Goal: Task Accomplishment & Management: Complete application form

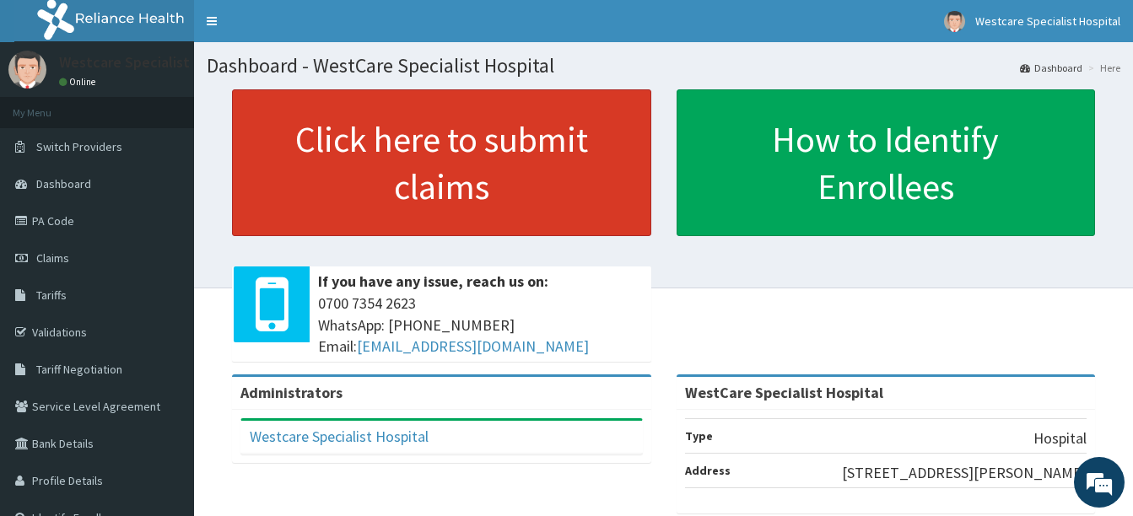
click at [396, 151] on link "Click here to submit claims" at bounding box center [441, 162] width 419 height 147
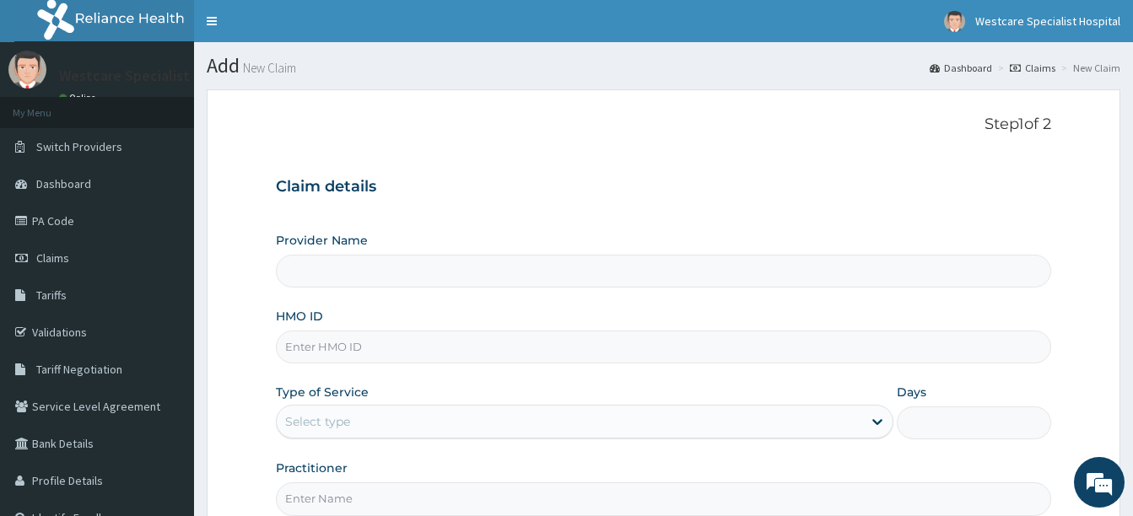
type input "WestCare Specialist Hospital"
click at [316, 351] on input "HMO ID" at bounding box center [663, 347] width 775 height 33
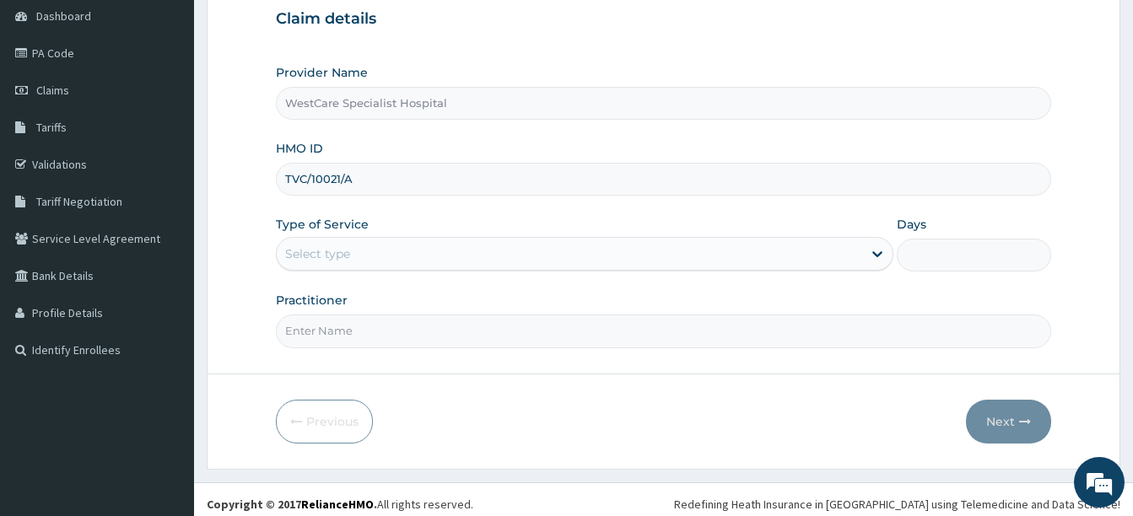
scroll to position [169, 0]
type input "TVC/10021/A"
drag, startPoint x: 388, startPoint y: 245, endPoint x: 386, endPoint y: 257, distance: 12.1
click at [388, 245] on div "Select type" at bounding box center [569, 253] width 585 height 27
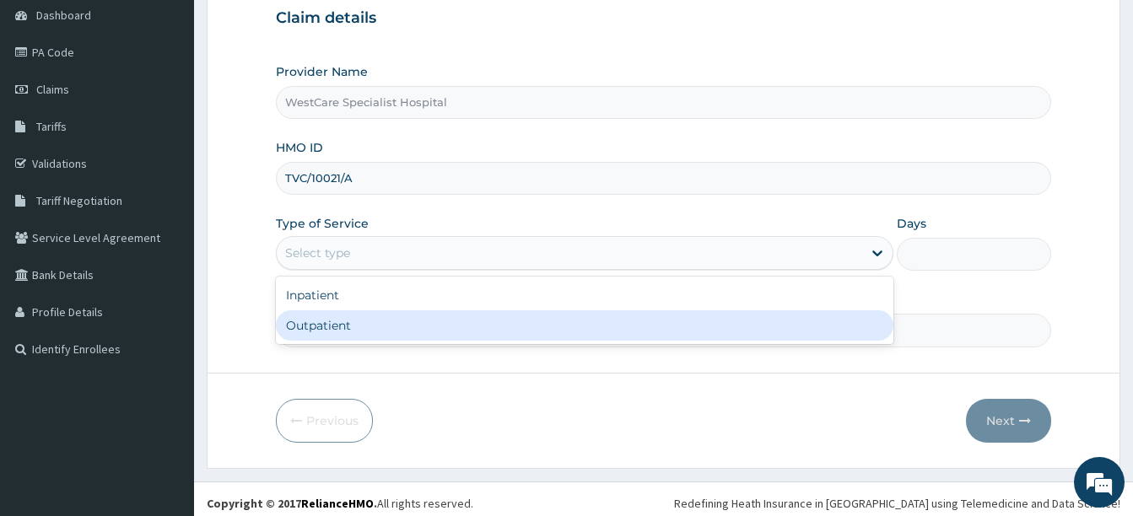
click at [373, 324] on div "Outpatient" at bounding box center [585, 325] width 618 height 30
type input "1"
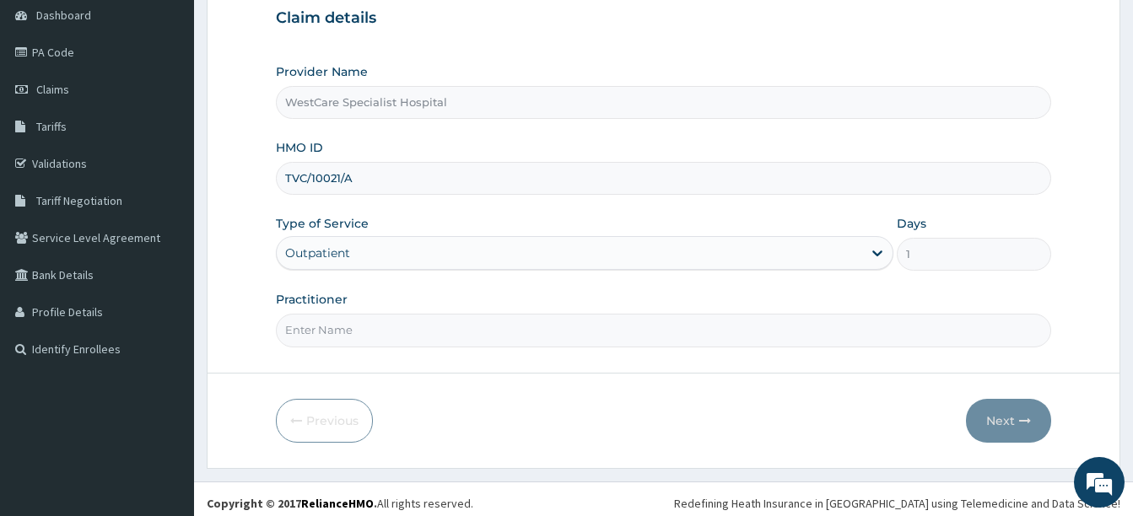
click at [371, 329] on input "Practitioner" at bounding box center [663, 330] width 775 height 33
type input "dr folorunsho"
click at [1024, 423] on icon "button" at bounding box center [1025, 421] width 12 height 12
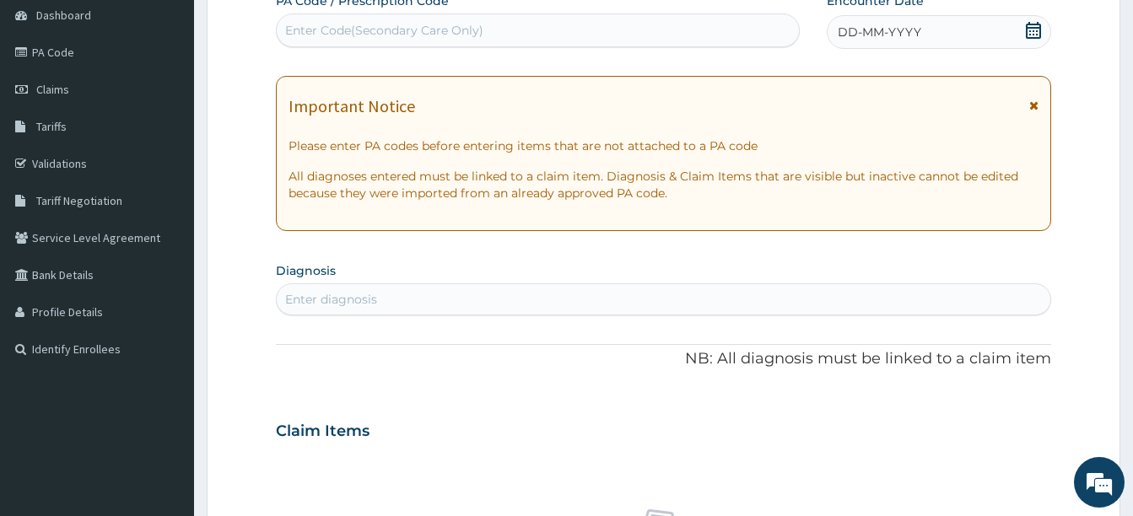
click at [683, 31] on div "Enter Code(Secondary Care Only)" at bounding box center [538, 30] width 522 height 27
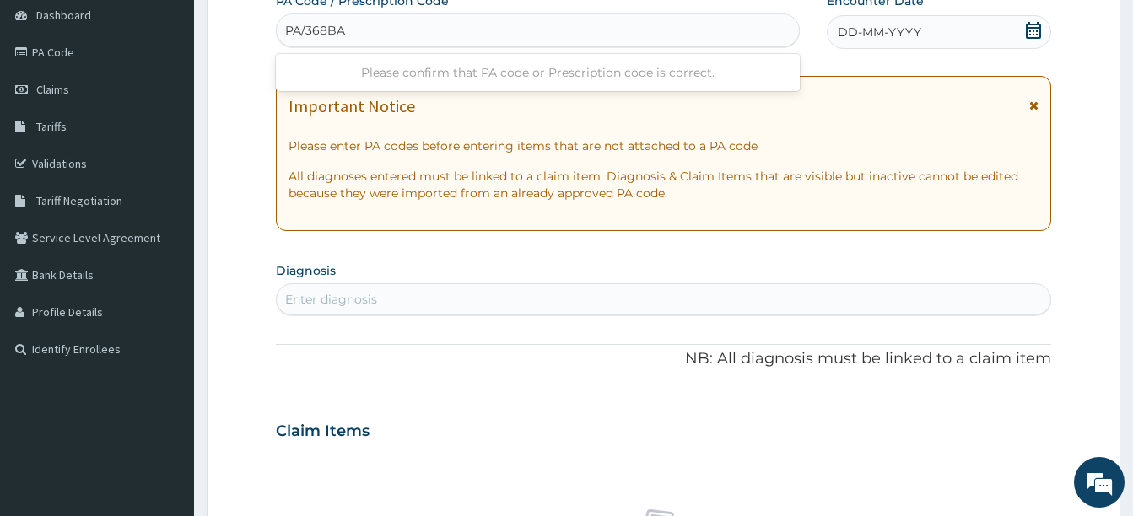
type input "PA/368BAA"
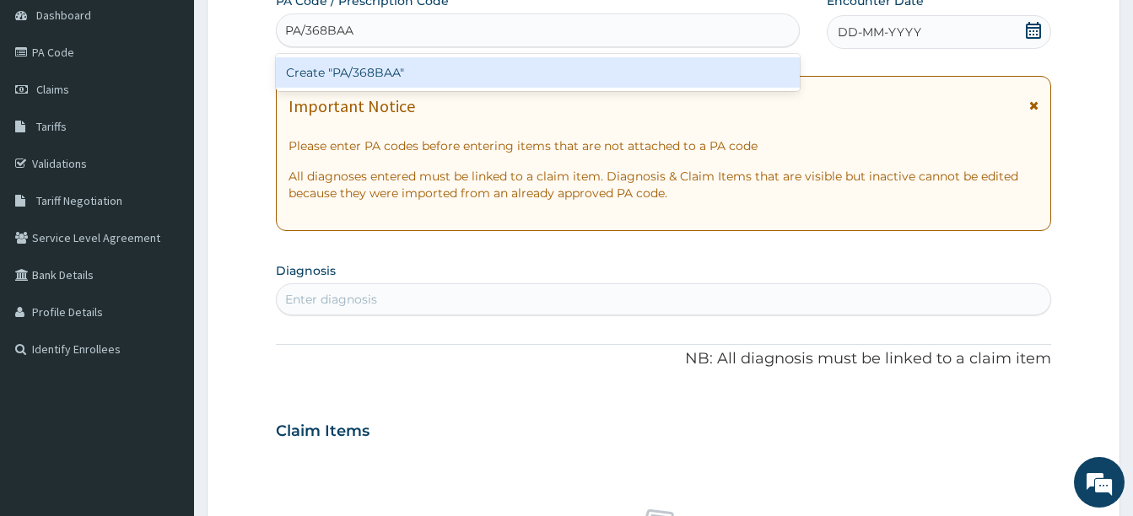
click at [441, 69] on div "Create "PA/368BAA"" at bounding box center [538, 72] width 524 height 30
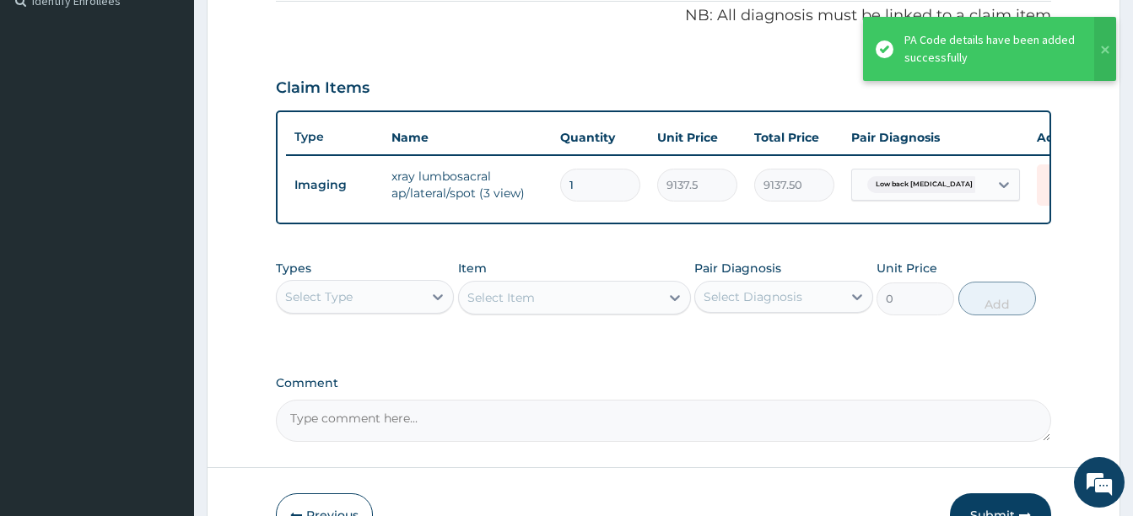
scroll to position [612, 0]
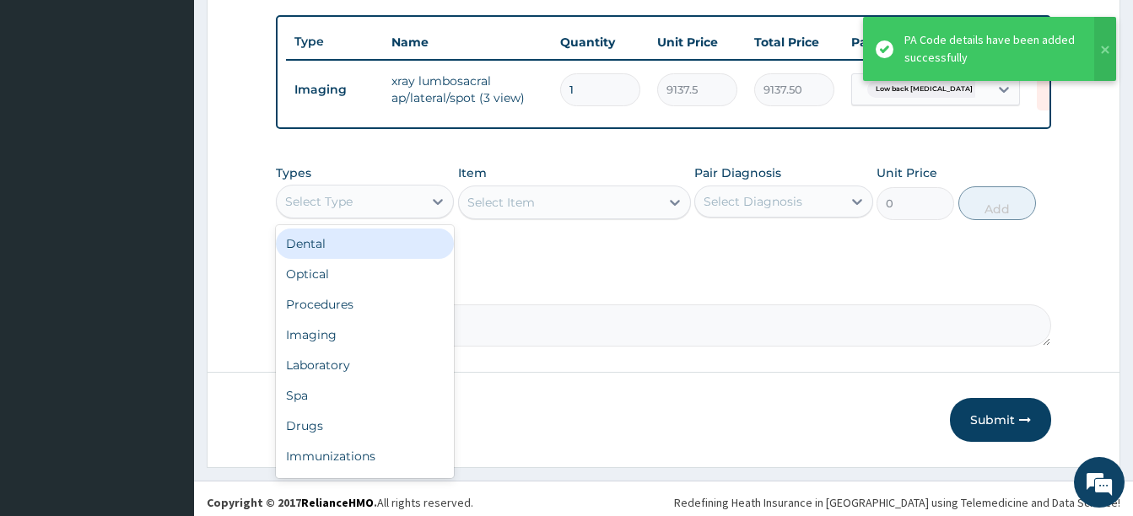
click at [363, 215] on div "Select Type" at bounding box center [350, 201] width 146 height 27
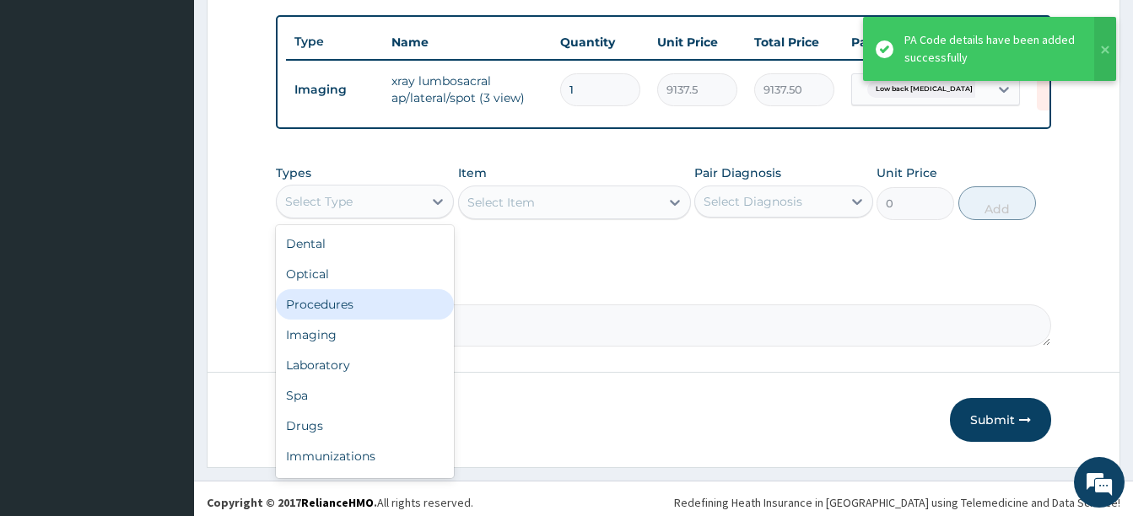
click at [357, 303] on div "Procedures" at bounding box center [365, 304] width 178 height 30
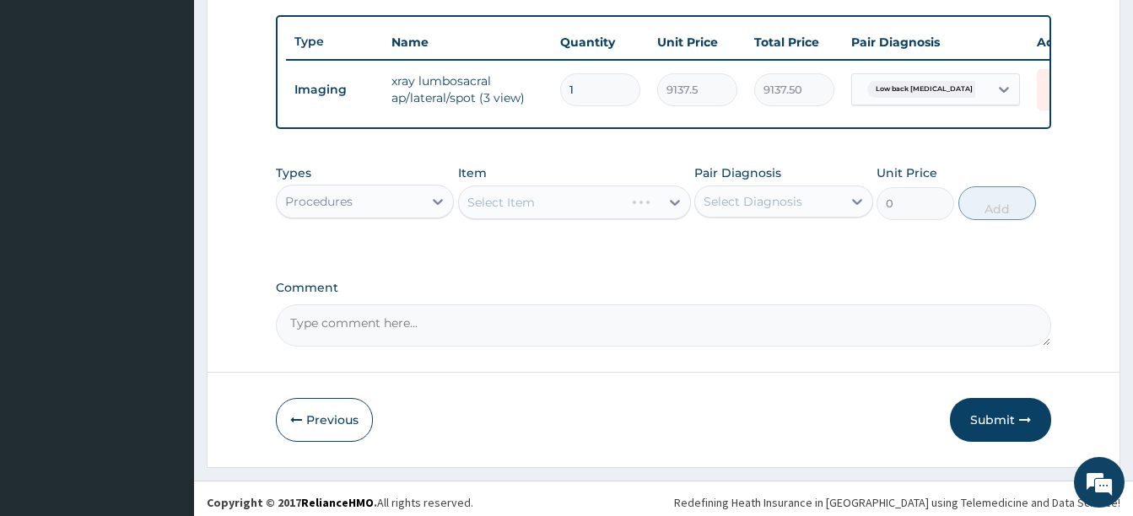
click at [650, 254] on div "Types Procedures Item Select Item Pair Diagnosis Select Diagnosis Unit Price 0 …" at bounding box center [663, 205] width 775 height 98
click at [503, 206] on div "Select Item" at bounding box center [500, 202] width 67 height 17
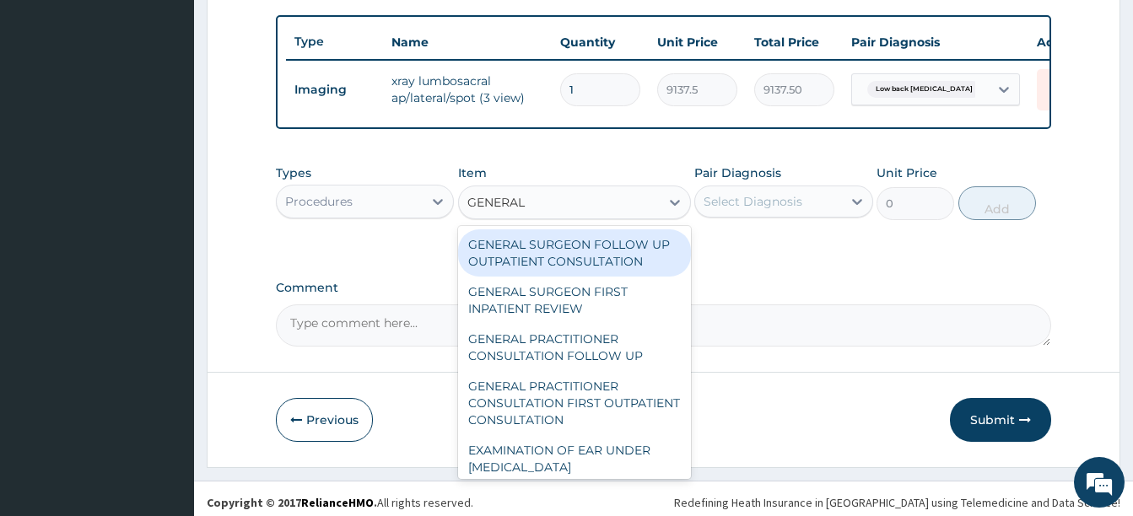
type input "GENERAL P"
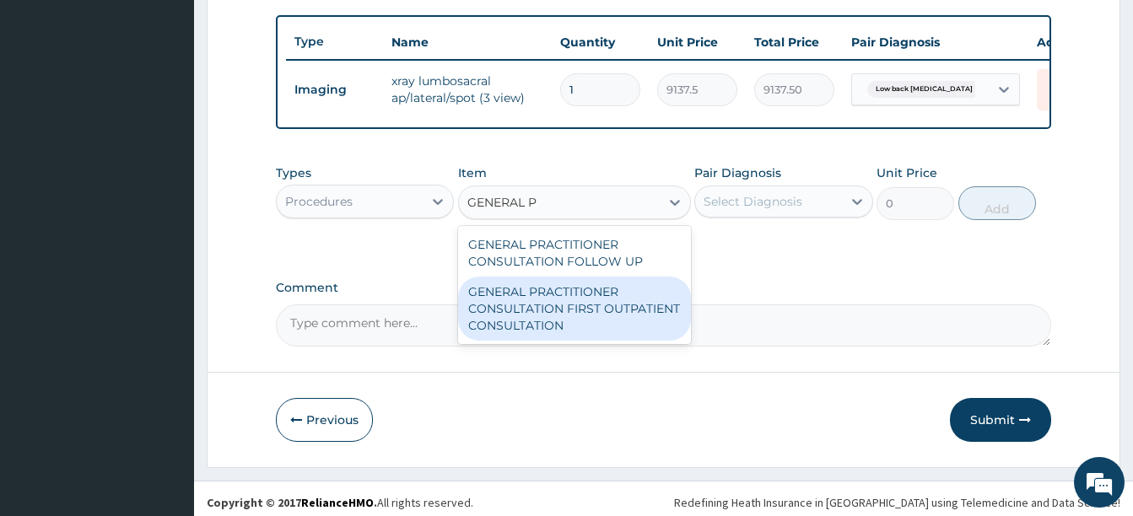
click at [628, 301] on div "GENERAL PRACTITIONER CONSULTATION FIRST OUTPATIENT CONSULTATION" at bounding box center [574, 309] width 233 height 64
type input "3547.5"
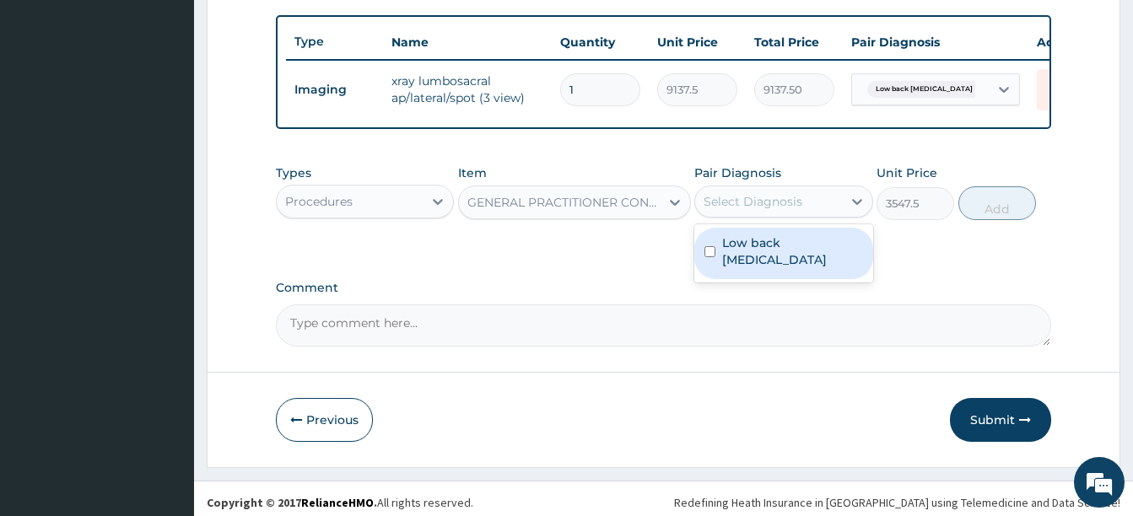
click at [771, 210] on div "Select Diagnosis" at bounding box center [753, 201] width 99 height 17
click at [768, 265] on label "Low back pain, unspecified" at bounding box center [792, 252] width 140 height 34
checkbox input "true"
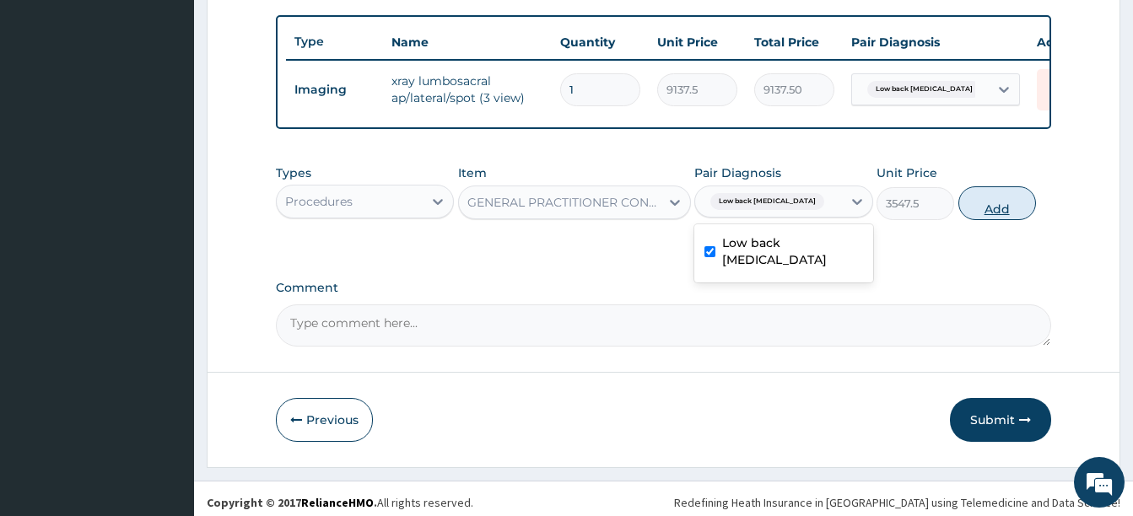
click at [985, 208] on button "Add" at bounding box center [997, 203] width 78 height 34
type input "0"
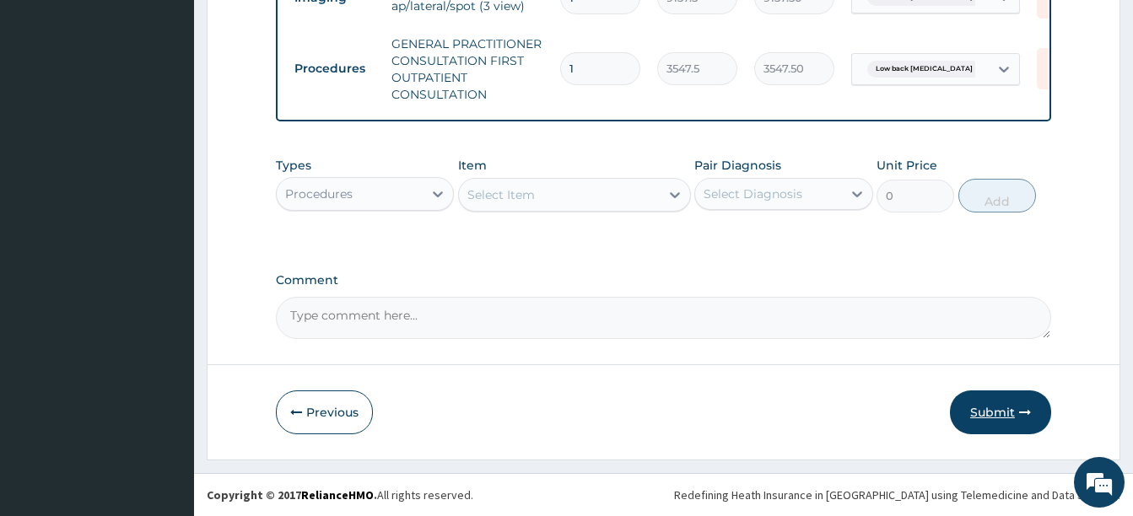
click at [989, 413] on button "Submit" at bounding box center [1000, 413] width 101 height 44
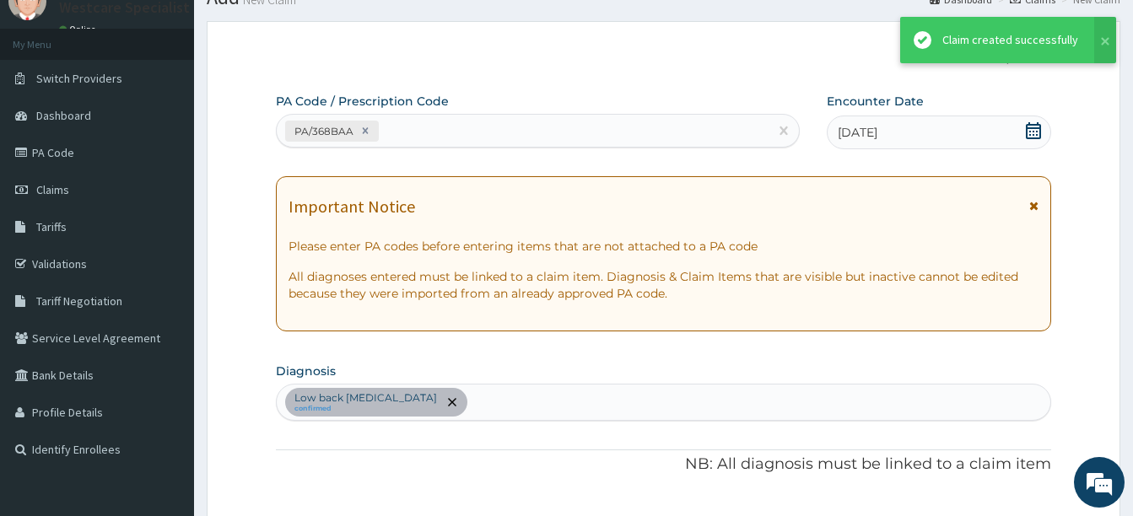
scroll to position [717, 0]
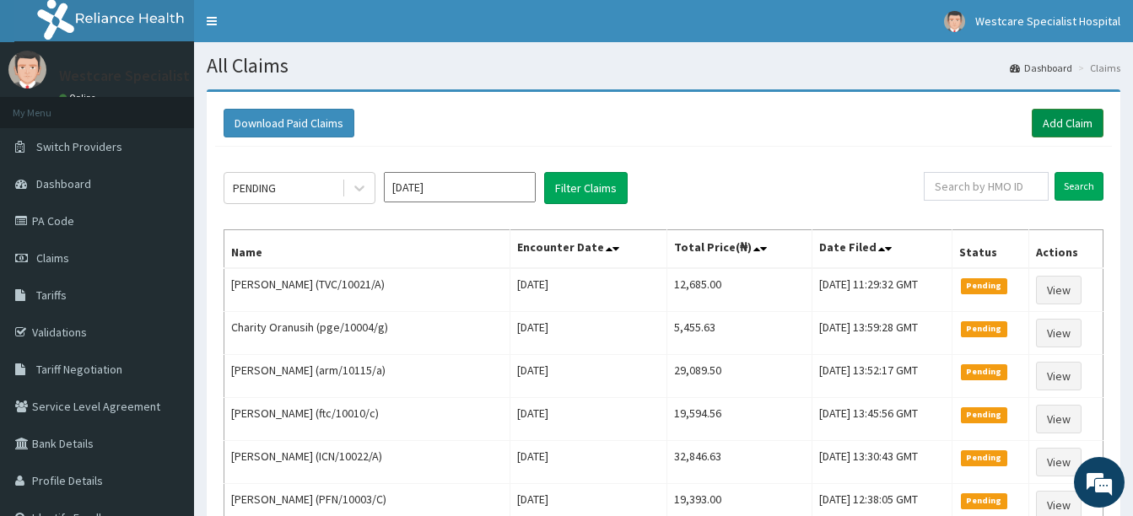
click at [1065, 119] on link "Add Claim" at bounding box center [1068, 123] width 72 height 29
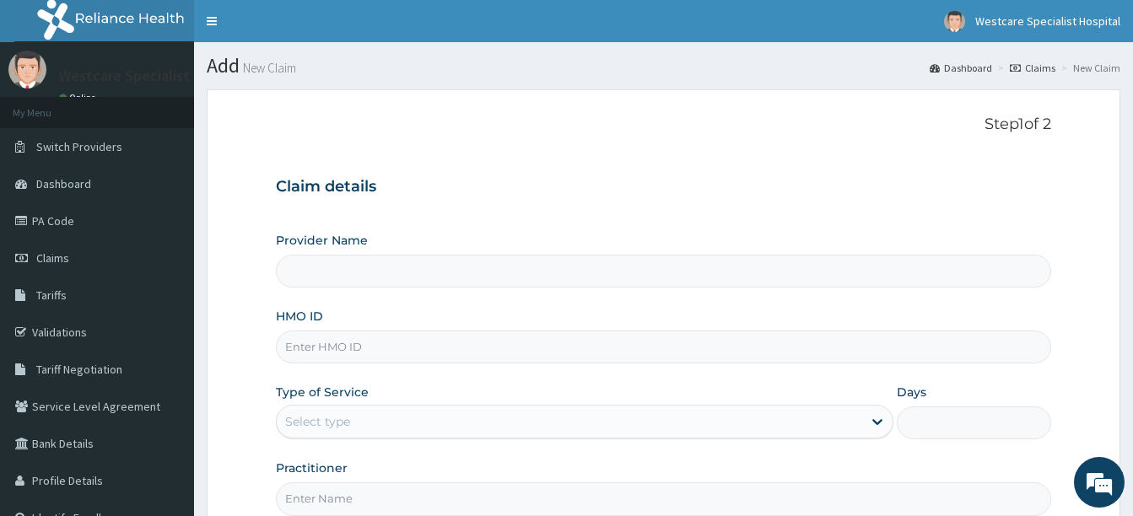
type input "WestCare Specialist Hospital"
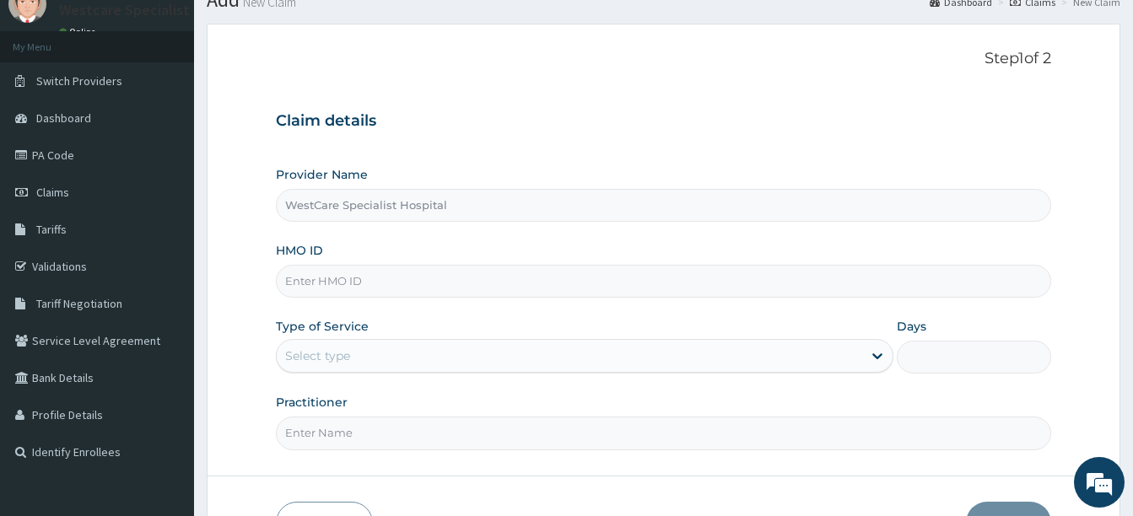
scroll to position [67, 0]
click at [488, 283] on input "HMO ID" at bounding box center [663, 279] width 775 height 33
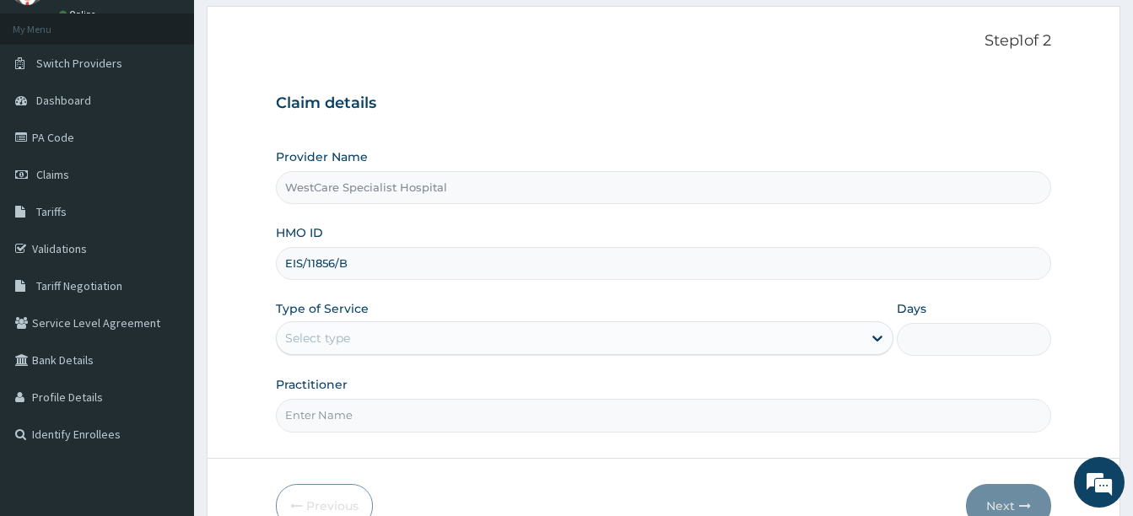
scroll to position [84, 0]
type input "EIS/11856/B"
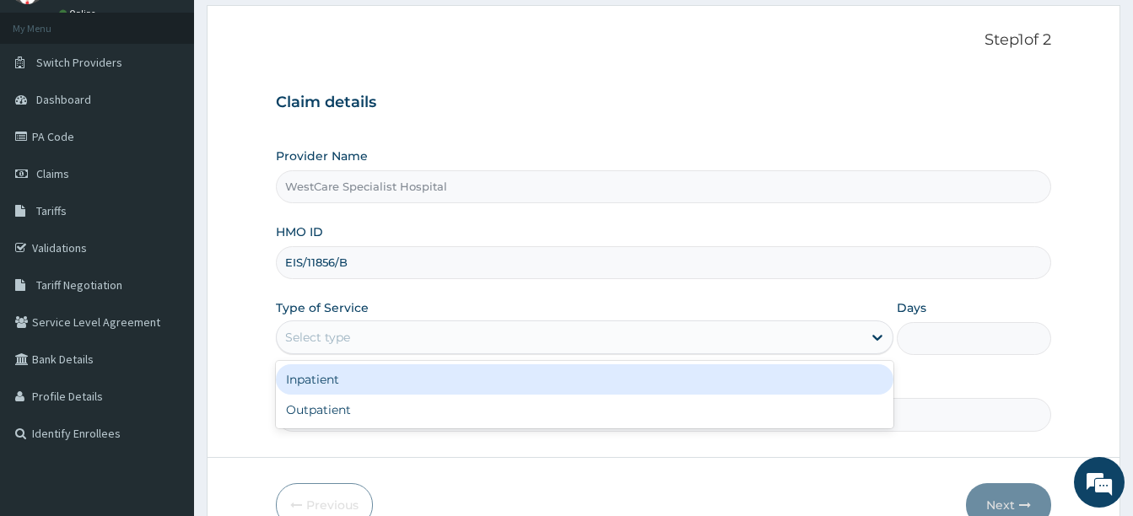
click at [341, 335] on div "Select type" at bounding box center [317, 337] width 65 height 17
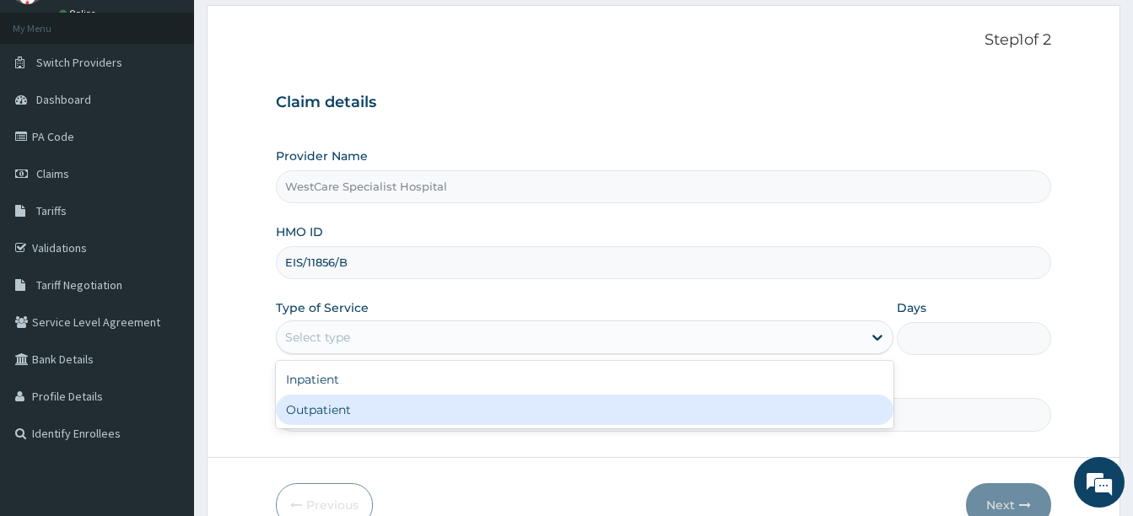
click at [365, 405] on div "Outpatient" at bounding box center [585, 410] width 618 height 30
type input "1"
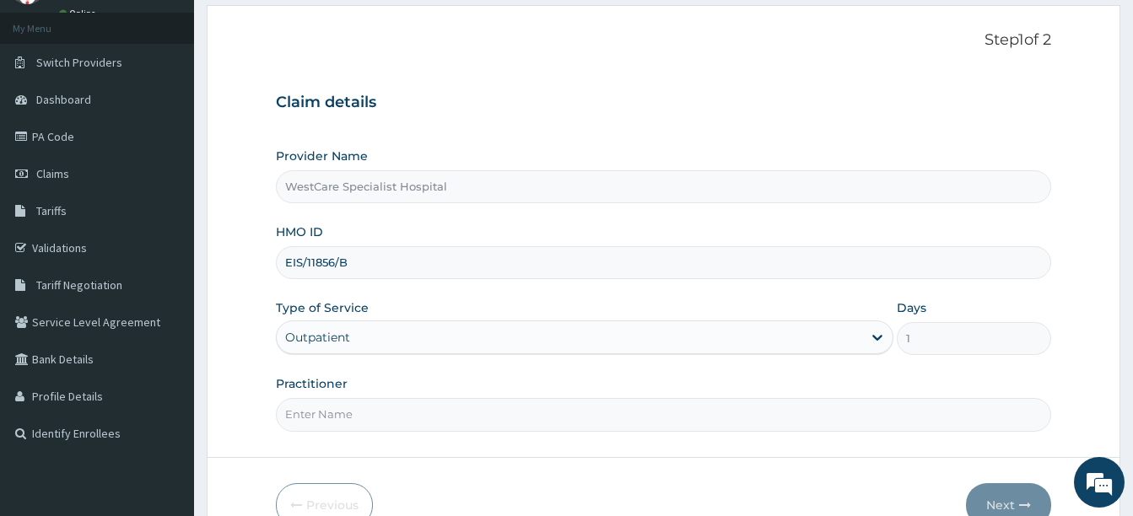
click at [364, 420] on input "Practitioner" at bounding box center [663, 414] width 775 height 33
type input "dr folorunsho"
click at [1032, 502] on button "Next" at bounding box center [1008, 505] width 85 height 44
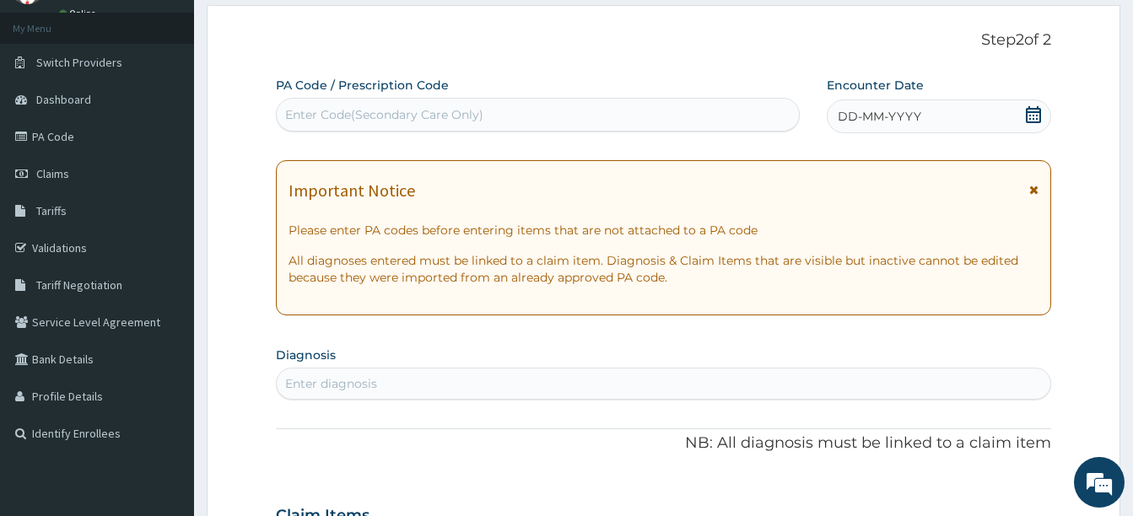
click at [546, 117] on div "Enter Code(Secondary Care Only)" at bounding box center [538, 114] width 522 height 27
type input "PA/DFCB9E"
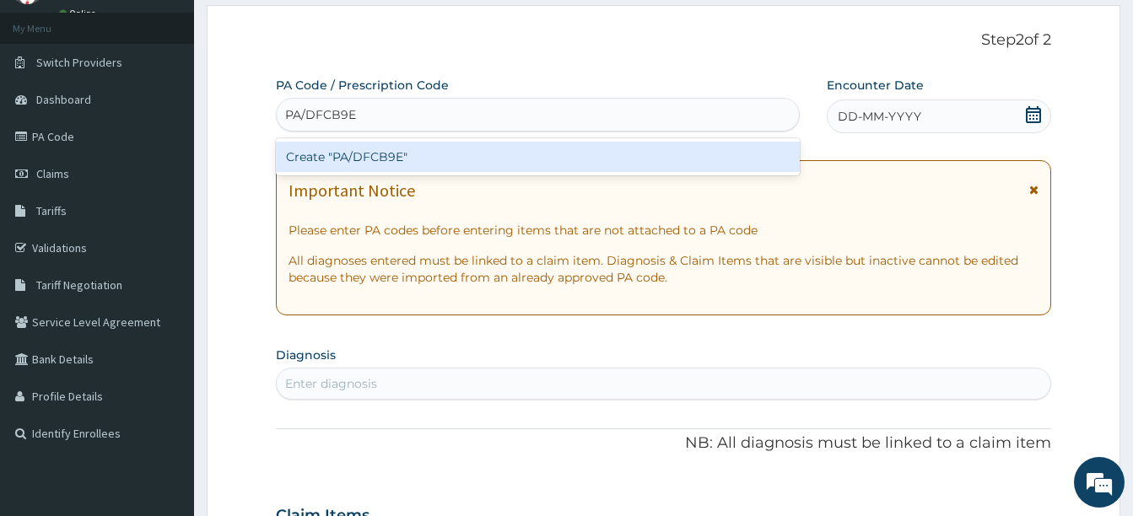
click at [415, 148] on div "Create "PA/DFCB9E"" at bounding box center [538, 157] width 524 height 30
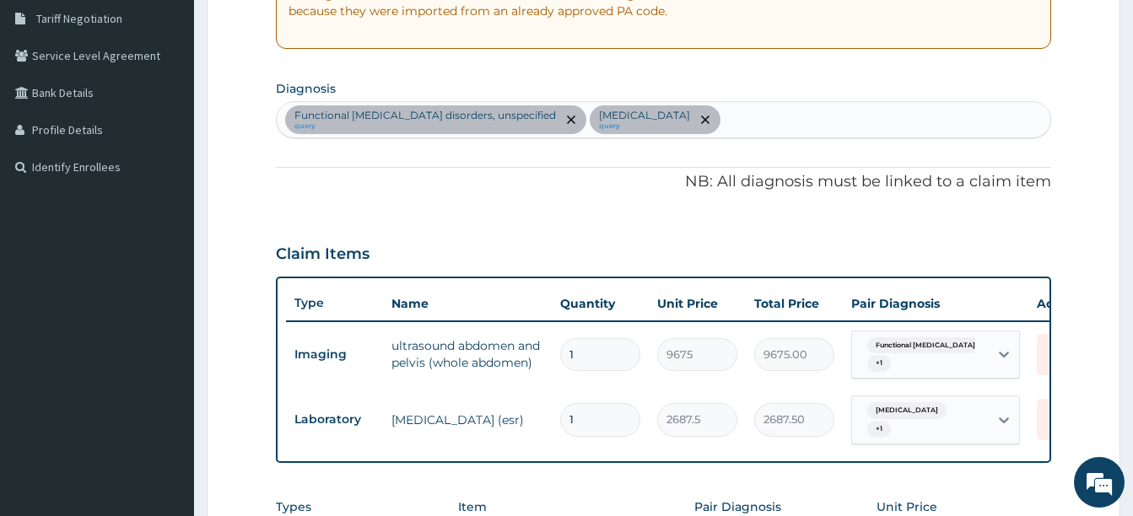
scroll to position [256, 0]
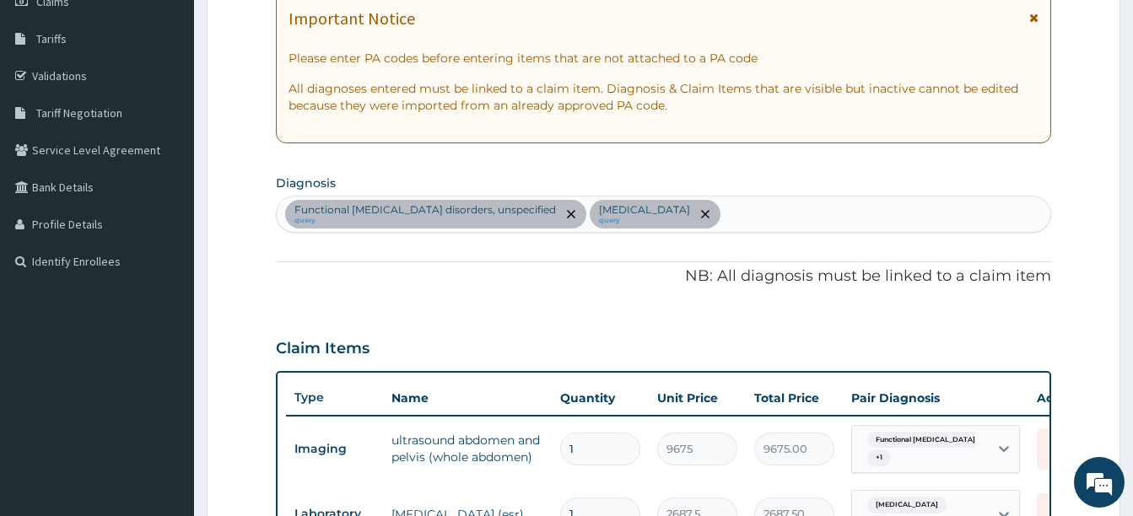
click at [753, 213] on div "Functional gastrointestinal disorders, unspecified query Acute abdomen query" at bounding box center [664, 214] width 774 height 35
type input "MALARIA"
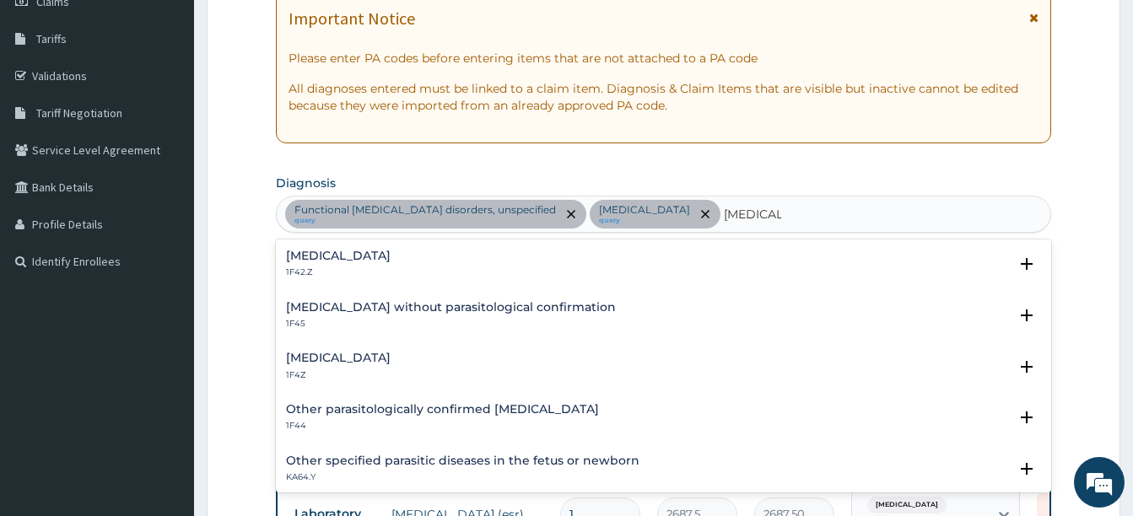
click at [330, 357] on h4 "Malaria, unspecified" at bounding box center [338, 358] width 105 height 13
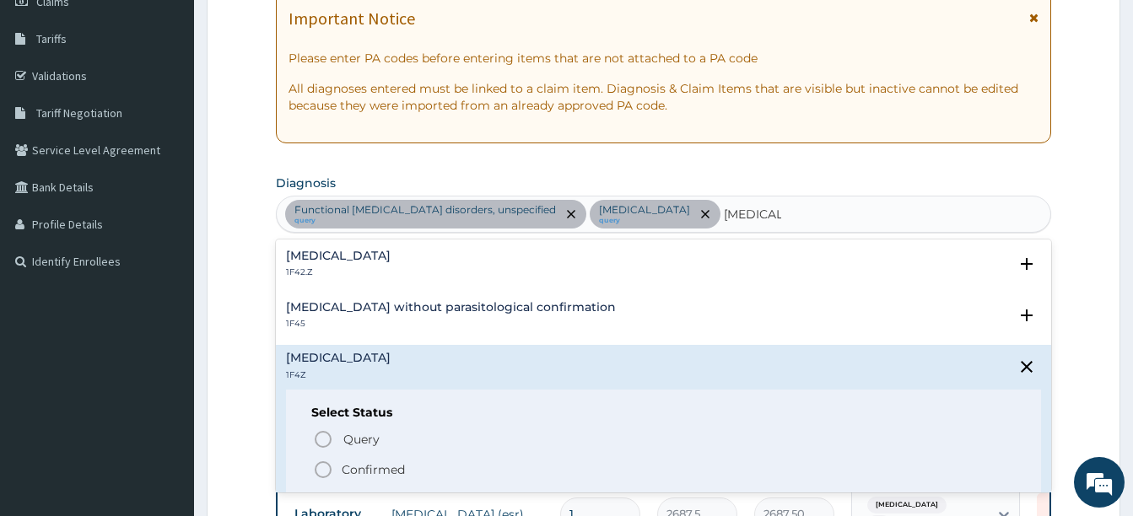
click at [327, 472] on icon "status option filled" at bounding box center [323, 470] width 20 height 20
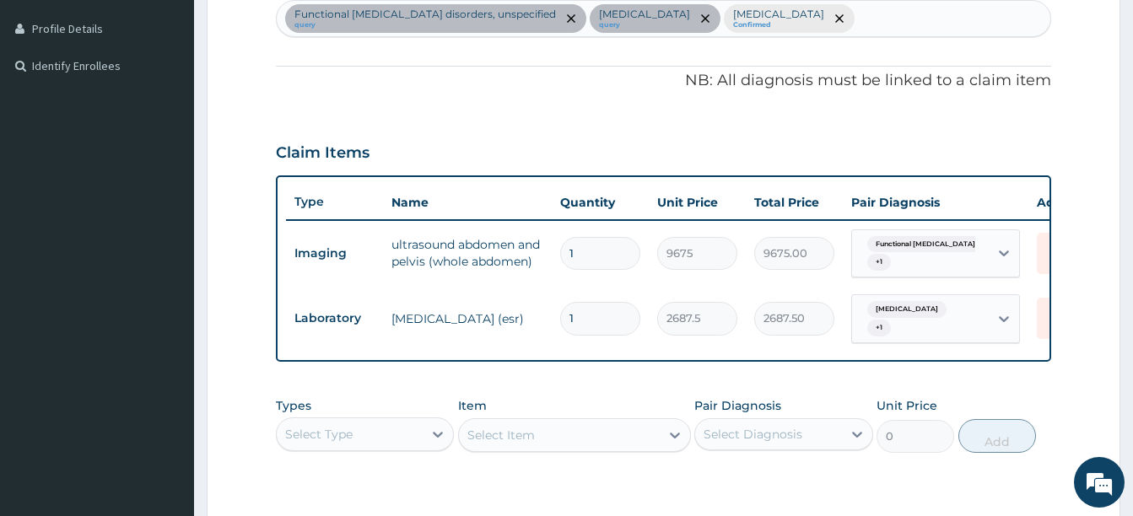
scroll to position [698, 0]
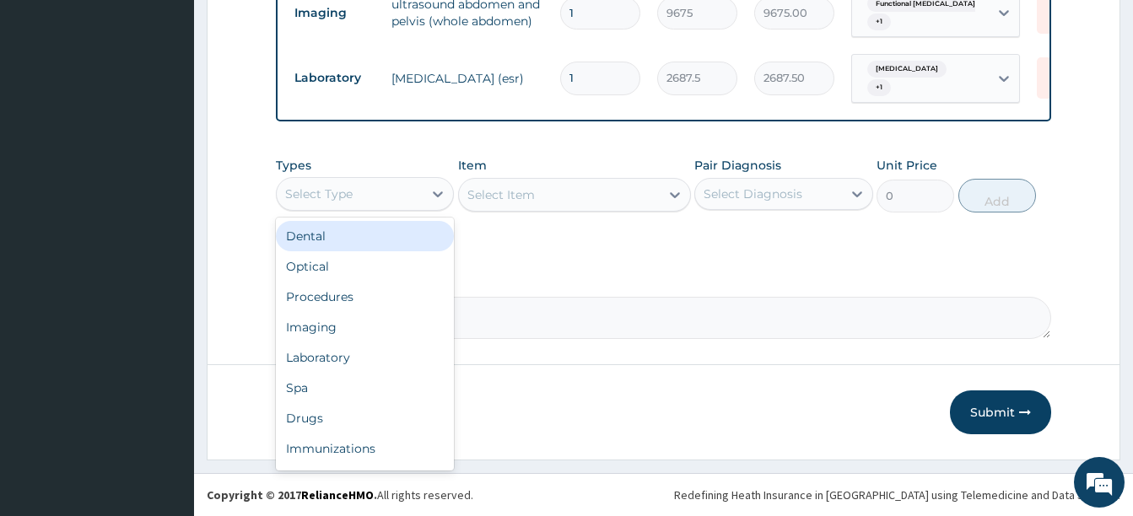
click at [330, 192] on div "Select Type" at bounding box center [318, 194] width 67 height 17
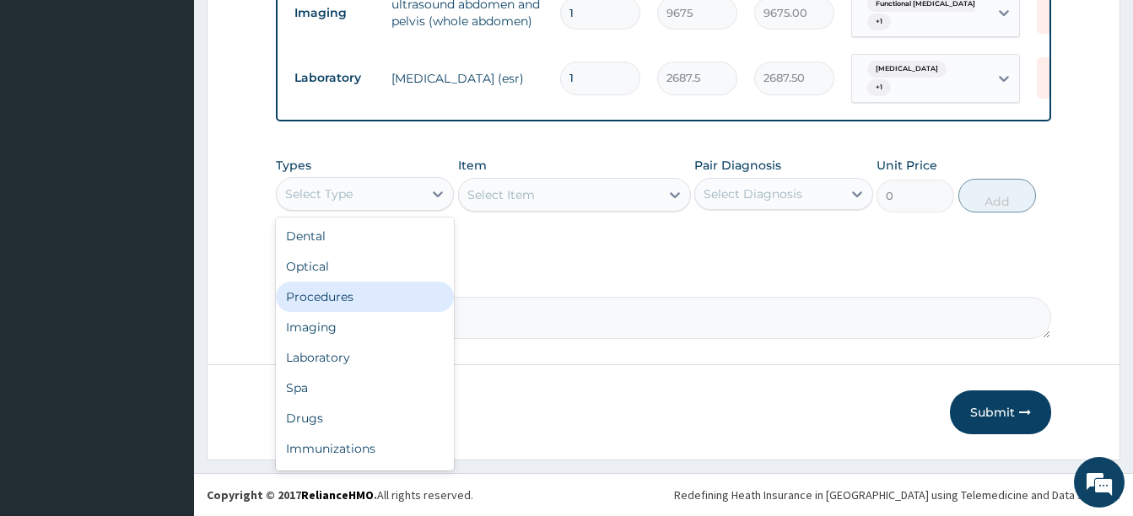
click at [337, 288] on div "Procedures" at bounding box center [365, 297] width 178 height 30
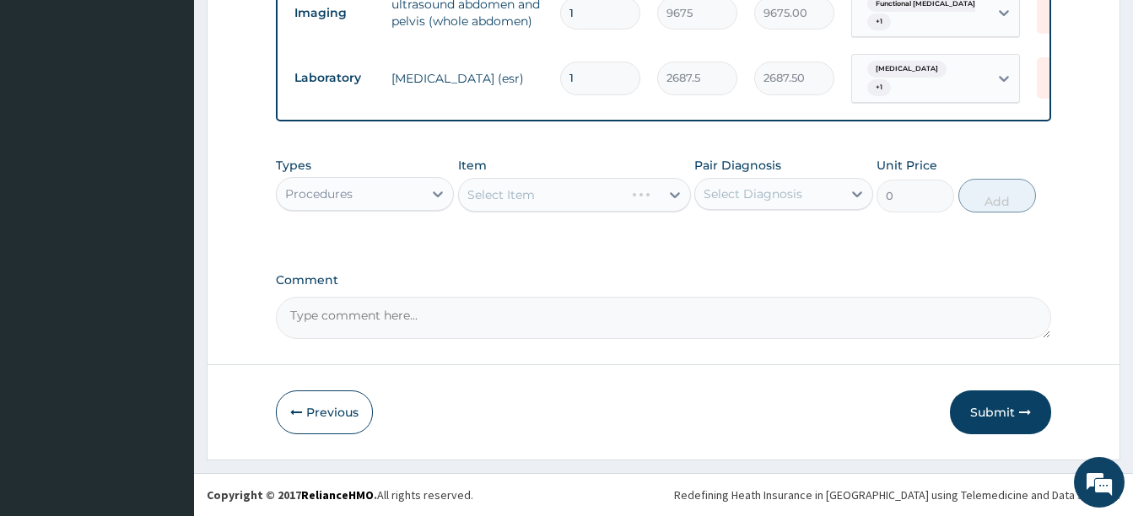
click at [787, 191] on div "Select Diagnosis" at bounding box center [753, 194] width 99 height 17
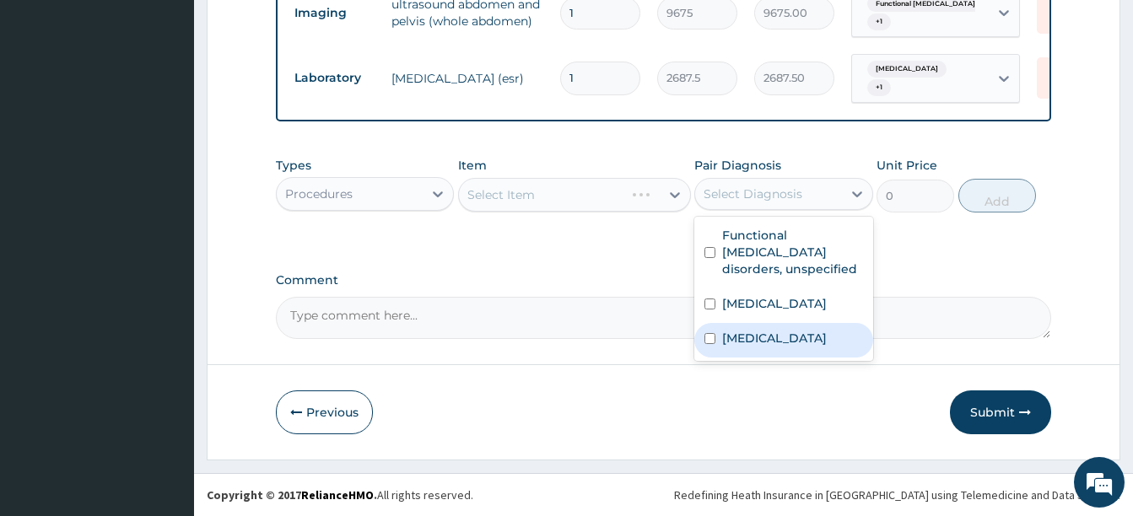
click at [787, 335] on label "Malaria, unspecified" at bounding box center [774, 338] width 105 height 17
checkbox input "true"
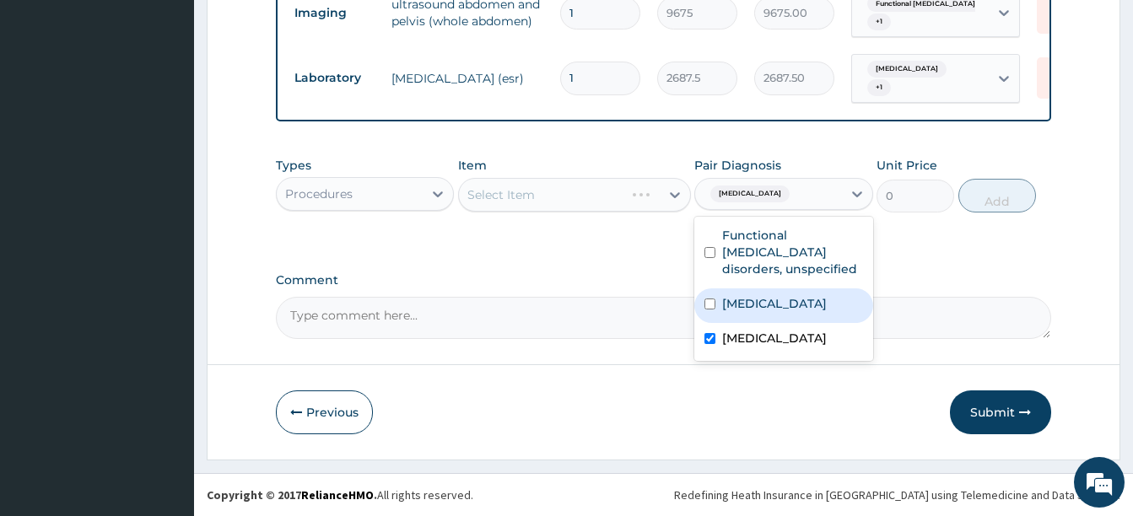
click at [786, 299] on label "Acute abdomen" at bounding box center [774, 303] width 105 height 17
checkbox input "true"
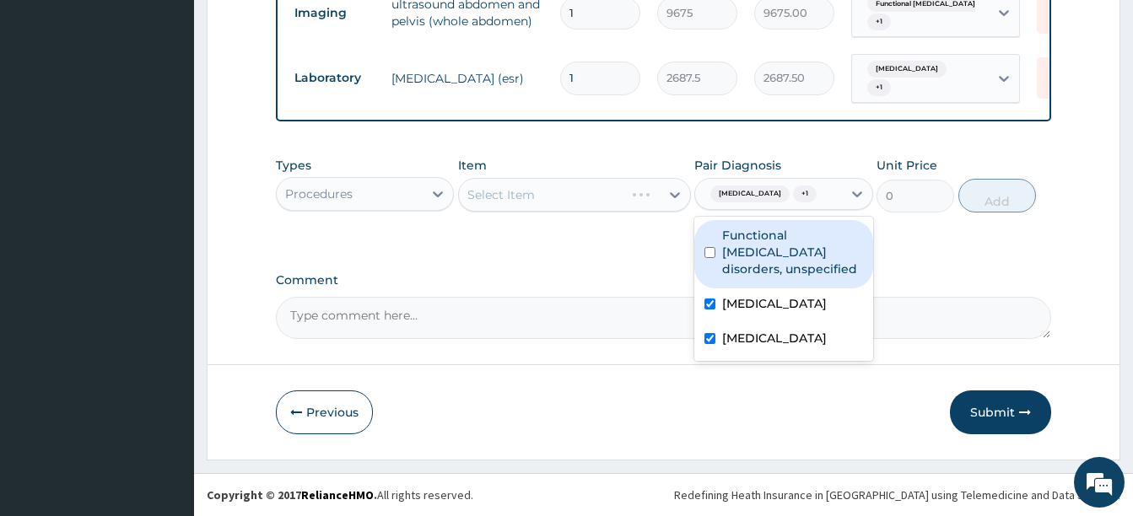
click at [790, 253] on label "Functional gastrointestinal disorders, unspecified" at bounding box center [792, 252] width 140 height 51
checkbox input "true"
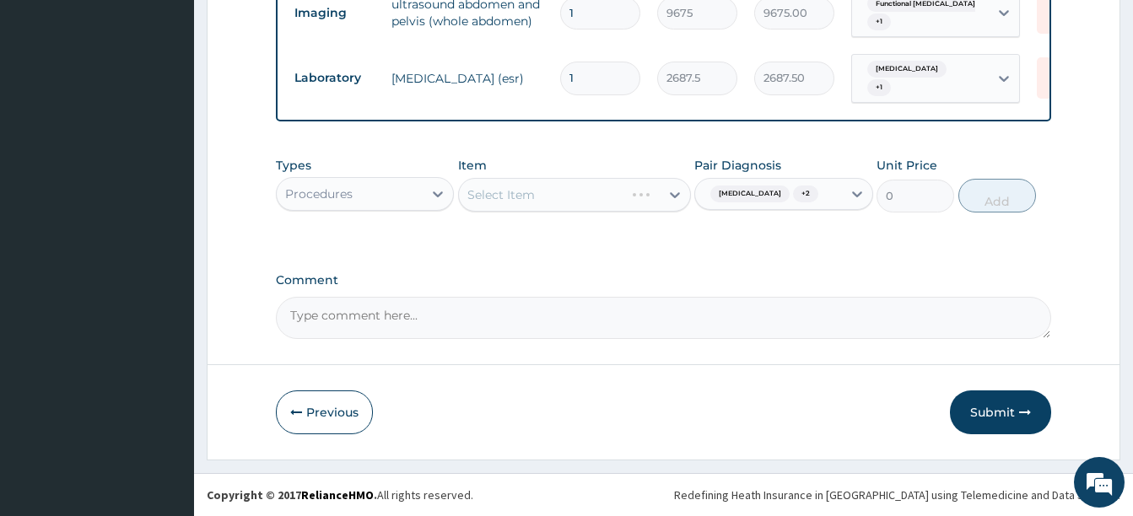
click at [557, 182] on div "Select Item" at bounding box center [559, 194] width 201 height 27
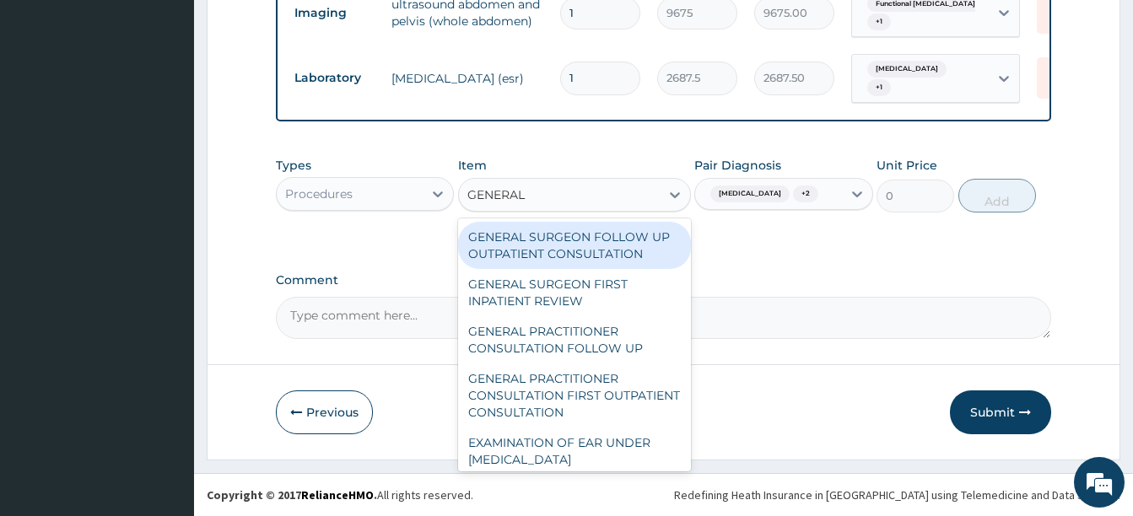
type input "GENERAL P"
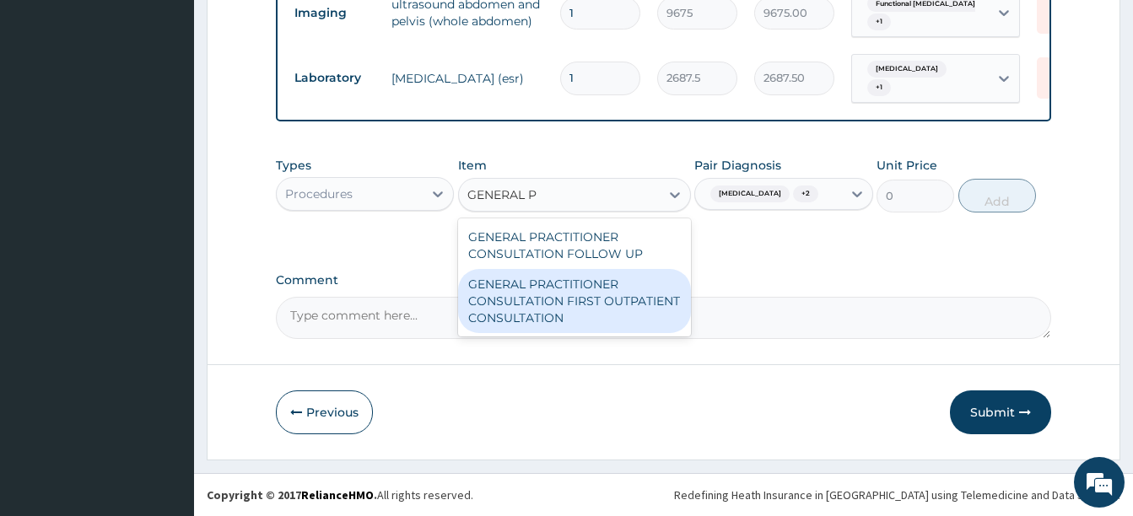
click at [585, 302] on div "GENERAL PRACTITIONER CONSULTATION FIRST OUTPATIENT CONSULTATION" at bounding box center [574, 301] width 233 height 64
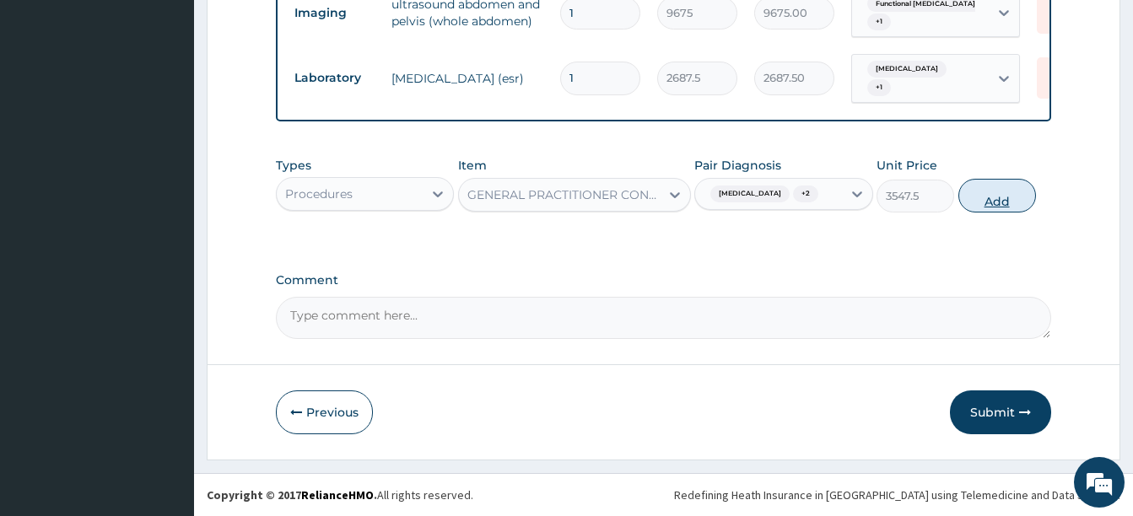
click at [1001, 200] on button "Add" at bounding box center [997, 196] width 78 height 34
type input "0"
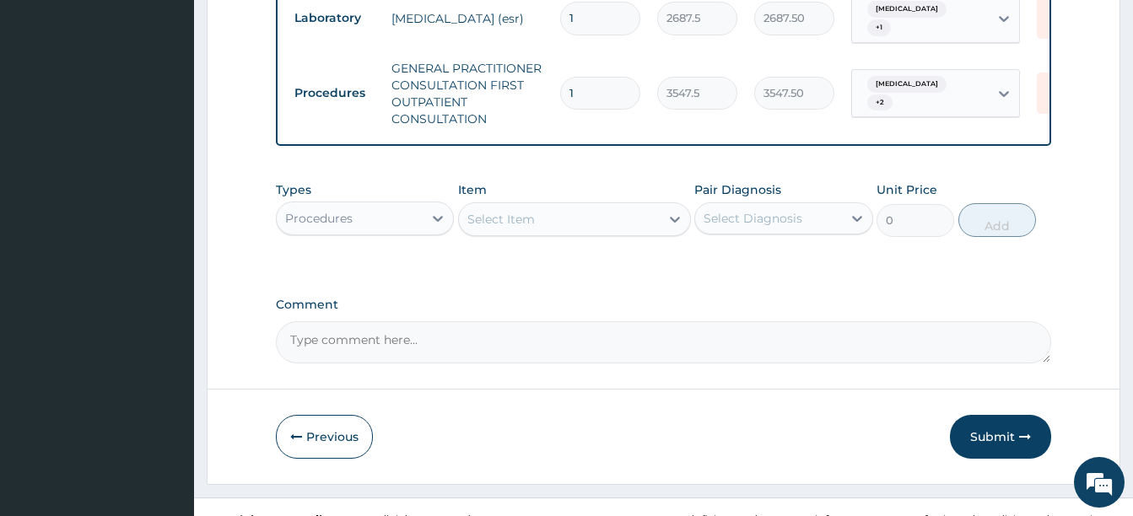
scroll to position [782, 0]
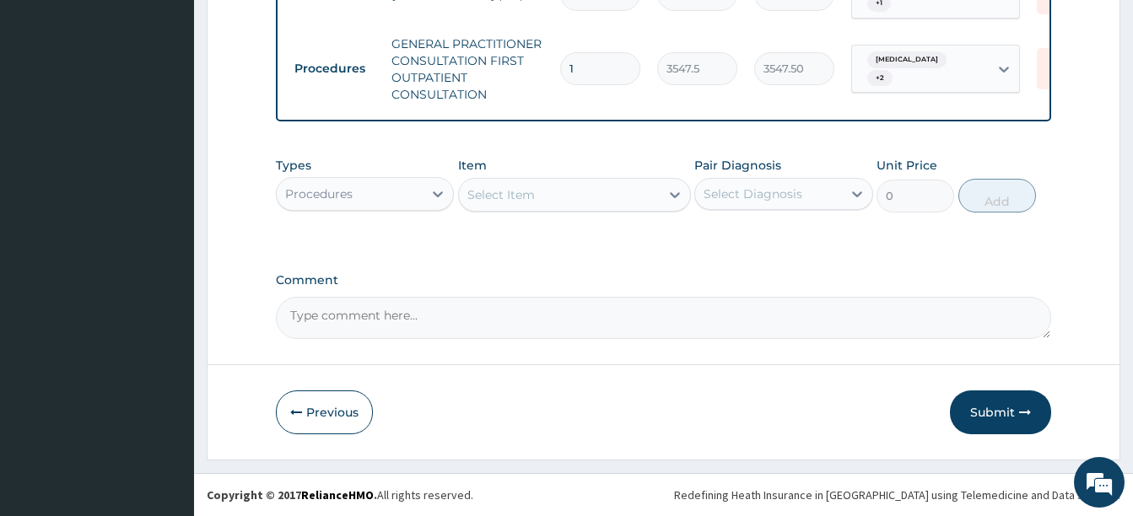
click at [410, 200] on div "Procedures" at bounding box center [350, 194] width 146 height 27
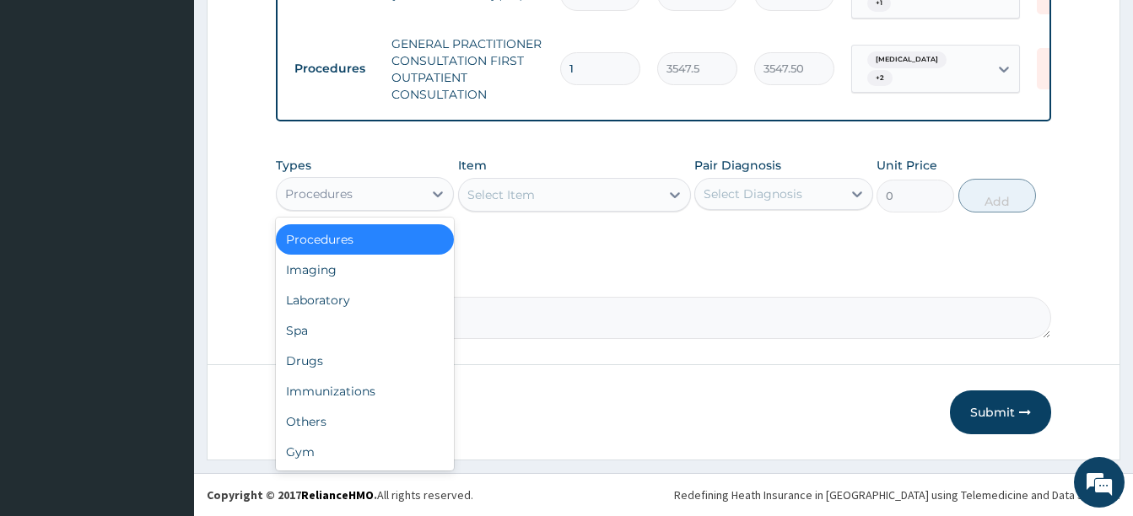
scroll to position [0, 0]
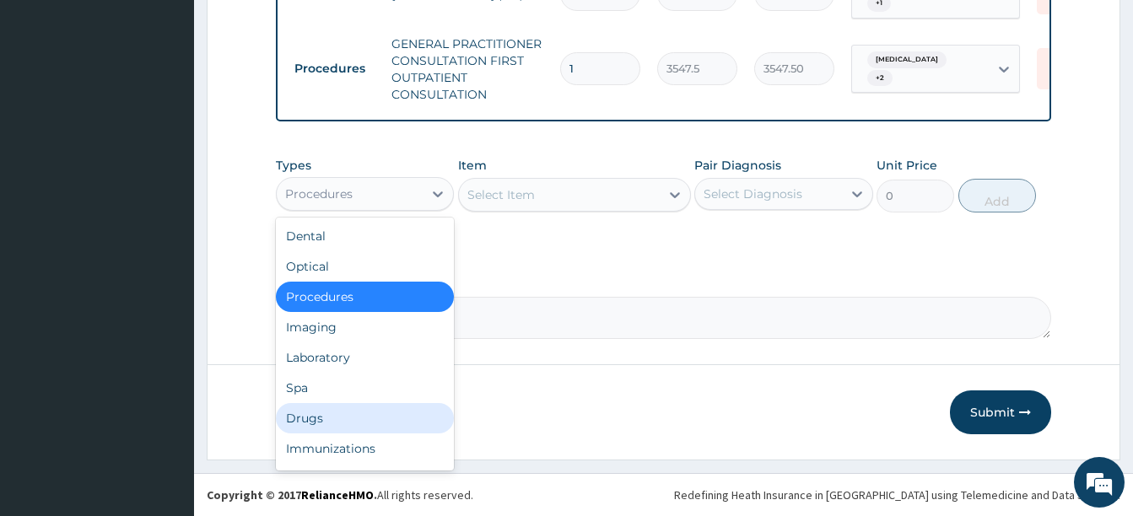
click at [349, 413] on div "Drugs" at bounding box center [365, 418] width 178 height 30
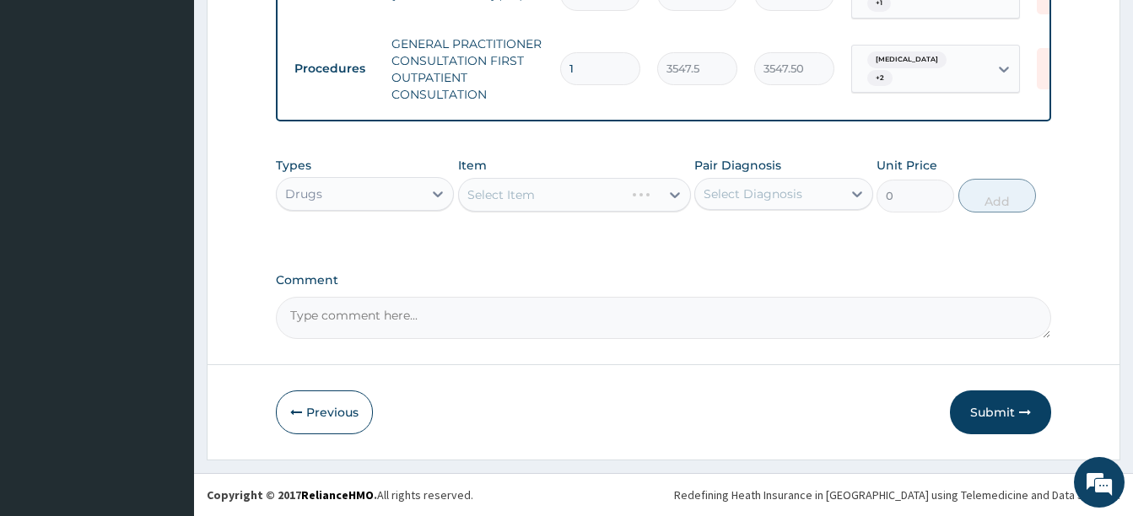
click at [577, 238] on div "Types Drugs Item Select Item Pair Diagnosis Select Diagnosis Unit Price 0 Add" at bounding box center [663, 197] width 775 height 98
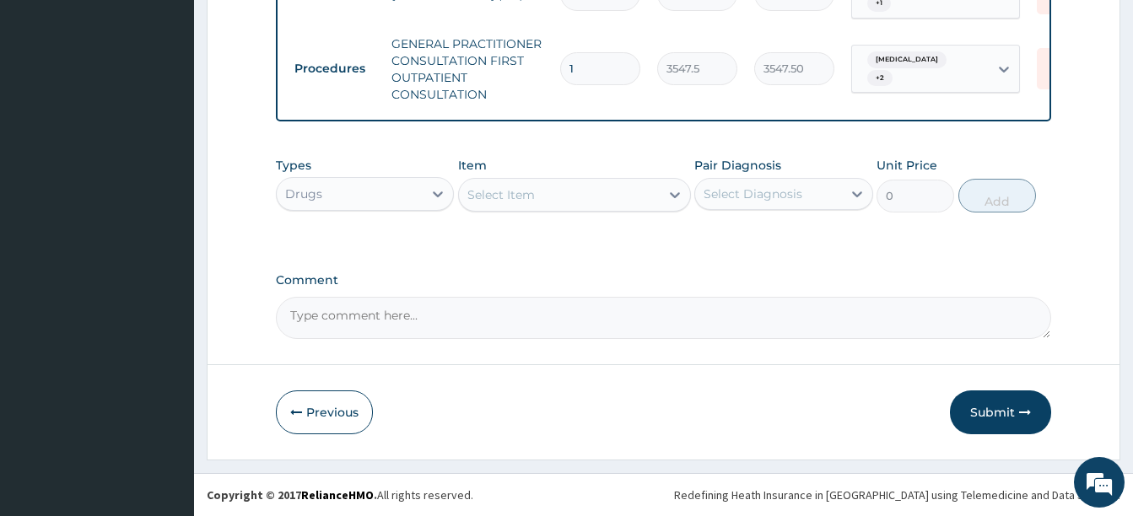
click at [535, 191] on div "Select Item" at bounding box center [559, 194] width 201 height 27
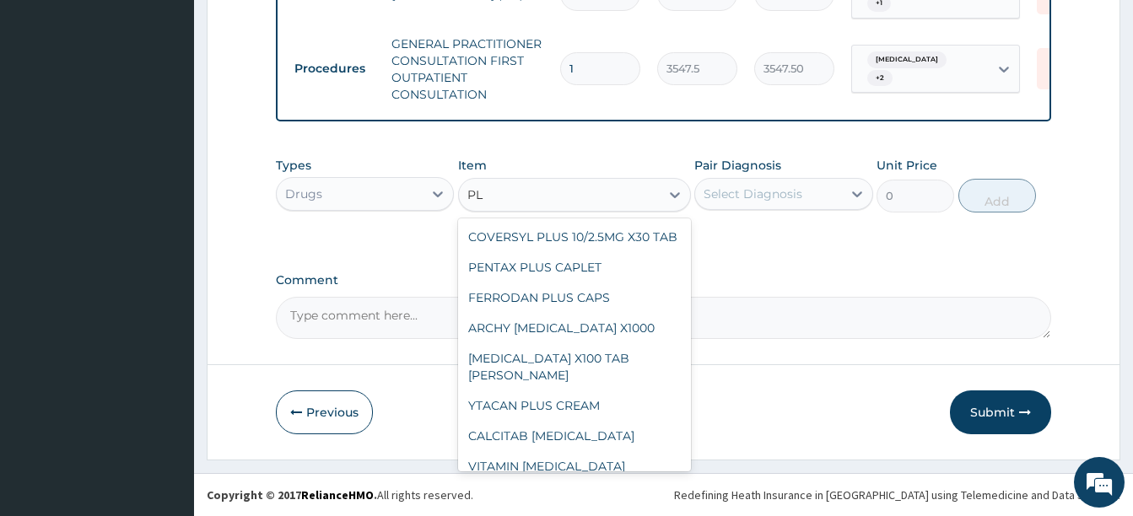
type input "P"
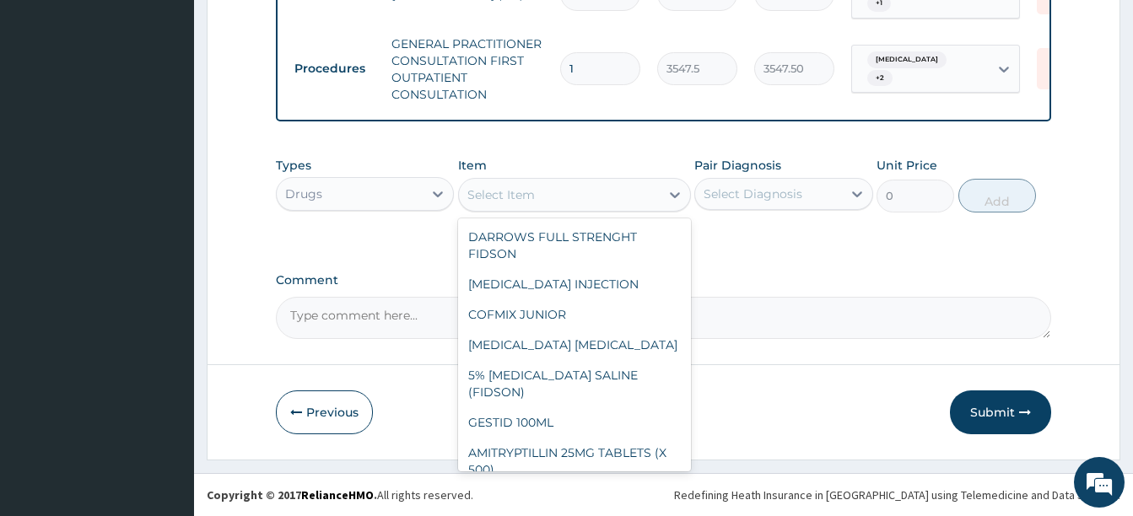
type input "B"
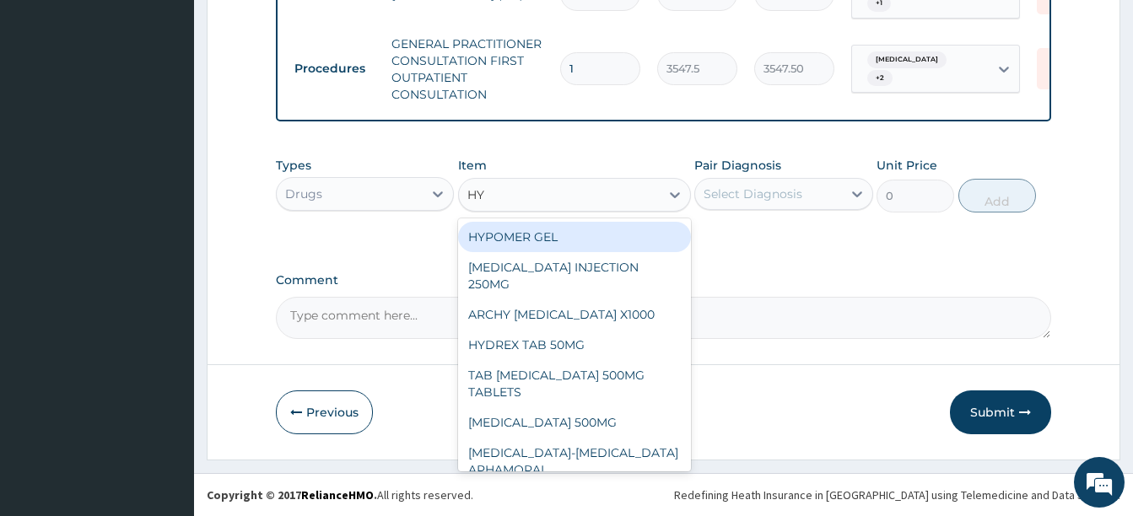
type input "H"
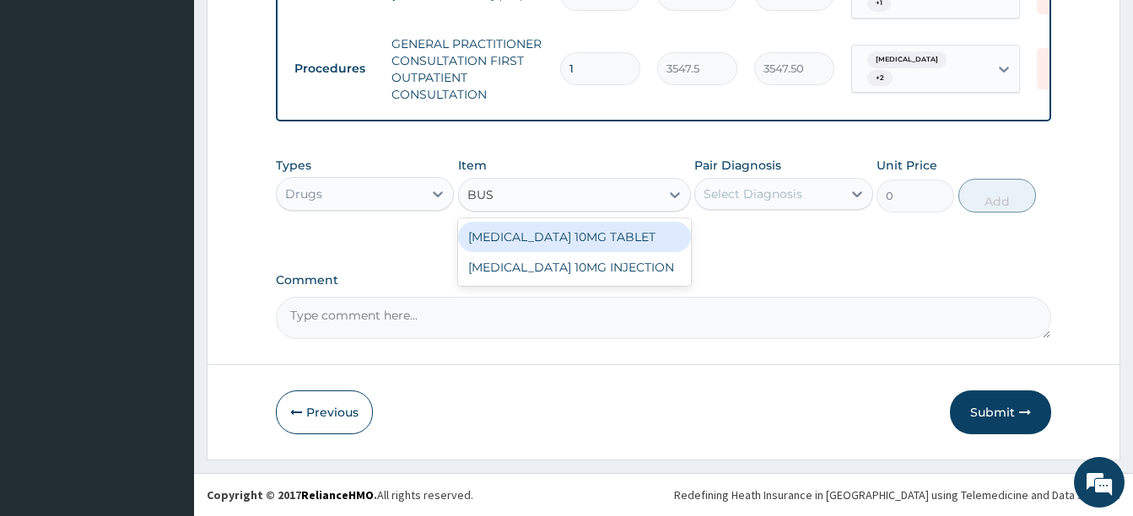
type input "BUSC"
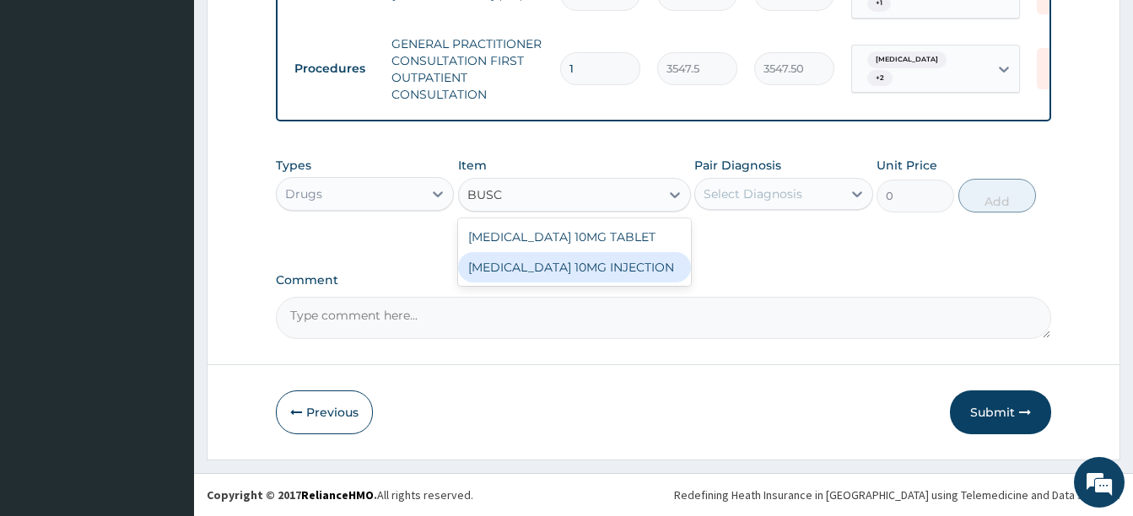
click at [555, 263] on div "[MEDICAL_DATA] 10MG INJECTION" at bounding box center [574, 267] width 233 height 30
type input "473"
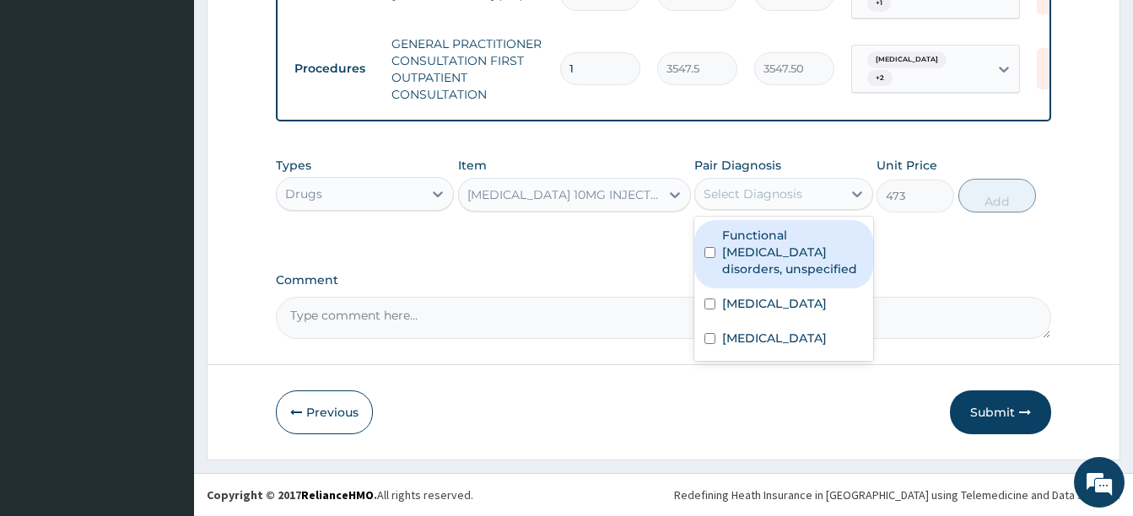
click at [774, 188] on div "Select Diagnosis" at bounding box center [753, 194] width 99 height 17
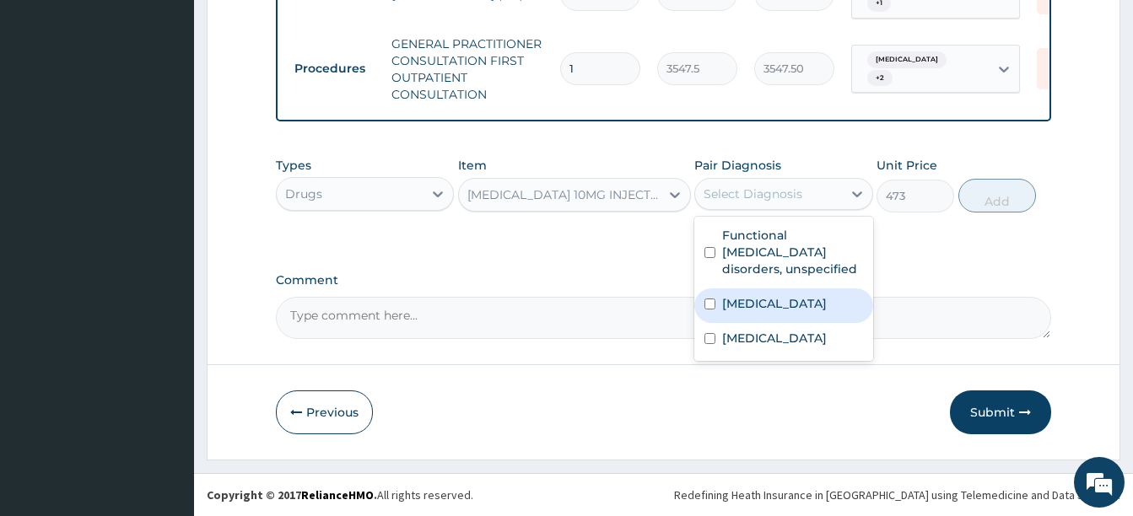
click at [783, 305] on label "Acute abdomen" at bounding box center [774, 303] width 105 height 17
checkbox input "true"
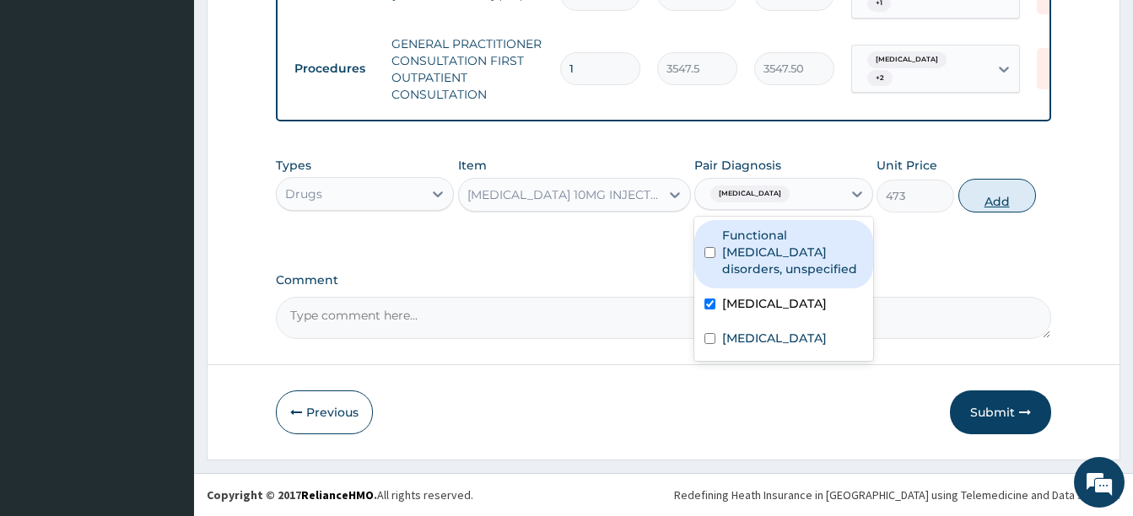
click at [976, 200] on button "Add" at bounding box center [997, 196] width 78 height 34
type input "0"
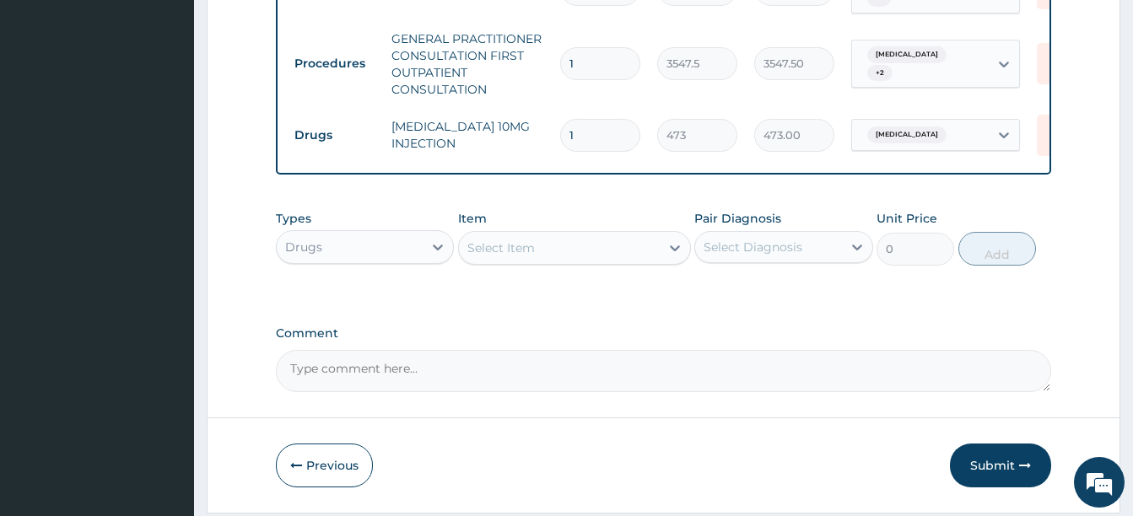
click at [499, 253] on div "Select Item" at bounding box center [500, 248] width 67 height 17
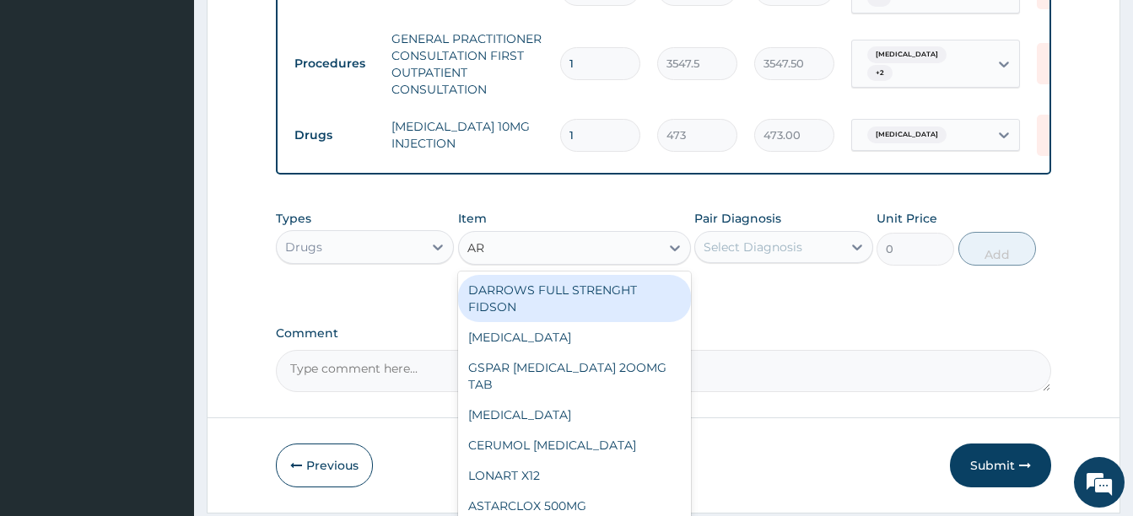
type input "ART"
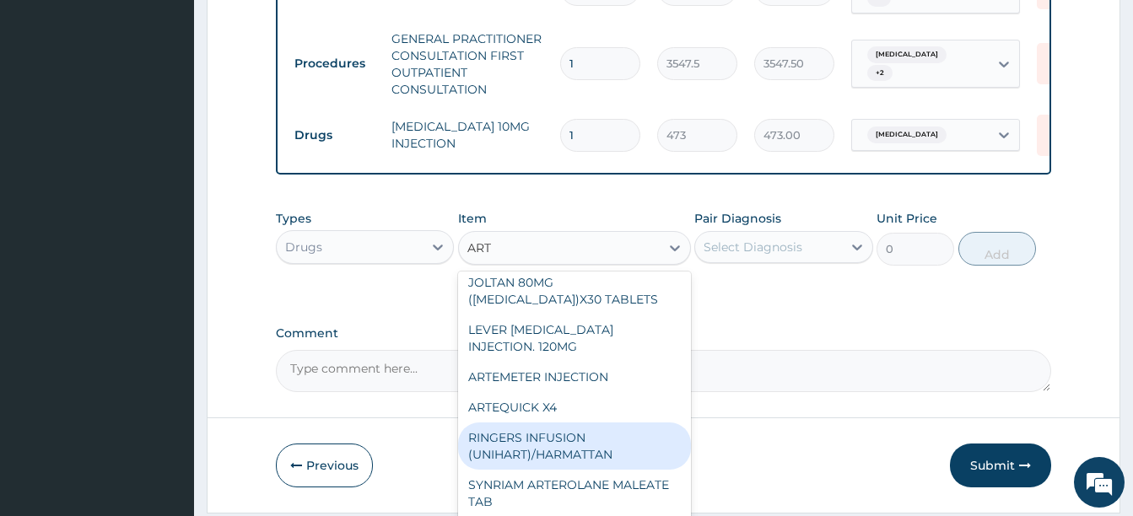
scroll to position [759, 0]
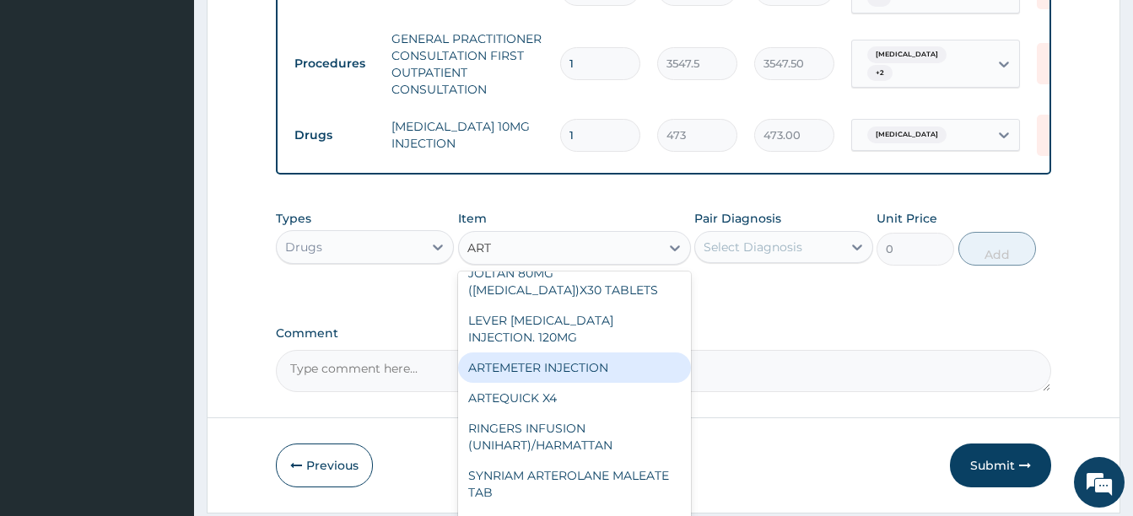
click at [569, 371] on div "ARTEMETER INJECTION" at bounding box center [574, 368] width 233 height 30
type input "946"
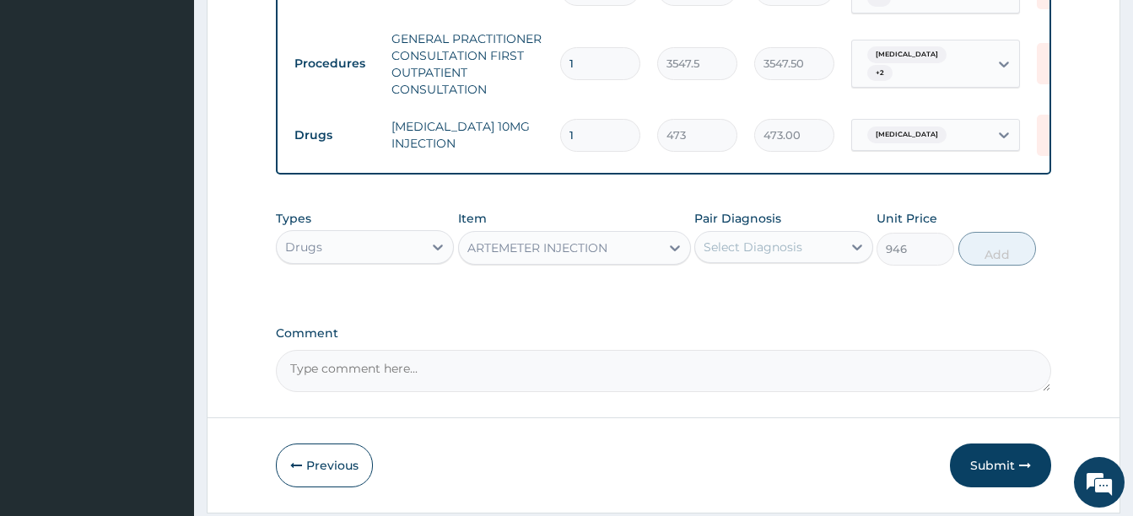
click at [758, 256] on div "Select Diagnosis" at bounding box center [753, 247] width 99 height 17
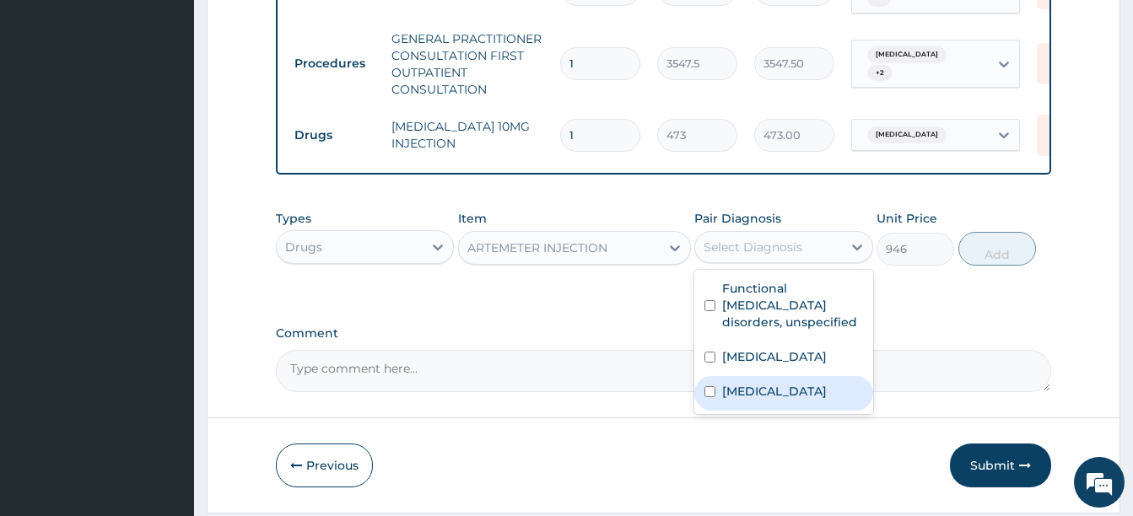
click at [751, 391] on label "[MEDICAL_DATA]" at bounding box center [774, 391] width 105 height 17
checkbox input "true"
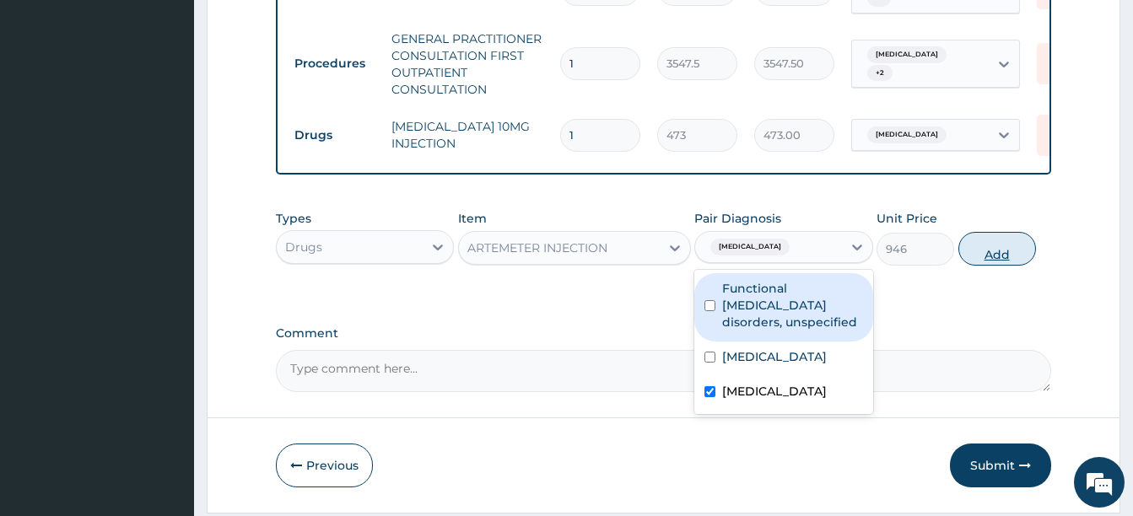
click at [979, 243] on button "Add" at bounding box center [997, 249] width 78 height 34
type input "0"
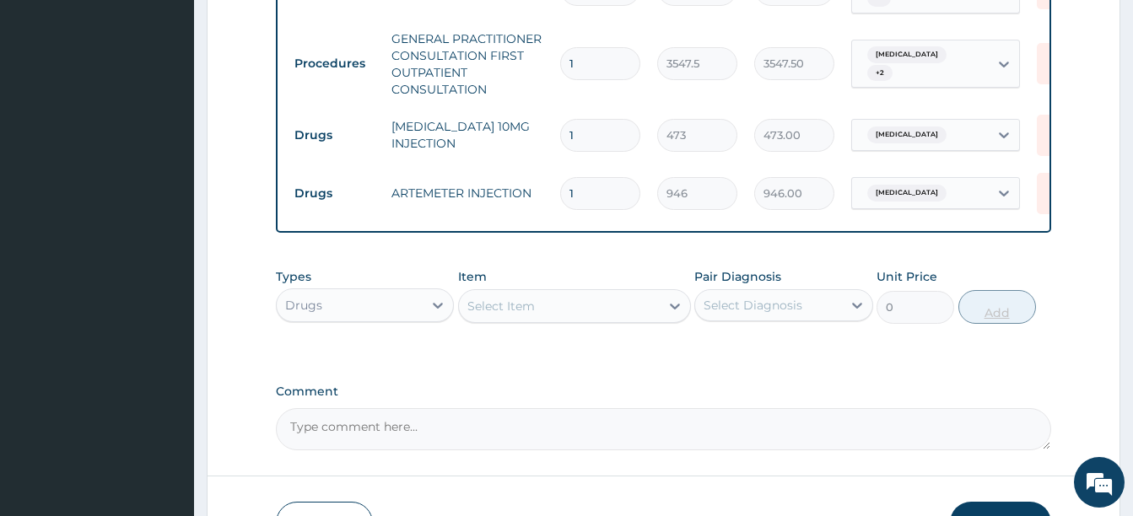
type input "0.00"
type input "3"
type input "2838.00"
type input "3"
click at [552, 312] on div "Select Item" at bounding box center [559, 306] width 201 height 27
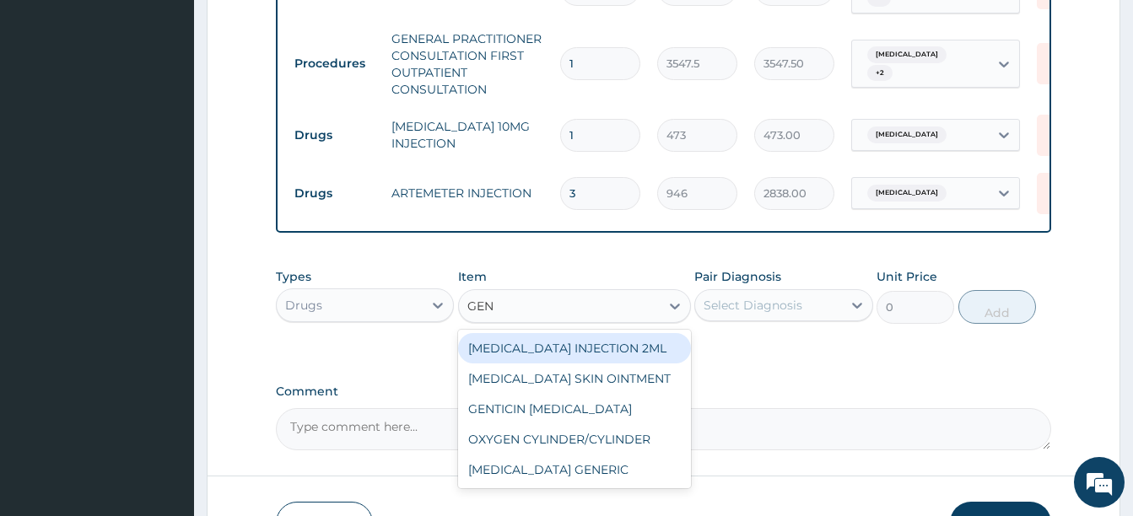
type input "GENT"
click at [558, 357] on div "[MEDICAL_DATA] INJECTION 2ML" at bounding box center [574, 348] width 233 height 30
type input "331.1000061035156"
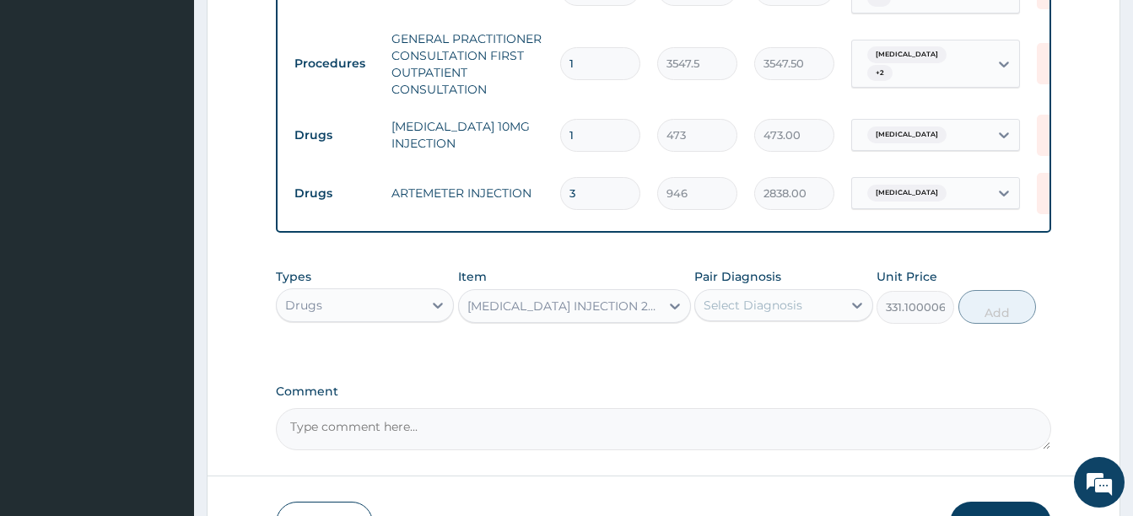
click at [750, 304] on div "Select Diagnosis" at bounding box center [753, 305] width 99 height 17
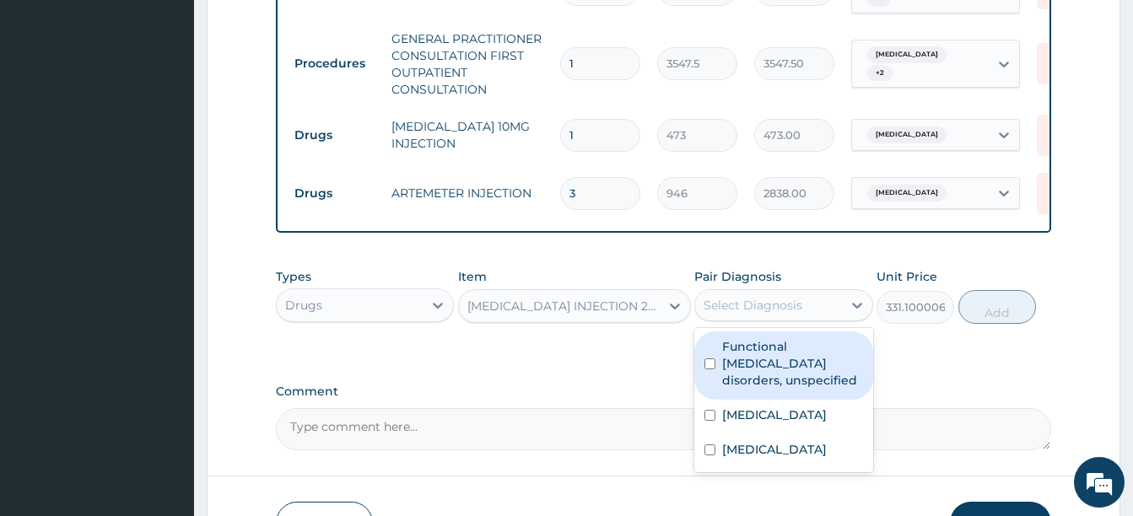
click at [794, 375] on label "Functional gastrointestinal disorders, unspecified" at bounding box center [792, 363] width 140 height 51
checkbox input "true"
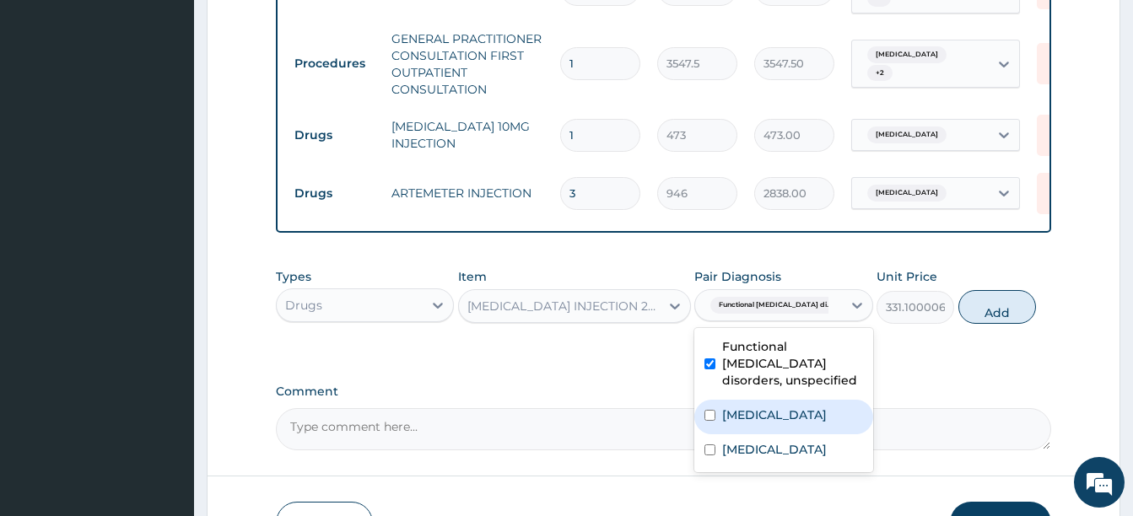
click at [785, 414] on label "Acute abdomen" at bounding box center [774, 415] width 105 height 17
checkbox input "true"
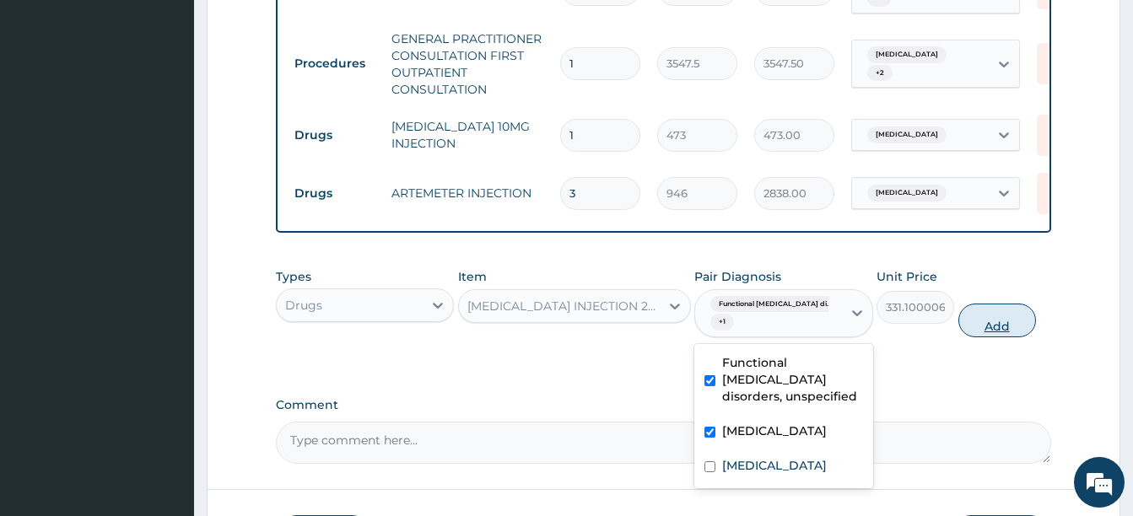
click at [1005, 328] on button "Add" at bounding box center [997, 321] width 78 height 34
type input "0"
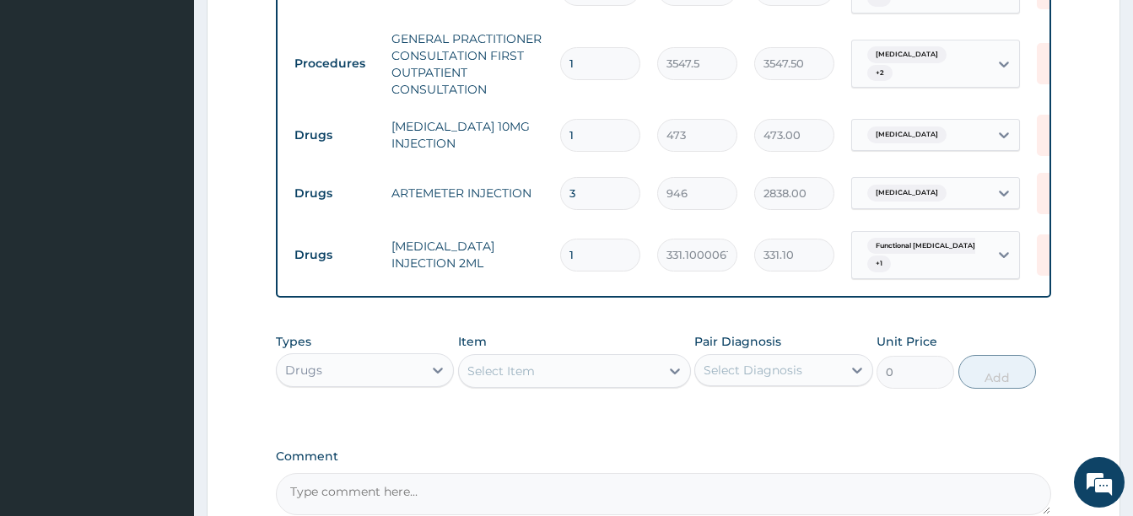
type input "0.00"
type input "3"
type input "993.30"
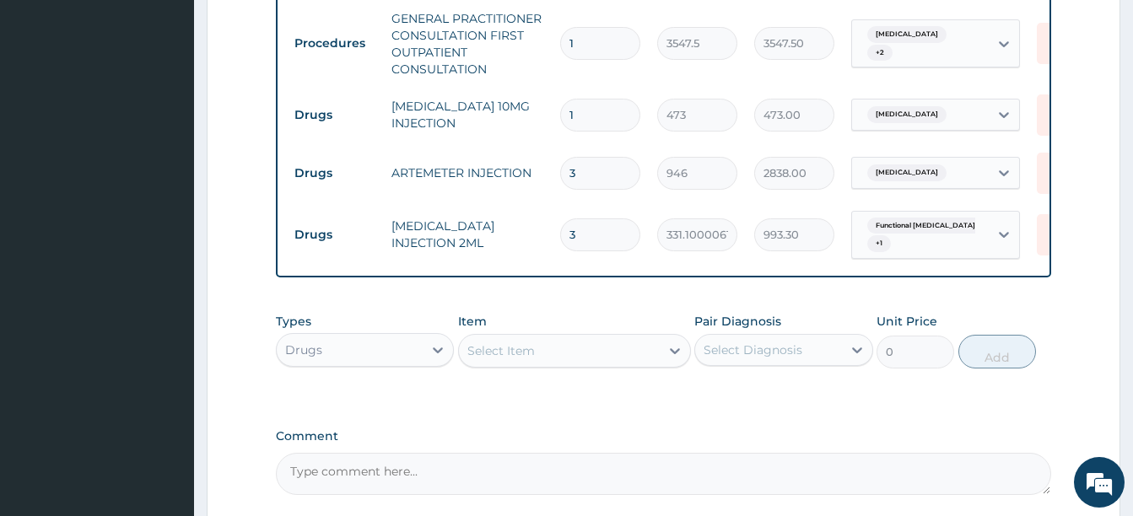
scroll to position [964, 0]
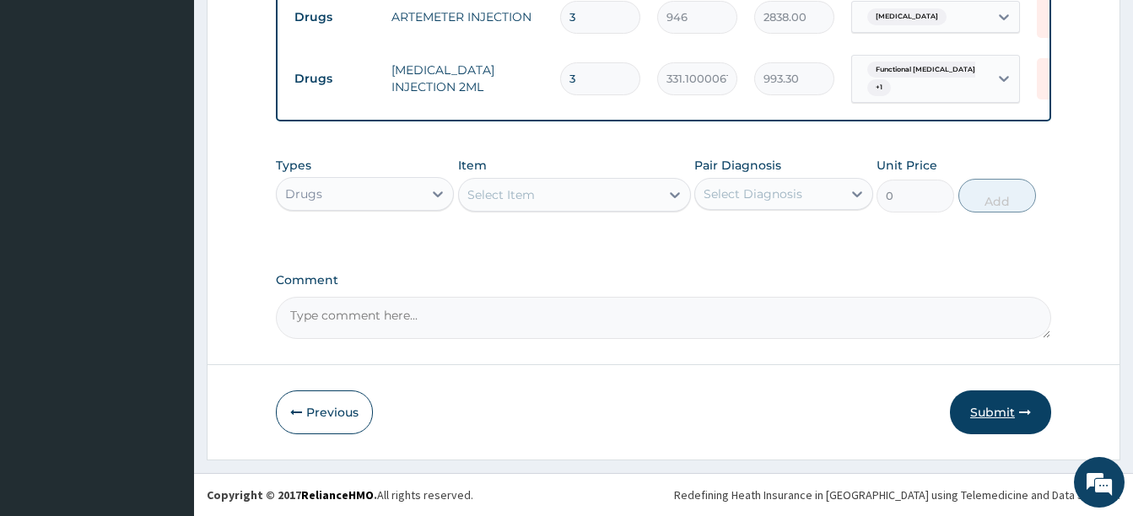
type input "3"
click at [1003, 398] on button "Submit" at bounding box center [1000, 413] width 101 height 44
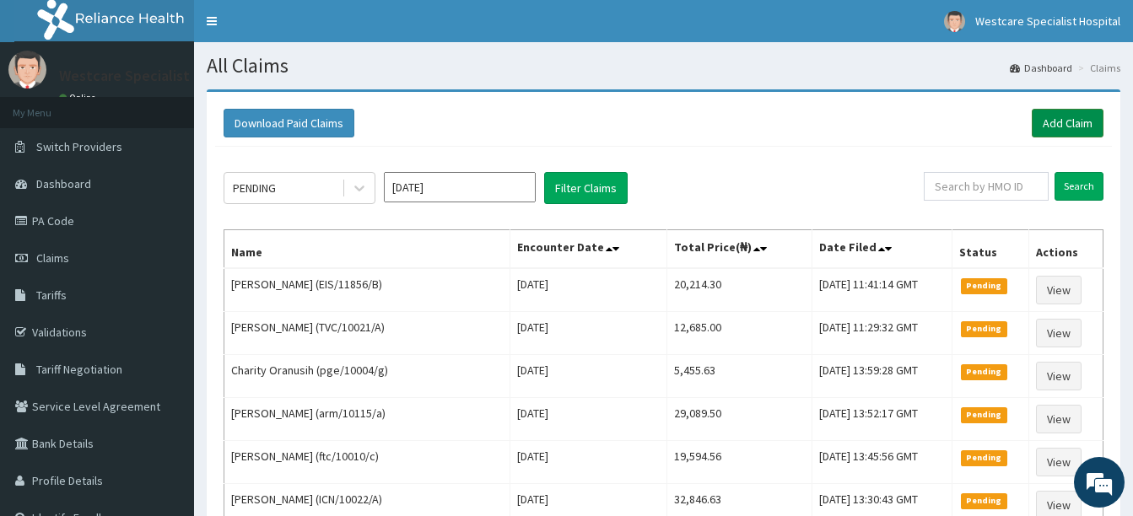
click at [1068, 123] on link "Add Claim" at bounding box center [1068, 123] width 72 height 29
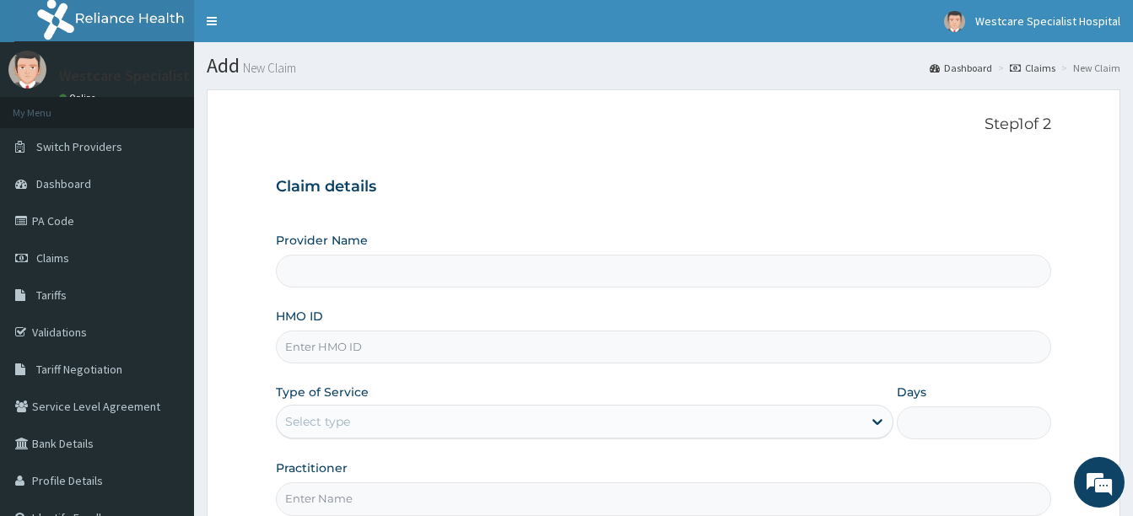
type input "WestCare Specialist Hospital"
drag, startPoint x: 455, startPoint y: 341, endPoint x: 482, endPoint y: 346, distance: 27.5
click at [455, 342] on input "HMO ID" at bounding box center [663, 347] width 775 height 33
type input "A"
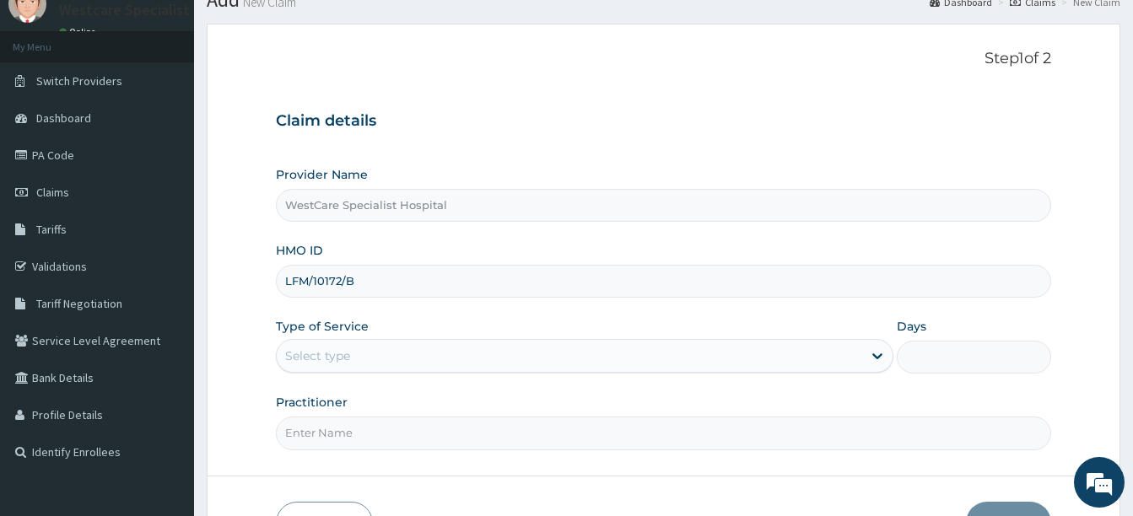
scroll to position [177, 0]
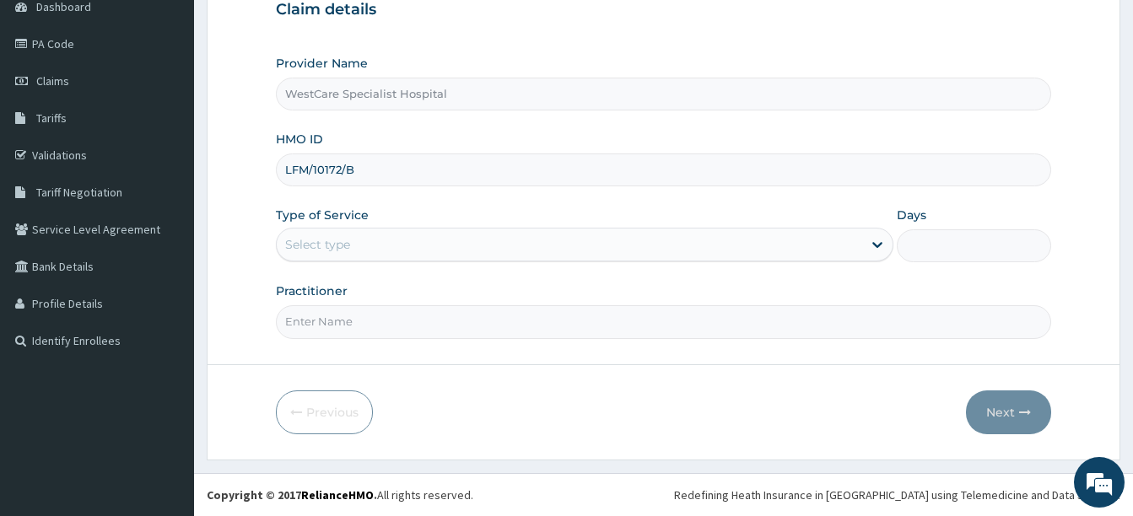
type input "LFM/10172/B"
click at [329, 246] on div "Select type" at bounding box center [317, 244] width 65 height 17
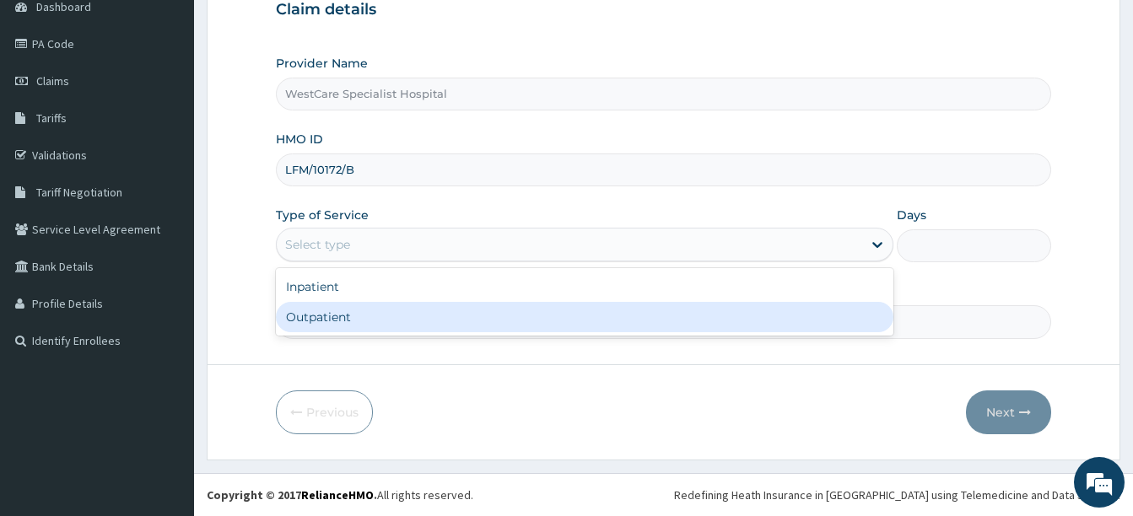
click at [321, 305] on div "Outpatient" at bounding box center [585, 317] width 618 height 30
type input "1"
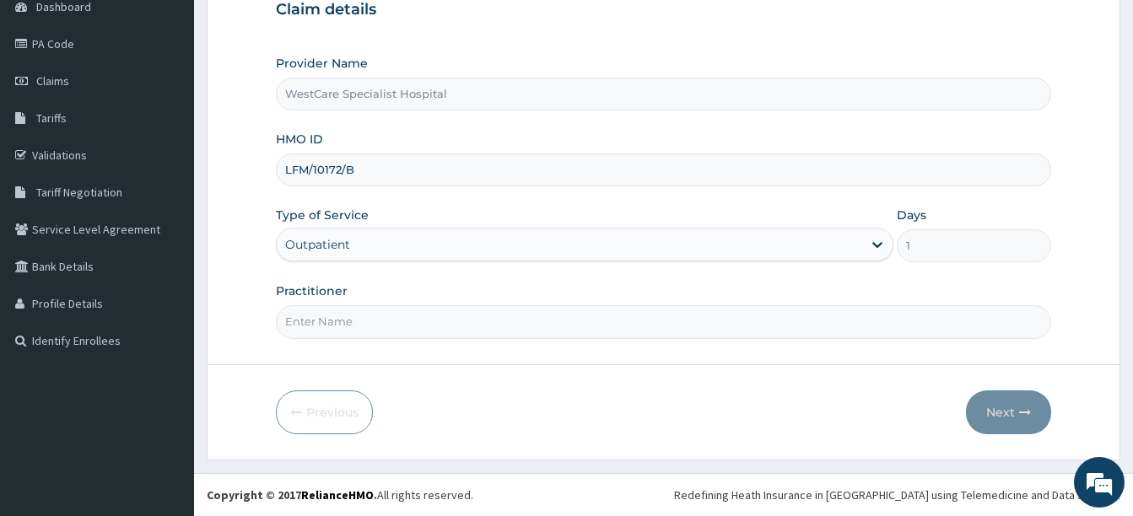
click at [322, 316] on input "Practitioner" at bounding box center [663, 321] width 775 height 33
type input "DR FOLORUNSHO"
click at [1013, 400] on button "Next" at bounding box center [1008, 413] width 85 height 44
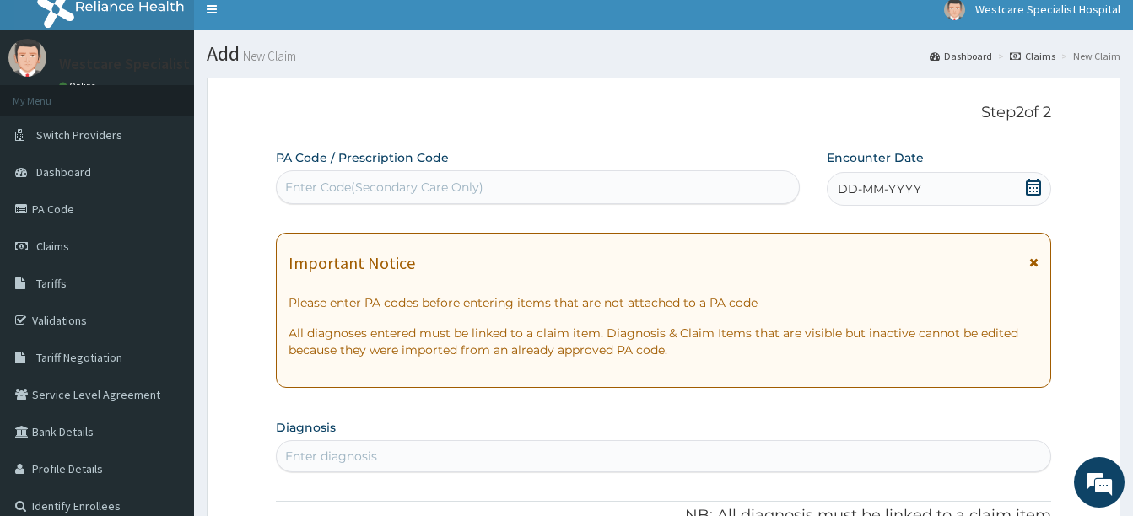
scroll to position [0, 0]
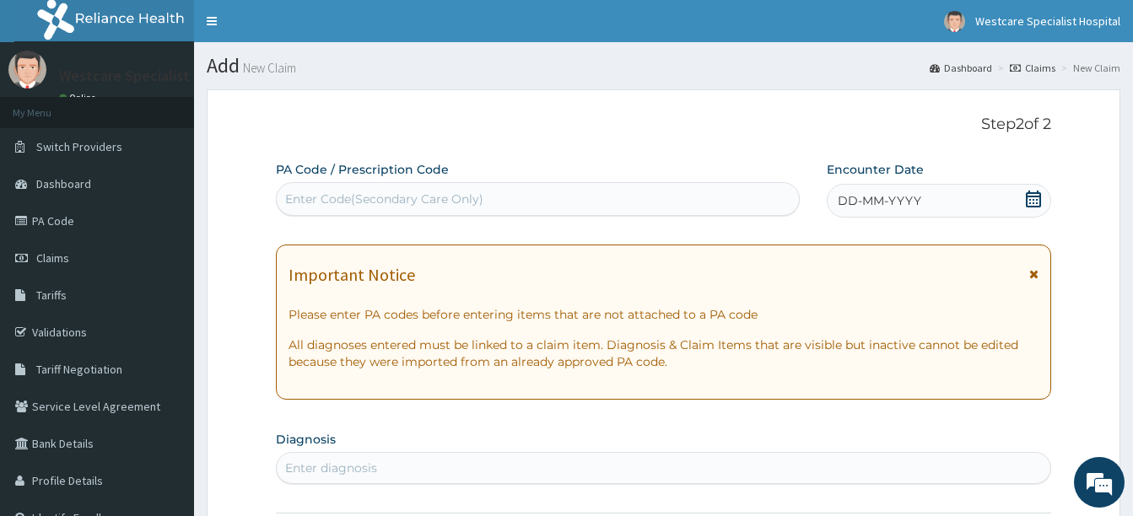
click at [620, 190] on div "Enter Code(Secondary Care Only)" at bounding box center [538, 199] width 522 height 27
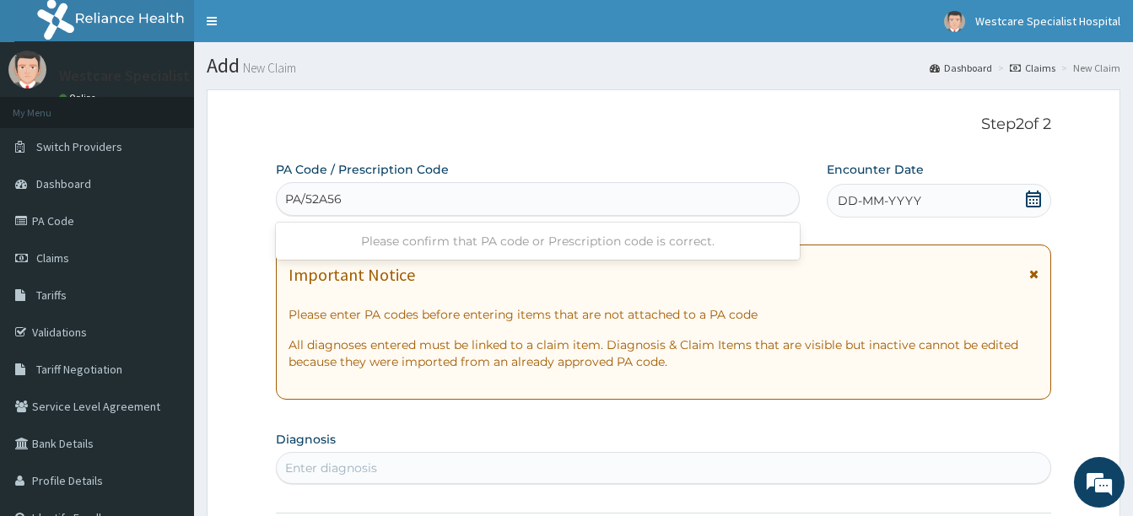
type input "PA/52A560"
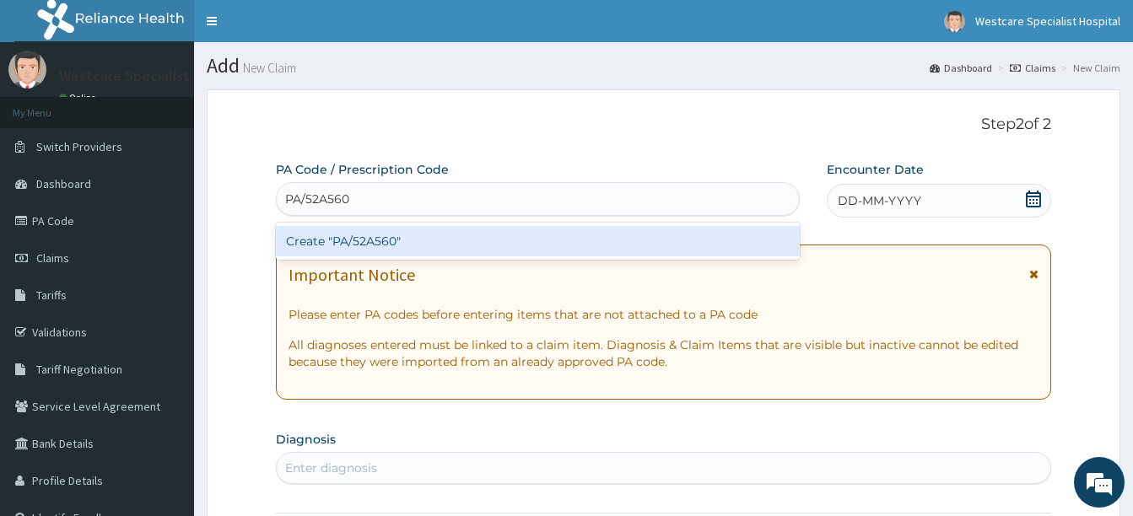
click at [404, 240] on div "Create "PA/52A560"" at bounding box center [538, 241] width 524 height 30
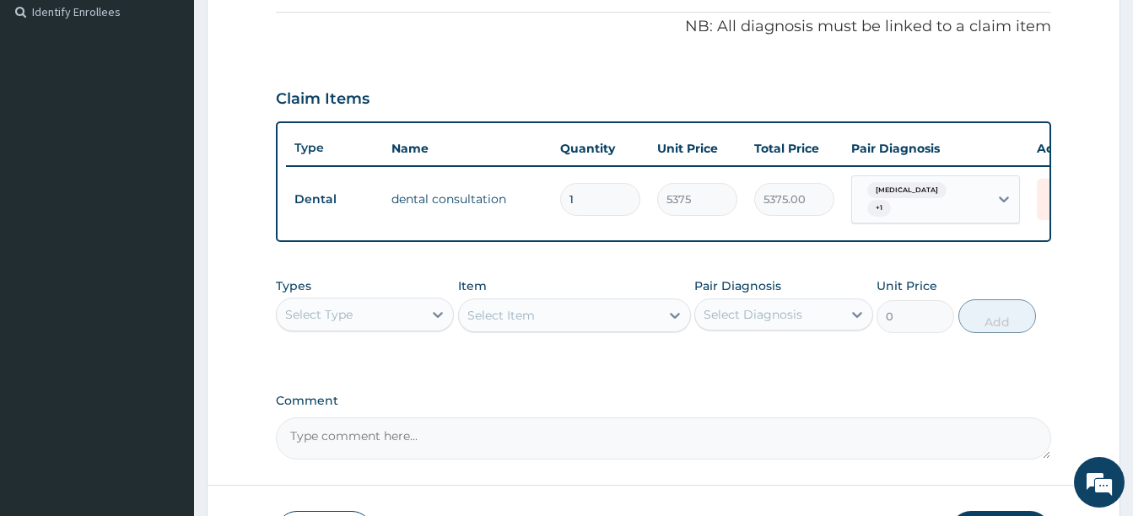
scroll to position [531, 0]
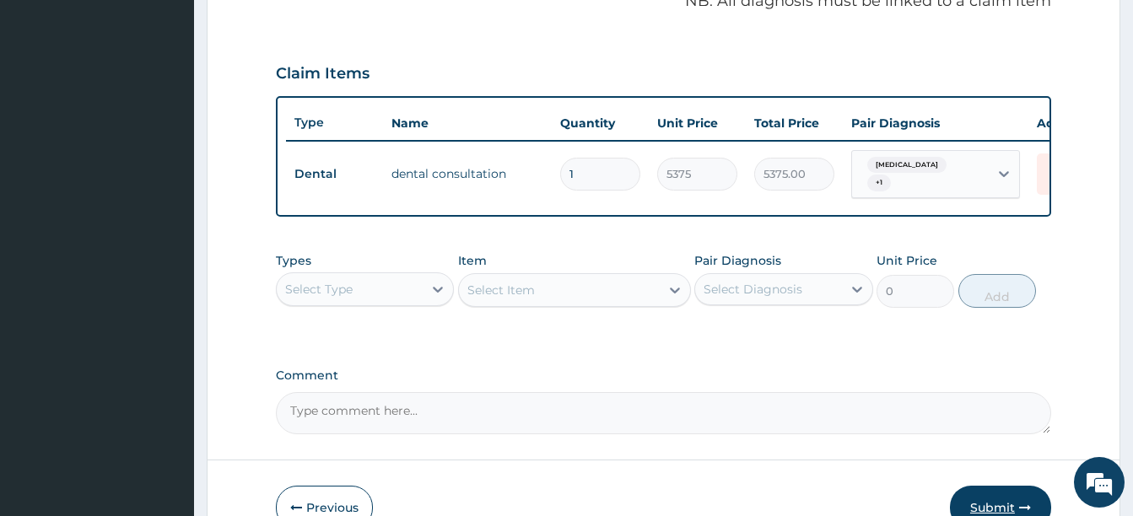
click at [1006, 504] on button "Submit" at bounding box center [1000, 508] width 101 height 44
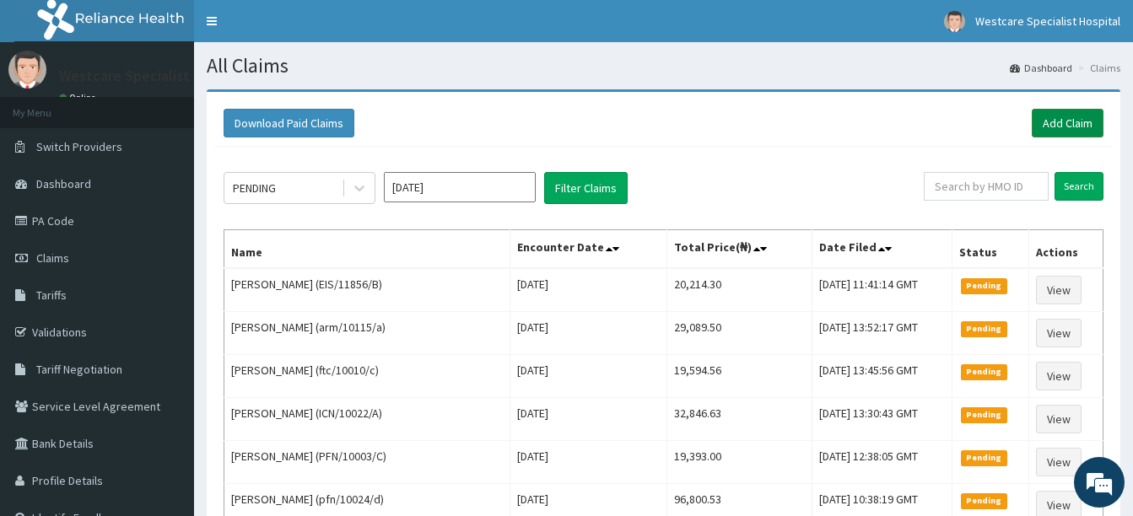
click at [1065, 119] on link "Add Claim" at bounding box center [1068, 123] width 72 height 29
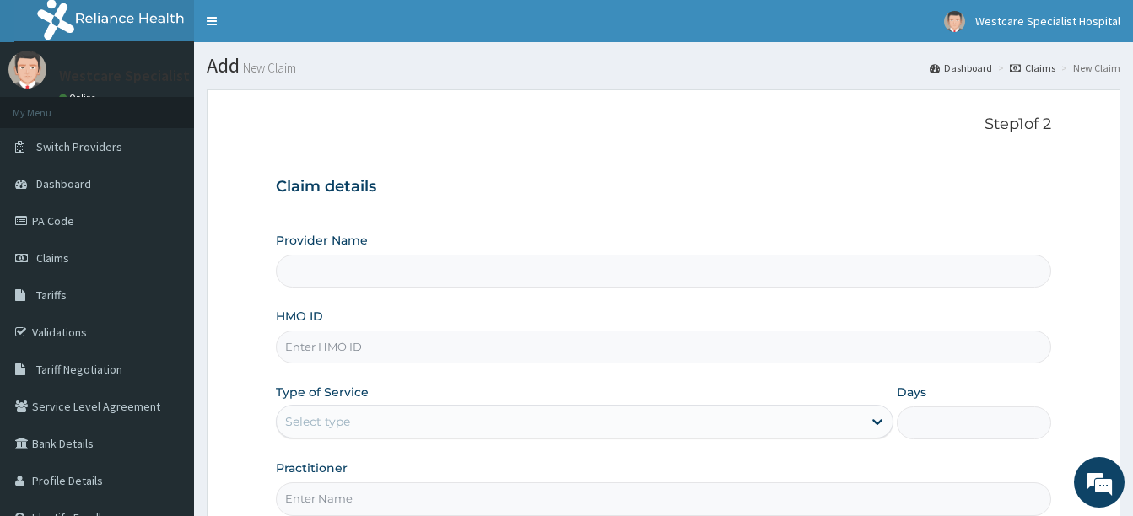
type input "T"
type input "WestCare Specialist Hospital"
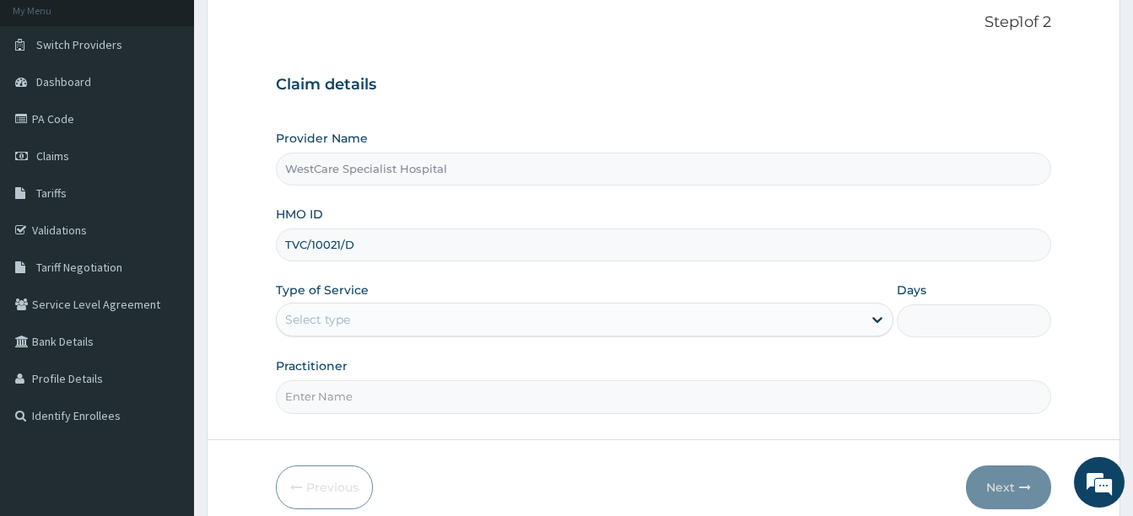
scroll to position [93, 0]
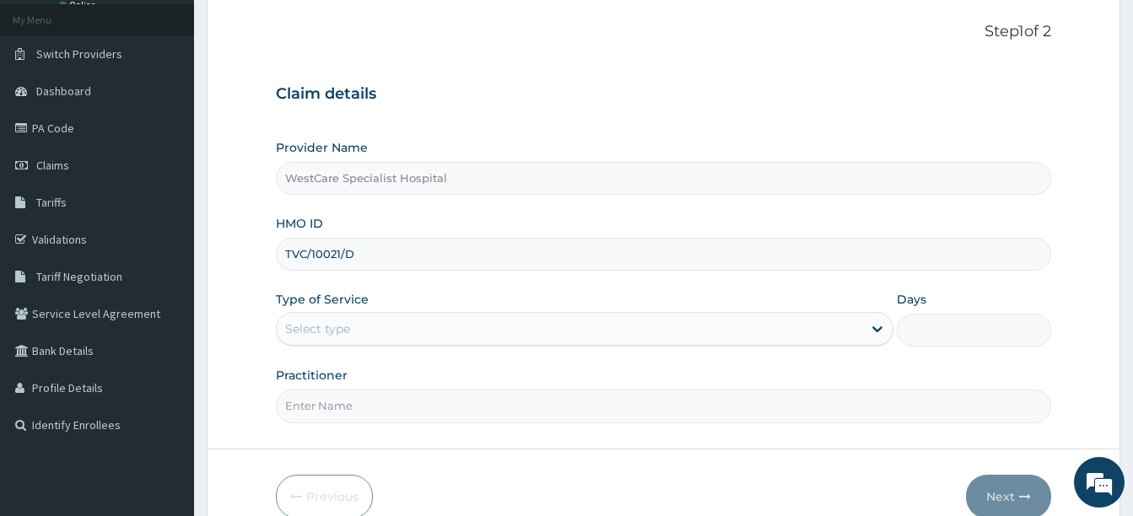
type input "TVC/10021/D"
click at [329, 332] on div "Select type" at bounding box center [317, 329] width 65 height 17
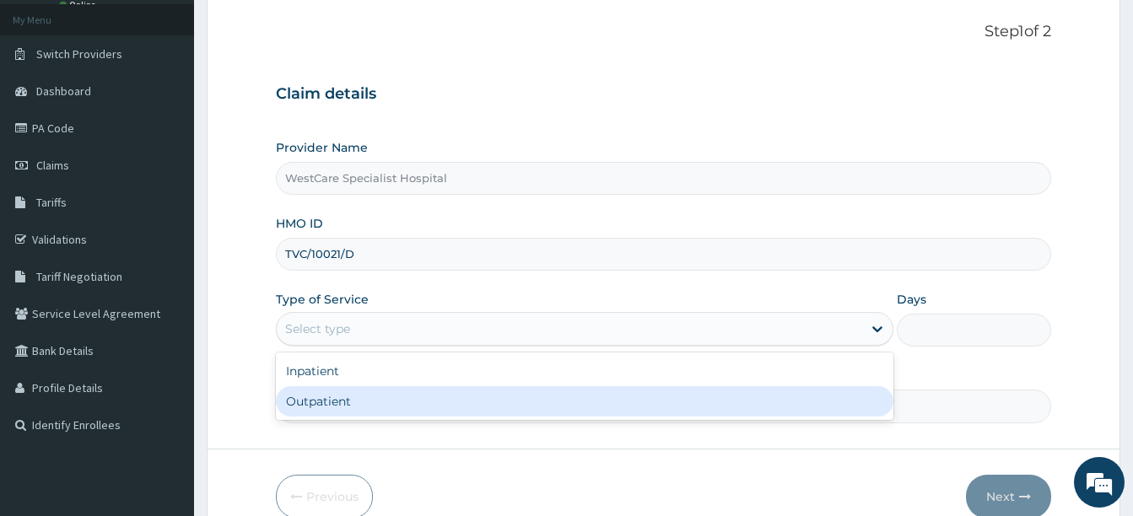
click at [346, 396] on div "Outpatient" at bounding box center [585, 401] width 618 height 30
type input "1"
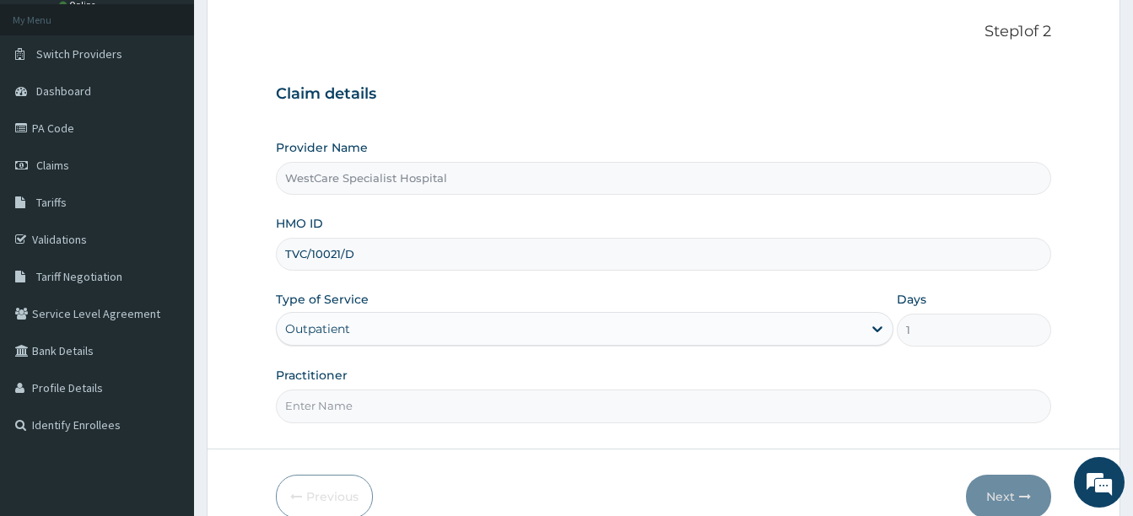
scroll to position [0, 0]
click at [341, 407] on input "Practitioner" at bounding box center [663, 406] width 775 height 33
click at [364, 417] on input "Practitioner" at bounding box center [663, 406] width 775 height 33
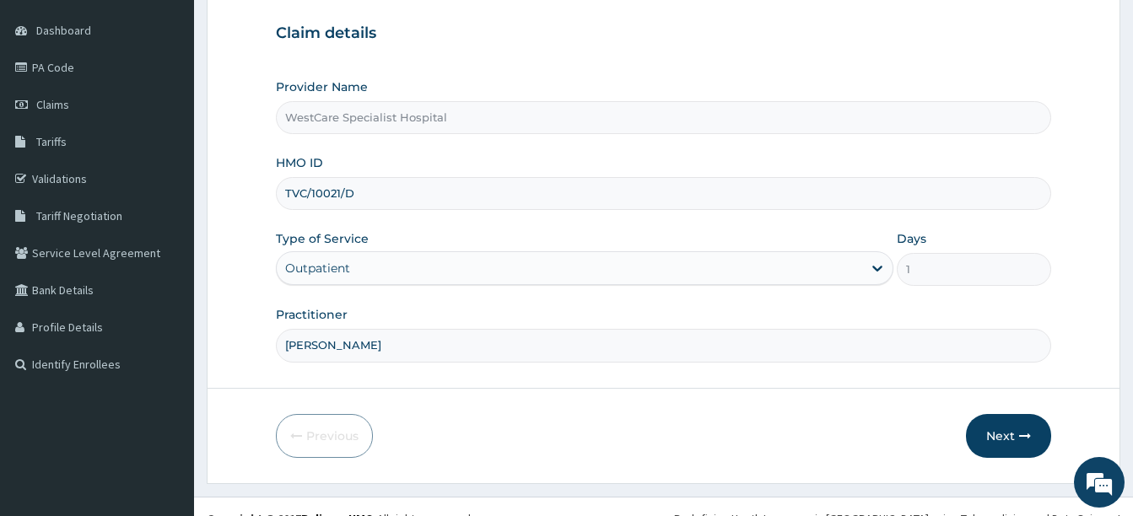
scroll to position [177, 0]
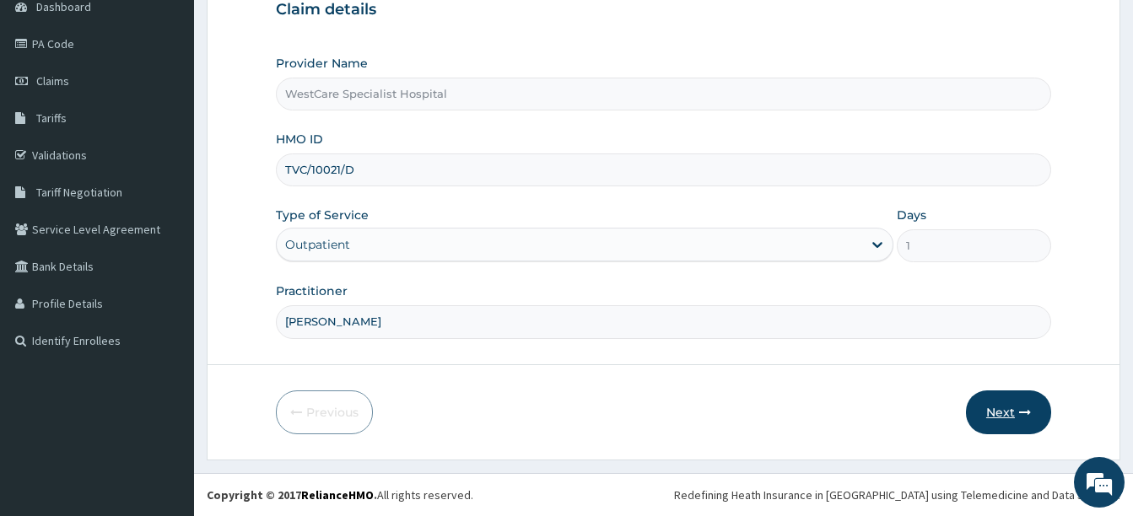
type input "DR ONAH"
click at [1002, 406] on button "Next" at bounding box center [1008, 413] width 85 height 44
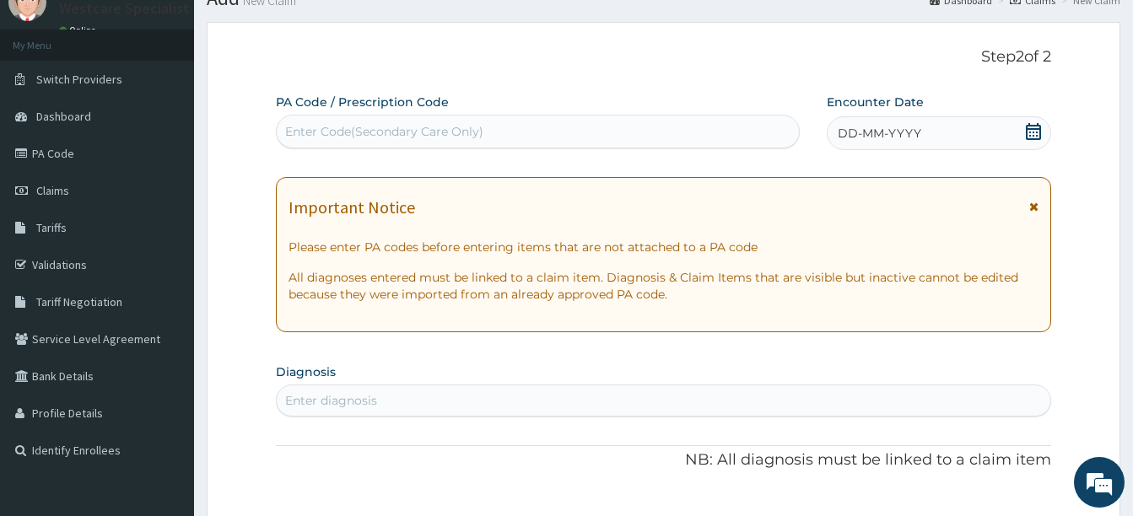
scroll to position [0, 0]
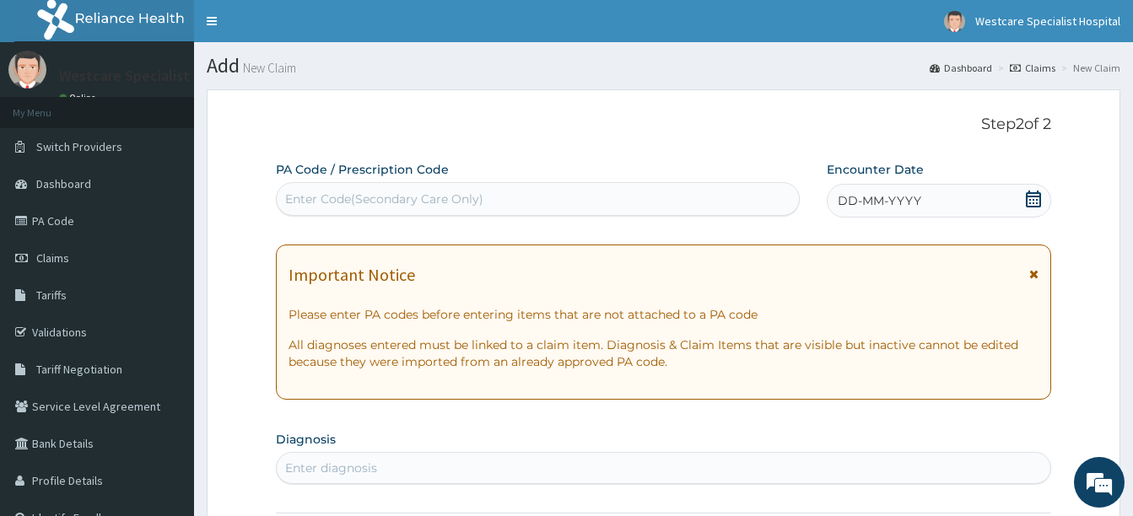
click at [535, 208] on div "Enter Code(Secondary Care Only)" at bounding box center [538, 199] width 522 height 27
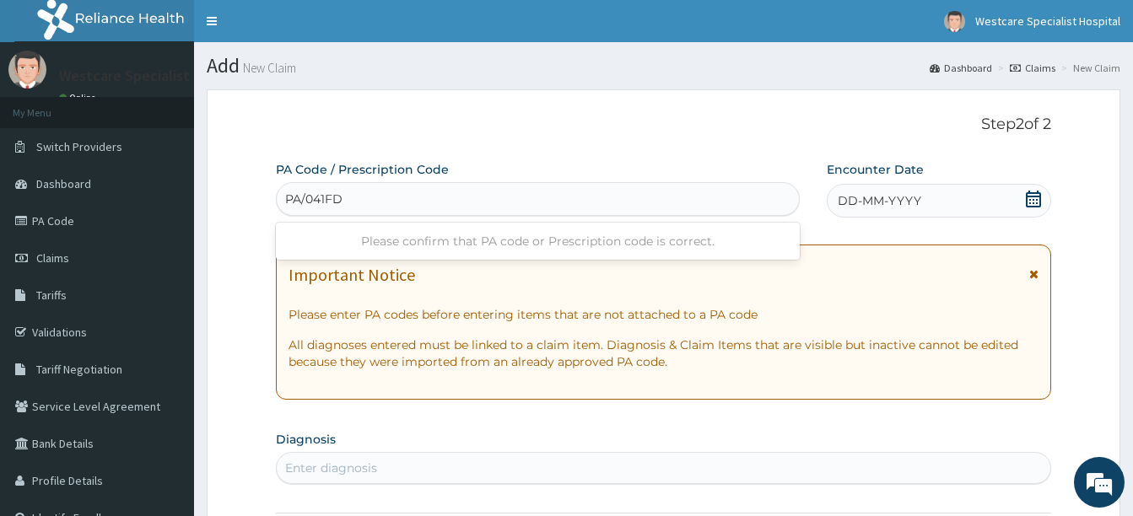
type input "PA/041FDD"
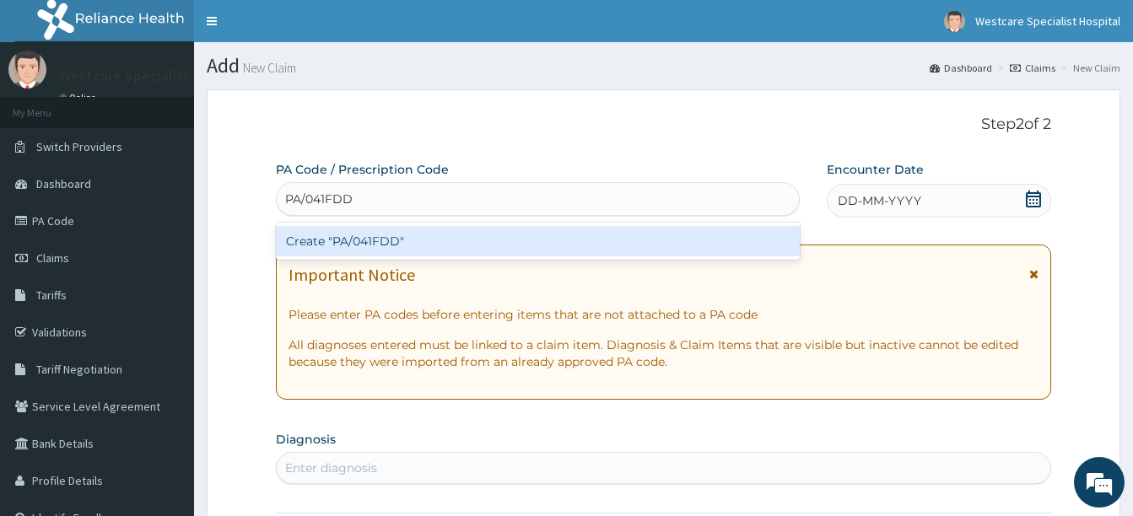
click at [483, 240] on div "Create "PA/041FDD"" at bounding box center [538, 241] width 524 height 30
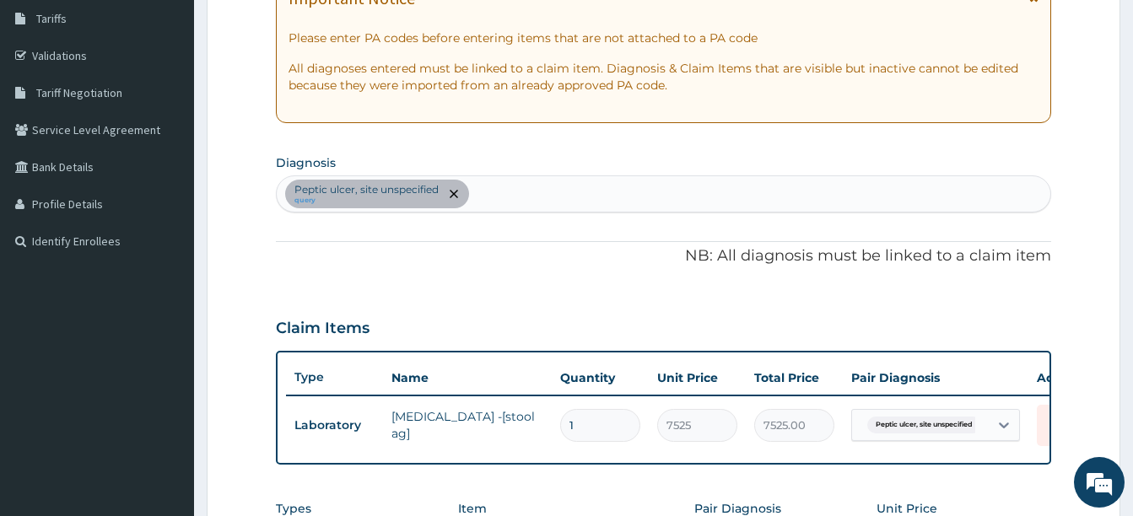
scroll to position [275, 0]
click at [510, 197] on div "Peptic ulcer, site unspecified query" at bounding box center [664, 195] width 774 height 35
type input "SEPSIS"
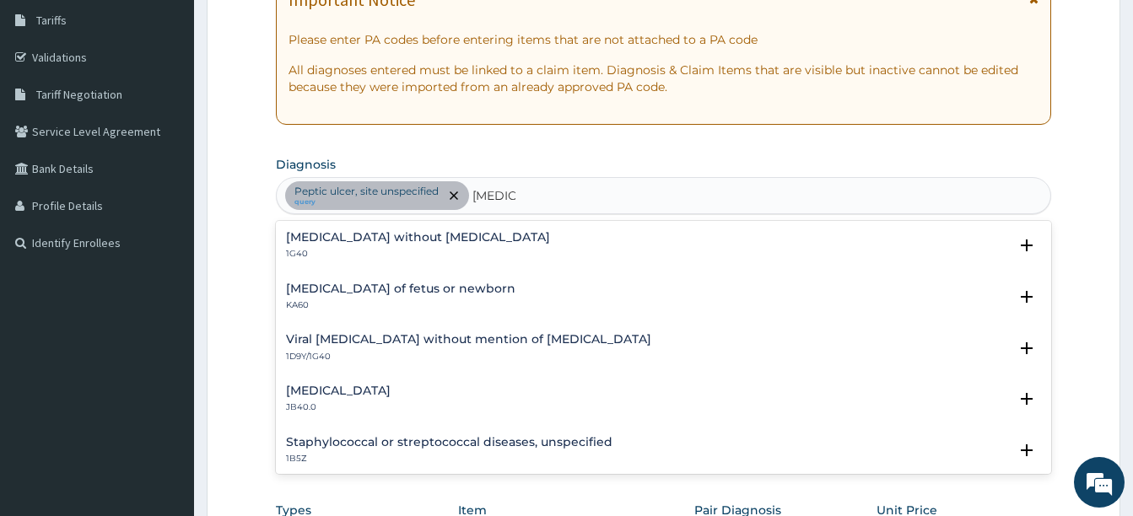
scroll to position [84, 0]
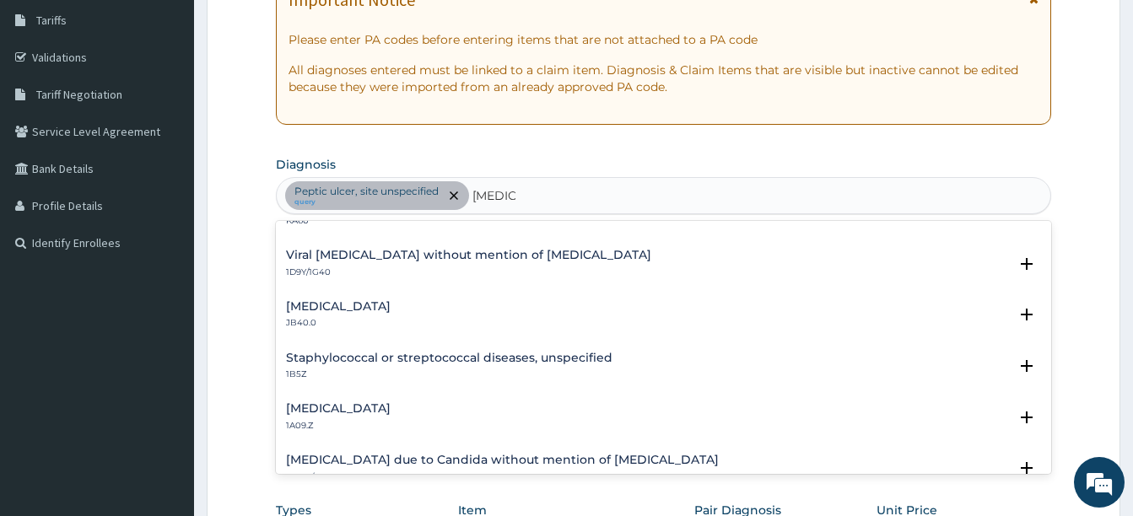
click at [347, 364] on h4 "Staphylococcal or streptococcal diseases, unspecified" at bounding box center [449, 358] width 326 height 13
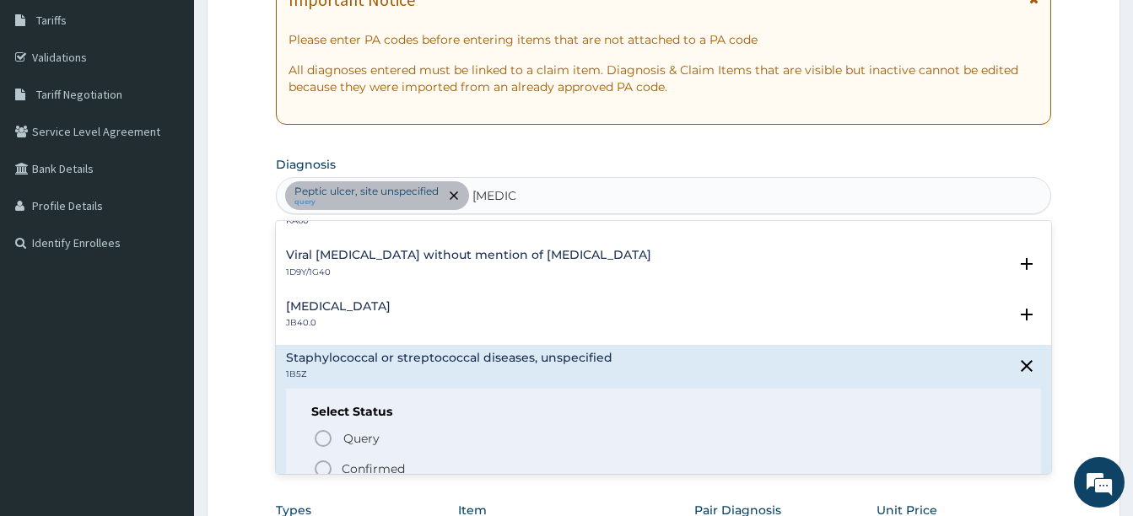
click at [321, 468] on icon "status option filled" at bounding box center [323, 469] width 20 height 20
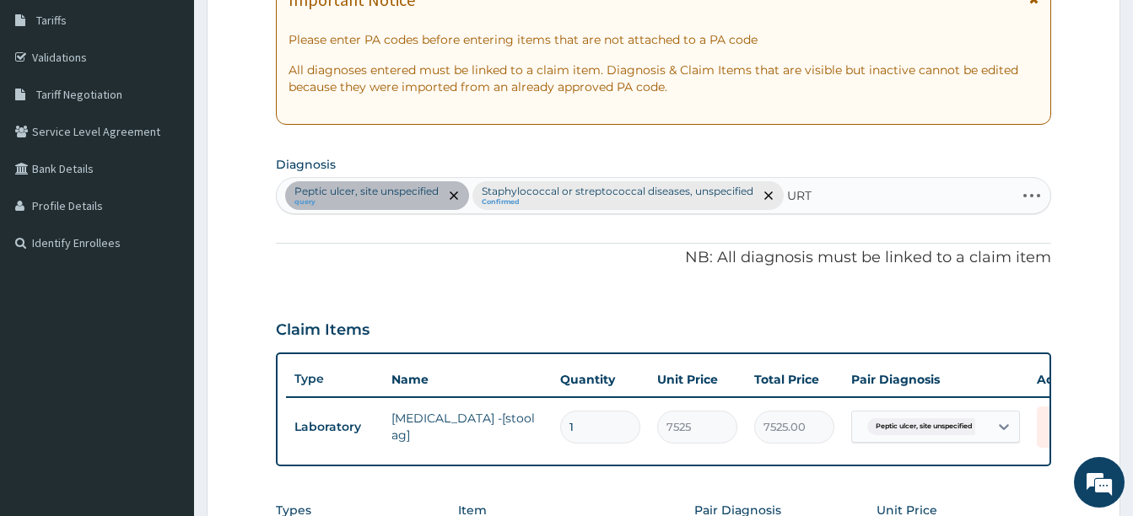
type input "URTI"
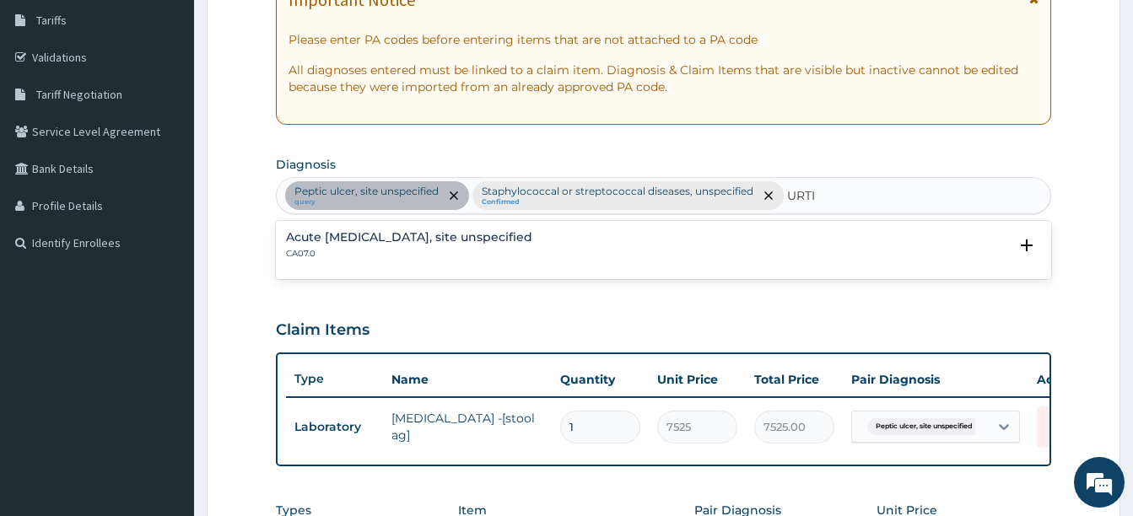
click at [356, 244] on h4 "Acute upper respiratory infection, site unspecified" at bounding box center [409, 237] width 246 height 13
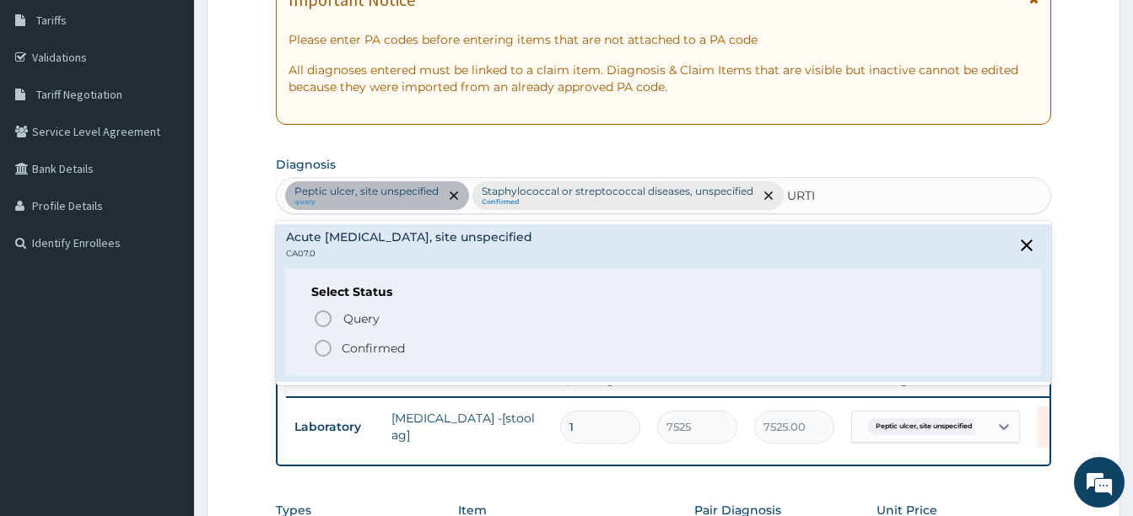
click at [331, 352] on circle "status option filled" at bounding box center [323, 348] width 15 height 15
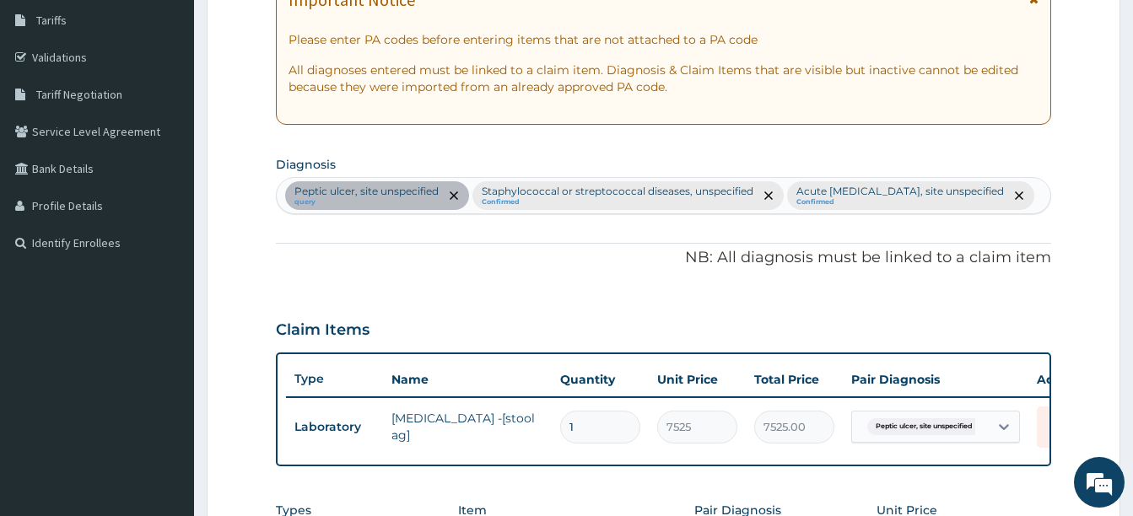
scroll to position [665, 0]
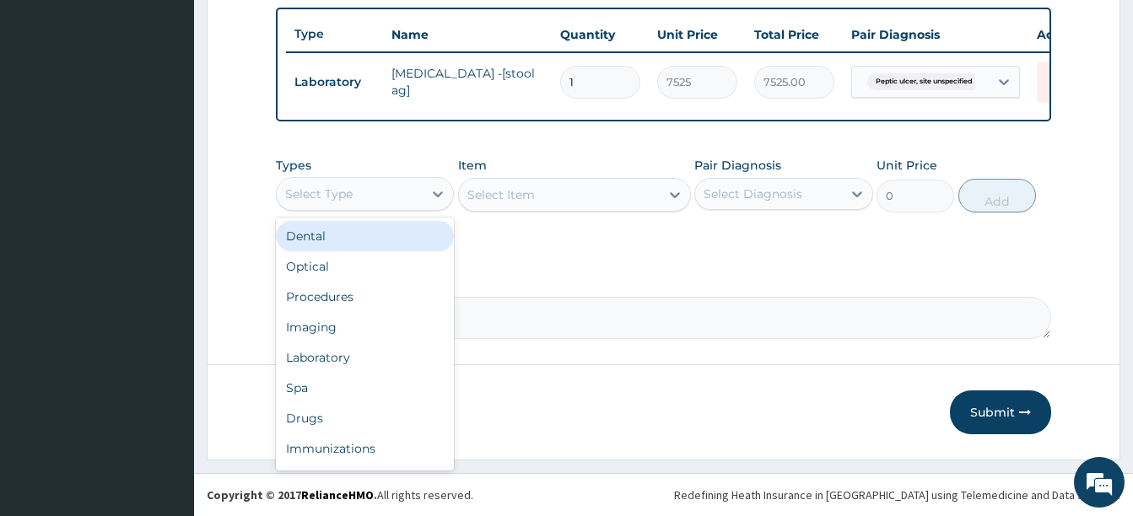
click at [370, 195] on div "Select Type" at bounding box center [350, 194] width 146 height 27
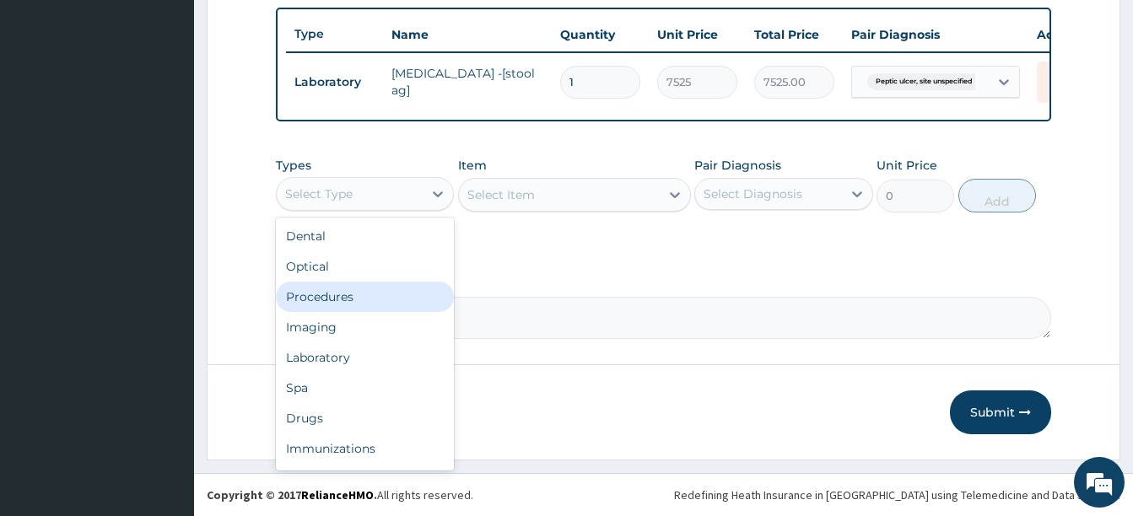
click at [366, 298] on div "Procedures" at bounding box center [365, 297] width 178 height 30
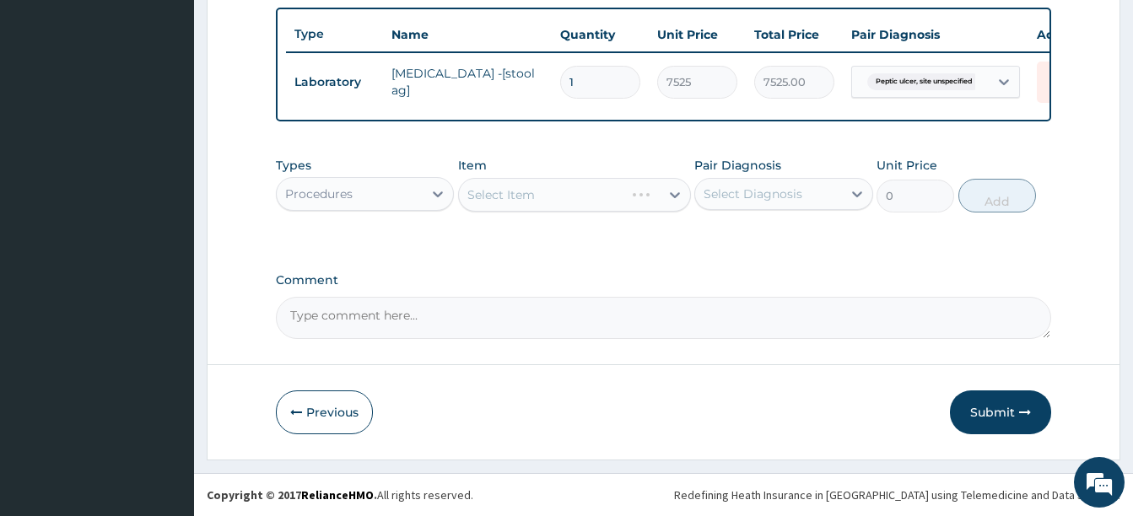
click at [753, 195] on div "Select Diagnosis" at bounding box center [753, 194] width 99 height 17
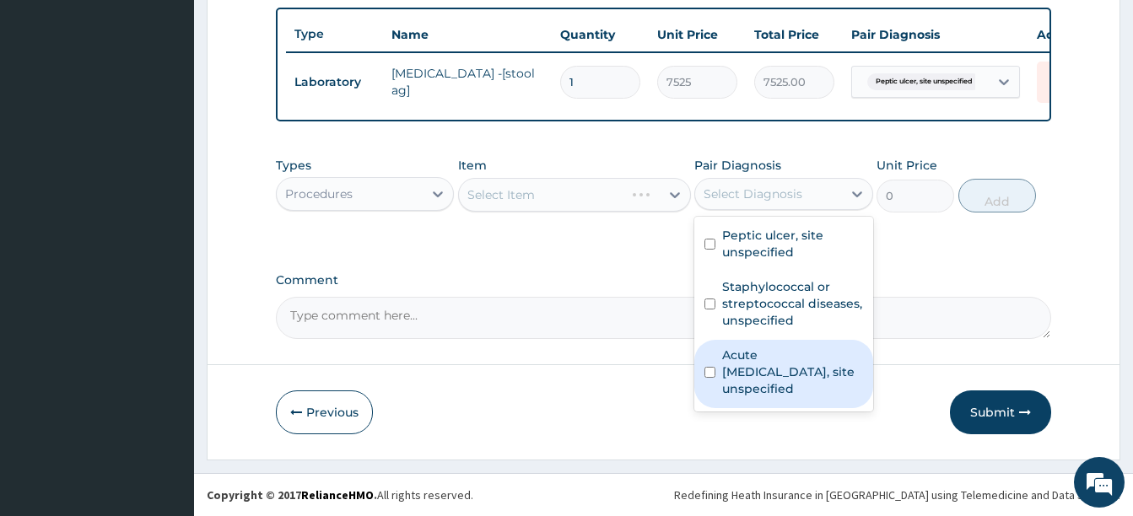
click at [780, 369] on label "Acute upper respiratory infection, site unspecified" at bounding box center [792, 372] width 140 height 51
checkbox input "true"
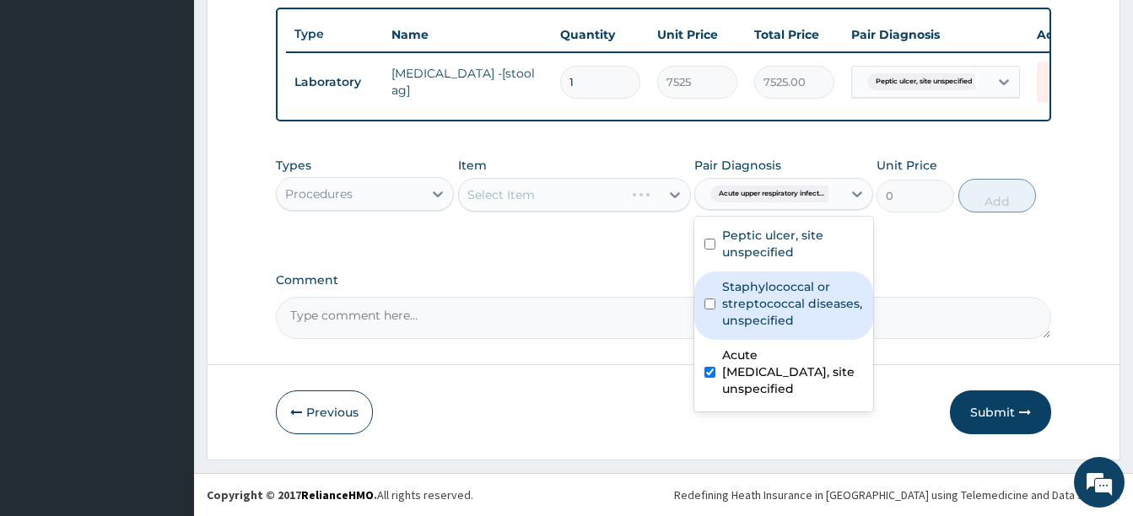
click at [767, 312] on label "Staphylococcal or streptococcal diseases, unspecified" at bounding box center [792, 303] width 140 height 51
checkbox input "true"
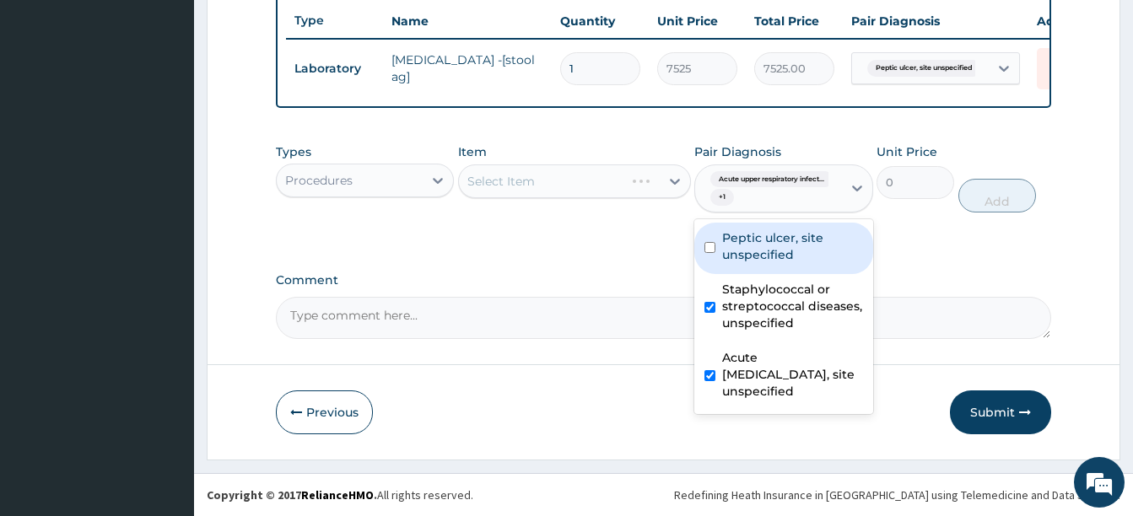
click at [738, 259] on label "Peptic ulcer, site unspecified" at bounding box center [792, 246] width 140 height 34
checkbox input "true"
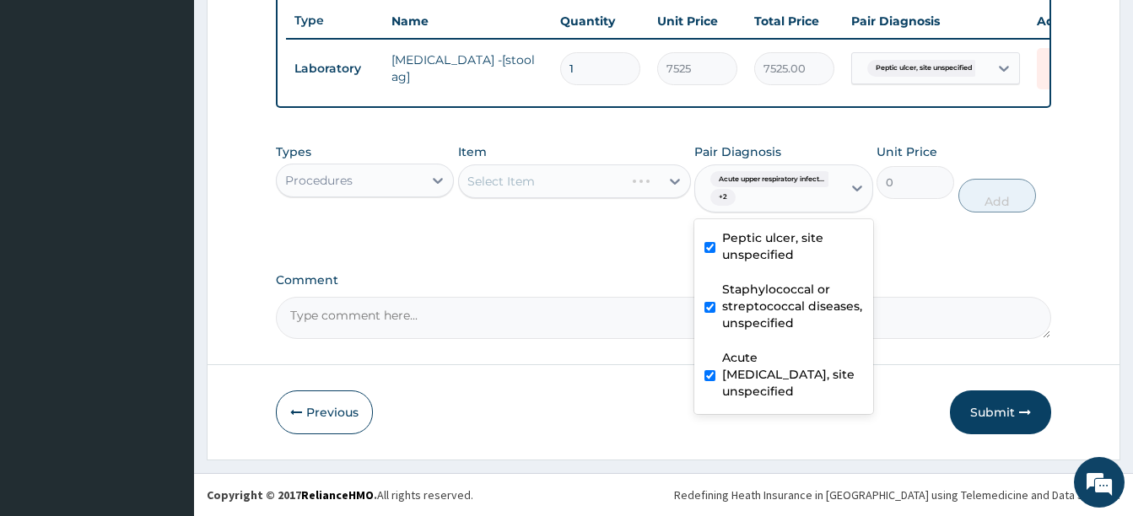
click at [594, 247] on div "Types Procedures Item Select Item Pair Diagnosis option Peptic ulcer, site unsp…" at bounding box center [663, 191] width 775 height 112
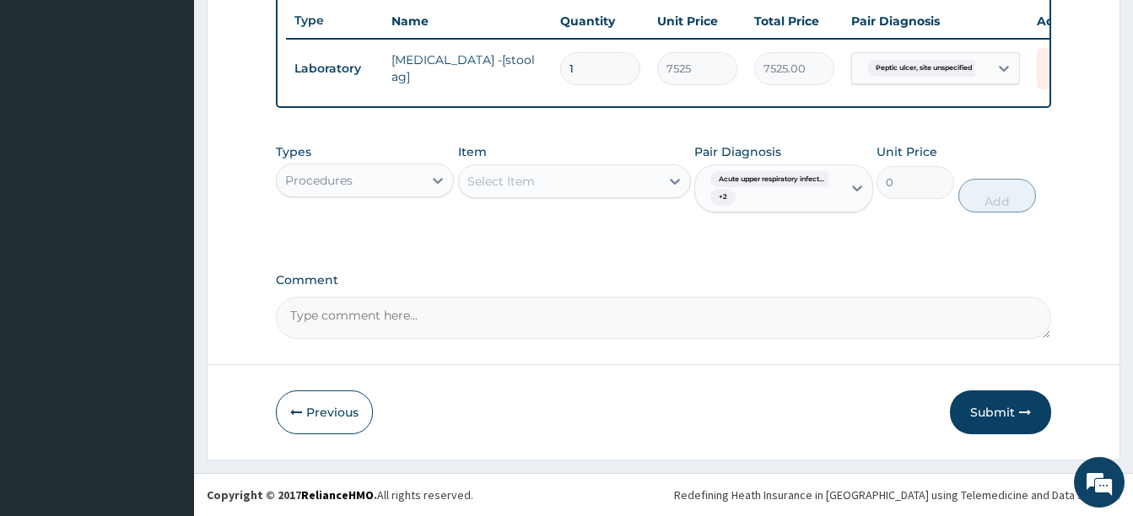
click at [521, 181] on div "Select Item" at bounding box center [559, 181] width 201 height 27
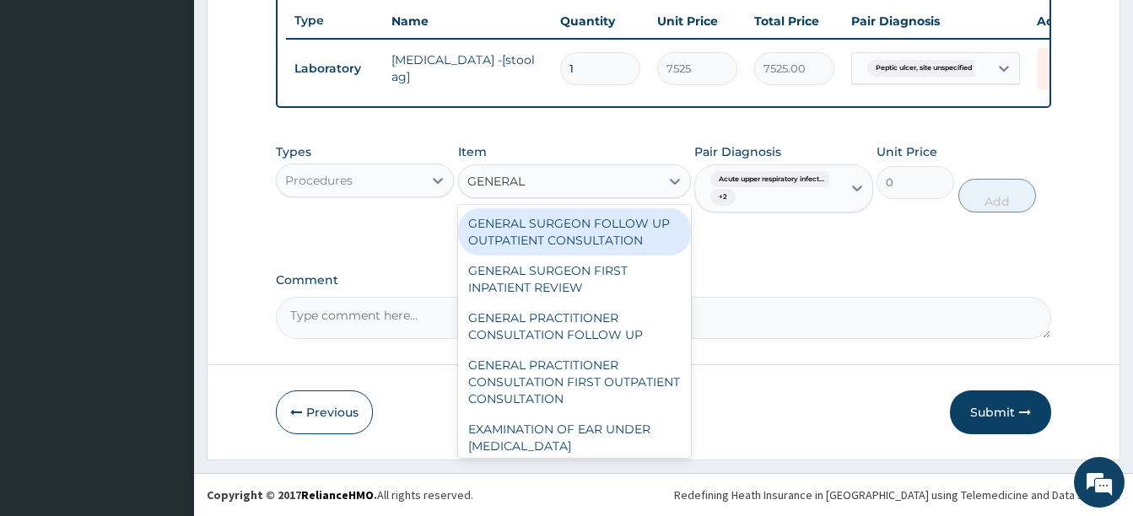
type input "GENERAL P"
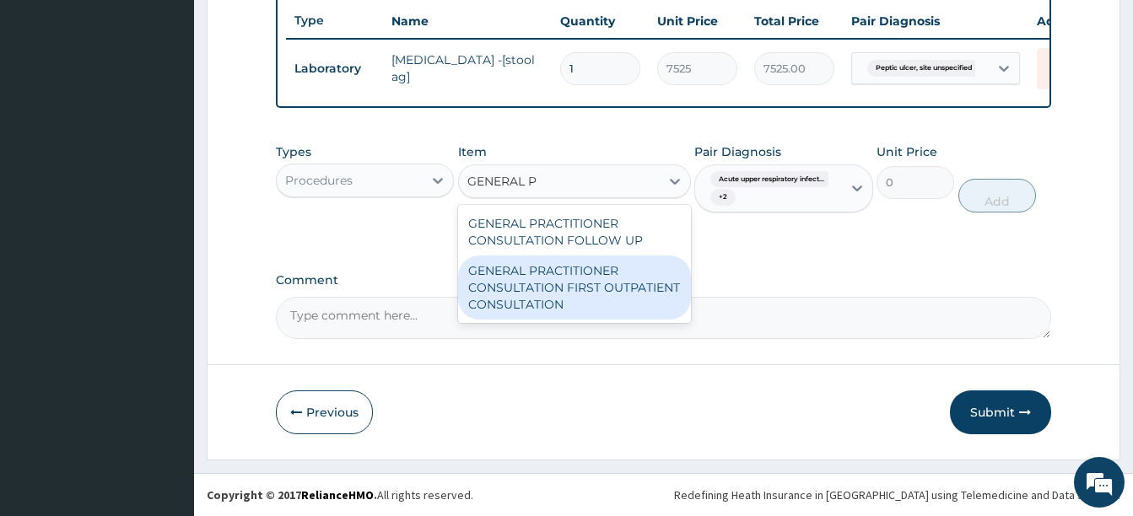
click at [545, 291] on div "GENERAL PRACTITIONER CONSULTATION FIRST OUTPATIENT CONSULTATION" at bounding box center [574, 288] width 233 height 64
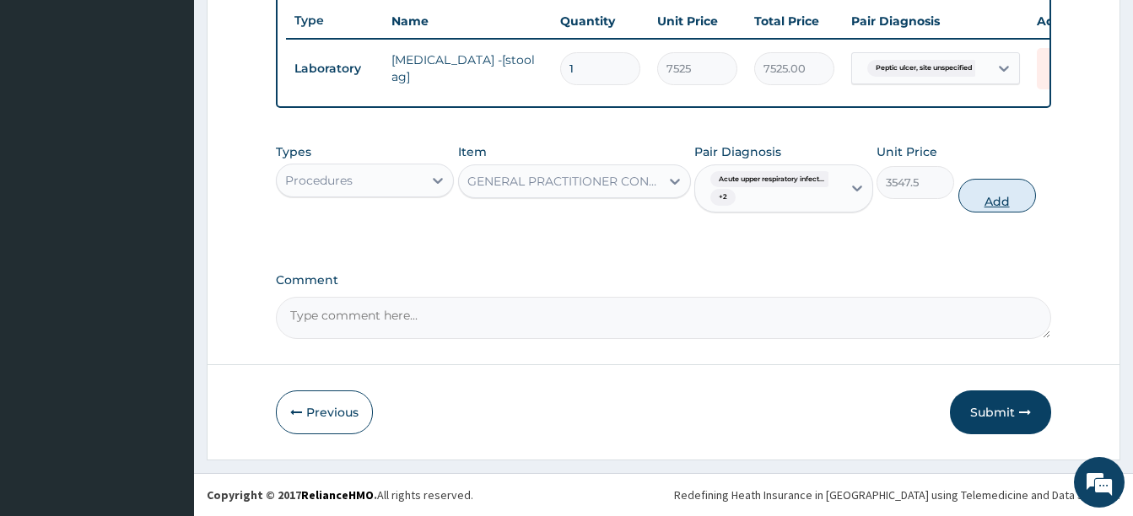
click at [982, 212] on button "Add" at bounding box center [997, 196] width 78 height 34
type input "0"
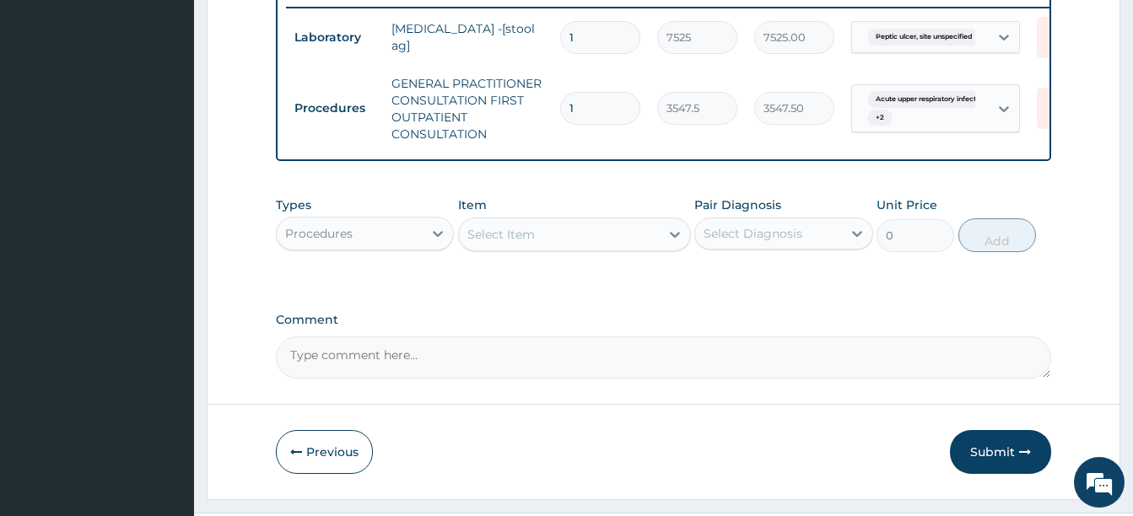
click at [377, 251] on div "Procedures" at bounding box center [365, 234] width 178 height 34
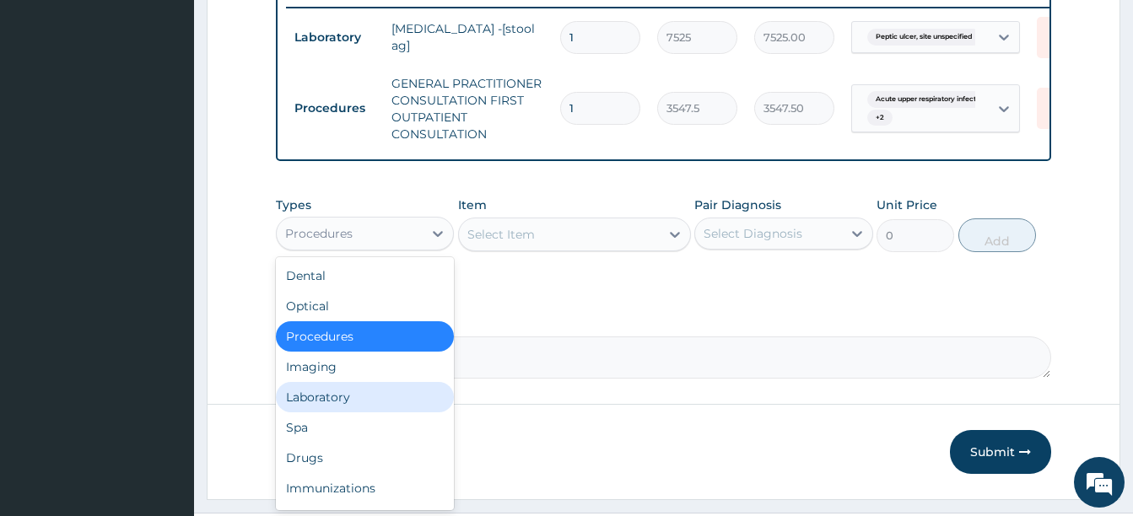
click at [332, 413] on div "Laboratory" at bounding box center [365, 397] width 178 height 30
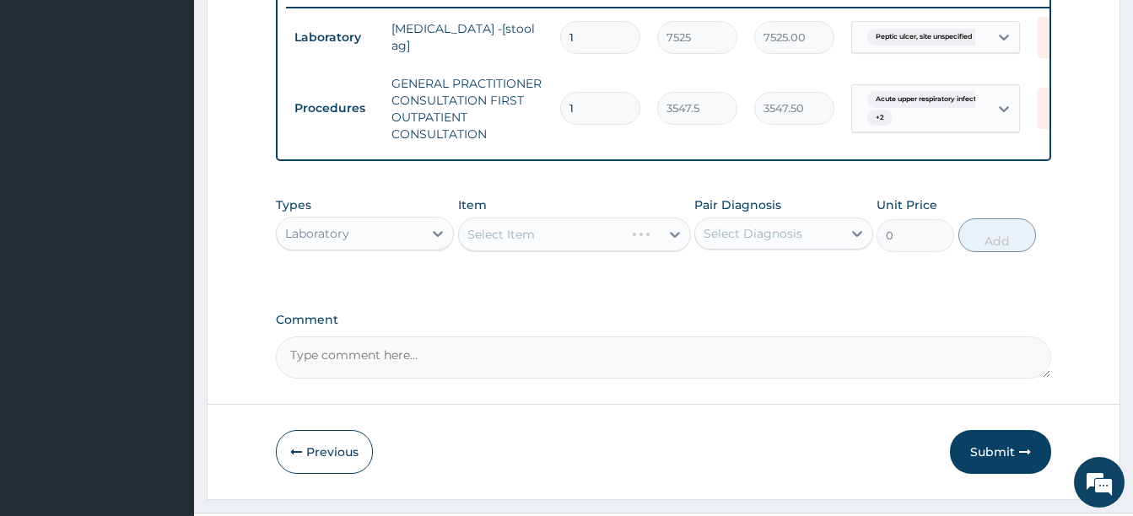
click at [760, 242] on div "Select Diagnosis" at bounding box center [753, 233] width 99 height 17
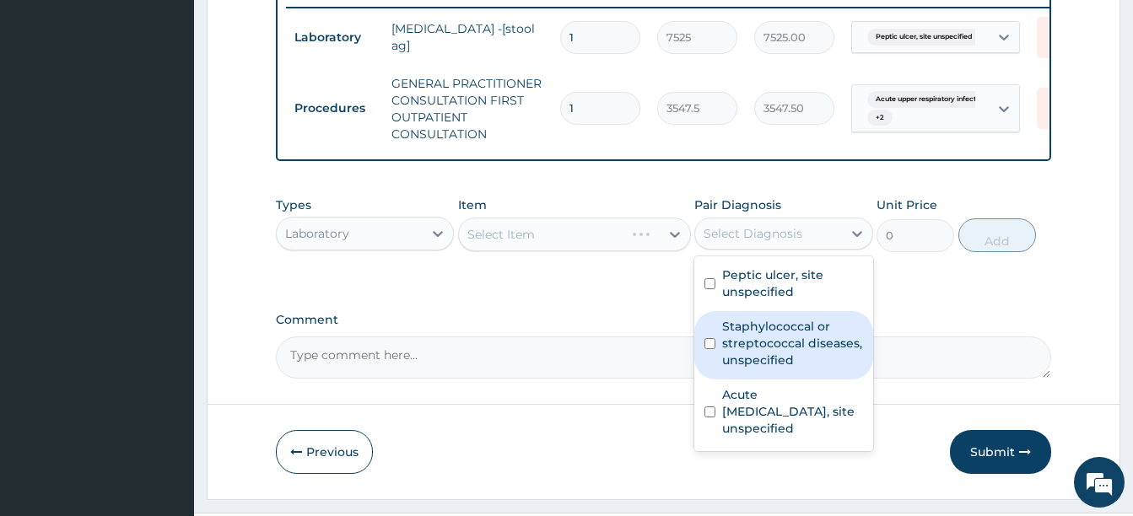
click at [780, 369] on label "Staphylococcal or streptococcal diseases, unspecified" at bounding box center [792, 343] width 140 height 51
checkbox input "true"
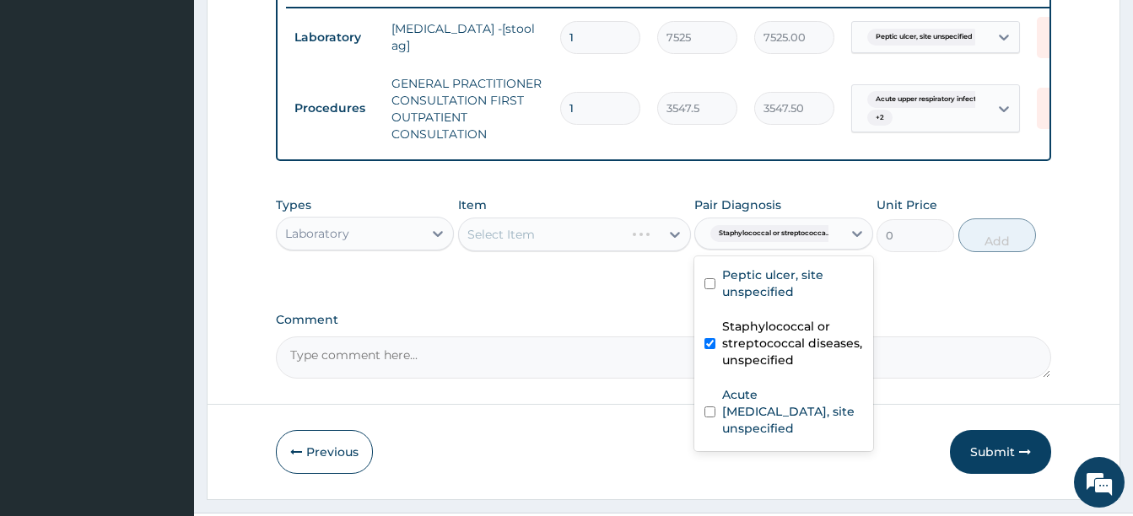
click at [575, 286] on div "Types Laboratory Item Select Item Pair Diagnosis option Staphylococcal or strep…" at bounding box center [663, 237] width 775 height 98
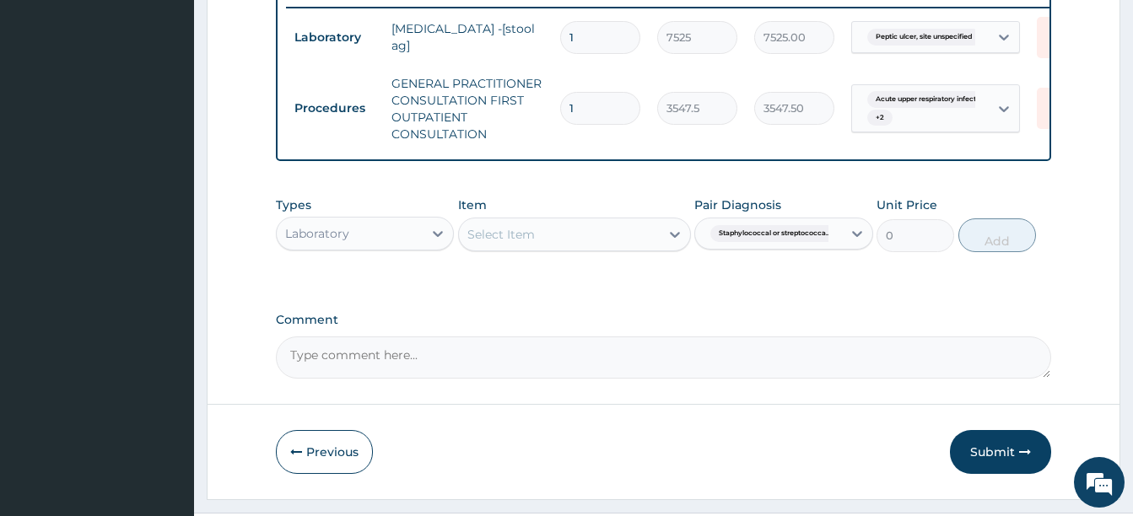
click at [542, 248] on div "Select Item" at bounding box center [559, 234] width 201 height 27
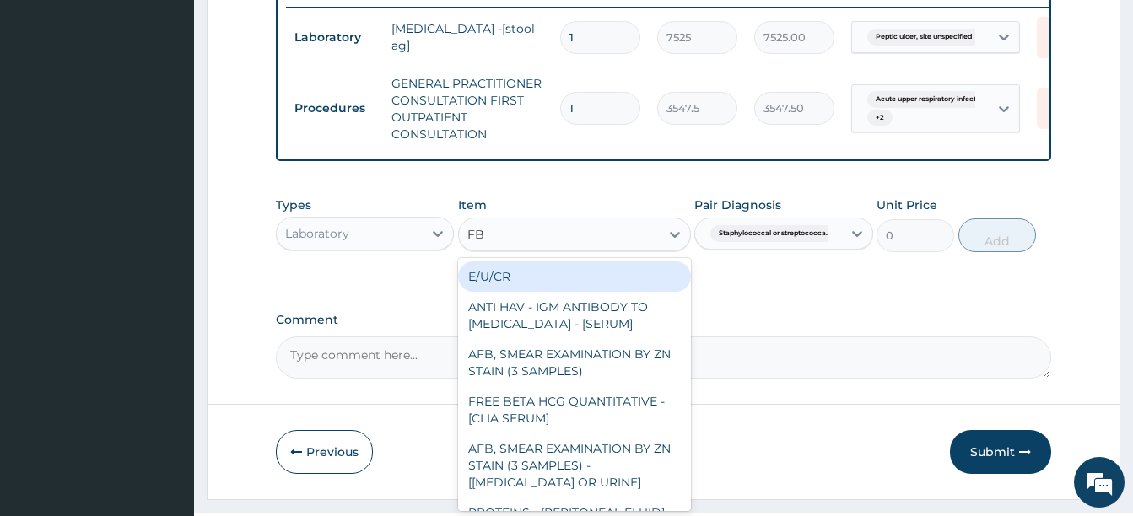
type input "FBC"
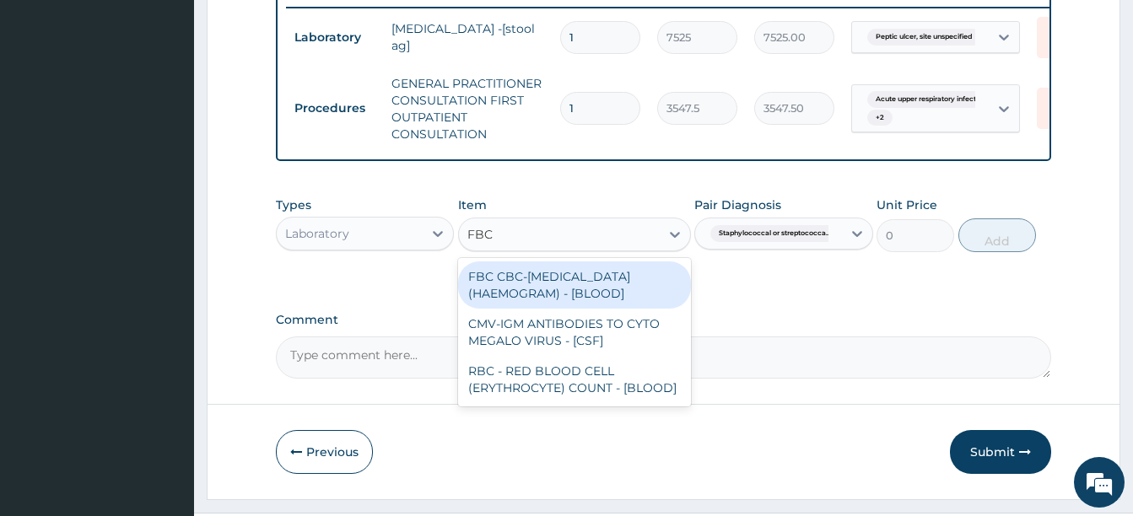
click at [545, 309] on div "FBC CBC-[MEDICAL_DATA] (HAEMOGRAM) - [BLOOD]" at bounding box center [574, 285] width 233 height 47
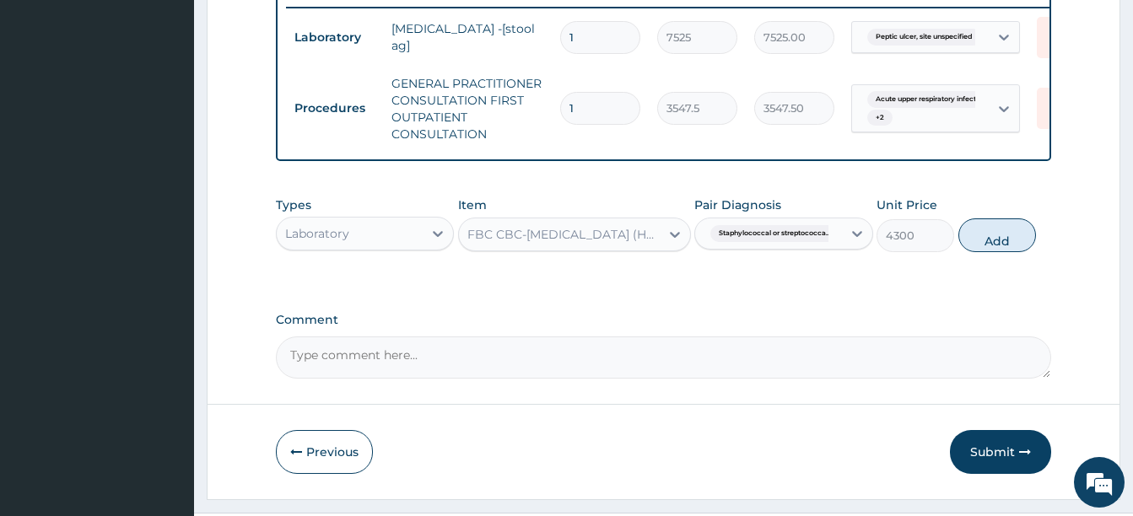
drag, startPoint x: 1001, startPoint y: 283, endPoint x: 816, endPoint y: 310, distance: 187.5
click at [1001, 252] on button "Add" at bounding box center [997, 235] width 78 height 34
type input "0"
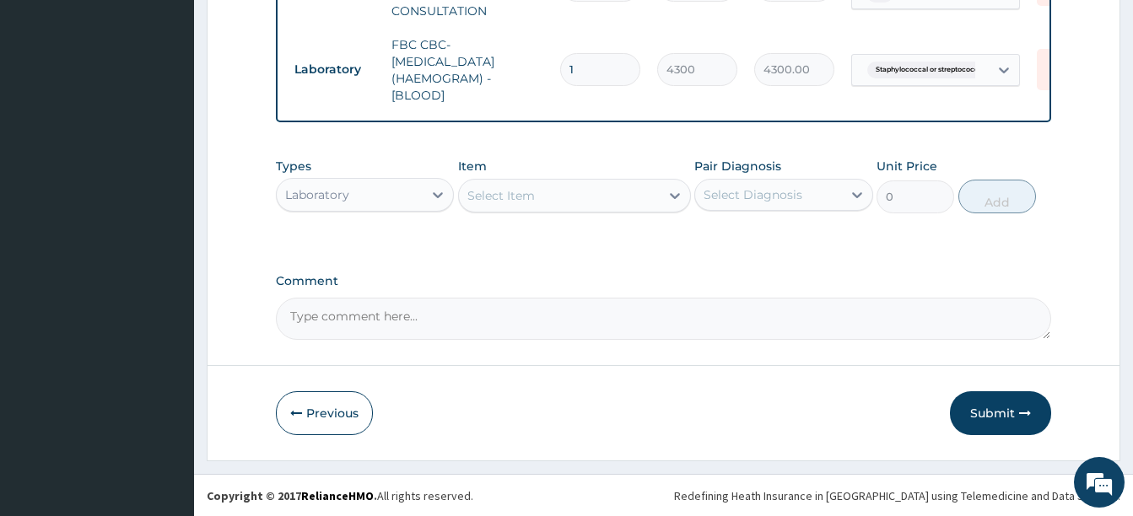
scroll to position [833, 0]
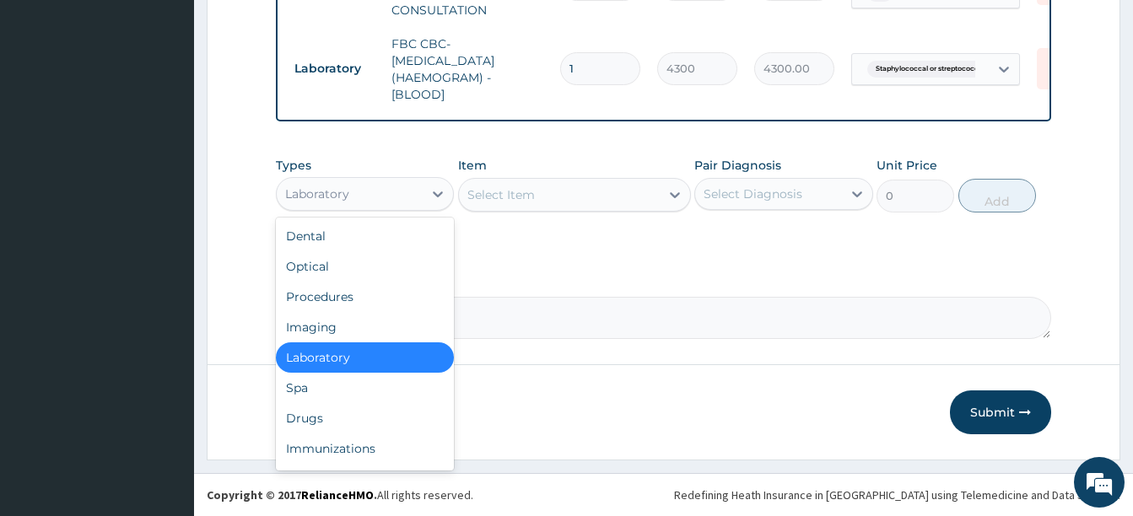
click at [376, 186] on div "Laboratory" at bounding box center [350, 194] width 146 height 27
click at [318, 415] on div "Drugs" at bounding box center [365, 418] width 178 height 30
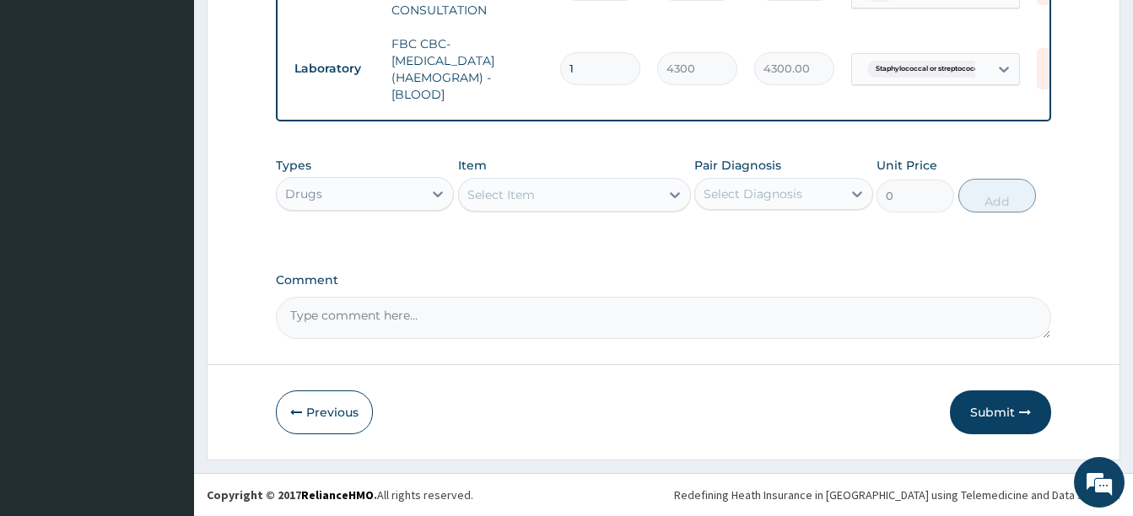
click at [544, 189] on div "Select Item" at bounding box center [559, 194] width 201 height 27
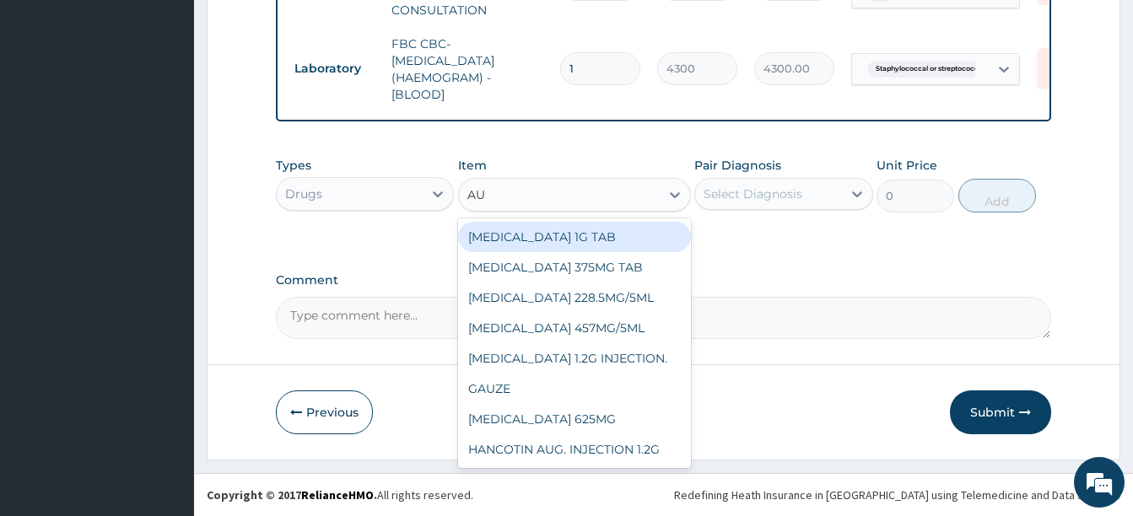
type input "AUG"
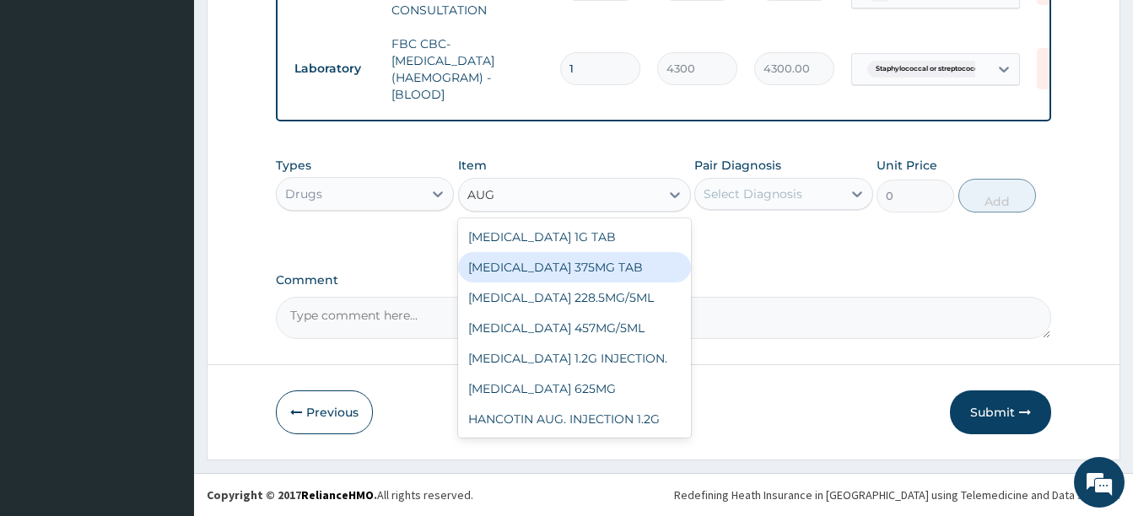
click at [627, 270] on div "[MEDICAL_DATA] 375MG TAB" at bounding box center [574, 267] width 233 height 30
type input "768.625"
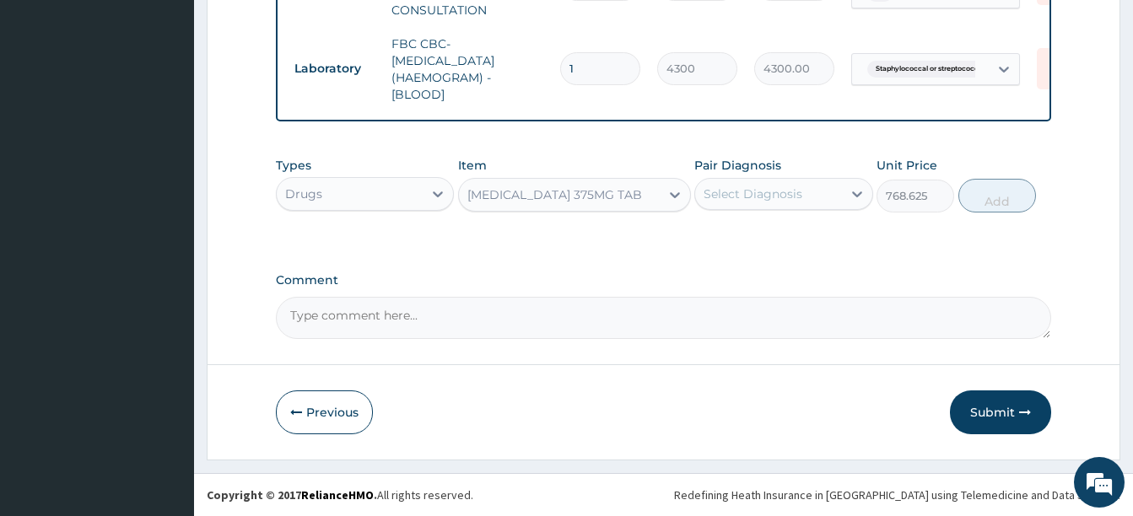
click at [760, 190] on div "Select Diagnosis" at bounding box center [753, 194] width 99 height 17
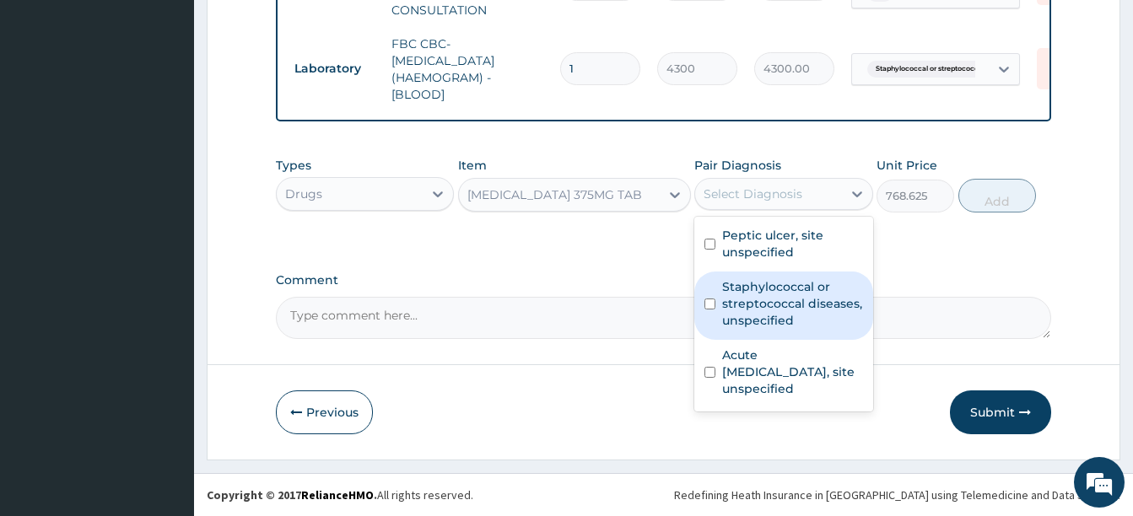
click at [783, 313] on label "Staphylococcal or streptococcal diseases, unspecified" at bounding box center [792, 303] width 140 height 51
checkbox input "true"
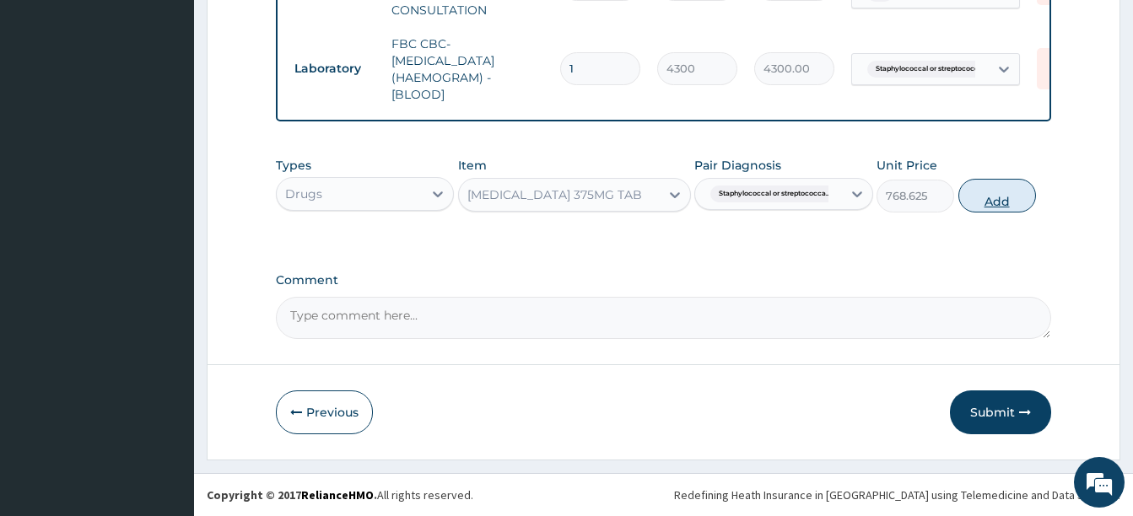
click at [991, 202] on button "Add" at bounding box center [997, 196] width 78 height 34
type input "0"
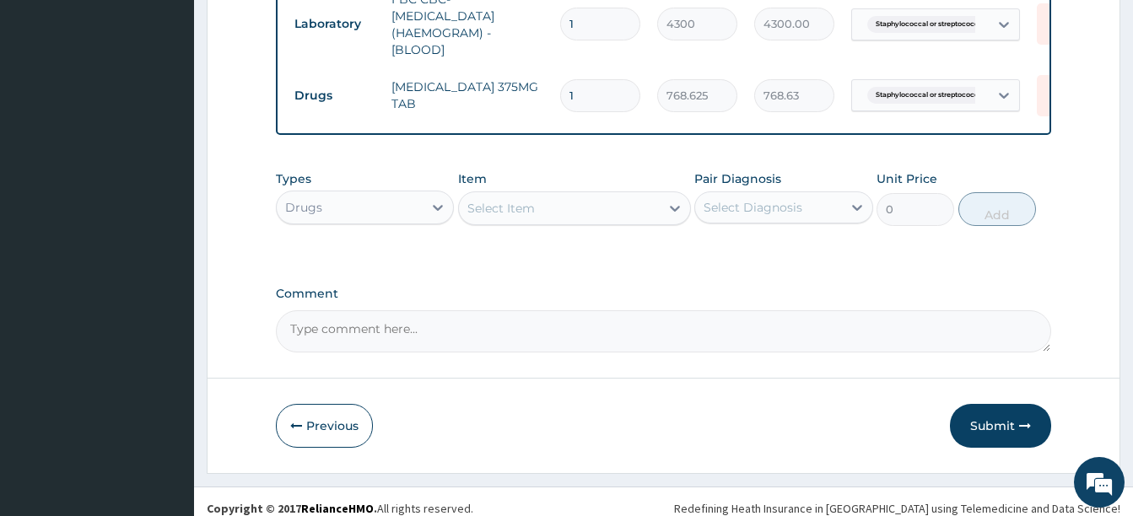
type input "15"
type input "11529.38"
type input "15"
click at [542, 222] on div "Select Item" at bounding box center [559, 208] width 201 height 27
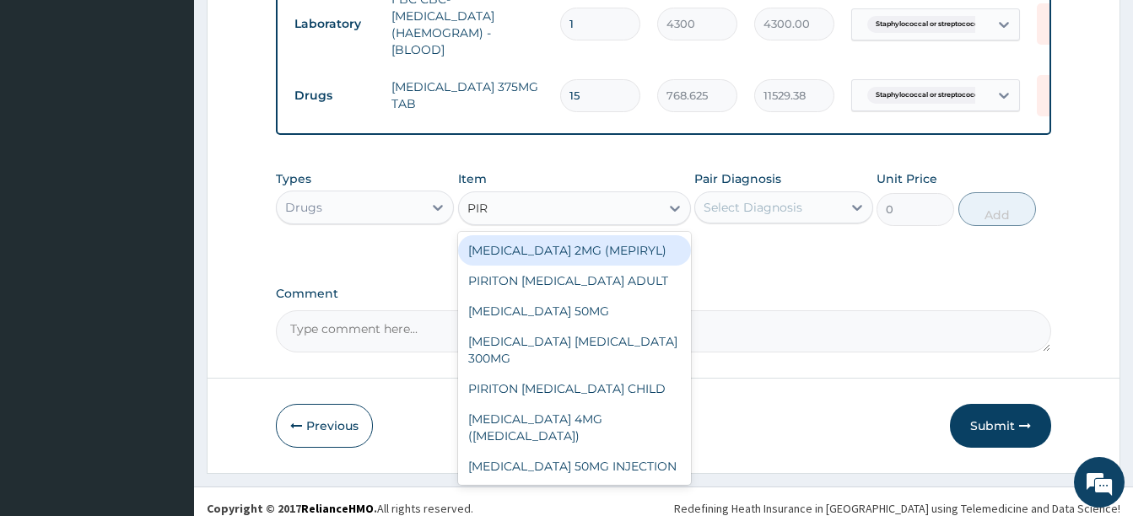
type input "PIRI"
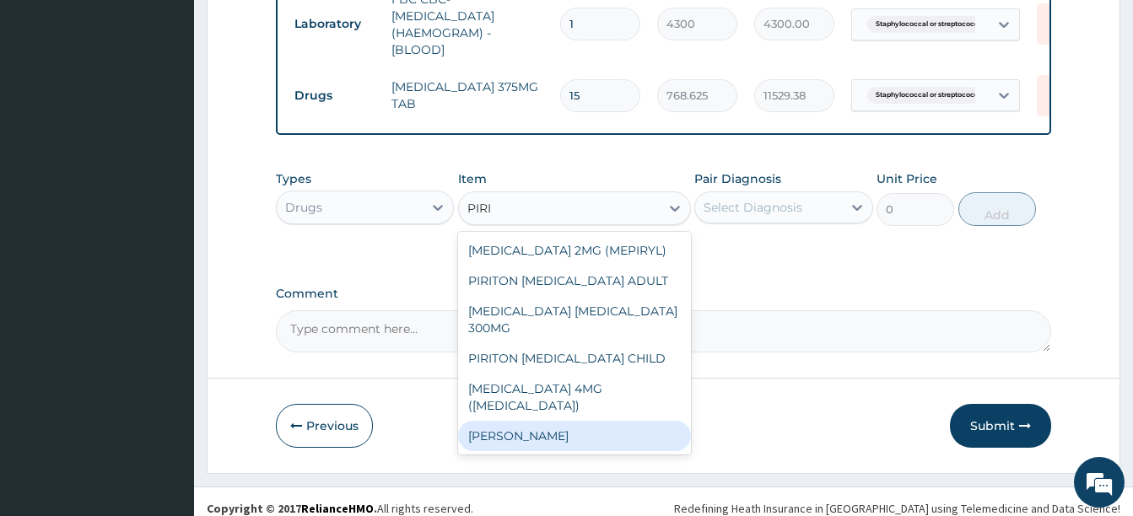
click at [574, 442] on div "[PERSON_NAME]" at bounding box center [574, 436] width 233 height 30
type input "23.64999961853027"
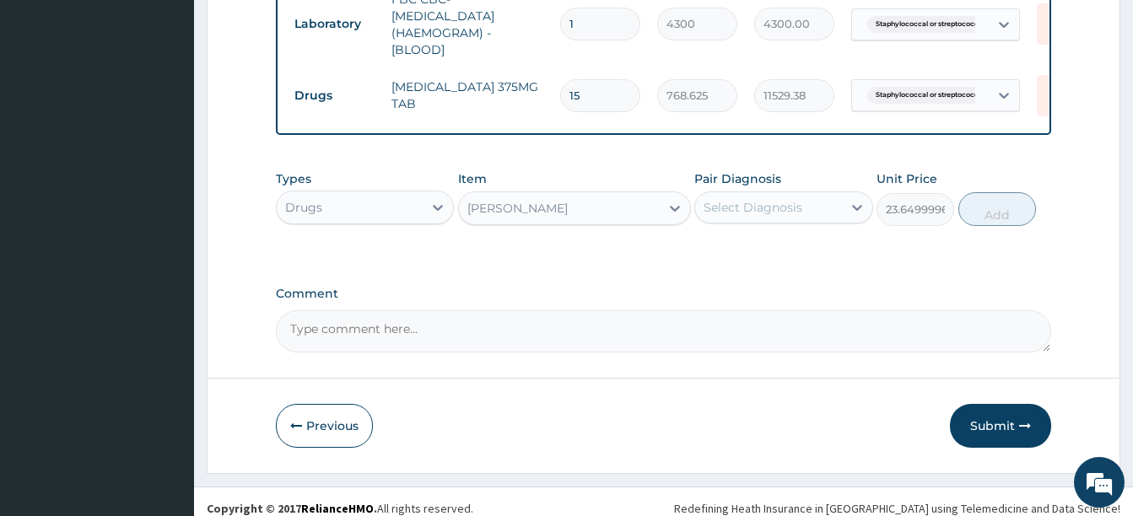
click at [769, 221] on div "Select Diagnosis" at bounding box center [768, 207] width 146 height 27
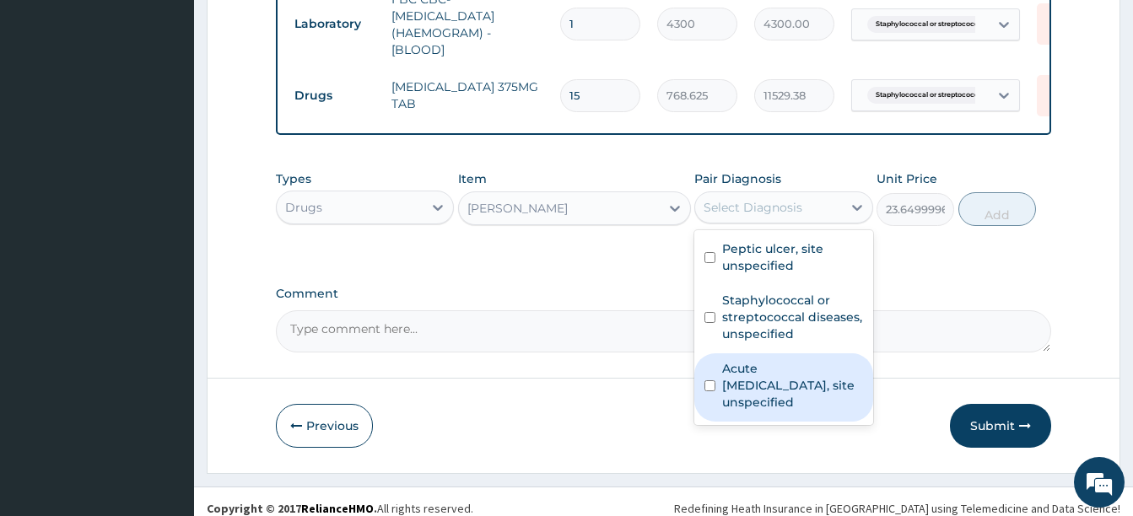
drag, startPoint x: 756, startPoint y: 429, endPoint x: 936, endPoint y: 329, distance: 205.8
click at [759, 411] on label "Acute upper respiratory infection, site unspecified" at bounding box center [792, 385] width 140 height 51
checkbox input "true"
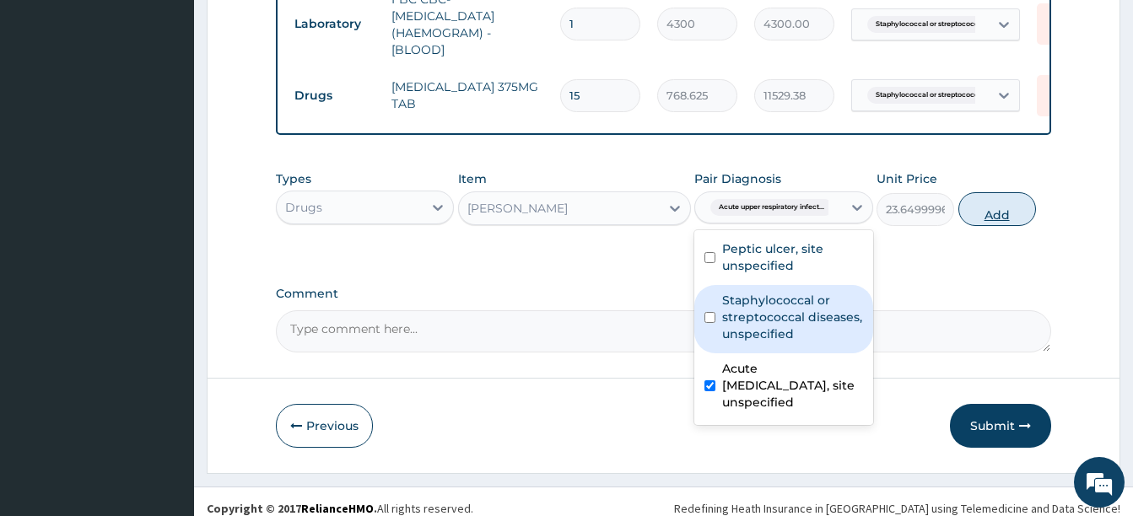
click at [992, 226] on button "Add" at bounding box center [997, 209] width 78 height 34
type input "0"
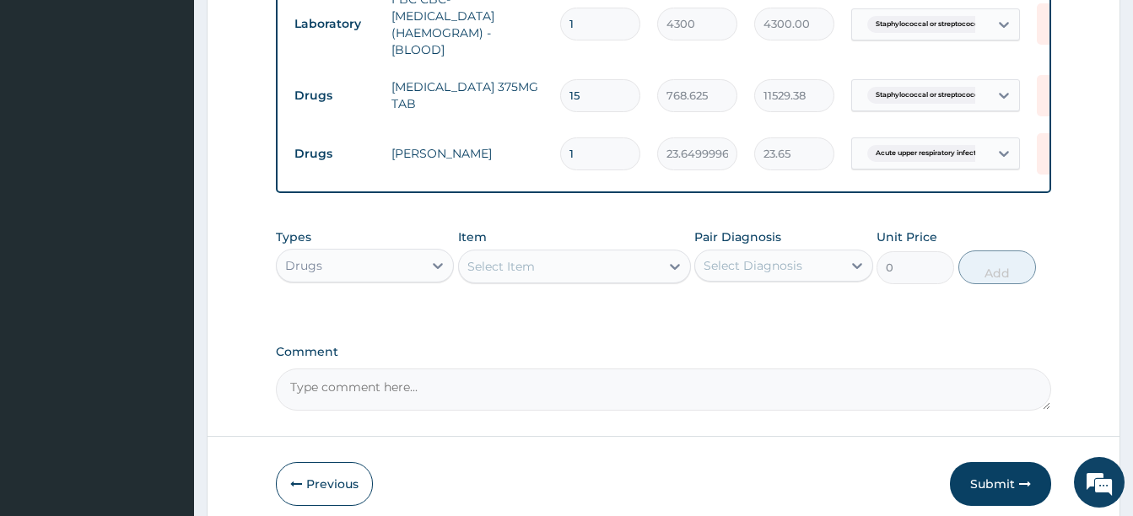
type input "10"
type input "236.50"
type input "10"
click at [557, 280] on div "Select Item" at bounding box center [559, 266] width 201 height 27
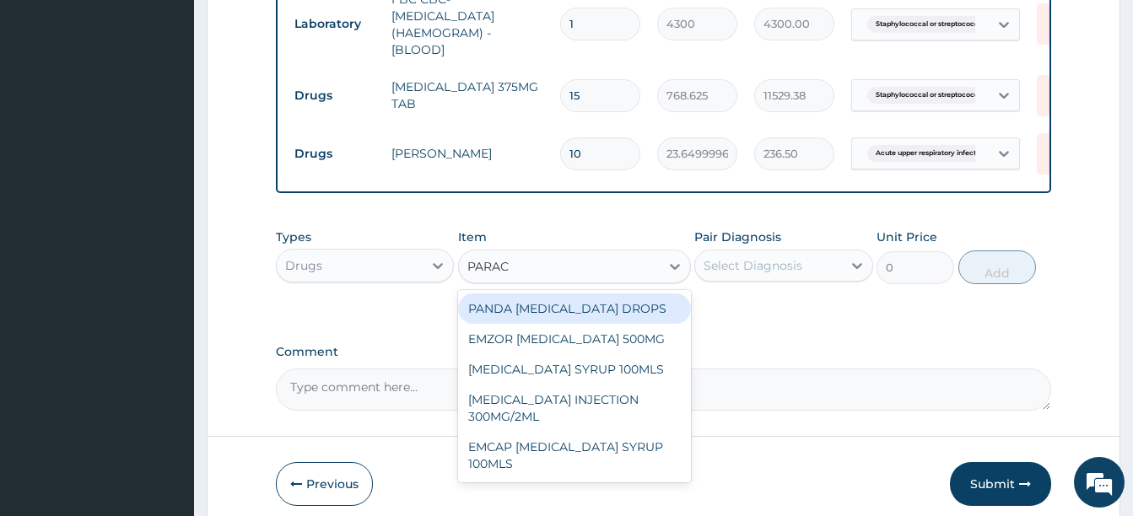
type input "PARACE"
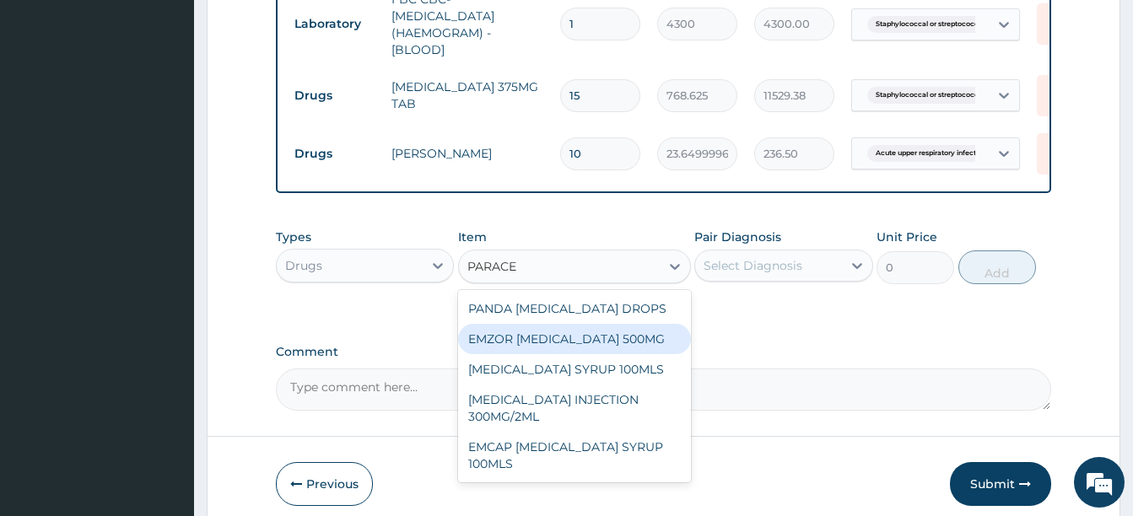
drag, startPoint x: 619, startPoint y: 385, endPoint x: 708, endPoint y: 332, distance: 103.3
click at [620, 354] on div "EMZOR PARACETAMOL 500MG" at bounding box center [574, 339] width 233 height 30
type input "23.64999961853027"
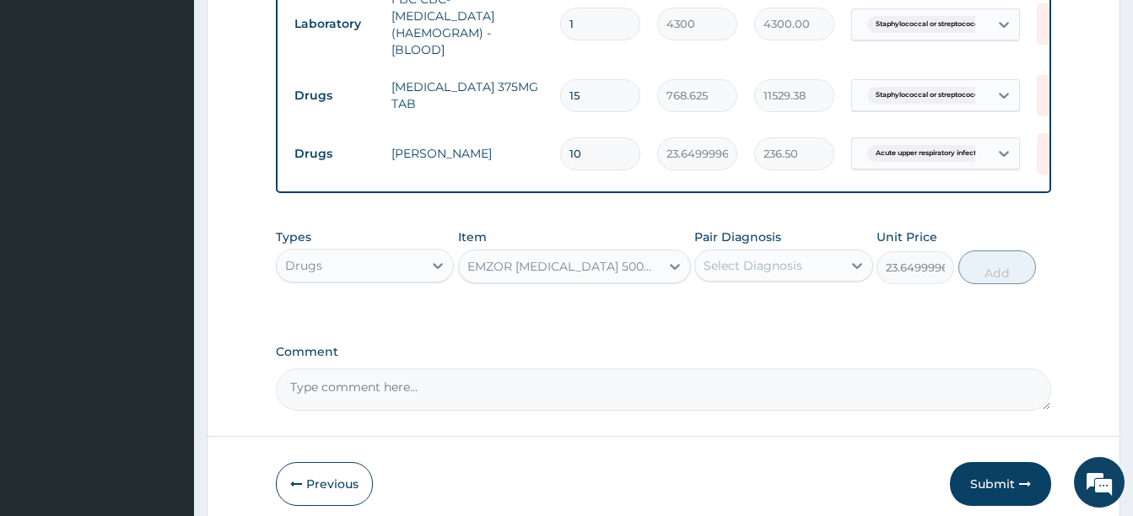
click at [750, 274] on div "Select Diagnosis" at bounding box center [753, 265] width 99 height 17
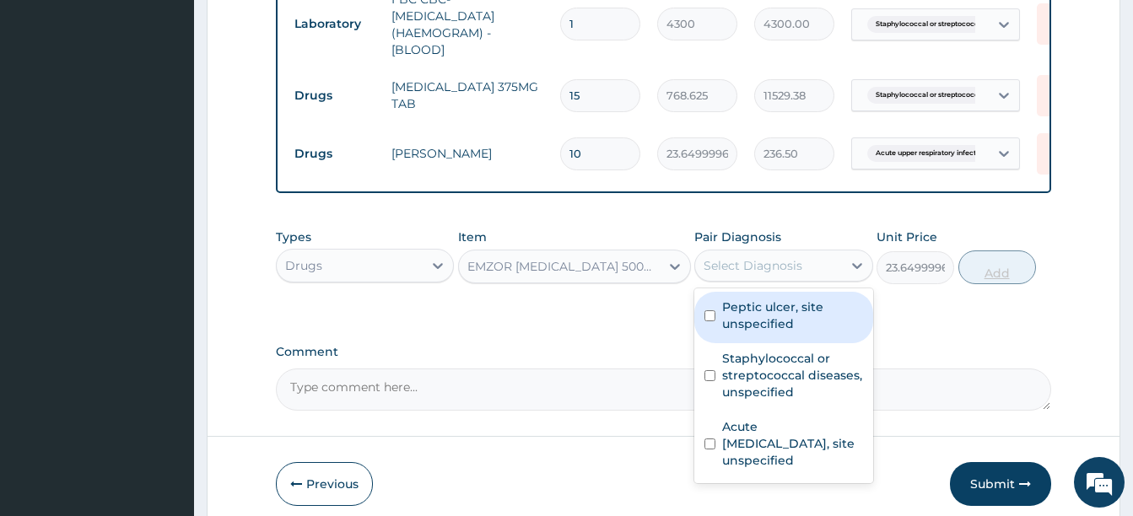
drag, startPoint x: 813, startPoint y: 353, endPoint x: 964, endPoint y: 317, distance: 155.3
click at [814, 332] on label "Peptic ulcer, site unspecified" at bounding box center [792, 316] width 140 height 34
checkbox input "true"
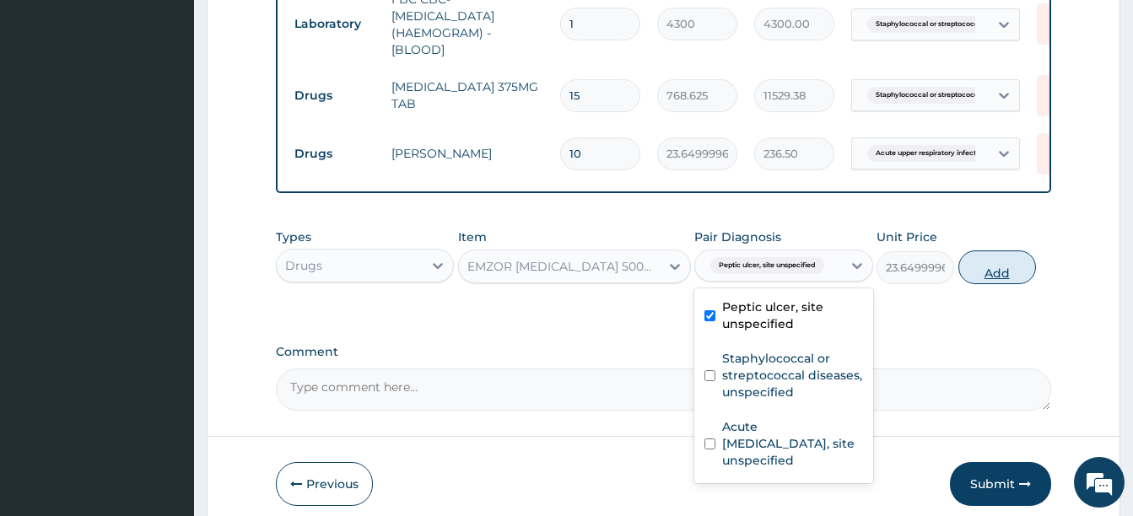
click at [995, 284] on button "Add" at bounding box center [997, 268] width 78 height 34
type input "0"
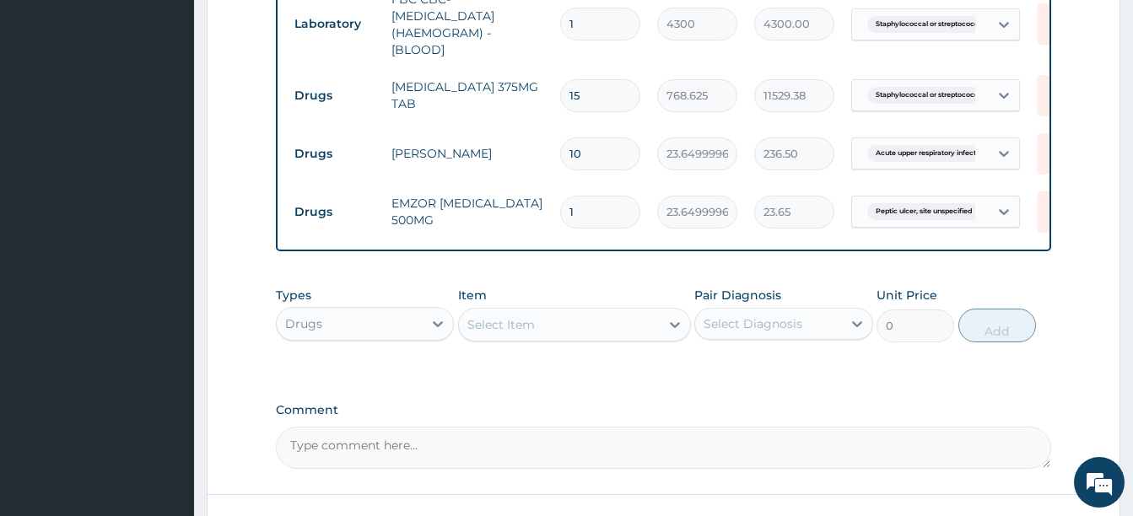
type input "18"
type input "425.70"
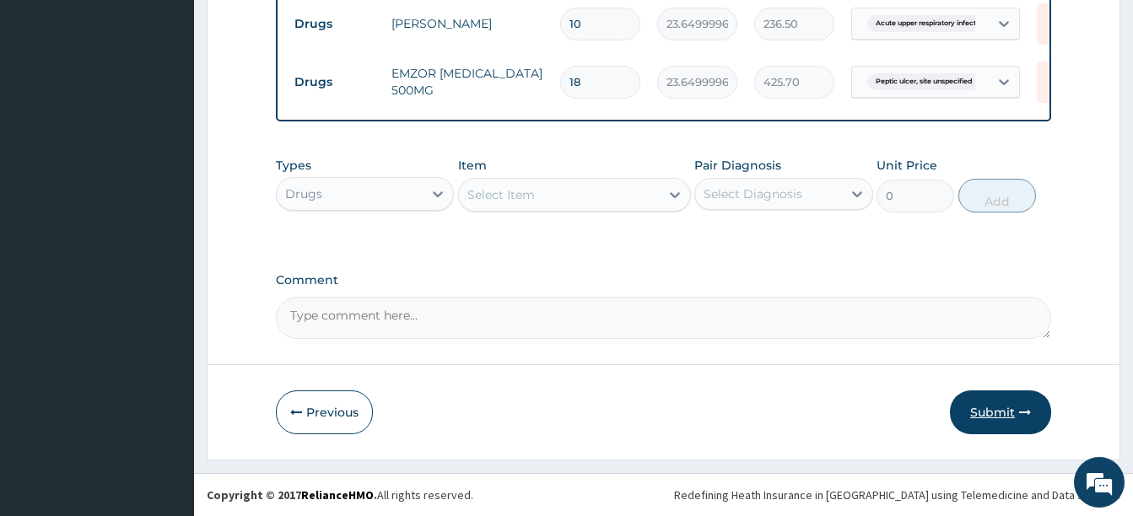
type input "18"
click at [968, 403] on button "Submit" at bounding box center [1000, 413] width 101 height 44
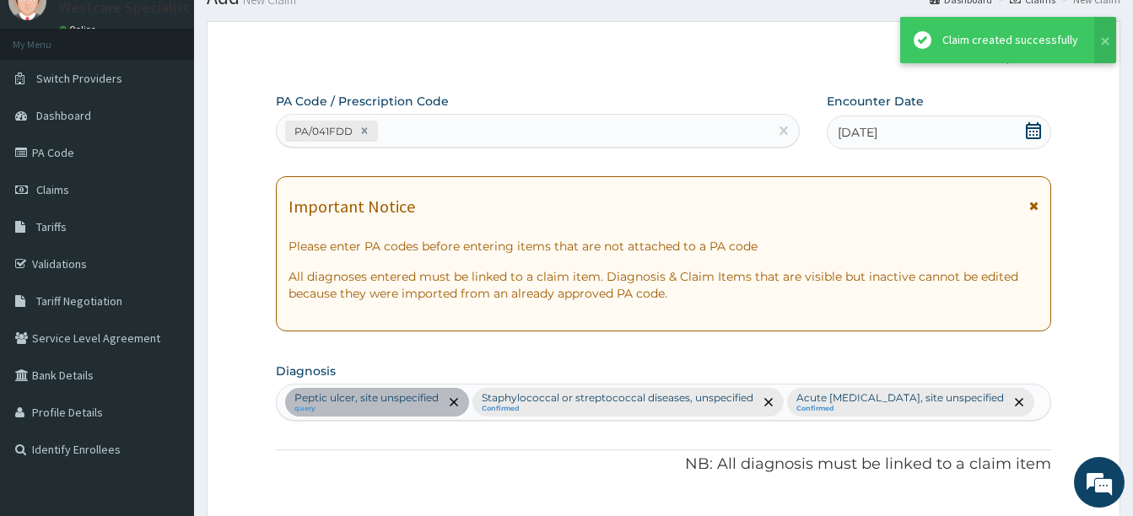
scroll to position [1008, 0]
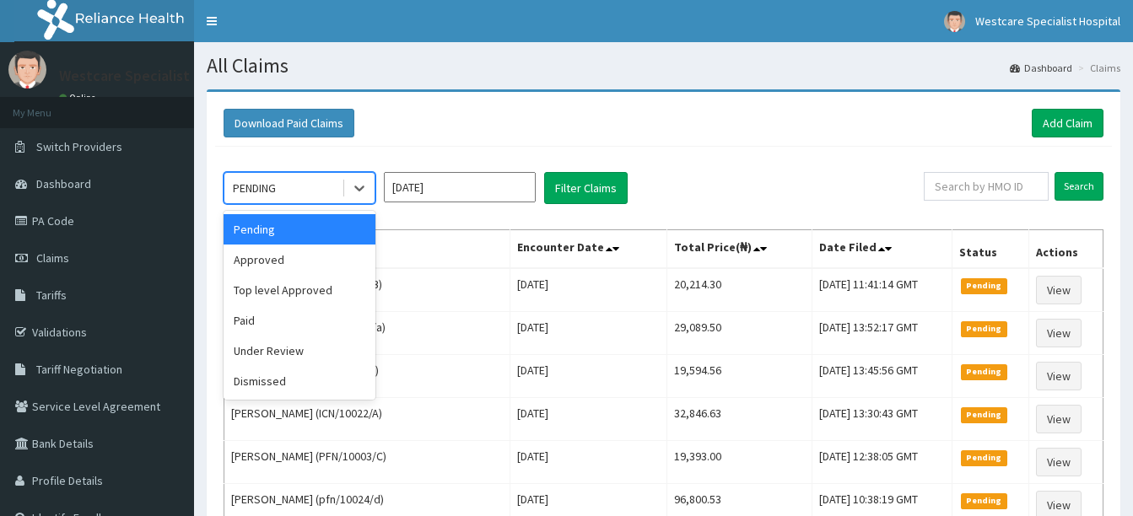
click at [343, 175] on div at bounding box center [358, 188] width 33 height 30
click at [288, 259] on div "Approved" at bounding box center [300, 260] width 152 height 30
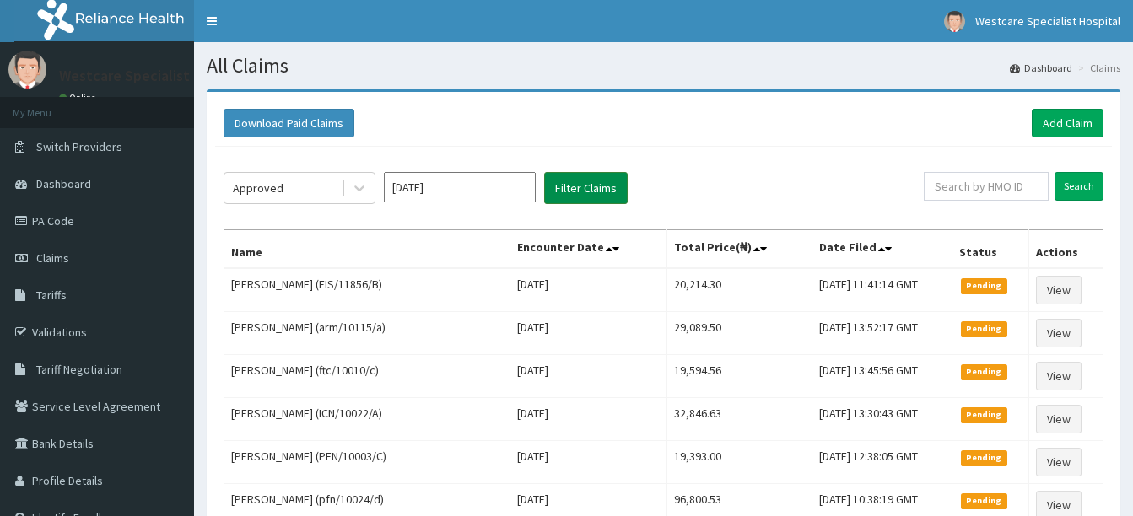
click at [574, 183] on button "Filter Claims" at bounding box center [586, 188] width 84 height 32
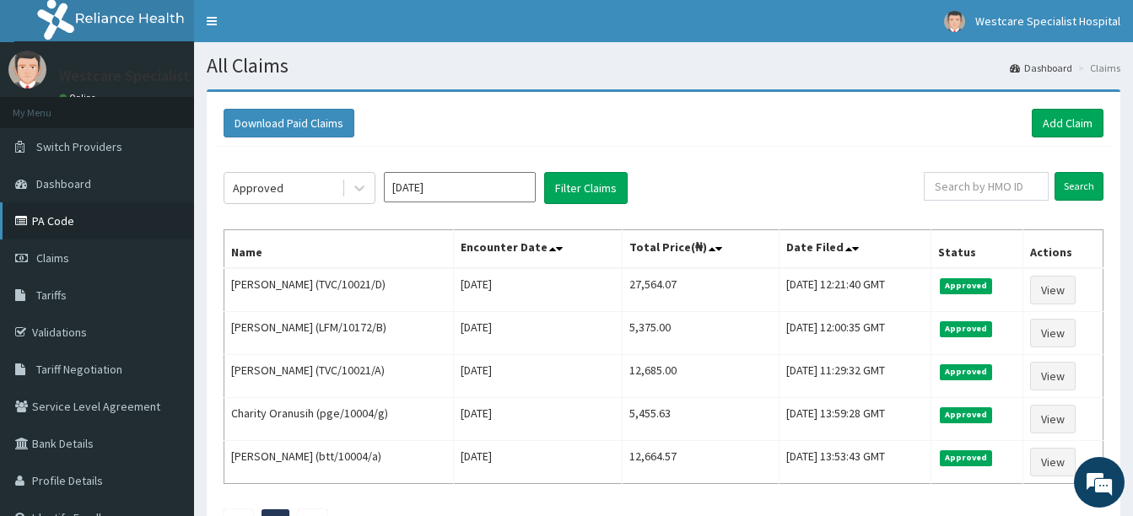
click at [36, 225] on link "PA Code" at bounding box center [97, 220] width 194 height 37
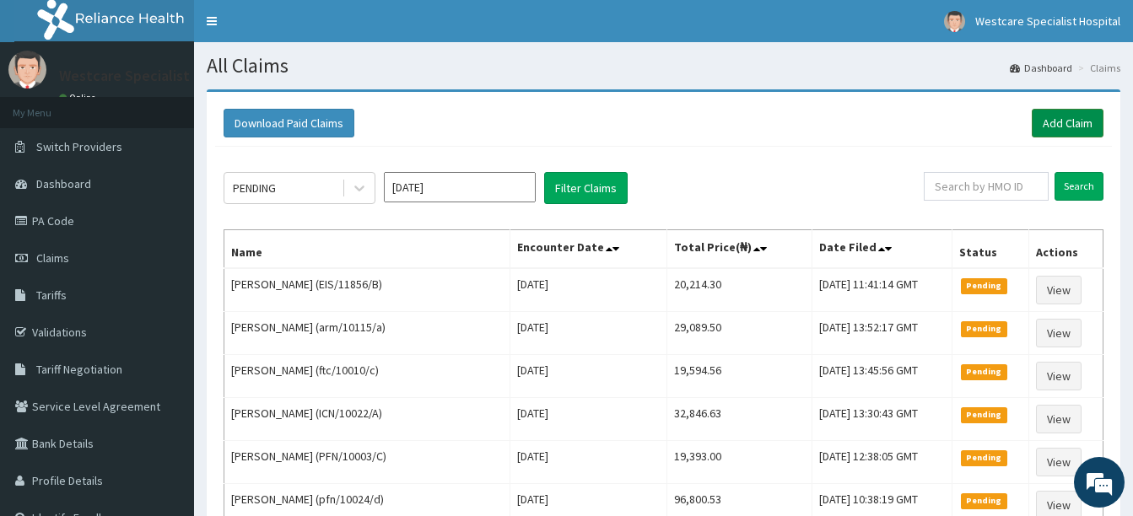
click at [1054, 123] on link "Add Claim" at bounding box center [1068, 123] width 72 height 29
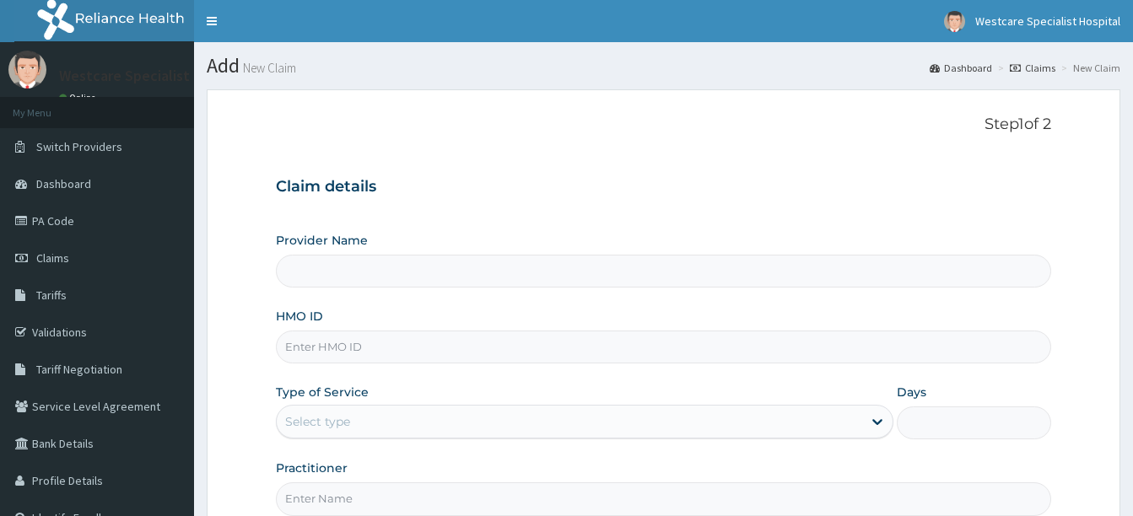
click at [460, 341] on input "HMO ID" at bounding box center [663, 347] width 775 height 33
type input "WestCare Specialist Hospital"
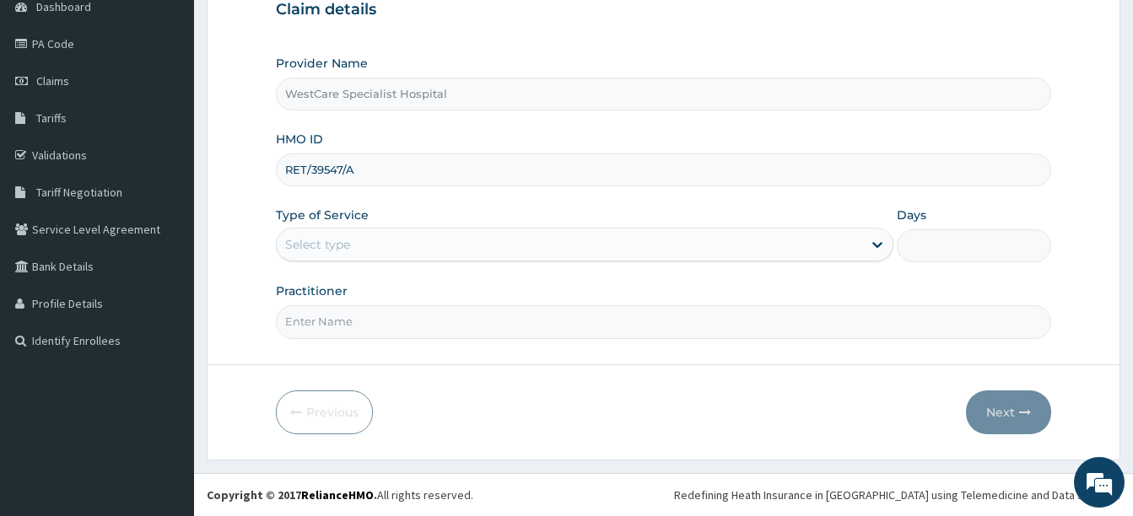
type input "RET/39547/A"
click at [401, 240] on div "Select type" at bounding box center [569, 244] width 585 height 27
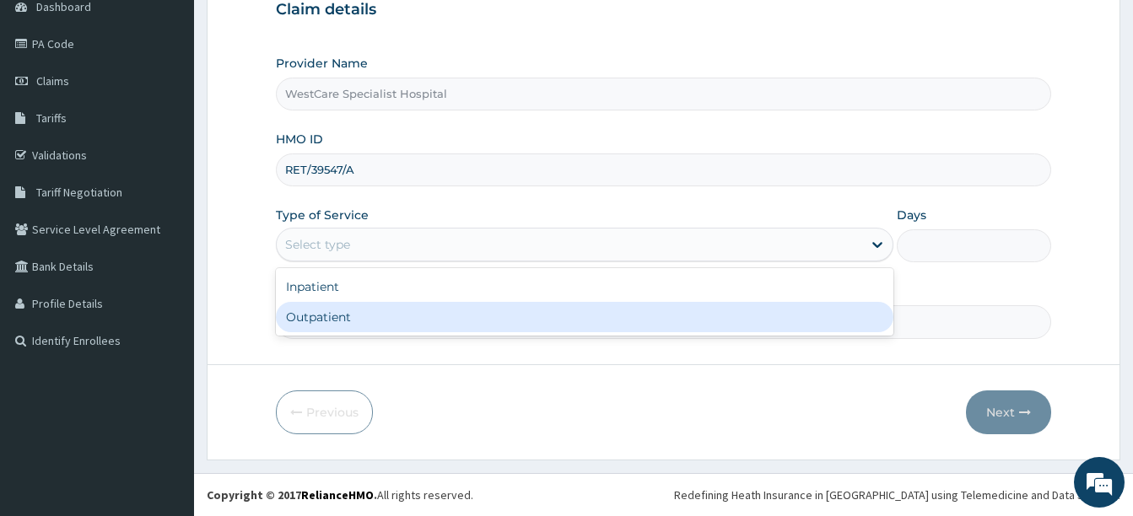
click at [344, 312] on div "Outpatient" at bounding box center [585, 317] width 618 height 30
type input "1"
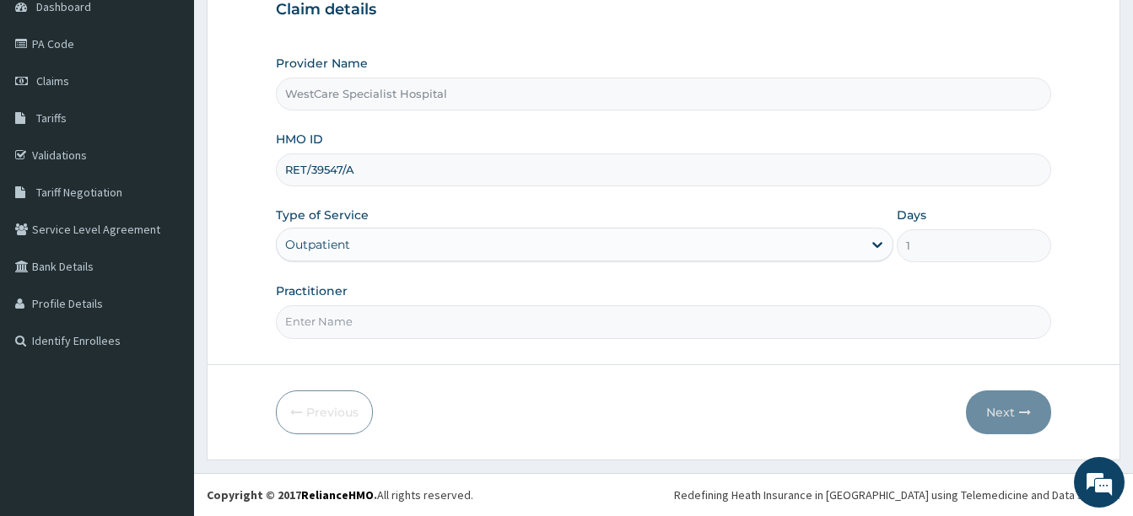
click at [339, 321] on input "Practitioner" at bounding box center [663, 321] width 775 height 33
type input "DR EHIZ"
click at [996, 402] on button "Next" at bounding box center [1008, 413] width 85 height 44
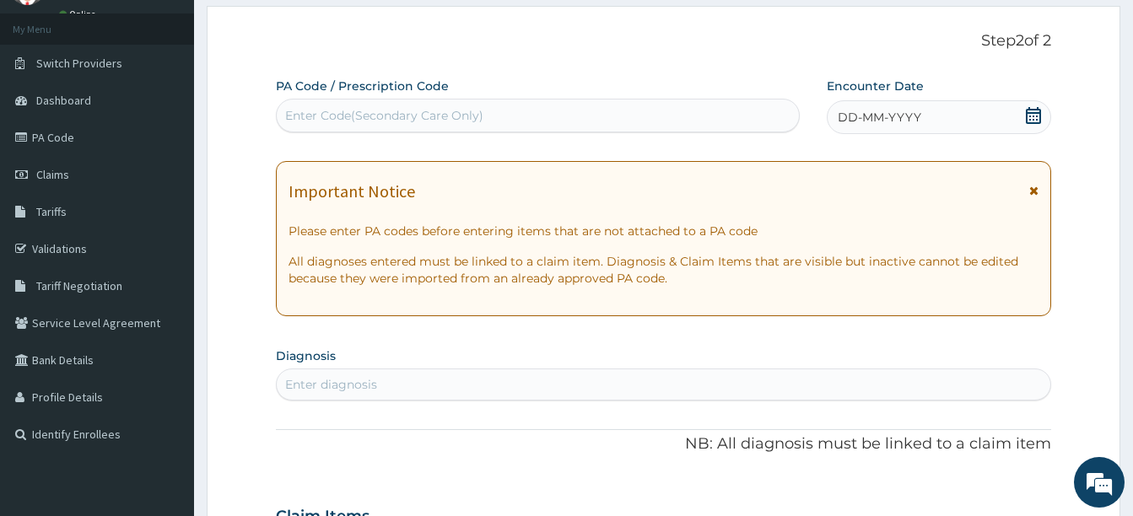
scroll to position [84, 0]
click at [575, 108] on div "Enter Code(Secondary Care Only)" at bounding box center [538, 114] width 522 height 27
type input "PA/7B77FC"
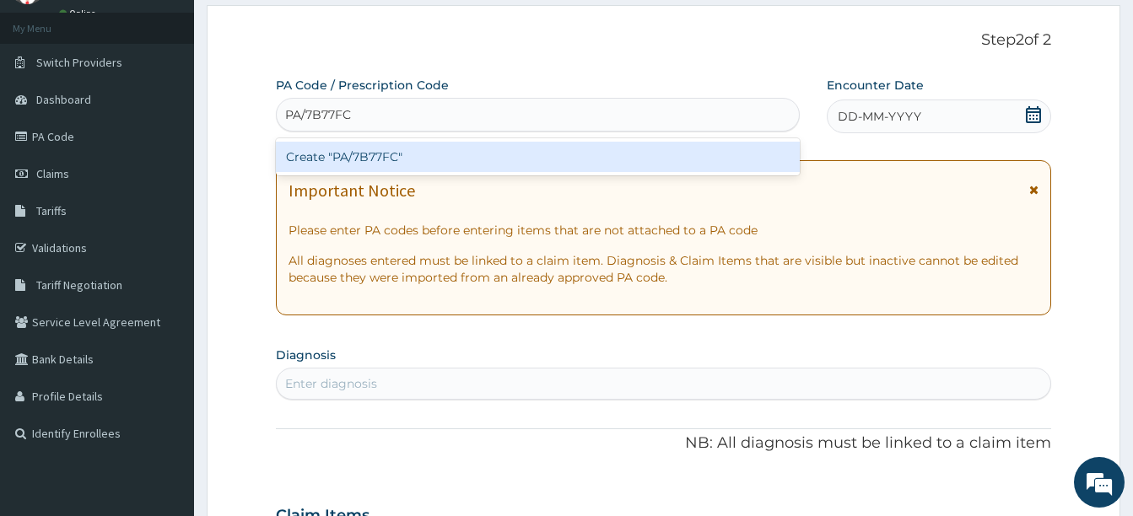
click at [456, 158] on div "Create "PA/7B77FC"" at bounding box center [538, 157] width 524 height 30
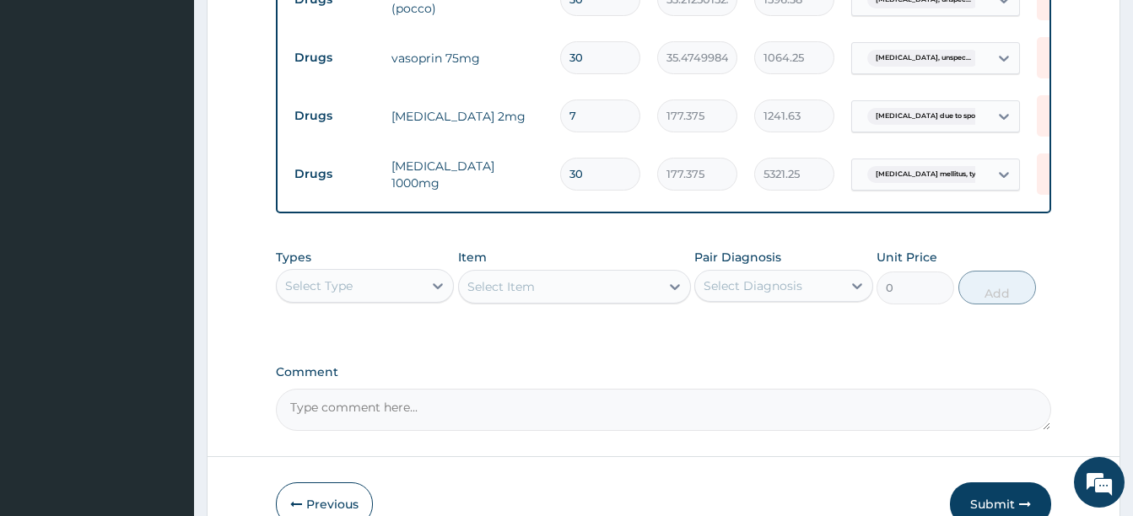
scroll to position [769, 0]
click at [334, 294] on div "Select Type" at bounding box center [318, 285] width 67 height 17
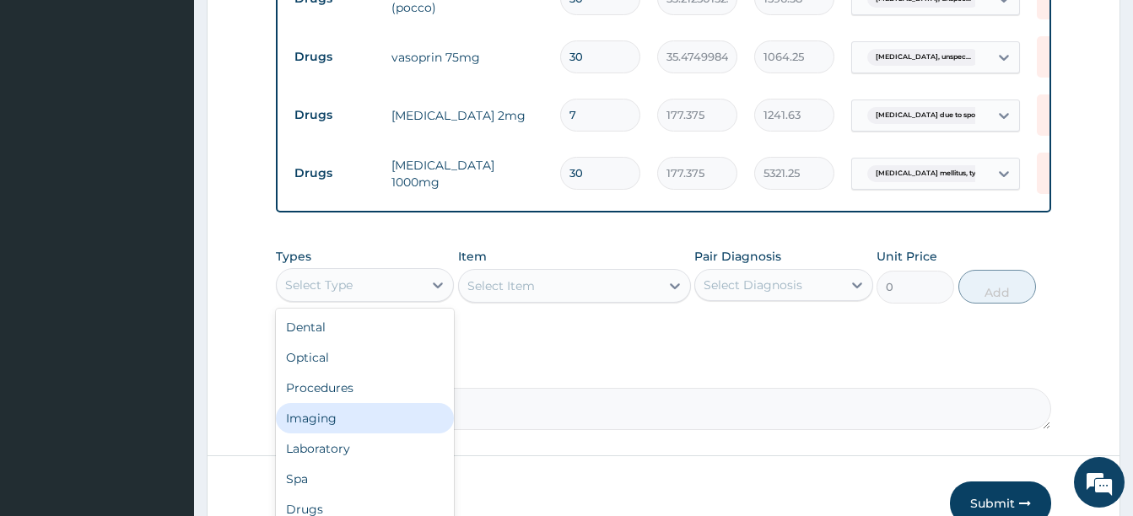
scroll to position [57, 0]
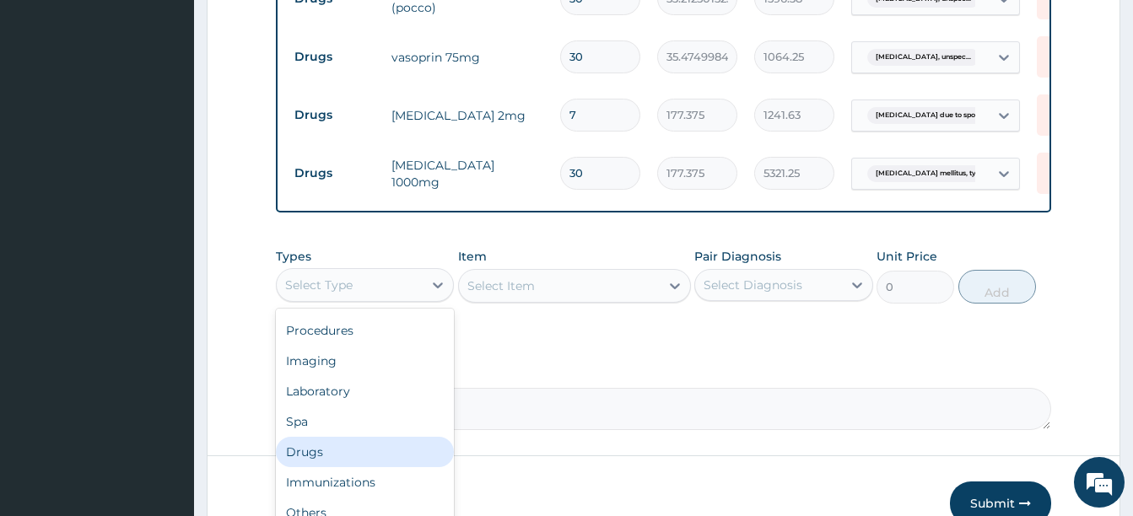
click at [321, 460] on div "Drugs" at bounding box center [365, 452] width 178 height 30
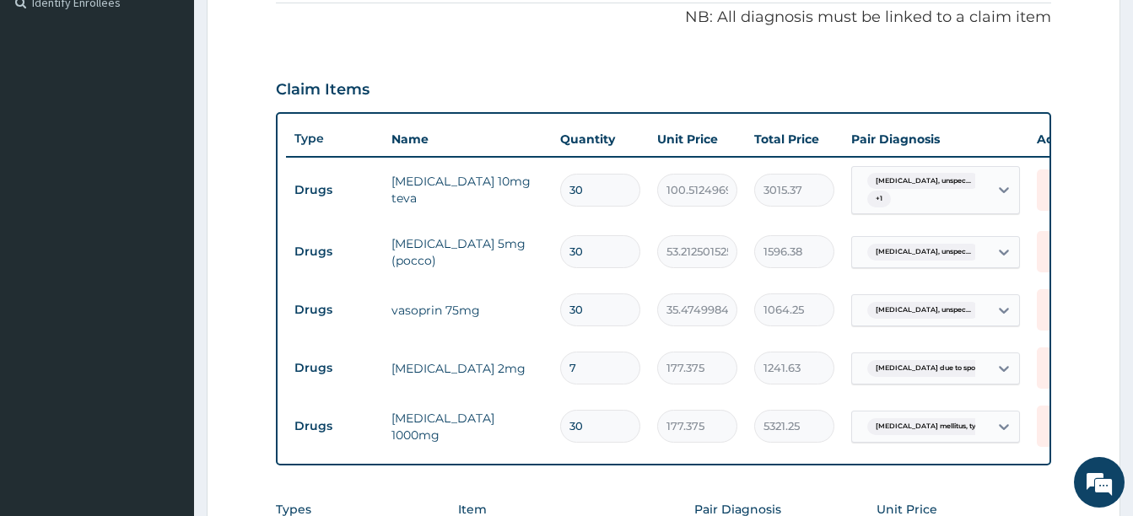
scroll to position [94, 0]
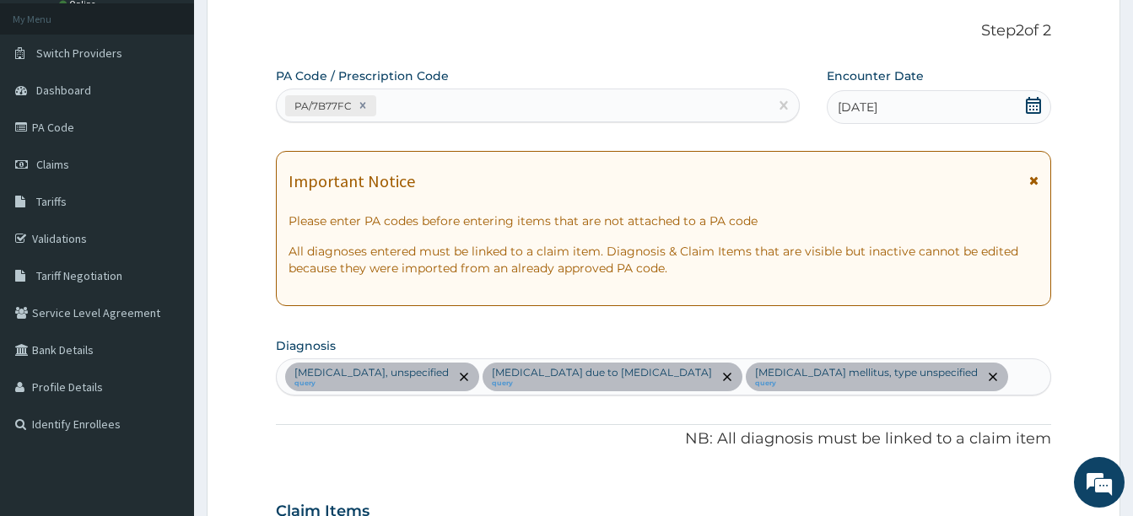
click at [978, 380] on div "Essential hypertension, unspecified query Radiculopathy due to spondylosis quer…" at bounding box center [664, 376] width 774 height 35
type input "R"
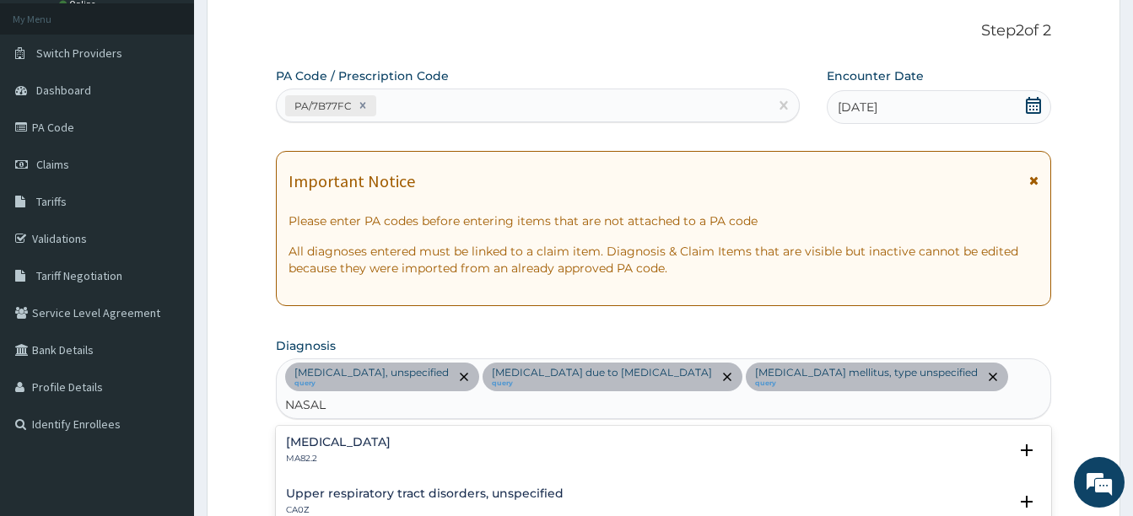
type input "NASAL\"
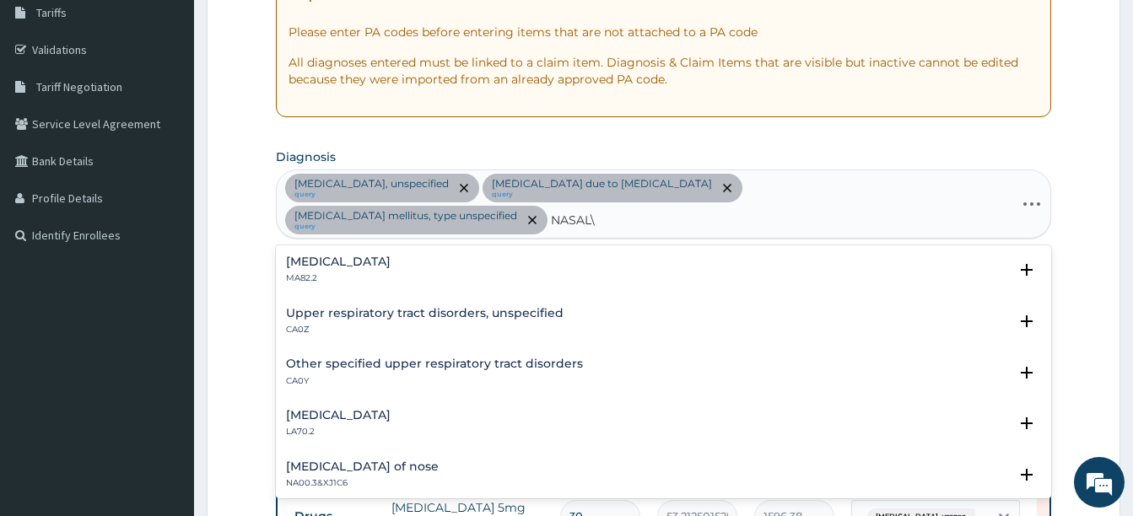
scroll to position [347, 0]
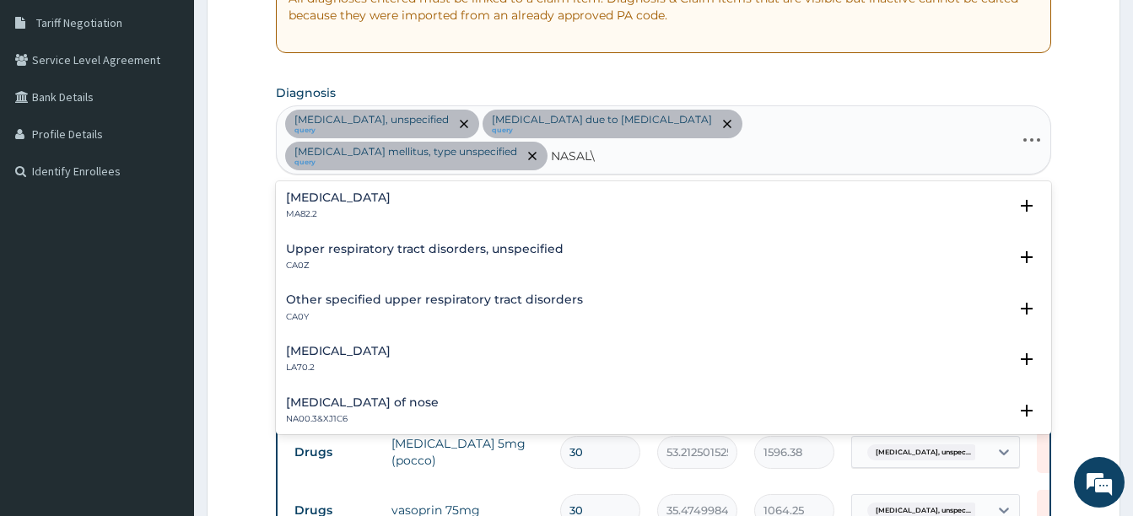
click at [316, 243] on h4 "Upper respiratory tract disorders, unspecified" at bounding box center [425, 249] width 278 height 13
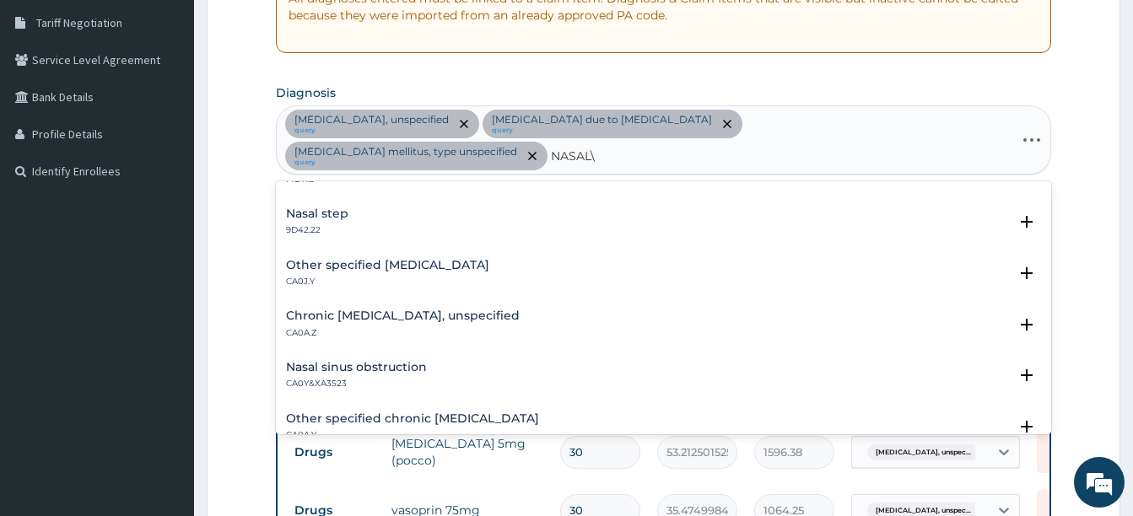
scroll to position [422, 0]
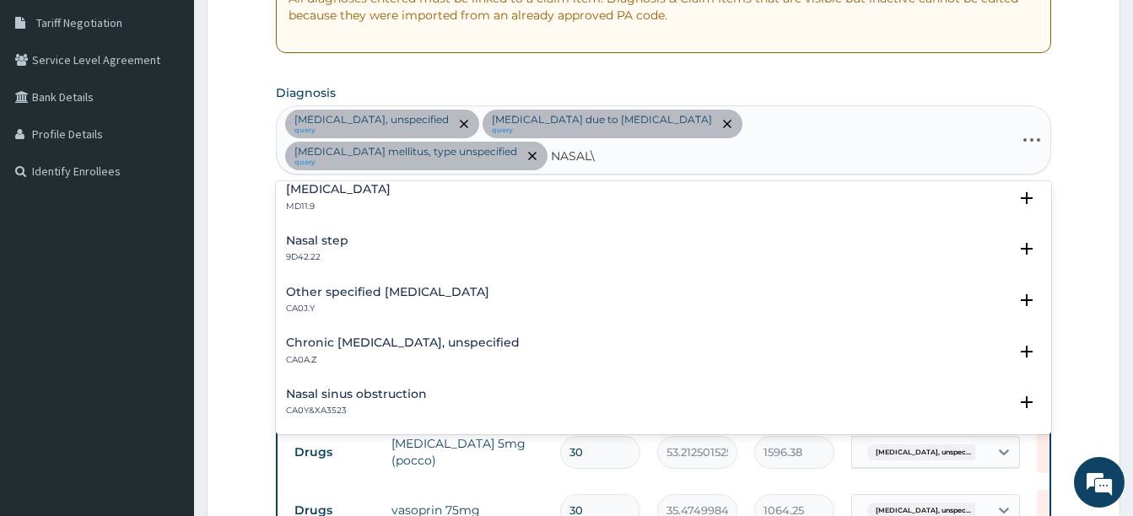
click at [336, 183] on h4 "Nasal congestion" at bounding box center [338, 189] width 105 height 13
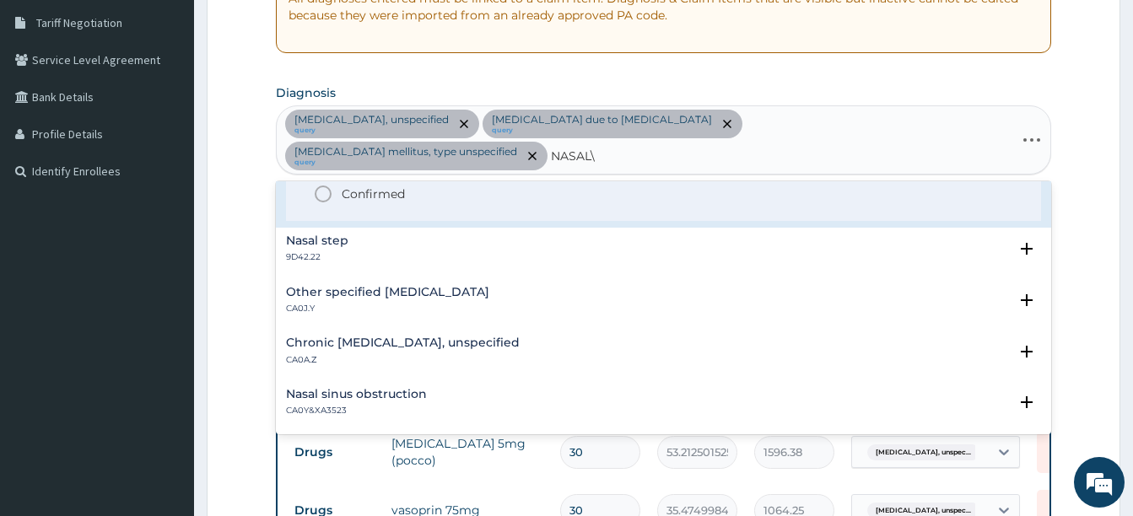
click at [325, 184] on icon "status option filled" at bounding box center [323, 194] width 20 height 20
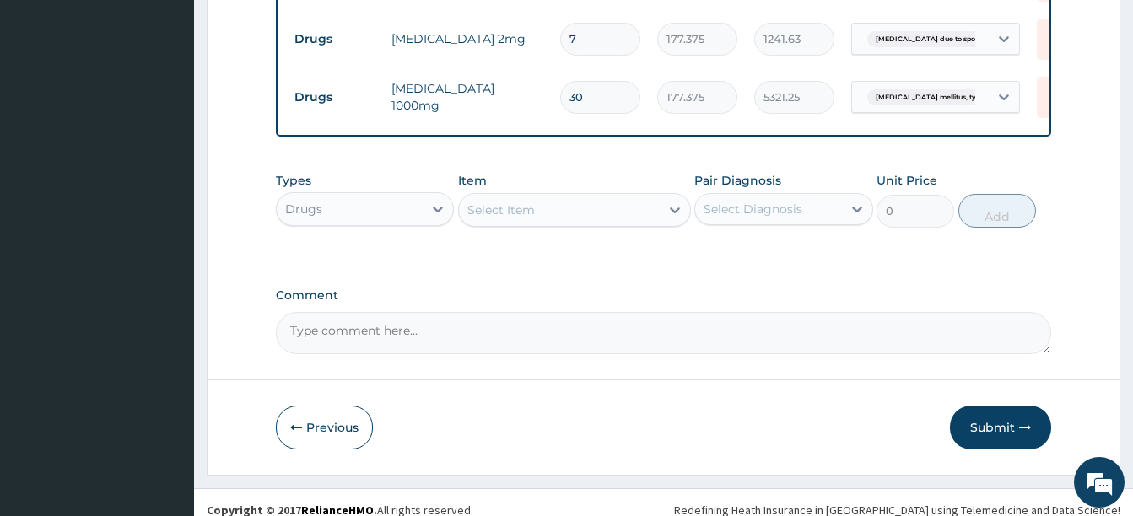
scroll to position [904, 0]
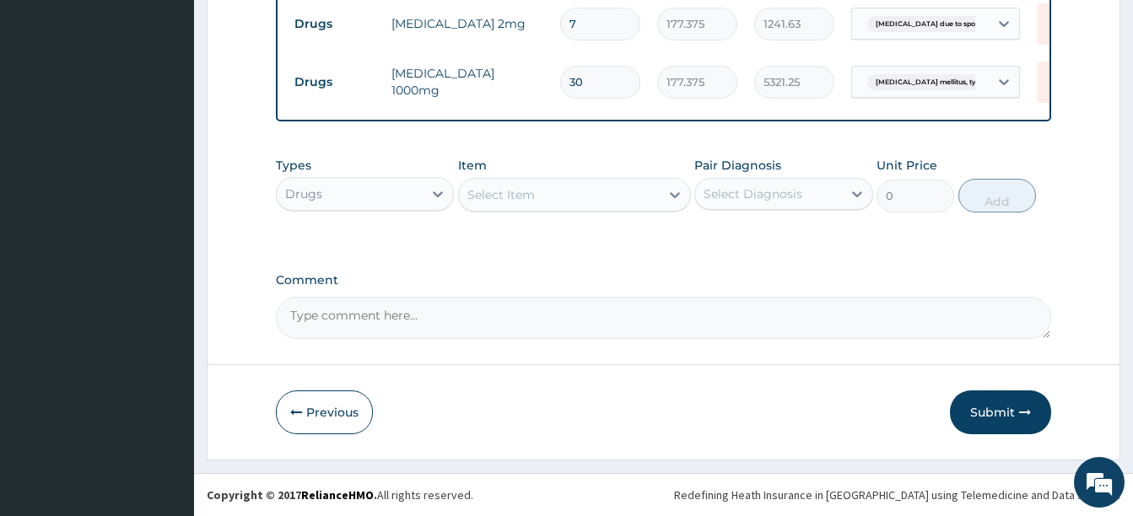
click at [498, 191] on div "Select Item" at bounding box center [500, 194] width 67 height 17
type input "CET"
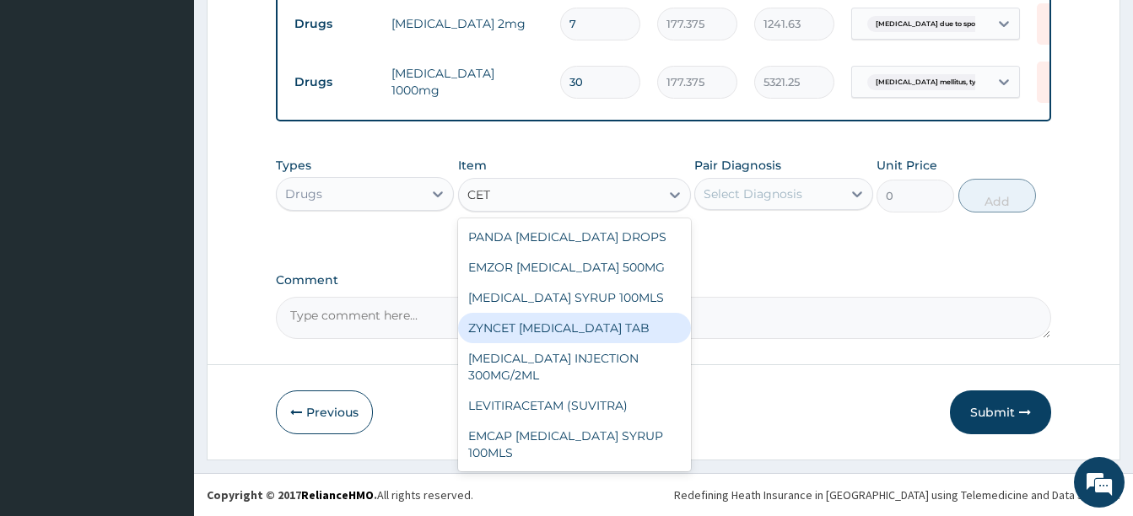
click at [534, 343] on div "ZYNCET CETIRIZINE HYDROCHLORIDE TAB" at bounding box center [574, 328] width 233 height 30
type input "147.8125"
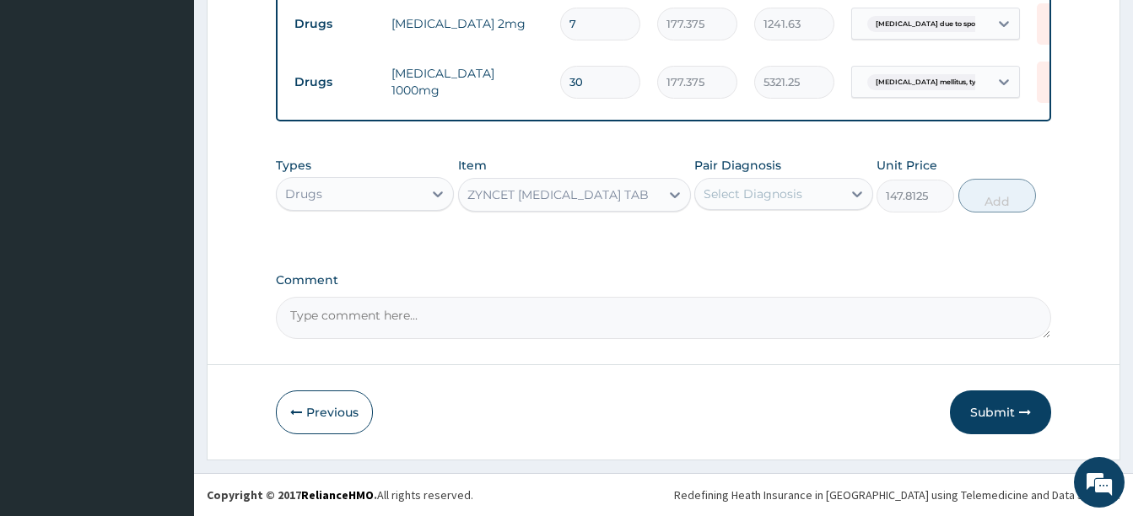
click at [734, 190] on div "Select Diagnosis" at bounding box center [753, 194] width 99 height 17
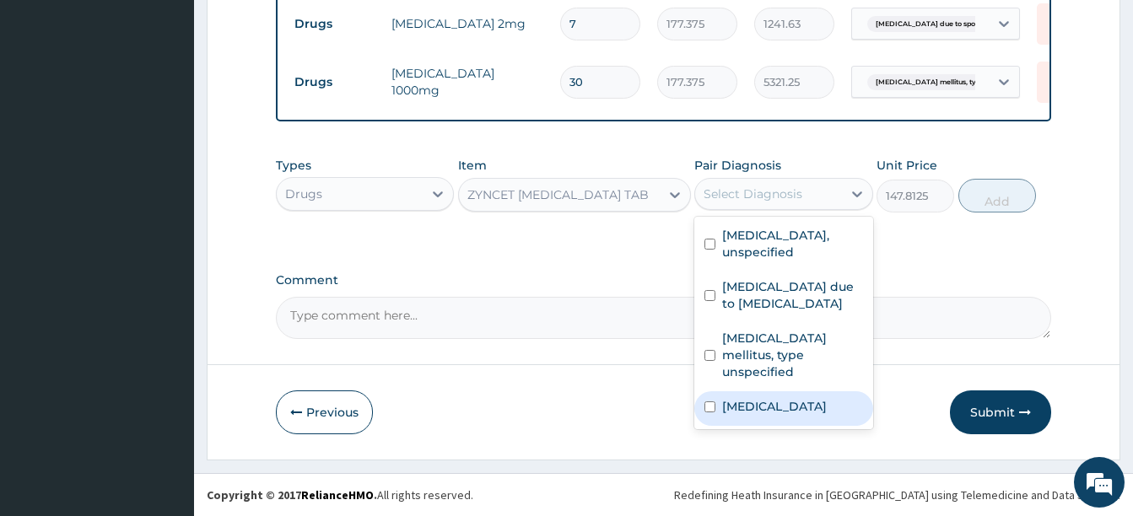
drag, startPoint x: 756, startPoint y: 382, endPoint x: 873, endPoint y: 311, distance: 137.0
click at [757, 398] on label "Nasal congestion" at bounding box center [774, 406] width 105 height 17
checkbox input "true"
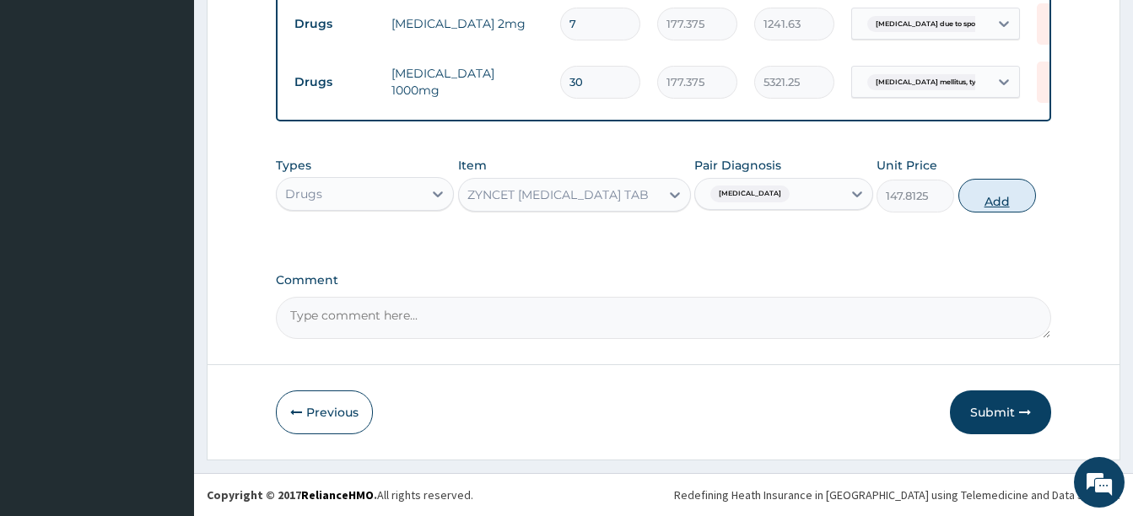
click at [987, 197] on button "Add" at bounding box center [997, 196] width 78 height 34
type input "0"
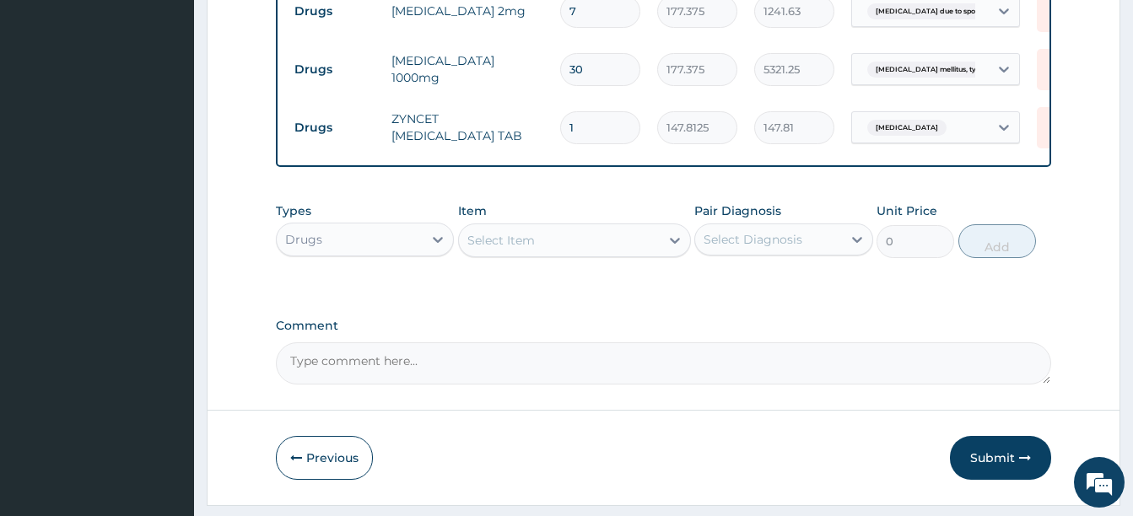
type input "14"
type input "2069.38"
type input "14"
click at [544, 254] on div "Select Item" at bounding box center [559, 240] width 201 height 27
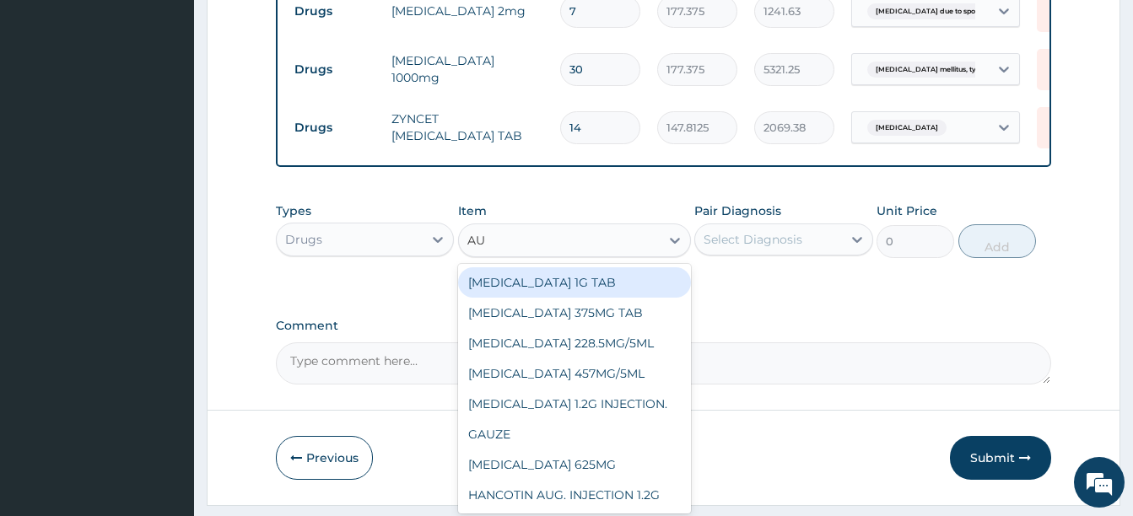
type input "AUG"
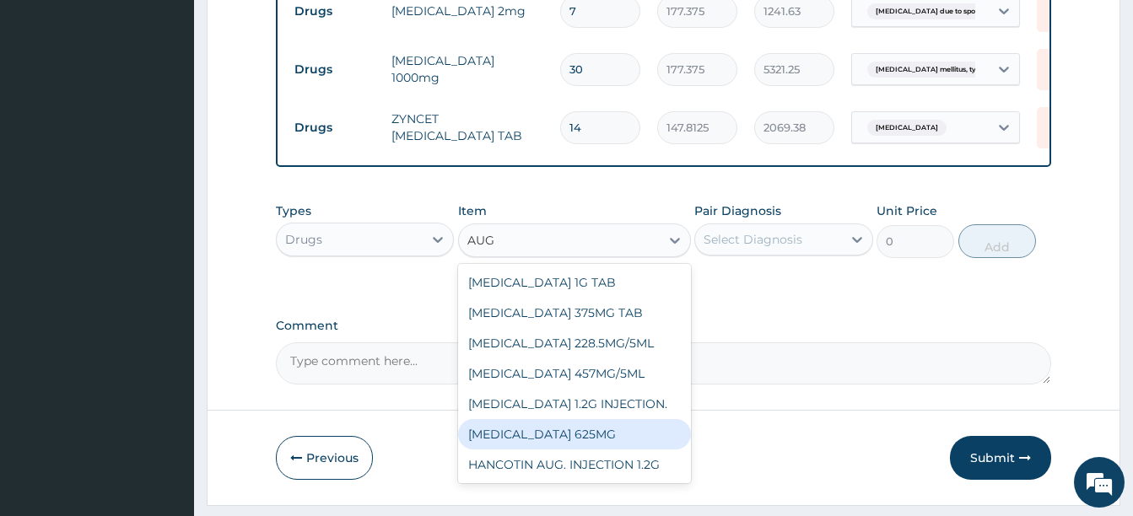
click at [558, 445] on div "[MEDICAL_DATA] 625MG" at bounding box center [574, 434] width 233 height 30
type input "886.875"
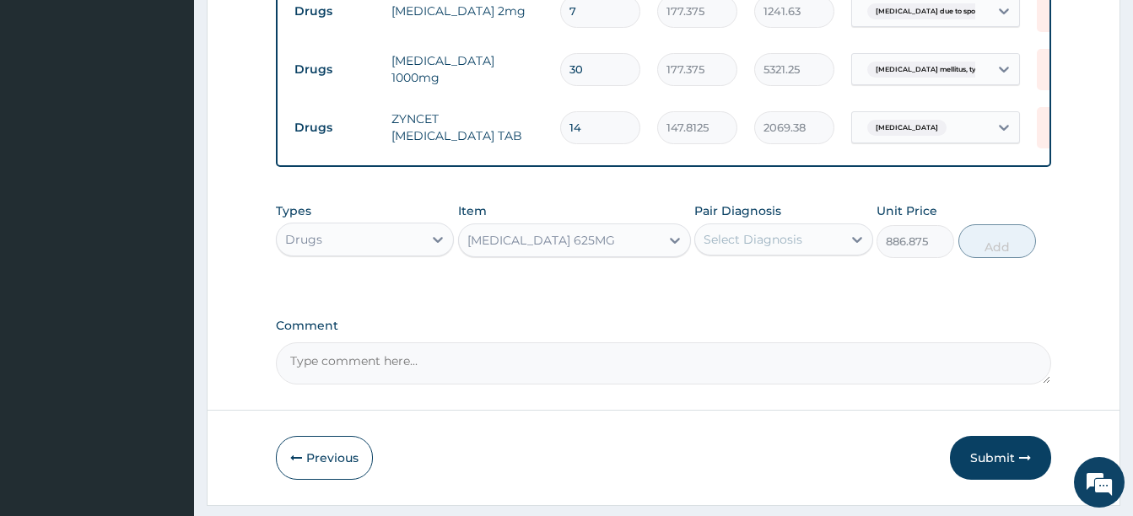
click at [757, 247] on div "Select Diagnosis" at bounding box center [753, 239] width 99 height 17
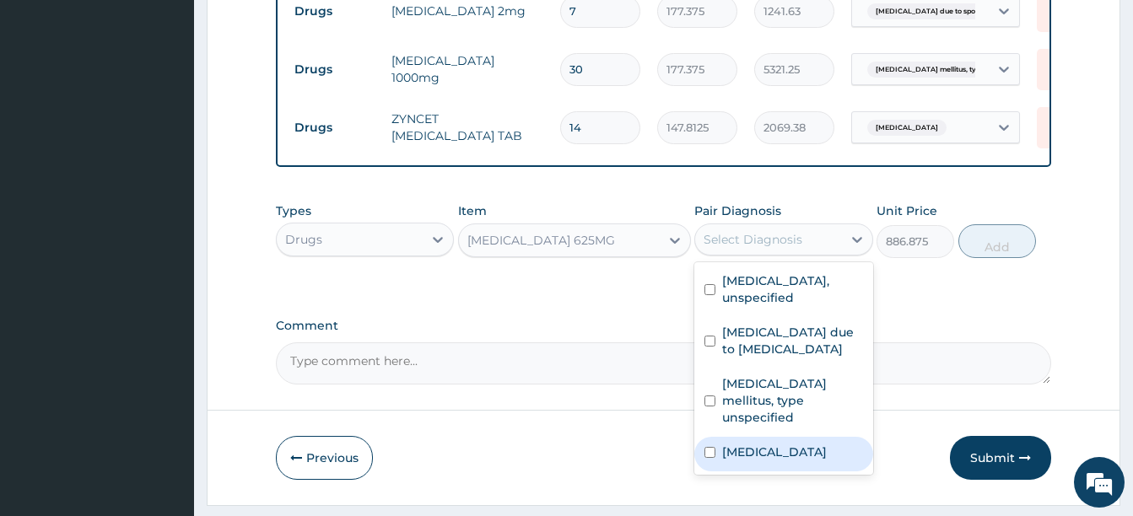
click at [761, 445] on label "Nasal congestion" at bounding box center [774, 452] width 105 height 17
checkbox input "true"
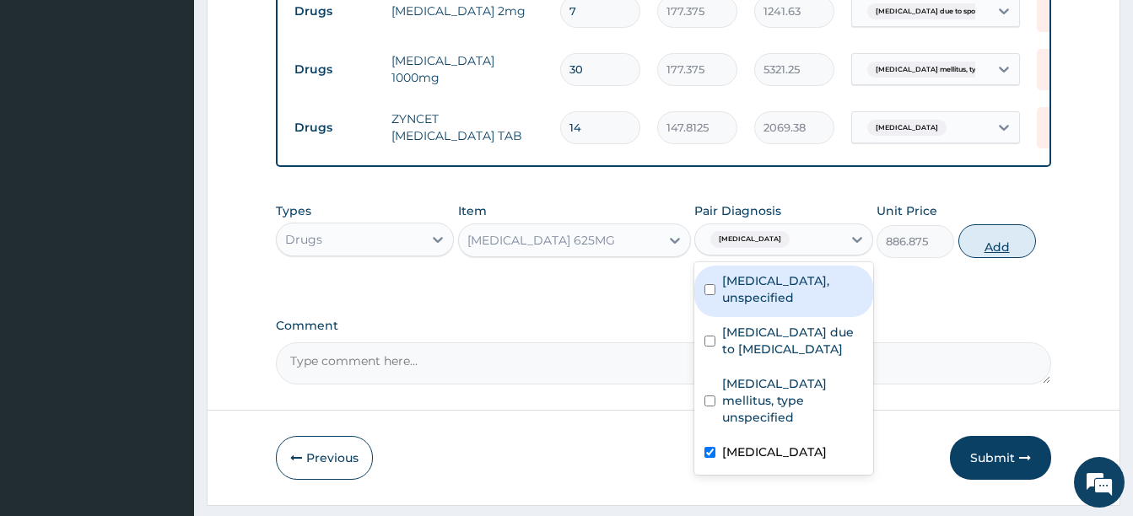
click at [1009, 251] on button "Add" at bounding box center [997, 241] width 78 height 34
type input "0"
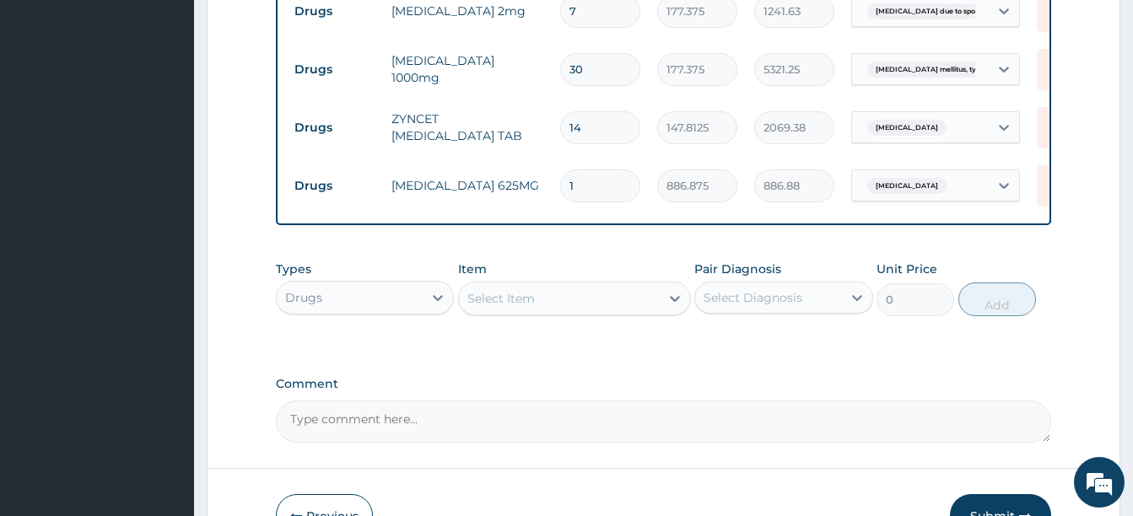
type input "14"
type input "12416.25"
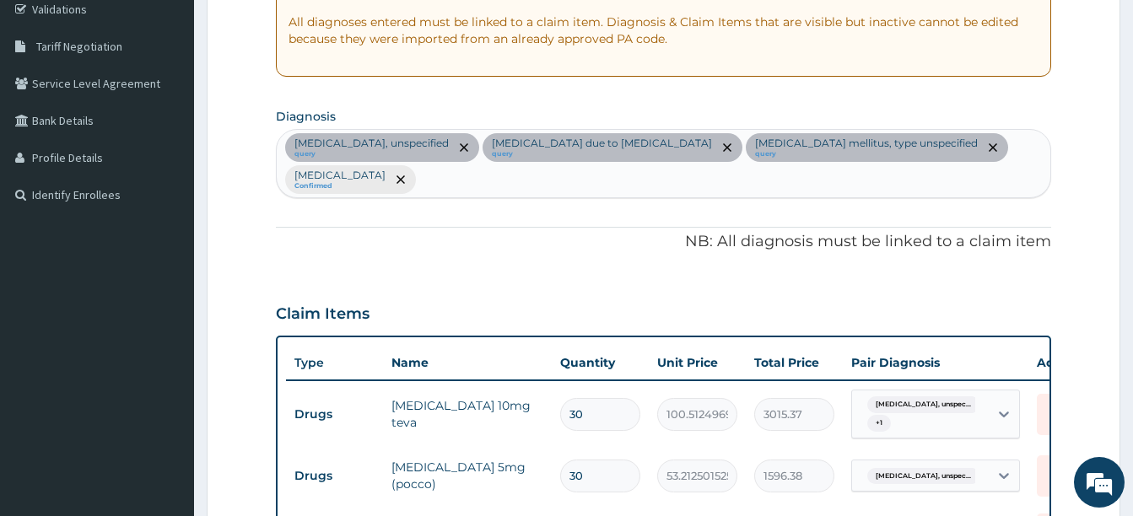
scroll to position [314, 0]
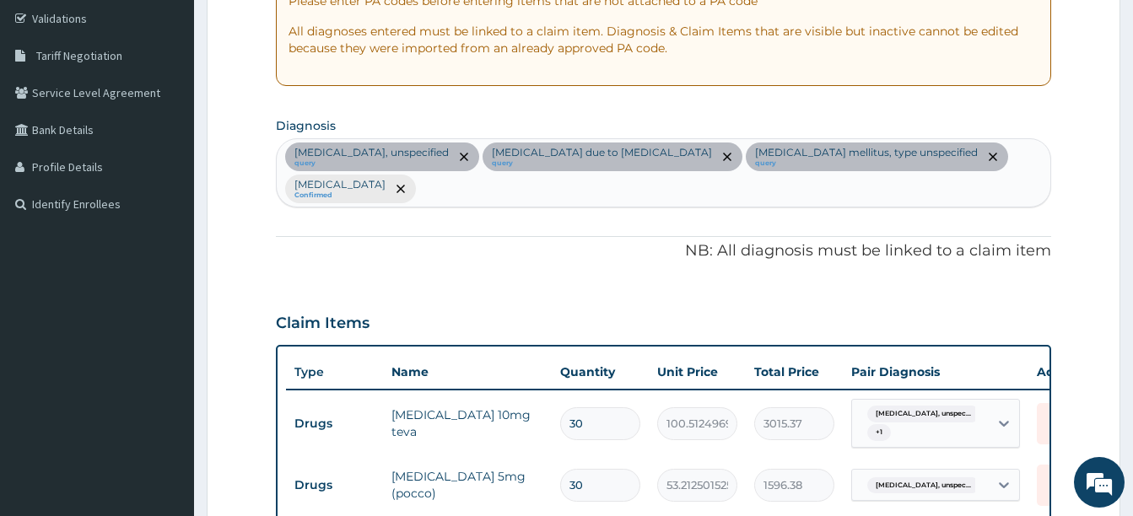
type input "14"
click at [541, 201] on div "Essential hypertension, unspecified query Radiculopathy due to spondylosis quer…" at bounding box center [664, 172] width 774 height 67
type input "EYE"
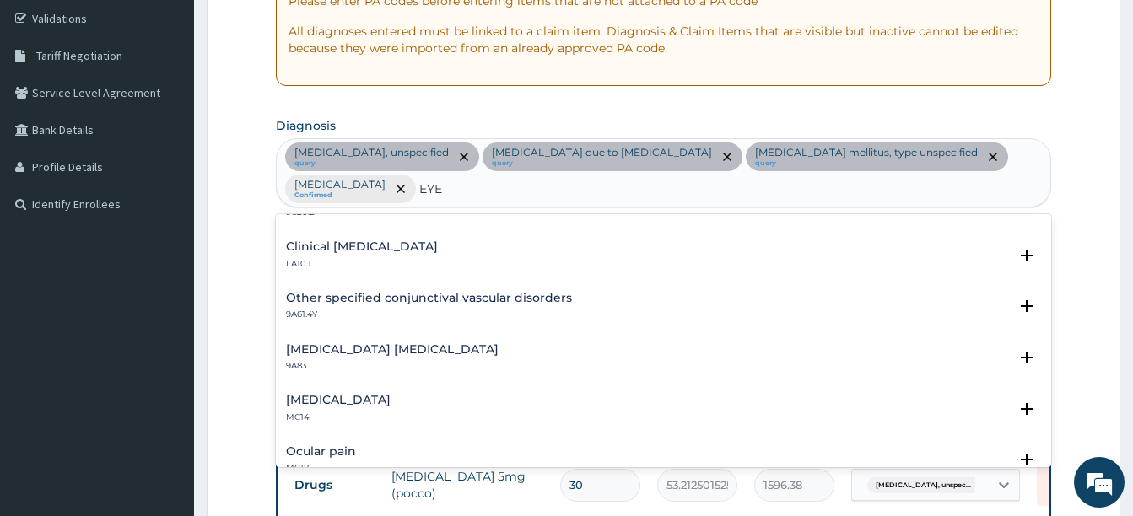
scroll to position [591, 0]
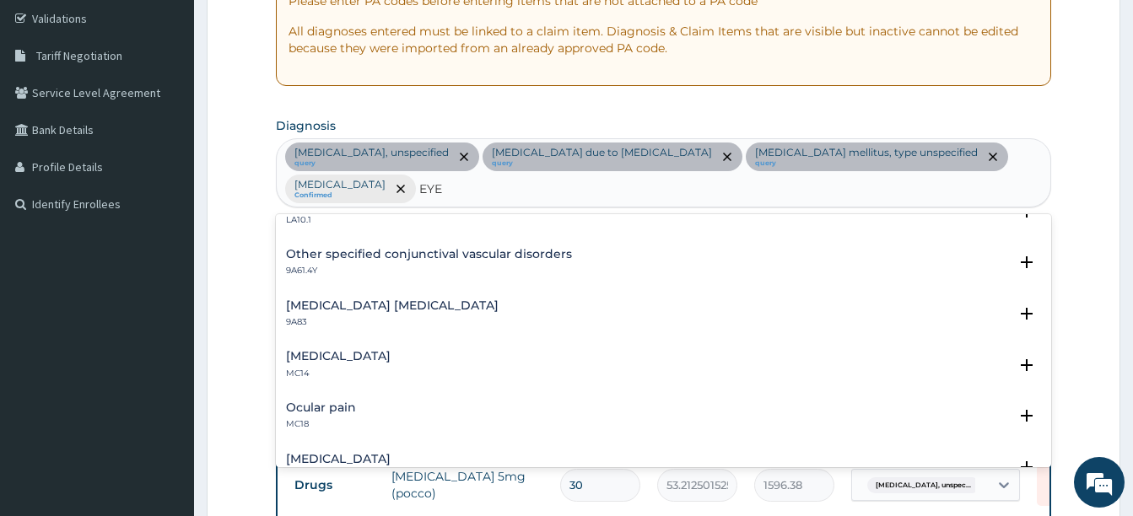
click at [321, 350] on h4 "Eye discharge" at bounding box center [338, 356] width 105 height 13
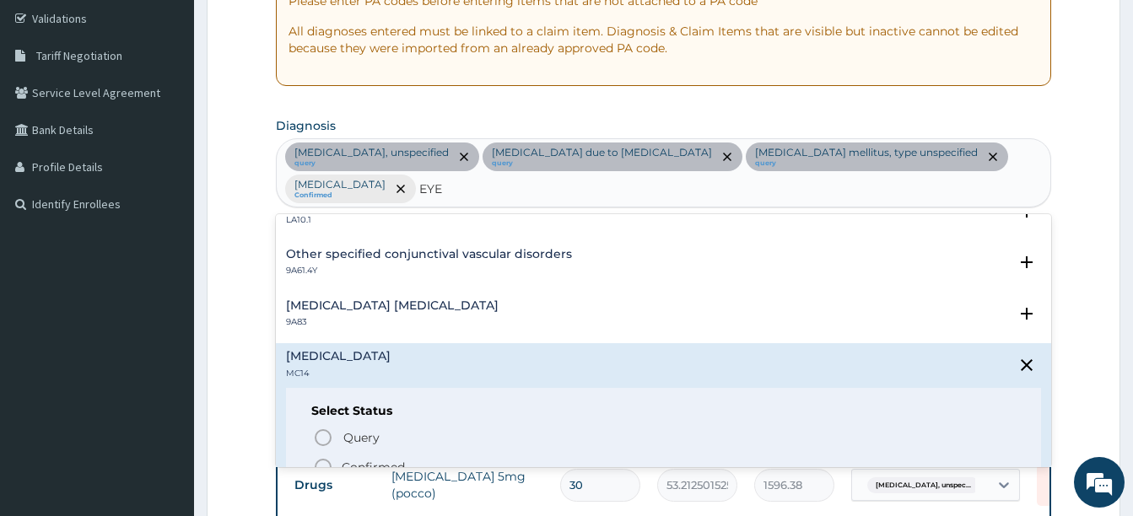
click at [321, 463] on icon "status option filled" at bounding box center [323, 467] width 20 height 20
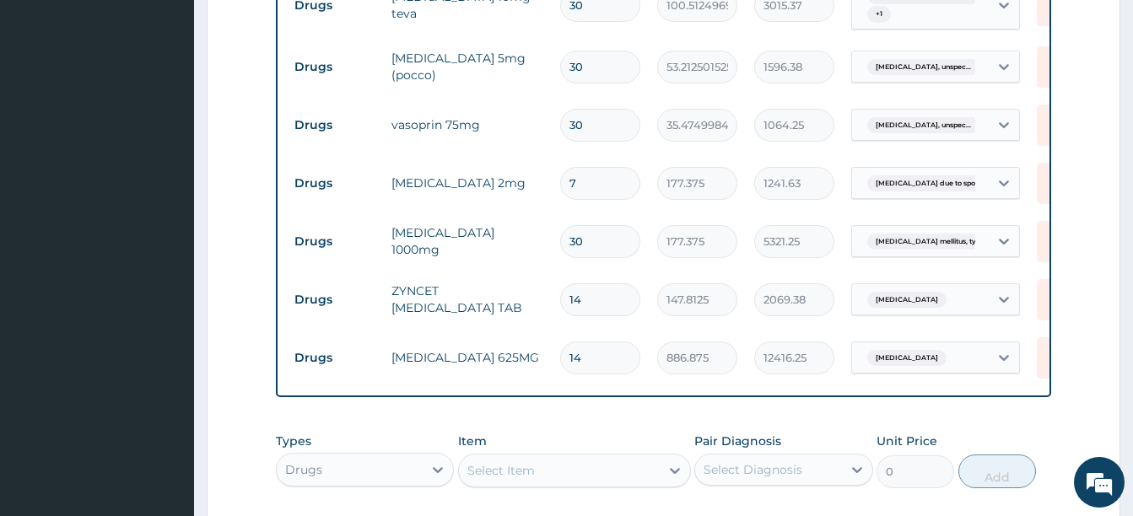
scroll to position [736, 0]
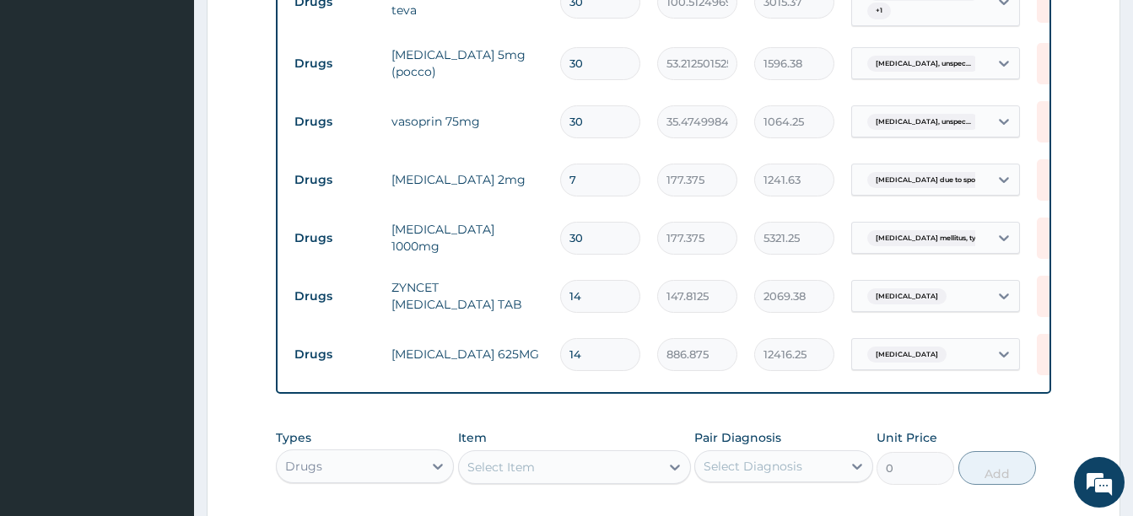
click at [520, 476] on div "Select Item" at bounding box center [500, 467] width 67 height 17
type input "EYE"
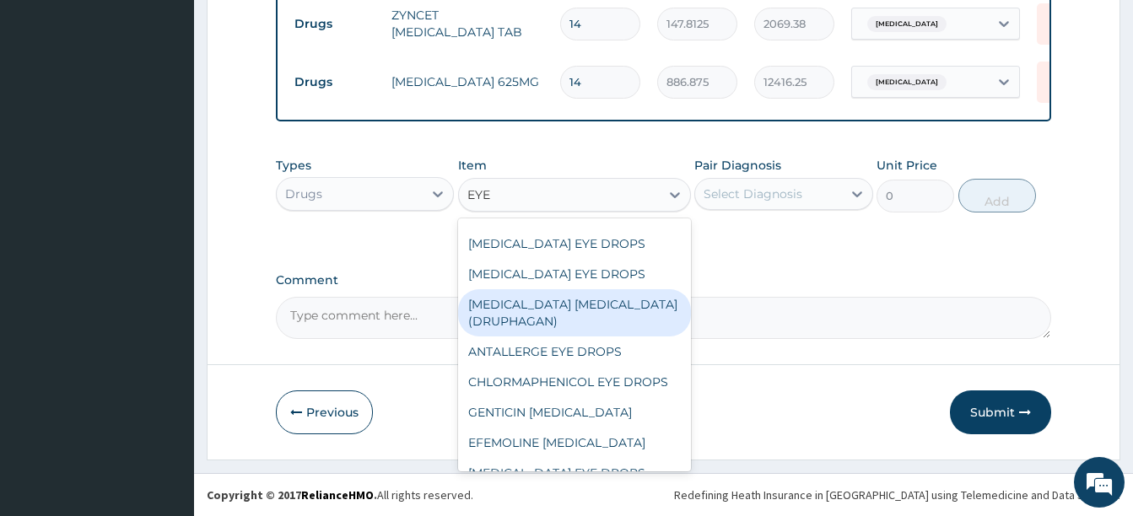
scroll to position [152, 0]
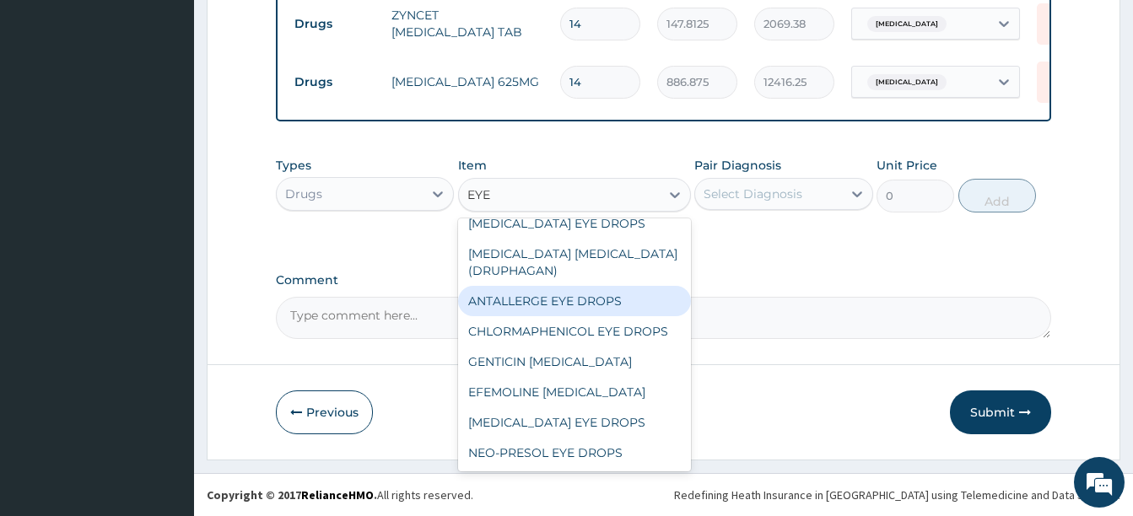
click at [536, 286] on div "ANTALLERGE EYE DROPS" at bounding box center [574, 301] width 233 height 30
type input "1419"
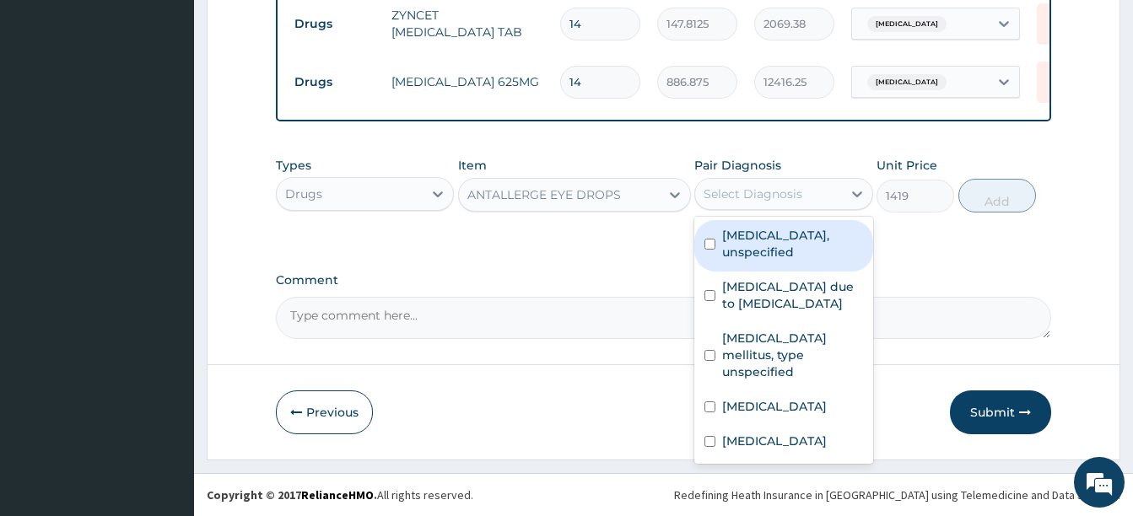
click at [773, 195] on div "Select Diagnosis" at bounding box center [753, 194] width 99 height 17
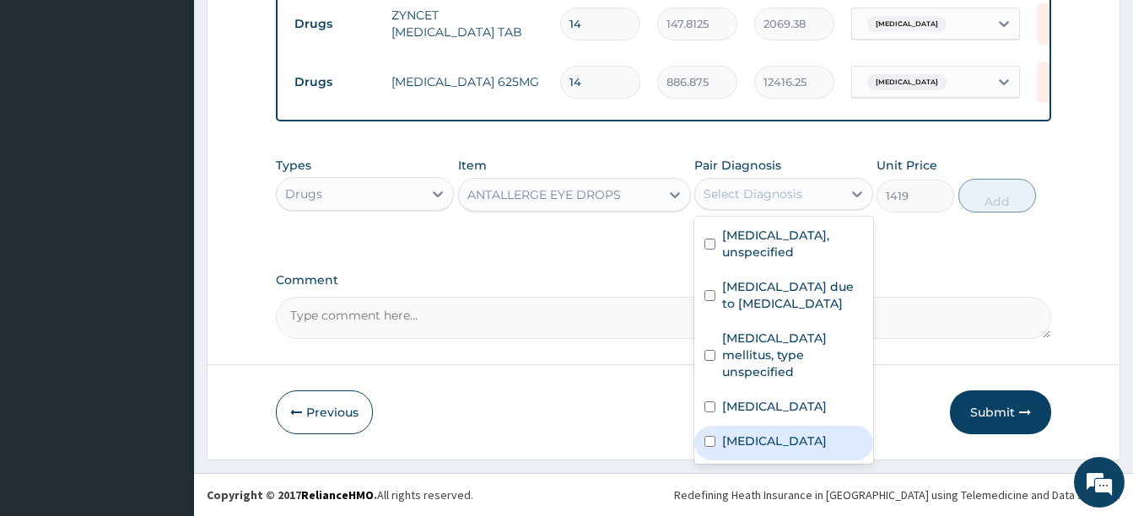
drag, startPoint x: 766, startPoint y: 419, endPoint x: 871, endPoint y: 289, distance: 167.5
click at [767, 433] on label "Eye discharge" at bounding box center [774, 441] width 105 height 17
checkbox input "true"
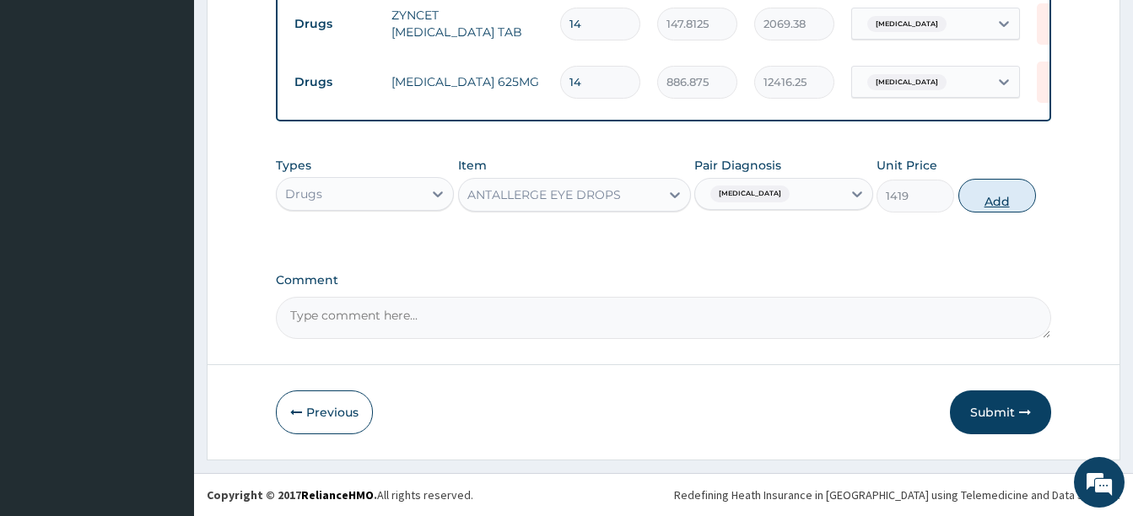
click at [974, 191] on button "Add" at bounding box center [997, 196] width 78 height 34
type input "0"
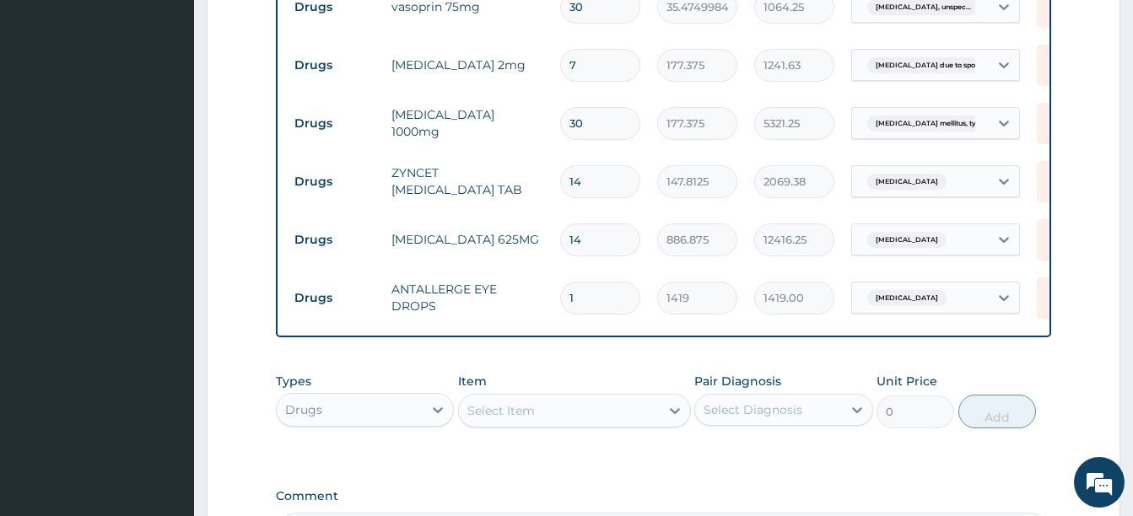
scroll to position [852, 0]
drag, startPoint x: 342, startPoint y: 416, endPoint x: 350, endPoint y: 405, distance: 13.8
click at [343, 413] on div "Drugs" at bounding box center [350, 408] width 146 height 27
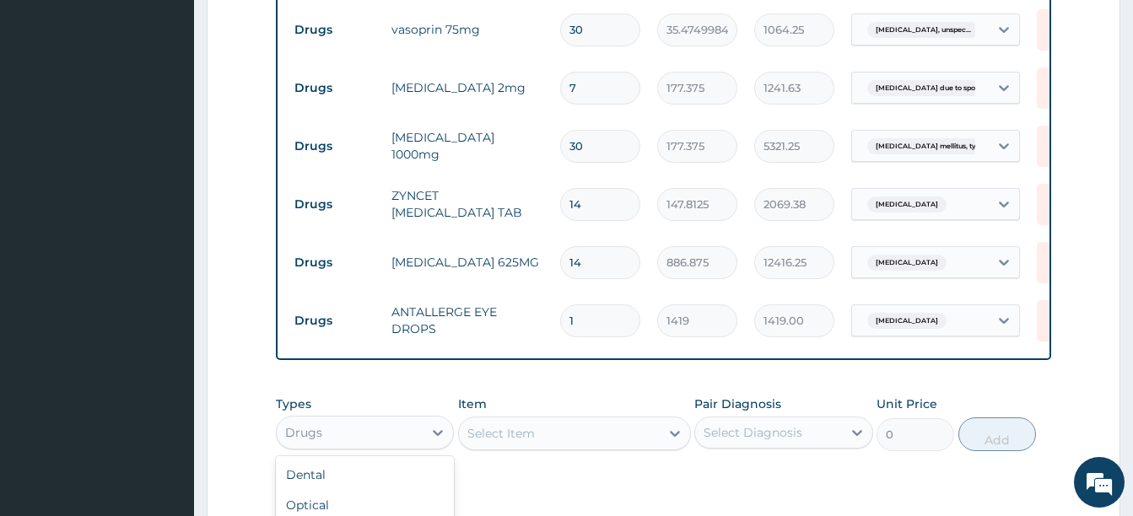
scroll to position [936, 0]
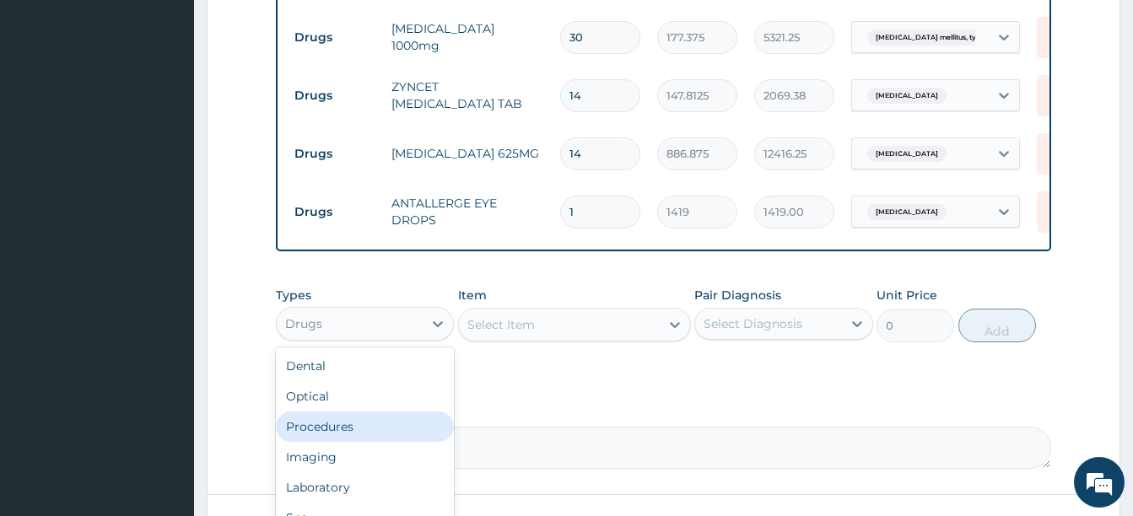
click at [354, 435] on div "Procedures" at bounding box center [365, 427] width 178 height 30
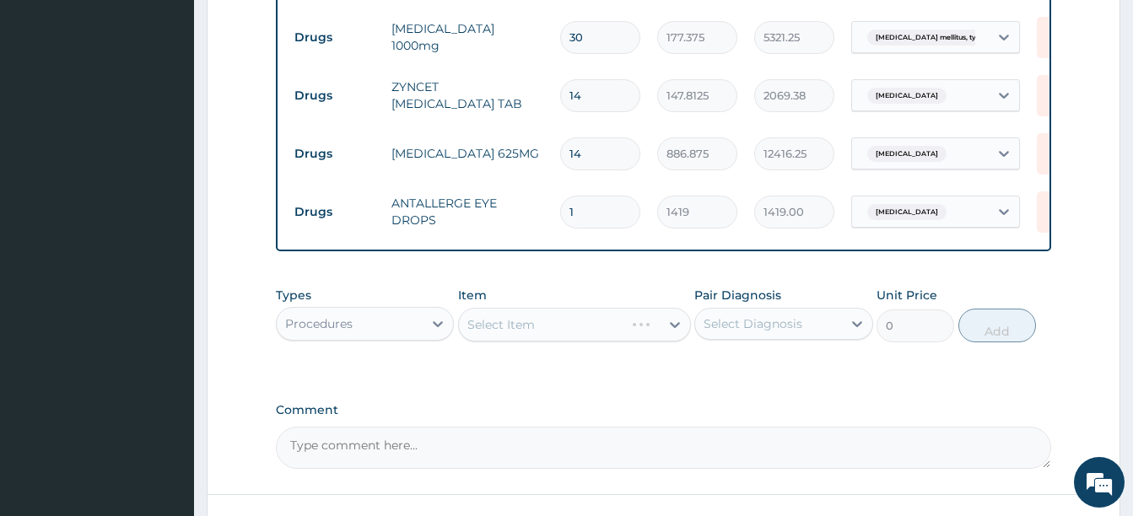
drag, startPoint x: 663, startPoint y: 419, endPoint x: 755, endPoint y: 353, distance: 113.6
click at [668, 418] on label "Comment" at bounding box center [663, 410] width 775 height 14
click at [668, 427] on textarea "Comment" at bounding box center [663, 448] width 775 height 42
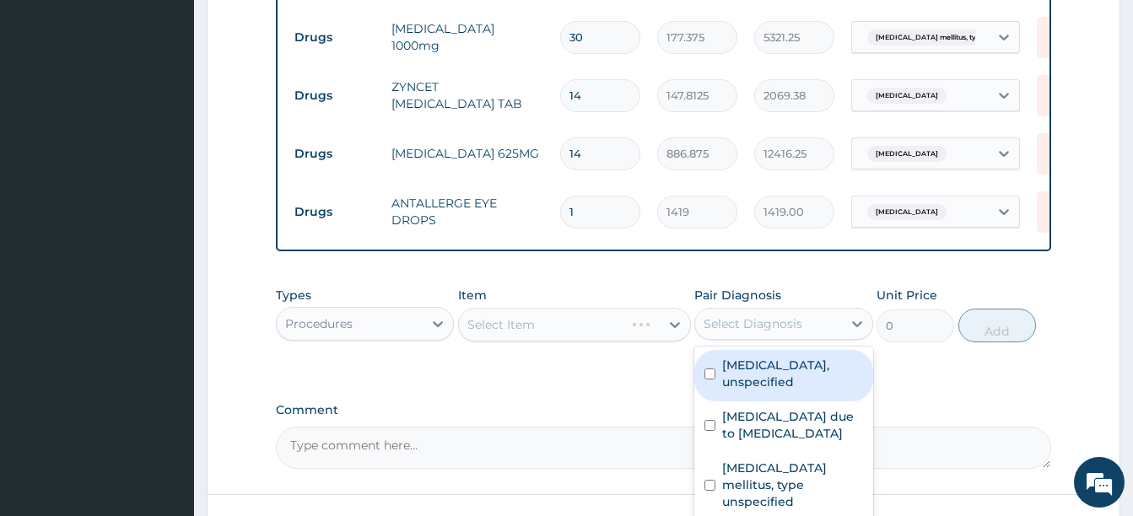
click at [761, 332] on div "Select Diagnosis" at bounding box center [753, 324] width 99 height 17
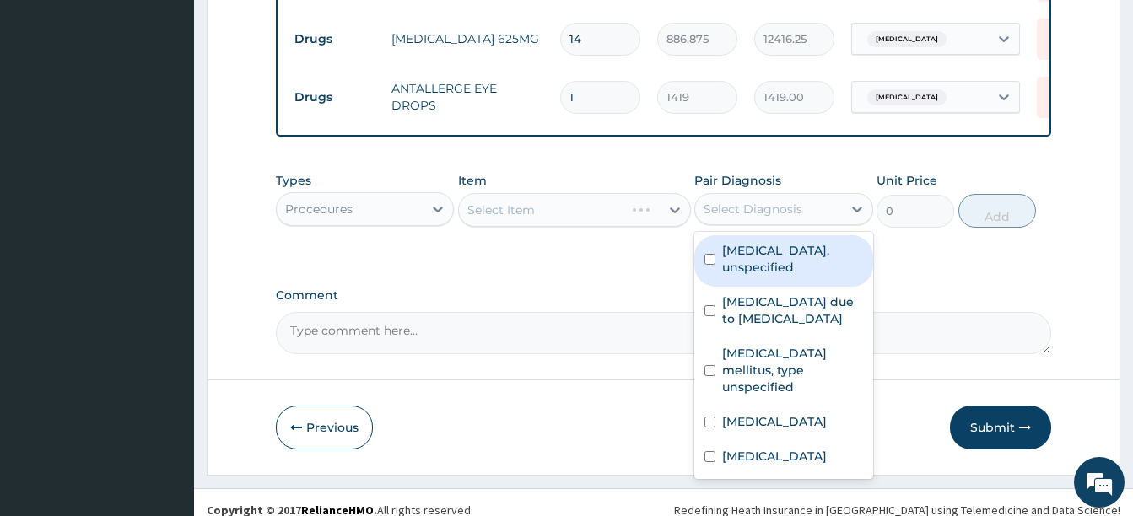
scroll to position [1079, 0]
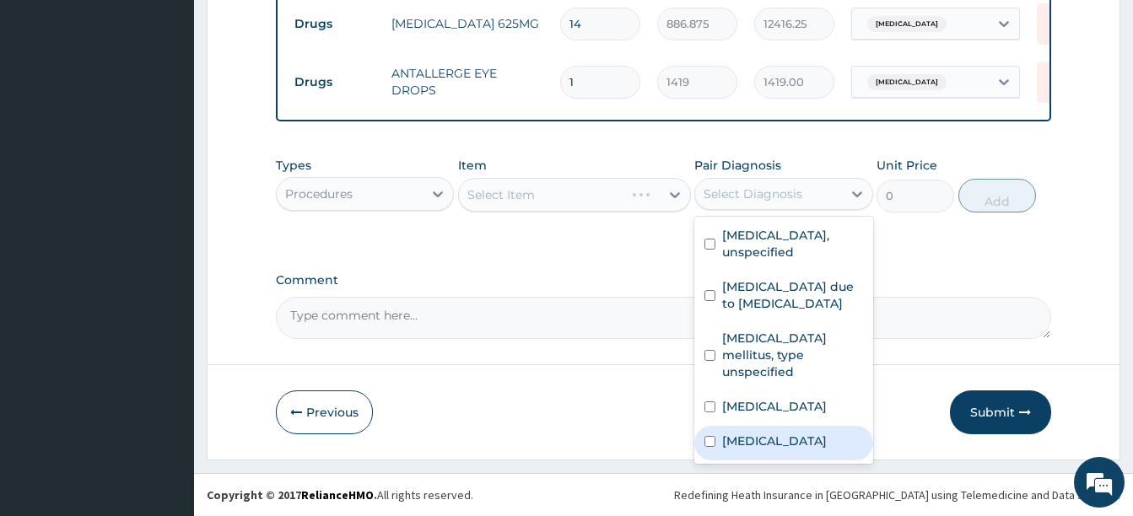
click at [803, 433] on label "Eye discharge" at bounding box center [774, 441] width 105 height 17
checkbox input "true"
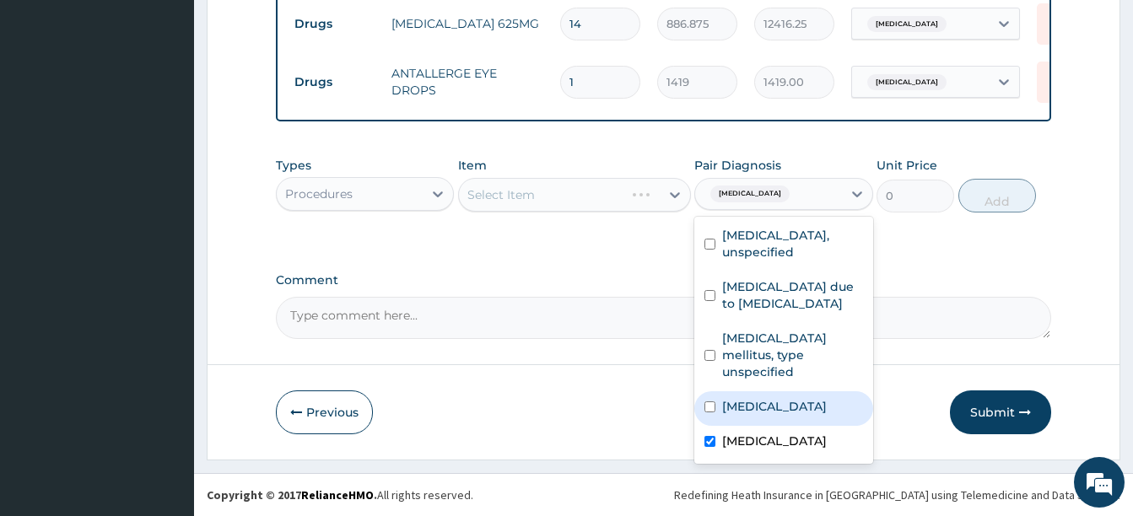
click at [796, 398] on label "Nasal congestion" at bounding box center [774, 406] width 105 height 17
checkbox input "true"
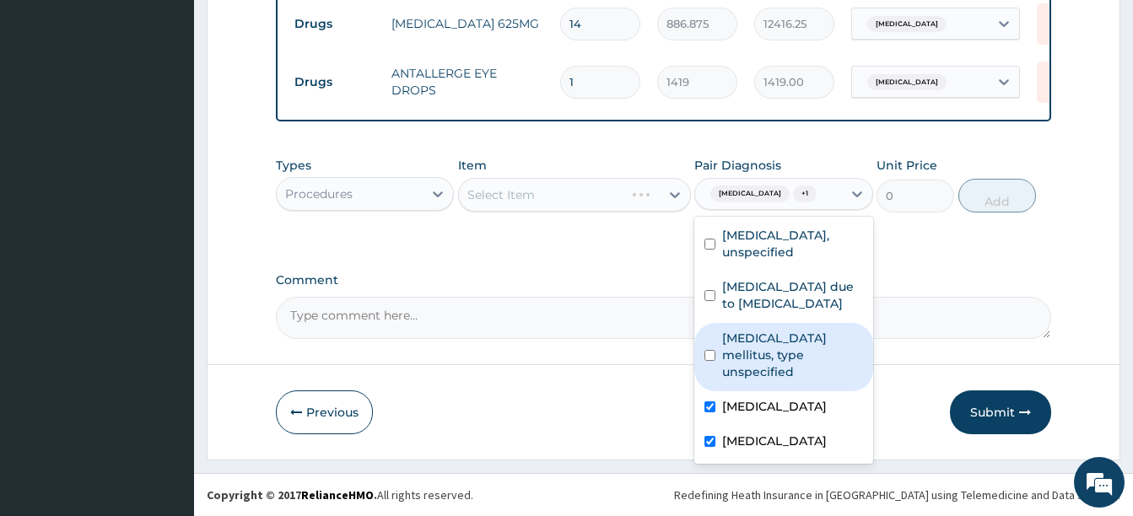
click at [793, 351] on label "Diabetes mellitus, type unspecified" at bounding box center [792, 355] width 140 height 51
checkbox input "true"
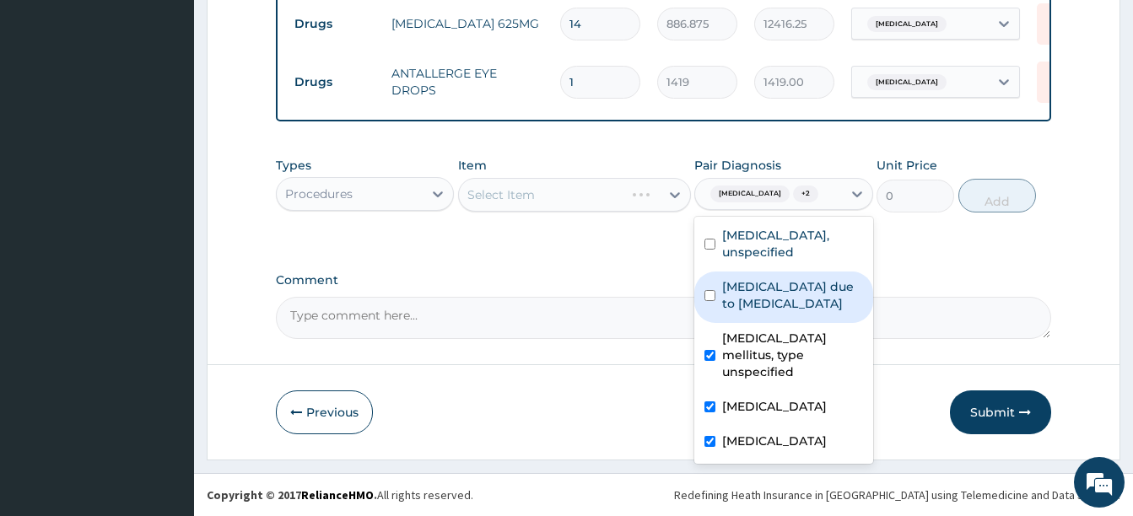
click at [783, 304] on label "Radiculopathy due to spondylosis" at bounding box center [792, 295] width 140 height 34
checkbox input "true"
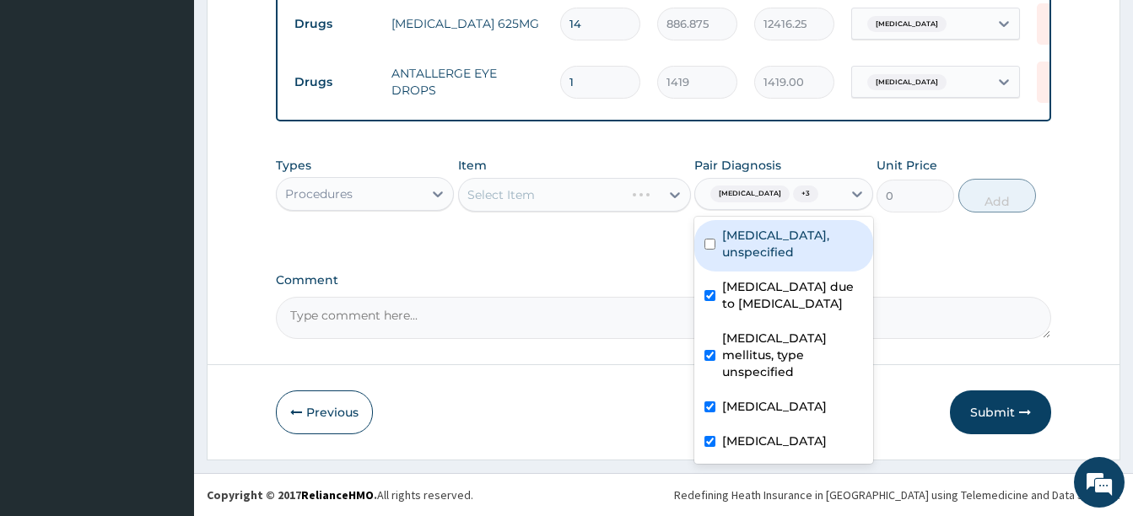
click at [771, 251] on label "Essential hypertension, unspecified" at bounding box center [792, 244] width 140 height 34
checkbox input "true"
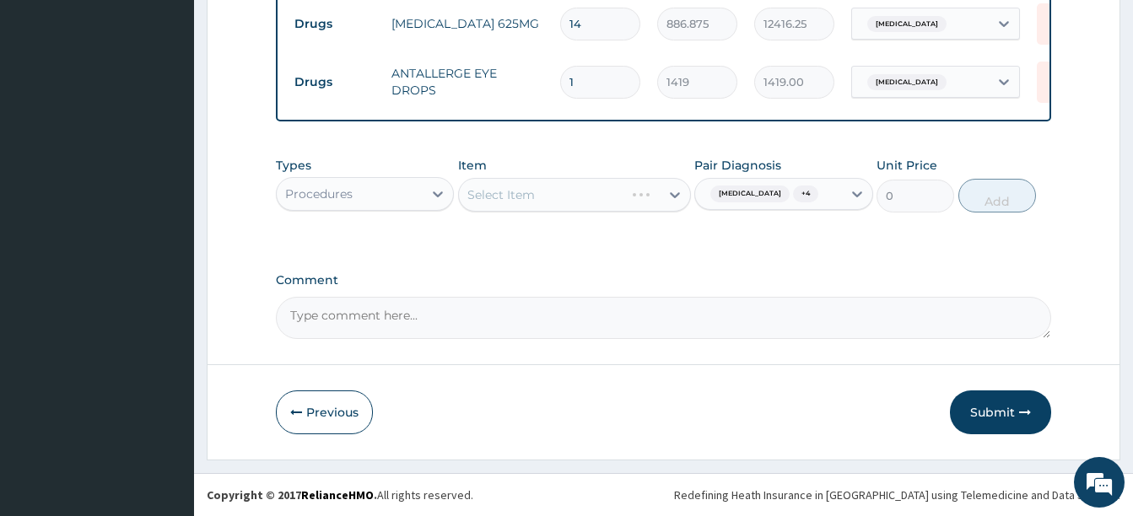
click at [572, 245] on div "Types Procedures Item Select Item Pair Diagnosis Eye discharge + 4 Unit Price 0…" at bounding box center [663, 197] width 775 height 98
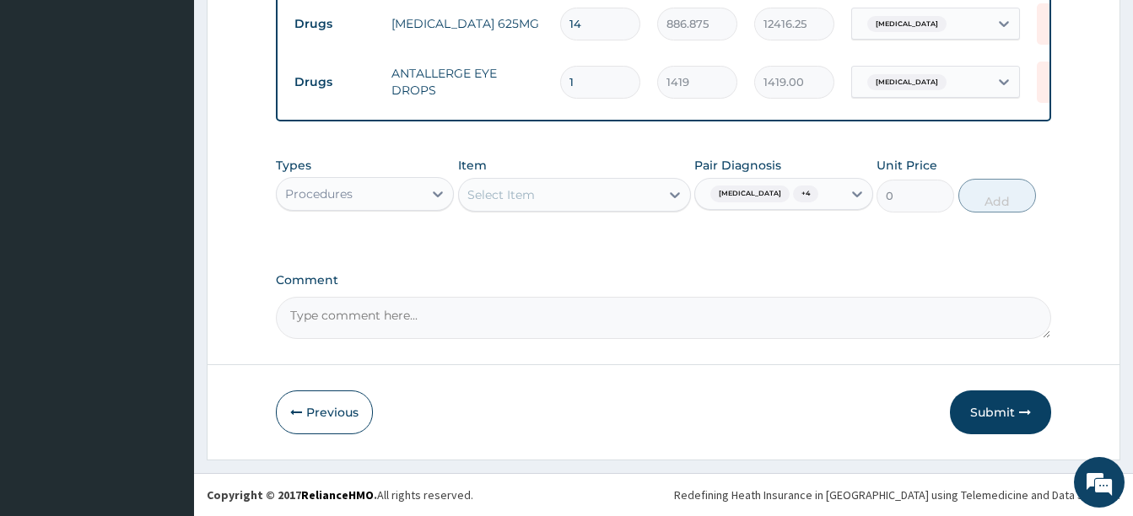
click at [494, 191] on div "Select Item" at bounding box center [500, 194] width 67 height 17
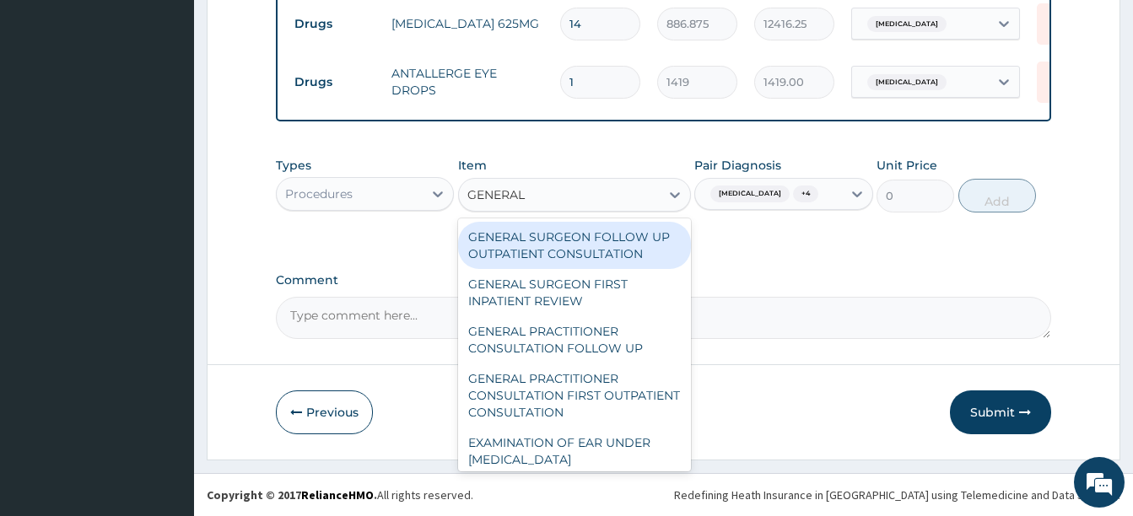
type input "GENERAL P"
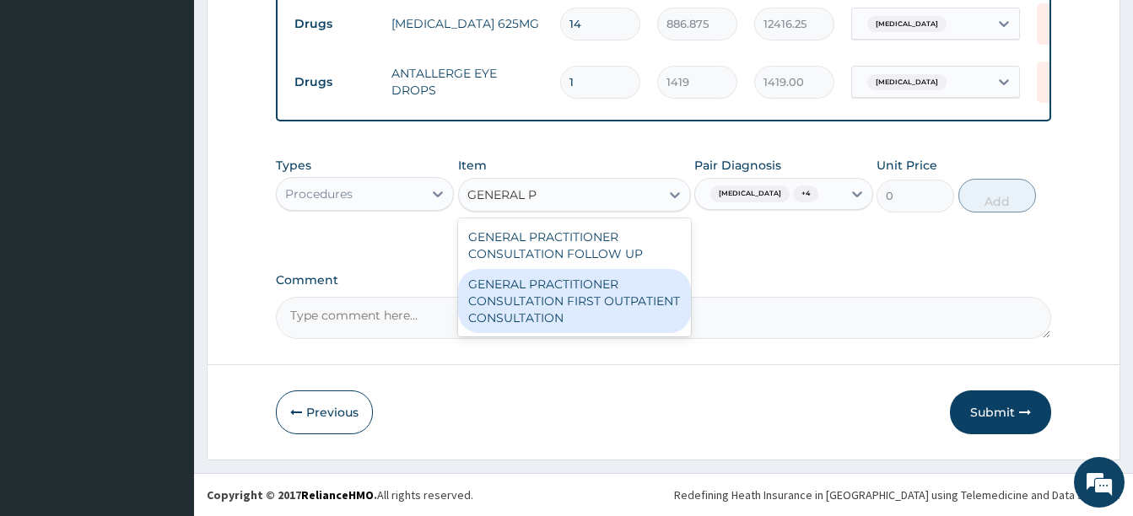
click at [586, 300] on div "GENERAL PRACTITIONER CONSULTATION FIRST OUTPATIENT CONSULTATION" at bounding box center [574, 301] width 233 height 64
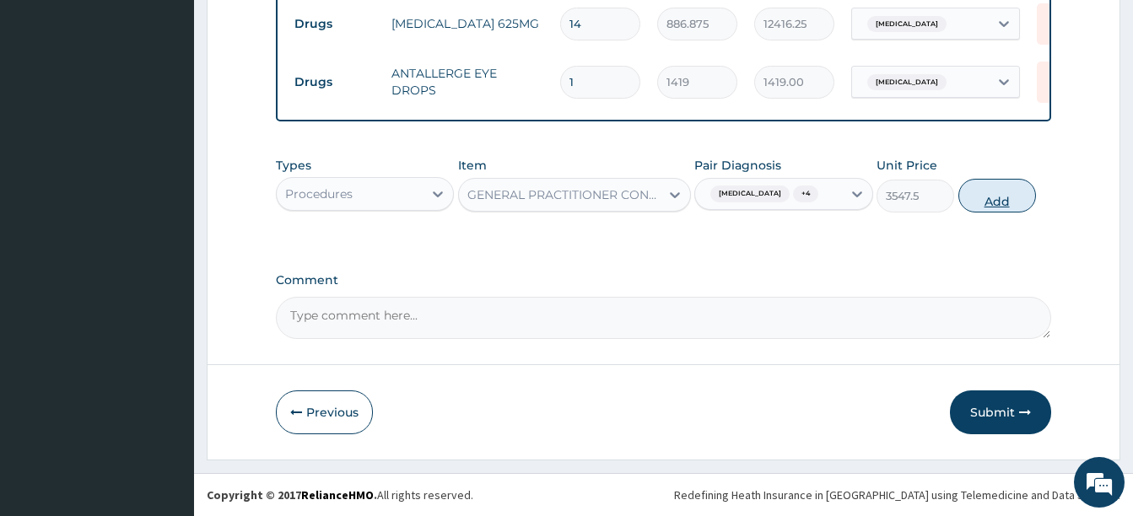
click at [1010, 183] on button "Add" at bounding box center [997, 196] width 78 height 34
type input "0"
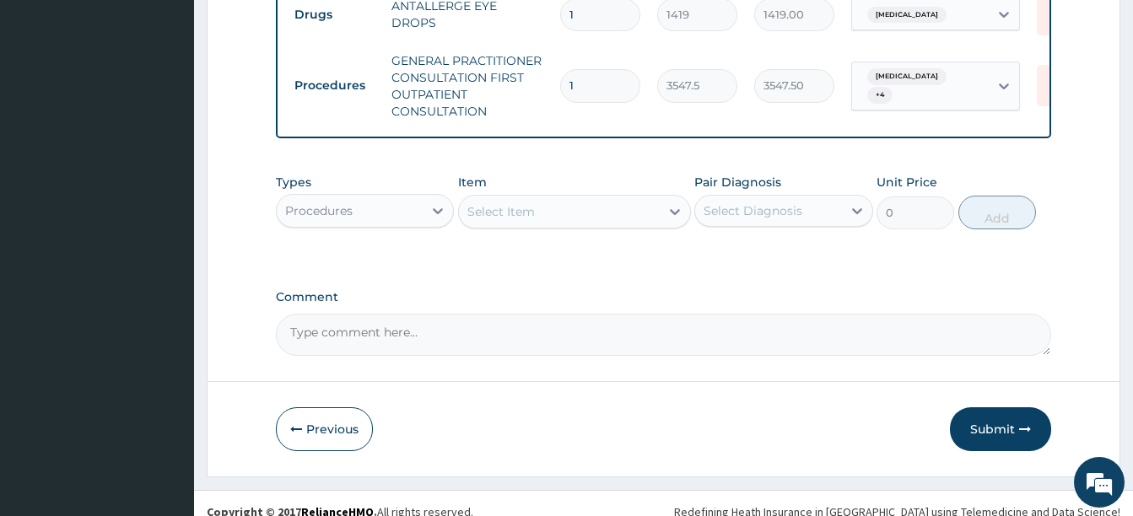
scroll to position [1163, 0]
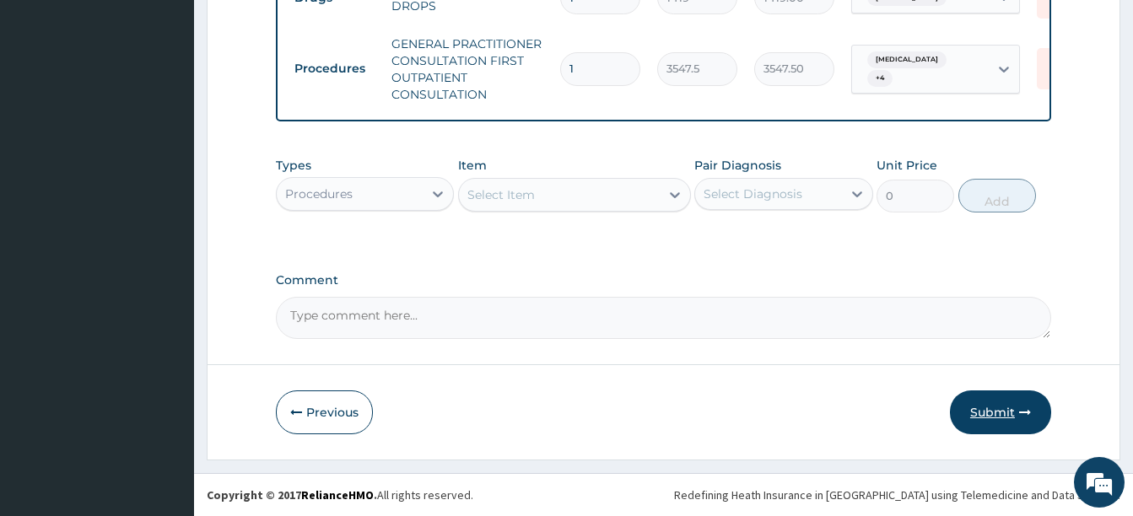
click at [1001, 407] on button "Submit" at bounding box center [1000, 413] width 101 height 44
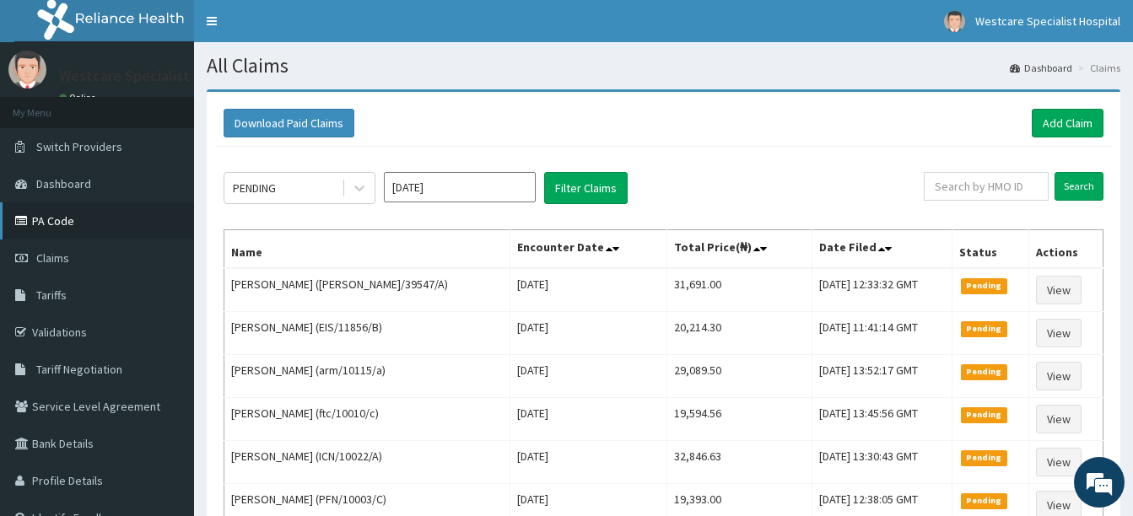
click at [46, 227] on link "PA Code" at bounding box center [97, 220] width 194 height 37
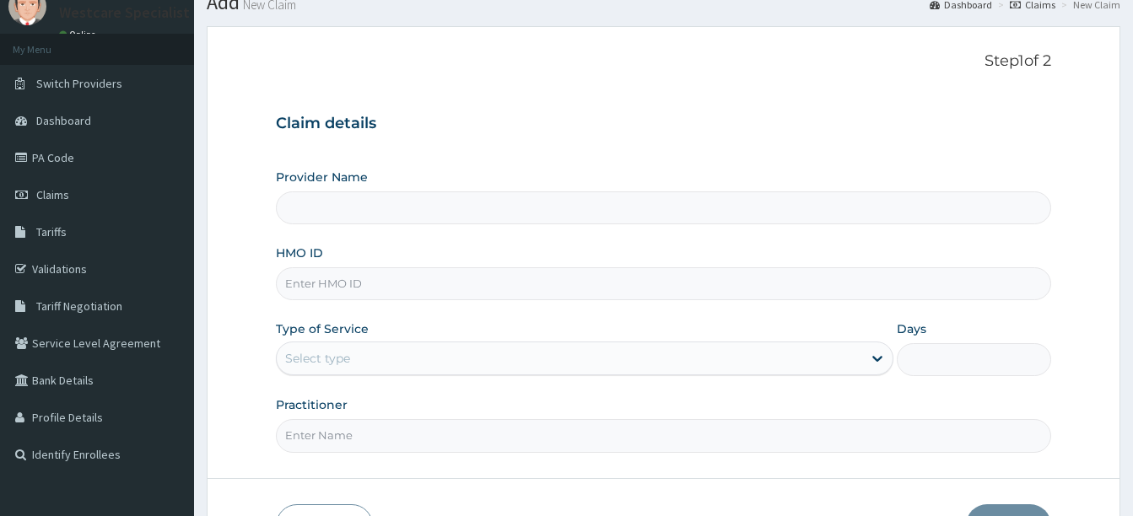
scroll to position [84, 0]
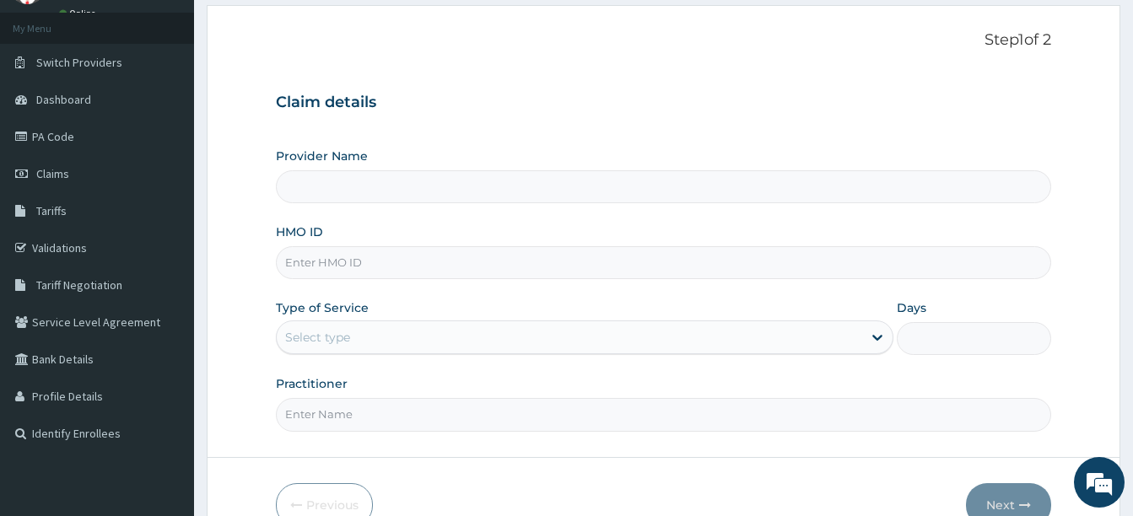
click at [436, 254] on input "HMO ID" at bounding box center [663, 262] width 775 height 33
type input "WestCare Specialist Hospital"
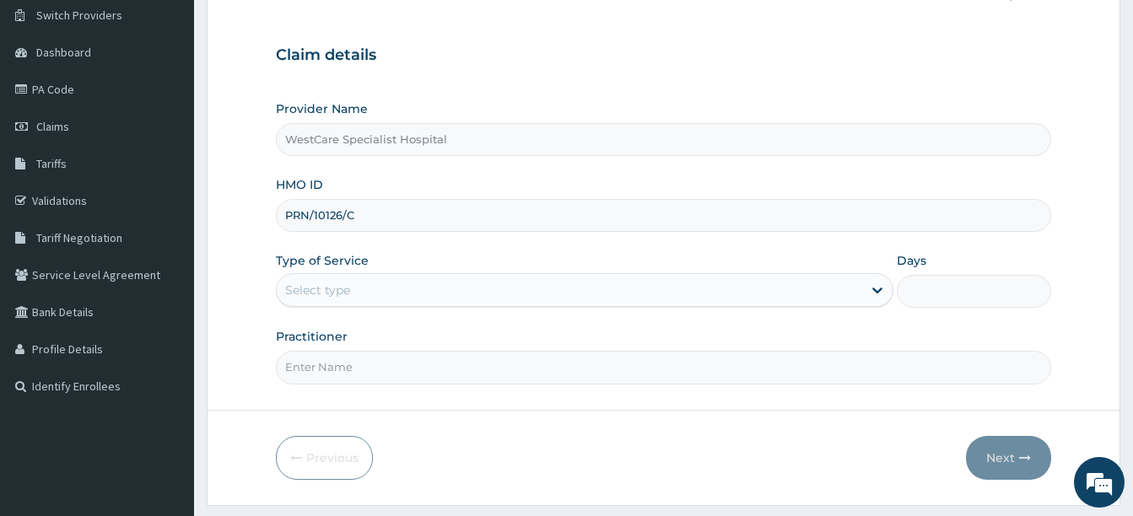
scroll to position [177, 0]
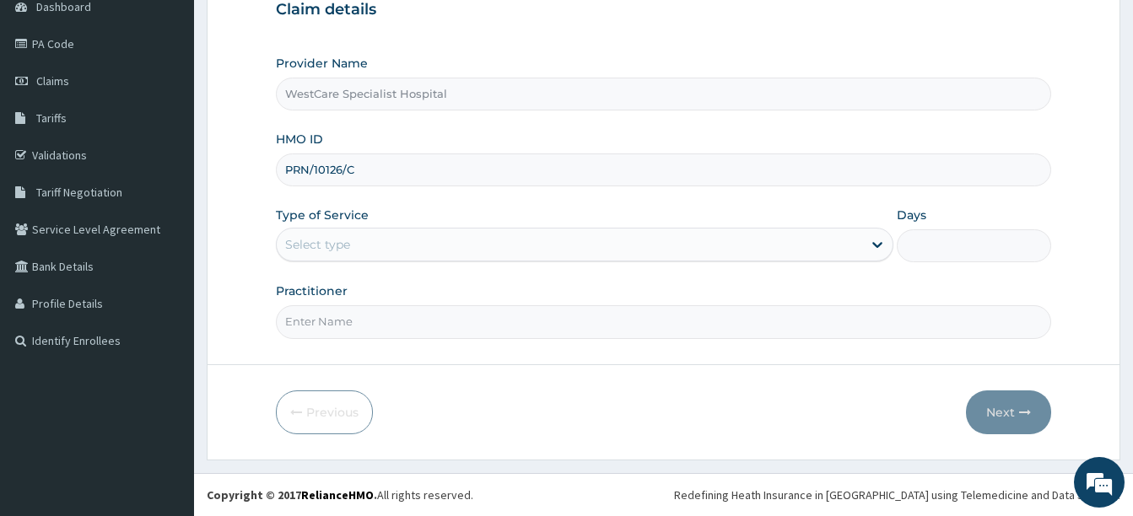
type input "PRN/10126/C"
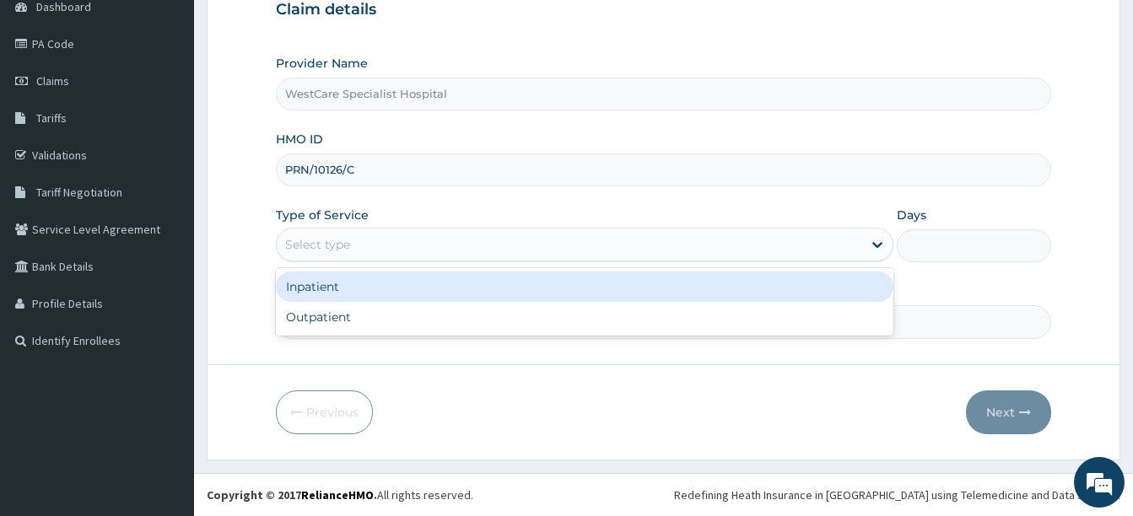
click at [309, 234] on div "Select type" at bounding box center [569, 244] width 585 height 27
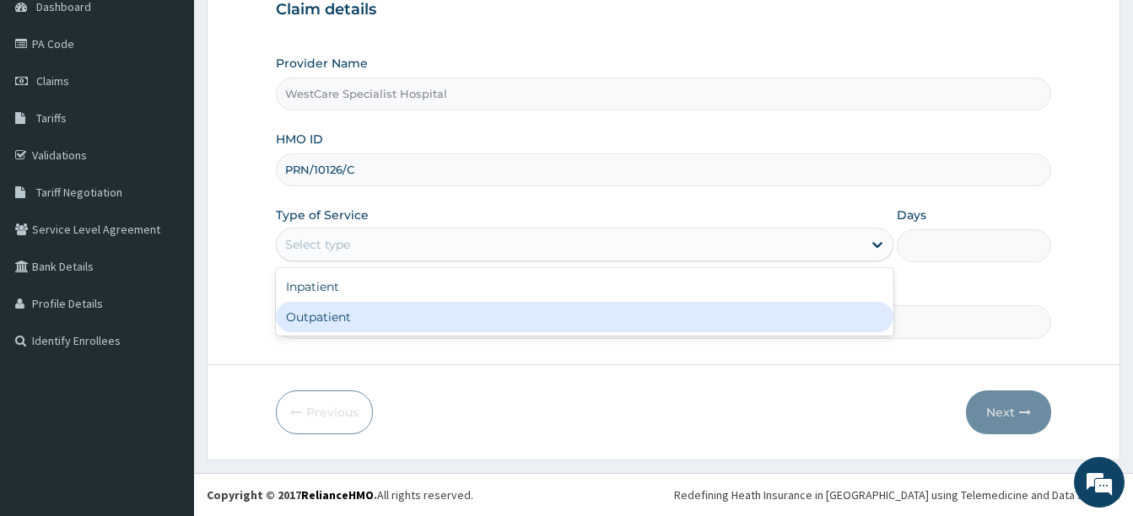
click at [328, 323] on div "Outpatient" at bounding box center [585, 317] width 618 height 30
type input "1"
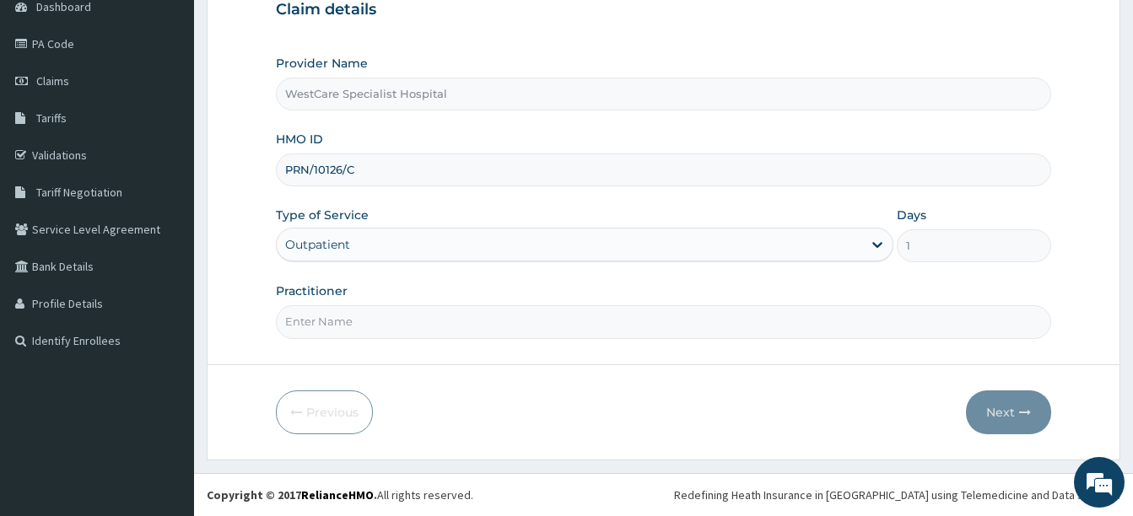
click at [328, 323] on input "Practitioner" at bounding box center [663, 321] width 775 height 33
type input "[PERSON_NAME]"
click at [1011, 405] on button "Next" at bounding box center [1008, 413] width 85 height 44
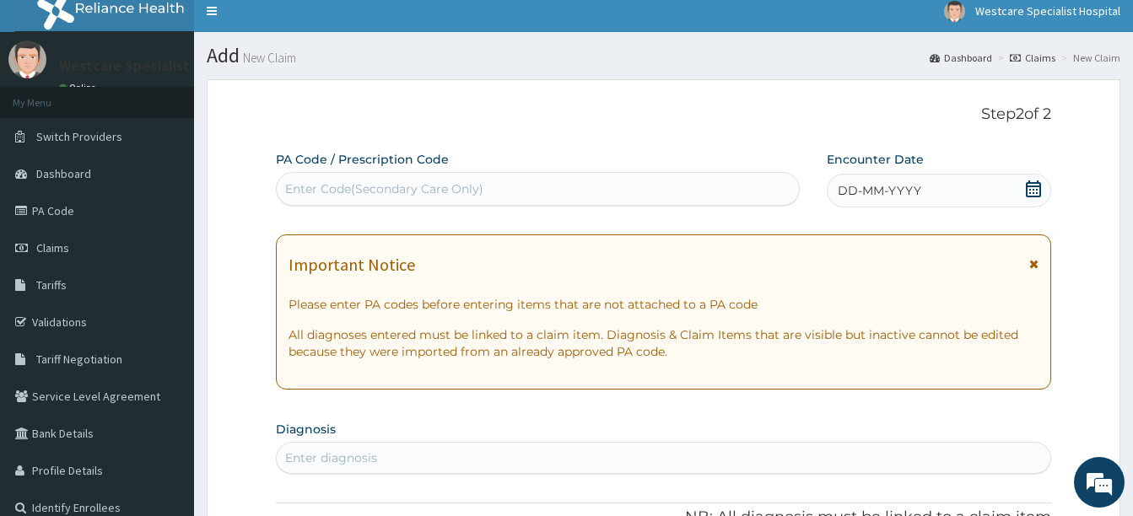
scroll to position [8, 0]
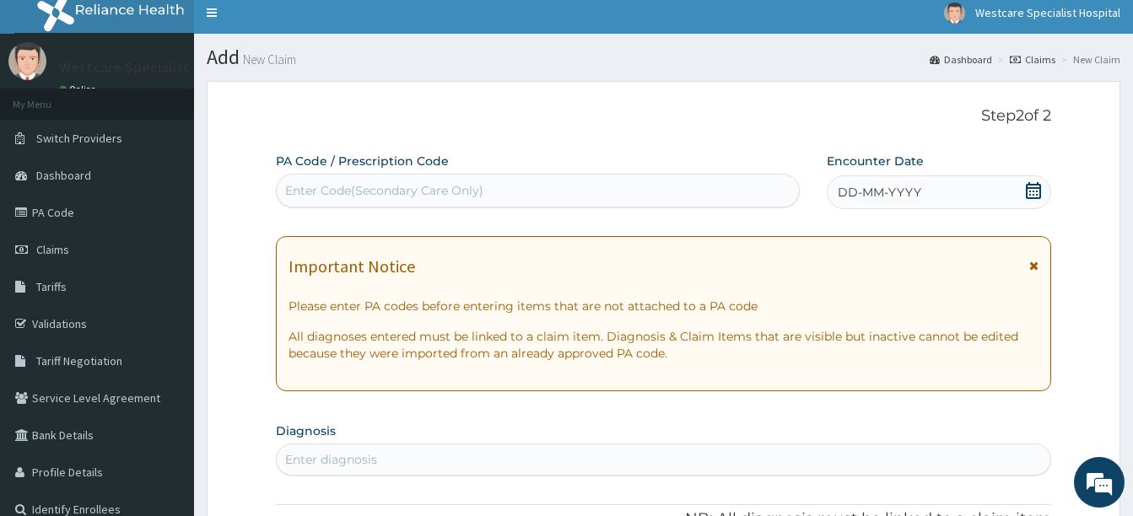
click at [574, 187] on div "Enter Code(Secondary Care Only)" at bounding box center [538, 190] width 522 height 27
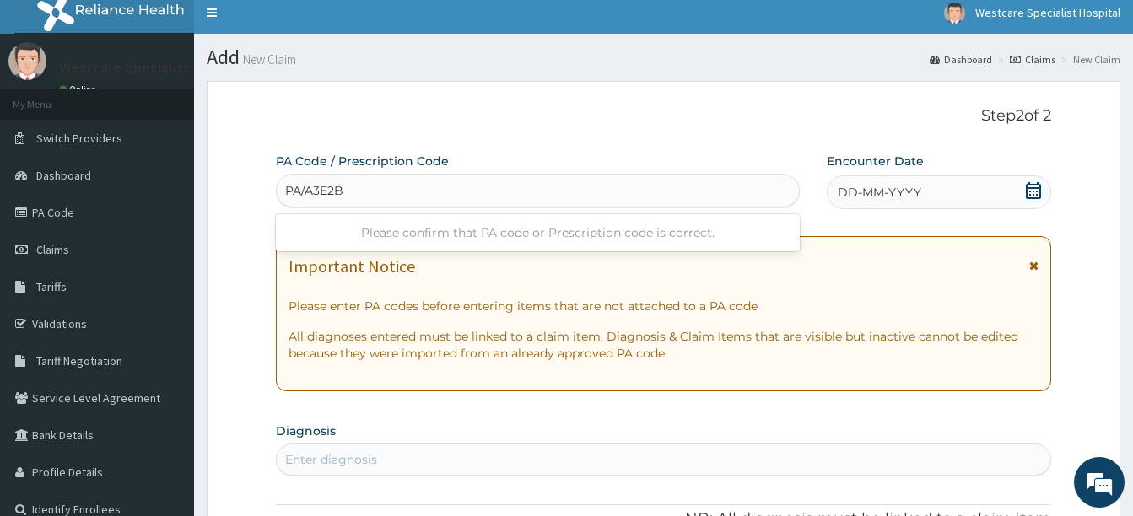
type input "PA/A3E2B4"
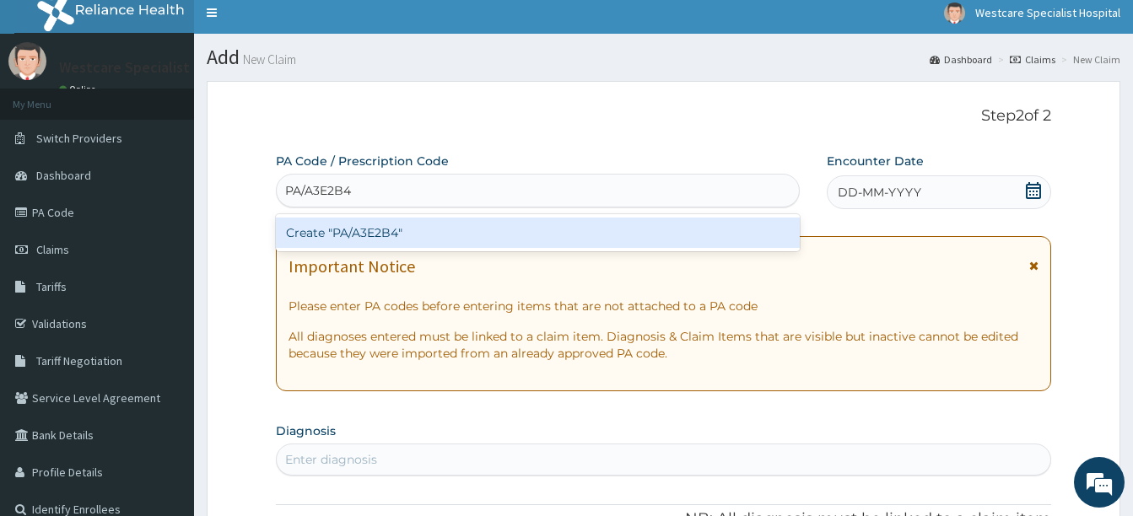
click at [381, 225] on div "Create "PA/A3E2B4"" at bounding box center [538, 233] width 524 height 30
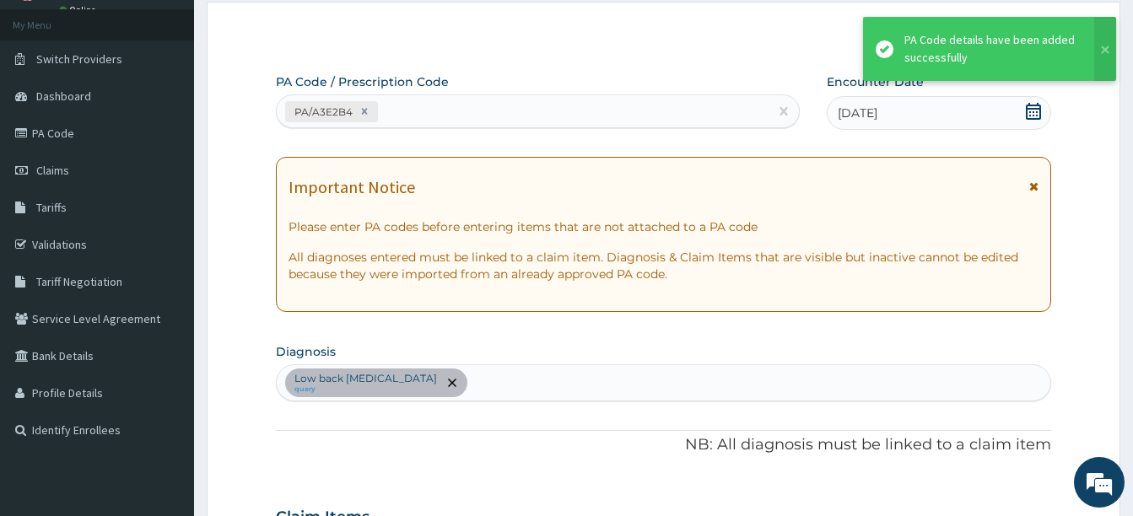
scroll to position [22, 0]
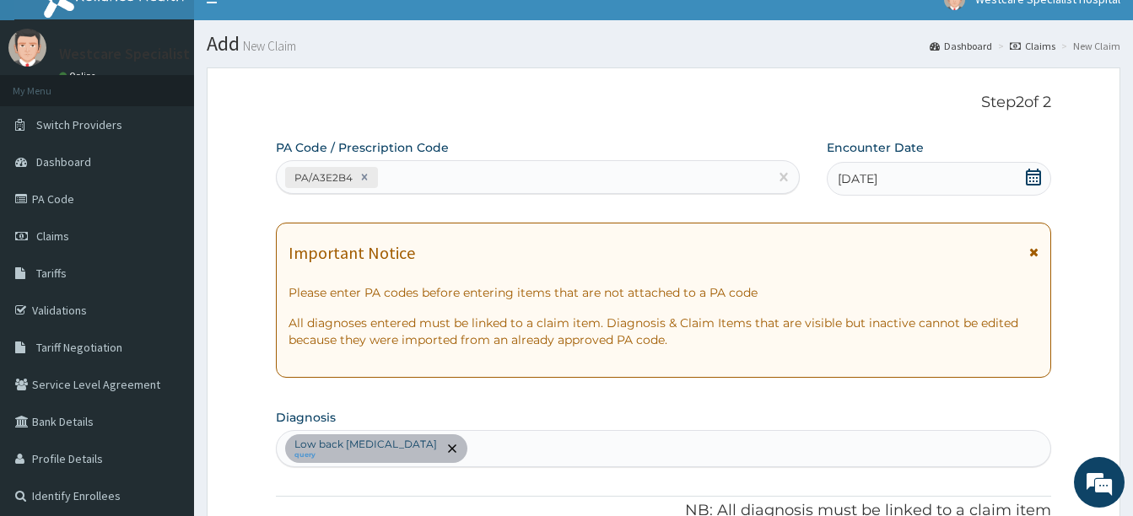
click at [506, 461] on div "Low back [MEDICAL_DATA] query" at bounding box center [664, 448] width 774 height 35
type input "[MEDICAL_DATA]"
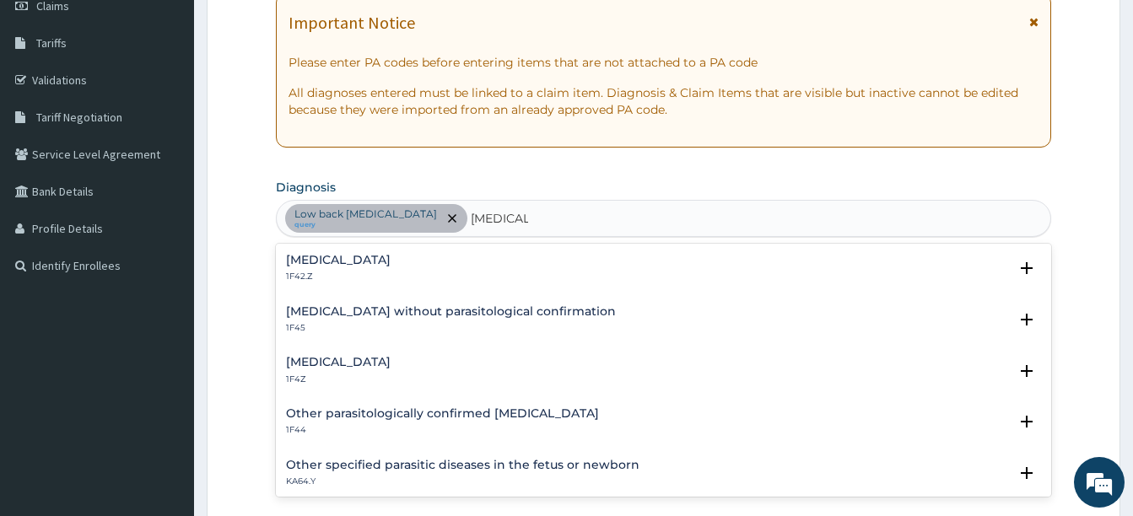
scroll to position [253, 0]
click at [341, 367] on h4 "[MEDICAL_DATA]" at bounding box center [338, 361] width 105 height 13
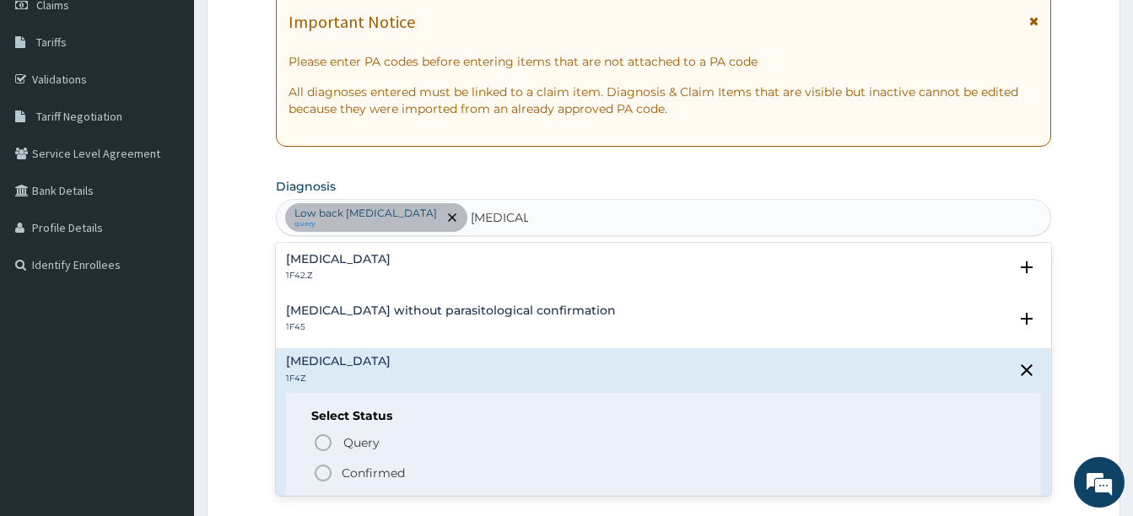
click at [319, 467] on circle "status option filled" at bounding box center [323, 473] width 15 height 15
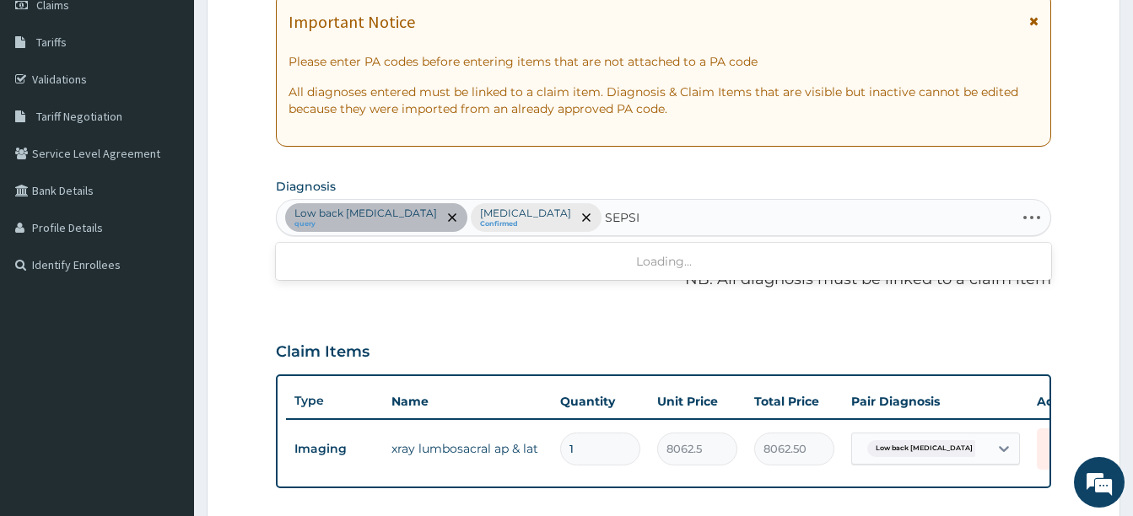
type input "[MEDICAL_DATA]"
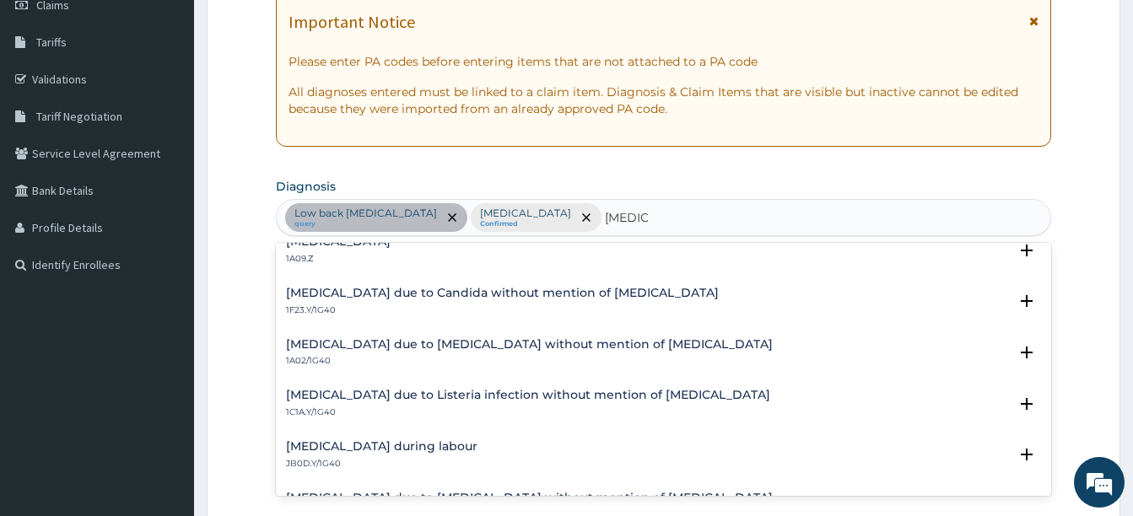
scroll to position [168, 0]
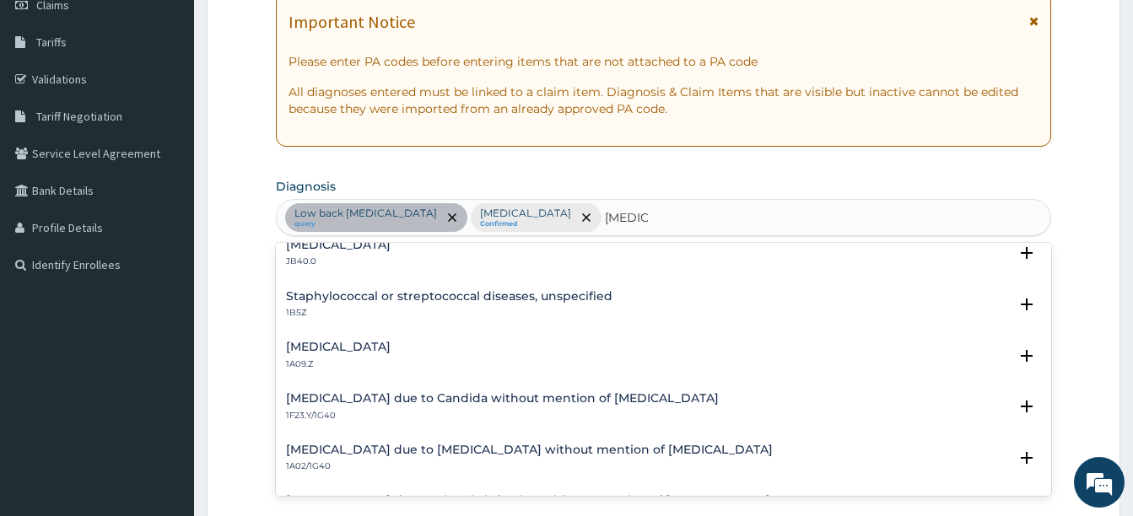
click at [396, 292] on h4 "Staphylococcal or streptococcal diseases, unspecified" at bounding box center [449, 296] width 326 height 13
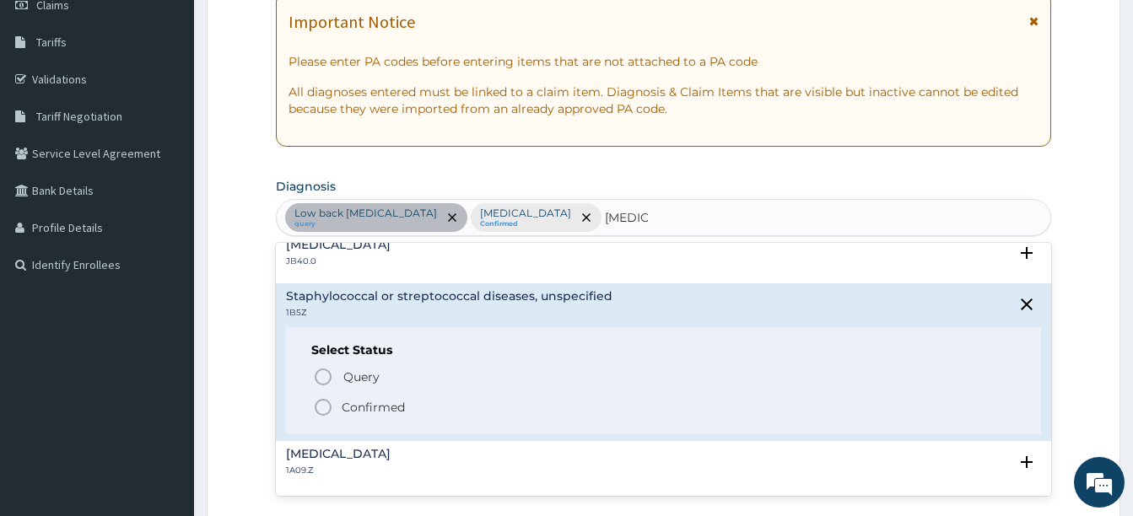
click at [328, 409] on icon "status option filled" at bounding box center [323, 407] width 20 height 20
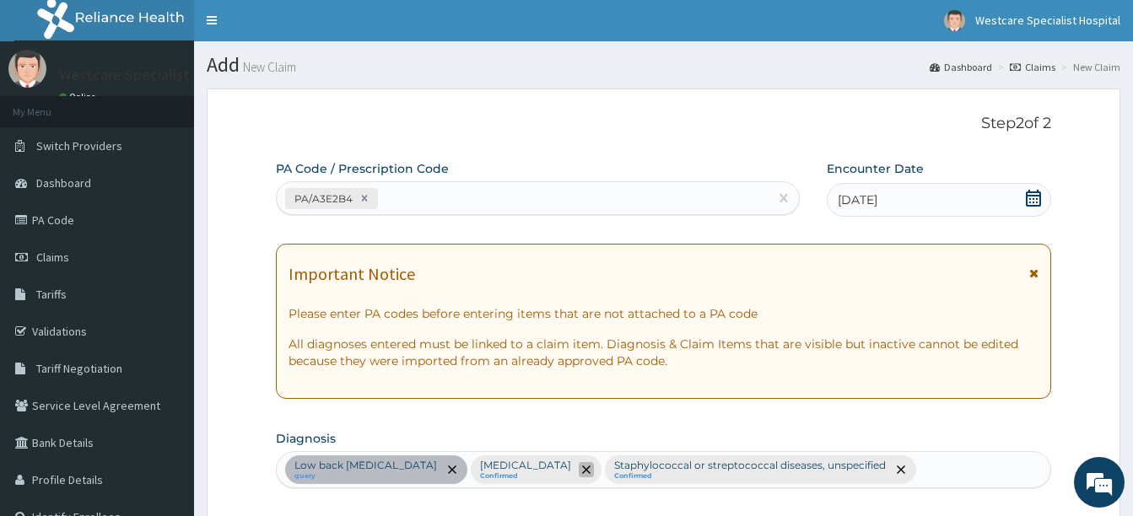
scroll to position [0, 0]
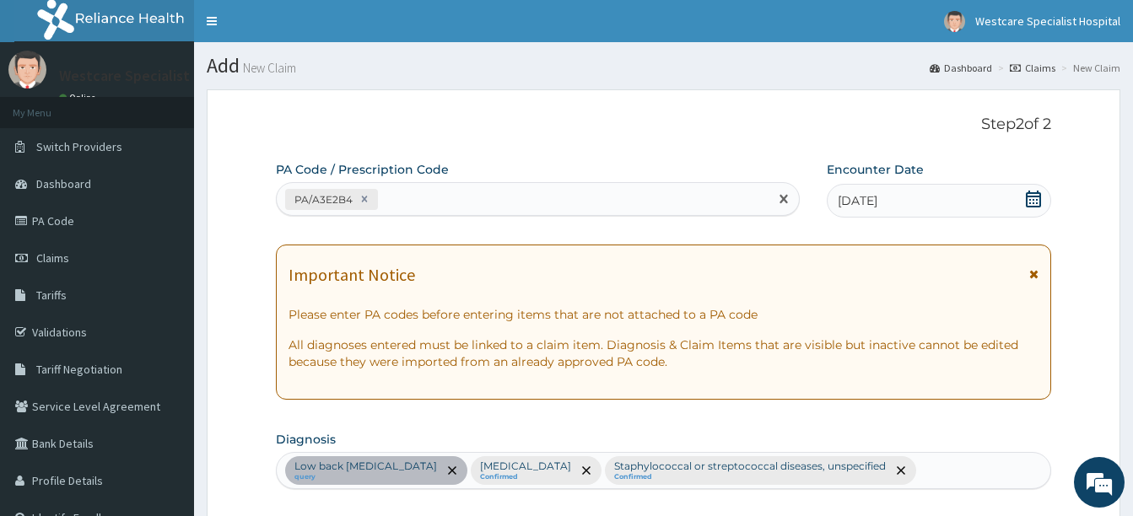
click at [459, 202] on div "PA/A3E2B4" at bounding box center [523, 200] width 492 height 28
paste input "PA/AE5D50"
type input "PA/AE5D50"
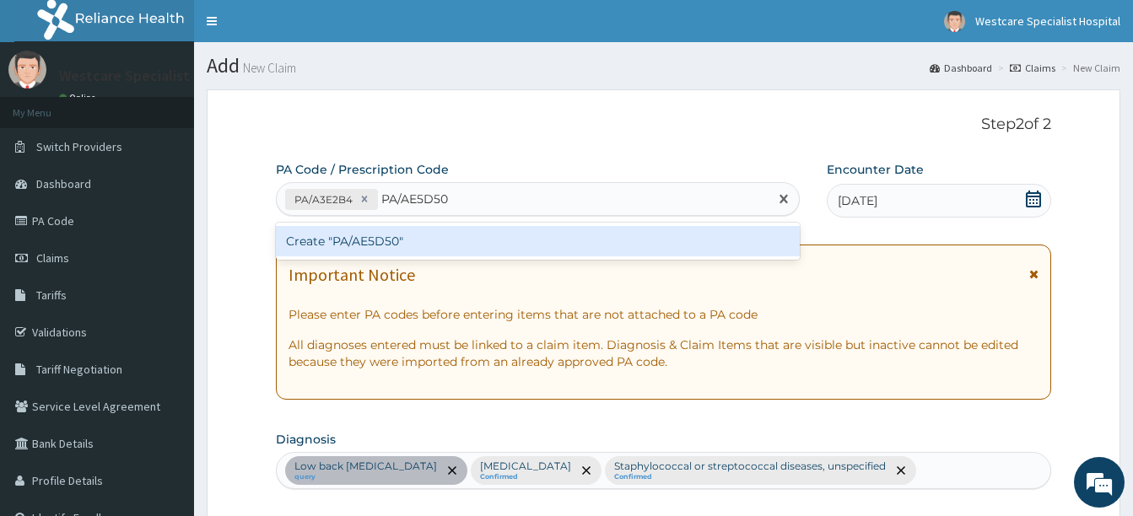
click at [436, 240] on div "Create "PA/AE5D50"" at bounding box center [538, 241] width 524 height 30
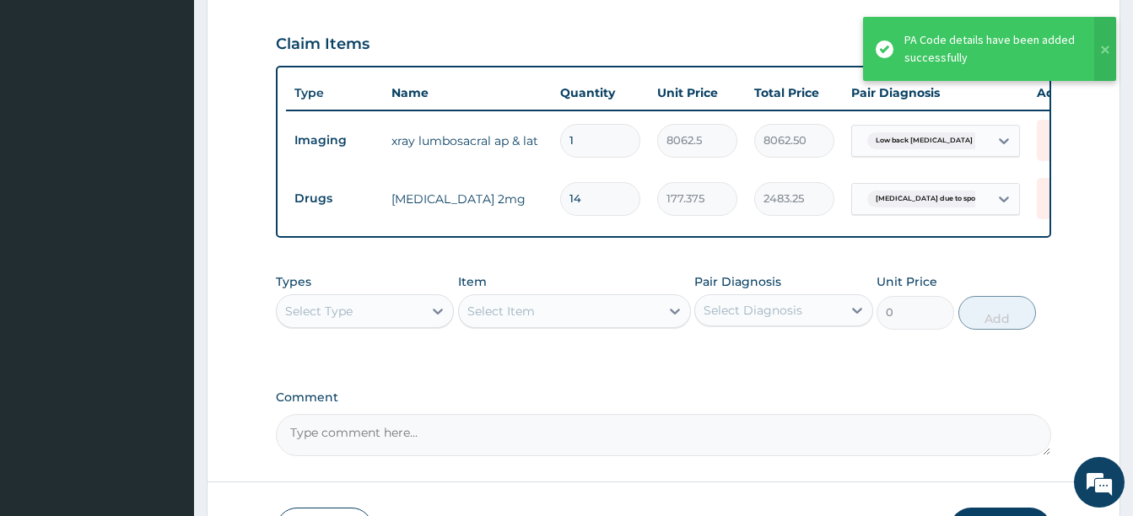
scroll to position [703, 0]
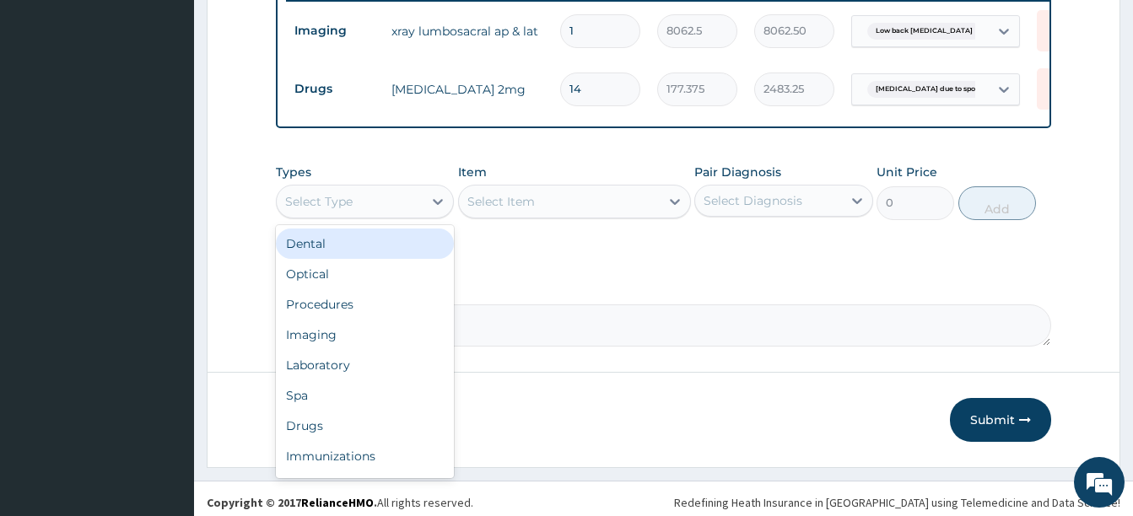
click at [375, 213] on div "Select Type" at bounding box center [350, 201] width 146 height 27
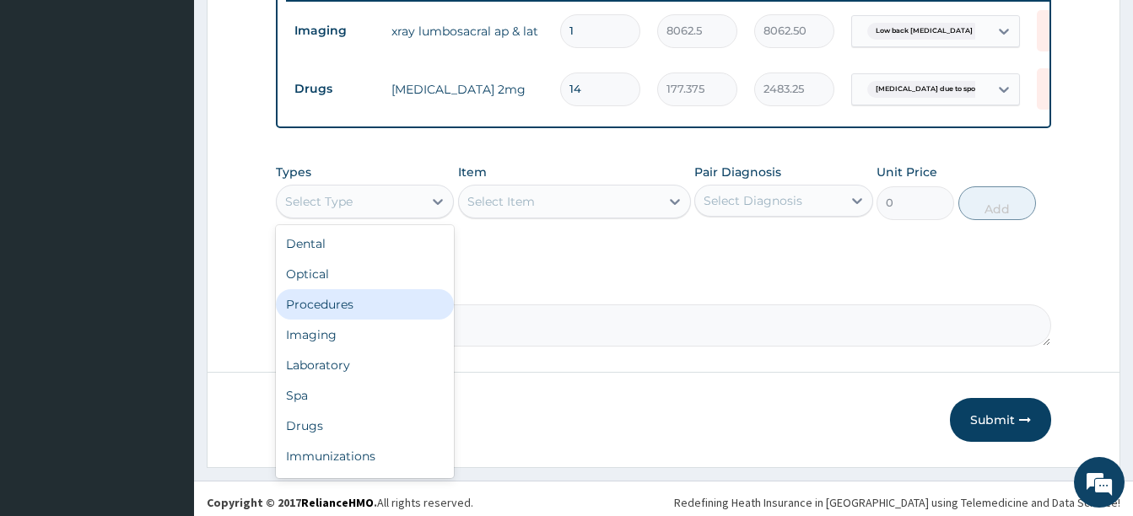
click at [364, 314] on div "Procedures" at bounding box center [365, 304] width 178 height 30
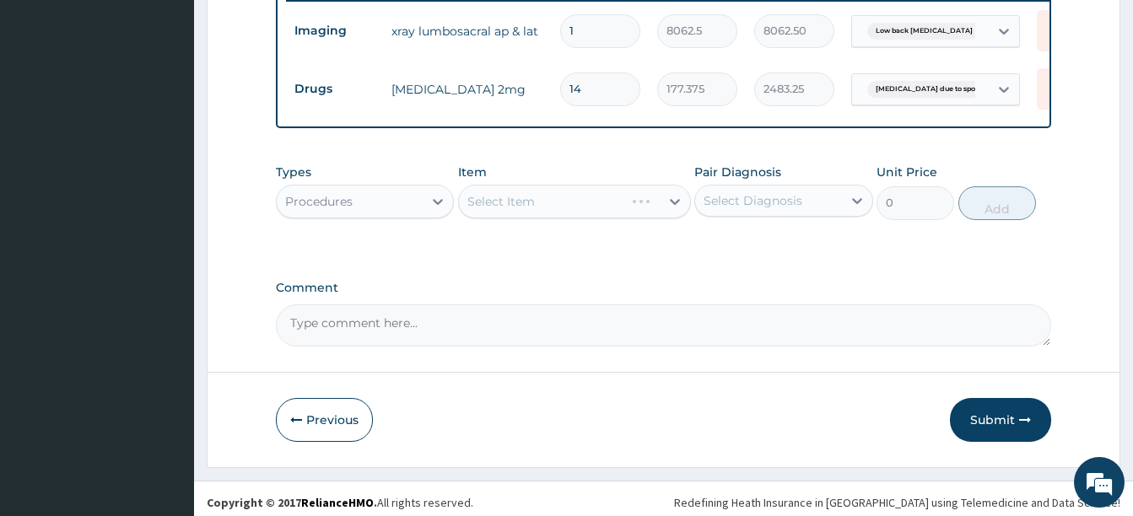
click at [723, 214] on div "Select Diagnosis" at bounding box center [768, 200] width 146 height 27
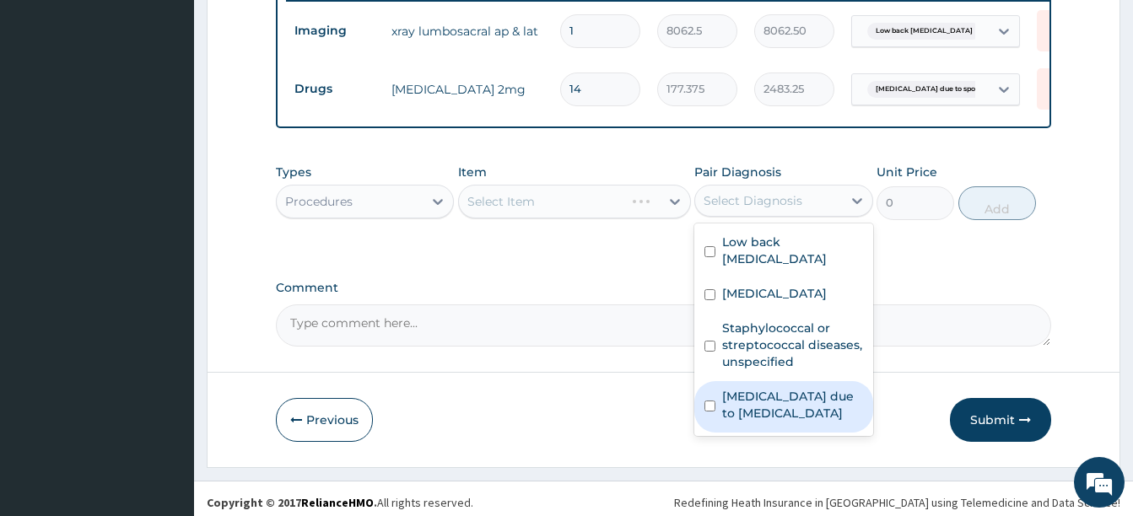
click at [748, 407] on label "Radiculopathy due to spondylosis" at bounding box center [792, 405] width 140 height 34
checkbox input "true"
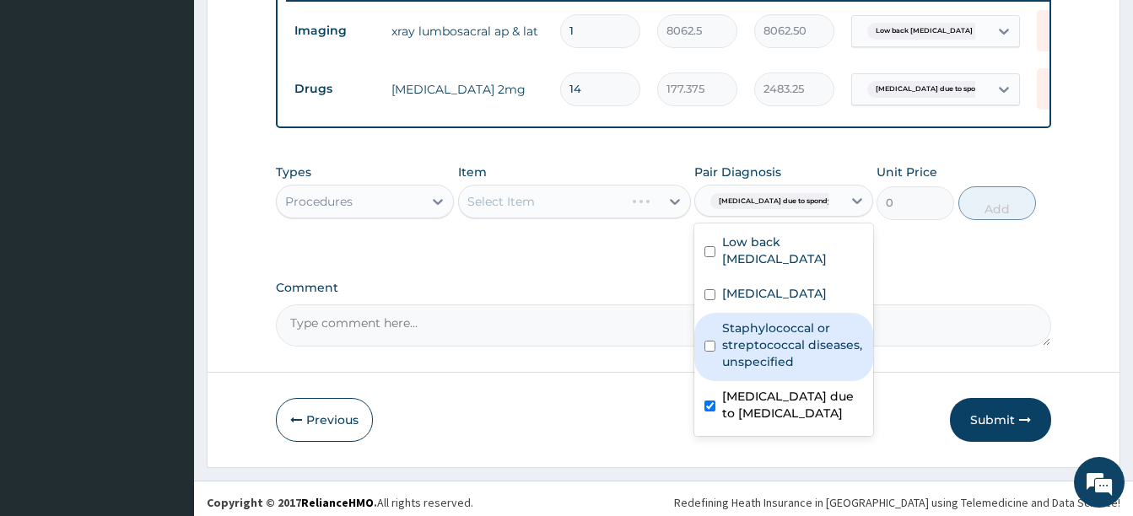
click at [749, 364] on label "Staphylococcal or streptococcal diseases, unspecified" at bounding box center [792, 345] width 140 height 51
checkbox input "true"
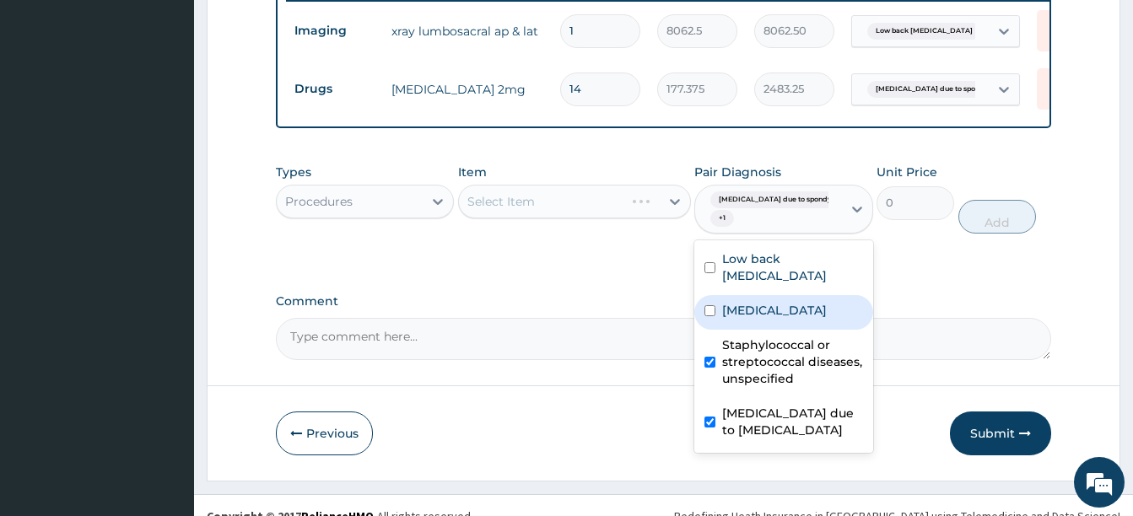
click at [753, 312] on div "Malaria, unspecified" at bounding box center [783, 312] width 178 height 35
checkbox input "true"
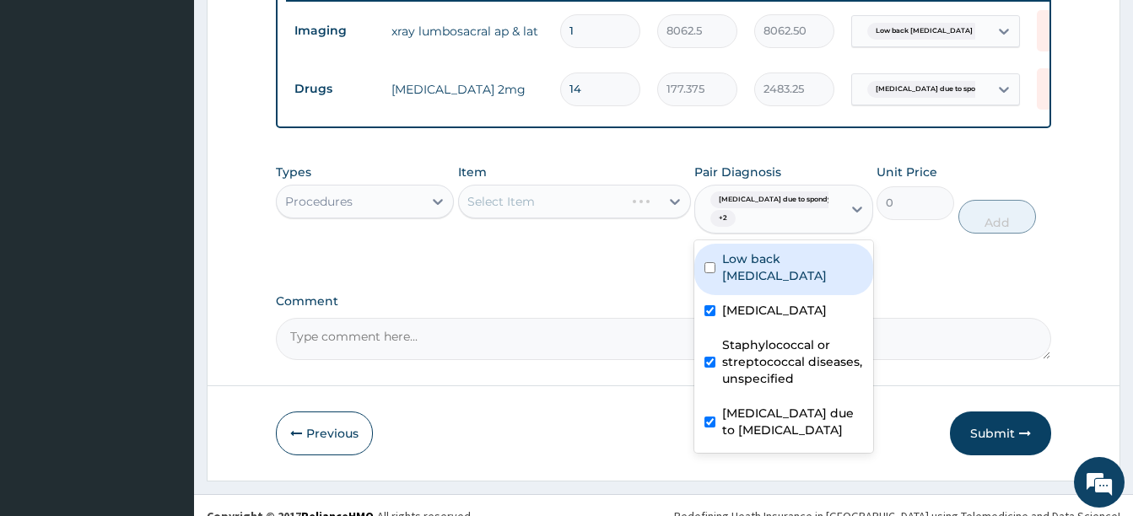
click at [754, 281] on label "Low back pain, unspecified" at bounding box center [792, 268] width 140 height 34
checkbox input "true"
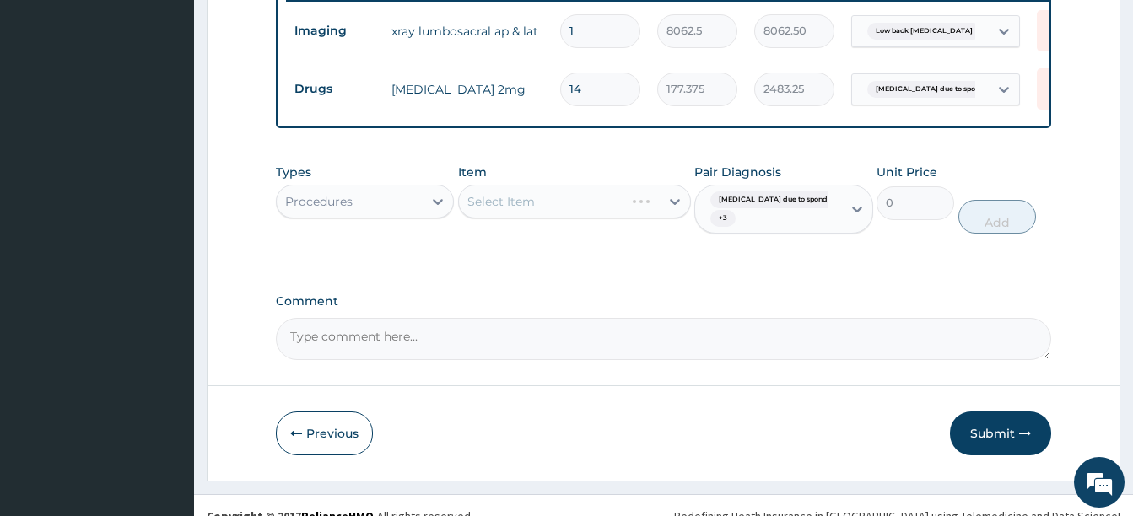
click at [540, 265] on div "Types Procedures Item Select Item Pair Diagnosis Radiculopathy due to spondylos…" at bounding box center [663, 211] width 775 height 112
click at [536, 209] on div "Select Item" at bounding box center [559, 201] width 201 height 27
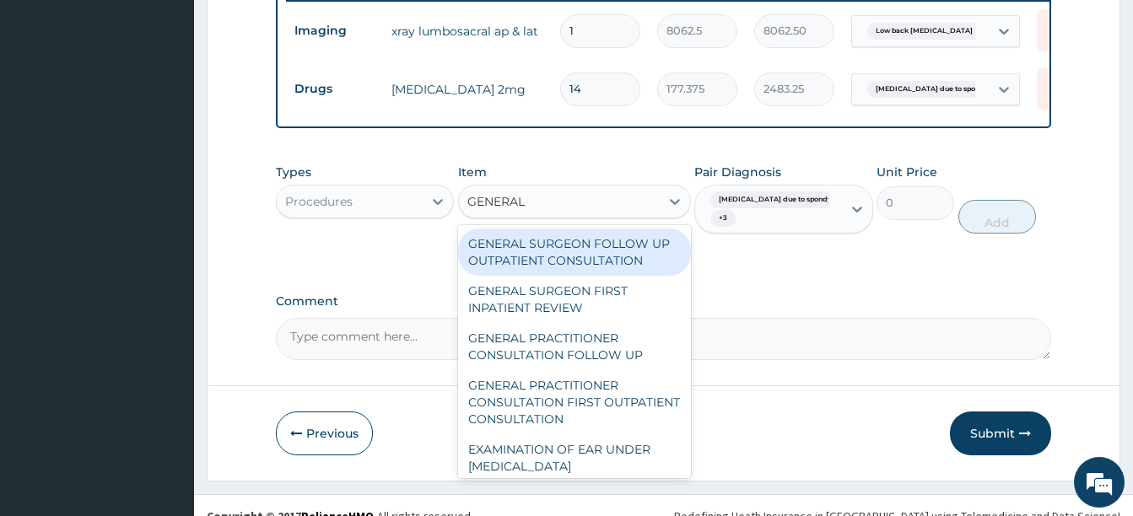
type input "GENERAL P"
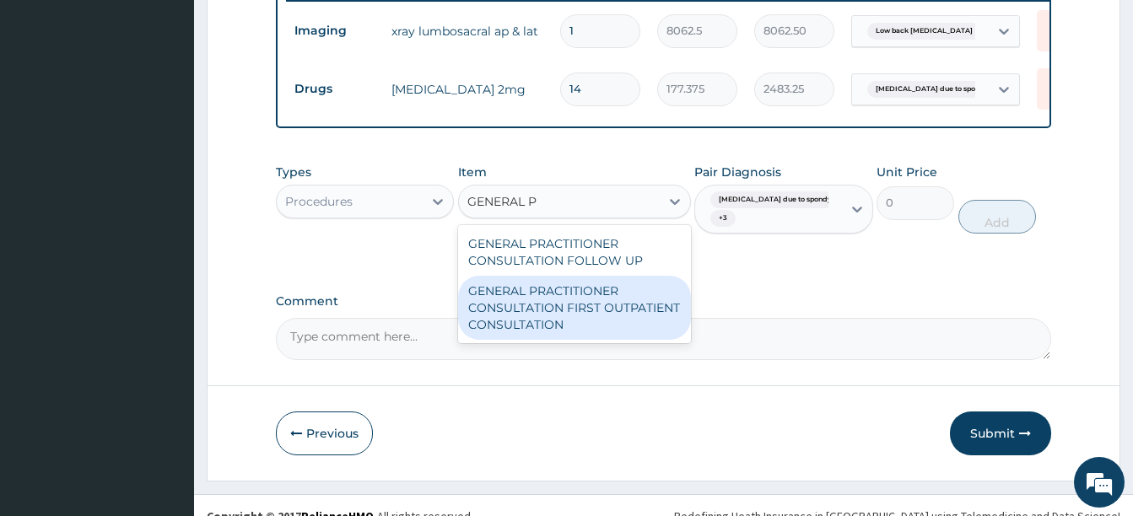
click at [569, 312] on div "GENERAL PRACTITIONER CONSULTATION FIRST OUTPATIENT CONSULTATION" at bounding box center [574, 308] width 233 height 64
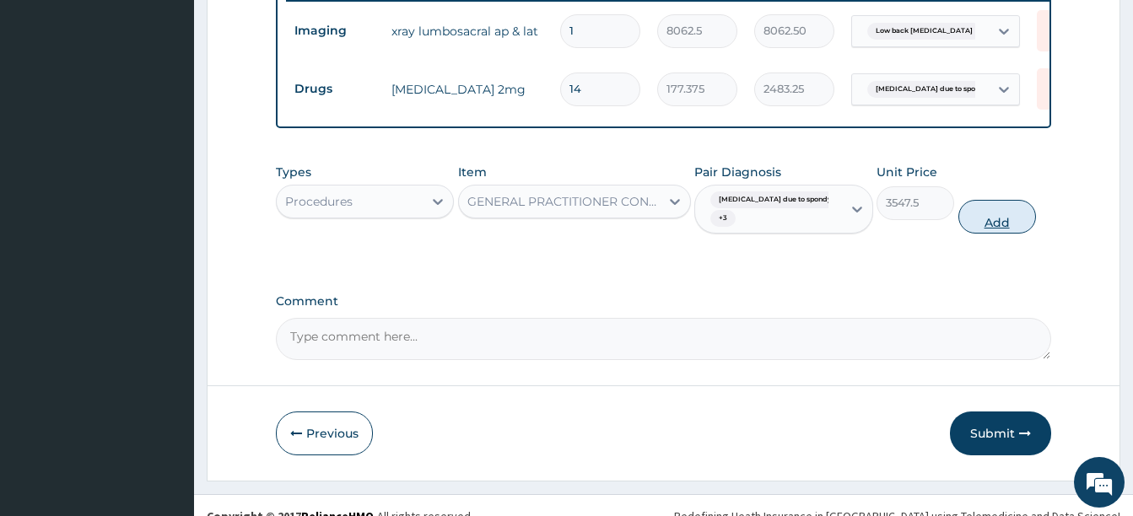
click at [987, 227] on button "Add" at bounding box center [997, 217] width 78 height 34
type input "0"
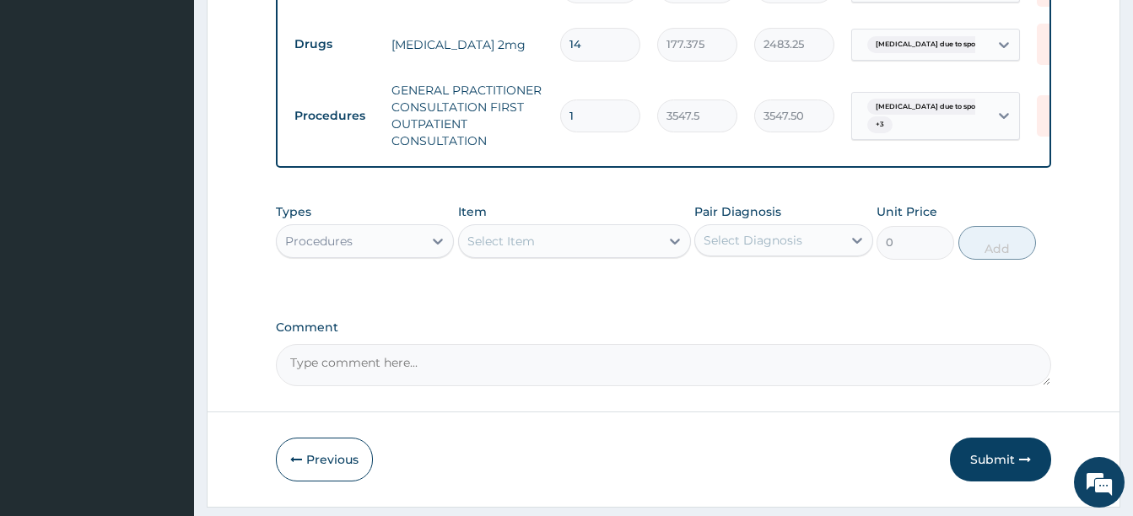
scroll to position [787, 0]
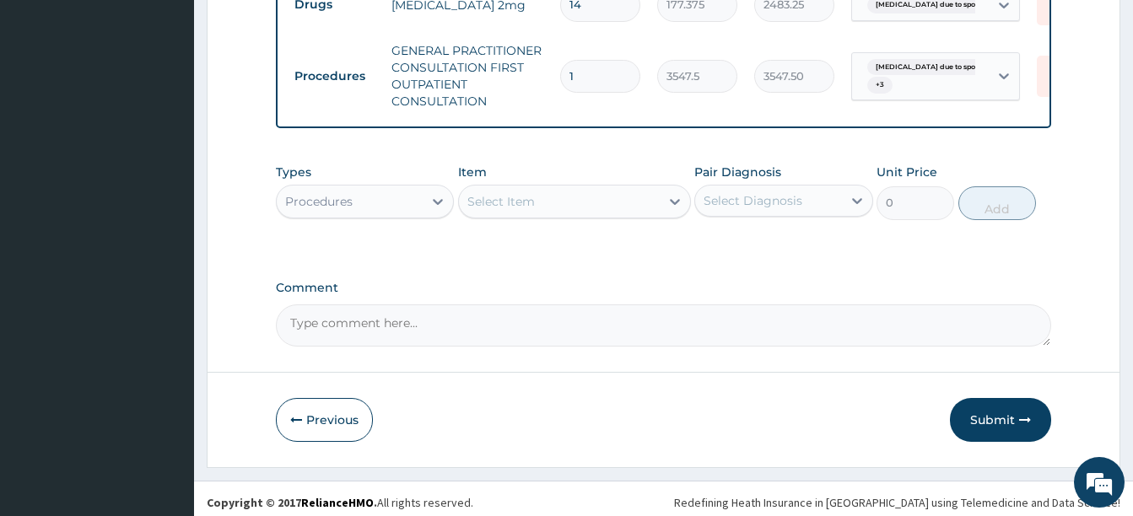
click at [380, 215] on div "Procedures" at bounding box center [350, 201] width 146 height 27
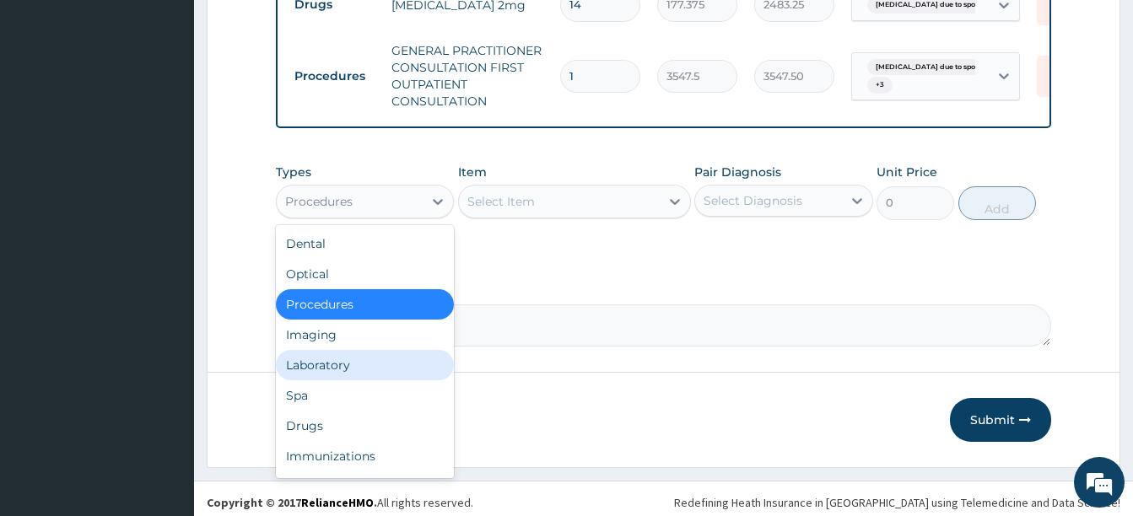
click at [343, 378] on div "Laboratory" at bounding box center [365, 365] width 178 height 30
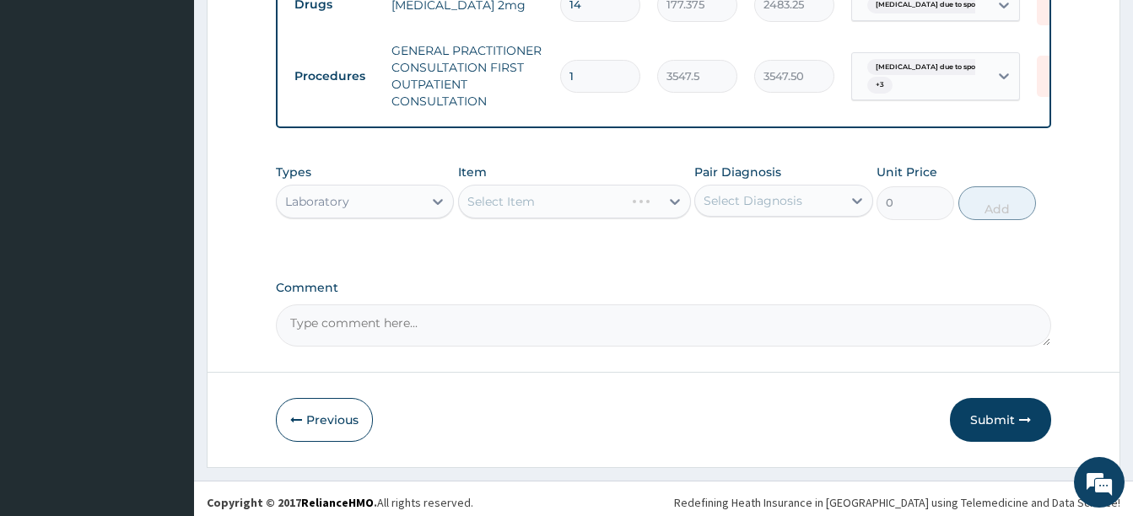
click at [522, 210] on div "Select Item" at bounding box center [500, 201] width 67 height 17
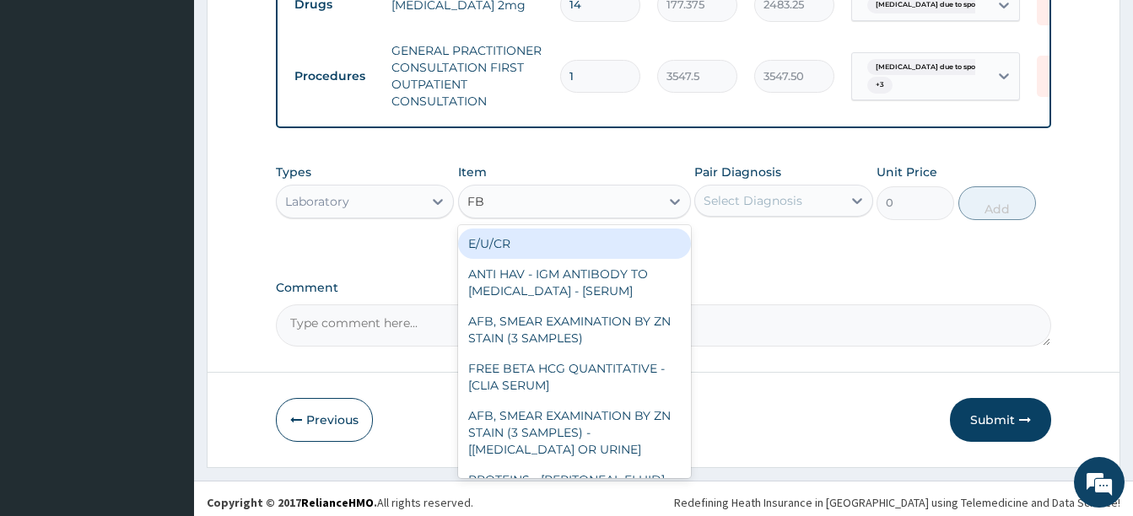
type input "FBC"
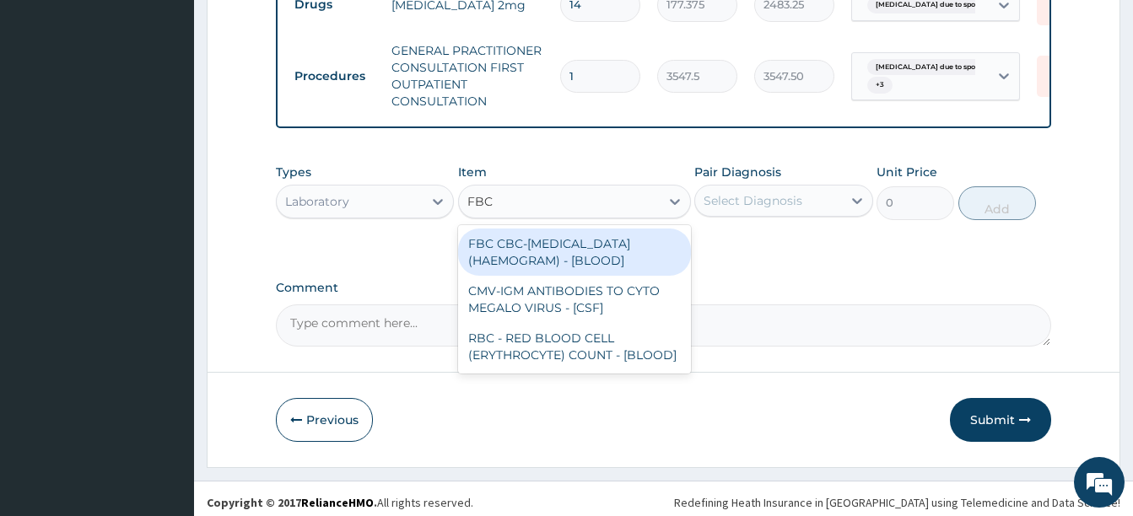
click at [515, 262] on div "FBC CBC-COMPLETE BLOOD COUNT (HAEMOGRAM) - [BLOOD]" at bounding box center [574, 252] width 233 height 47
type input "4300"
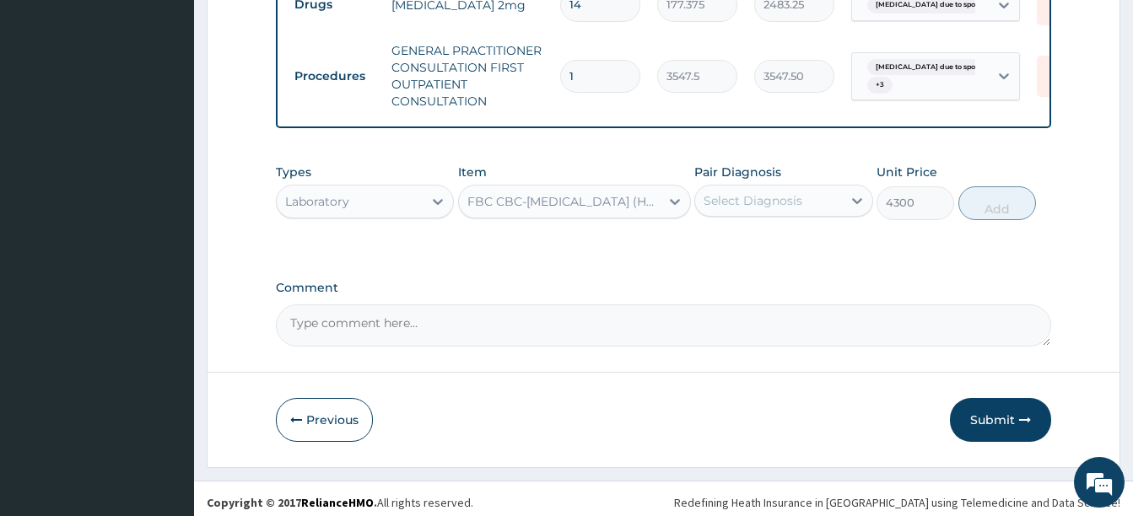
click at [738, 209] on div "Select Diagnosis" at bounding box center [753, 200] width 99 height 17
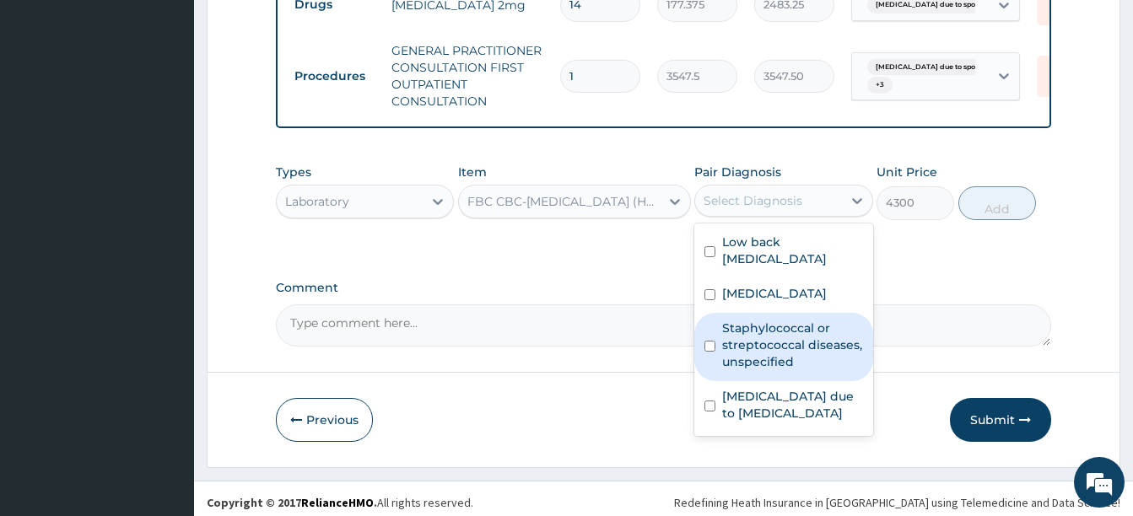
click at [775, 364] on label "Staphylococcal or streptococcal diseases, unspecified" at bounding box center [792, 345] width 140 height 51
checkbox input "true"
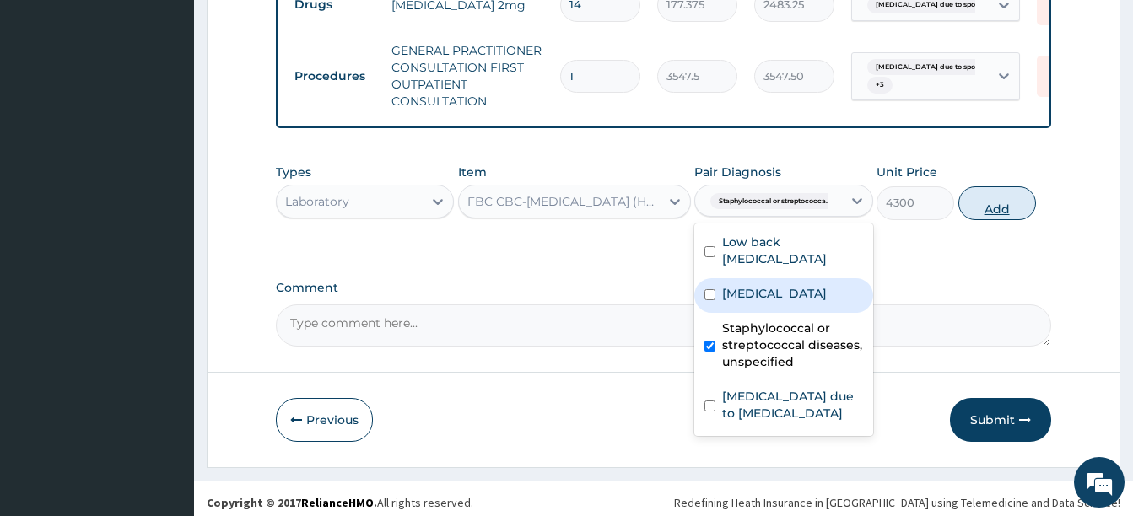
click at [991, 219] on button "Add" at bounding box center [997, 203] width 78 height 34
type input "0"
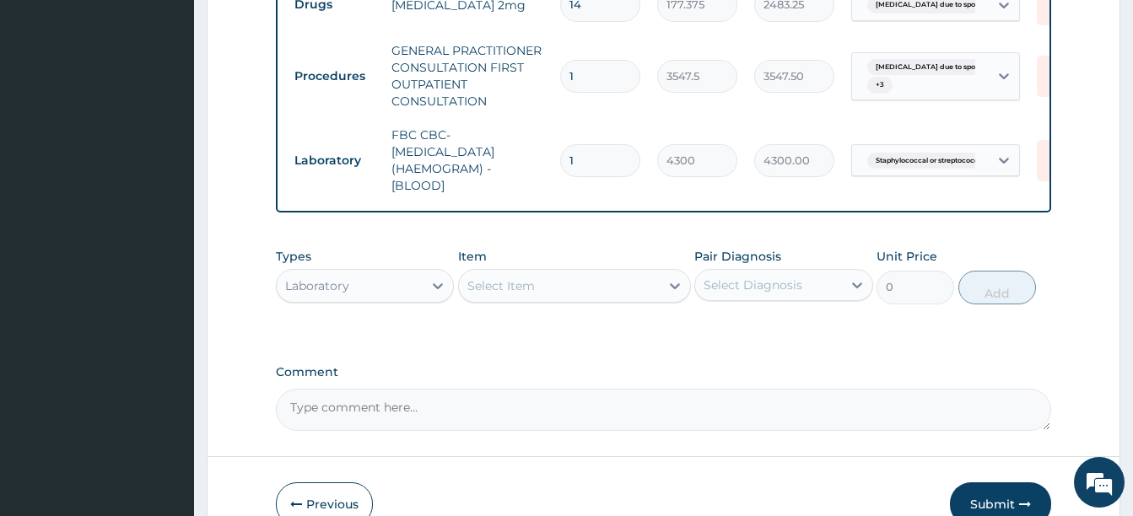
click at [514, 299] on div "Select Item" at bounding box center [559, 285] width 201 height 27
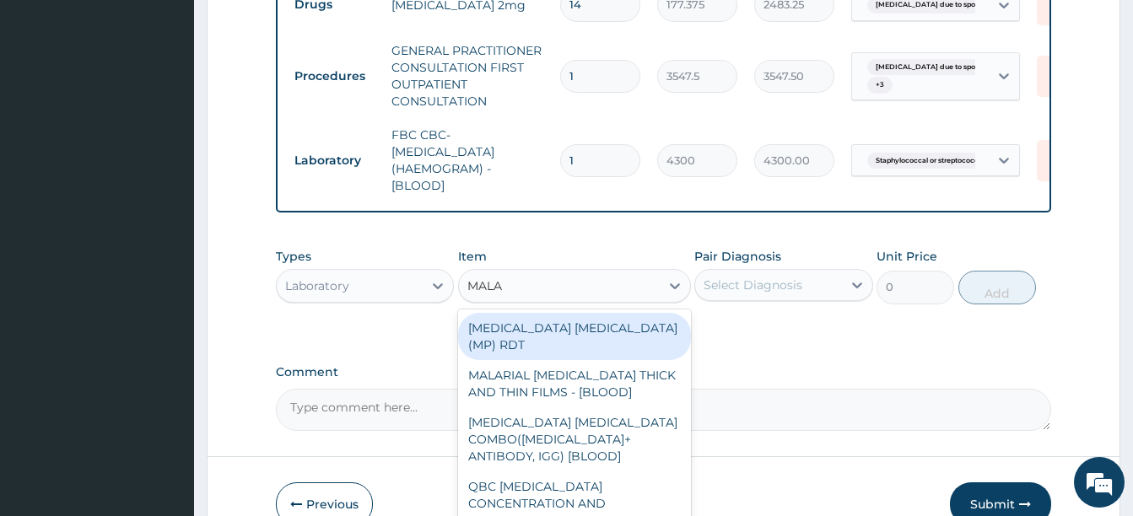
type input "MALAR"
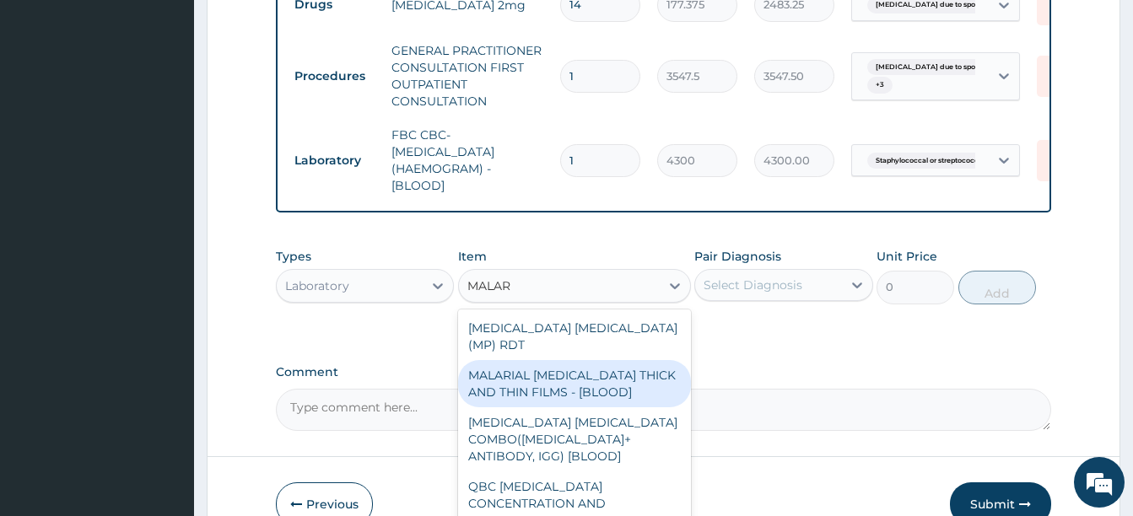
click at [576, 386] on div "MALARIAL PARASITE THICK AND THIN FILMS - [BLOOD]" at bounding box center [574, 383] width 233 height 47
type input "1612.5"
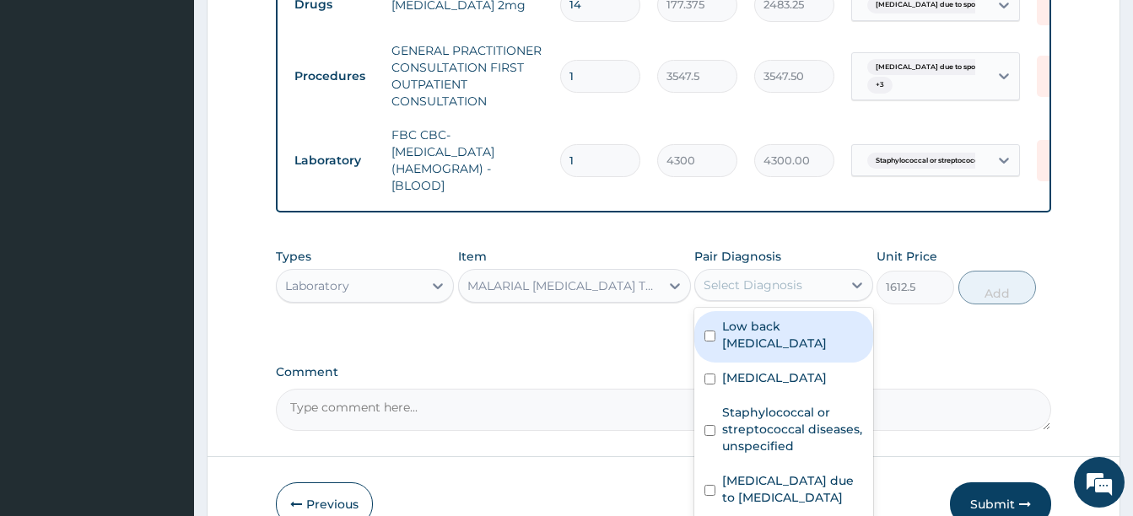
click at [742, 294] on div "Select Diagnosis" at bounding box center [753, 285] width 99 height 17
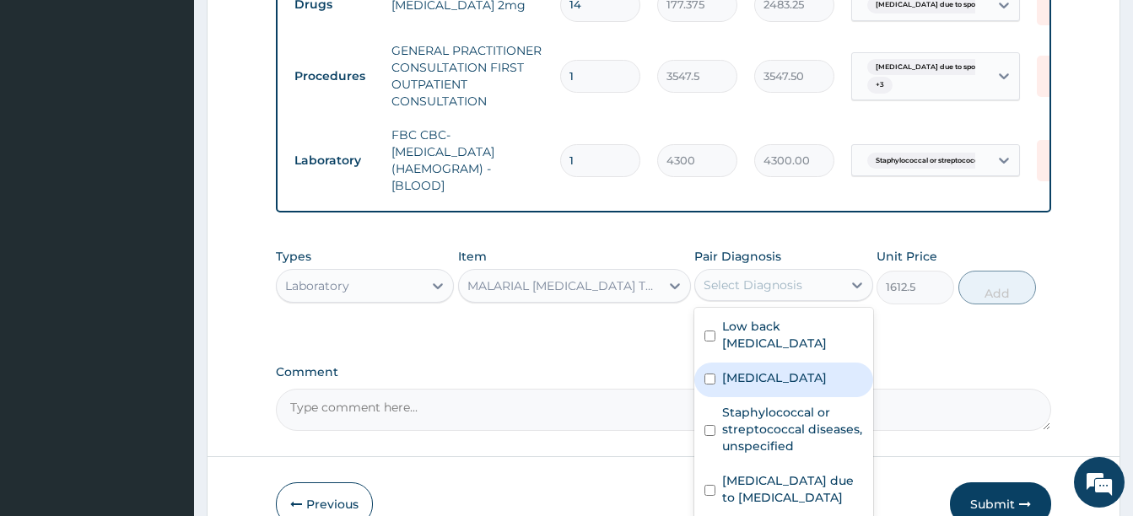
drag, startPoint x: 744, startPoint y: 387, endPoint x: 943, endPoint y: 362, distance: 200.7
click at [744, 386] on label "Malaria, unspecified" at bounding box center [774, 378] width 105 height 17
checkbox input "true"
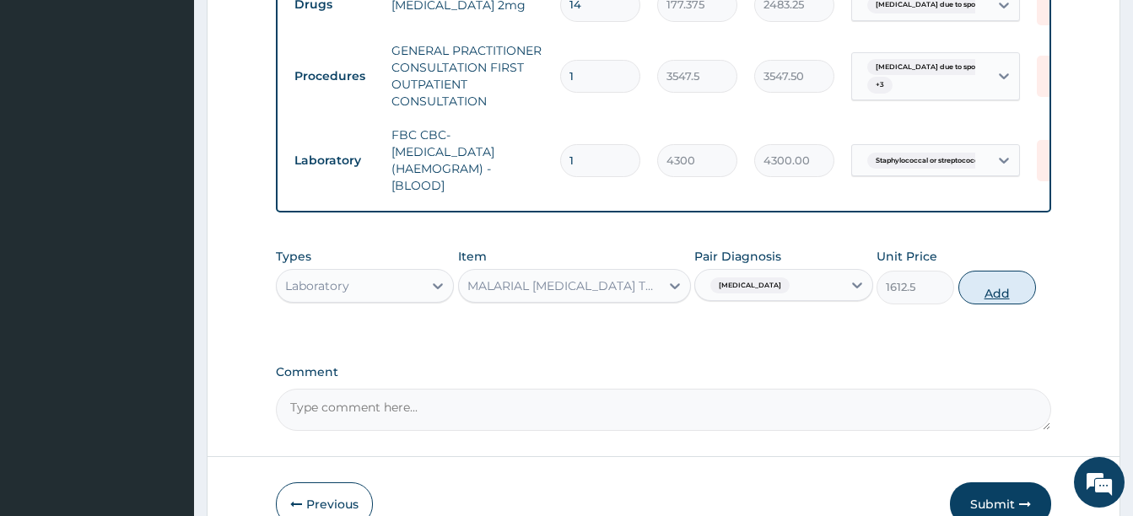
click at [991, 305] on button "Add" at bounding box center [997, 288] width 78 height 34
type input "0"
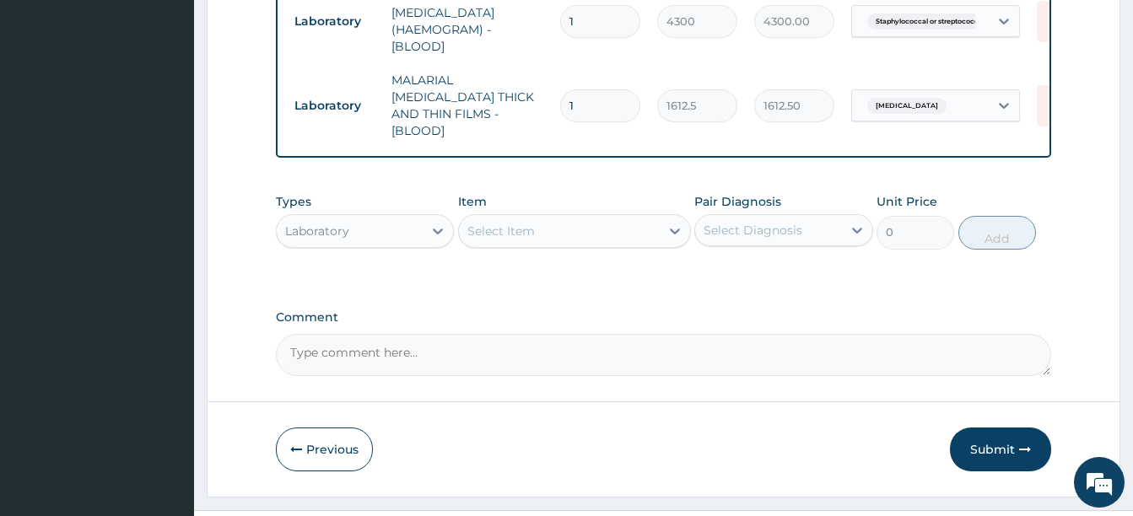
scroll to position [959, 0]
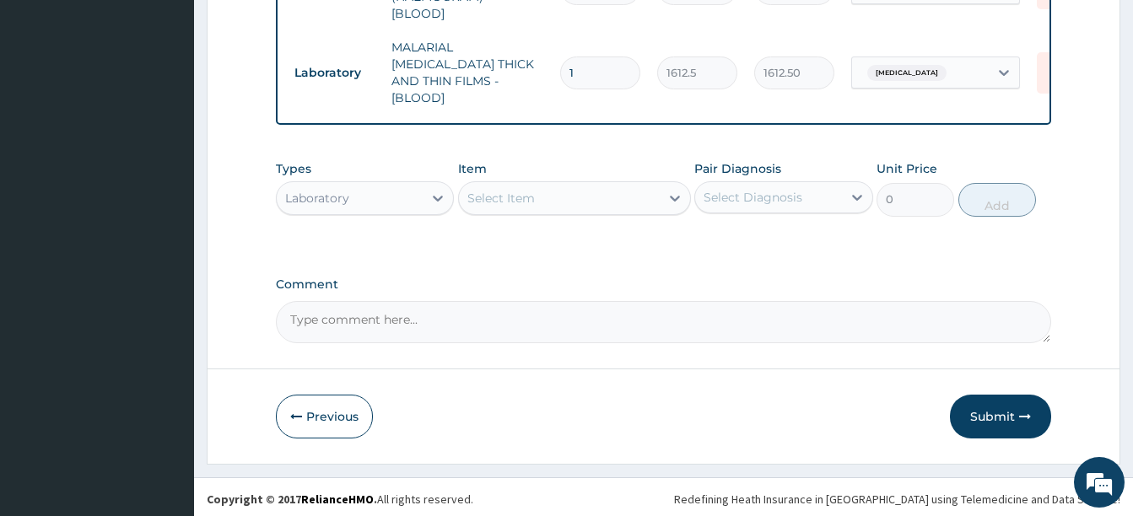
click at [345, 202] on div "Laboratory" at bounding box center [350, 198] width 146 height 27
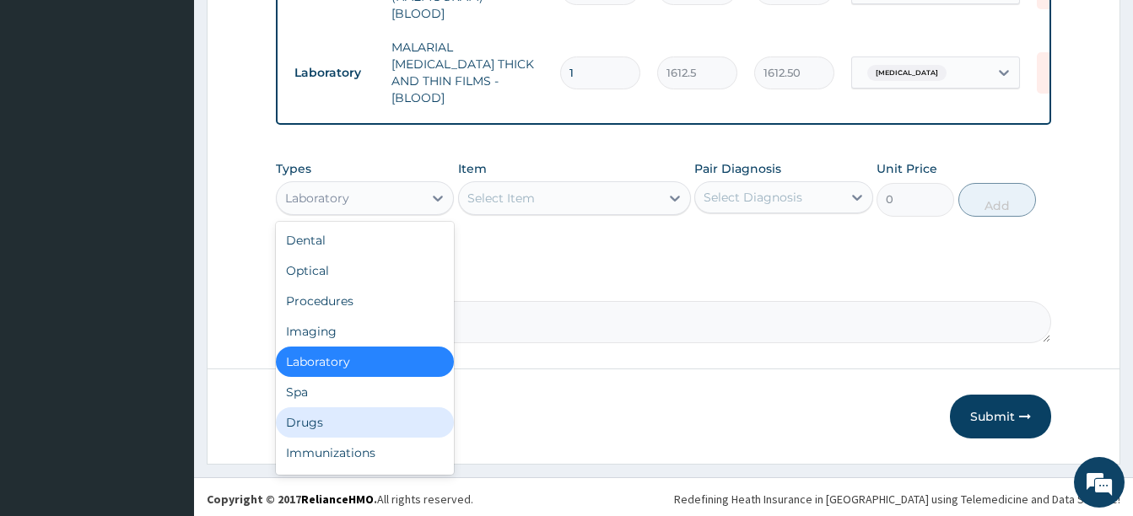
click at [314, 413] on div "Drugs" at bounding box center [365, 422] width 178 height 30
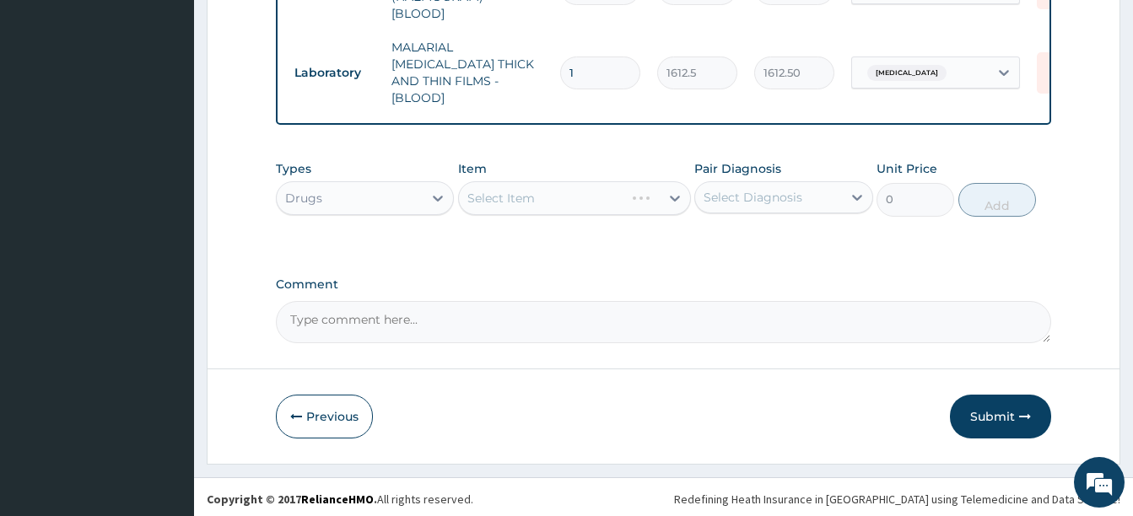
click at [548, 188] on div "Select Item" at bounding box center [559, 198] width 201 height 27
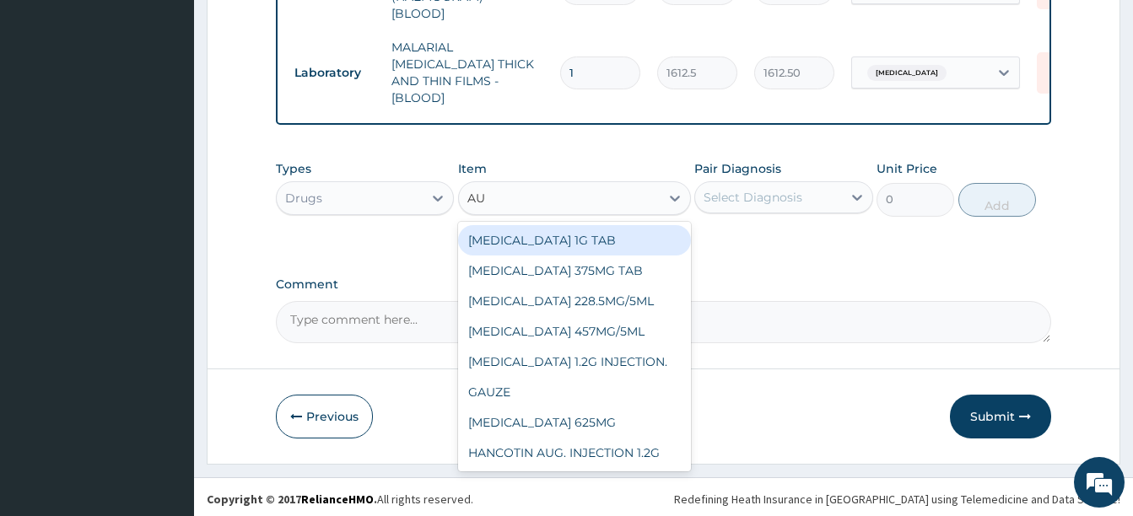
type input "AUG"
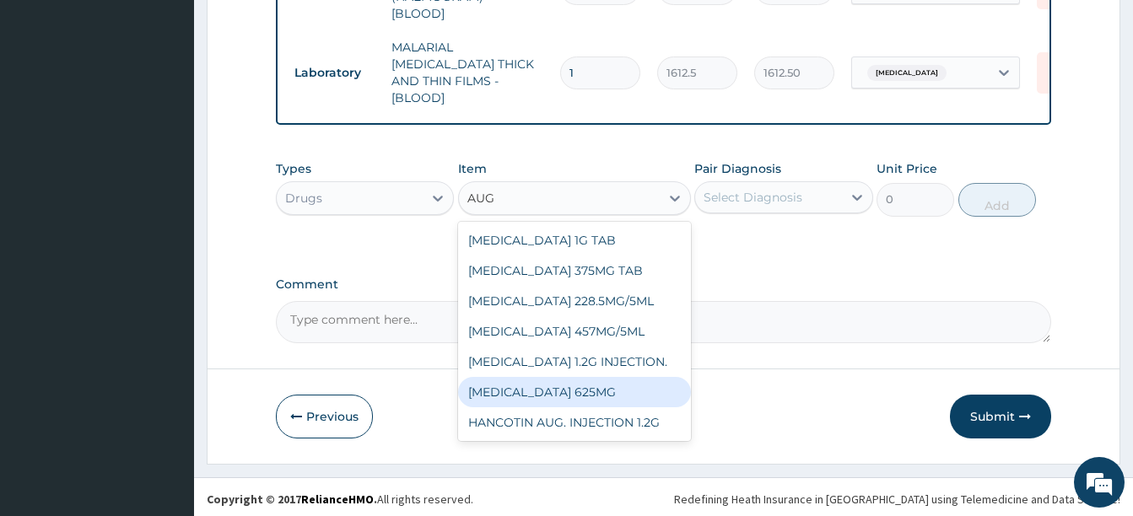
click at [569, 383] on div "AUGMENTIN 625MG" at bounding box center [574, 392] width 233 height 30
type input "886.875"
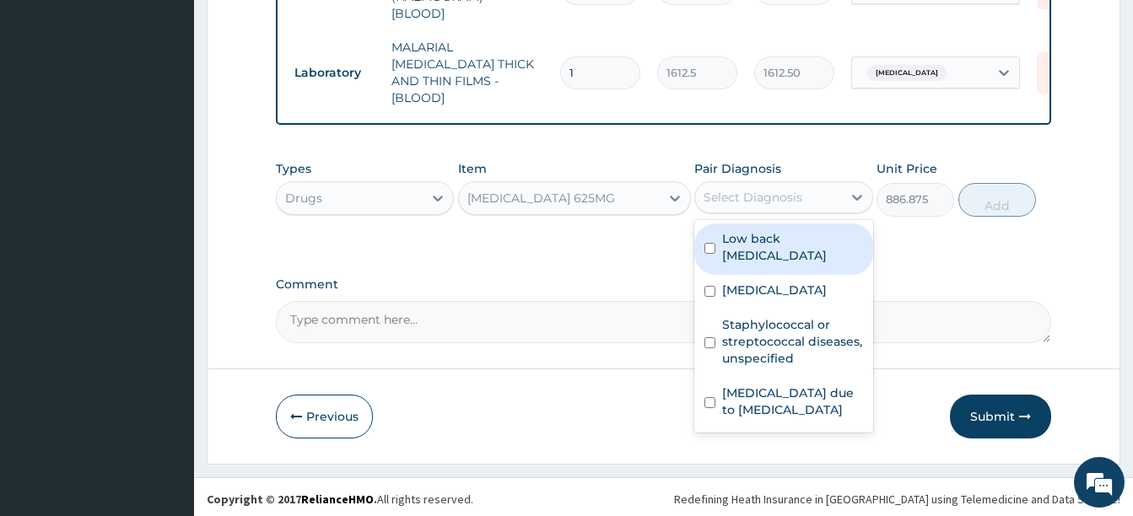
click at [722, 202] on div "Select Diagnosis" at bounding box center [768, 197] width 146 height 27
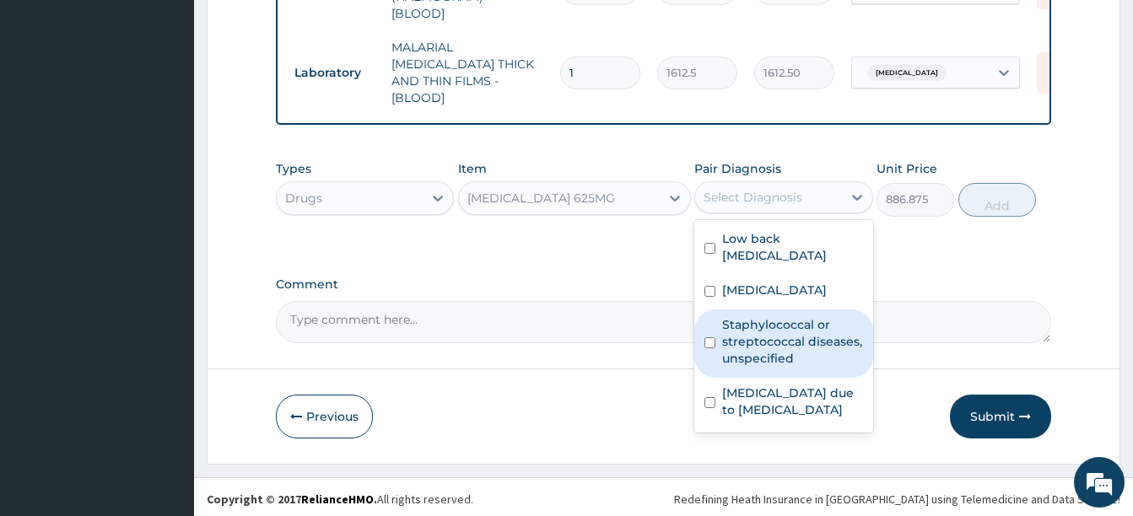
click at [772, 343] on label "Staphylococcal or streptococcal diseases, unspecified" at bounding box center [792, 341] width 140 height 51
checkbox input "true"
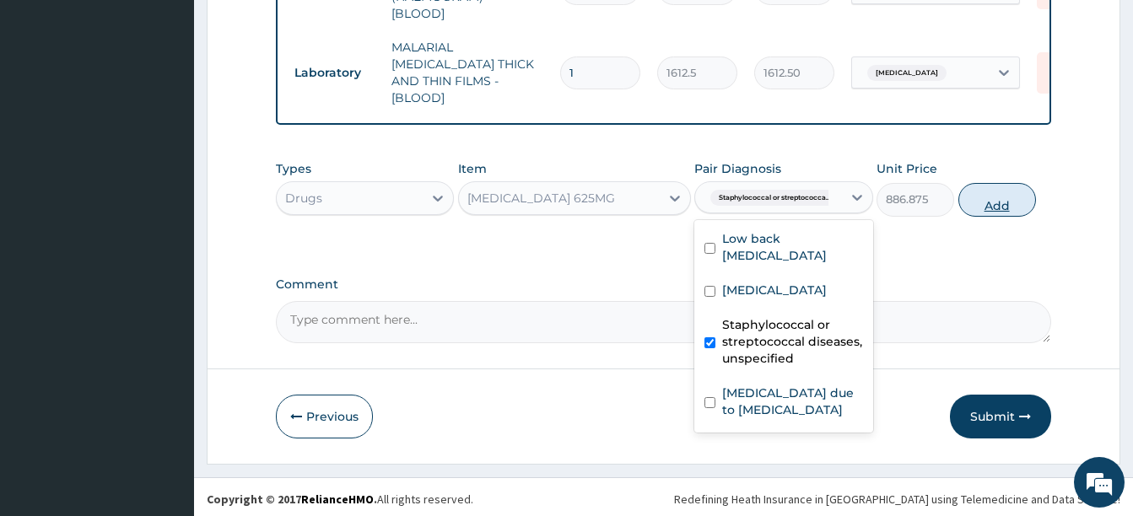
click at [979, 204] on button "Add" at bounding box center [997, 200] width 78 height 34
type input "0"
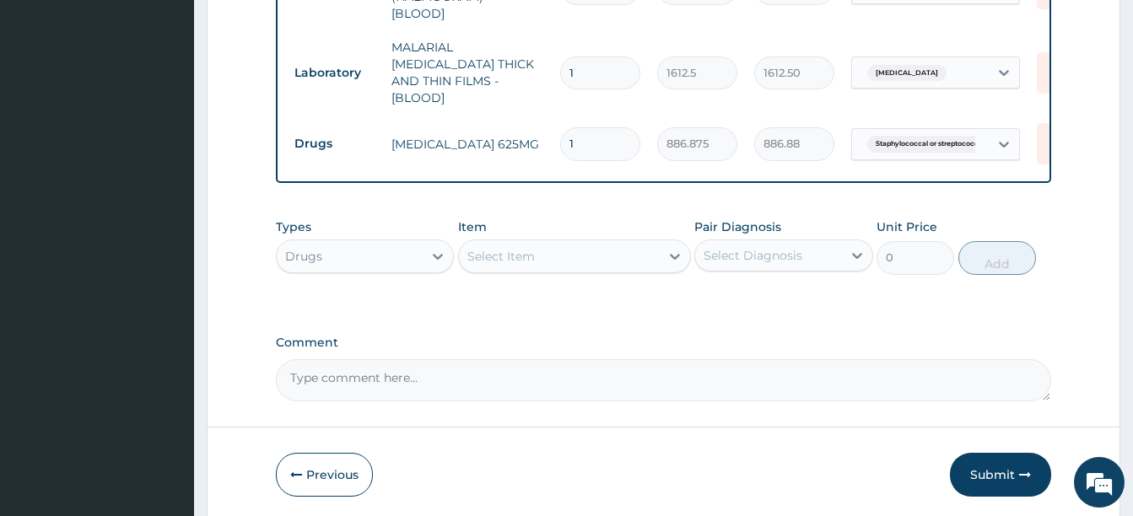
type input "15"
type input "13303.13"
type input "15"
click at [509, 249] on div "Select Item" at bounding box center [500, 256] width 67 height 17
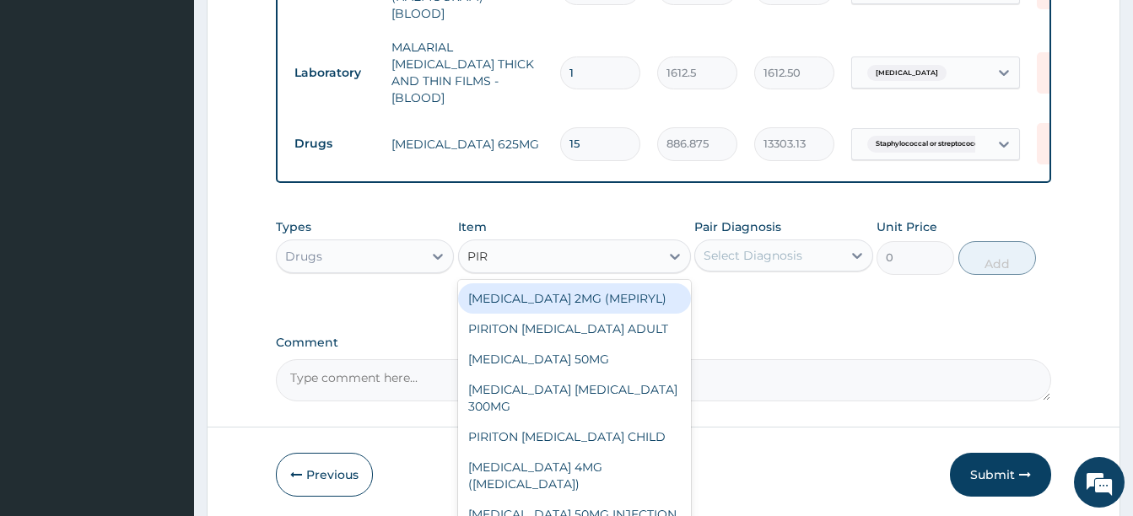
type input "PIRI"
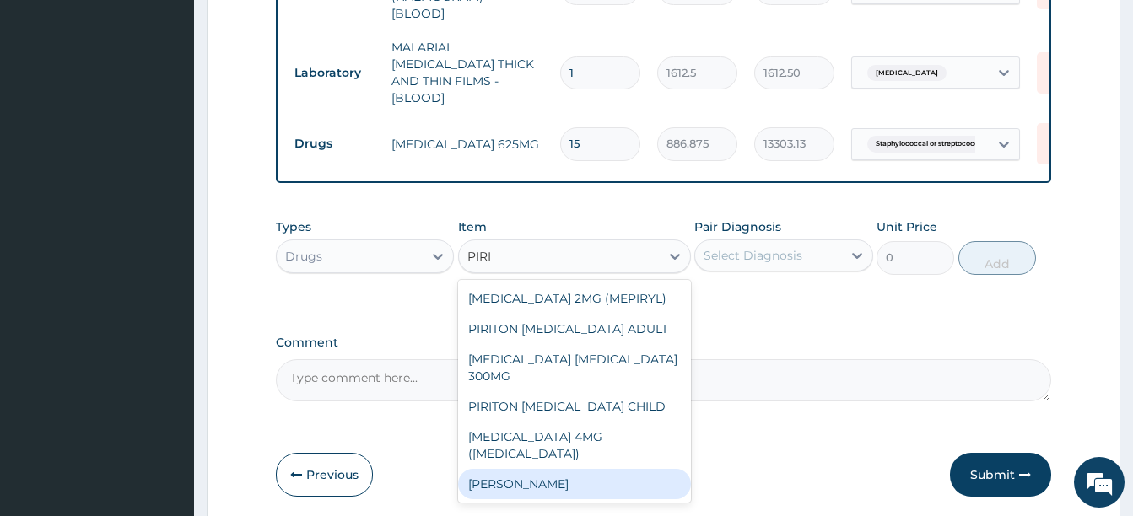
click at [532, 469] on div "PIRITON TAB EVANS" at bounding box center [574, 484] width 233 height 30
type input "23.64999961853027"
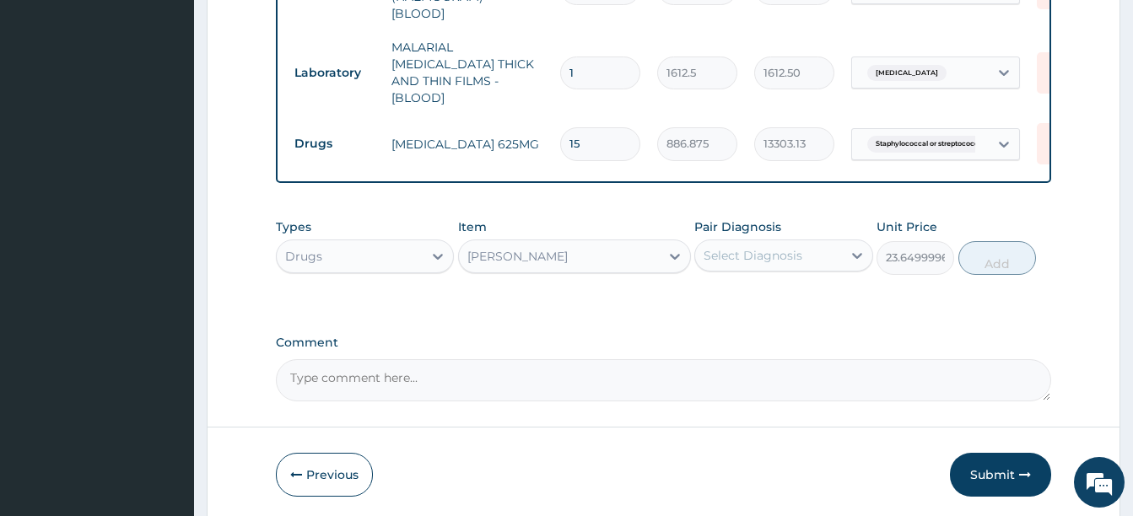
click at [781, 249] on div "Select Diagnosis" at bounding box center [753, 255] width 99 height 17
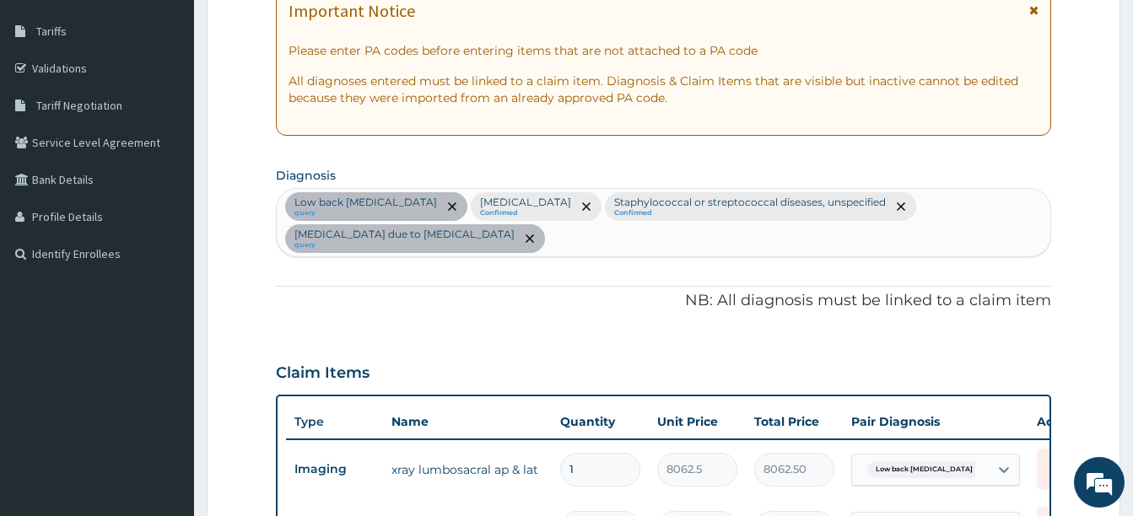
scroll to position [116, 0]
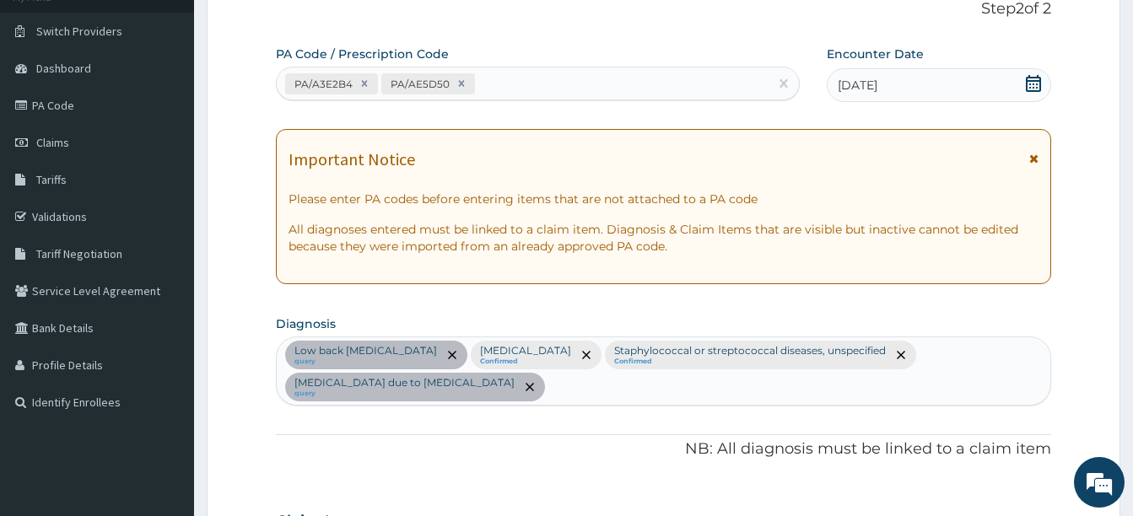
click at [575, 401] on div "Low back pain, unspecified query Malaria, unspecified Confirmed Staphylococcal …" at bounding box center [664, 370] width 774 height 67
type input "P"
type input "U"
type input "T"
type input "URTI"
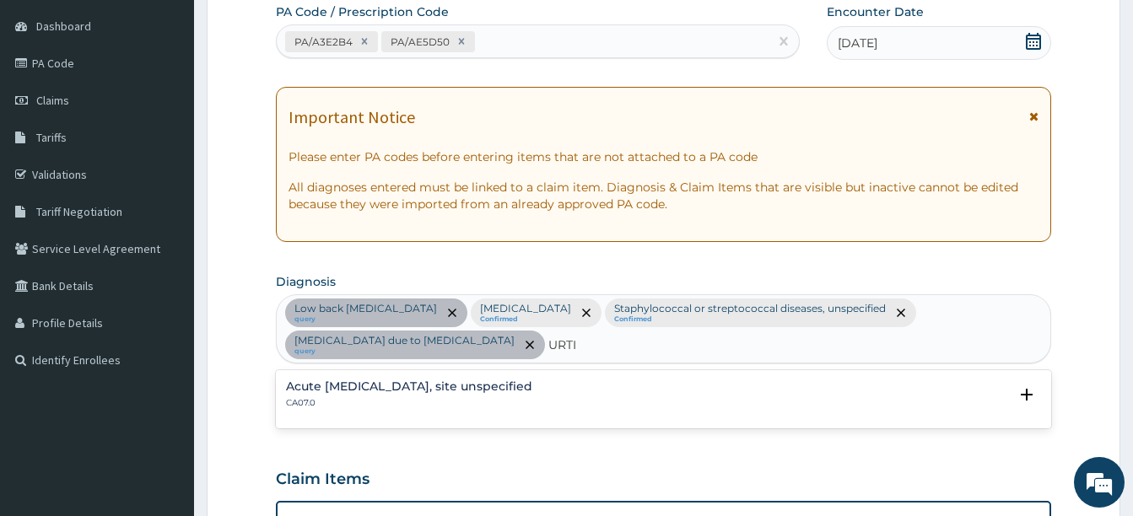
scroll to position [337, 0]
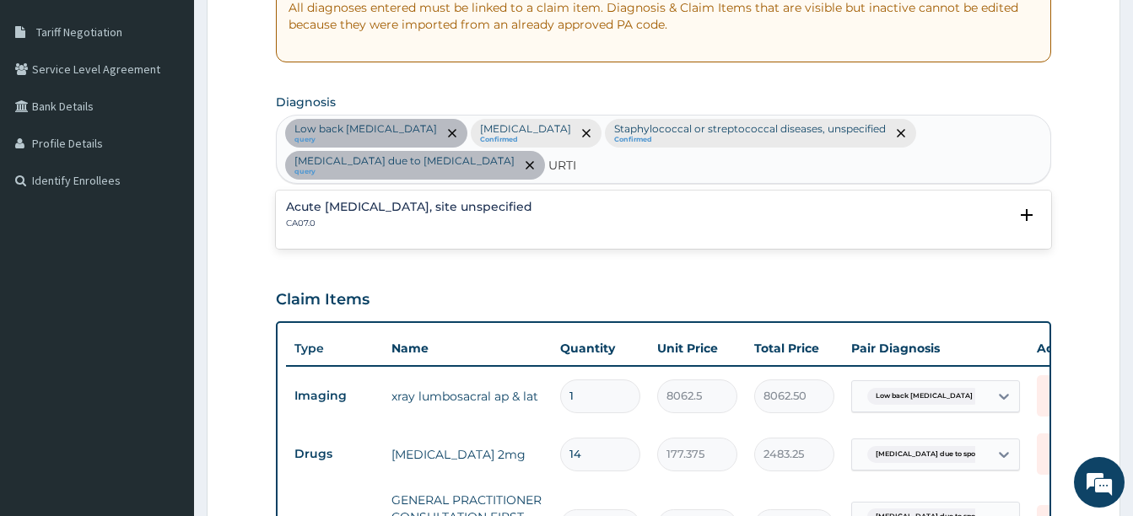
click at [445, 216] on div "Acute upper respiratory infection, site unspecified CA07.0" at bounding box center [409, 216] width 246 height 30
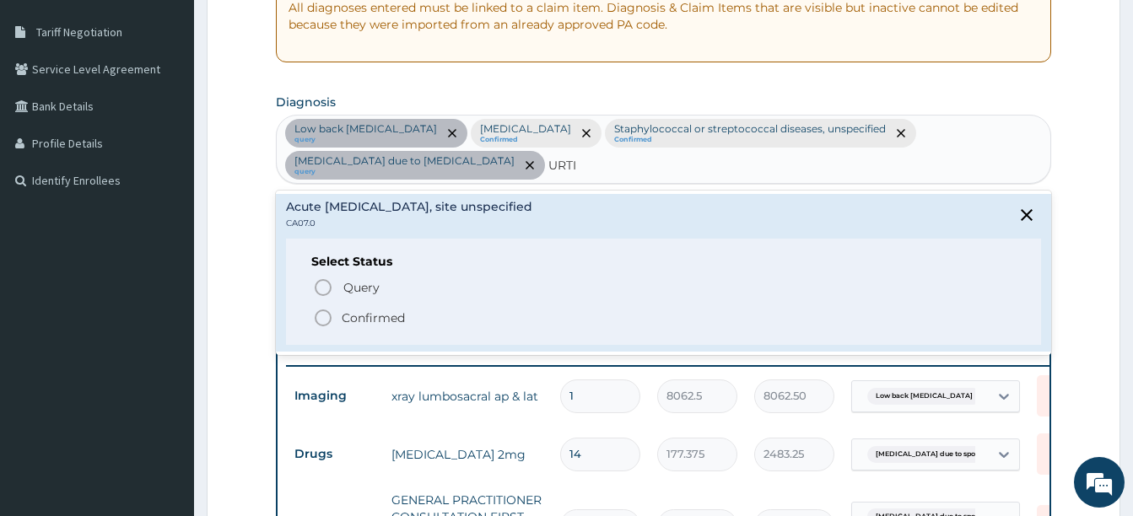
click at [324, 321] on icon "status option filled" at bounding box center [323, 318] width 20 height 20
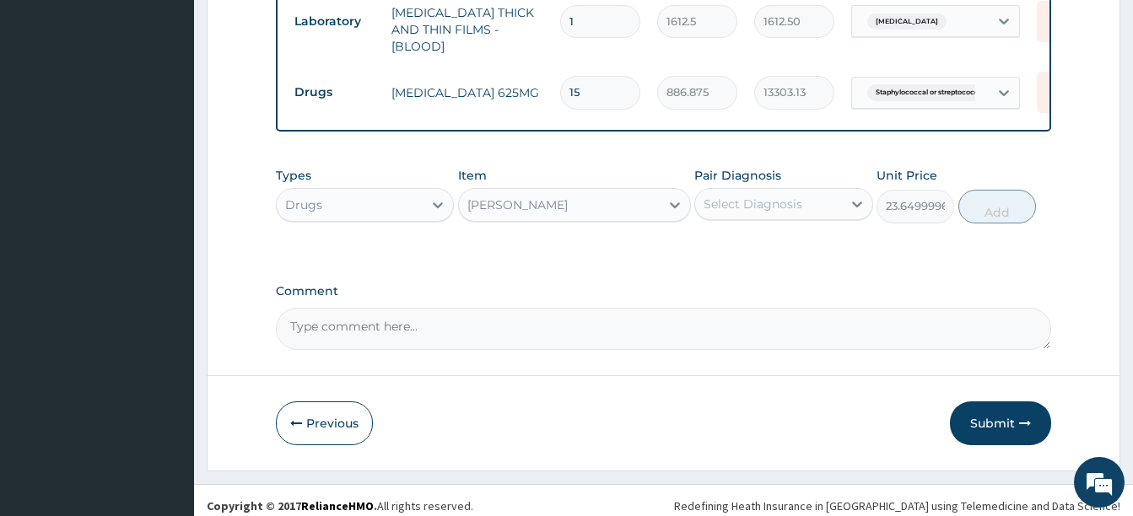
scroll to position [1012, 0]
click at [792, 203] on div "Select Diagnosis" at bounding box center [753, 202] width 99 height 17
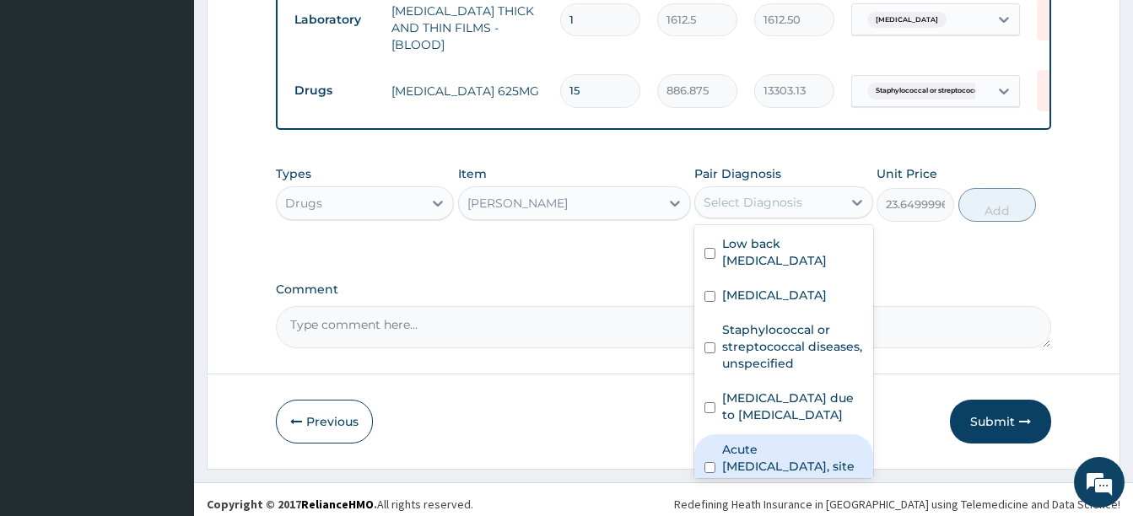
scroll to position [28, 0]
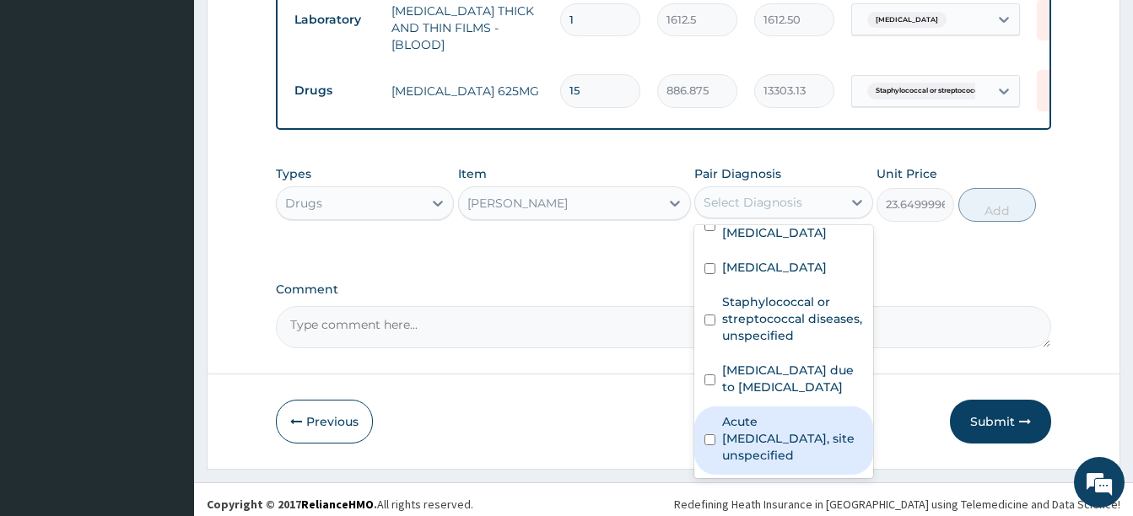
click at [778, 438] on label "Acute upper respiratory infection, site unspecified" at bounding box center [792, 438] width 140 height 51
checkbox input "true"
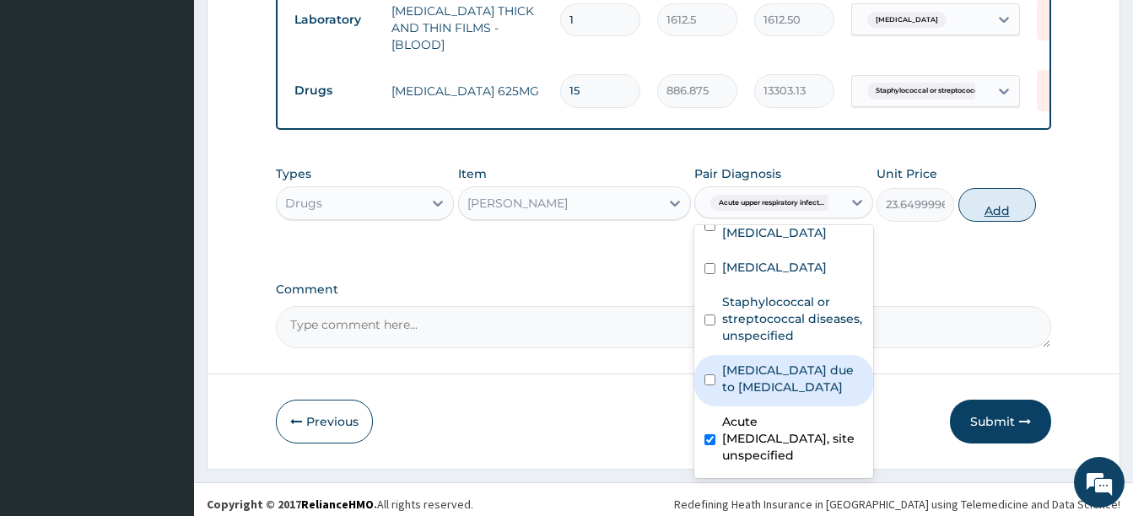
click at [1001, 196] on button "Add" at bounding box center [997, 205] width 78 height 34
type input "0"
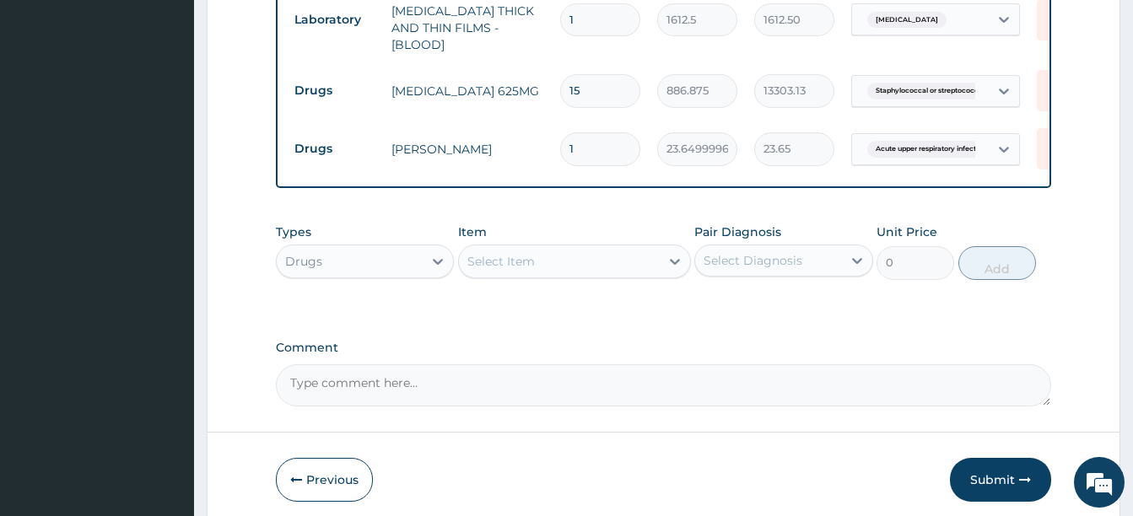
type input "10"
type input "236.50"
type input "10"
click at [516, 257] on div "Select Item" at bounding box center [500, 261] width 67 height 17
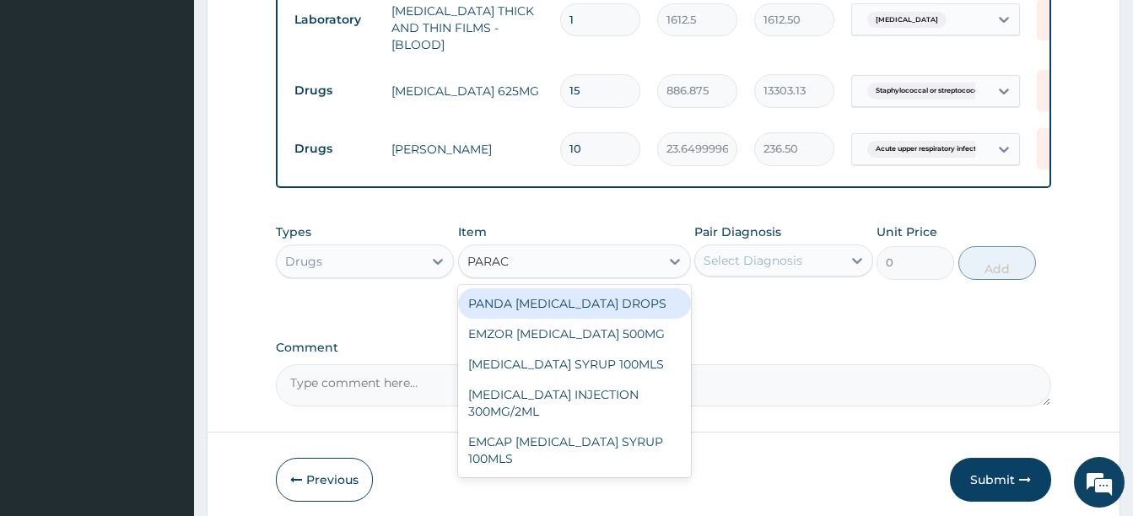
type input "PARACE"
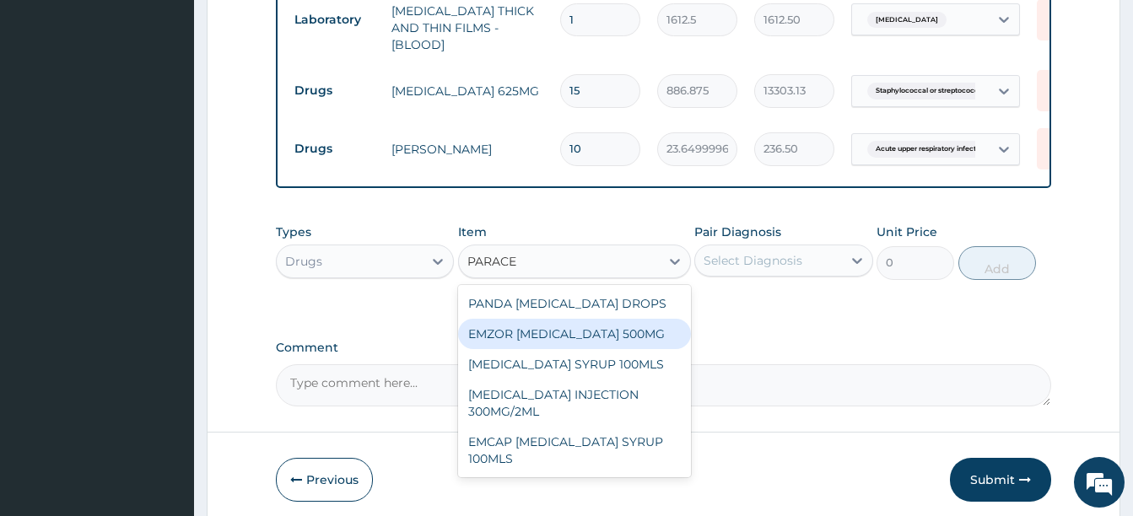
click at [573, 333] on div "EMZOR [MEDICAL_DATA] 500MG" at bounding box center [574, 334] width 233 height 30
type input "23.64999961853027"
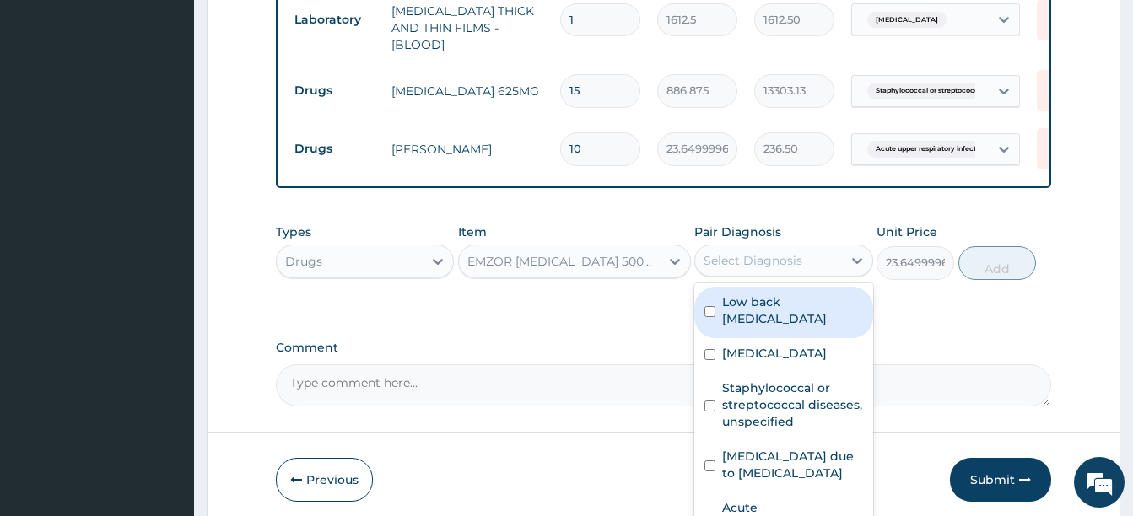
click at [737, 262] on div "Select Diagnosis" at bounding box center [753, 260] width 99 height 17
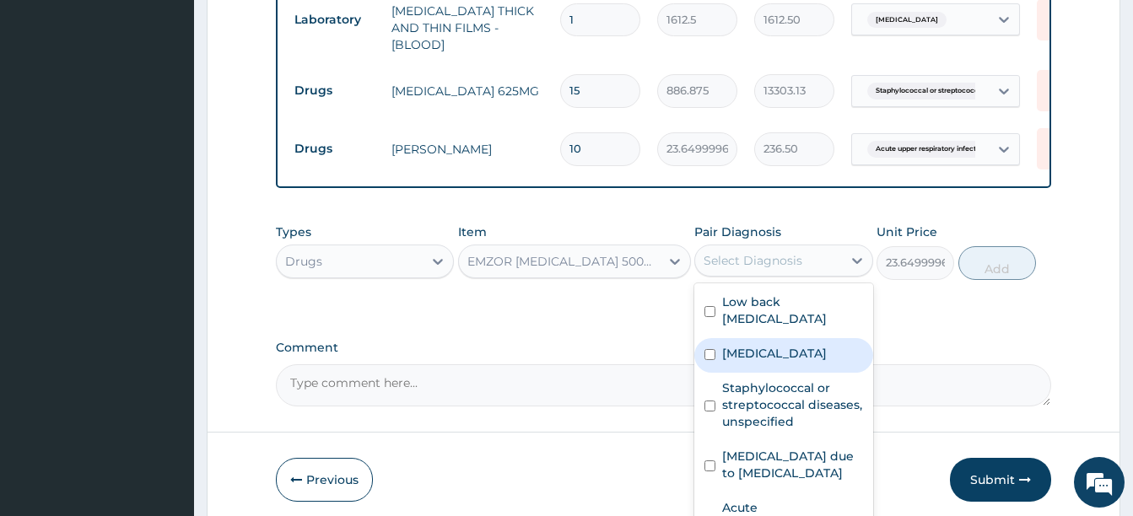
drag, startPoint x: 772, startPoint y: 353, endPoint x: 790, endPoint y: 347, distance: 19.5
click at [773, 351] on label "Malaria, unspecified" at bounding box center [774, 353] width 105 height 17
checkbox input "true"
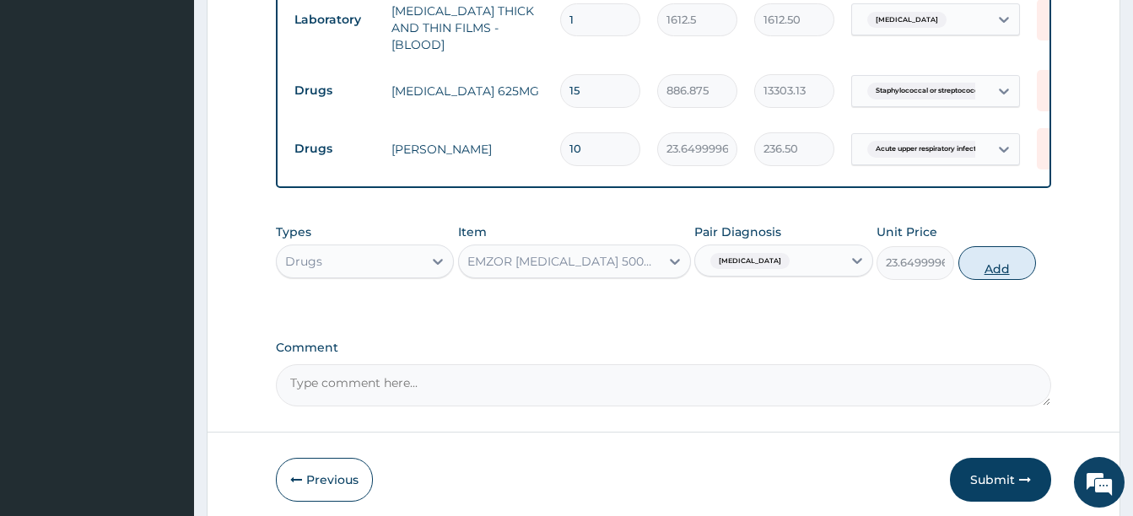
click at [973, 256] on button "Add" at bounding box center [997, 263] width 78 height 34
type input "0"
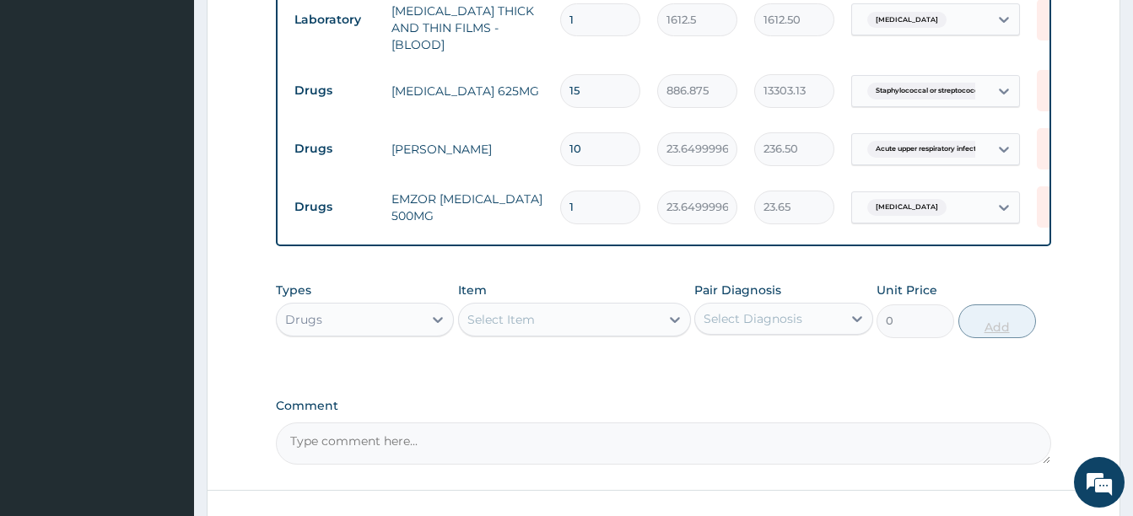
type input "18"
type input "425.70"
type input "18"
click at [558, 312] on div "Select Item" at bounding box center [559, 319] width 201 height 27
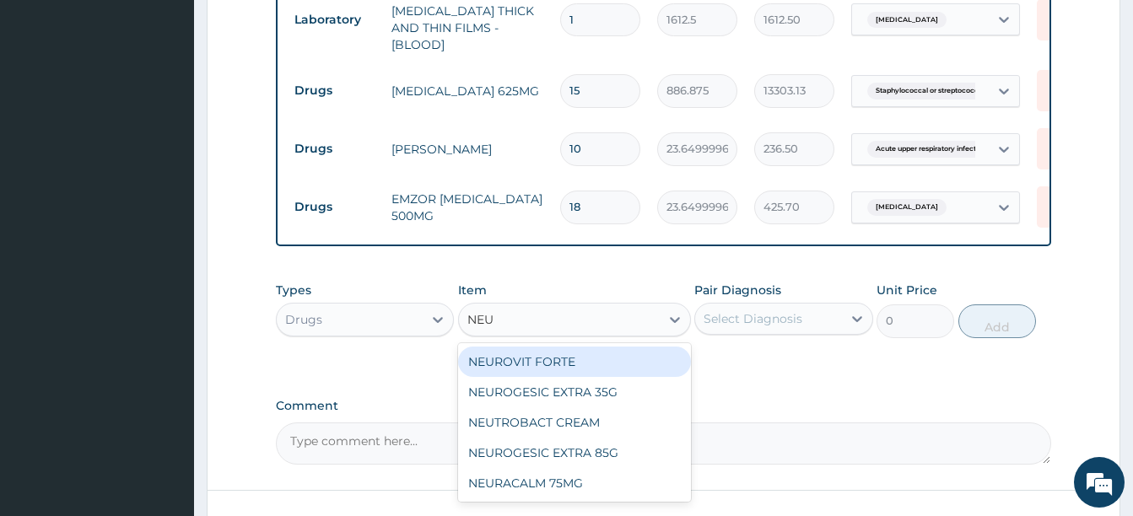
type input "NEUR"
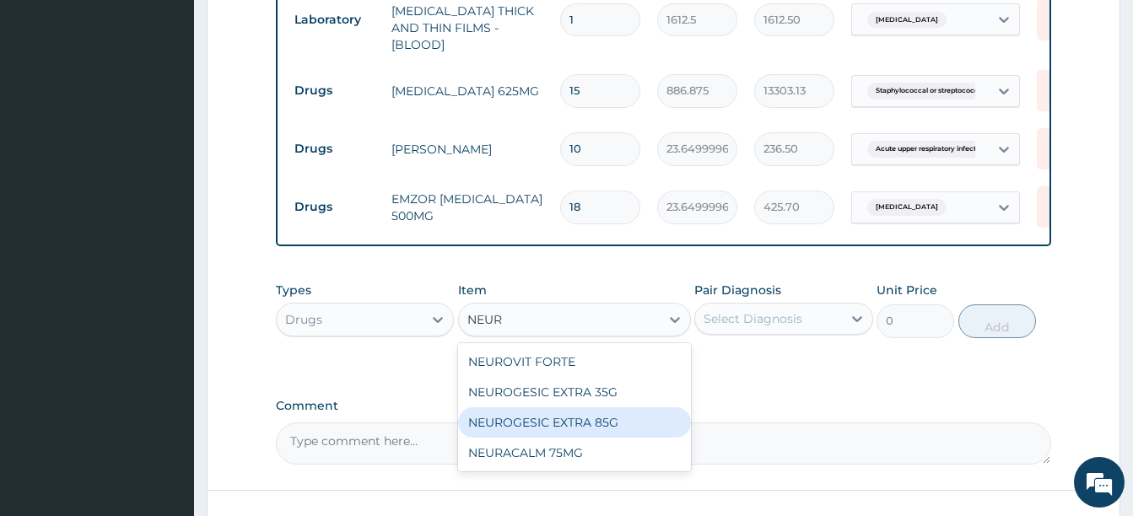
click at [586, 416] on div "NEUROGESIC EXTRA 85G" at bounding box center [574, 422] width 233 height 30
type input "2719.75"
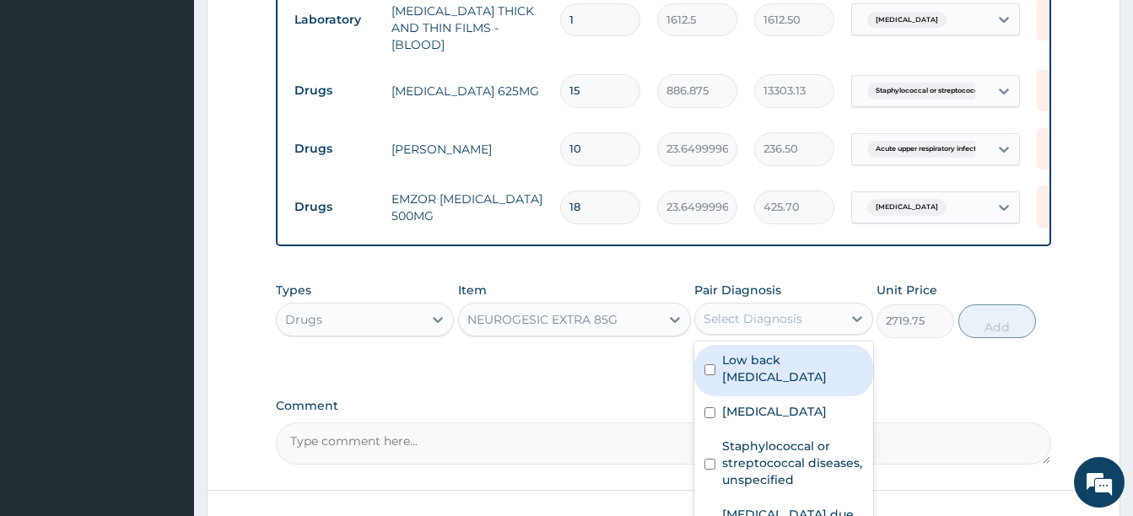
click at [787, 312] on div "Select Diagnosis" at bounding box center [753, 318] width 99 height 17
click at [808, 375] on label "Low back pain, unspecified" at bounding box center [792, 369] width 140 height 34
checkbox input "true"
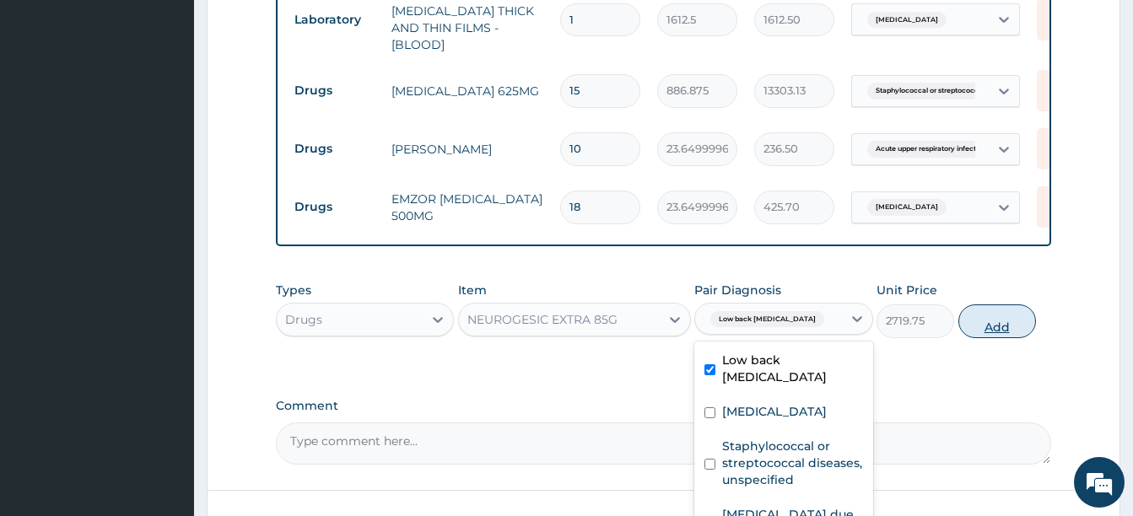
click at [1008, 315] on button "Add" at bounding box center [997, 322] width 78 height 34
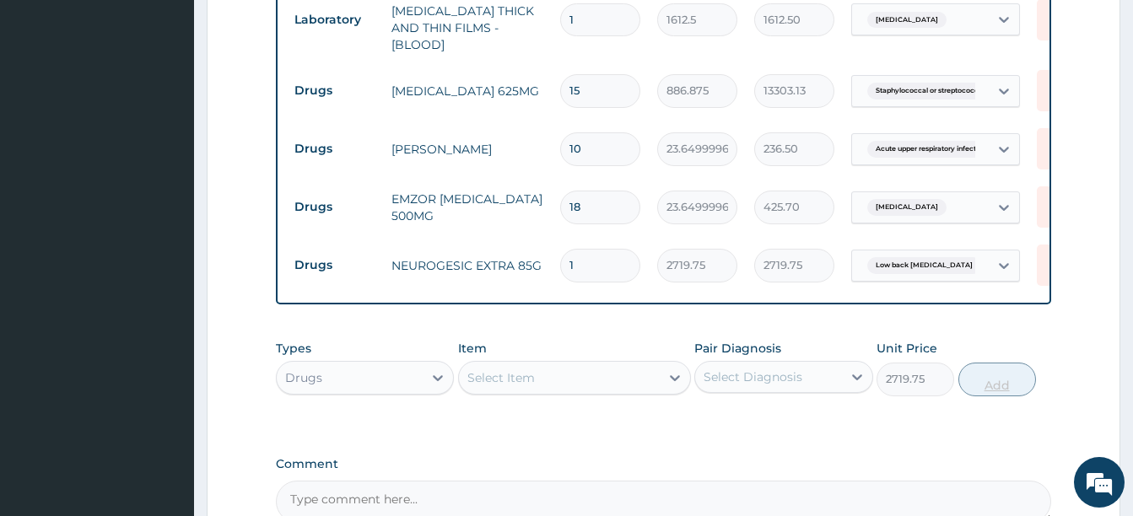
type input "0"
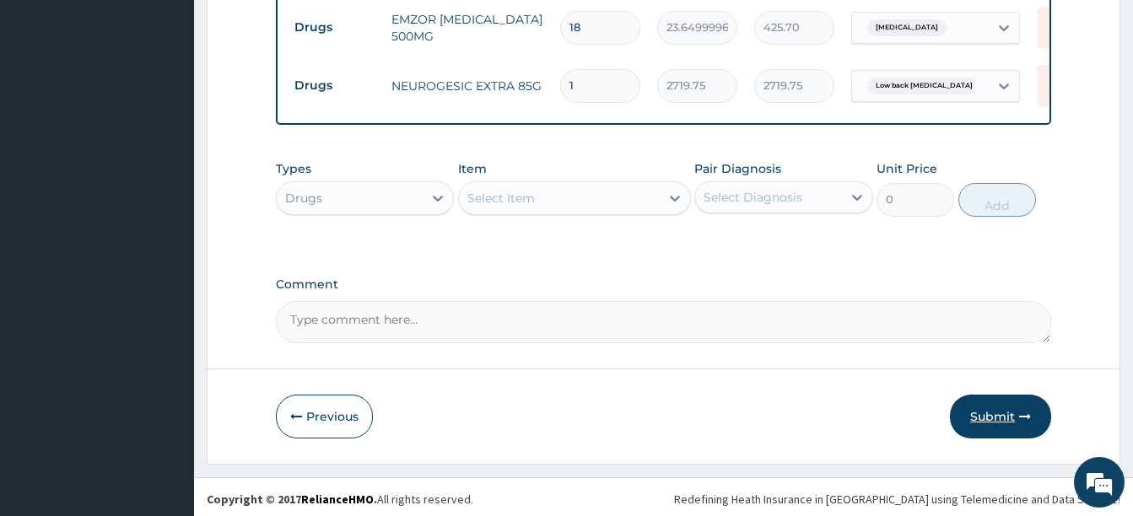
click at [1020, 416] on icon "button" at bounding box center [1025, 417] width 12 height 12
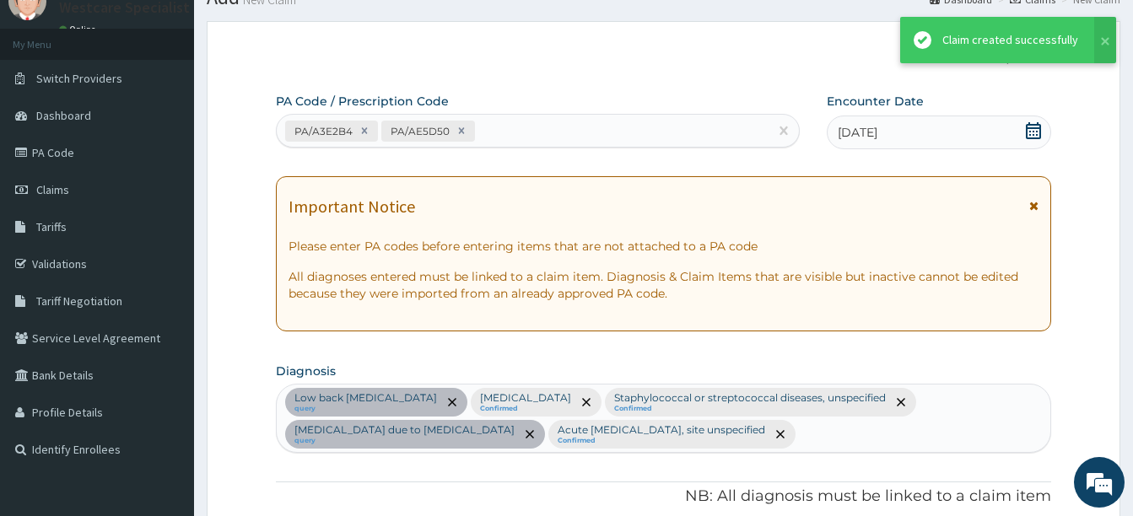
scroll to position [1192, 0]
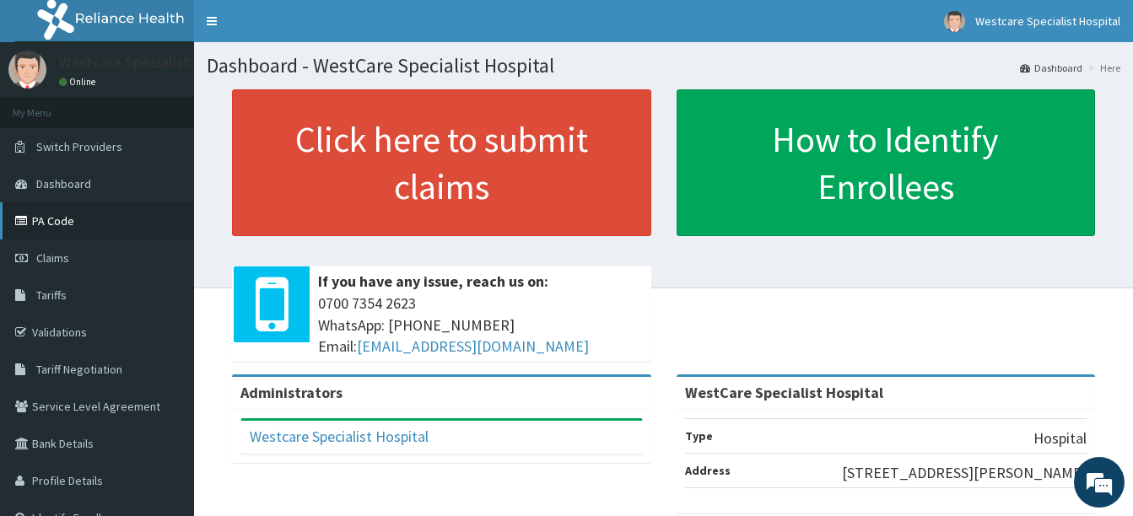
click at [48, 222] on link "PA Code" at bounding box center [97, 220] width 194 height 37
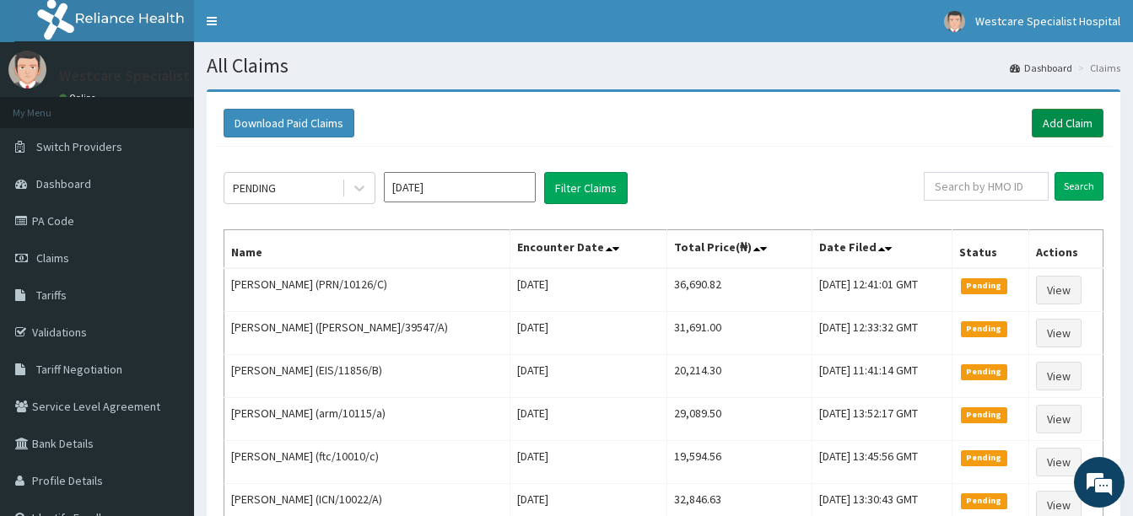
click at [1076, 122] on link "Add Claim" at bounding box center [1068, 123] width 72 height 29
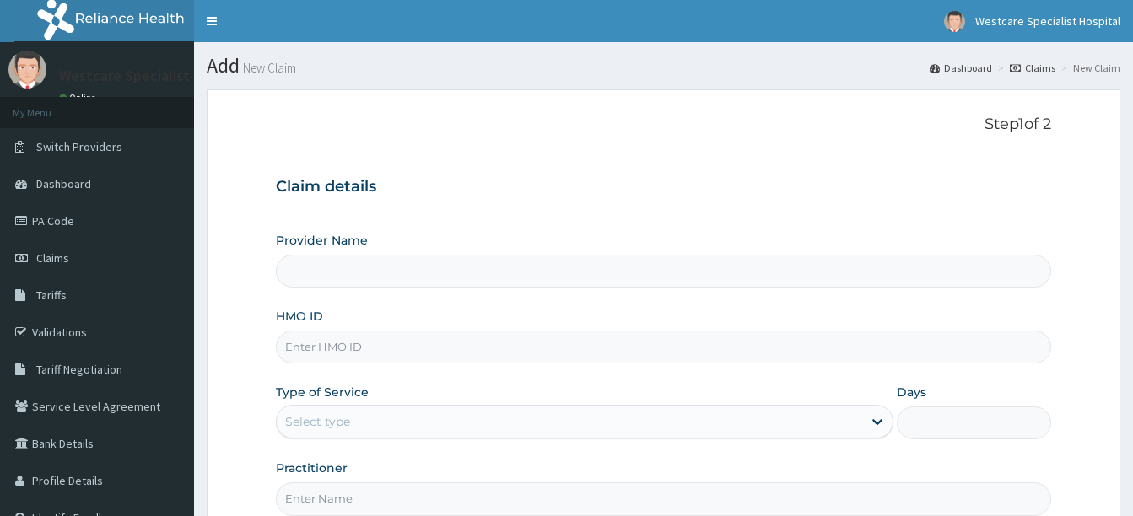
click at [351, 341] on input "HMO ID" at bounding box center [663, 347] width 775 height 33
type input "FAB/"
type input "WestCare Specialist Hospital"
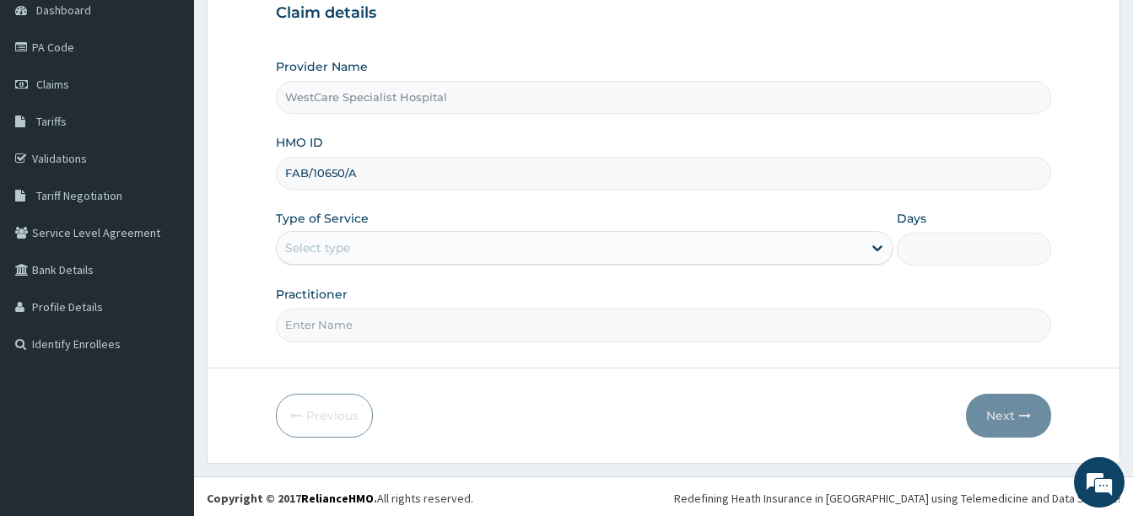
scroll to position [177, 0]
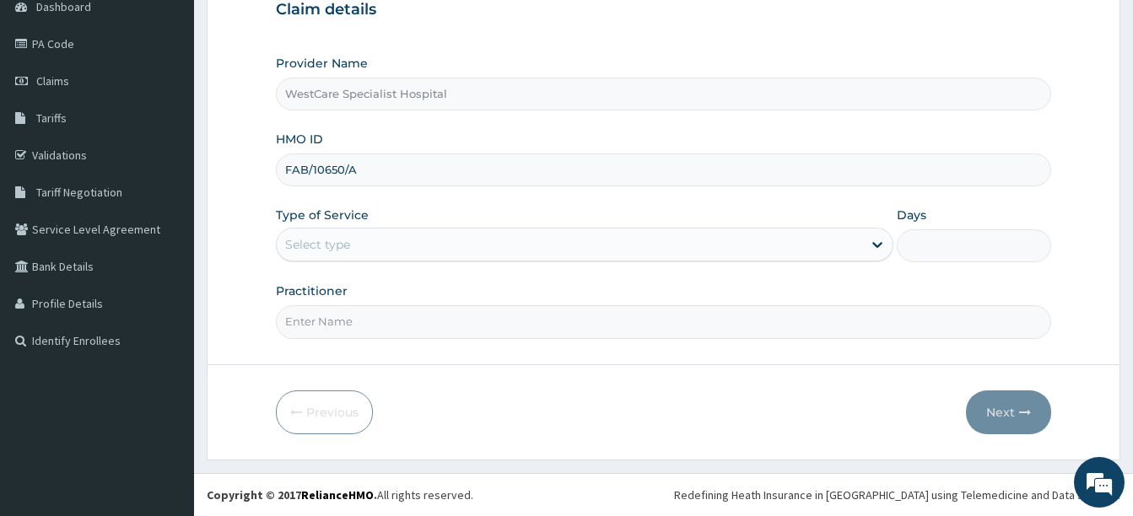
type input "FAB/10650/A"
click at [316, 233] on div "Select type" at bounding box center [569, 244] width 585 height 27
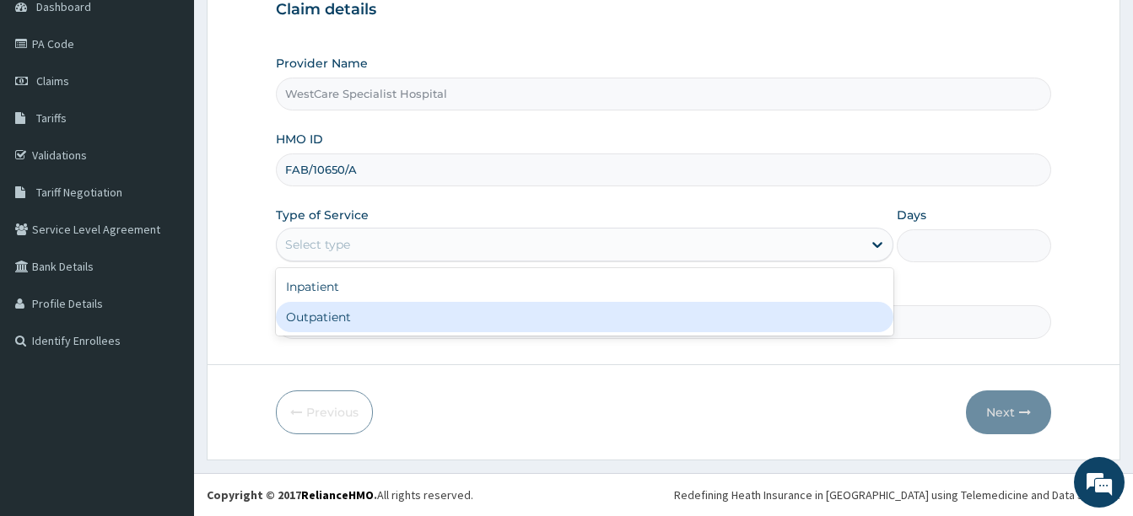
click at [341, 318] on div "Outpatient" at bounding box center [585, 317] width 618 height 30
type input "1"
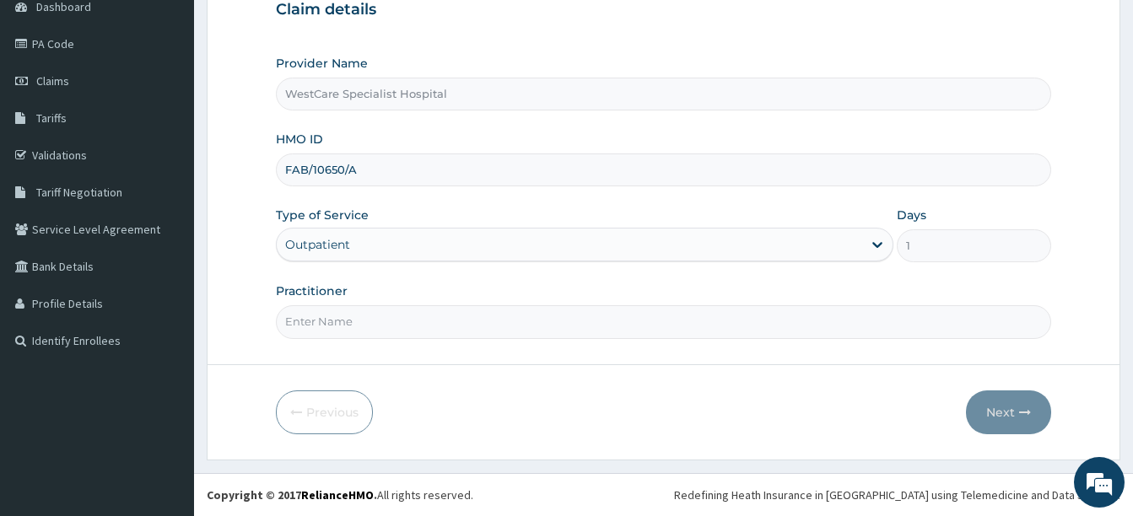
click at [341, 318] on input "Practitioner" at bounding box center [663, 321] width 775 height 33
type input "[PERSON_NAME]"
click at [996, 412] on button "Next" at bounding box center [1008, 413] width 85 height 44
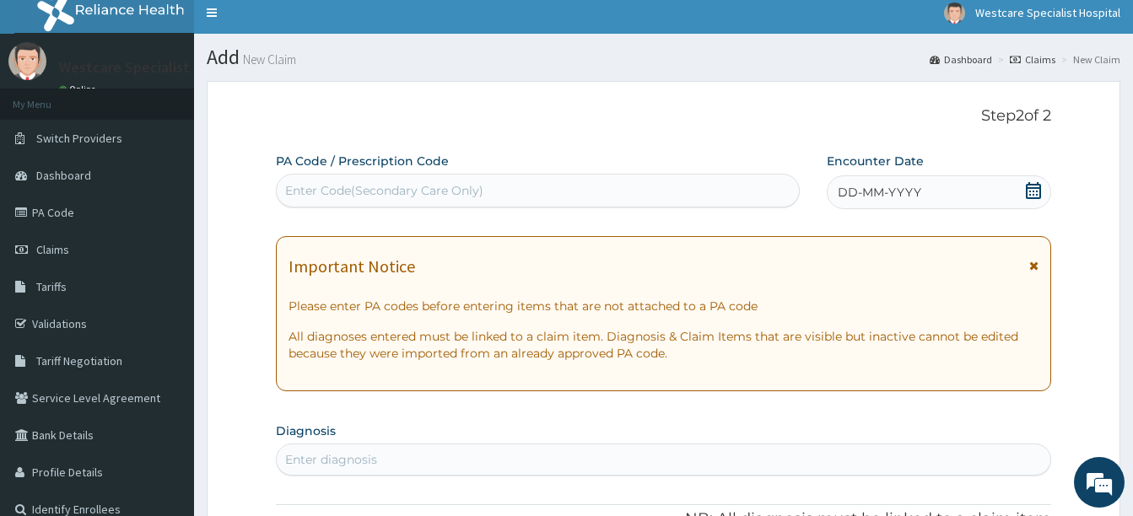
scroll to position [0, 0]
click at [487, 187] on div "Enter Code(Secondary Care Only)" at bounding box center [538, 190] width 522 height 27
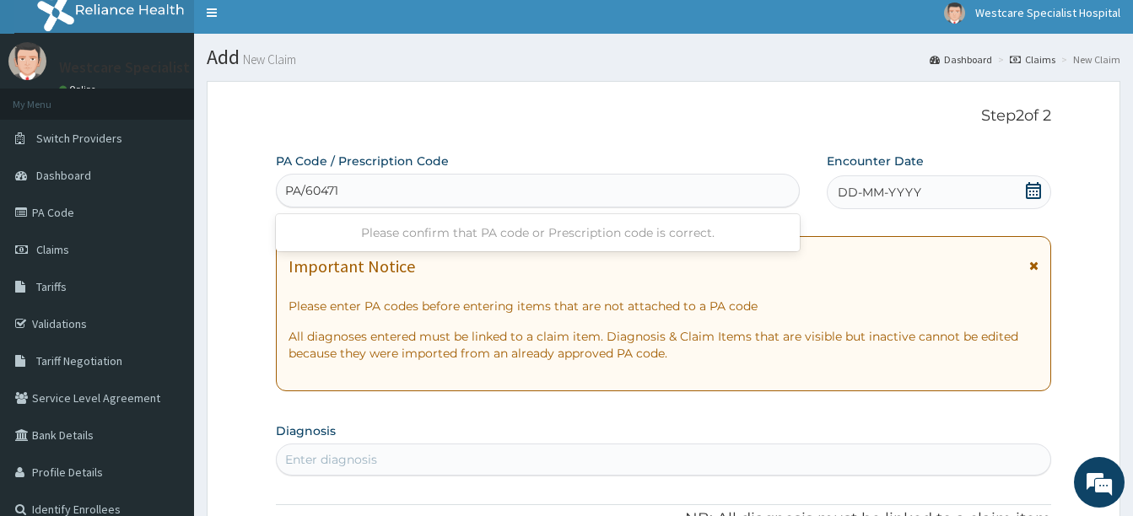
type input "PA/604711"
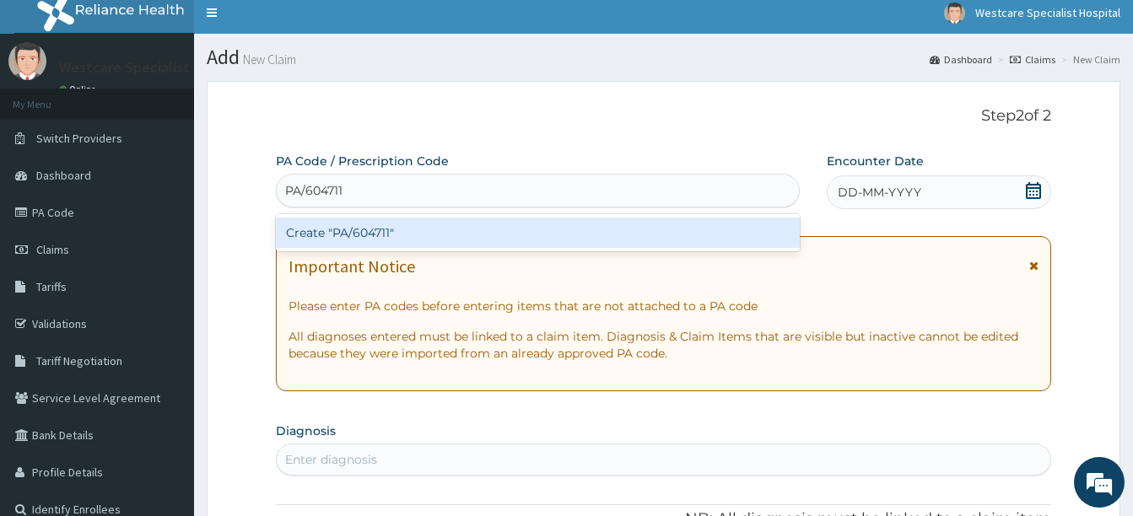
click at [423, 233] on div "Create "PA/604711"" at bounding box center [538, 233] width 524 height 30
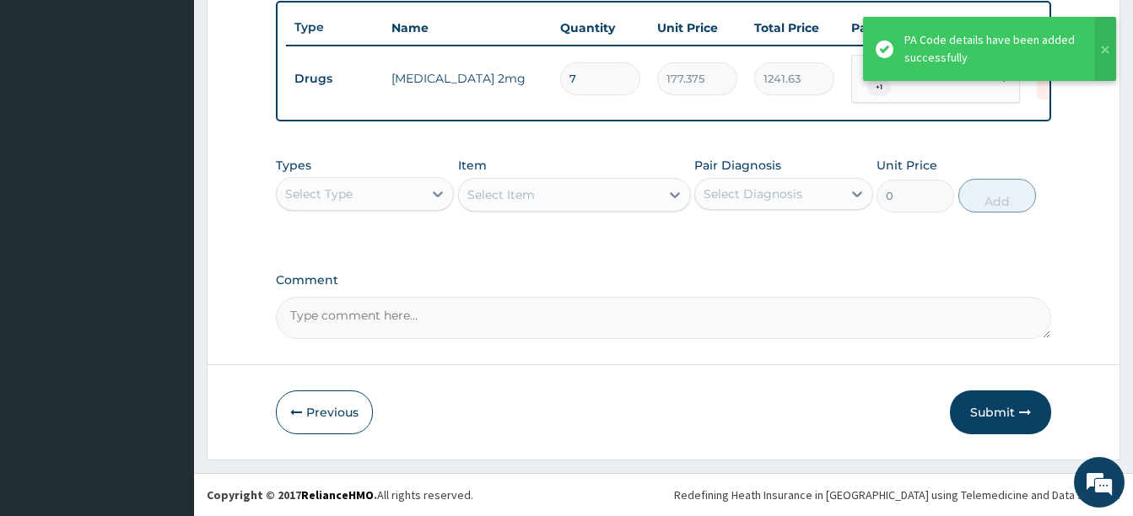
scroll to position [639, 0]
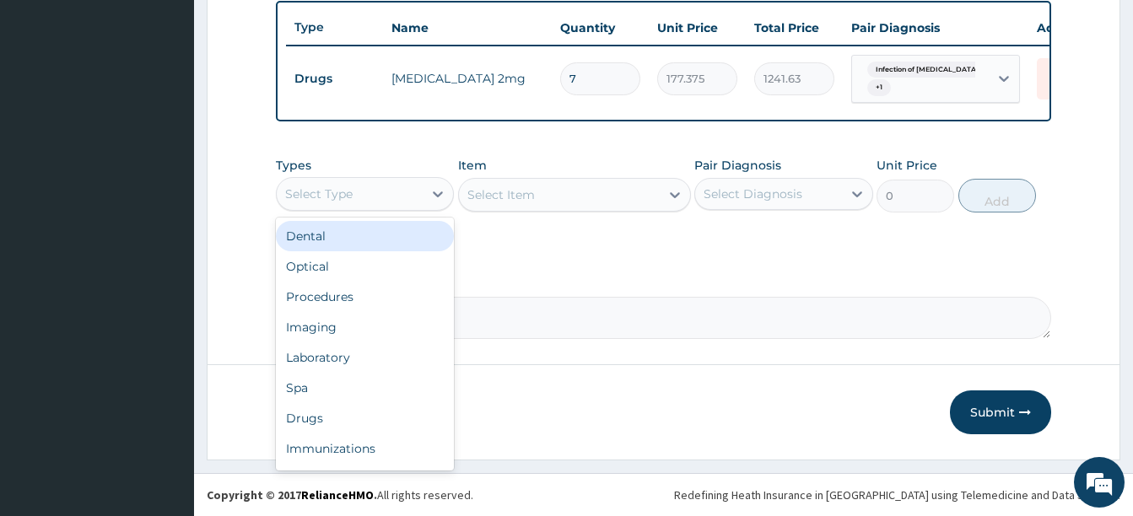
click at [386, 190] on div "Select Type" at bounding box center [350, 194] width 146 height 27
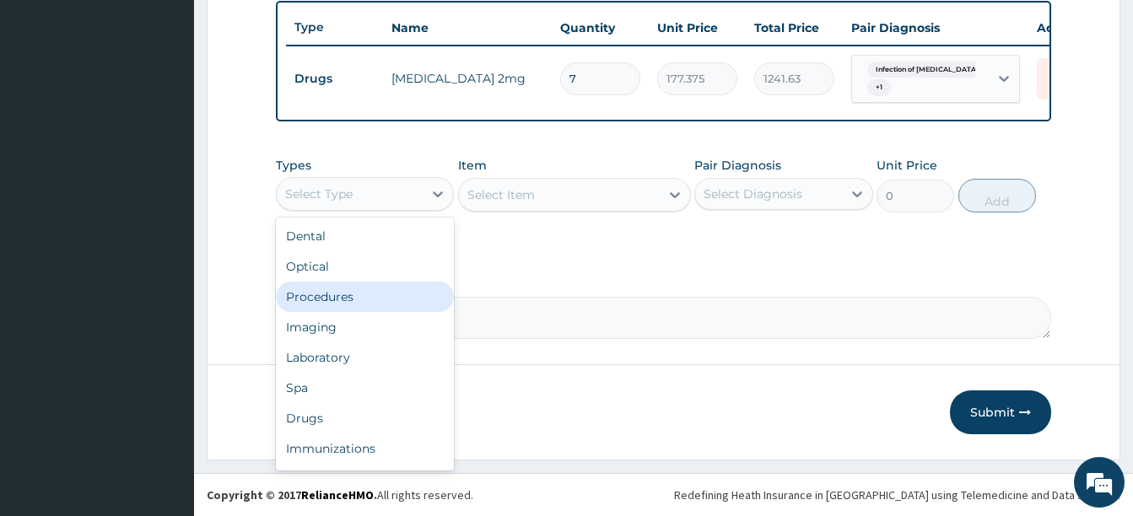
click at [370, 300] on div "Procedures" at bounding box center [365, 297] width 178 height 30
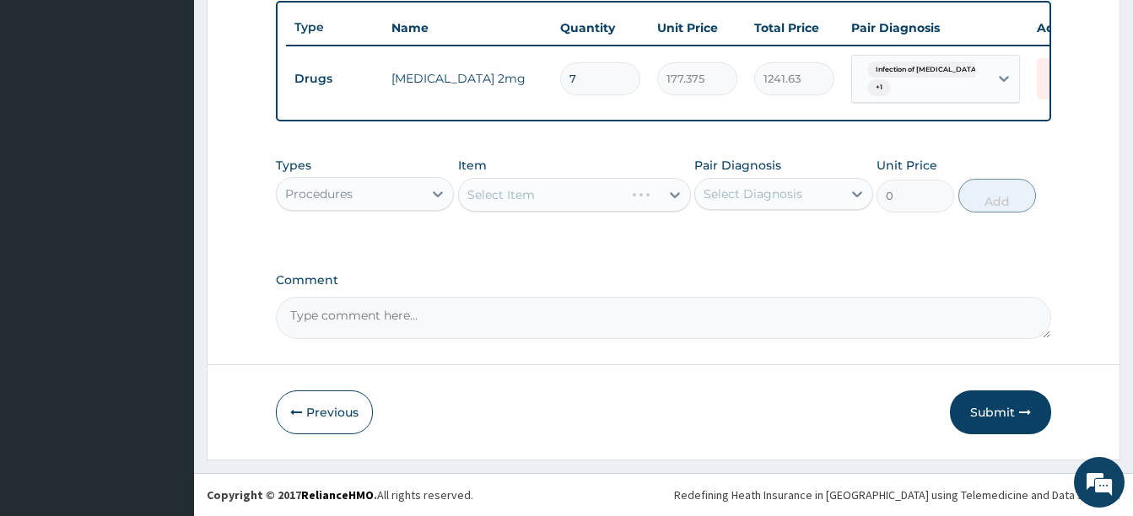
click at [736, 188] on div "Select Diagnosis" at bounding box center [753, 194] width 99 height 17
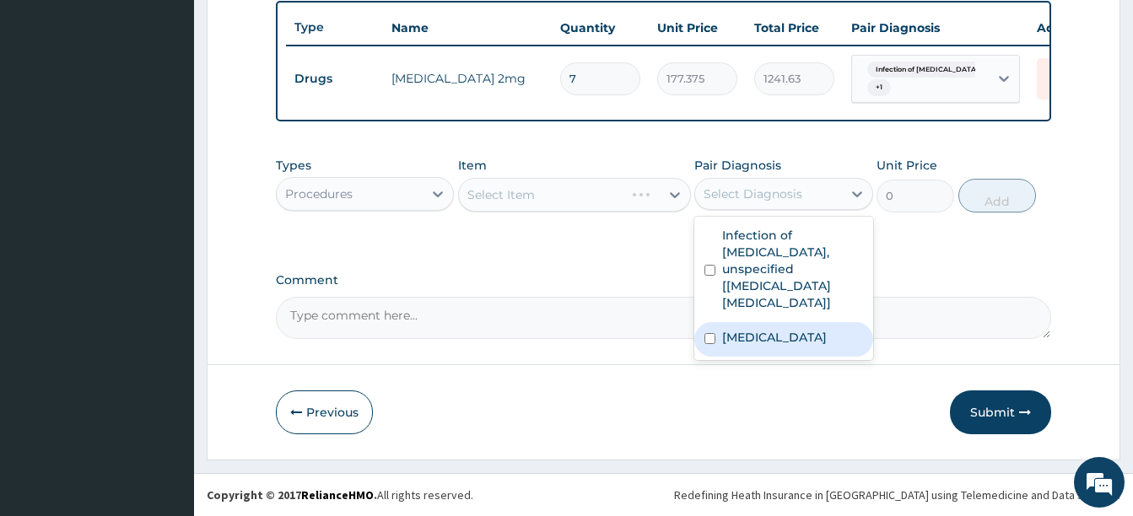
click at [760, 329] on label "Traumatic spondylopathy" at bounding box center [774, 337] width 105 height 17
checkbox input "true"
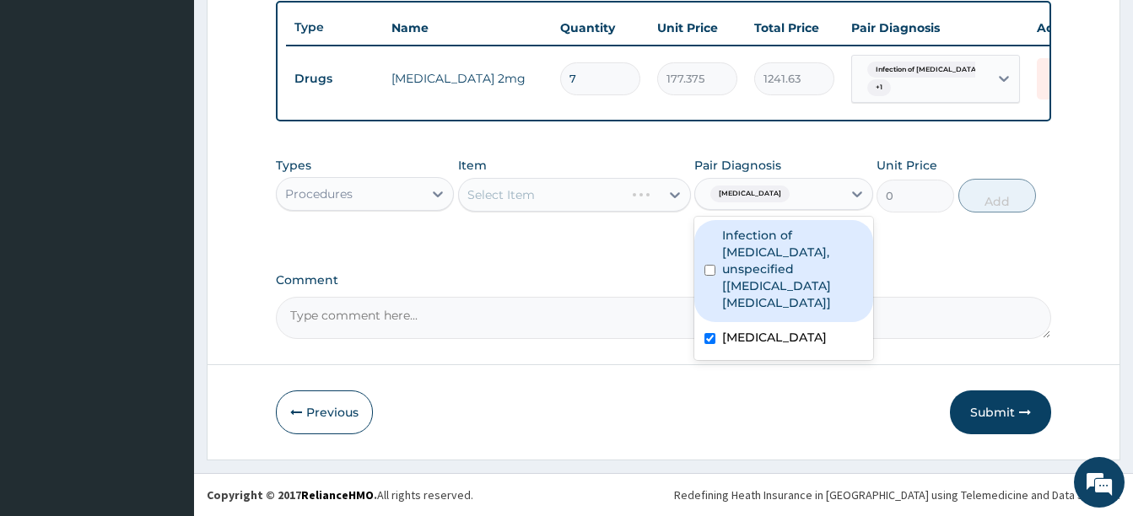
click at [765, 264] on label "Infection of vertebra, unspecified [Lumbar vertebra]" at bounding box center [792, 269] width 140 height 84
checkbox input "true"
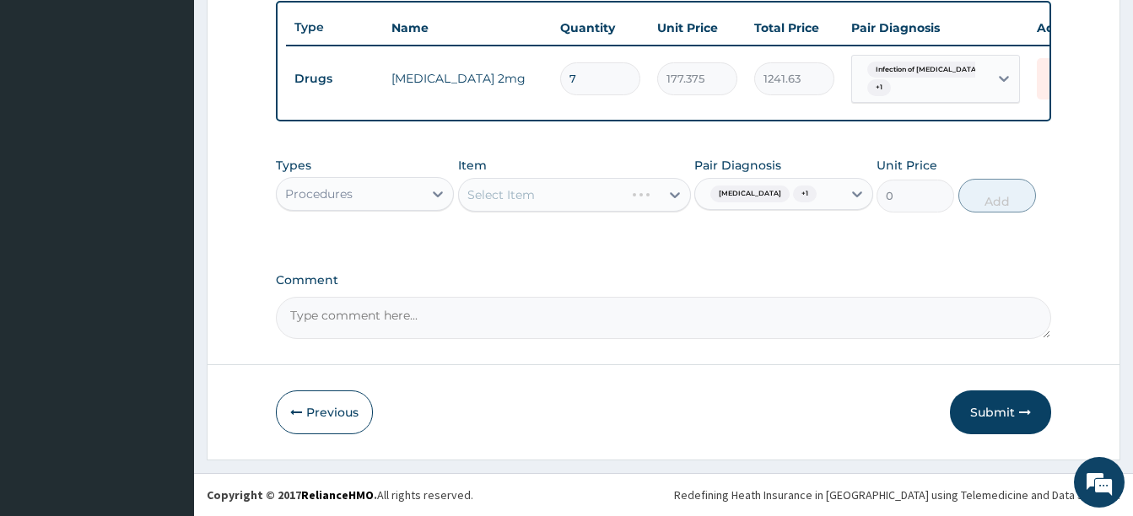
click at [523, 193] on div "Select Item" at bounding box center [500, 194] width 67 height 17
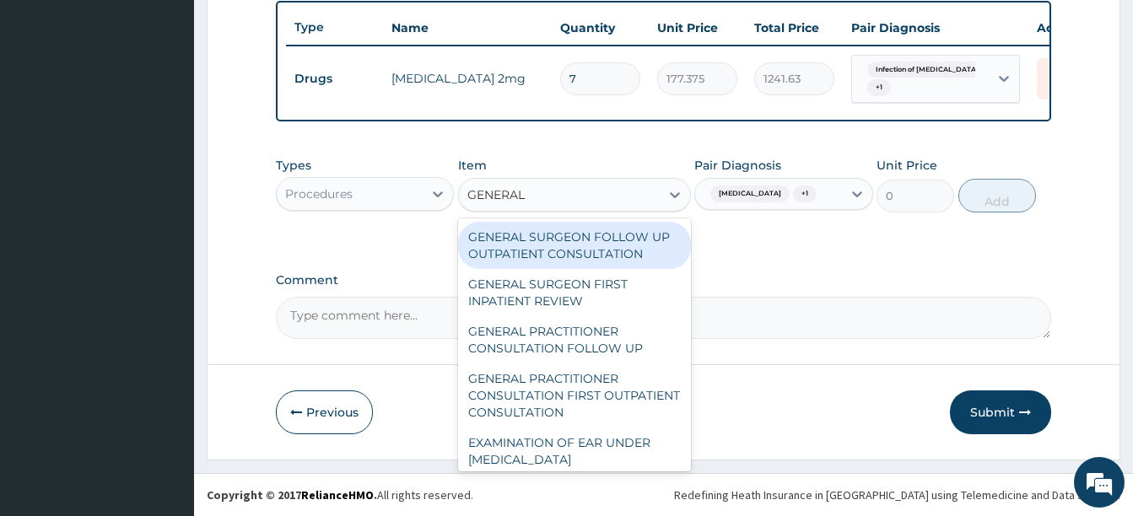
type input "GENERAL P"
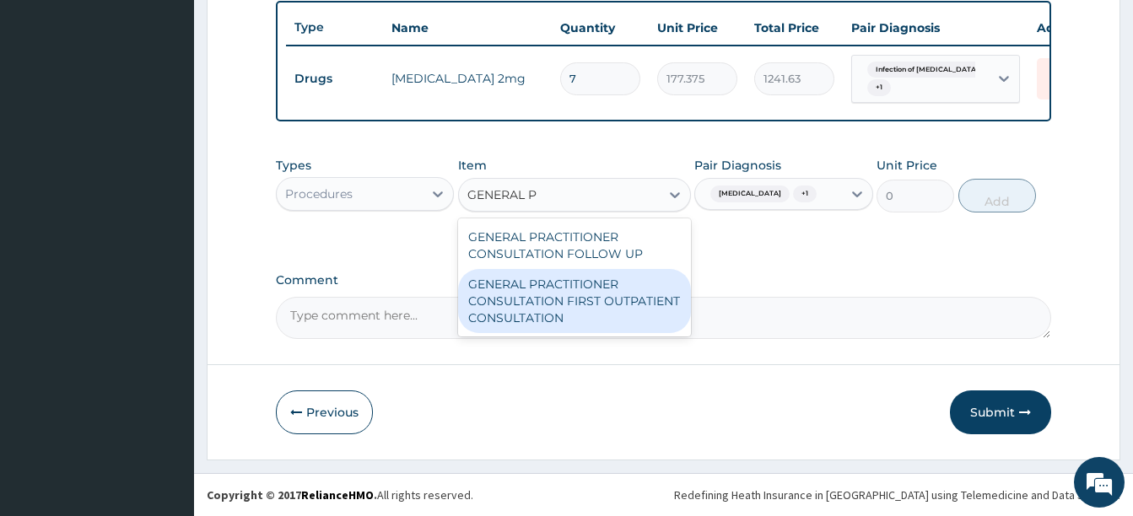
click at [564, 276] on div "GENERAL PRACTITIONER CONSULTATION FIRST OUTPATIENT CONSULTATION" at bounding box center [574, 301] width 233 height 64
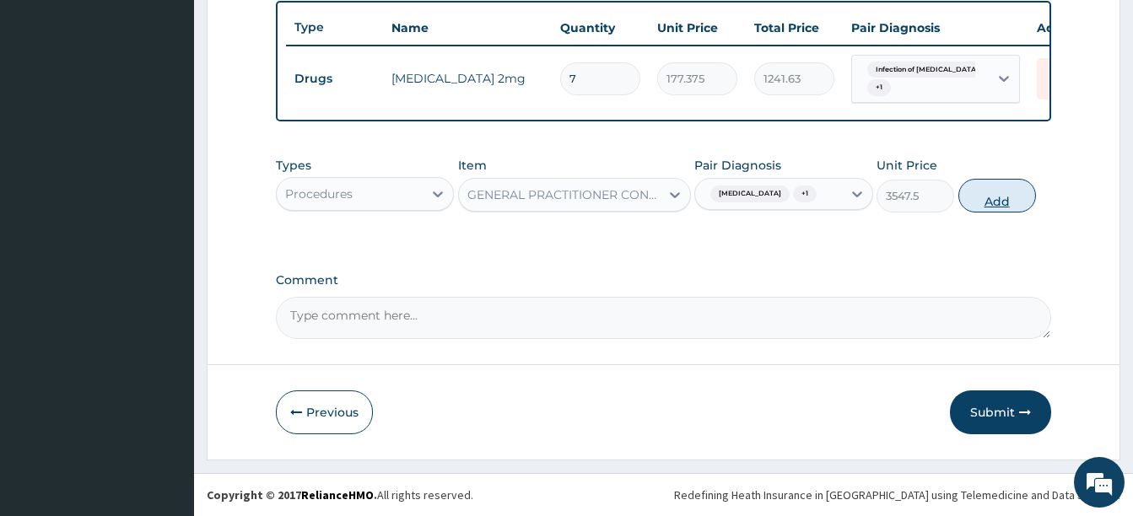
click at [979, 202] on button "Add" at bounding box center [997, 196] width 78 height 34
type input "0"
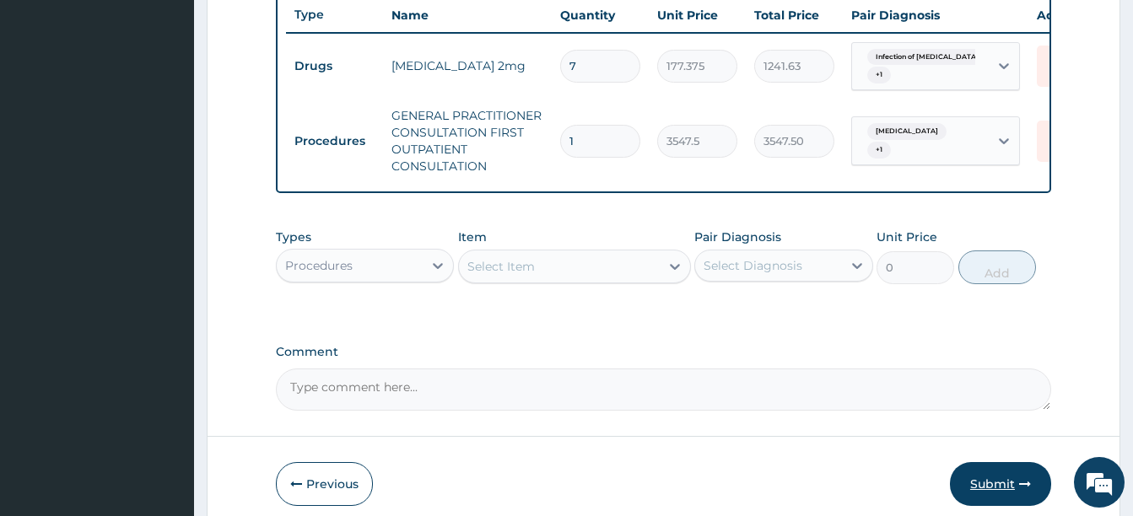
click at [1004, 490] on button "Submit" at bounding box center [1000, 484] width 101 height 44
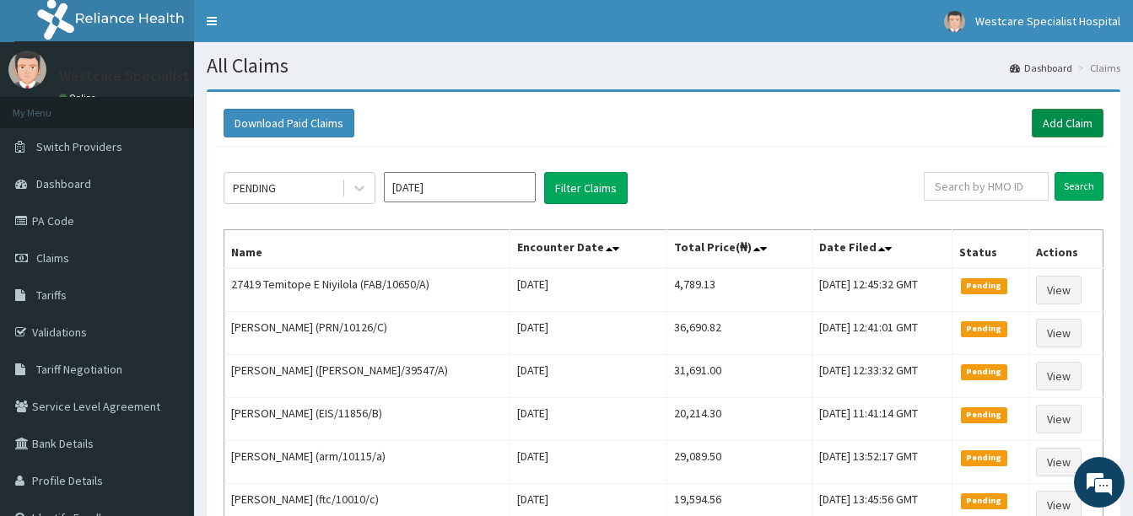
click at [1070, 128] on link "Add Claim" at bounding box center [1068, 123] width 72 height 29
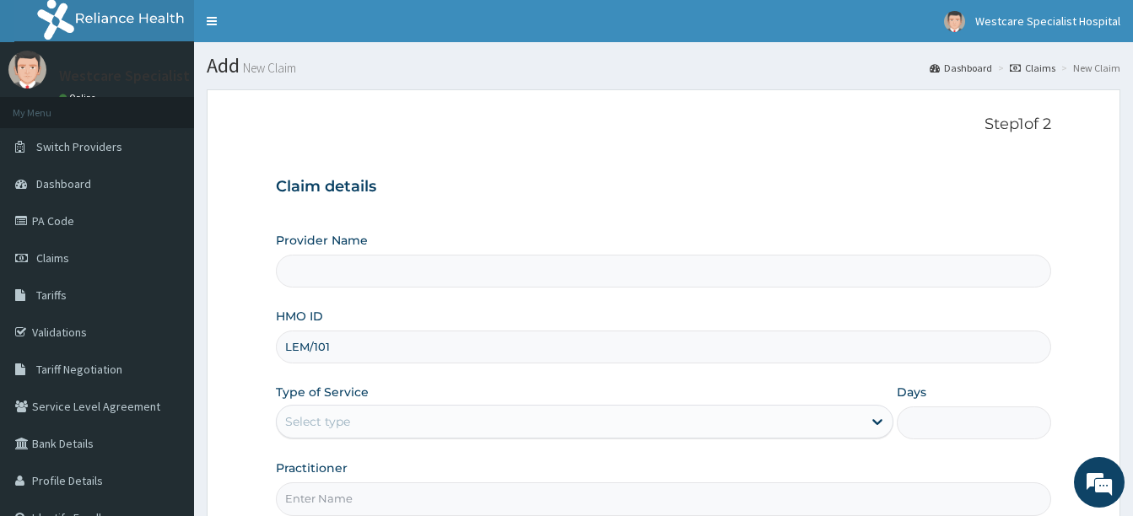
type input "LEM/1017"
type input "WestCare Specialist Hospital"
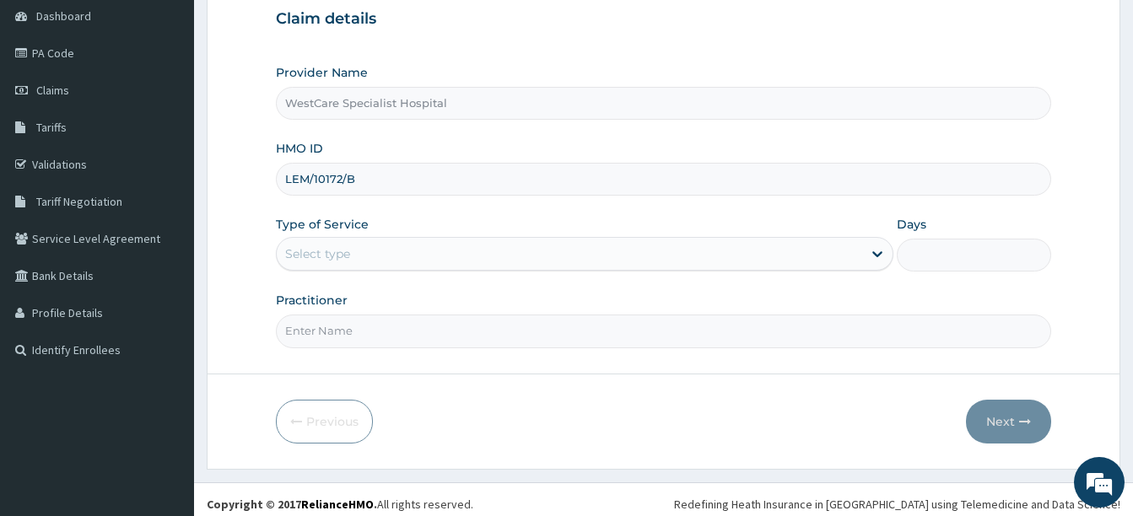
scroll to position [169, 0]
type input "LEM/10172/B"
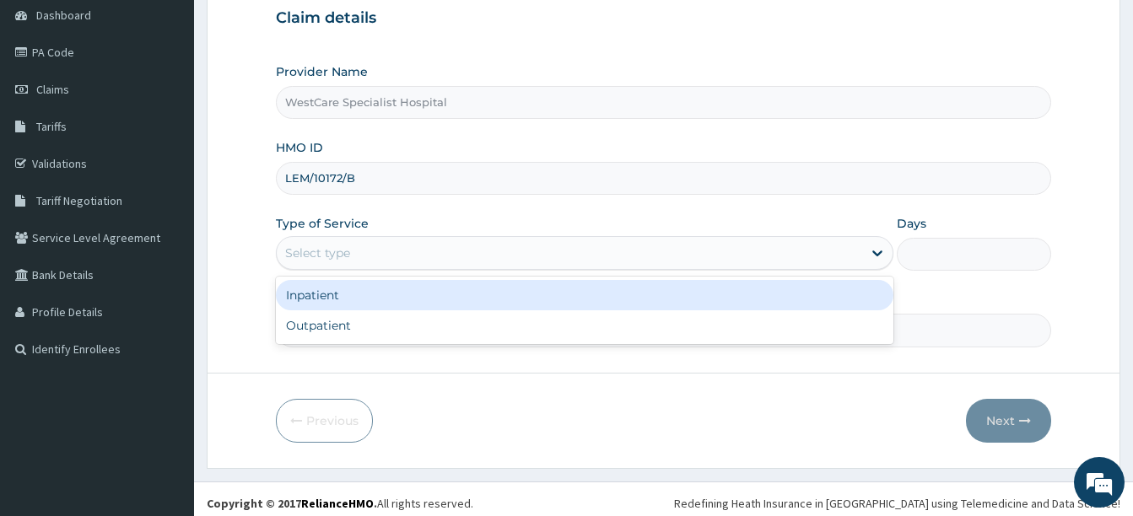
click at [372, 244] on div "Select type" at bounding box center [569, 253] width 585 height 27
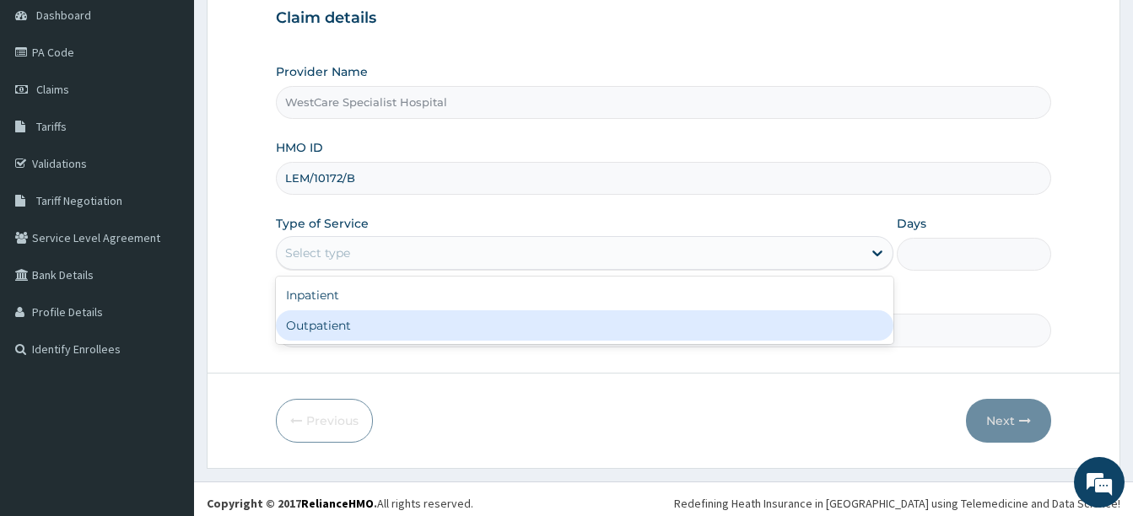
click at [371, 310] on div "Outpatient" at bounding box center [585, 325] width 618 height 30
type input "1"
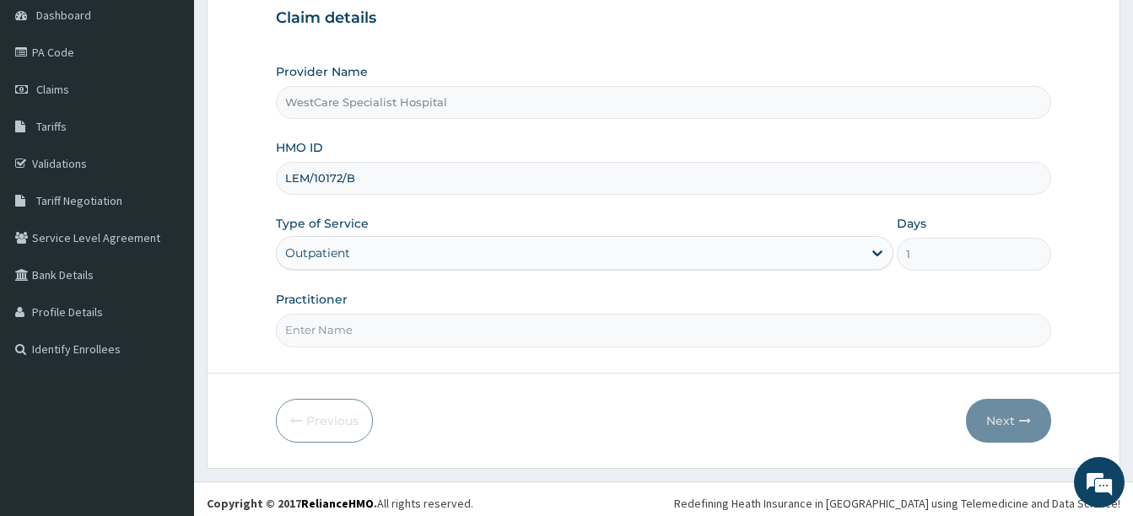
click at [373, 326] on input "Practitioner" at bounding box center [663, 330] width 775 height 33
type input "[PERSON_NAME]"
click at [1009, 416] on button "Next" at bounding box center [1008, 421] width 85 height 44
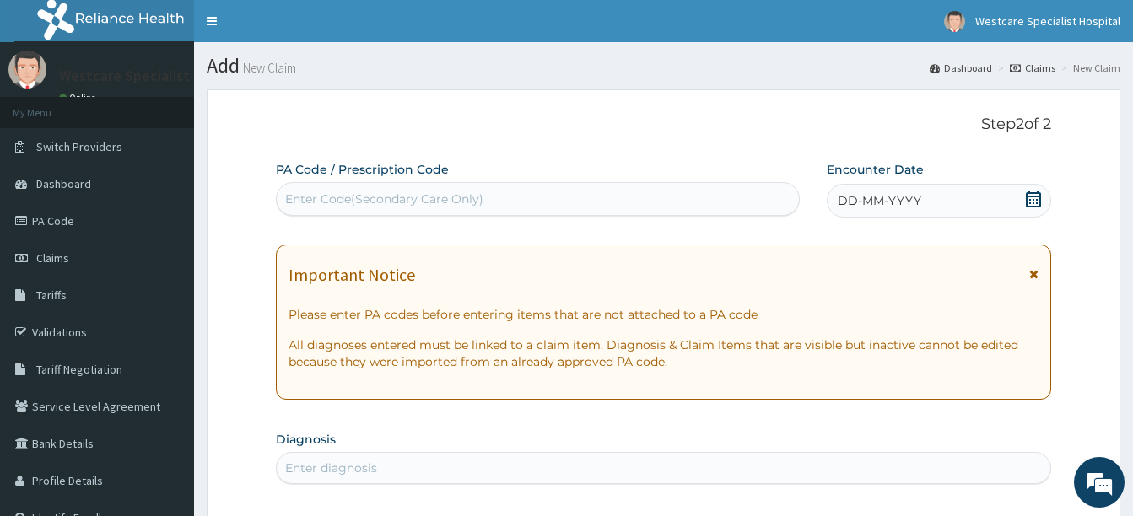
click at [558, 191] on div "Enter Code(Secondary Care Only)" at bounding box center [538, 199] width 522 height 27
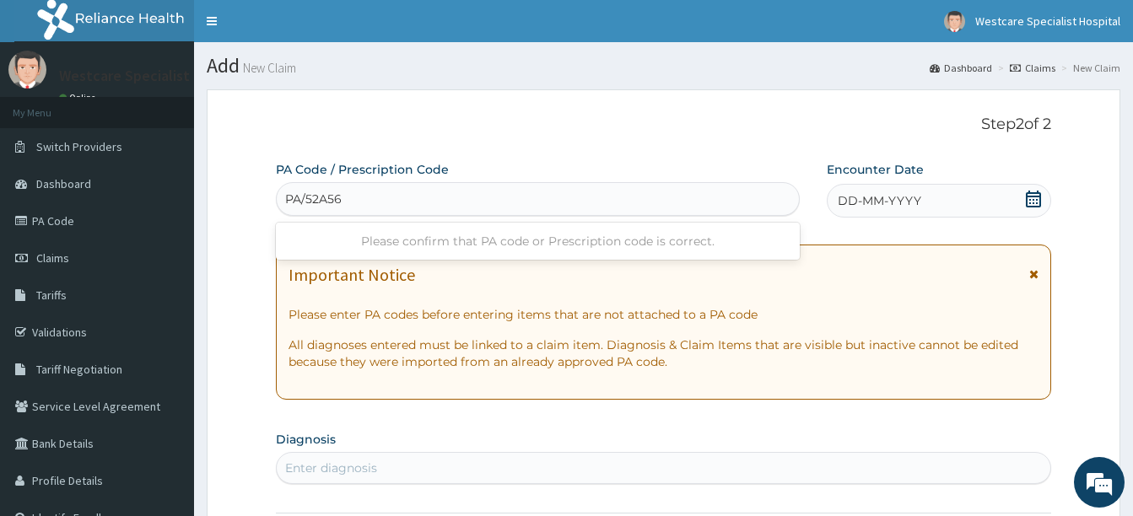
type input "PA/52A560"
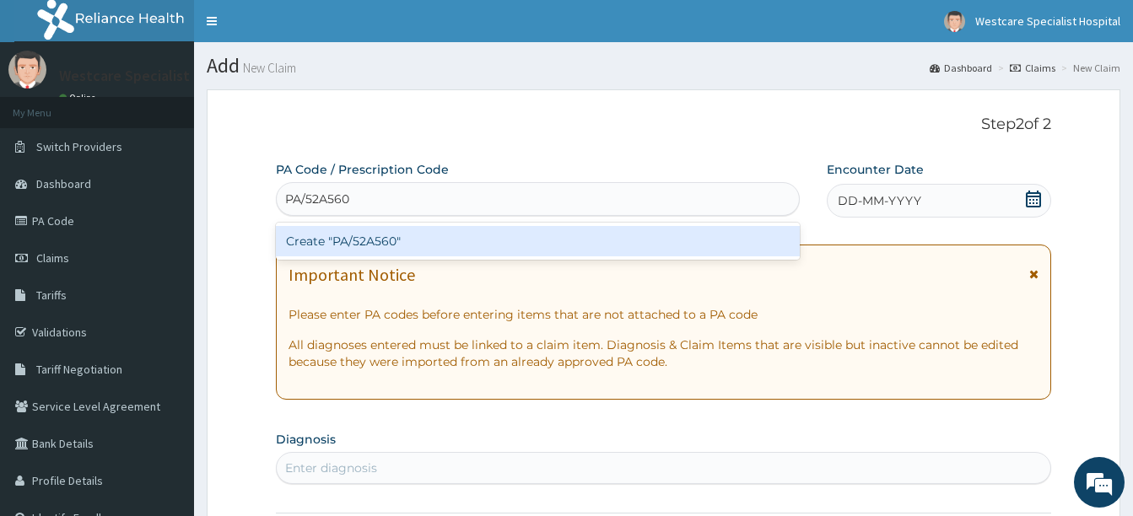
click at [382, 241] on div "Create "PA/52A560"" at bounding box center [538, 241] width 524 height 30
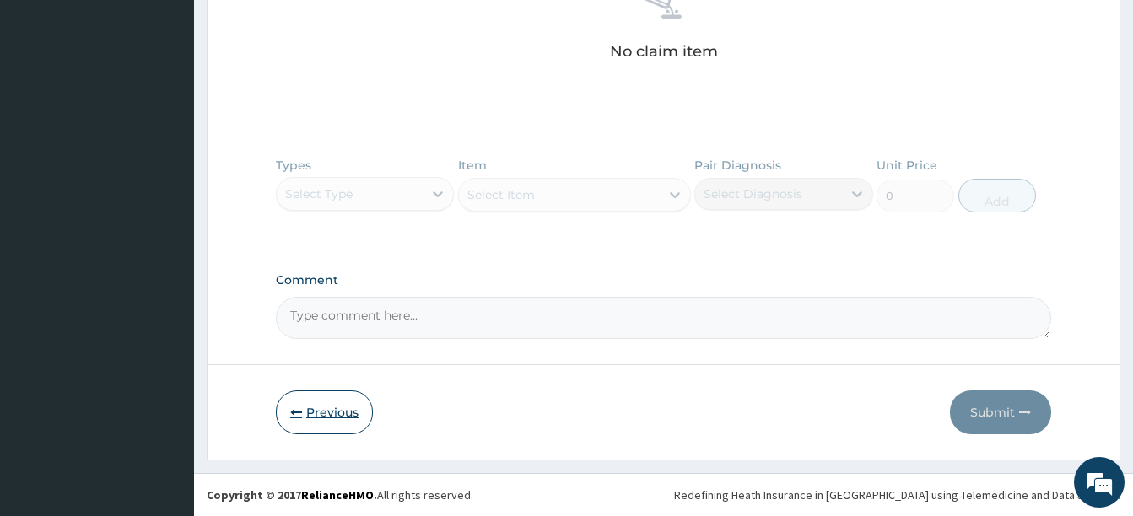
click at [328, 397] on button "Previous" at bounding box center [324, 413] width 97 height 44
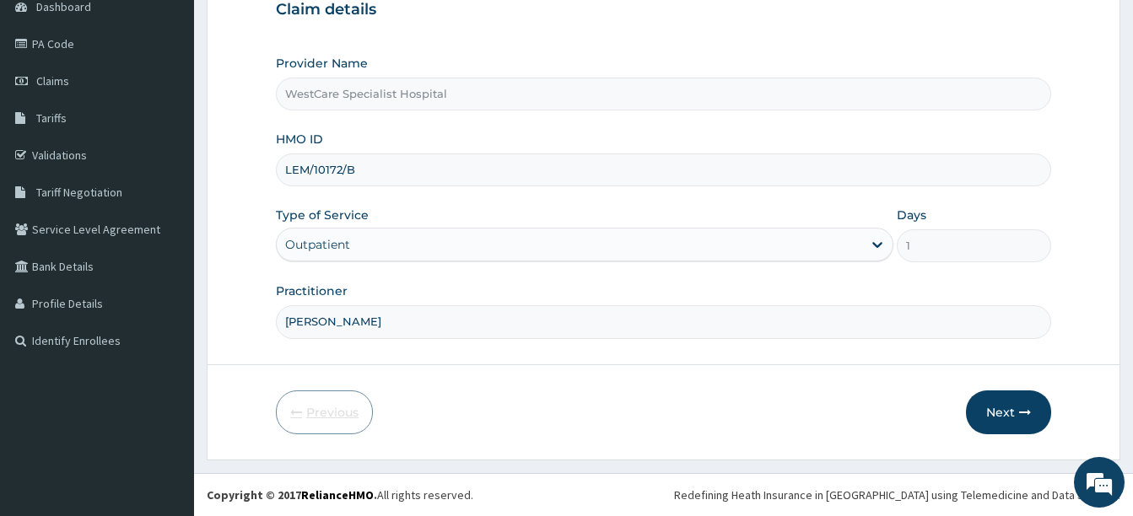
scroll to position [177, 0]
click at [298, 172] on input "LEM/10172/B" at bounding box center [663, 170] width 775 height 33
type input "LFM/10172/B"
click at [1005, 405] on button "Next" at bounding box center [1008, 413] width 85 height 44
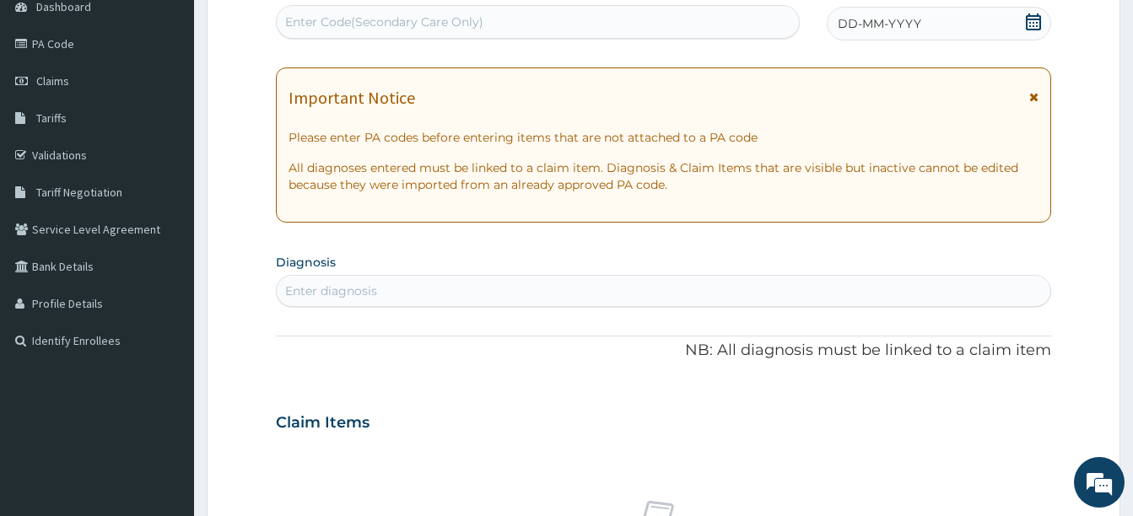
click at [508, 17] on div "Enter Code(Secondary Care Only)" at bounding box center [538, 21] width 522 height 27
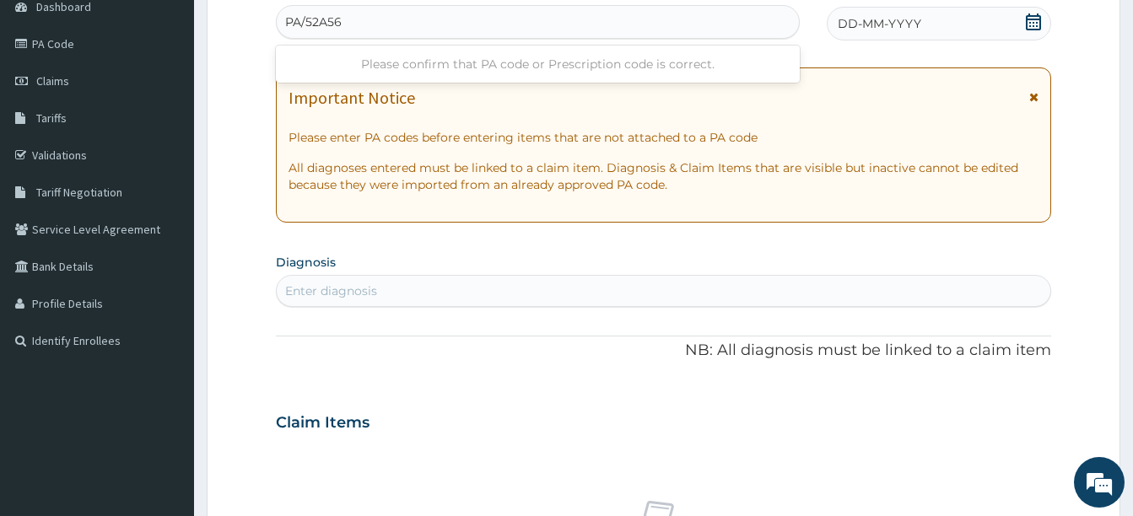
type input "PA/52A560"
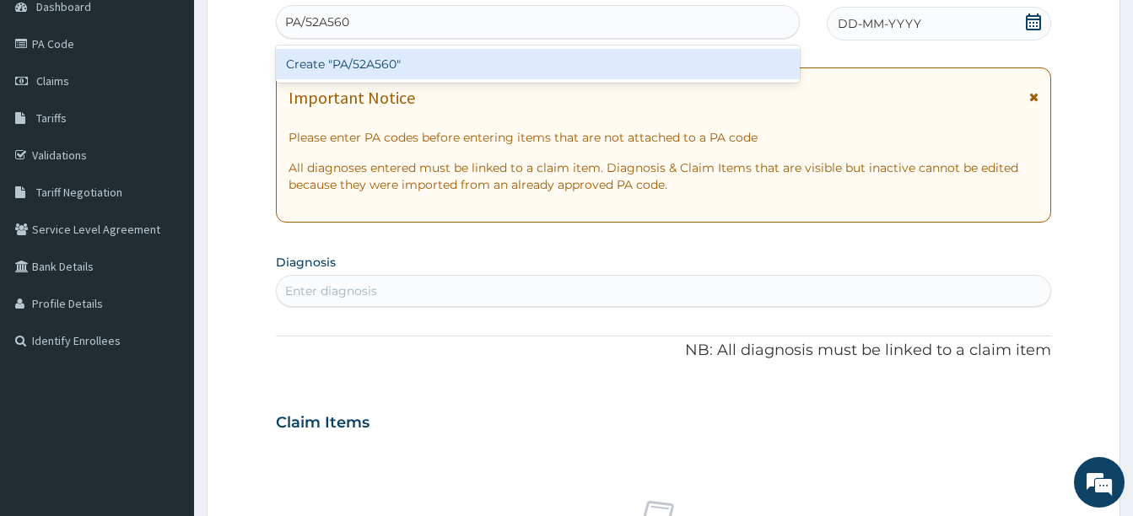
click at [353, 63] on div "Create "PA/52A560"" at bounding box center [538, 64] width 524 height 30
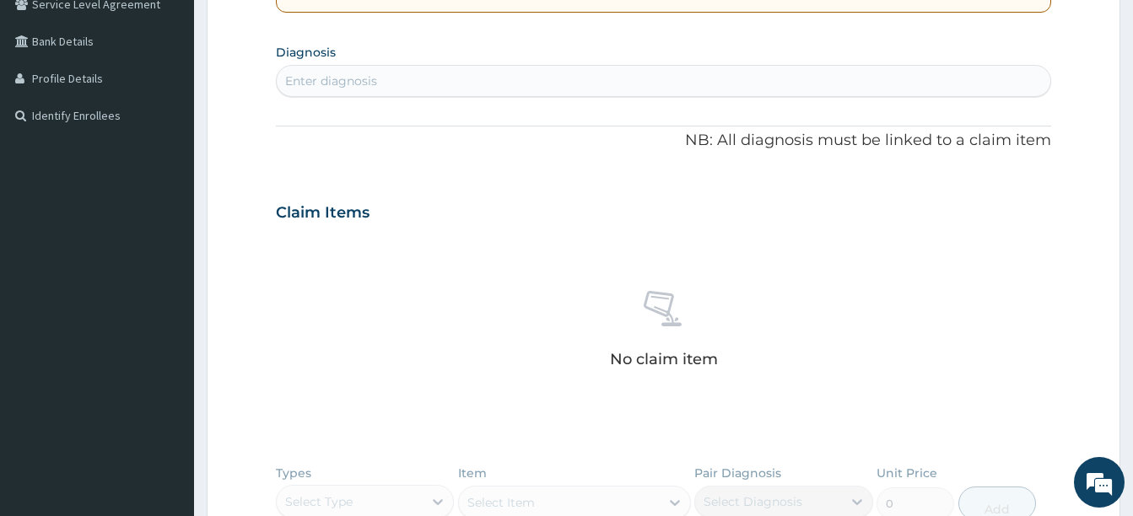
scroll to position [93, 0]
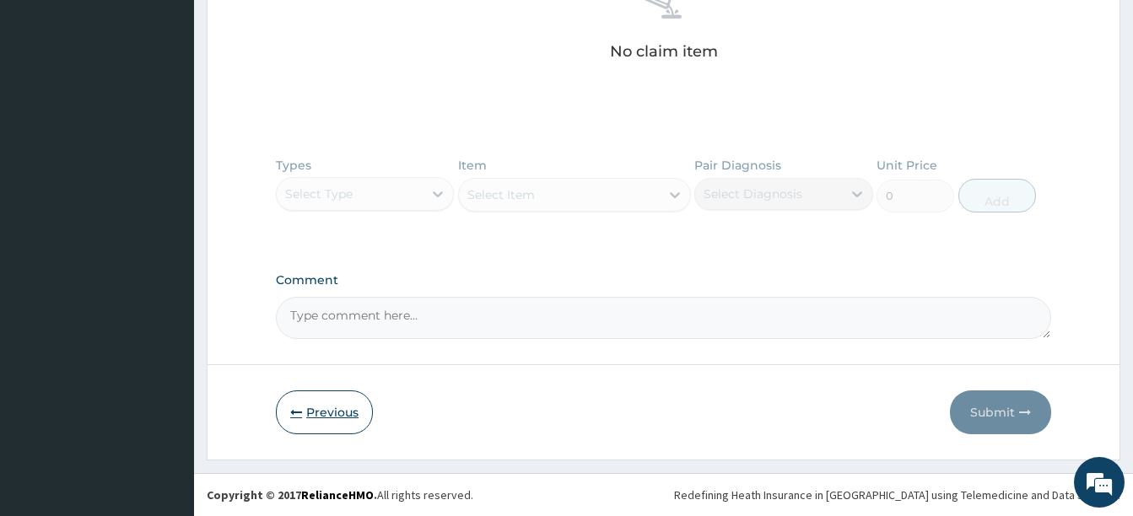
click at [332, 406] on button "Previous" at bounding box center [324, 413] width 97 height 44
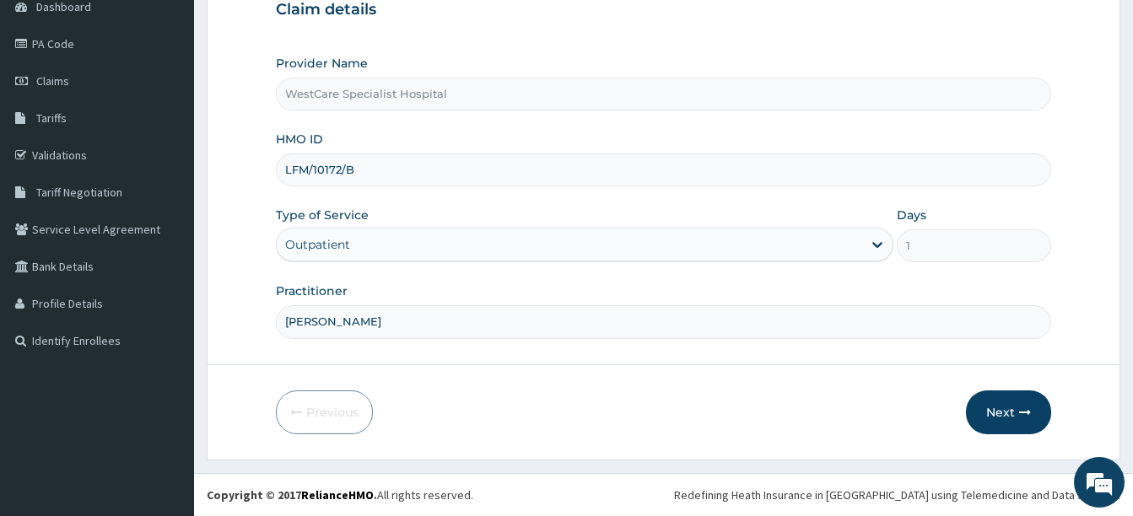
click at [380, 173] on input "LFM/10172/B" at bounding box center [663, 170] width 775 height 33
type input "L"
type input "LTI/10149/B"
click at [995, 407] on button "Next" at bounding box center [1008, 413] width 85 height 44
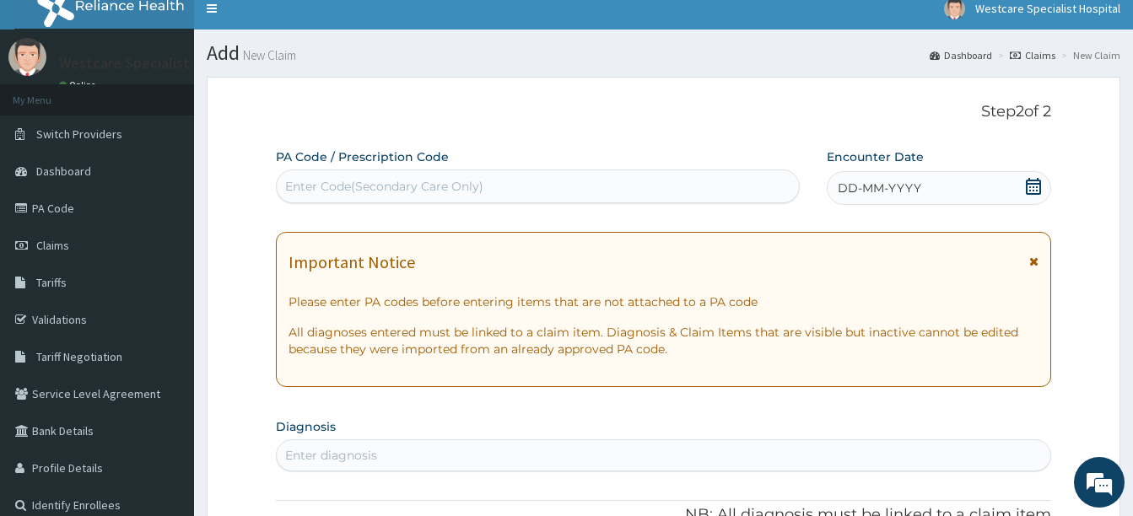
scroll to position [8, 0]
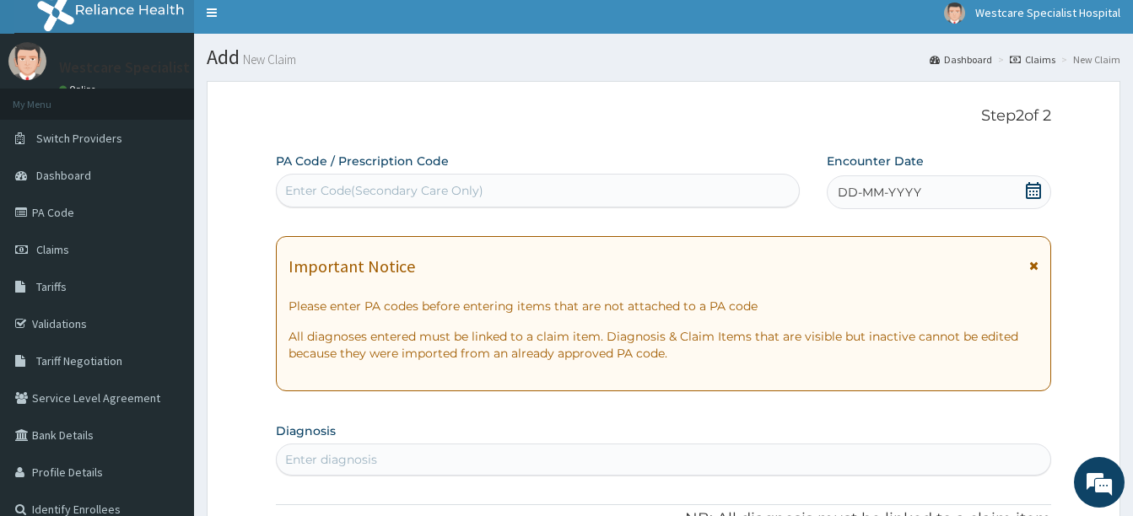
click at [845, 196] on span "DD-MM-YYYY" at bounding box center [880, 192] width 84 height 17
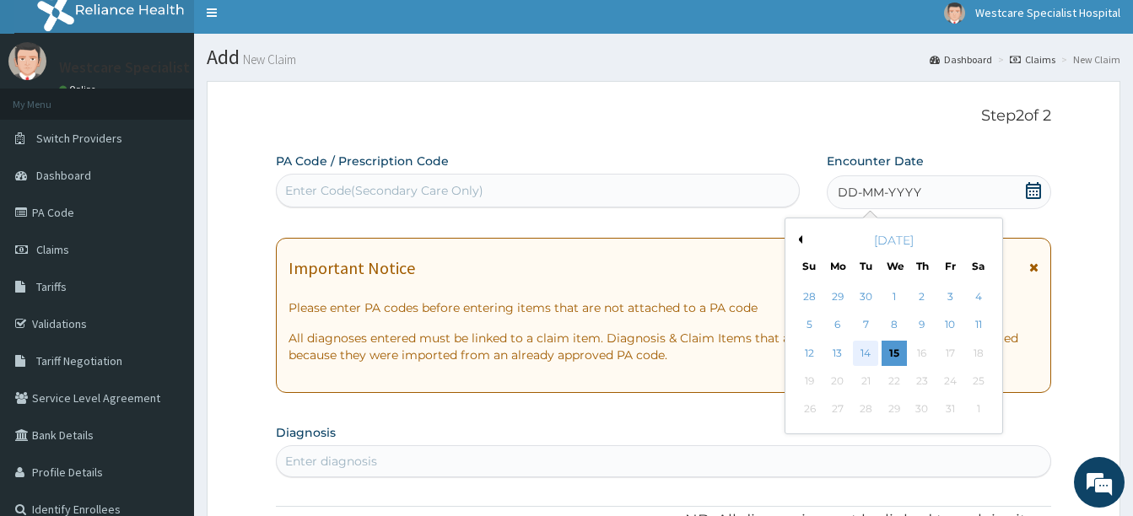
click at [870, 349] on div "14" at bounding box center [865, 353] width 25 height 25
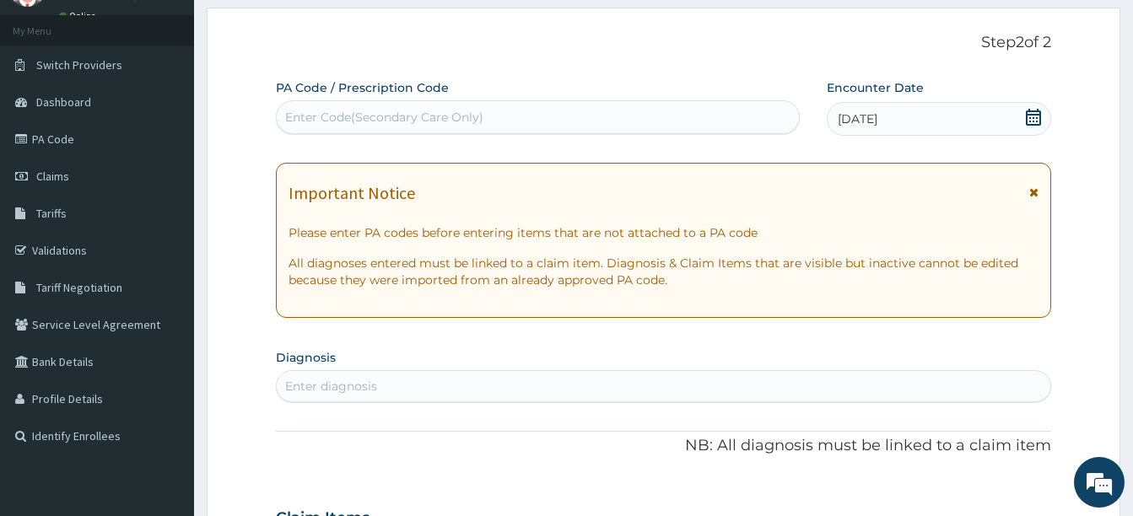
scroll to position [177, 0]
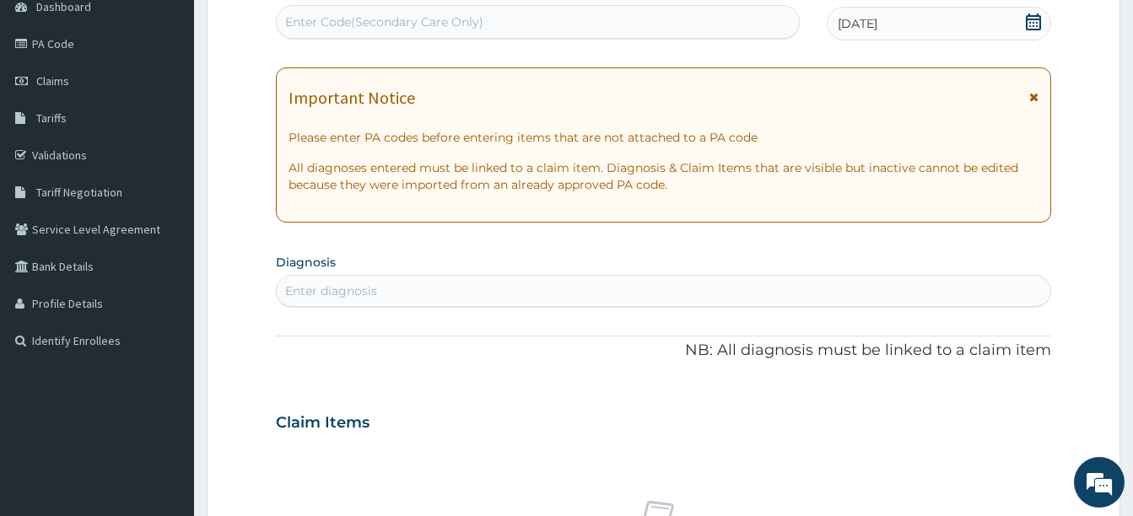
click at [464, 291] on div "Enter diagnosis" at bounding box center [664, 291] width 774 height 27
type input "PUD"
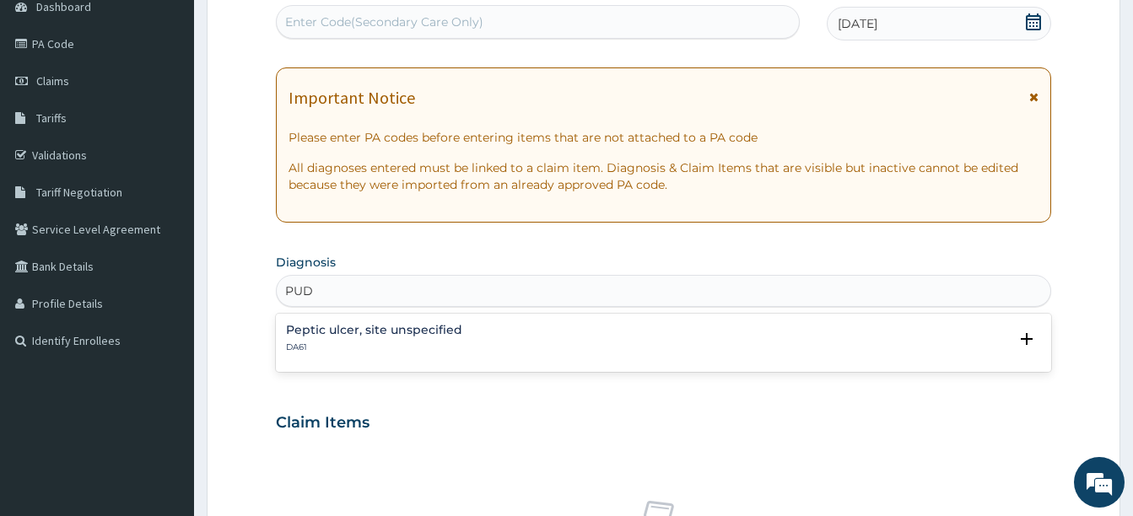
click at [298, 325] on h4 "Peptic ulcer, site unspecified" at bounding box center [374, 330] width 176 height 13
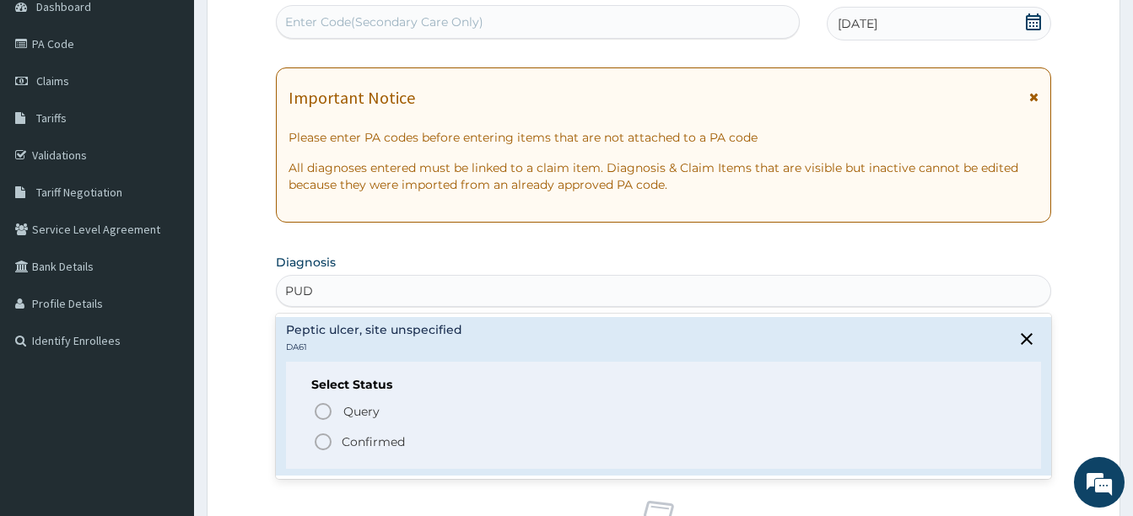
click at [327, 445] on icon "status option filled" at bounding box center [323, 442] width 20 height 20
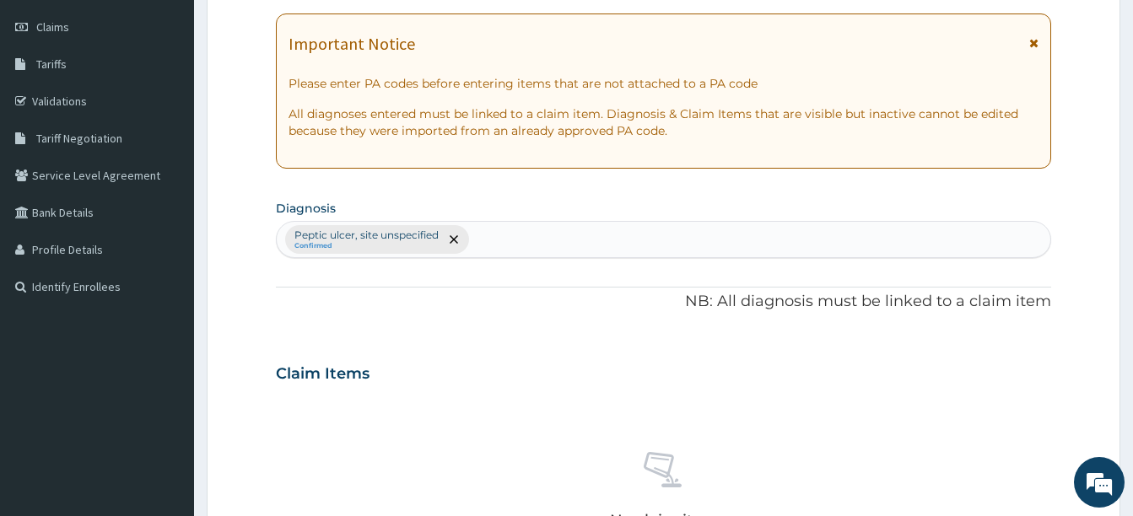
scroll to position [515, 0]
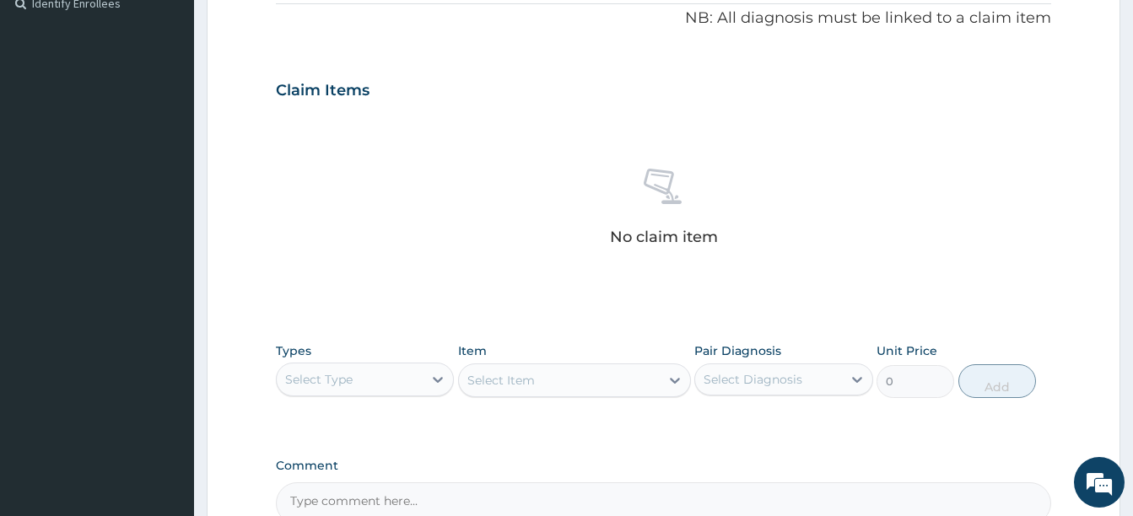
click at [343, 374] on div "Select Type" at bounding box center [318, 379] width 67 height 17
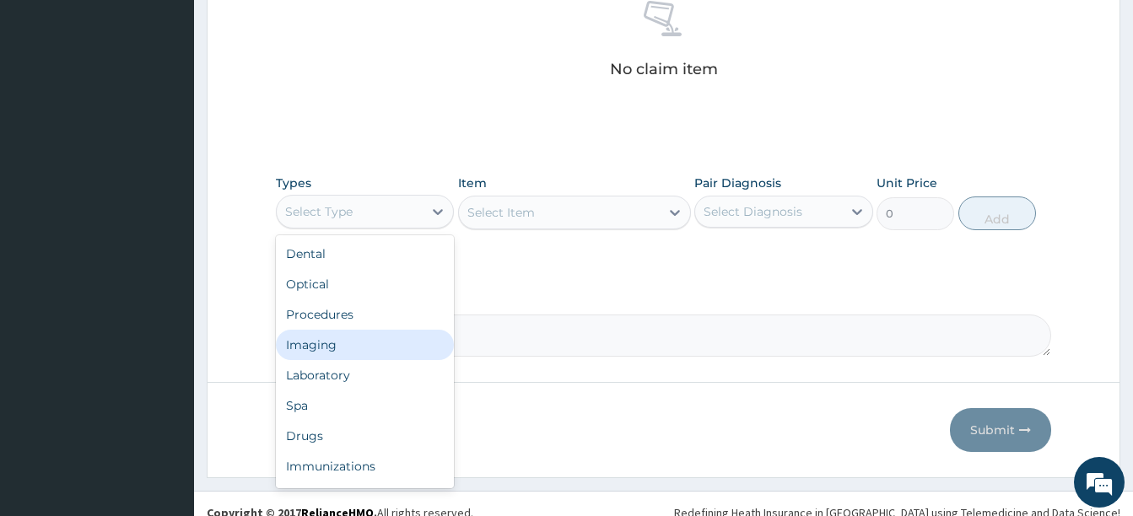
scroll to position [683, 0]
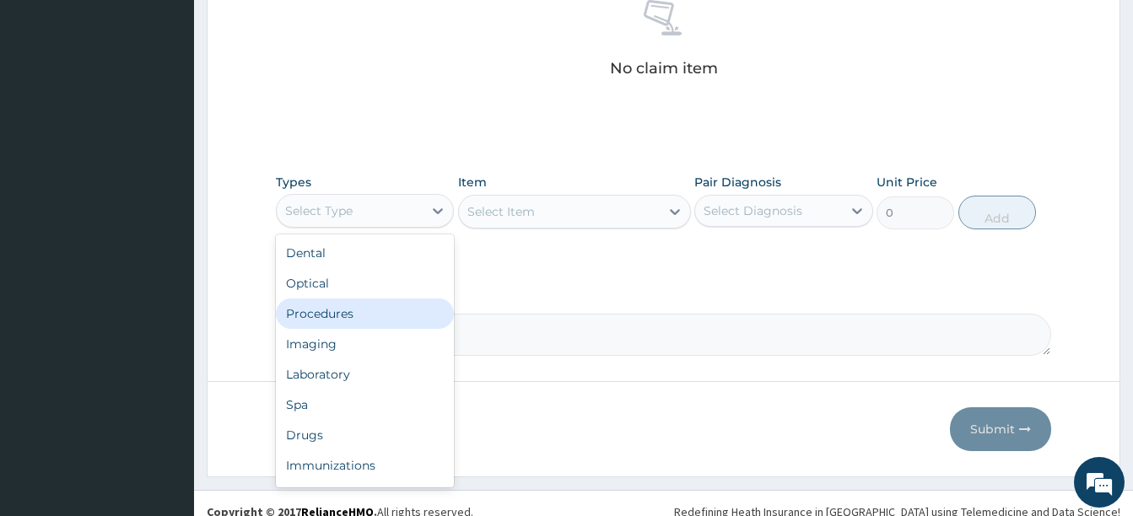
click at [353, 312] on div "Procedures" at bounding box center [365, 314] width 178 height 30
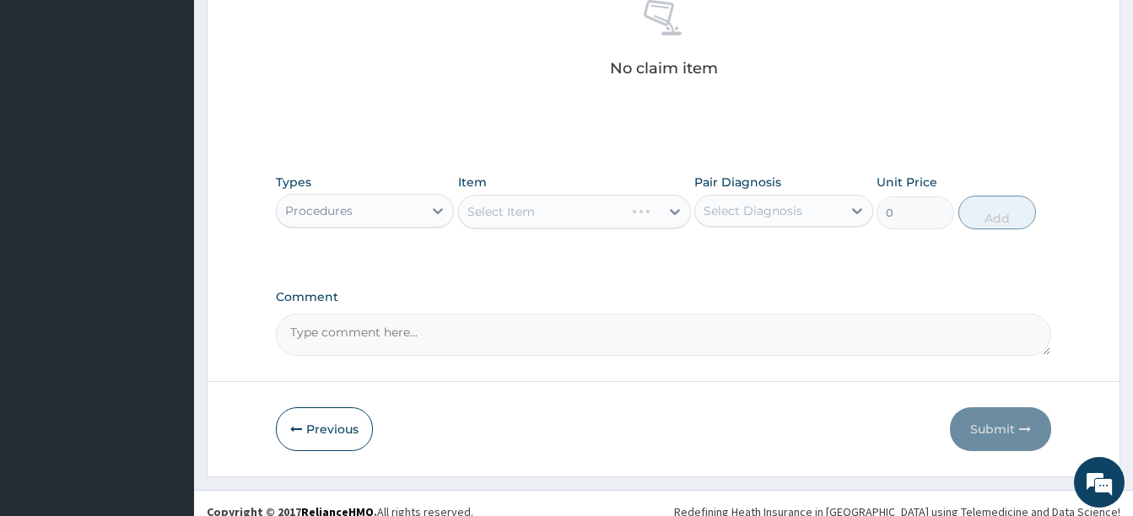
click at [814, 304] on label "Comment" at bounding box center [663, 297] width 775 height 14
click at [814, 314] on textarea "Comment" at bounding box center [663, 335] width 775 height 42
click at [747, 216] on div "Select Diagnosis" at bounding box center [753, 210] width 99 height 17
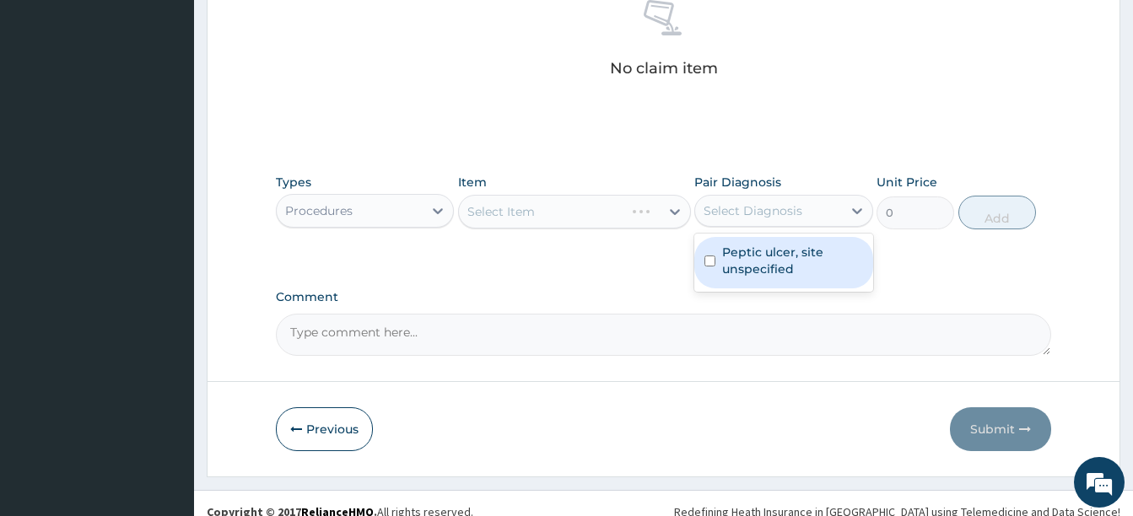
click at [720, 273] on div "Peptic ulcer, site unspecified" at bounding box center [783, 262] width 178 height 51
checkbox input "true"
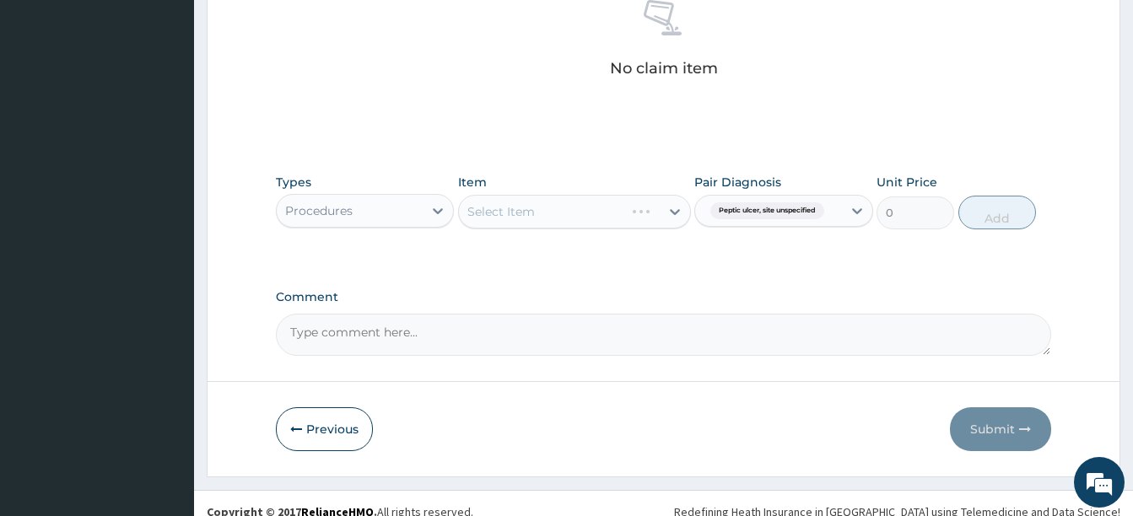
click at [514, 210] on div "Select Item" at bounding box center [500, 211] width 67 height 17
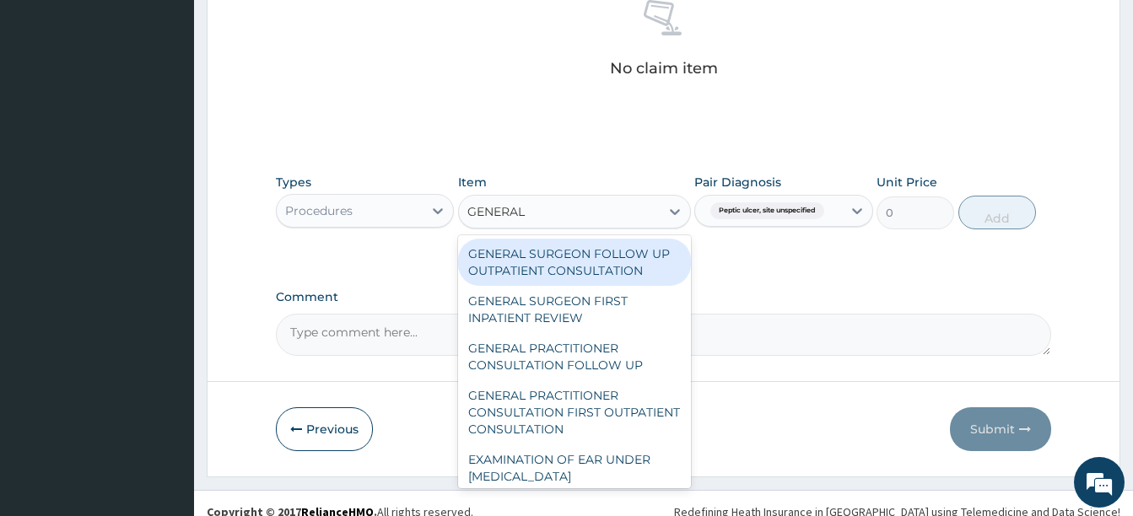
type input "GENERAL P"
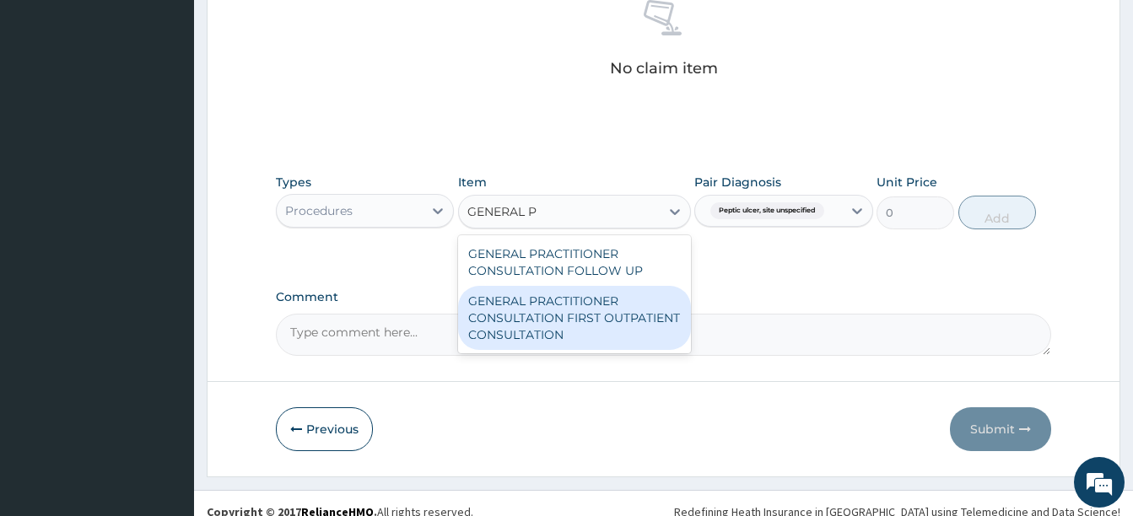
click at [527, 326] on div "GENERAL PRACTITIONER CONSULTATION FIRST OUTPATIENT CONSULTATION" at bounding box center [574, 318] width 233 height 64
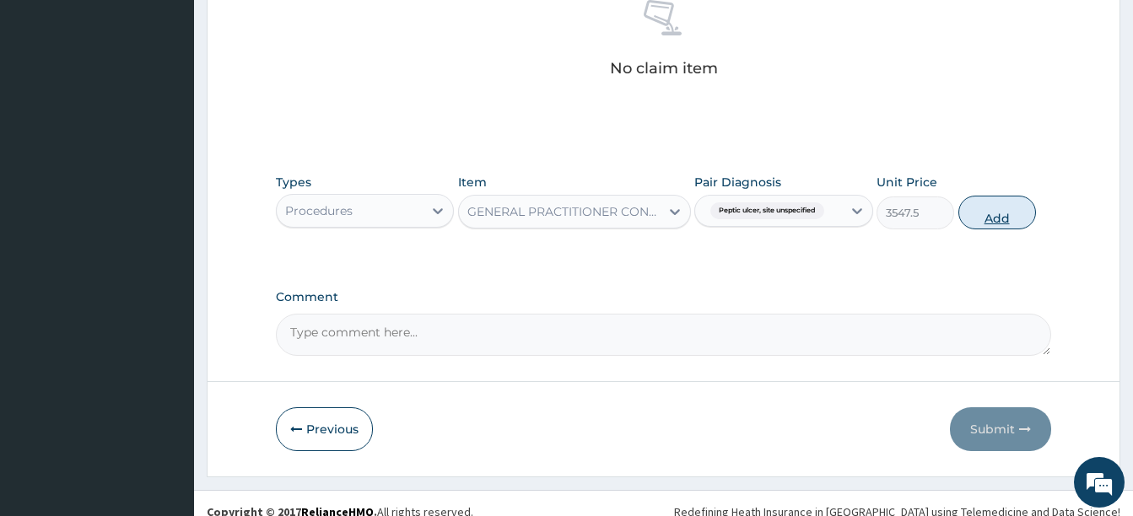
click at [1017, 220] on button "Add" at bounding box center [997, 213] width 78 height 34
type input "0"
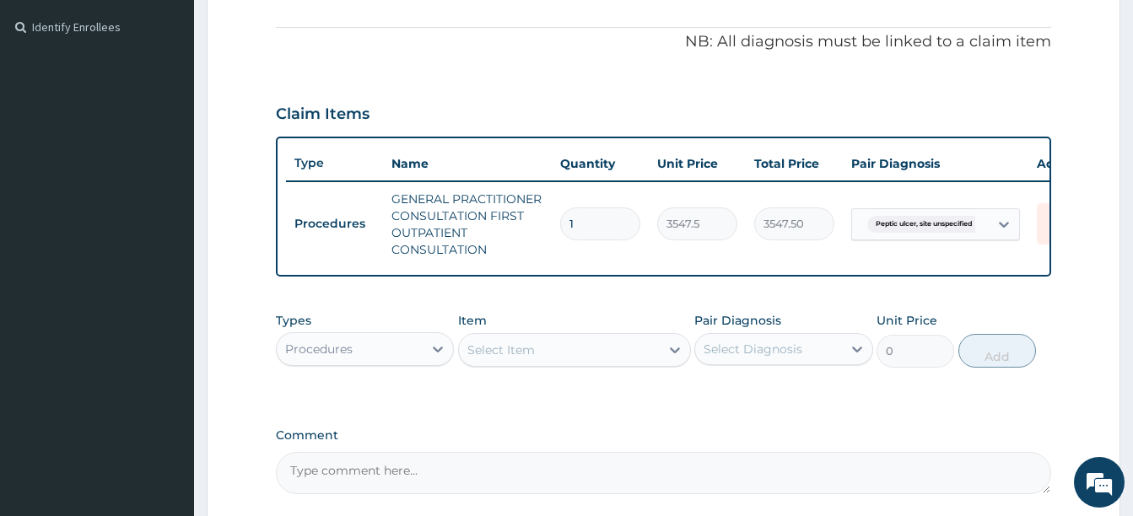
scroll to position [490, 0]
click at [366, 353] on div "Procedures" at bounding box center [350, 350] width 146 height 27
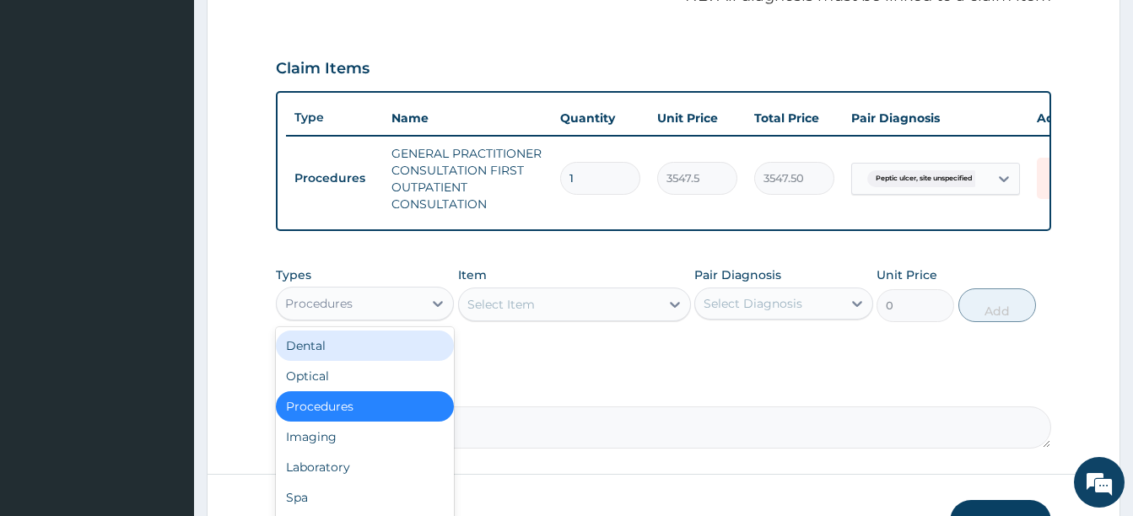
scroll to position [57, 0]
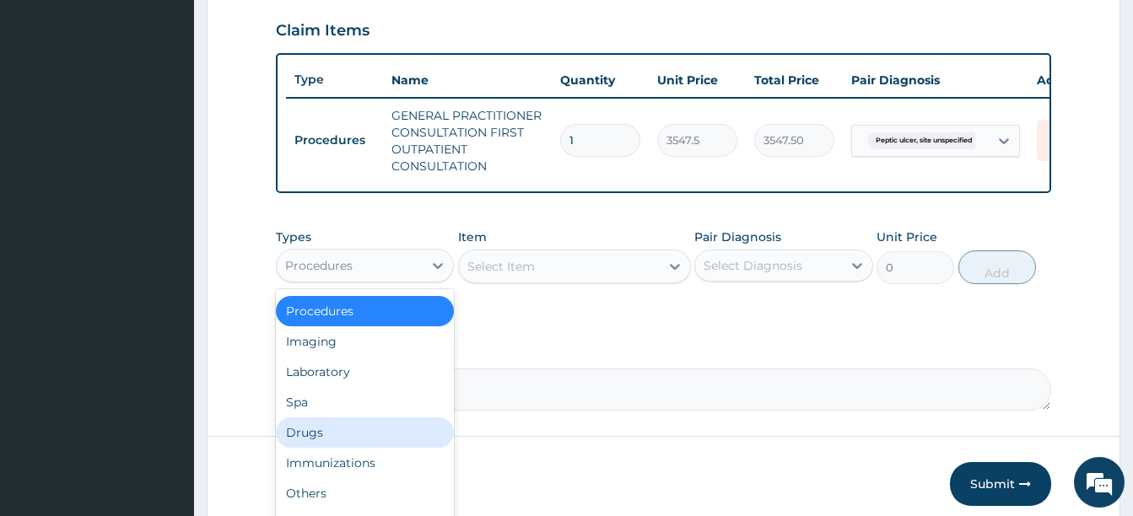
click at [326, 440] on div "Drugs" at bounding box center [365, 433] width 178 height 30
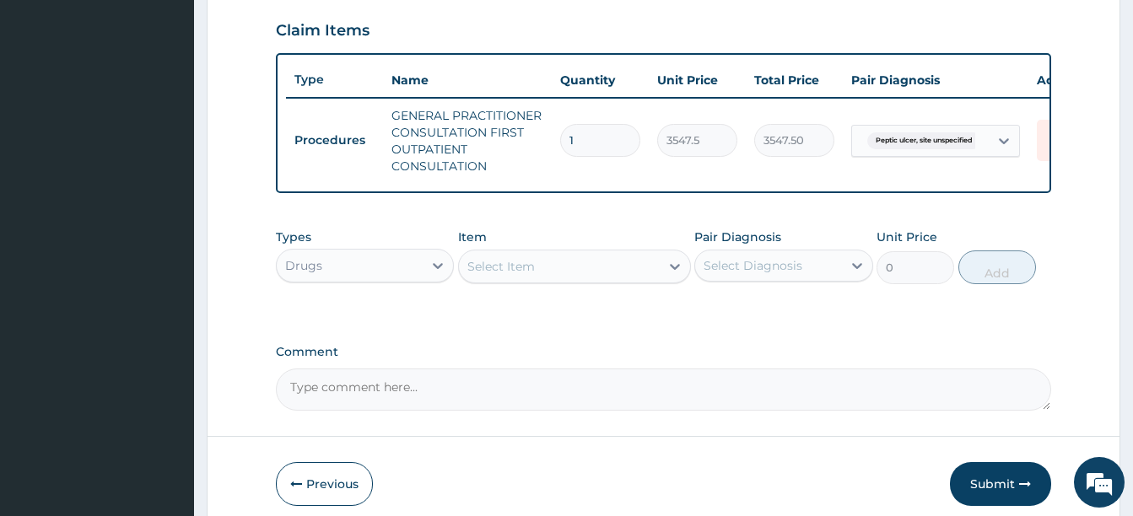
click at [574, 275] on div "Select Item" at bounding box center [559, 266] width 201 height 27
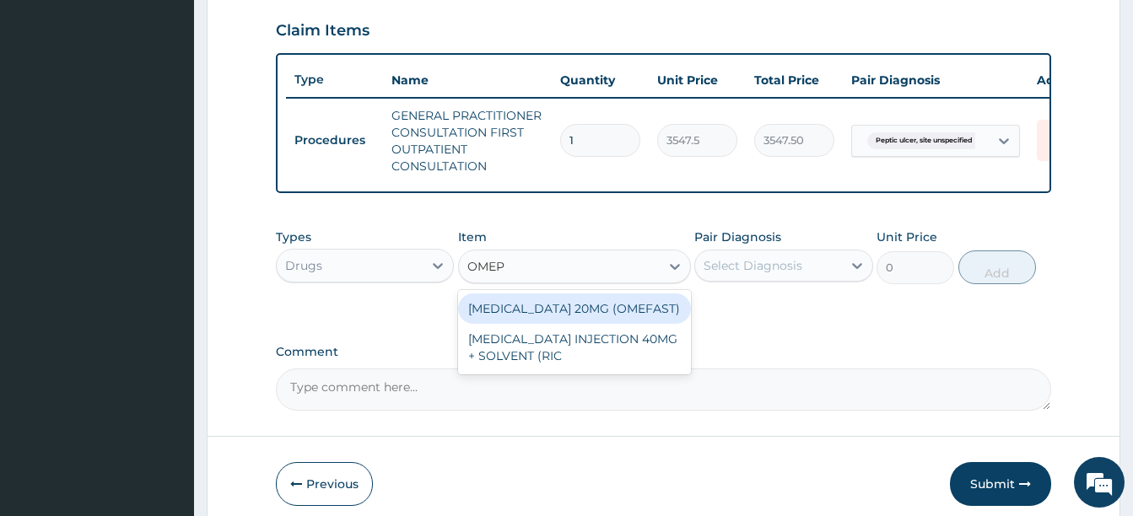
type input "OMEPR"
click at [592, 321] on div "OMEPRAZOLE 20MG (OMEFAST)" at bounding box center [574, 309] width 233 height 30
type input "82.7750015258789"
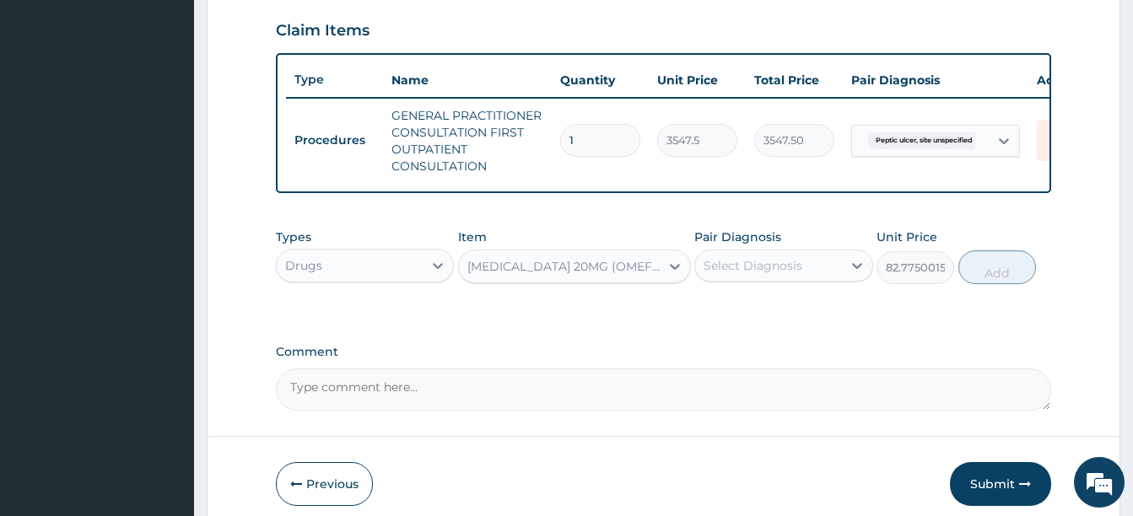
click at [537, 275] on div "[MEDICAL_DATA] 20MG (OMEFAST)" at bounding box center [564, 266] width 194 height 17
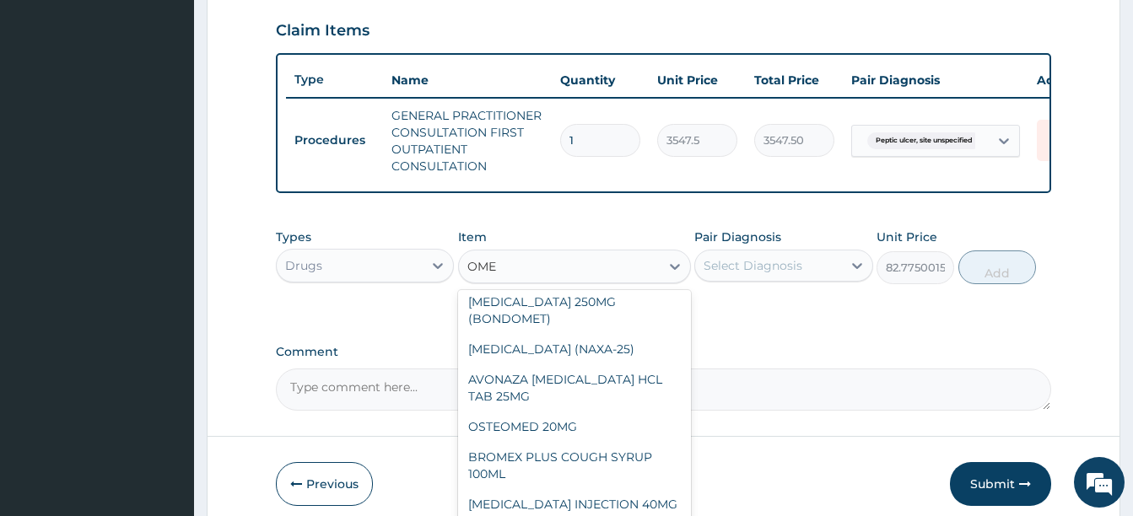
scroll to position [0, 0]
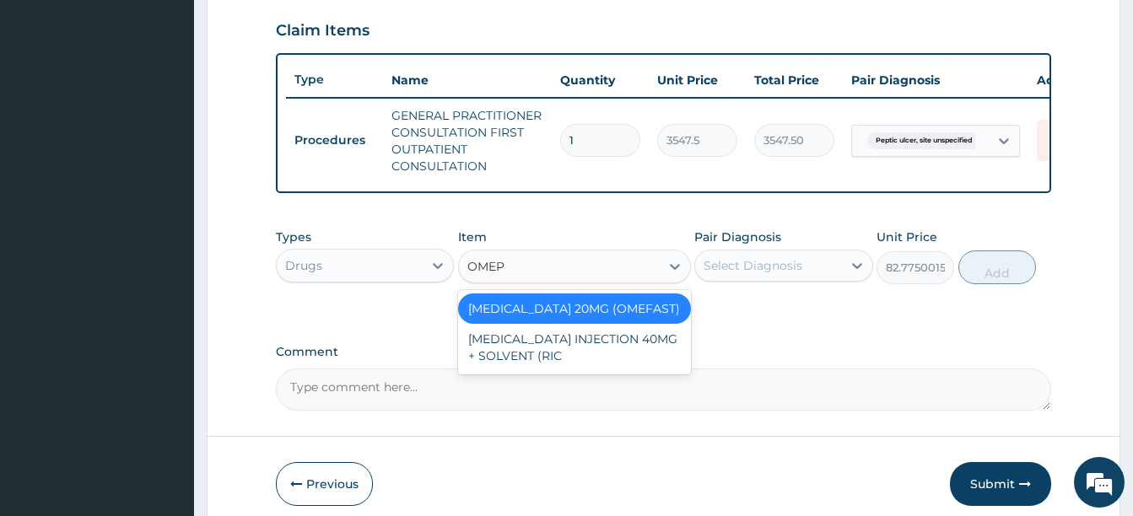
type input "OMEPR"
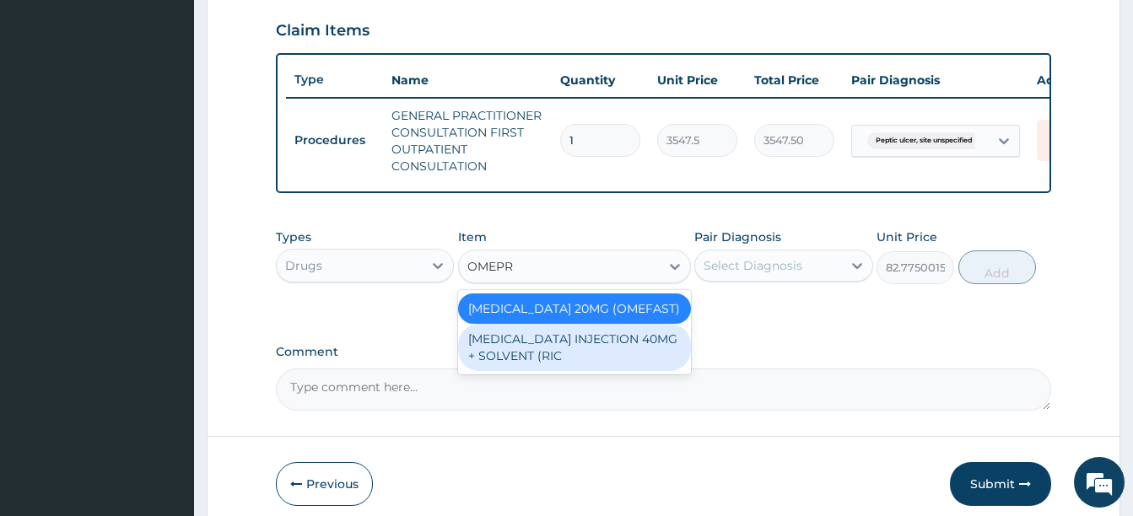
click at [567, 353] on div "[MEDICAL_DATA] INJECTION 40MG + SOLVENT (RIC" at bounding box center [574, 347] width 233 height 47
type input "1537.25"
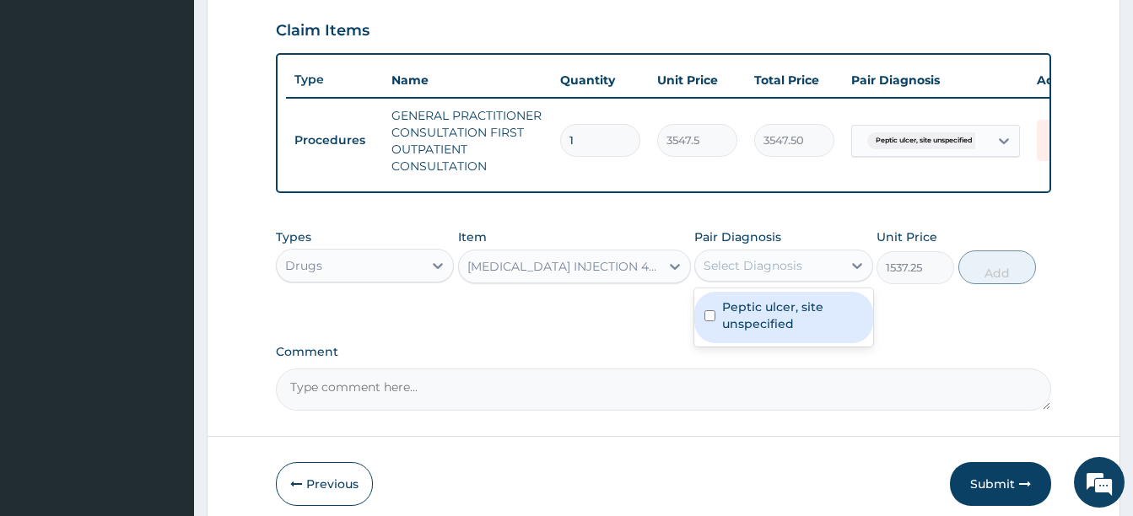
click at [779, 268] on div "Select Diagnosis" at bounding box center [768, 265] width 146 height 27
click at [773, 326] on label "Peptic ulcer, site unspecified" at bounding box center [792, 316] width 140 height 34
checkbox input "true"
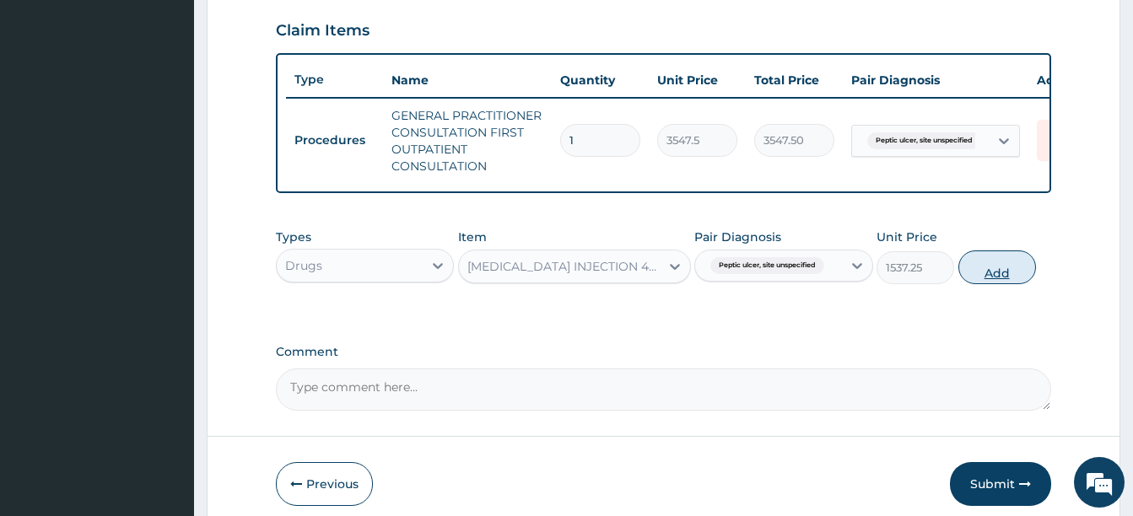
click at [977, 277] on button "Add" at bounding box center [997, 268] width 78 height 34
type input "0"
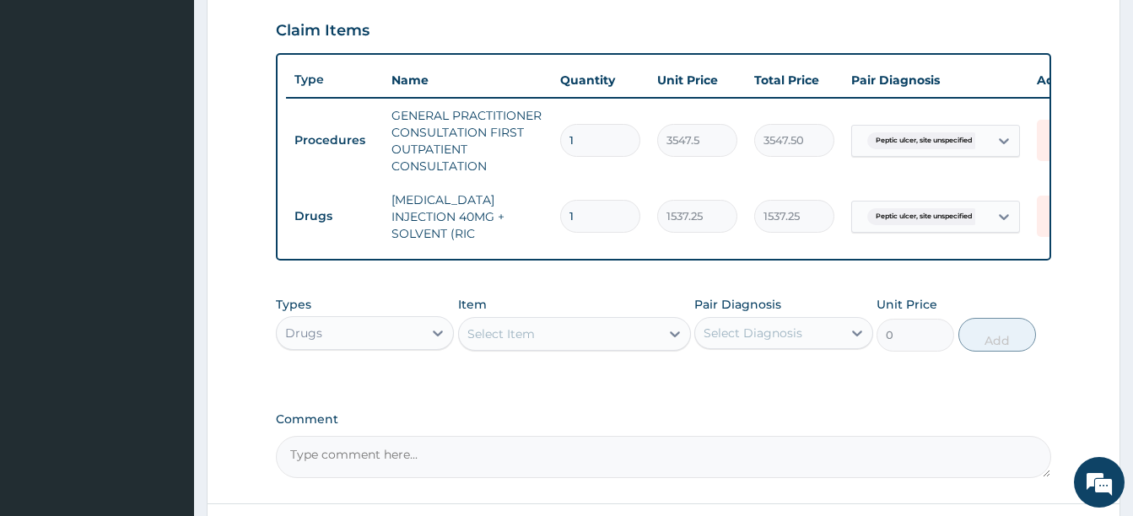
click at [531, 341] on div "Select Item" at bounding box center [500, 334] width 67 height 17
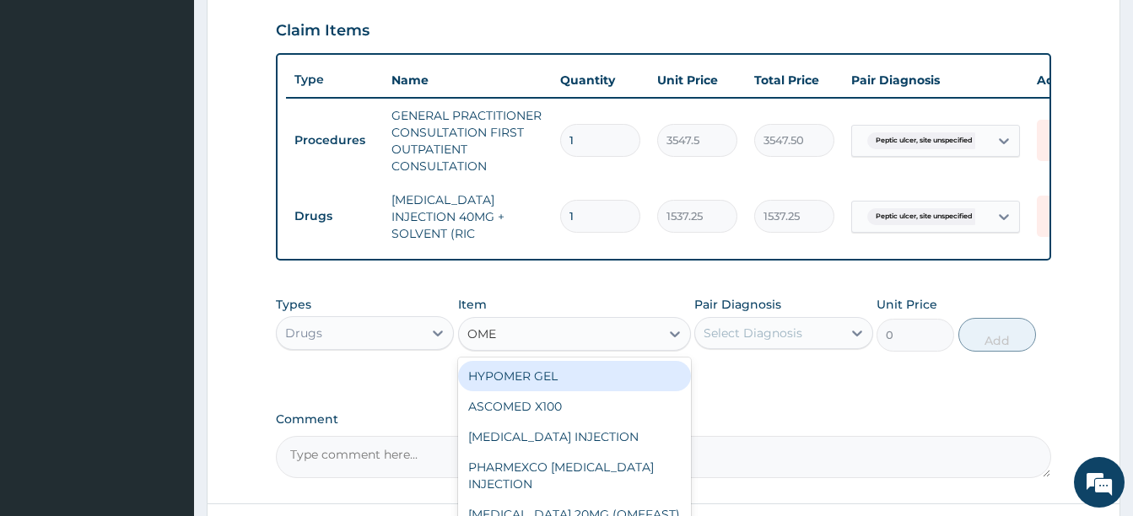
type input "OMEP"
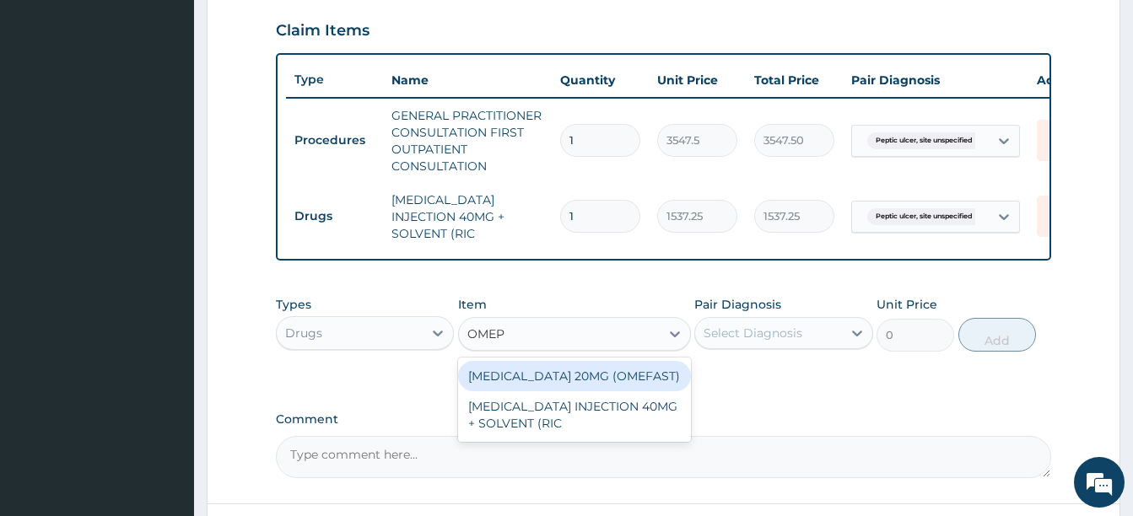
click at [548, 386] on div "OMEPRAZOLE 20MG (OMEFAST)" at bounding box center [574, 376] width 233 height 30
type input "82.7750015258789"
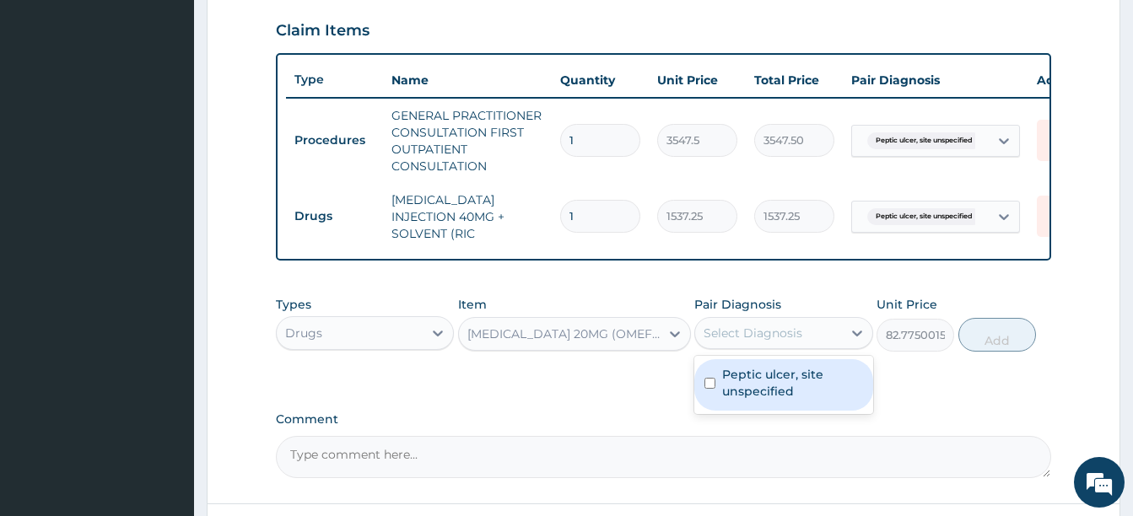
click at [765, 342] on div "Select Diagnosis" at bounding box center [753, 333] width 99 height 17
click at [769, 394] on label "Peptic ulcer, site unspecified" at bounding box center [792, 383] width 140 height 34
checkbox input "true"
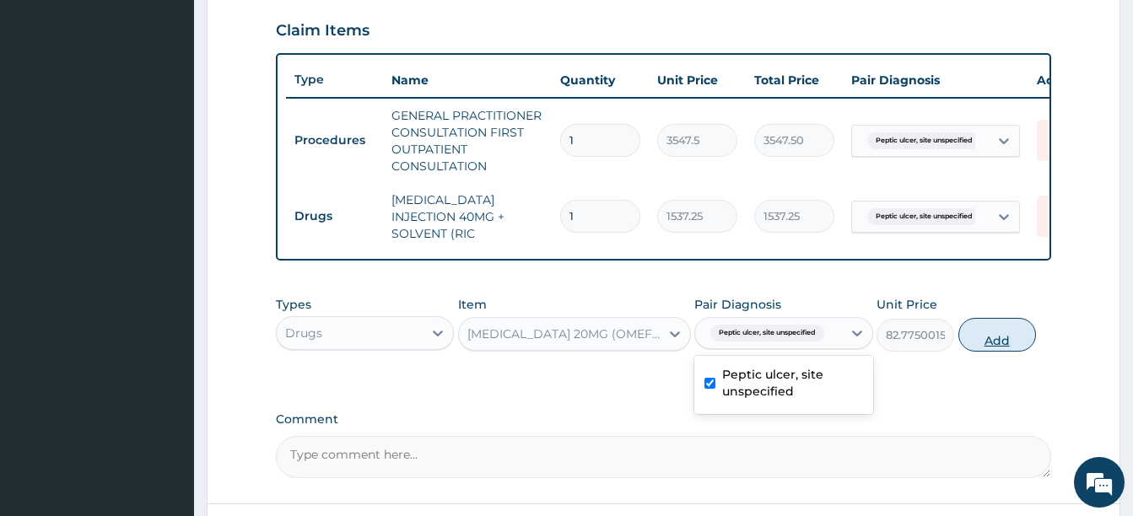
click at [988, 339] on button "Add" at bounding box center [997, 335] width 78 height 34
type input "0"
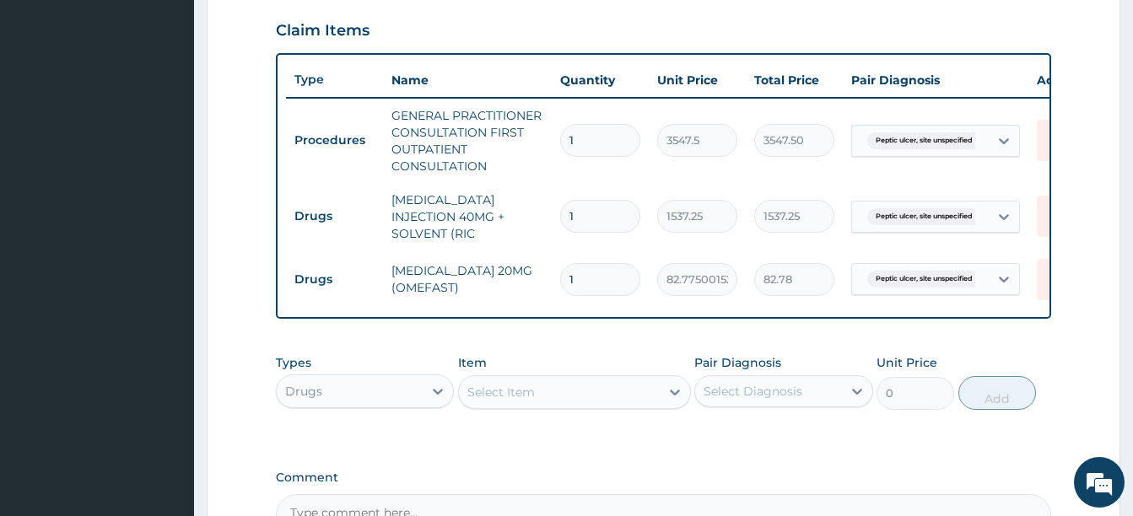
type input "14"
type input "1158.85"
type input "14"
click at [511, 401] on div "Select Item" at bounding box center [500, 392] width 67 height 17
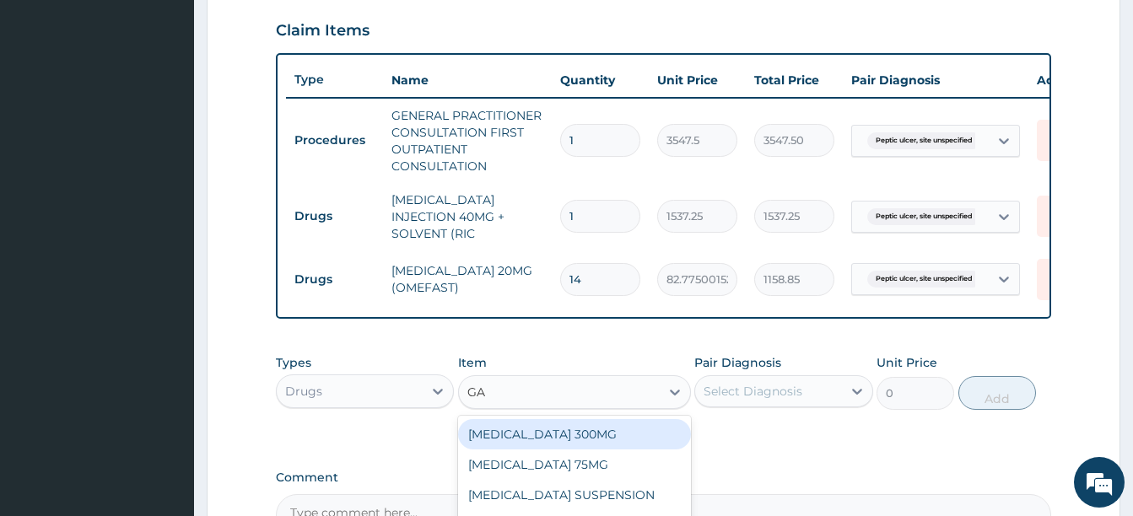
type input "GAV"
drag, startPoint x: 525, startPoint y: 445, endPoint x: 769, endPoint y: 436, distance: 243.9
click at [528, 445] on div "GAVISCON SUSPENSION" at bounding box center [574, 434] width 233 height 30
type input "8514"
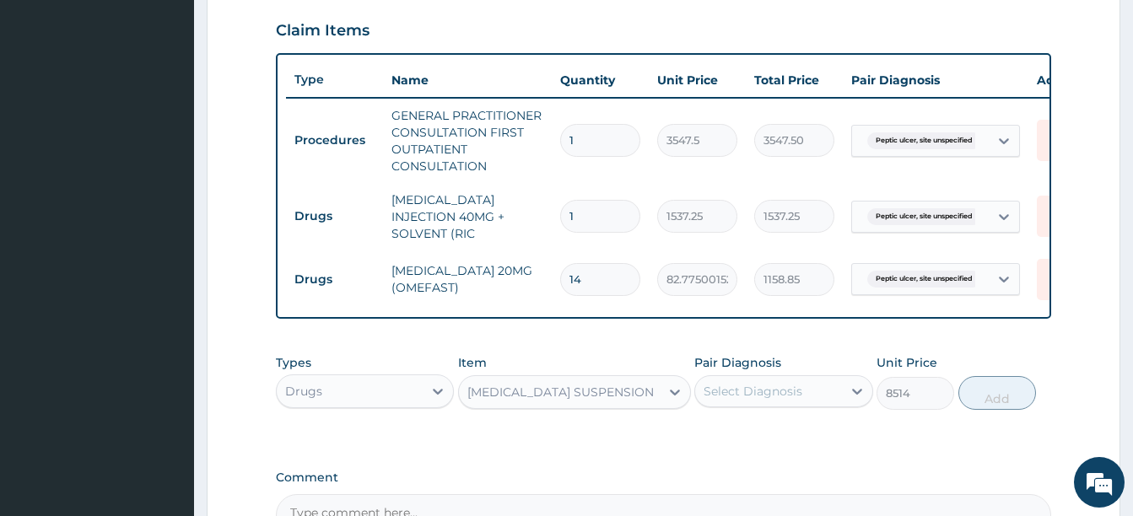
click at [781, 400] on div "Select Diagnosis" at bounding box center [753, 391] width 99 height 17
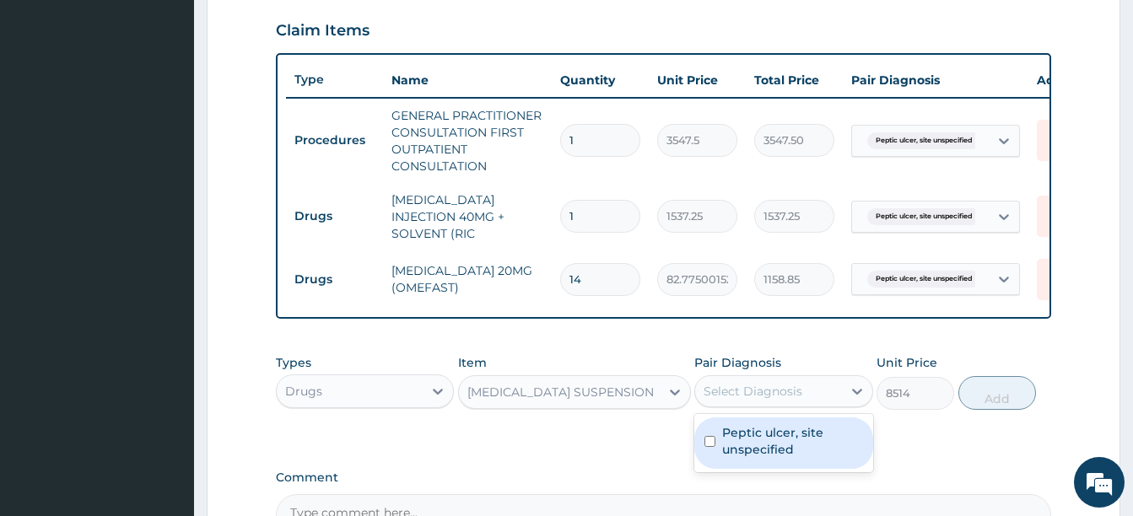
click at [778, 442] on label "Peptic ulcer, site unspecified" at bounding box center [792, 441] width 140 height 34
checkbox input "true"
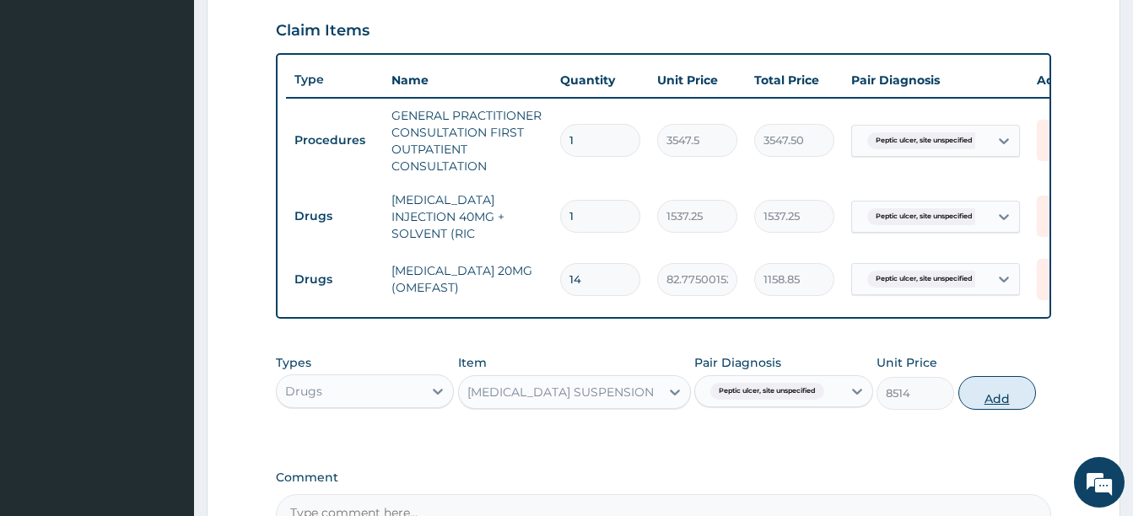
click at [980, 407] on button "Add" at bounding box center [997, 393] width 78 height 34
type input "0"
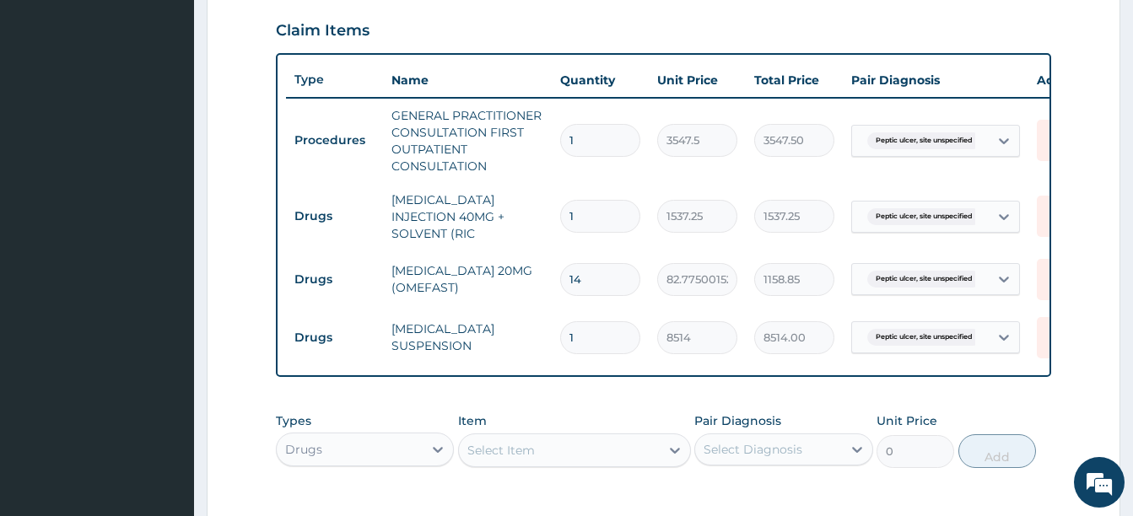
type input "0"
type input "0.00"
type input "1"
type input "8514.00"
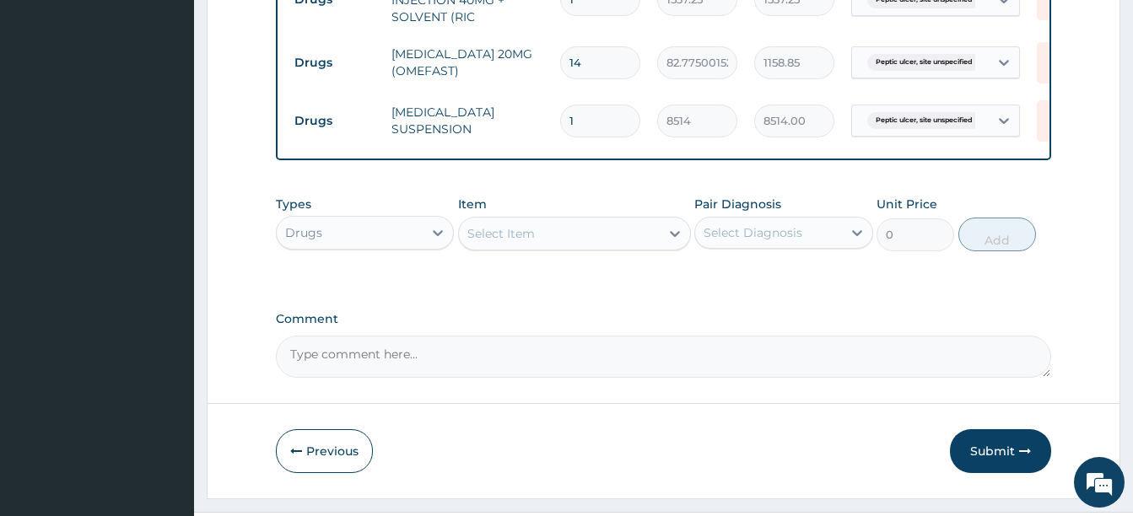
scroll to position [843, 0]
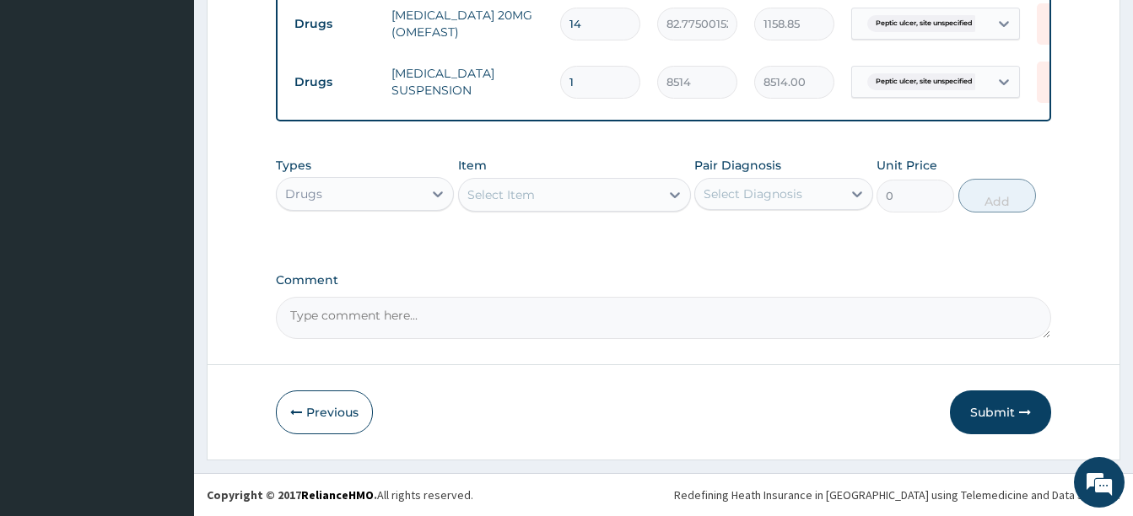
click at [531, 191] on div "Select Item" at bounding box center [500, 194] width 67 height 17
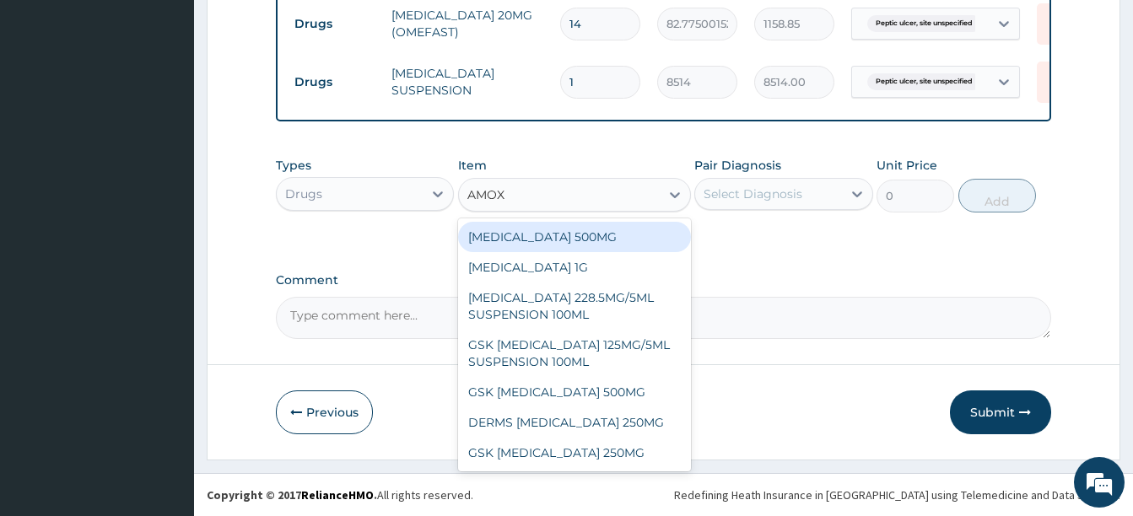
type input "AMOXI"
click at [593, 238] on div "AMOXICILLIN 500MG" at bounding box center [574, 237] width 233 height 30
type input "70.94999694824219"
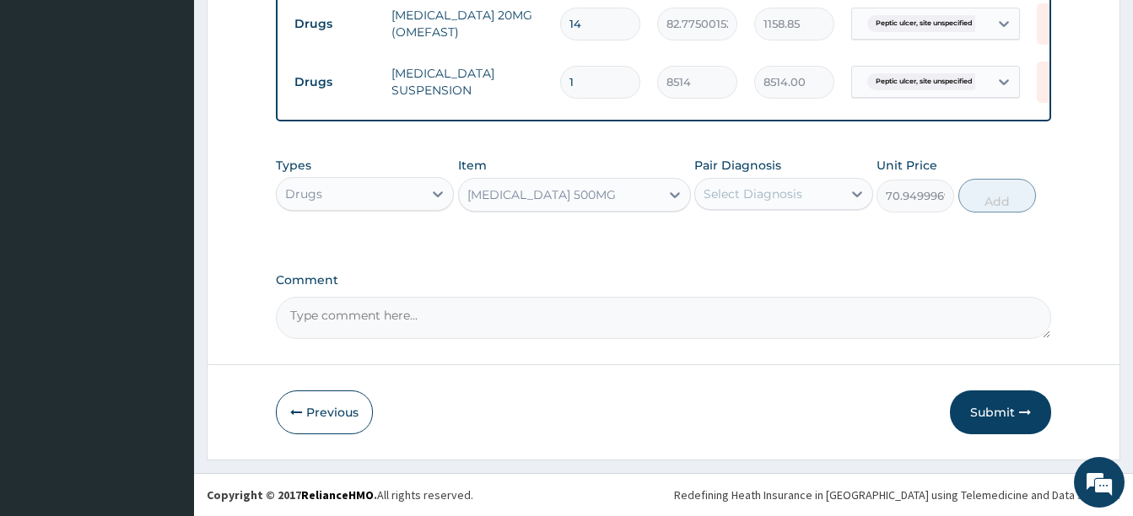
click at [754, 193] on div "Select Diagnosis" at bounding box center [753, 194] width 99 height 17
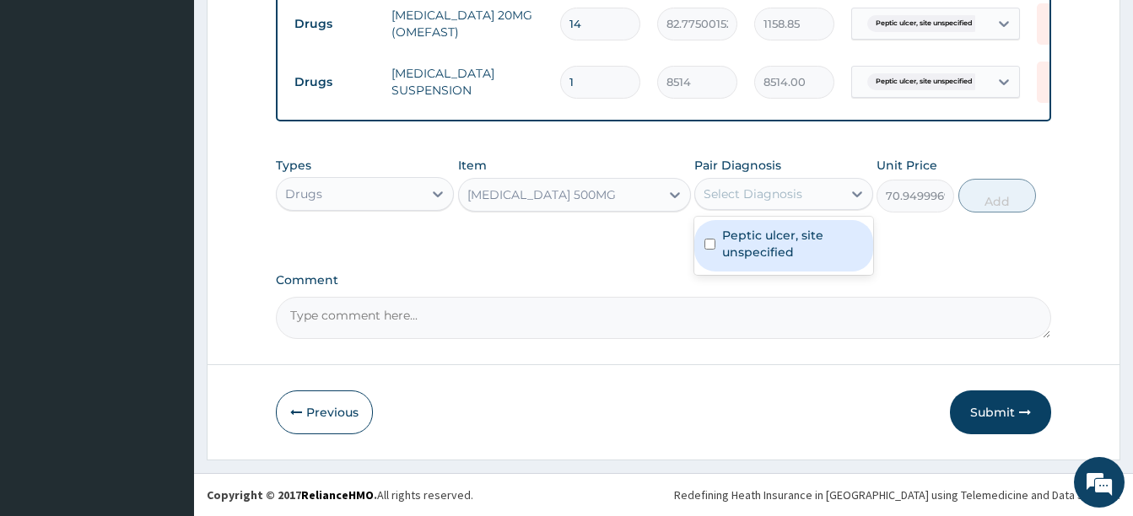
click at [767, 238] on label "Peptic ulcer, site unspecified" at bounding box center [792, 244] width 140 height 34
checkbox input "true"
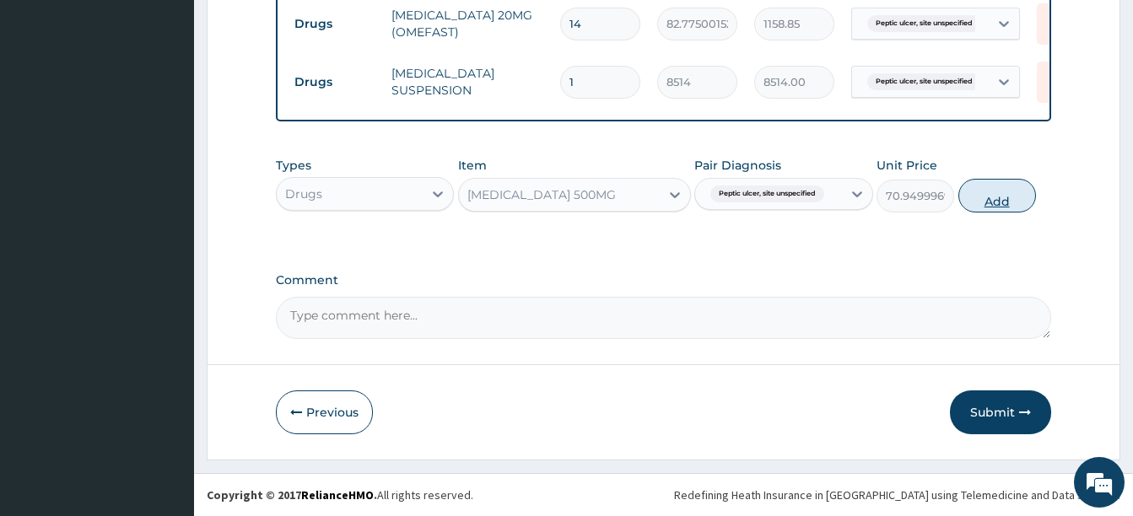
click at [999, 192] on button "Add" at bounding box center [997, 196] width 78 height 34
type input "0"
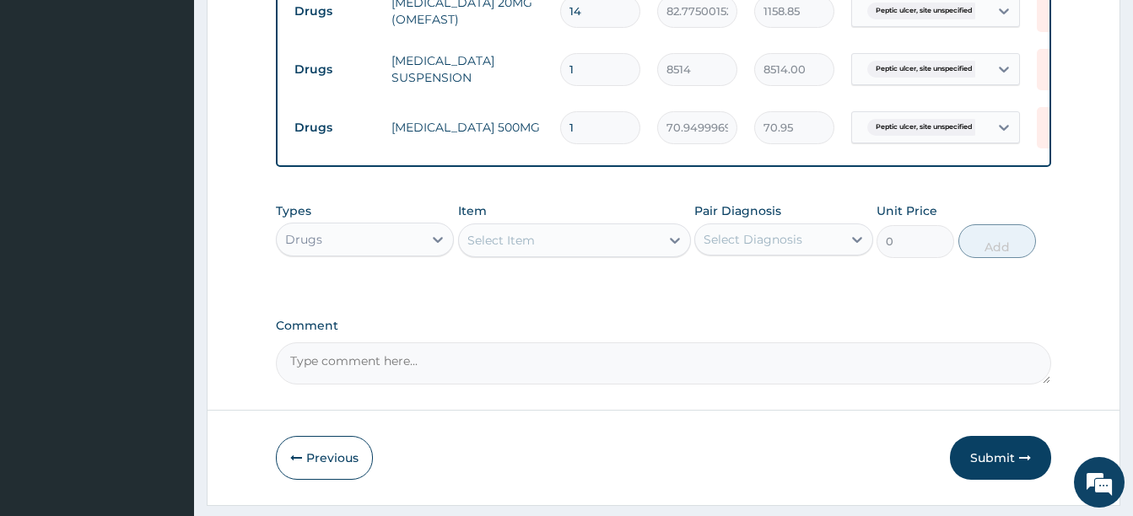
click at [569, 121] on input "1" at bounding box center [600, 127] width 80 height 33
type input "21"
type input "1489.95"
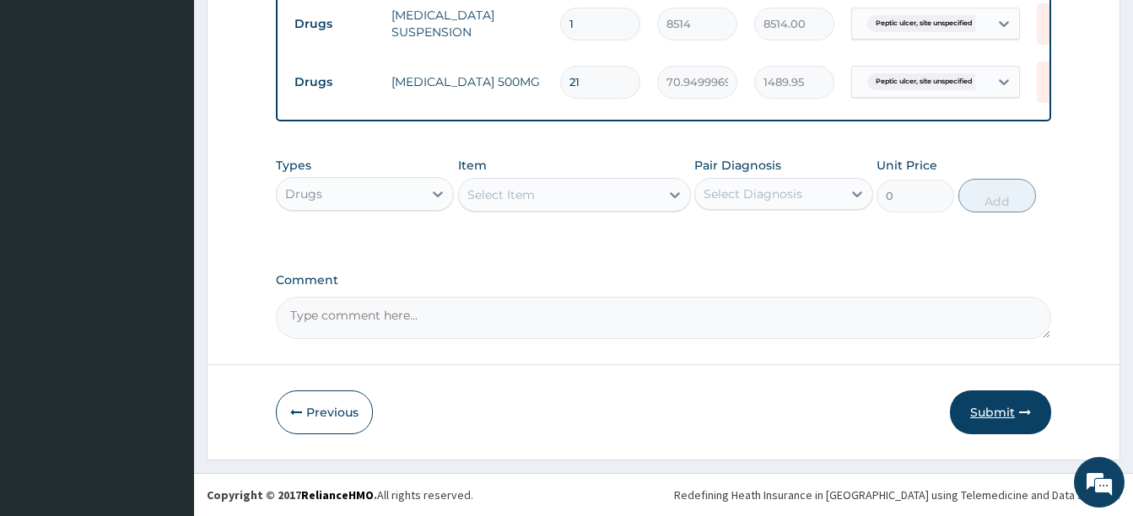
type input "21"
click at [1005, 413] on button "Submit" at bounding box center [1000, 413] width 101 height 44
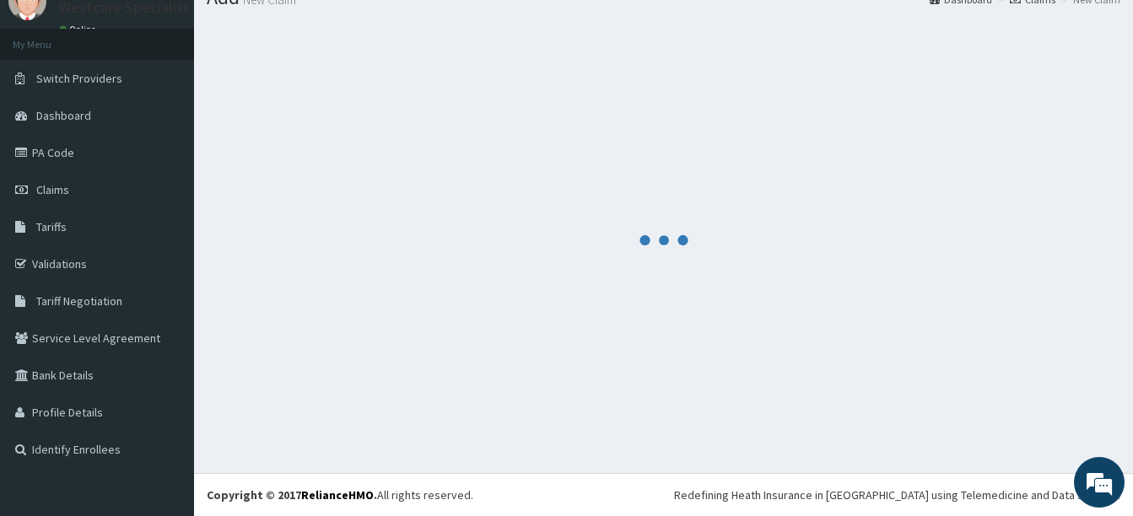
scroll to position [901, 0]
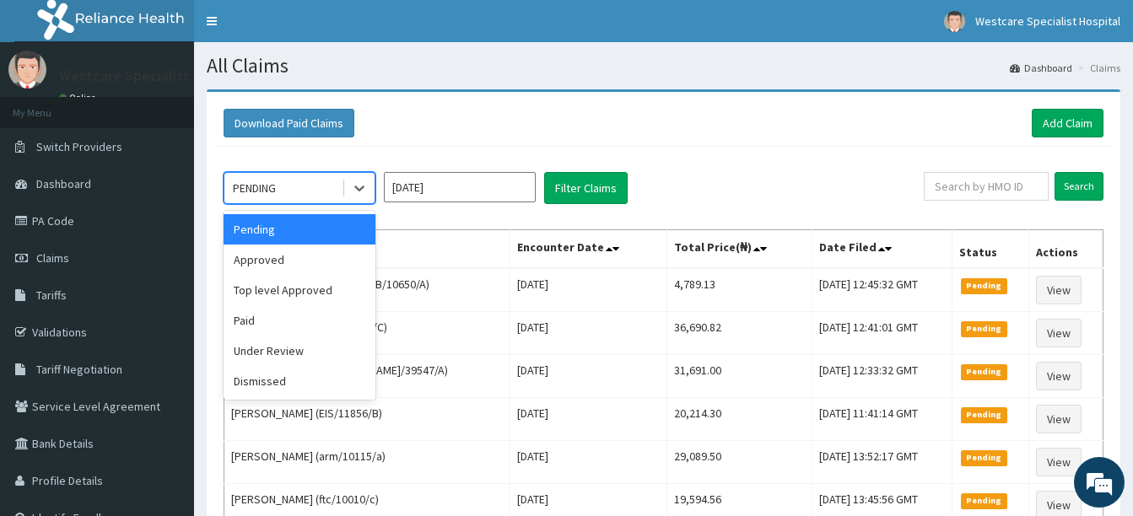
click at [305, 179] on div "PENDING" at bounding box center [282, 188] width 117 height 27
click at [287, 255] on div "Approved" at bounding box center [300, 260] width 152 height 30
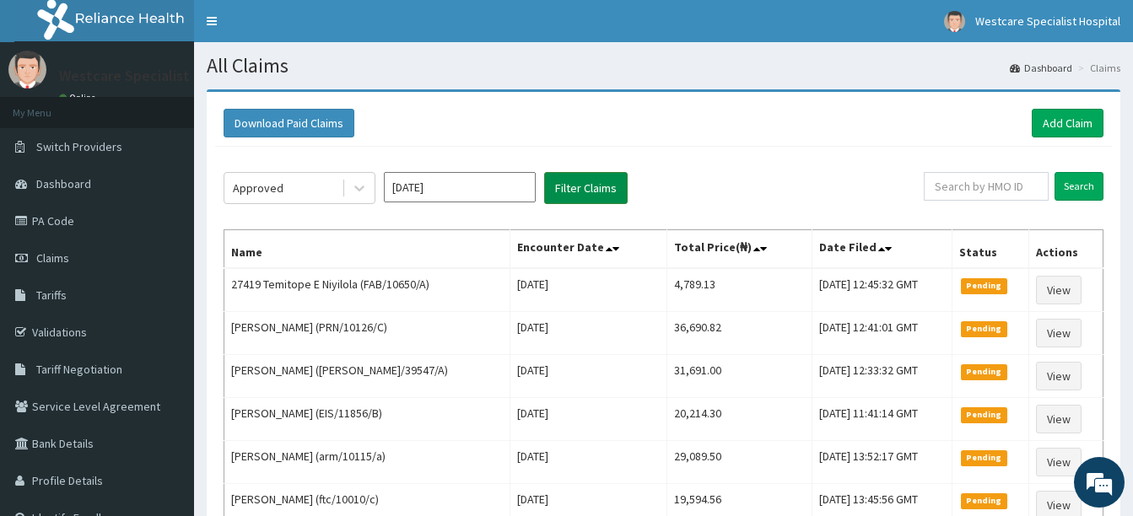
click at [575, 190] on button "Filter Claims" at bounding box center [586, 188] width 84 height 32
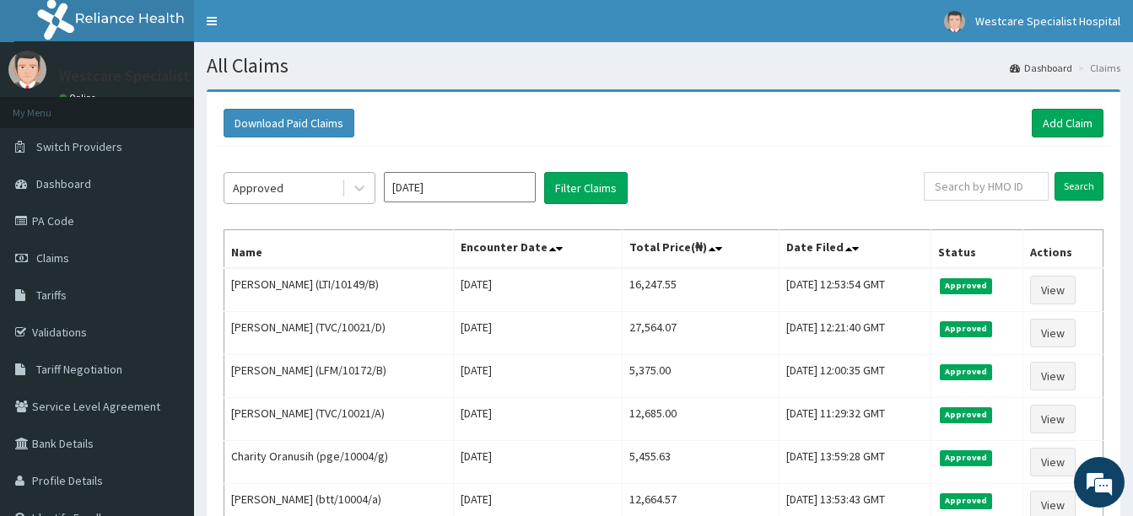
click at [297, 196] on div "Approved" at bounding box center [282, 188] width 117 height 27
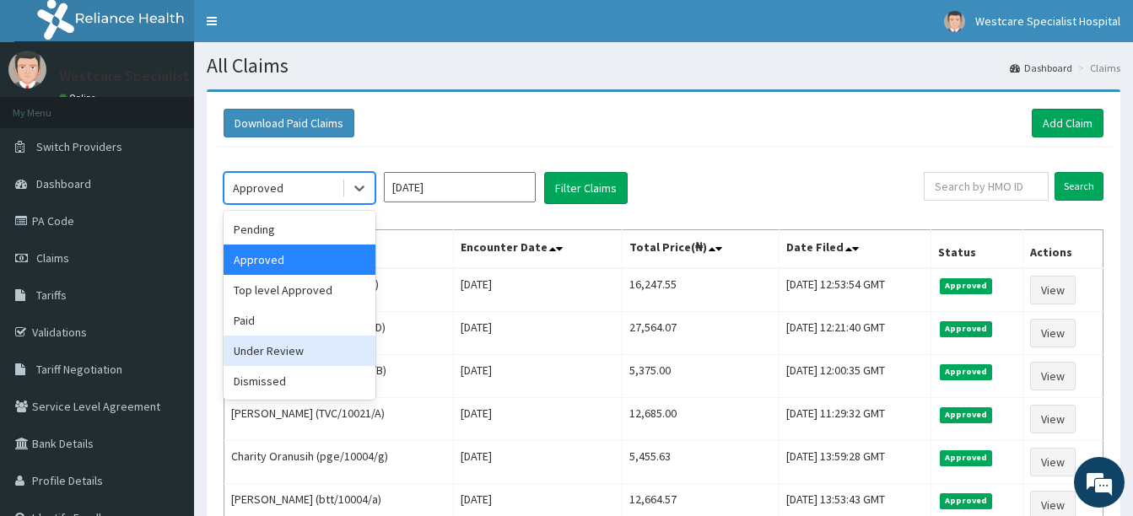
click at [289, 340] on div "Under Review" at bounding box center [300, 351] width 152 height 30
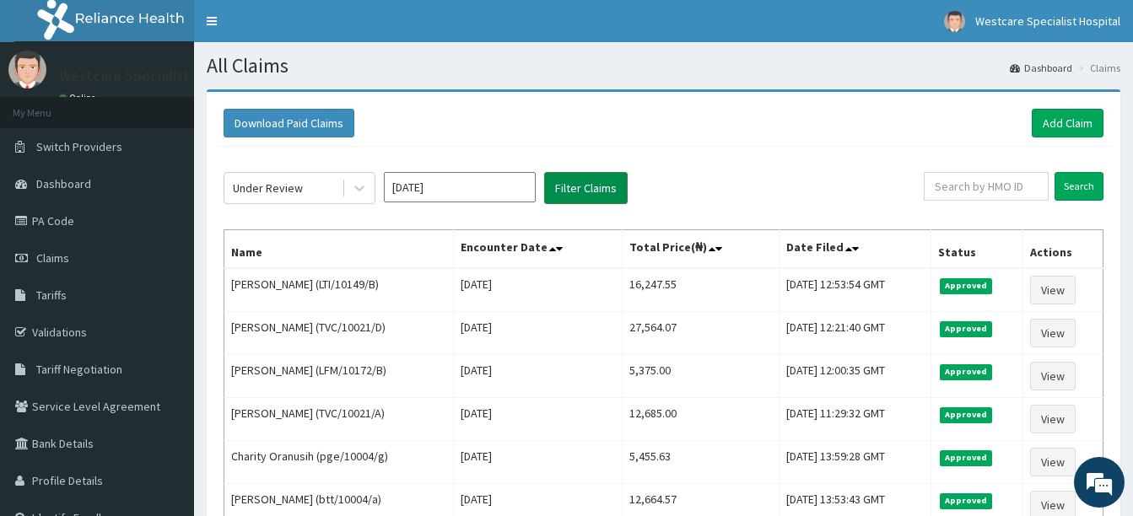
click at [567, 184] on button "Filter Claims" at bounding box center [586, 188] width 84 height 32
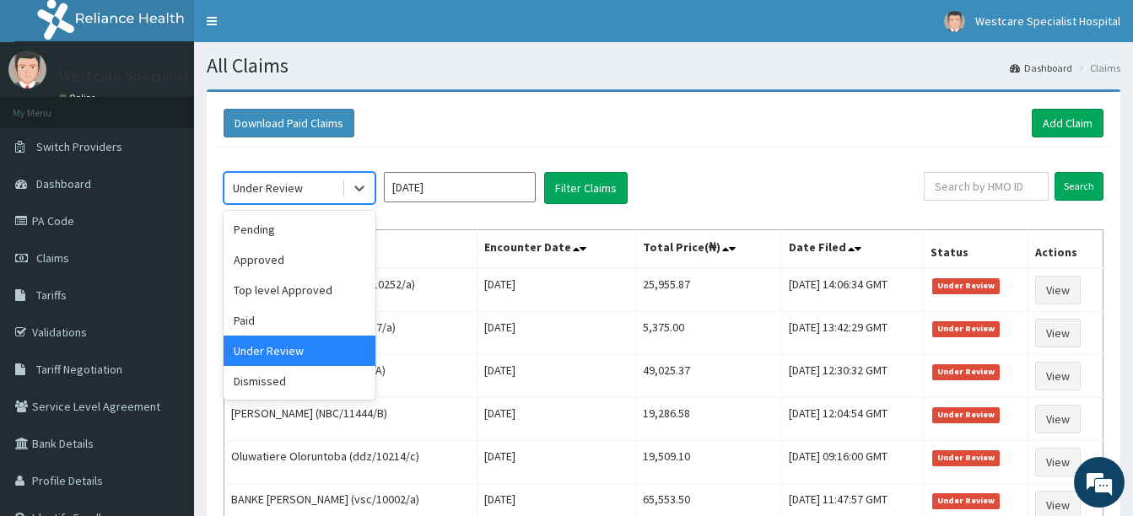
click at [267, 189] on div "Under Review" at bounding box center [268, 188] width 70 height 17
click at [283, 266] on div "Approved" at bounding box center [300, 260] width 152 height 30
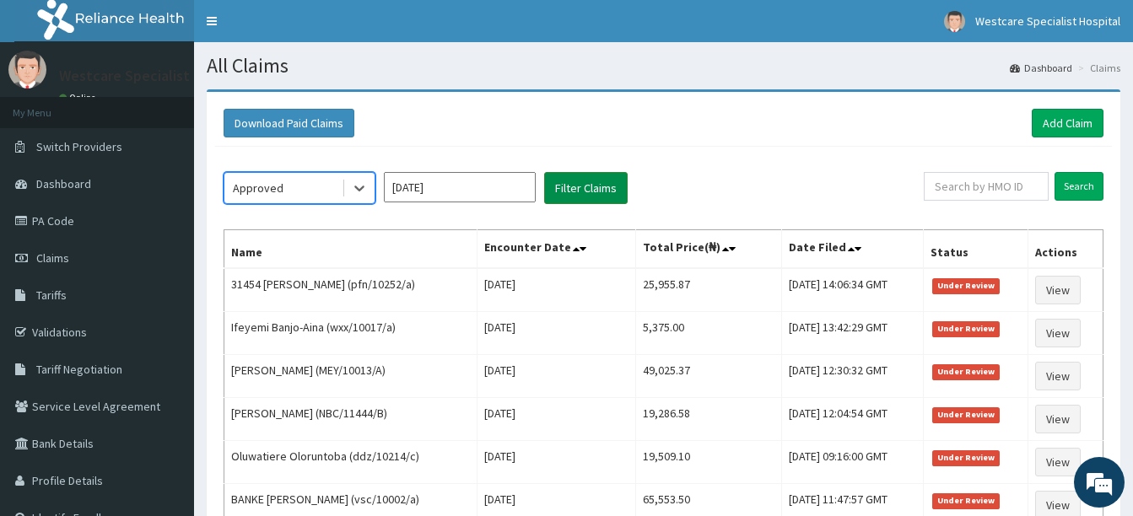
click at [574, 189] on button "Filter Claims" at bounding box center [586, 188] width 84 height 32
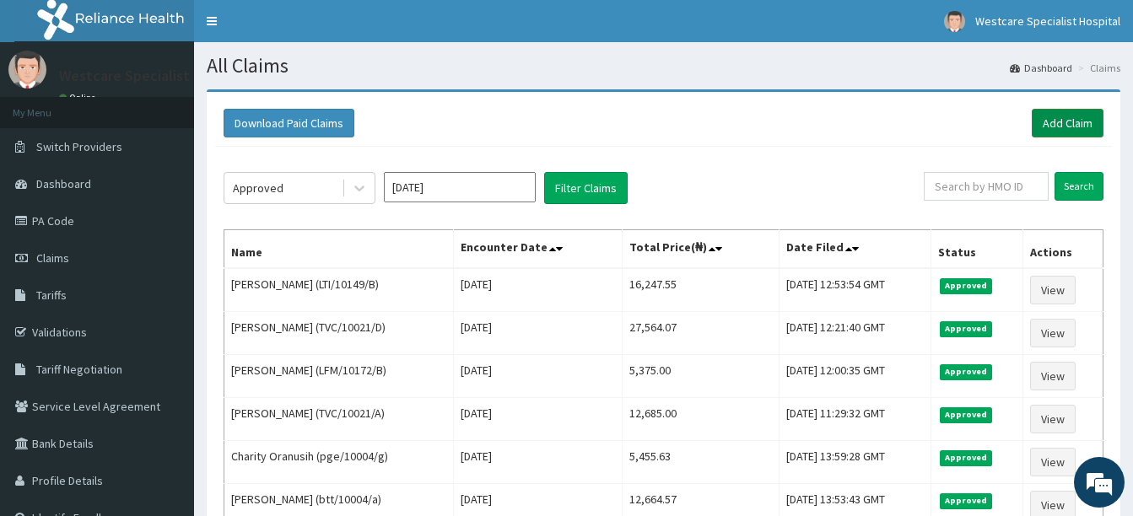
click at [1061, 133] on link "Add Claim" at bounding box center [1068, 123] width 72 height 29
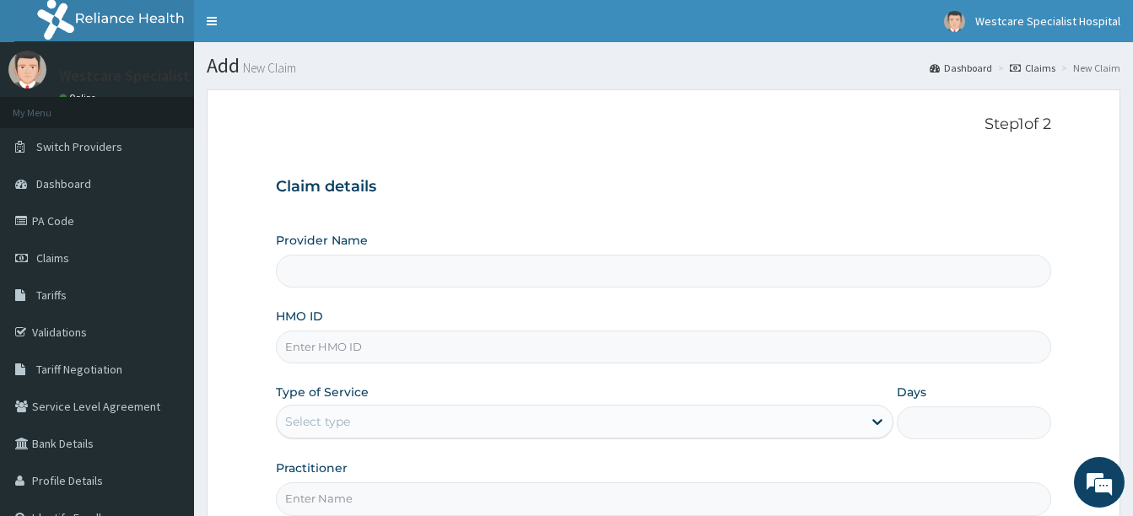
type input "WestCare Specialist Hospital"
click at [367, 353] on input "HMO ID" at bounding box center [663, 347] width 775 height 33
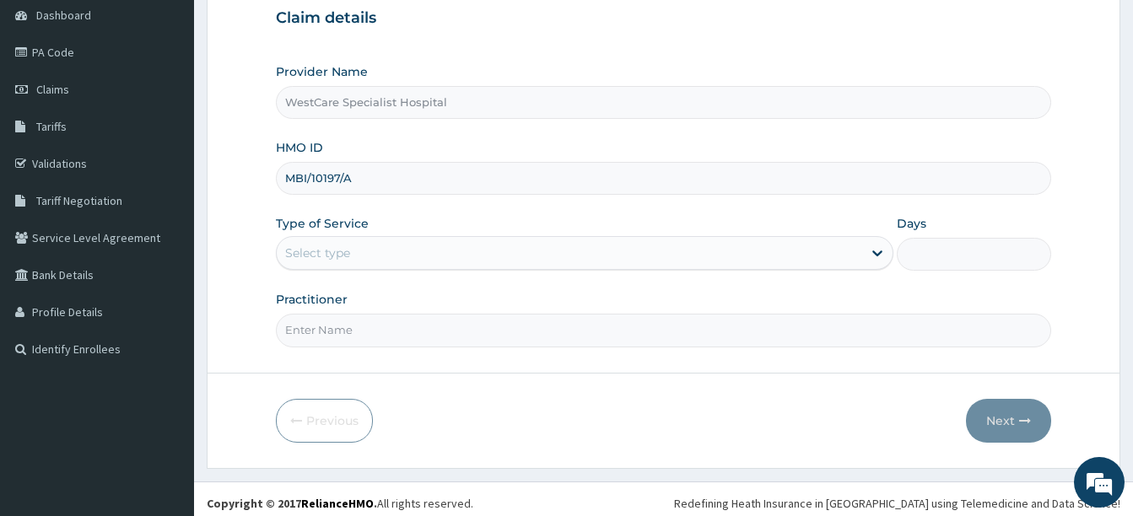
type input "MBI/10197/A"
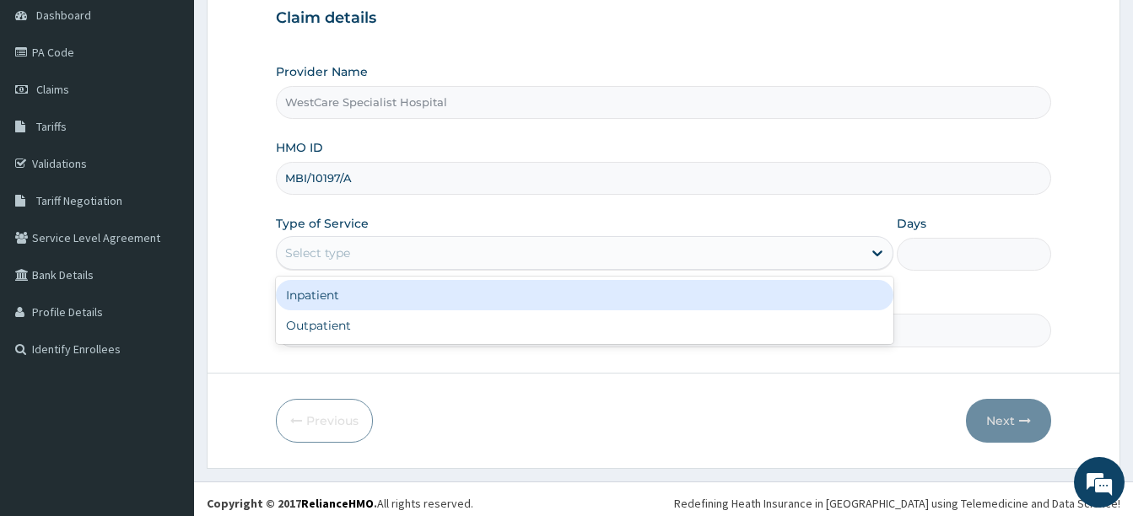
click at [327, 251] on div "Select type" at bounding box center [317, 253] width 65 height 17
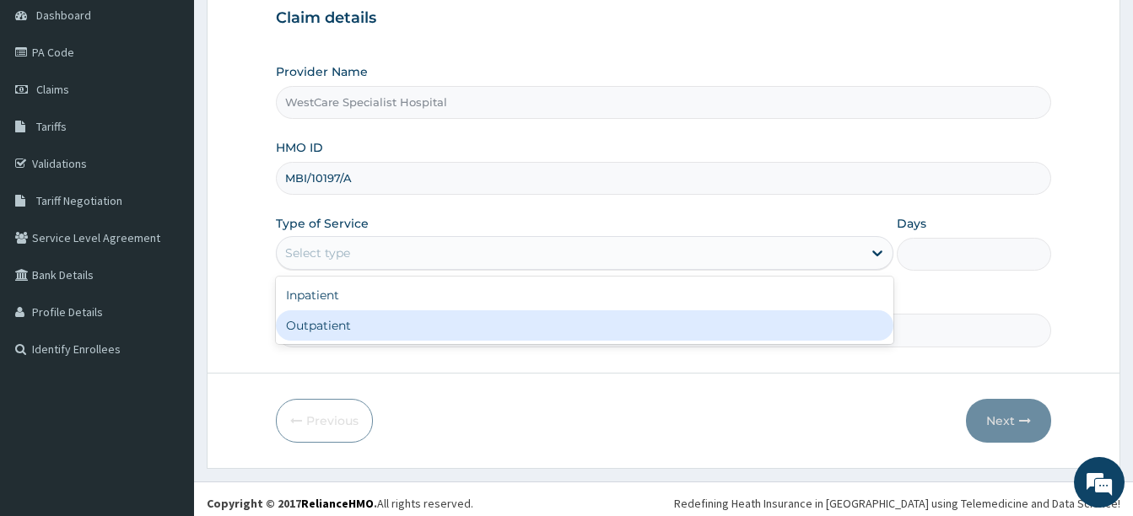
click at [332, 331] on div "Outpatient" at bounding box center [585, 325] width 618 height 30
type input "1"
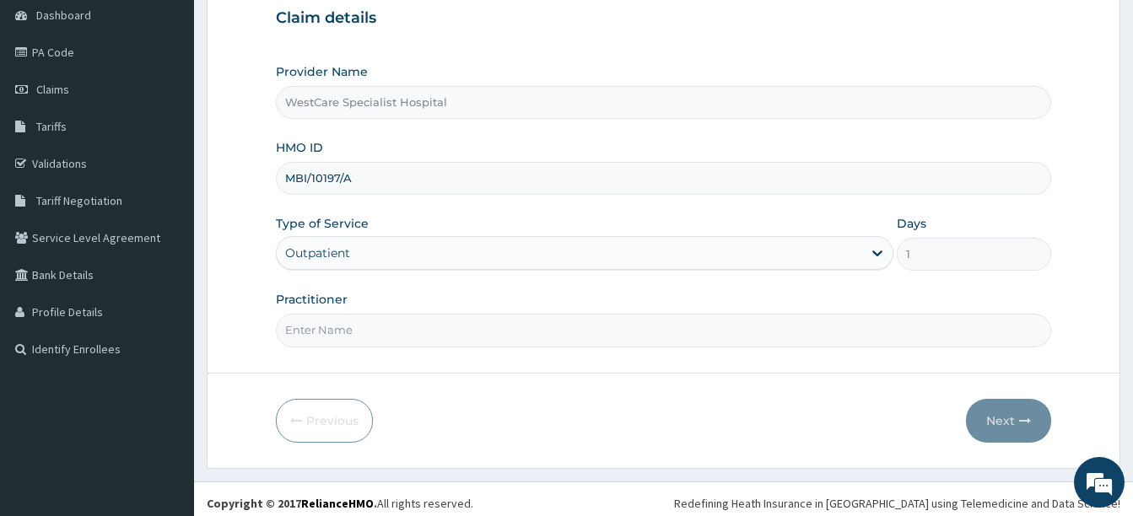
click at [332, 331] on input "Practitioner" at bounding box center [663, 330] width 775 height 33
type input "DR FOLORUNHO"
click at [995, 410] on button "Next" at bounding box center [1008, 421] width 85 height 44
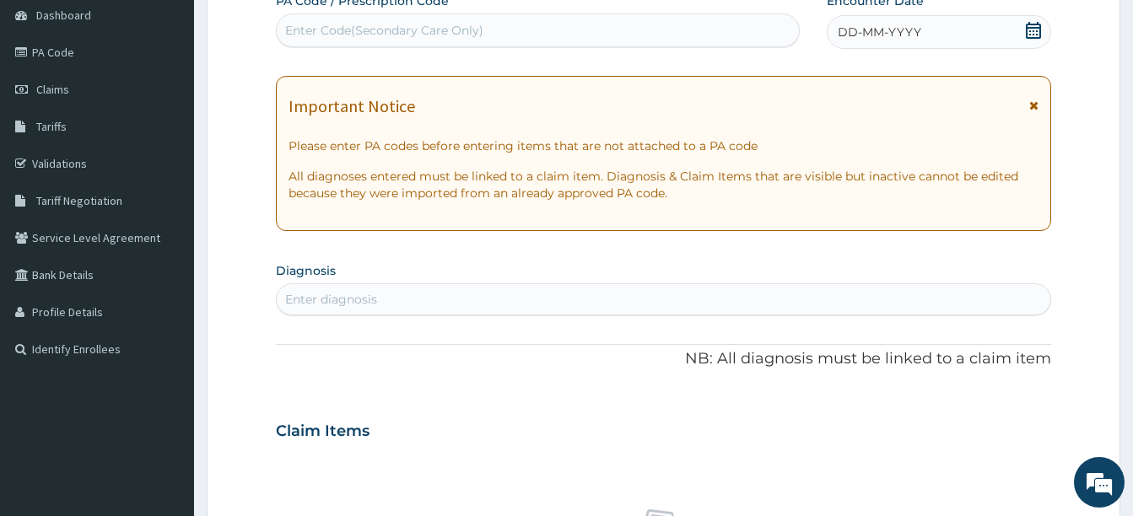
scroll to position [84, 0]
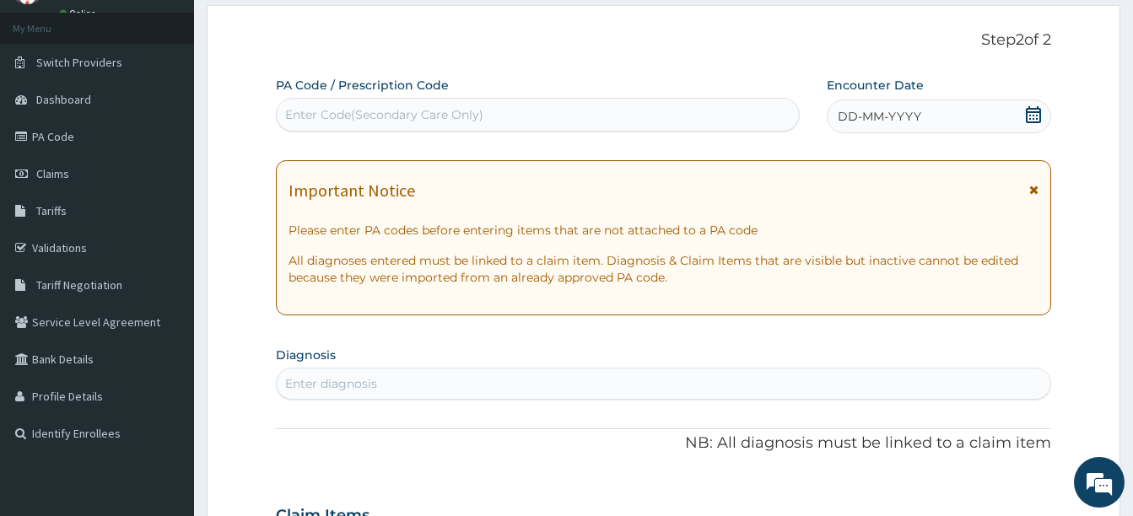
click at [857, 113] on span "DD-MM-YYYY" at bounding box center [880, 116] width 84 height 17
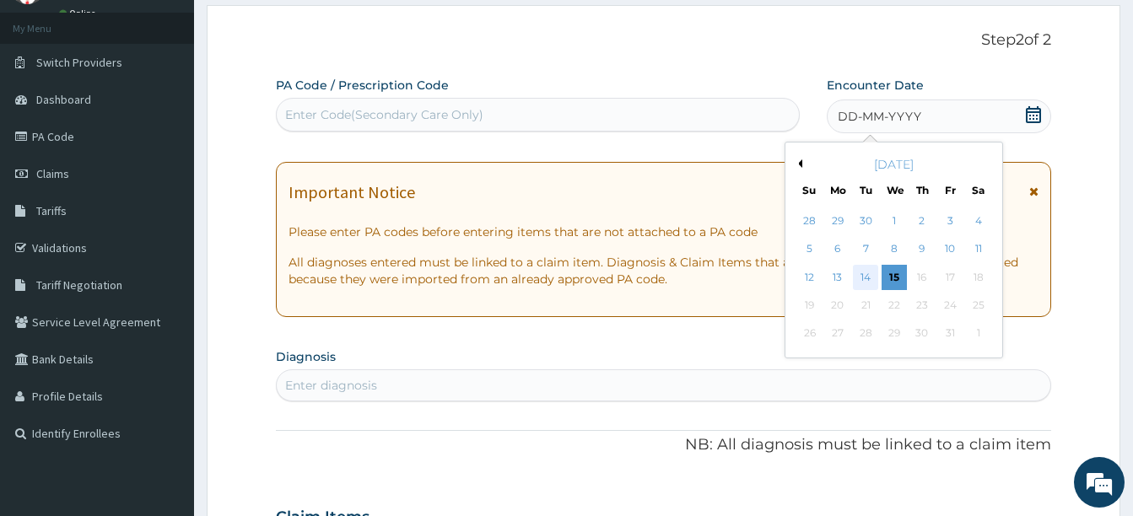
click at [869, 273] on div "14" at bounding box center [865, 277] width 25 height 25
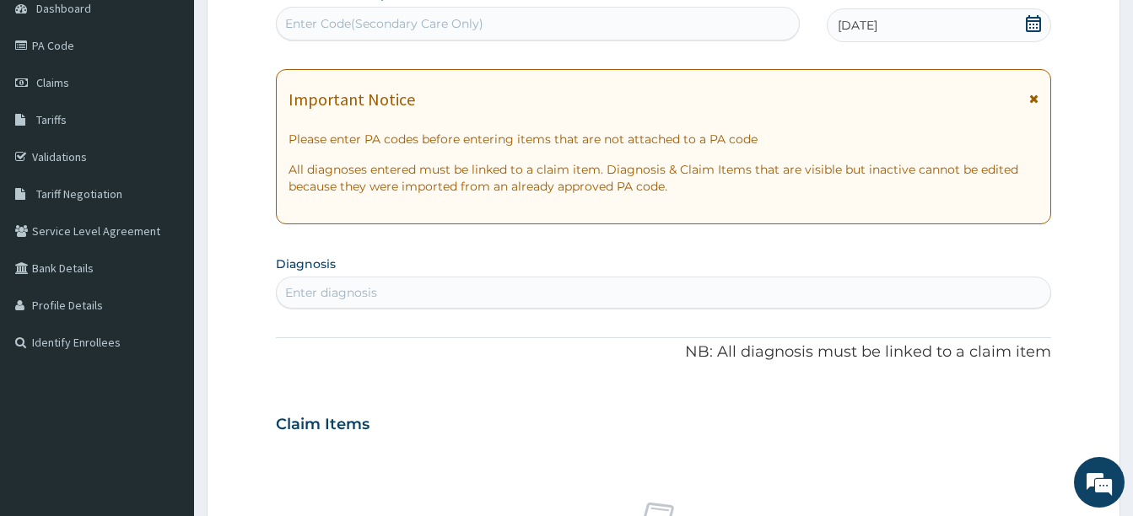
scroll to position [253, 0]
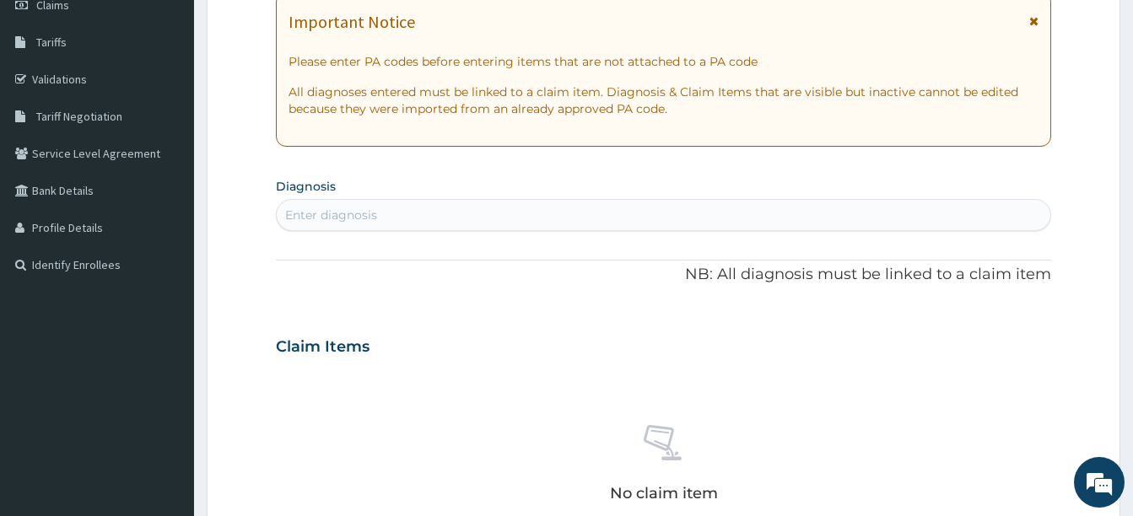
click at [553, 214] on div "Enter diagnosis" at bounding box center [664, 215] width 774 height 27
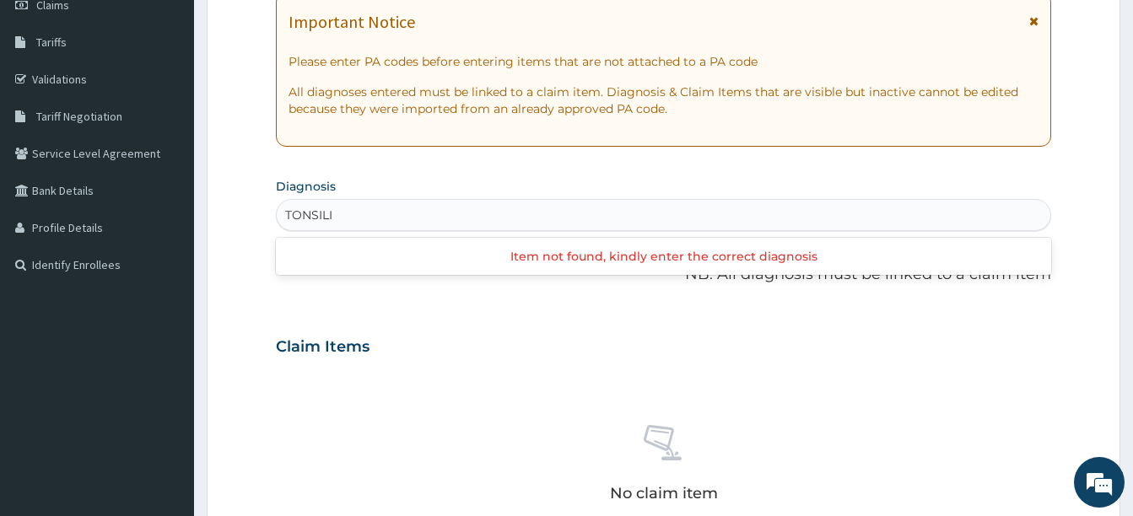
type input "TONSIL"
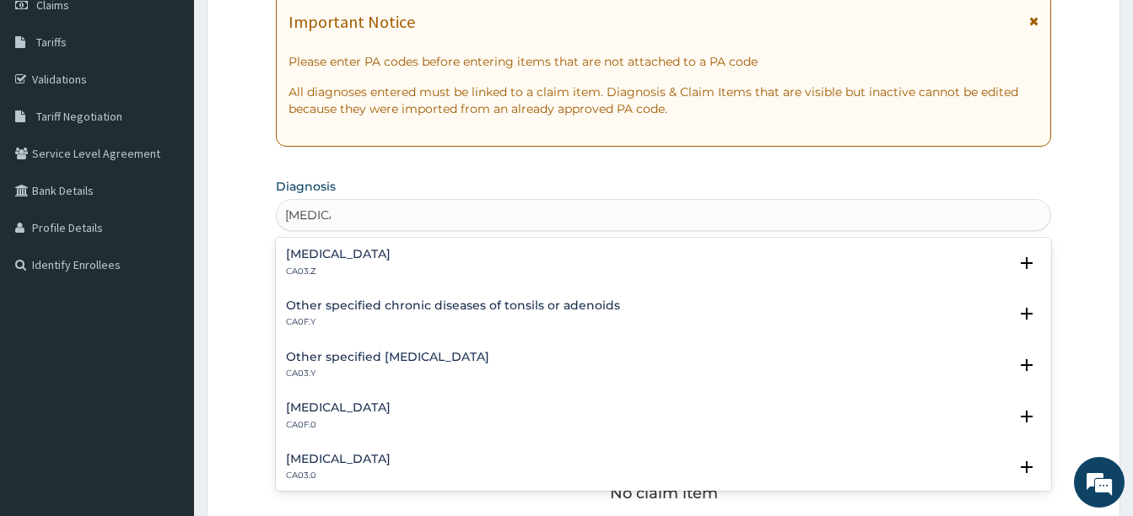
click at [324, 251] on h4 "Acute tonsillitis, unspecified" at bounding box center [338, 254] width 105 height 13
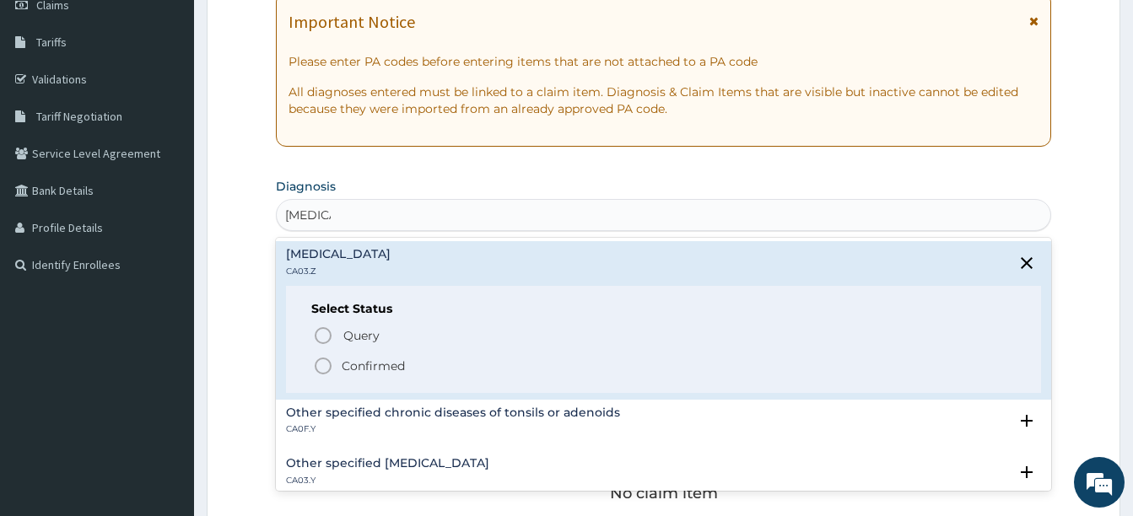
click at [326, 370] on icon "status option filled" at bounding box center [323, 366] width 20 height 20
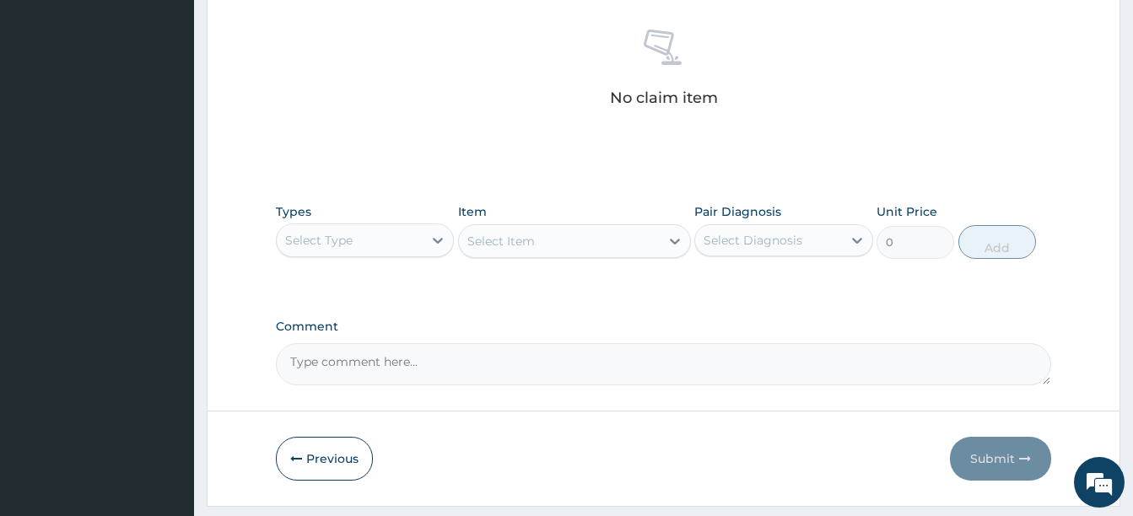
scroll to position [675, 0]
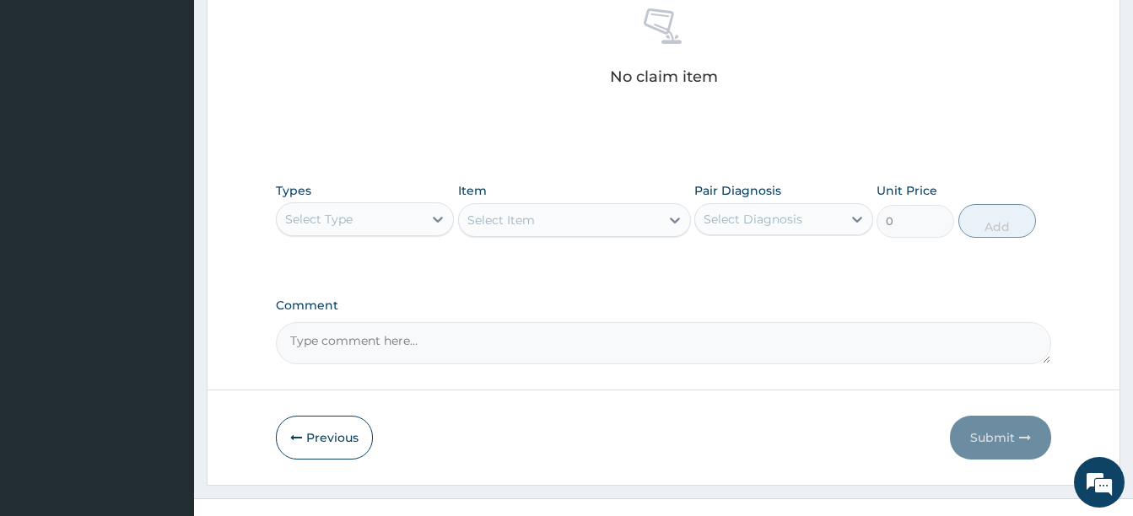
click at [328, 213] on div "Select Type" at bounding box center [318, 219] width 67 height 17
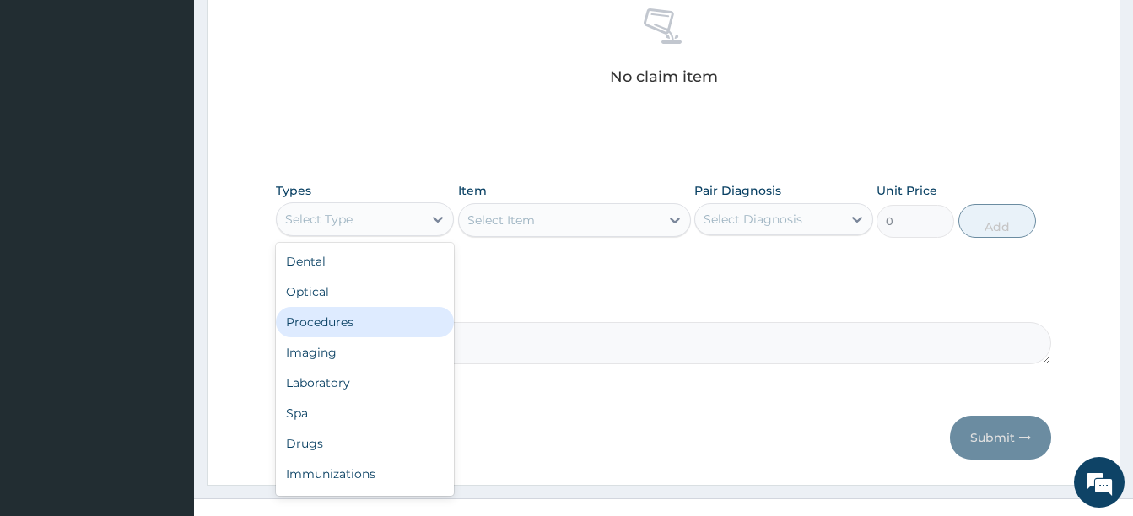
click at [326, 318] on div "Procedures" at bounding box center [365, 322] width 178 height 30
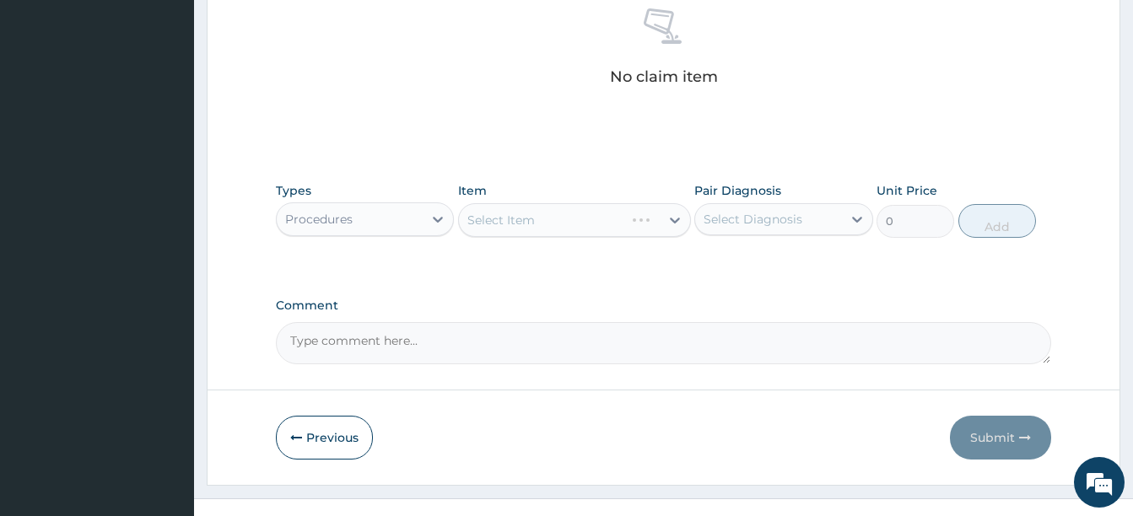
click at [758, 218] on div "Select Diagnosis" at bounding box center [753, 219] width 99 height 17
click at [753, 280] on div "Acute tonsillitis, unspecified" at bounding box center [783, 262] width 178 height 35
checkbox input "true"
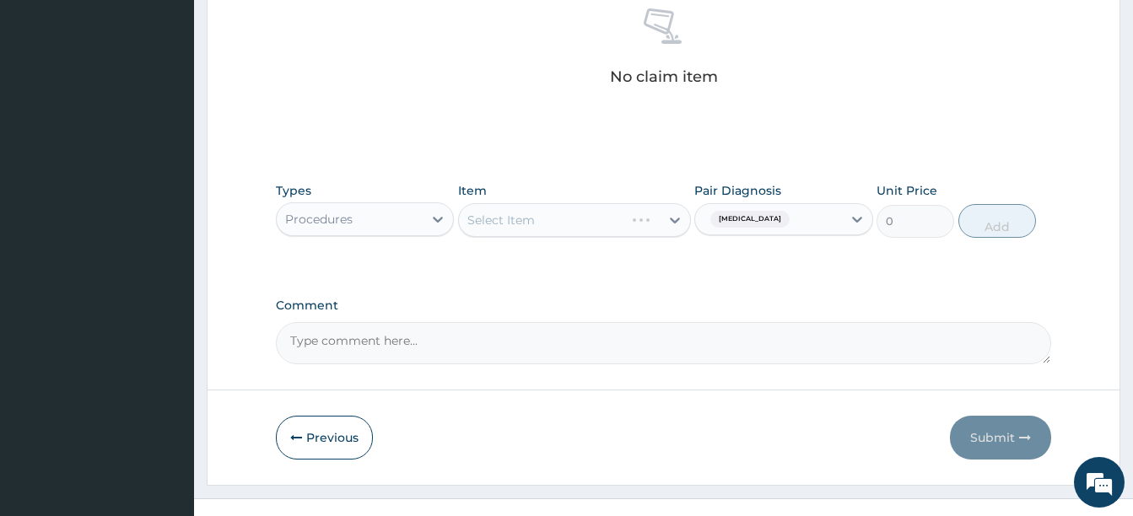
click at [516, 214] on div "Select Item" at bounding box center [500, 220] width 67 height 17
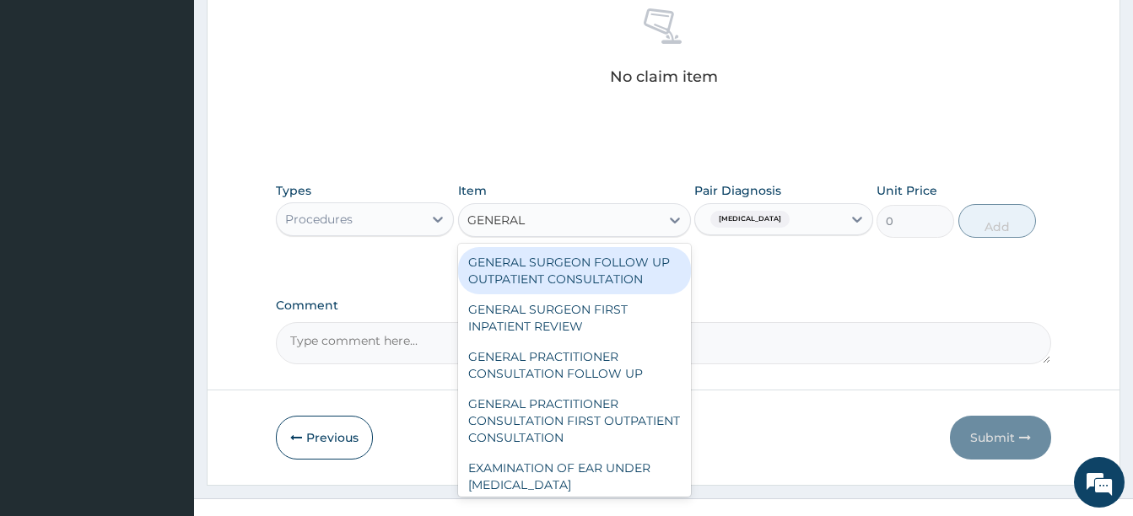
type input "GENERAL P"
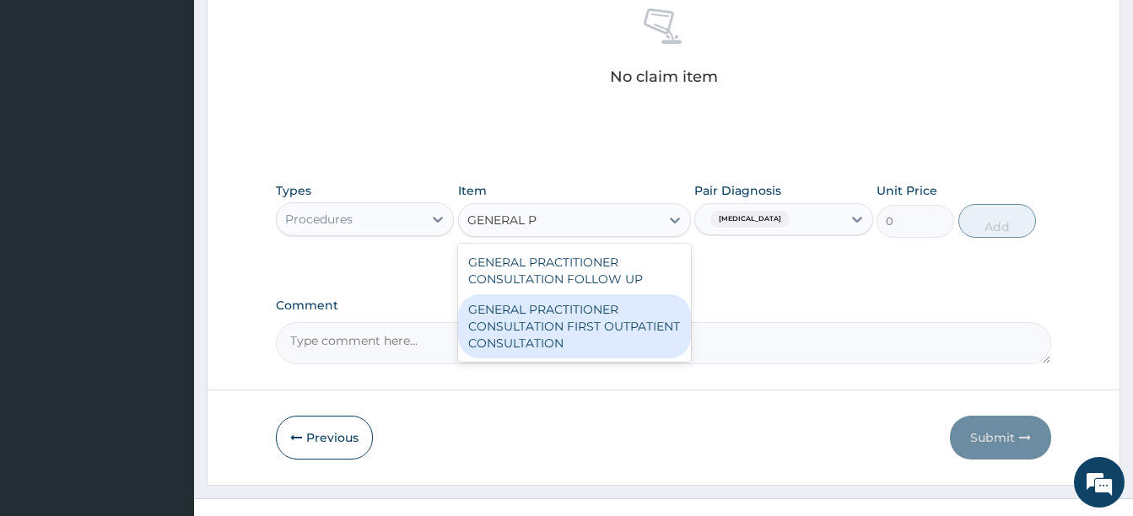
click at [537, 316] on div "GENERAL PRACTITIONER CONSULTATION FIRST OUTPATIENT CONSULTATION" at bounding box center [574, 326] width 233 height 64
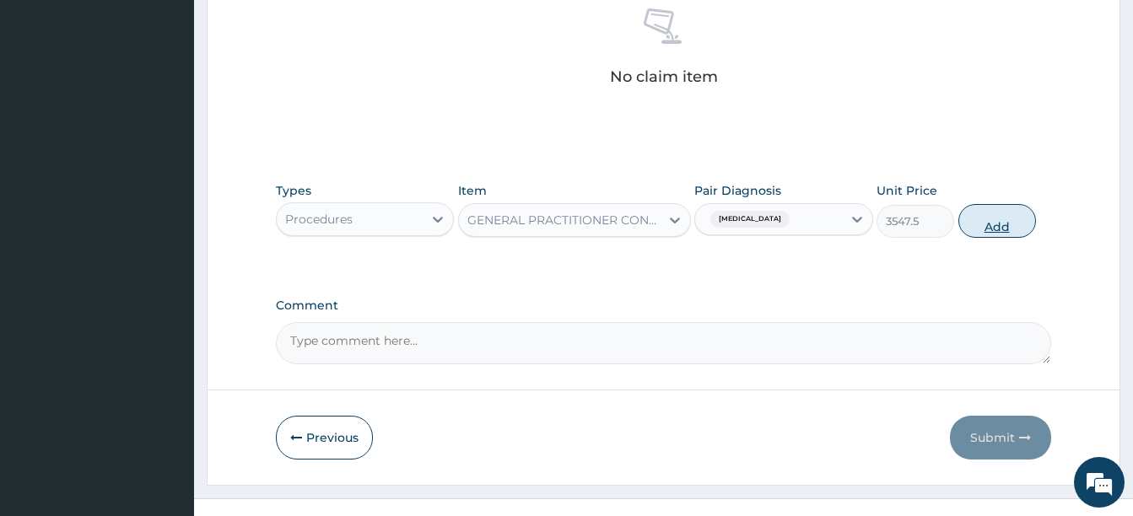
click at [981, 211] on button "Add" at bounding box center [997, 221] width 78 height 34
type input "0"
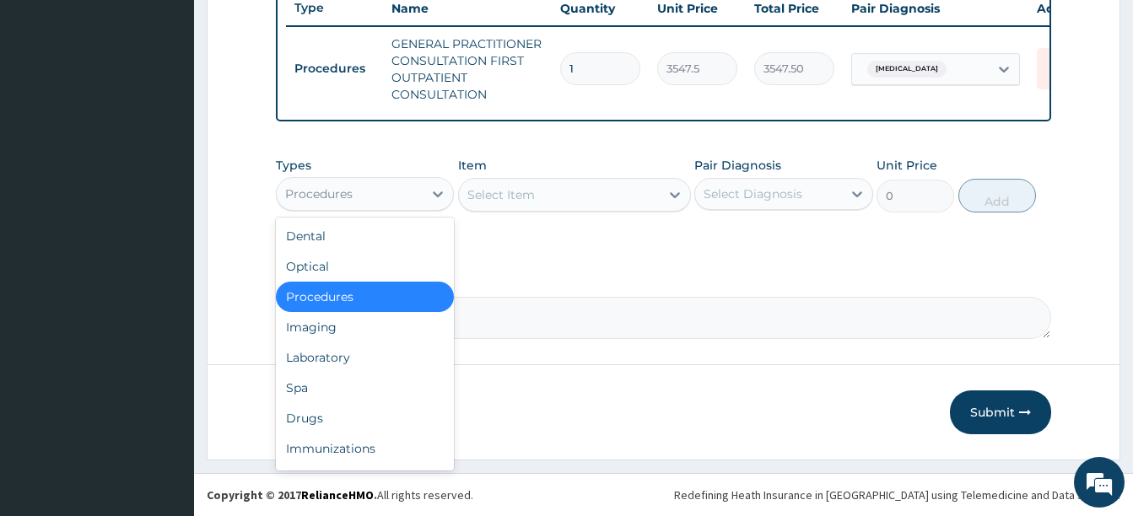
click at [396, 185] on div "Procedures" at bounding box center [350, 194] width 146 height 27
click at [326, 412] on div "Drugs" at bounding box center [365, 418] width 178 height 30
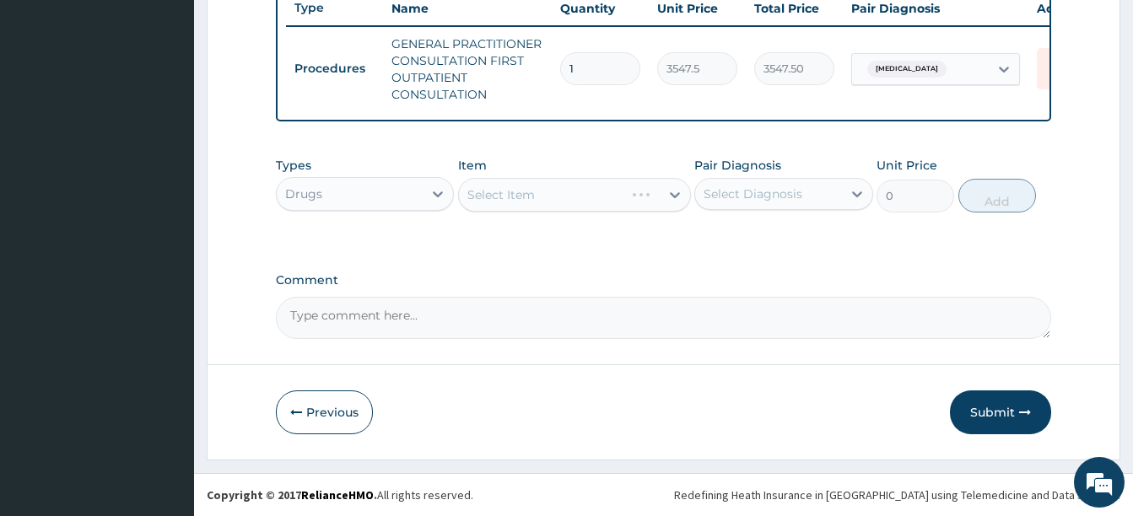
click at [537, 235] on div "Types Drugs Item Select Item Pair Diagnosis Select Diagnosis Unit Price 0 Add" at bounding box center [663, 197] width 775 height 98
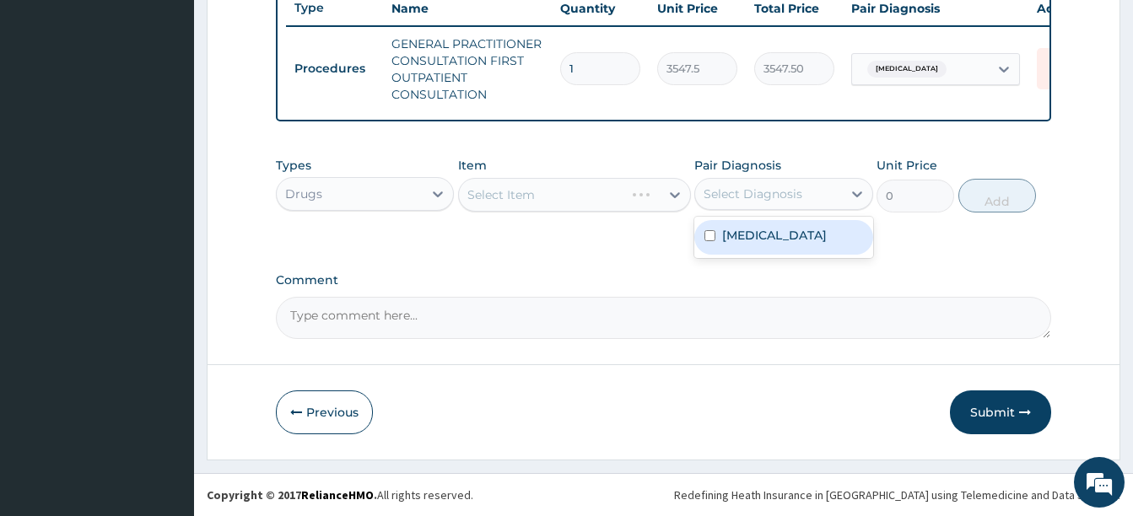
click at [729, 191] on div "Select Diagnosis" at bounding box center [753, 194] width 99 height 17
click at [747, 244] on label "Acute tonsillitis, unspecified" at bounding box center [774, 235] width 105 height 17
checkbox input "true"
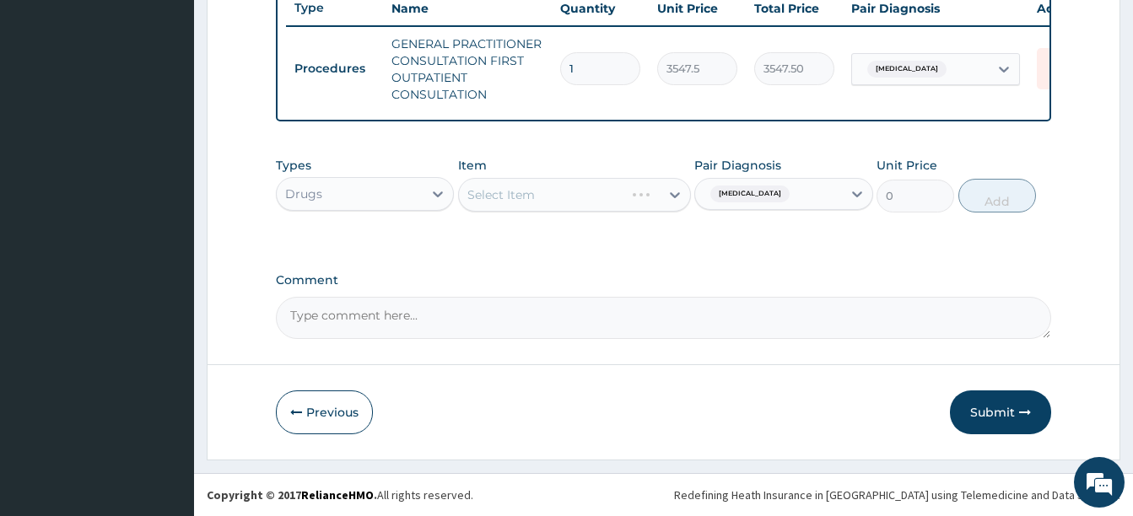
click at [541, 193] on div "Select Item" at bounding box center [559, 194] width 201 height 27
type input "CET"
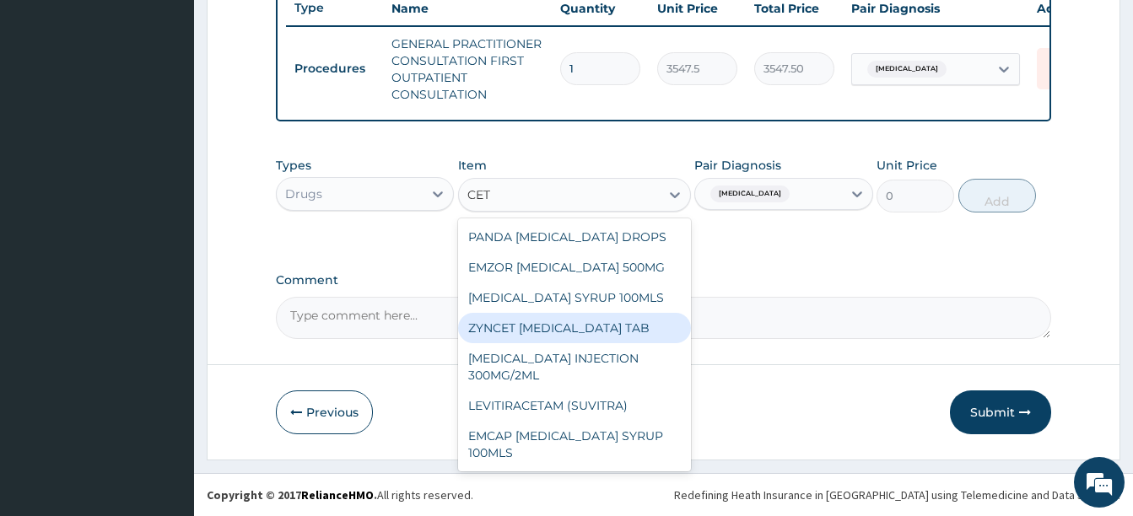
click at [558, 327] on div "ZYNCET [MEDICAL_DATA] TAB" at bounding box center [574, 328] width 233 height 30
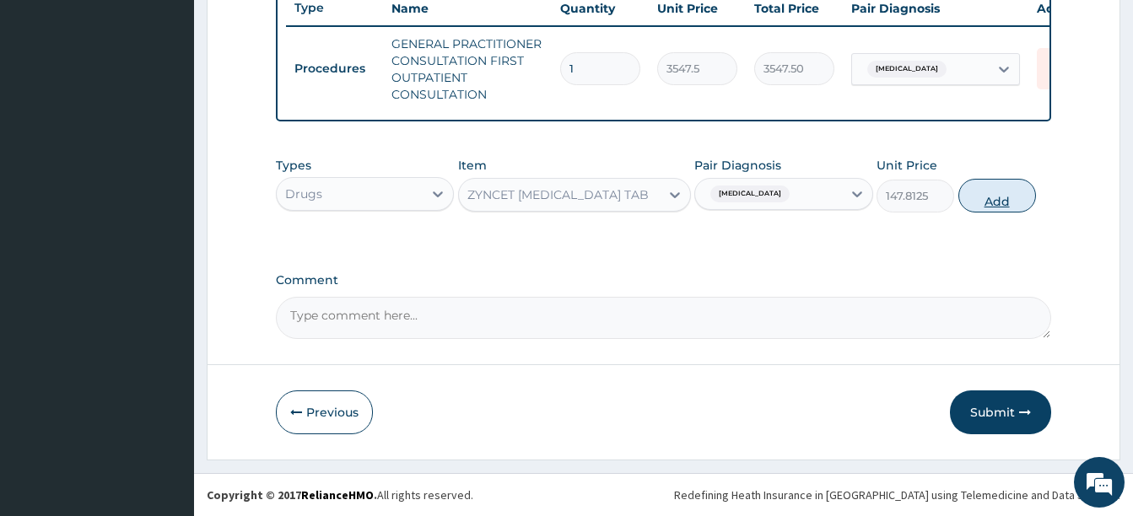
click at [978, 196] on button "Add" at bounding box center [997, 196] width 78 height 34
type input "0"
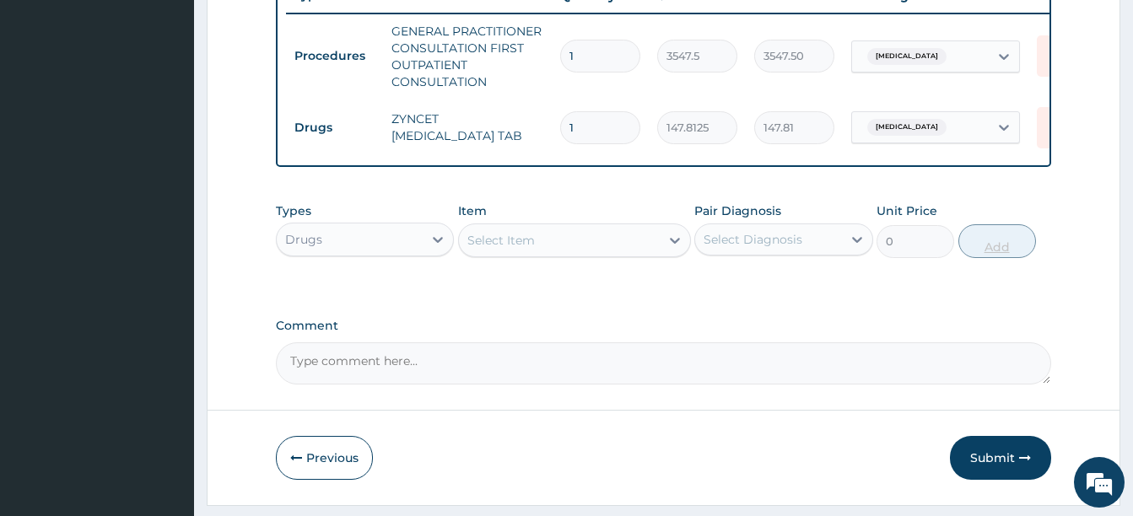
type input "0.00"
type input "5"
type input "739.06"
type input "5"
click at [569, 254] on div "Select Item" at bounding box center [559, 240] width 201 height 27
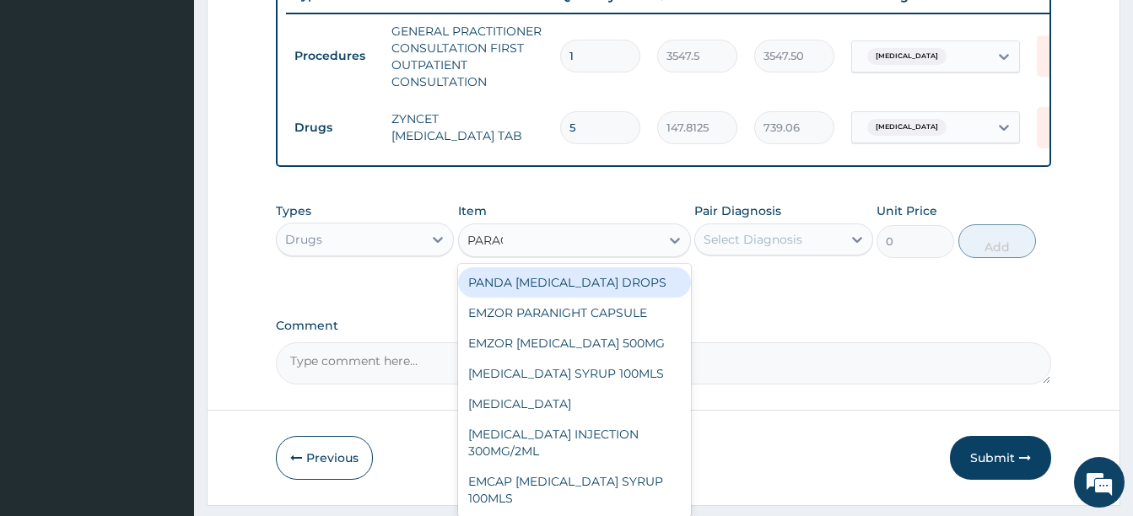
type input "PARACE"
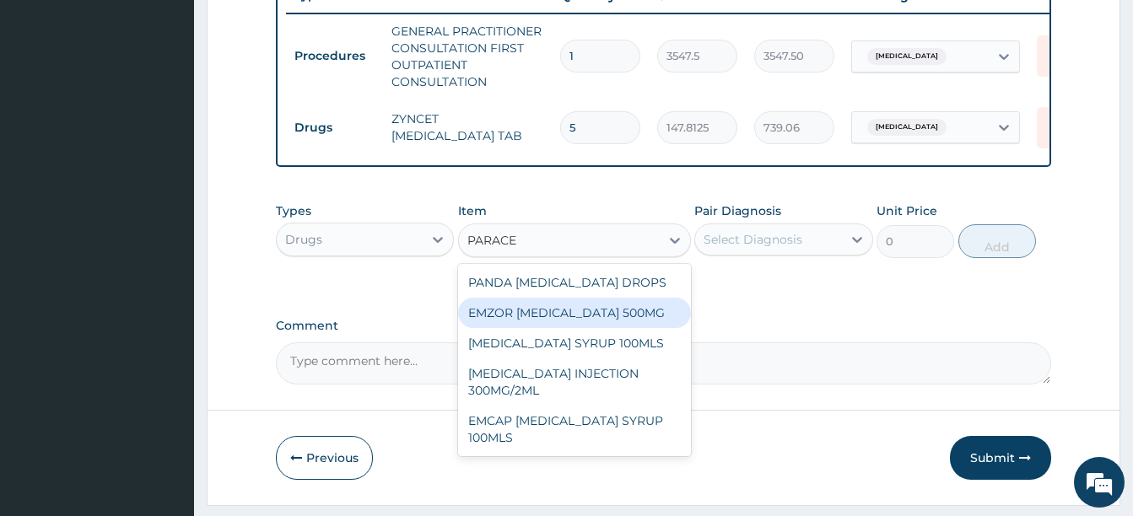
click at [596, 325] on div "EMZOR PARACETAMOL 500MG" at bounding box center [574, 313] width 233 height 30
type input "23.64999961853027"
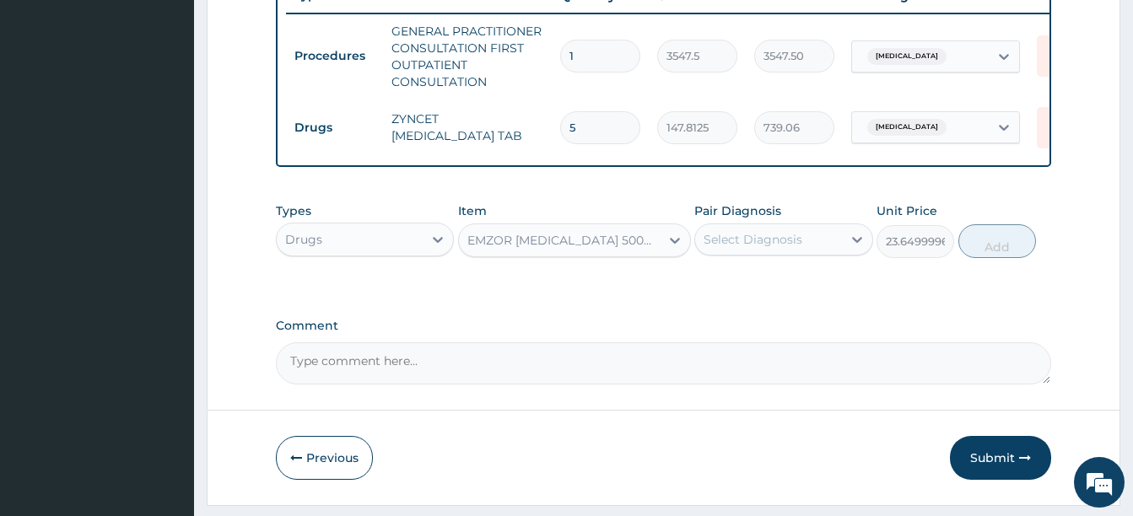
click at [722, 245] on div "Select Diagnosis" at bounding box center [753, 239] width 99 height 17
drag, startPoint x: 781, startPoint y: 306, endPoint x: 974, endPoint y: 256, distance: 199.7
click at [783, 289] on label "Acute tonsillitis, unspecified" at bounding box center [774, 280] width 105 height 17
checkbox input "true"
click at [978, 250] on button "Add" at bounding box center [997, 241] width 78 height 34
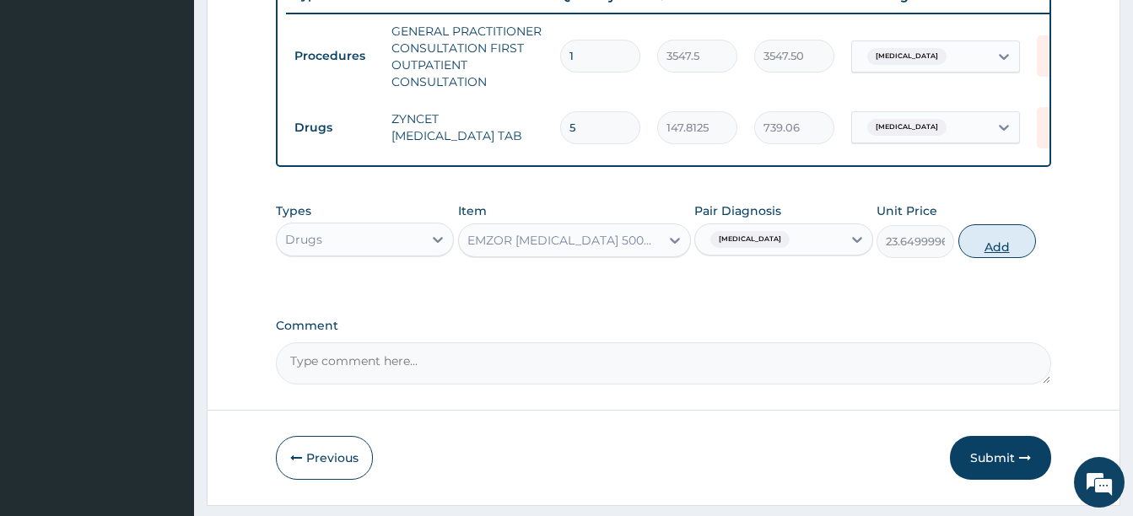
type input "0"
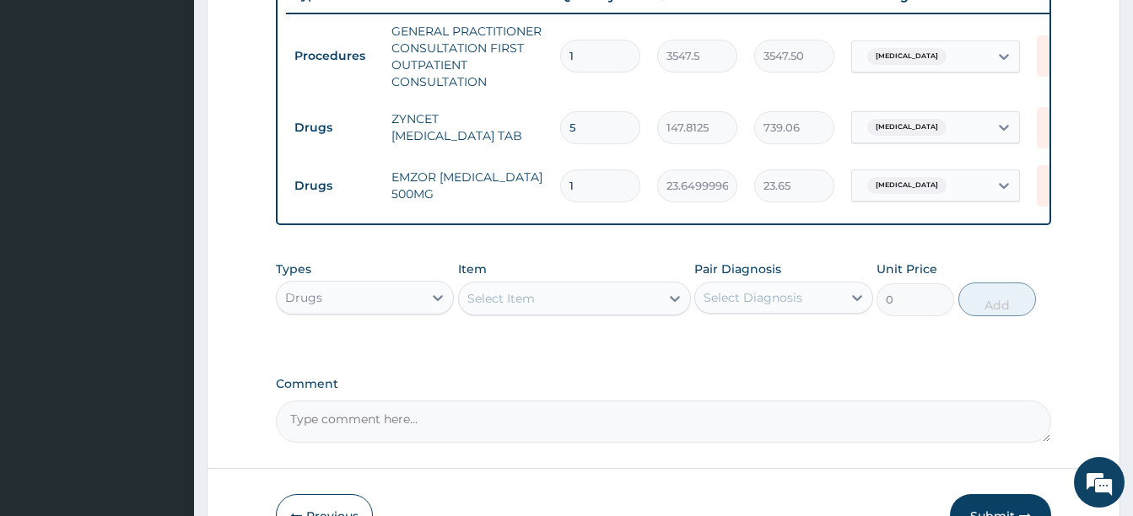
type input "18"
type input "425.70"
type input "18"
click at [510, 307] on div "Select Item" at bounding box center [500, 298] width 67 height 17
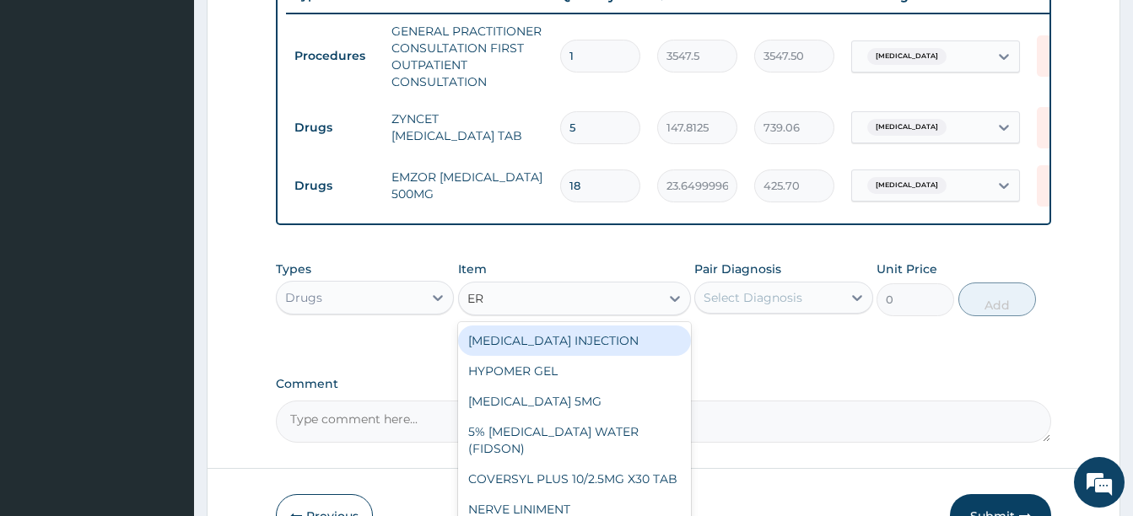
type input "ERY"
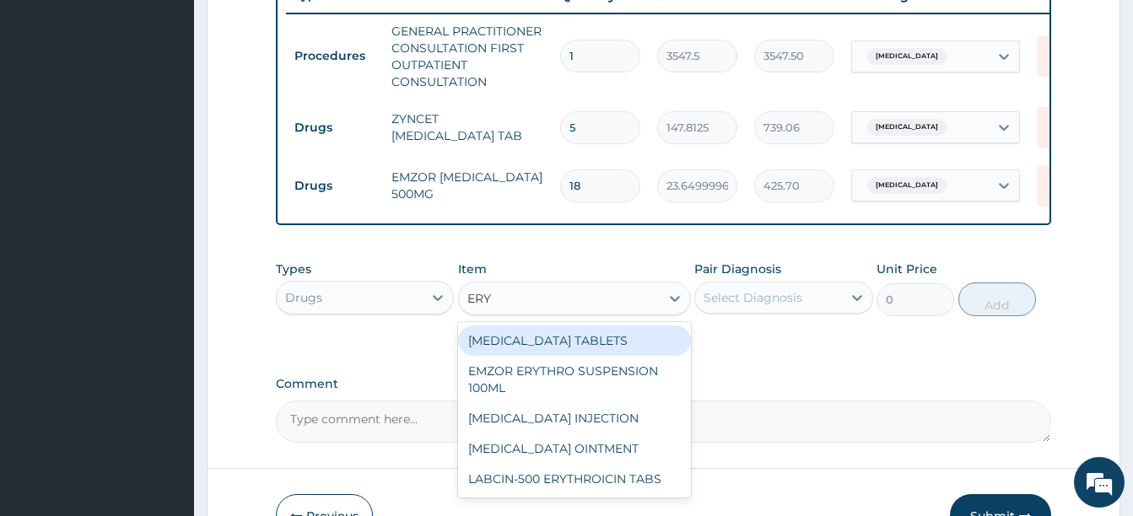
click at [601, 356] on div "ERYTHROMYCIN TABLETS" at bounding box center [574, 341] width 233 height 30
type input "206.9375"
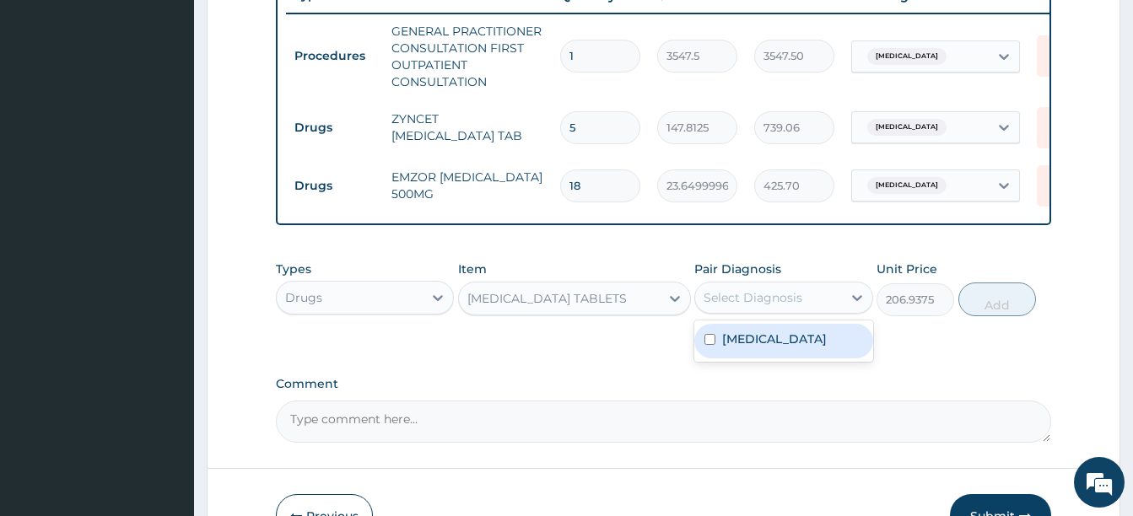
click at [763, 296] on div "Select Diagnosis" at bounding box center [768, 297] width 146 height 27
click at [756, 348] on label "Acute tonsillitis, unspecified" at bounding box center [774, 339] width 105 height 17
checkbox input "true"
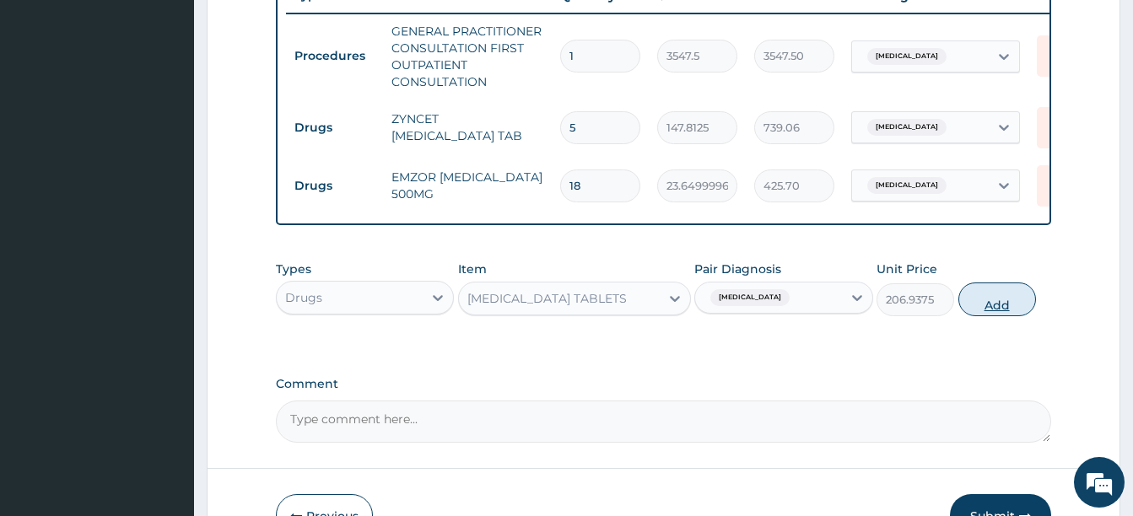
click at [986, 313] on button "Add" at bounding box center [997, 300] width 78 height 34
type input "0"
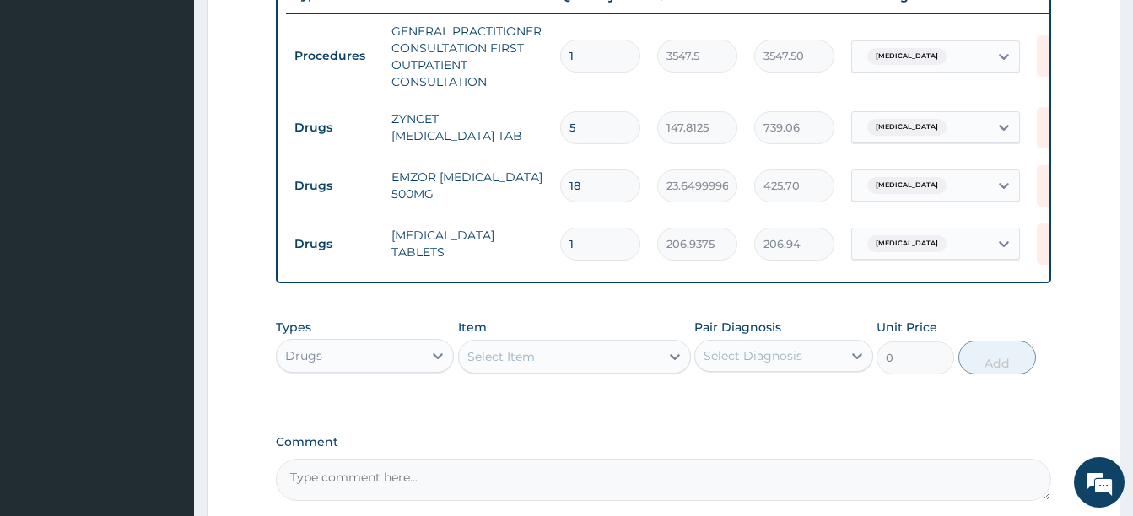
click at [568, 245] on input "1" at bounding box center [600, 244] width 80 height 33
type input "21"
type input "4345.69"
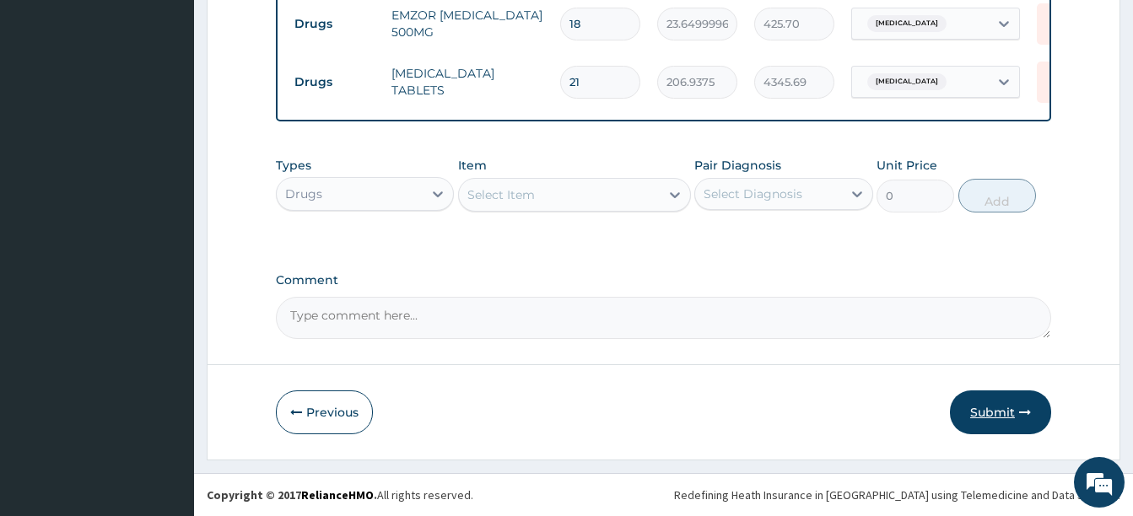
scroll to position [833, 0]
type input "21"
click at [981, 418] on button "Submit" at bounding box center [1000, 413] width 101 height 44
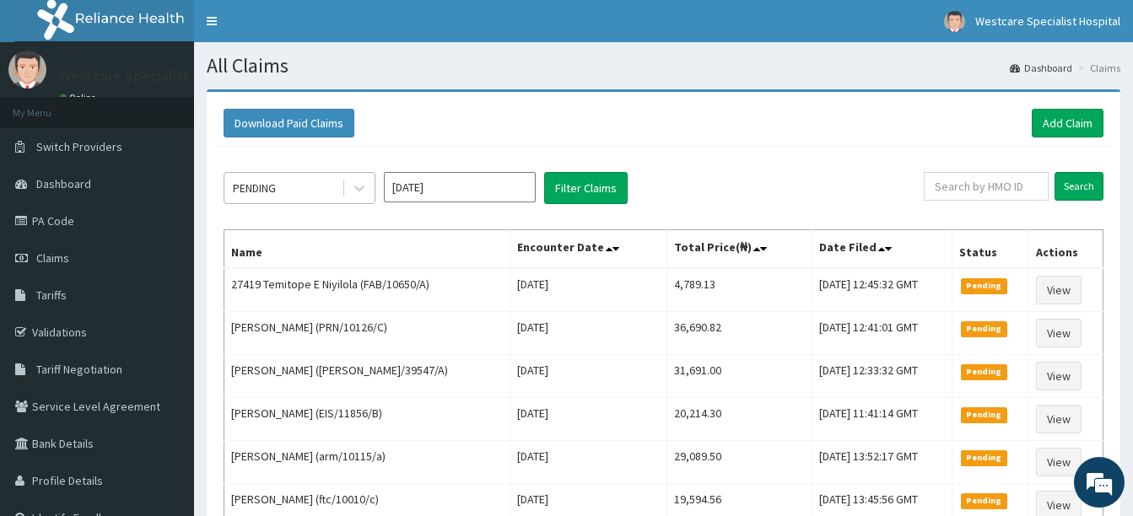
click at [312, 195] on div "PENDING" at bounding box center [282, 188] width 117 height 27
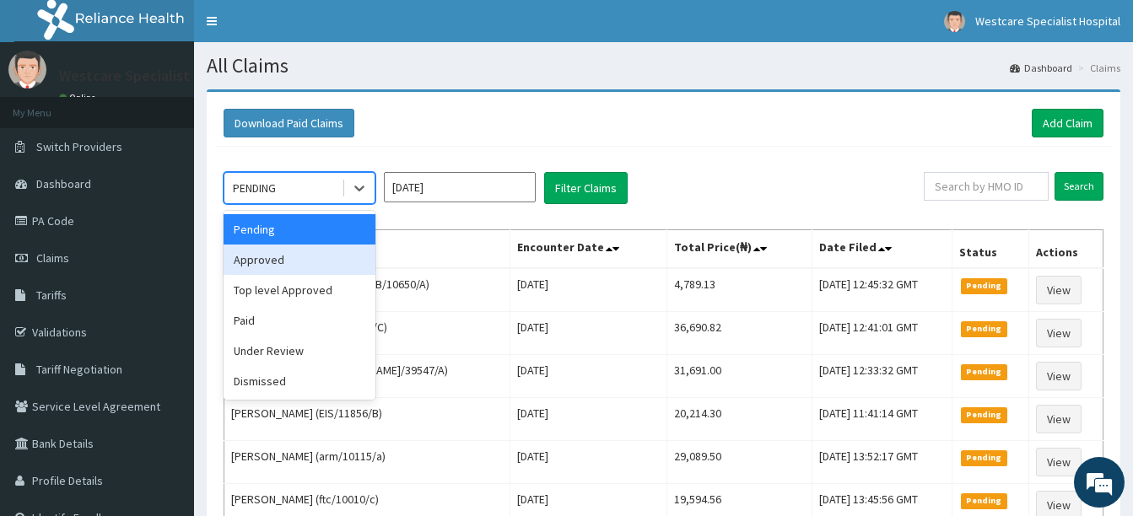
click at [287, 251] on div "Approved" at bounding box center [300, 260] width 152 height 30
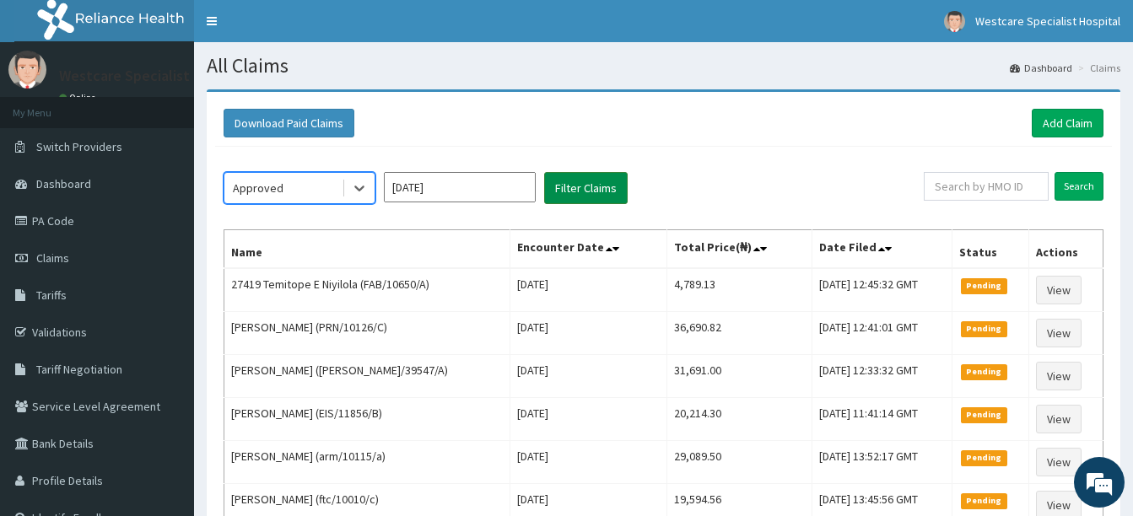
click at [569, 183] on button "Filter Claims" at bounding box center [586, 188] width 84 height 32
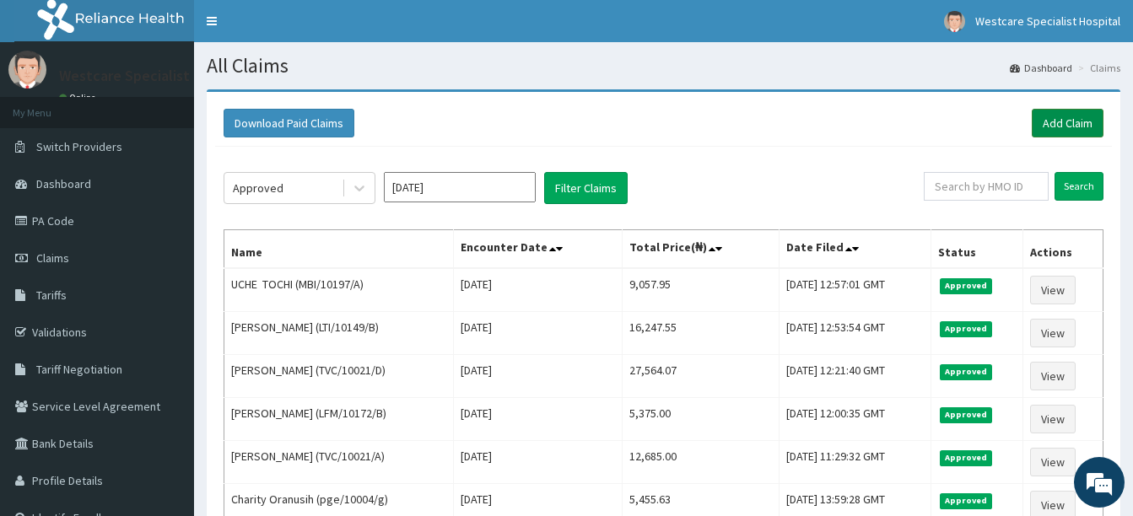
click at [1065, 115] on link "Add Claim" at bounding box center [1068, 123] width 72 height 29
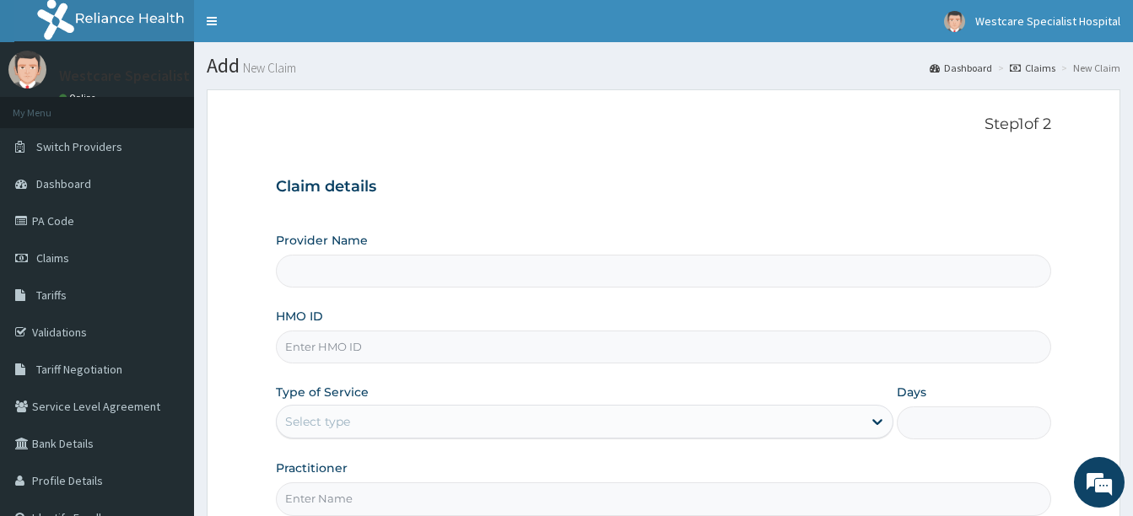
click at [472, 361] on input "HMO ID" at bounding box center [663, 347] width 775 height 33
type input "WestCare Specialist Hospital"
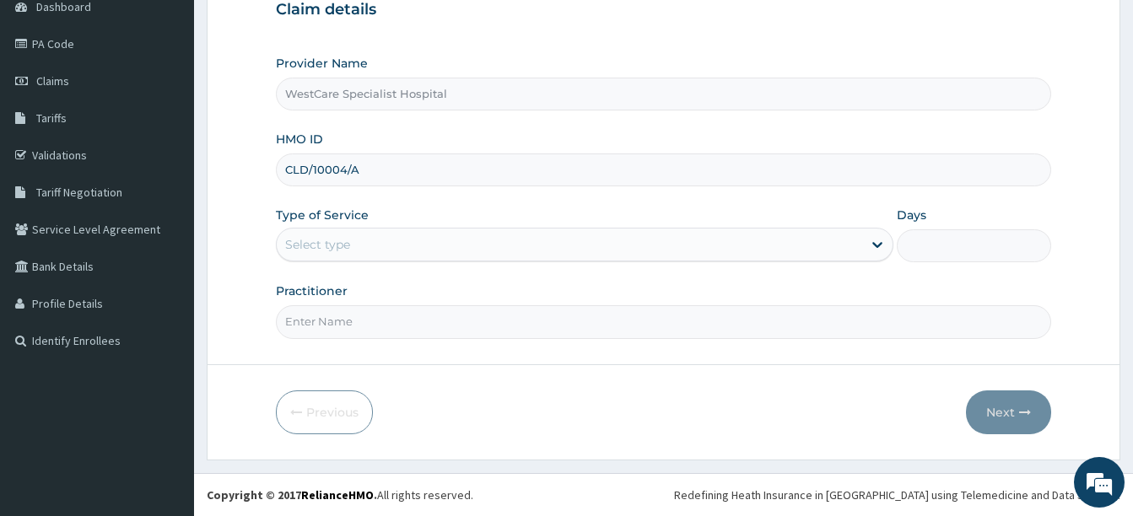
type input "CLD/10004/A"
click at [360, 229] on div "Select type" at bounding box center [585, 245] width 618 height 34
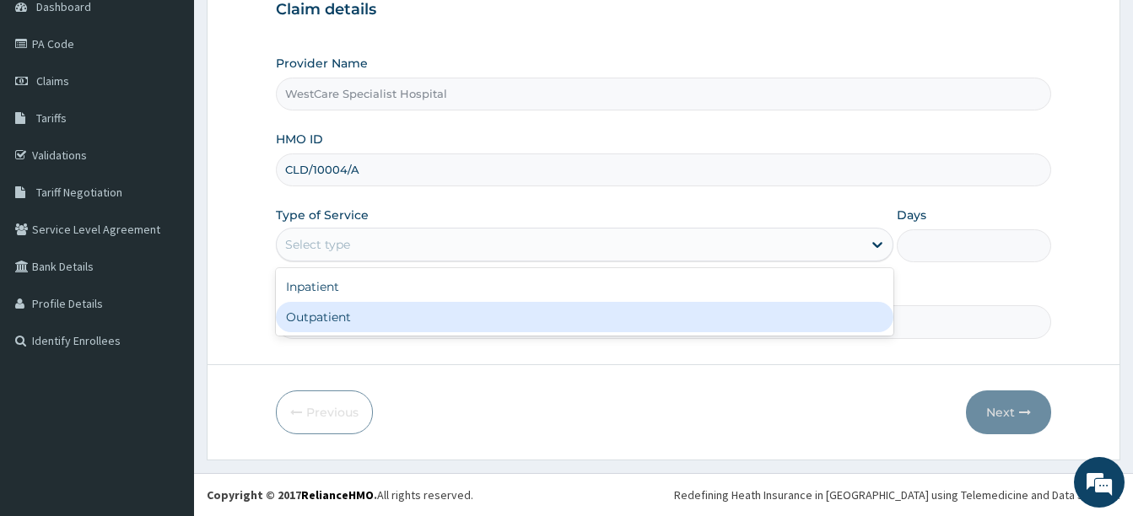
click at [326, 321] on div "Outpatient" at bounding box center [585, 317] width 618 height 30
type input "1"
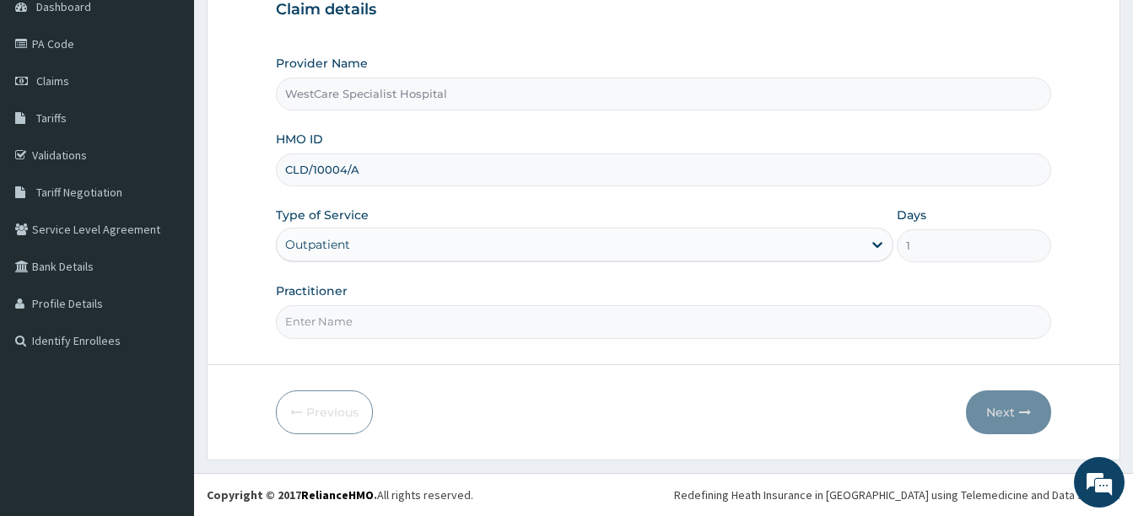
click at [326, 321] on input "Practitioner" at bounding box center [663, 321] width 775 height 33
type input "DR FOLORUNSHO"
click at [999, 415] on button "Next" at bounding box center [1008, 413] width 85 height 44
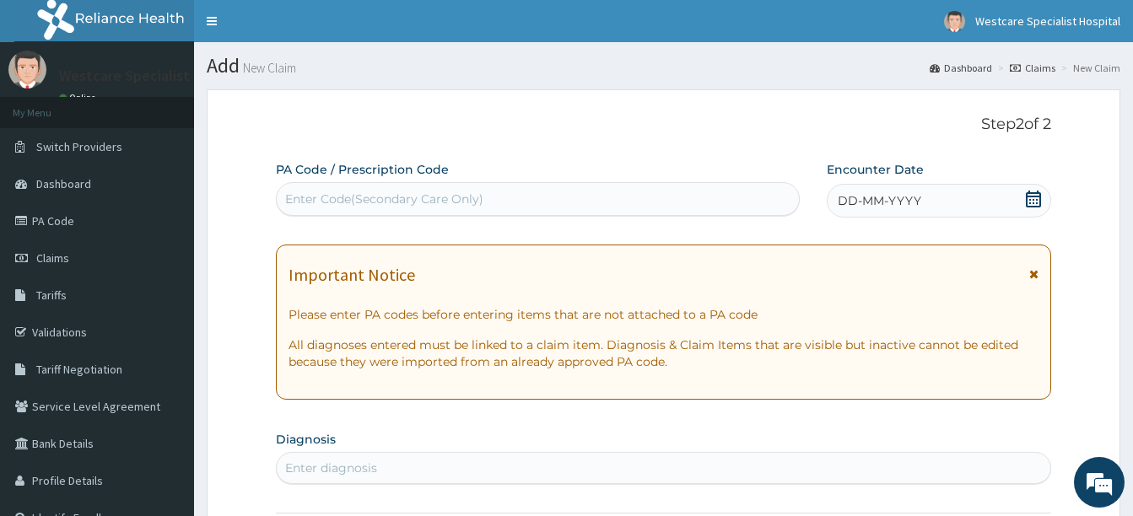
click at [847, 202] on span "DD-MM-YYYY" at bounding box center [880, 200] width 84 height 17
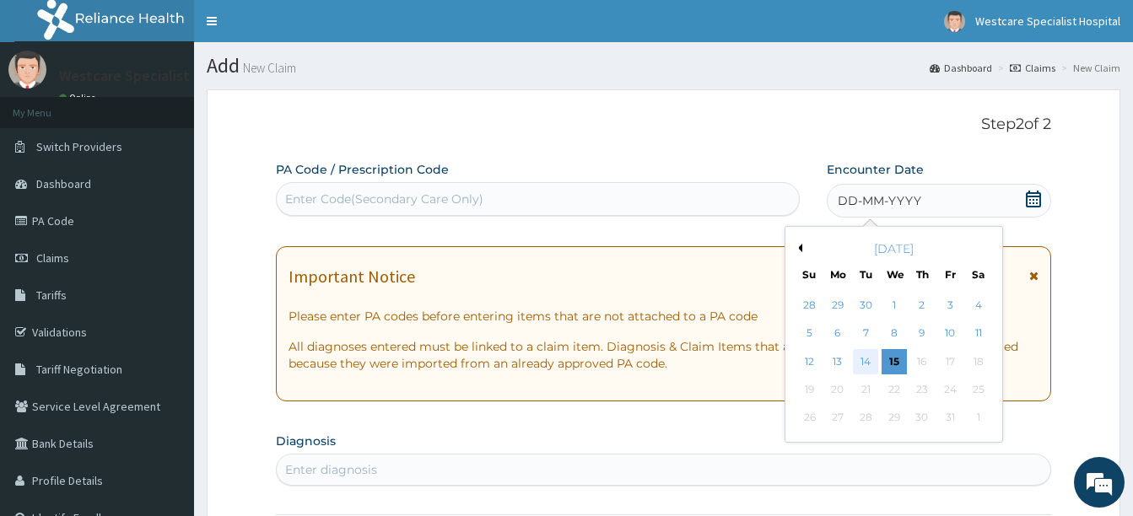
click at [871, 361] on div "14" at bounding box center [865, 361] width 25 height 25
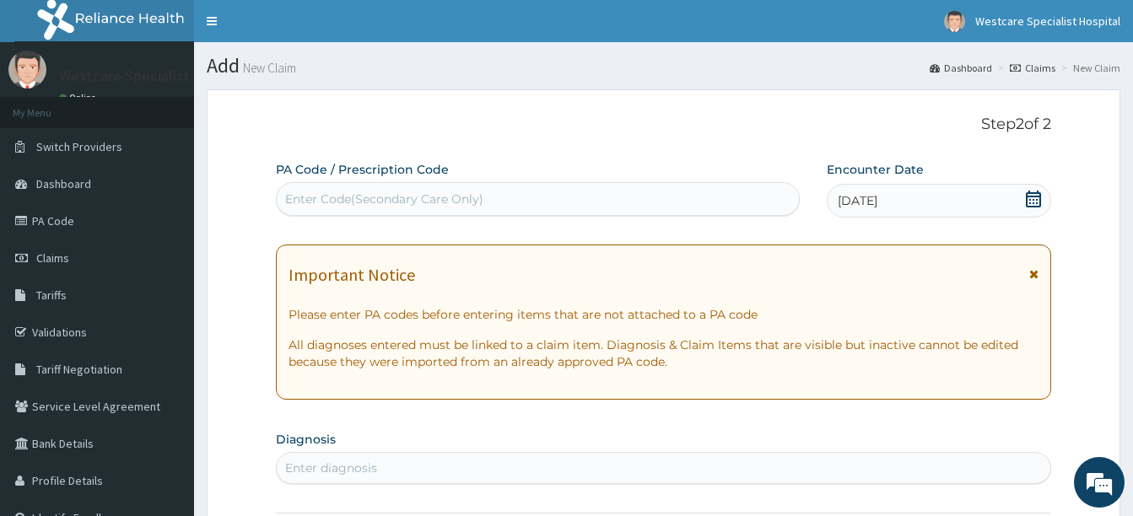
scroll to position [253, 0]
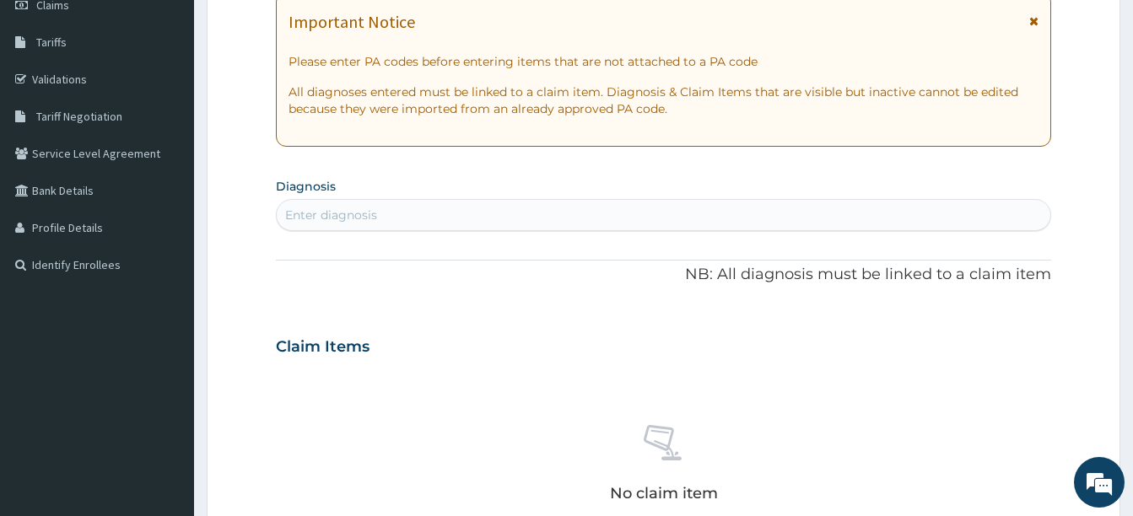
click at [388, 201] on div "Enter diagnosis" at bounding box center [663, 215] width 775 height 32
type input "EYE"
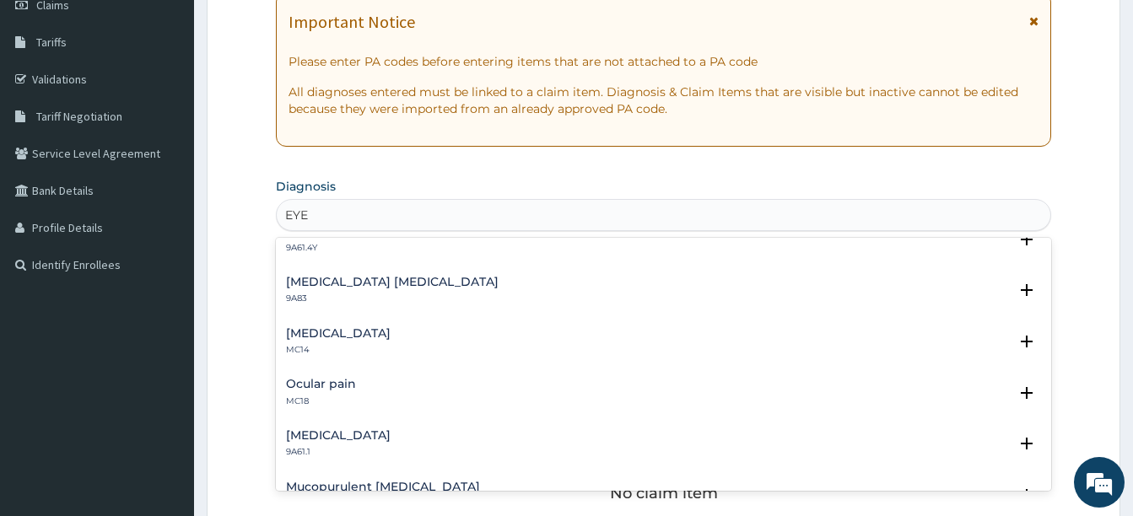
scroll to position [675, 0]
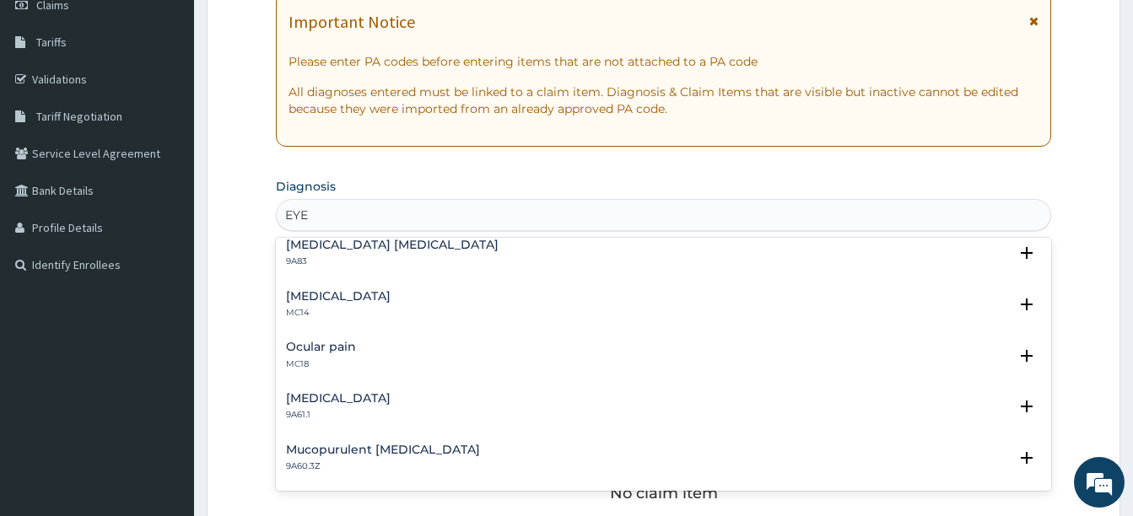
click at [340, 290] on h4 "Eye discharge" at bounding box center [338, 296] width 105 height 13
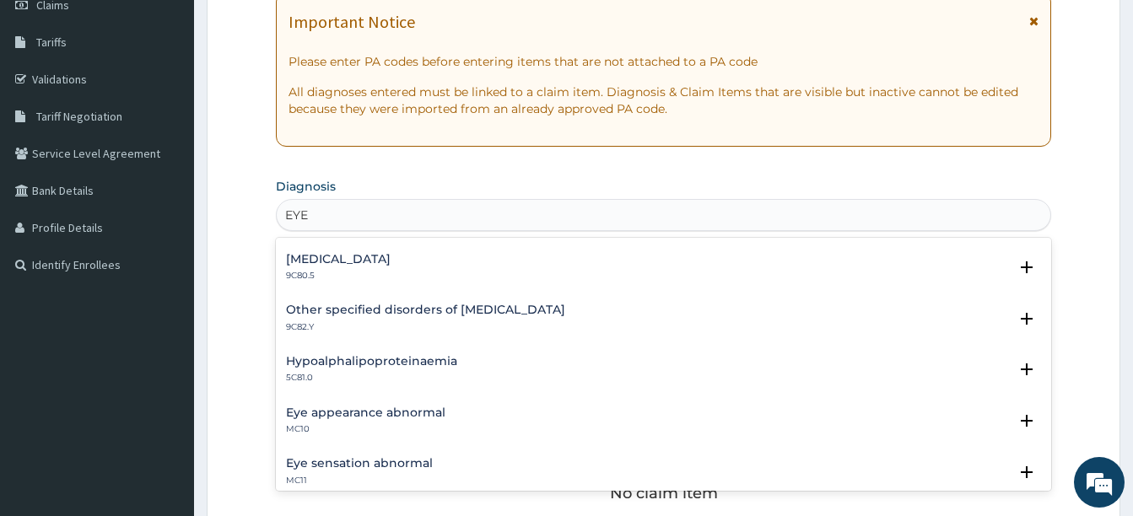
scroll to position [822, 0]
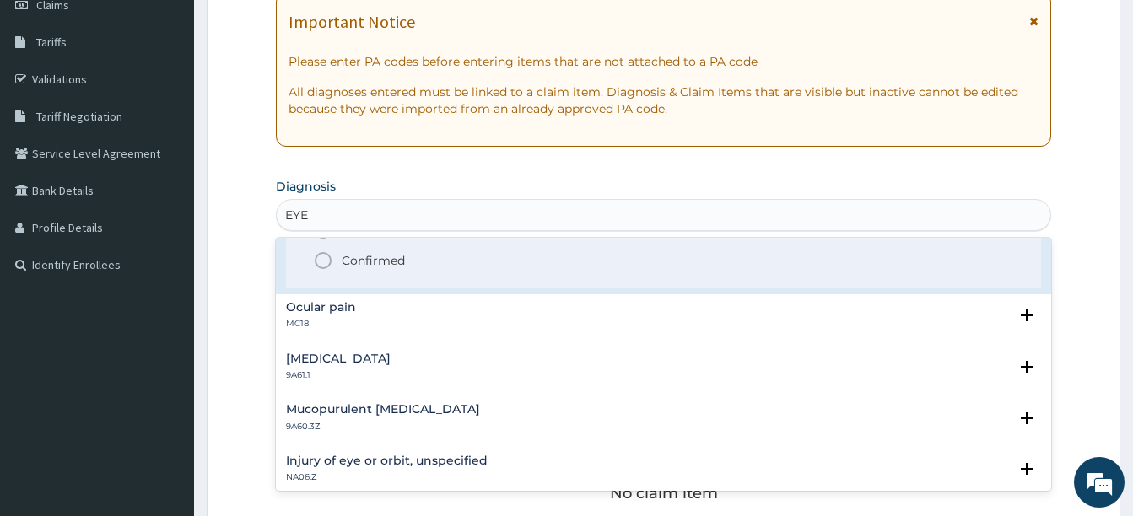
click at [325, 258] on icon "status option filled" at bounding box center [323, 261] width 20 height 20
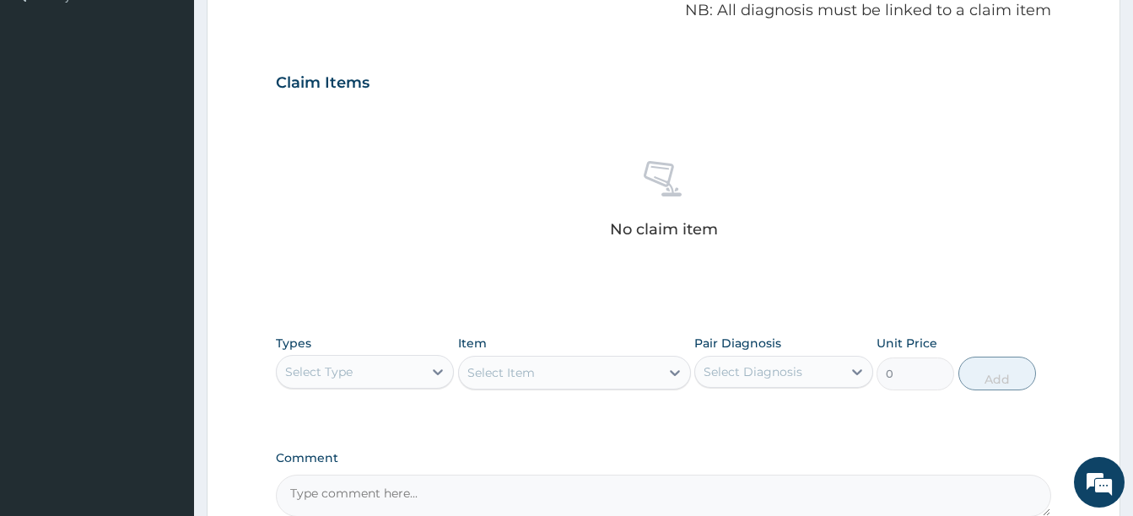
scroll to position [700, 0]
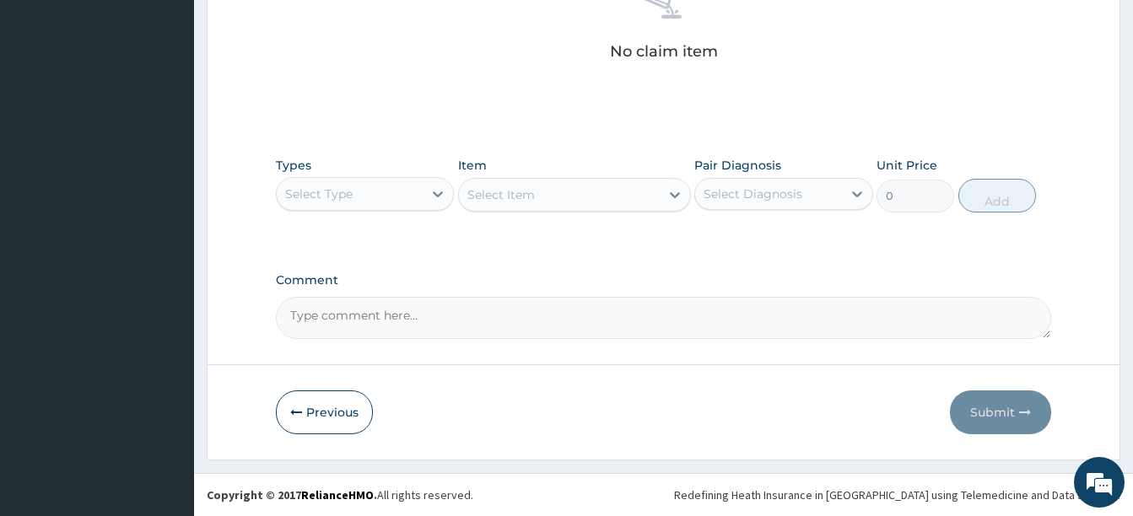
click at [375, 183] on div "Select Type" at bounding box center [350, 194] width 146 height 27
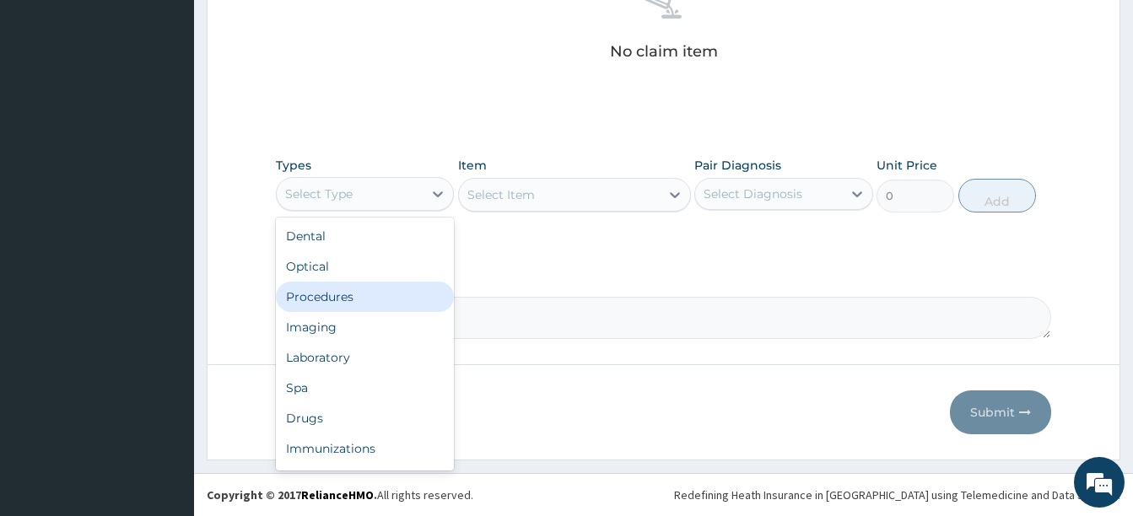
click at [352, 297] on div "Procedures" at bounding box center [365, 297] width 178 height 30
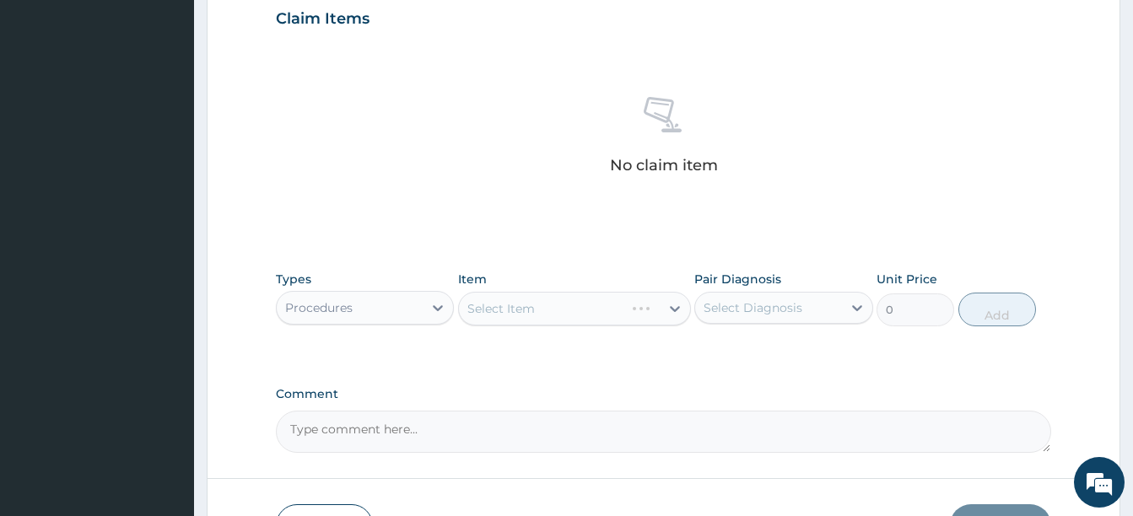
scroll to position [616, 0]
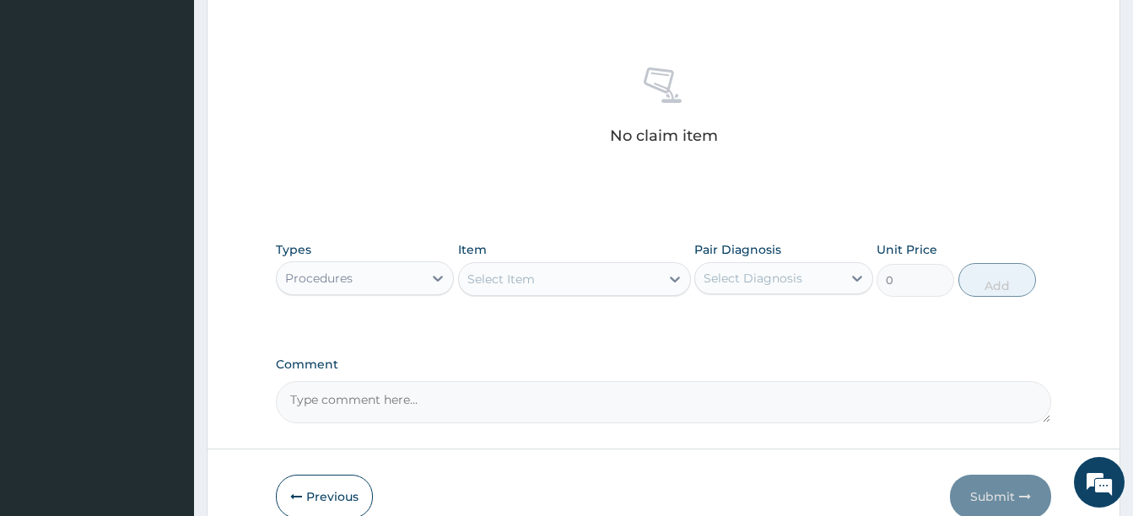
click at [545, 280] on div "Select Item" at bounding box center [559, 279] width 201 height 27
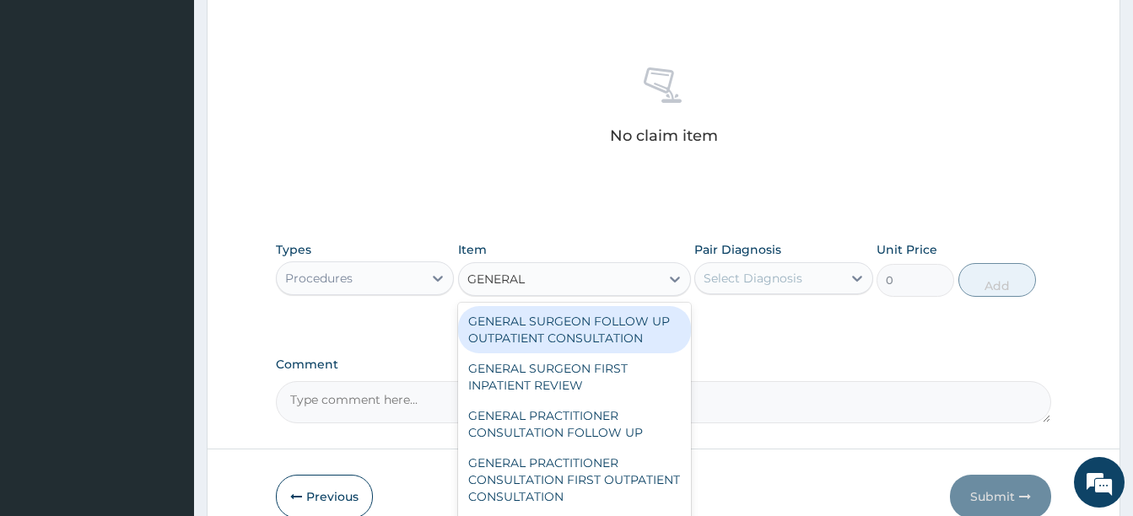
type input "GENERAL P"
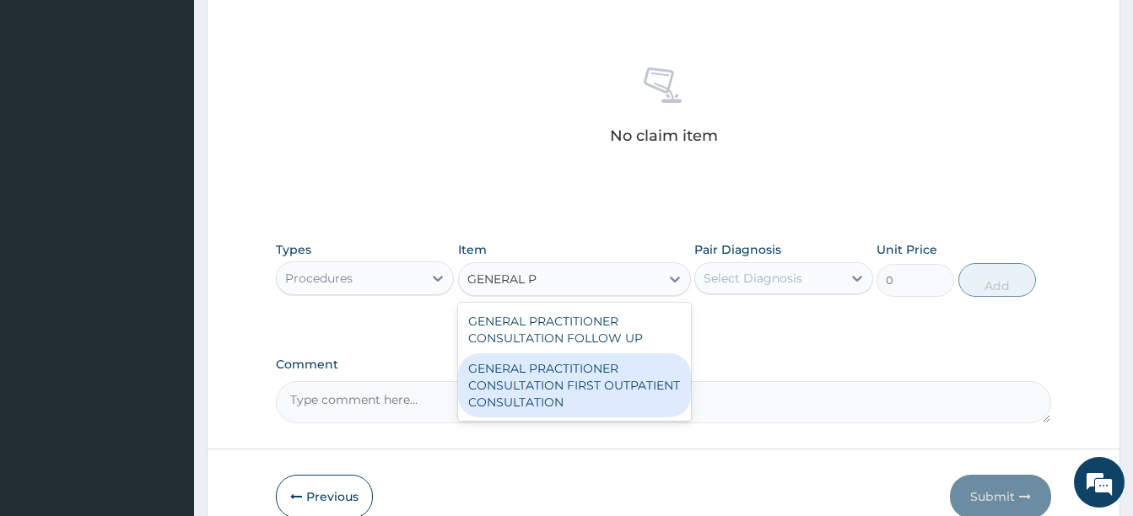
drag, startPoint x: 567, startPoint y: 365, endPoint x: 620, endPoint y: 354, distance: 54.3
click at [568, 365] on div "GENERAL PRACTITIONER CONSULTATION FIRST OUTPATIENT CONSULTATION" at bounding box center [574, 385] width 233 height 64
type input "3547.5"
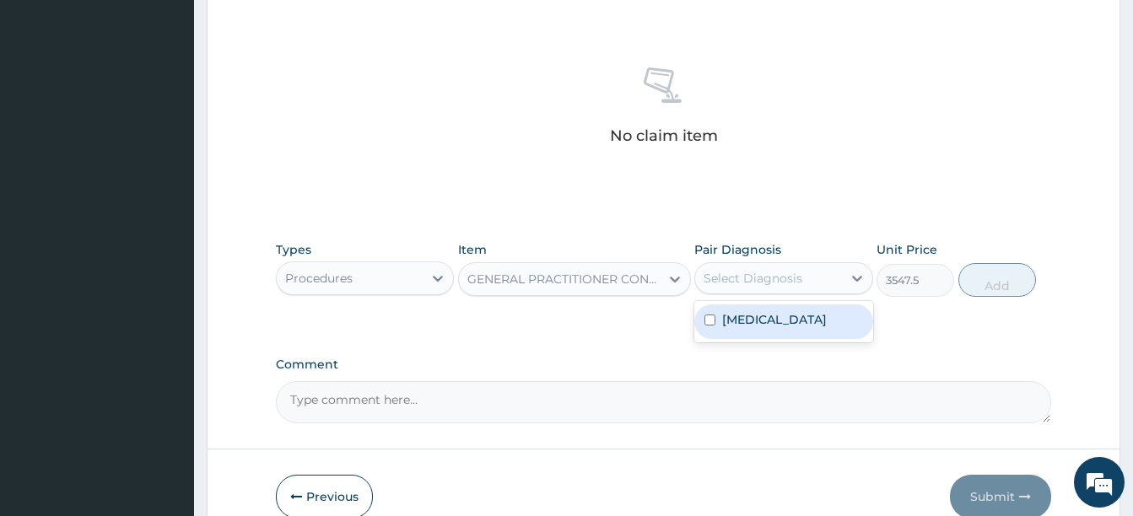
drag, startPoint x: 727, startPoint y: 262, endPoint x: 734, endPoint y: 281, distance: 20.5
click at [732, 274] on div "Select Diagnosis" at bounding box center [783, 278] width 178 height 32
click at [749, 332] on div "Eye discharge" at bounding box center [783, 322] width 178 height 35
checkbox input "true"
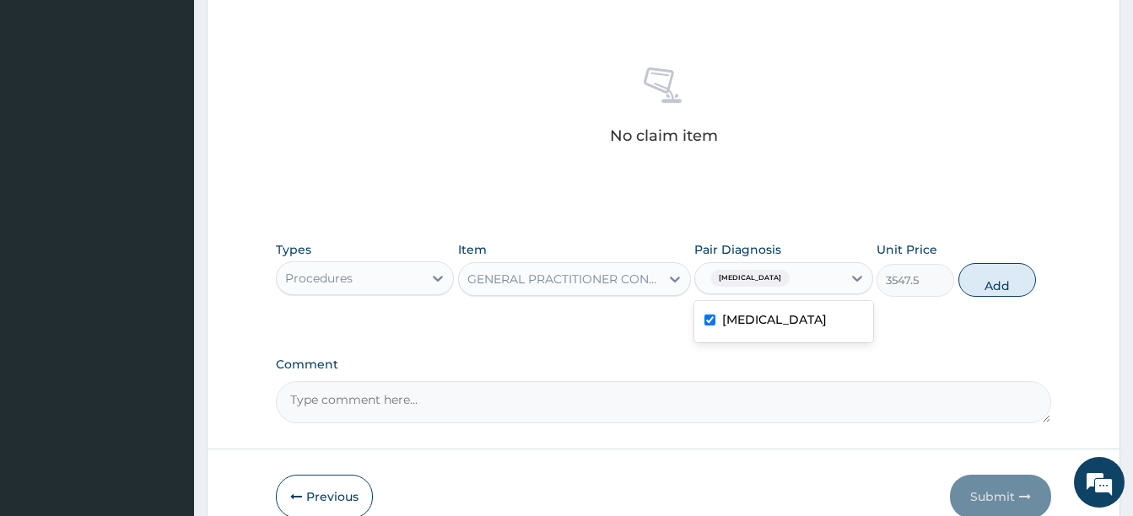
drag, startPoint x: 982, startPoint y: 276, endPoint x: 820, endPoint y: 289, distance: 162.5
click at [981, 278] on button "Add" at bounding box center [997, 280] width 78 height 34
type input "0"
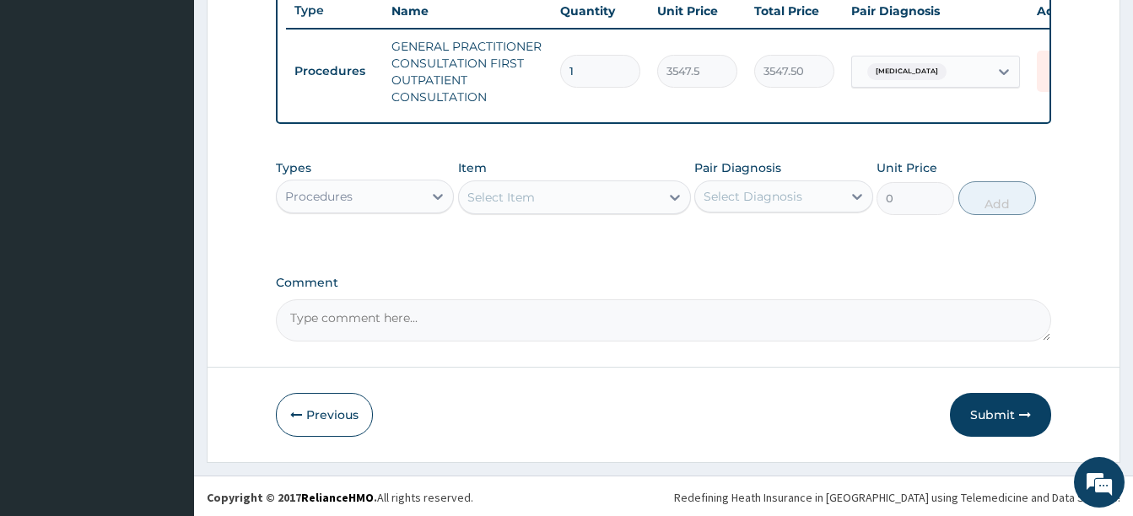
scroll to position [659, 0]
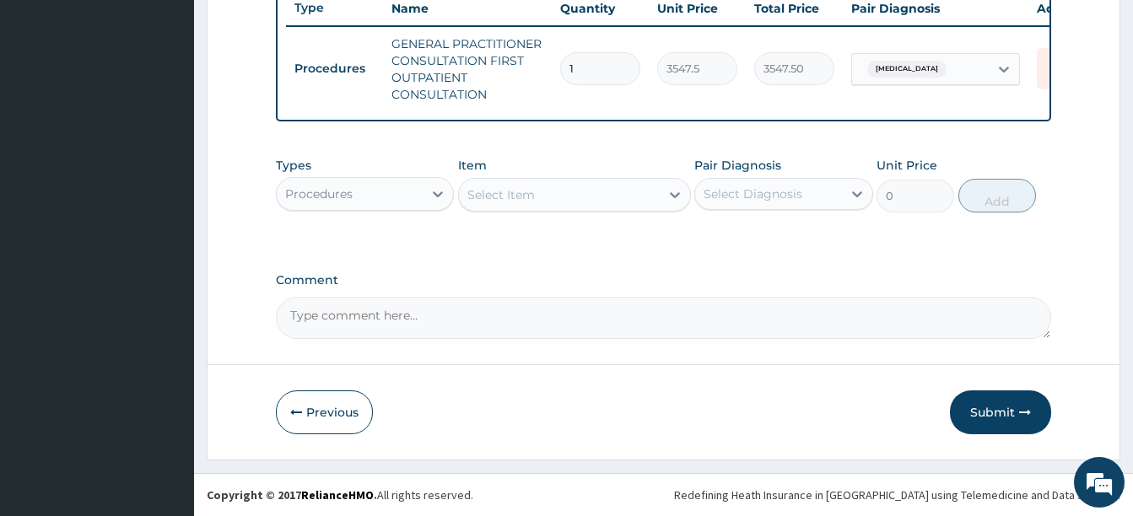
click at [377, 198] on div "Procedures" at bounding box center [350, 194] width 146 height 27
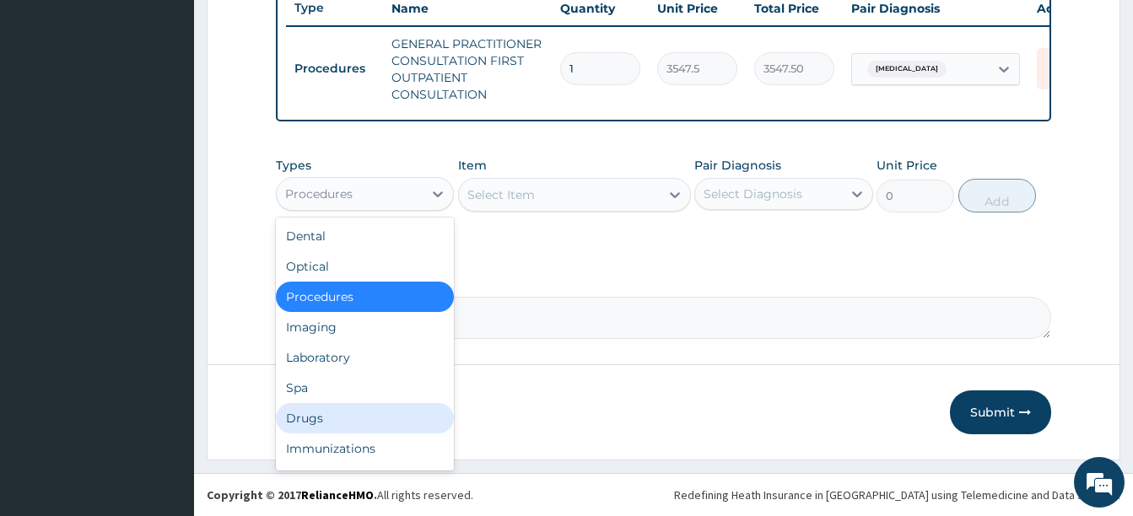
click at [328, 409] on div "Drugs" at bounding box center [365, 418] width 178 height 30
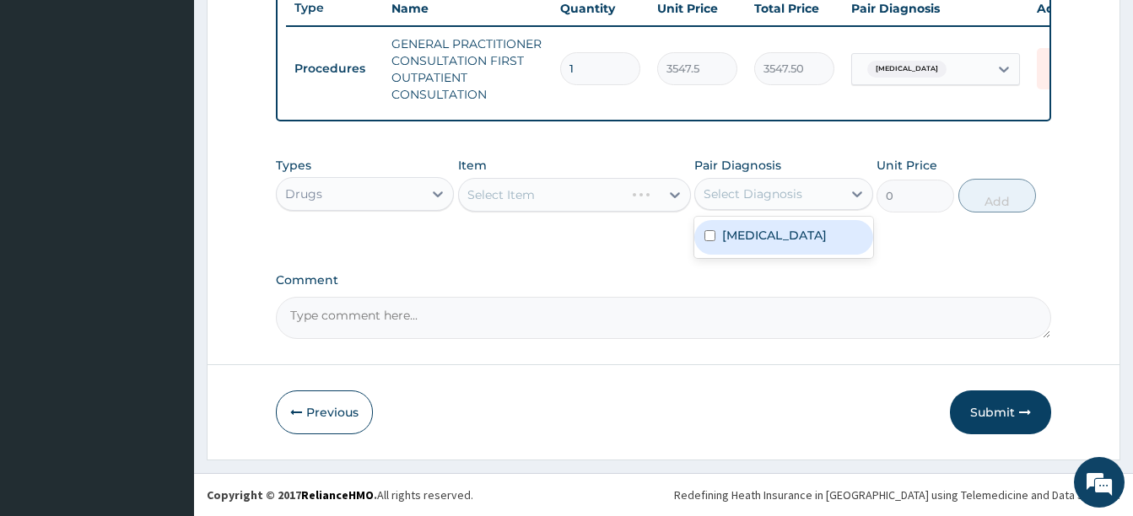
click at [731, 205] on div "Select Diagnosis" at bounding box center [768, 194] width 146 height 27
click at [748, 229] on label "Eye discharge" at bounding box center [774, 235] width 105 height 17
checkbox input "true"
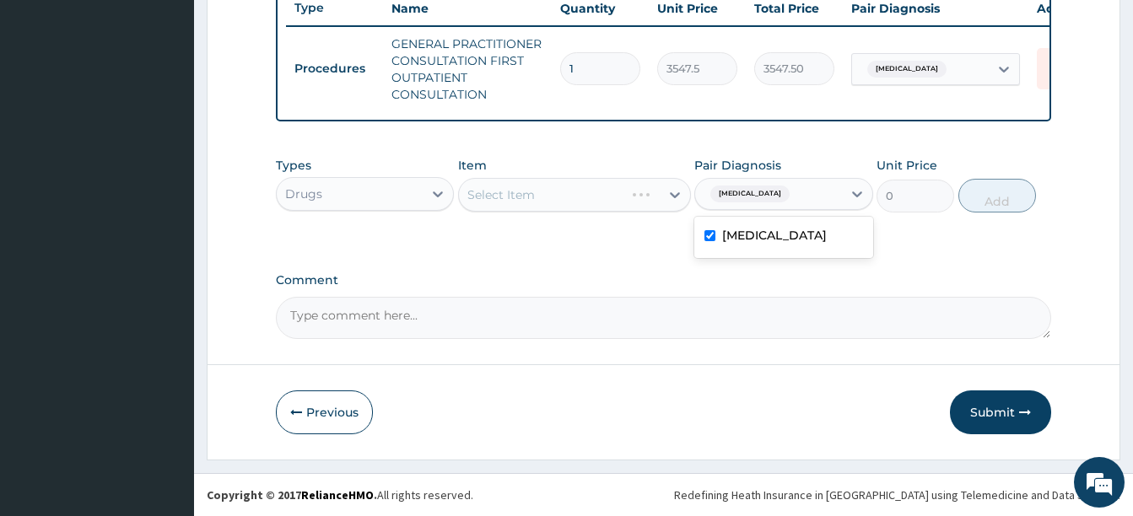
drag, startPoint x: 672, startPoint y: 255, endPoint x: 641, endPoint y: 383, distance: 131.8
click at [512, 196] on div "Select Item" at bounding box center [500, 194] width 67 height 17
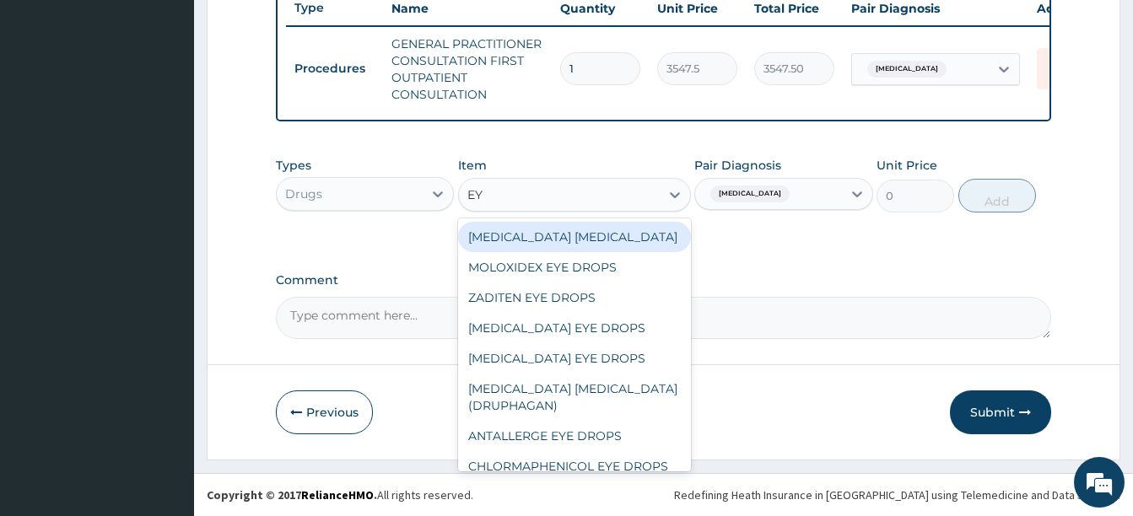
type input "EYE"
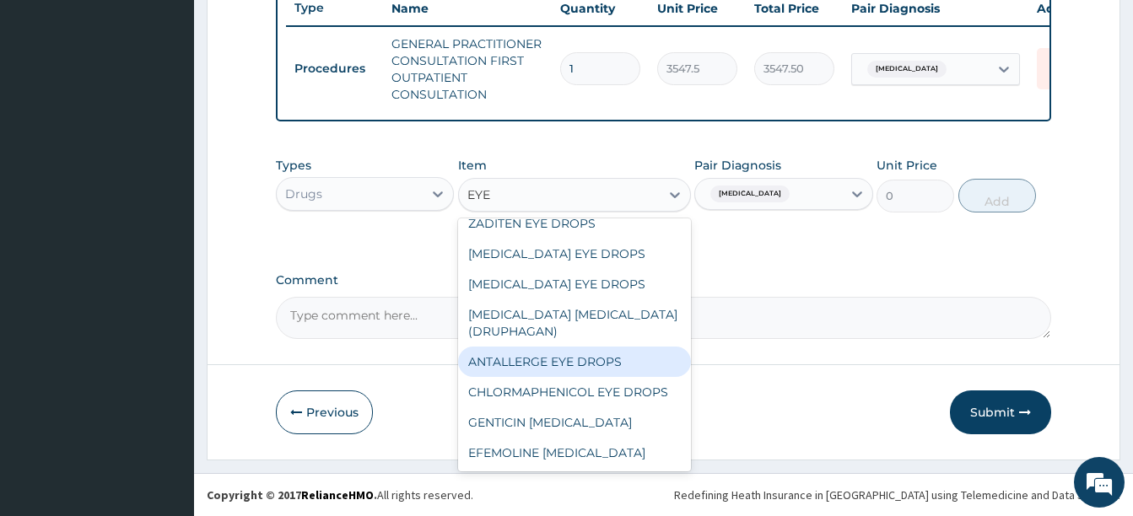
click at [585, 365] on div "ANTALLERGE EYE DROPS" at bounding box center [574, 362] width 233 height 30
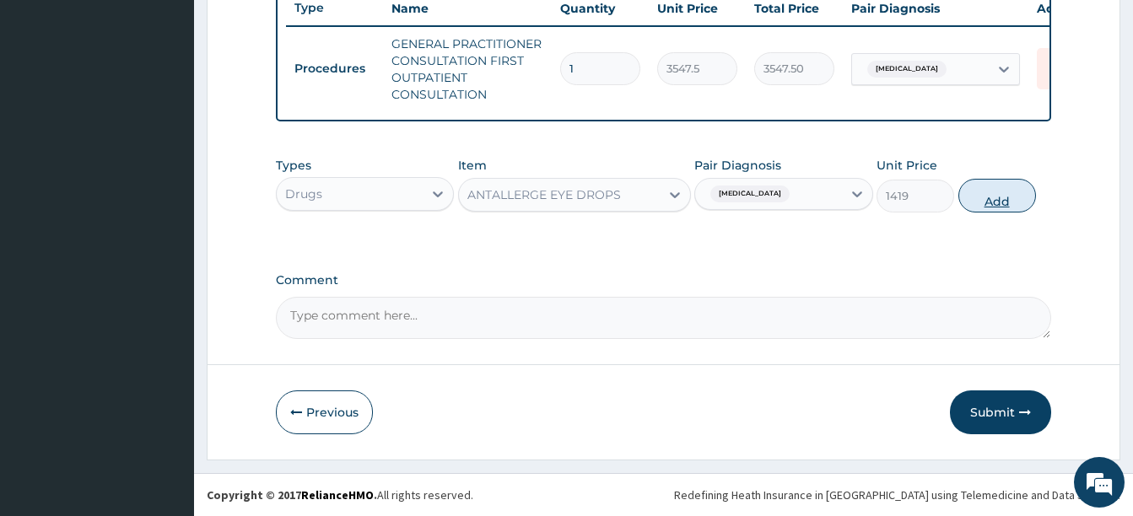
click at [986, 202] on button "Add" at bounding box center [997, 196] width 78 height 34
type input "0"
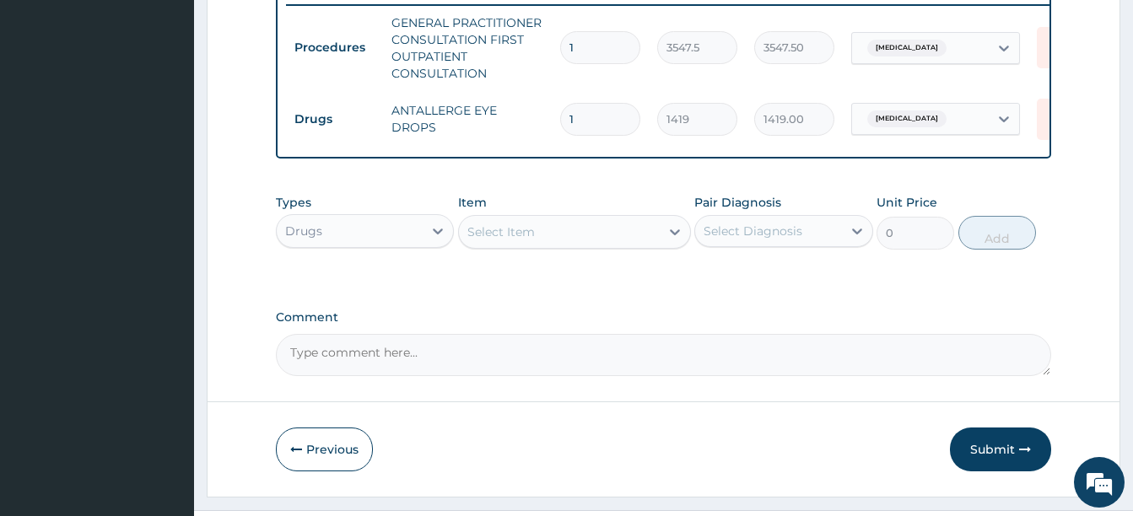
scroll to position [717, 0]
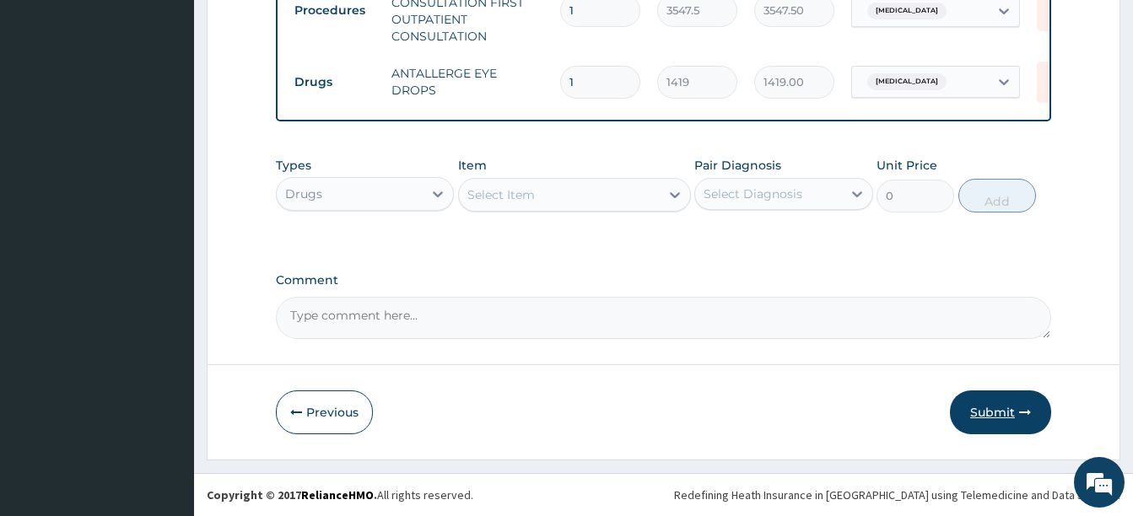
click at [992, 410] on button "Submit" at bounding box center [1000, 413] width 101 height 44
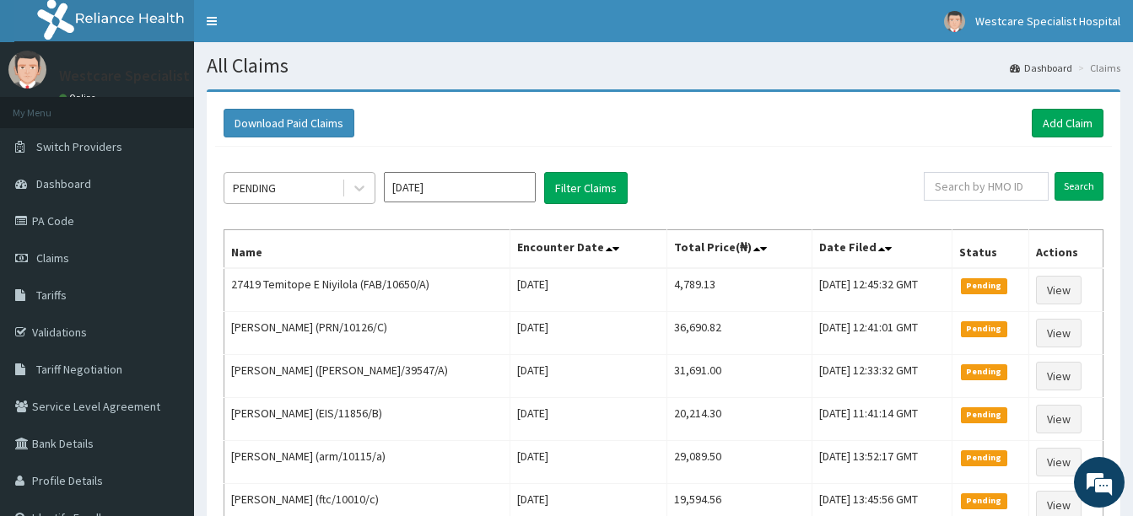
click at [267, 188] on div "PENDING" at bounding box center [254, 188] width 43 height 17
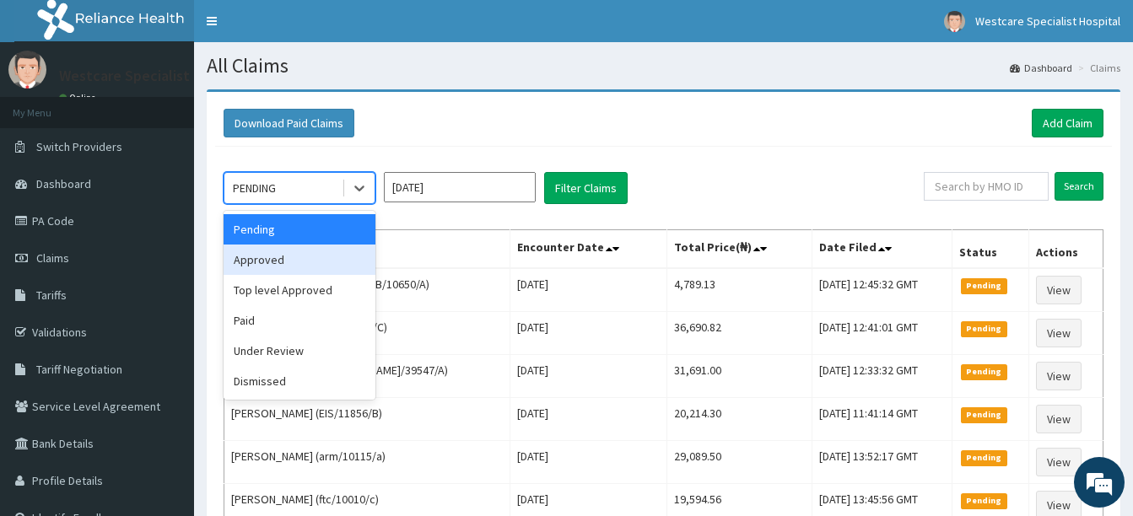
click at [269, 261] on div "Approved" at bounding box center [300, 260] width 152 height 30
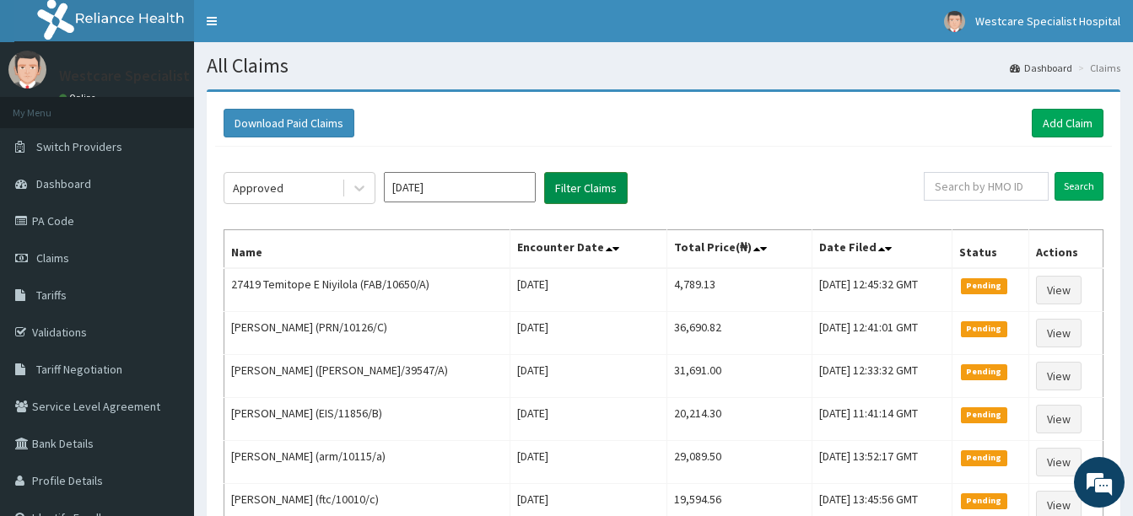
click at [548, 178] on button "Filter Claims" at bounding box center [586, 188] width 84 height 32
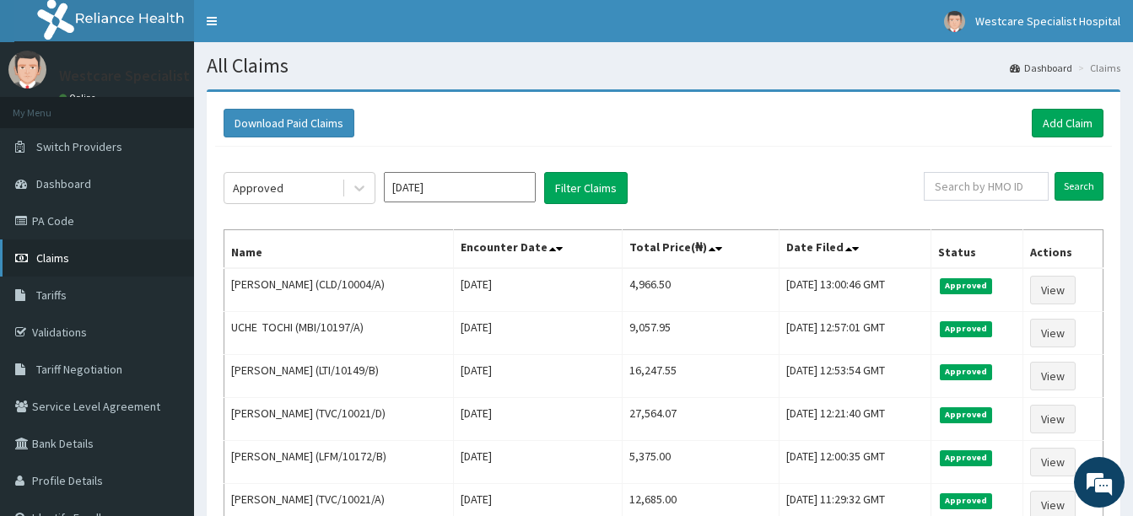
click at [49, 264] on span "Claims" at bounding box center [52, 258] width 33 height 15
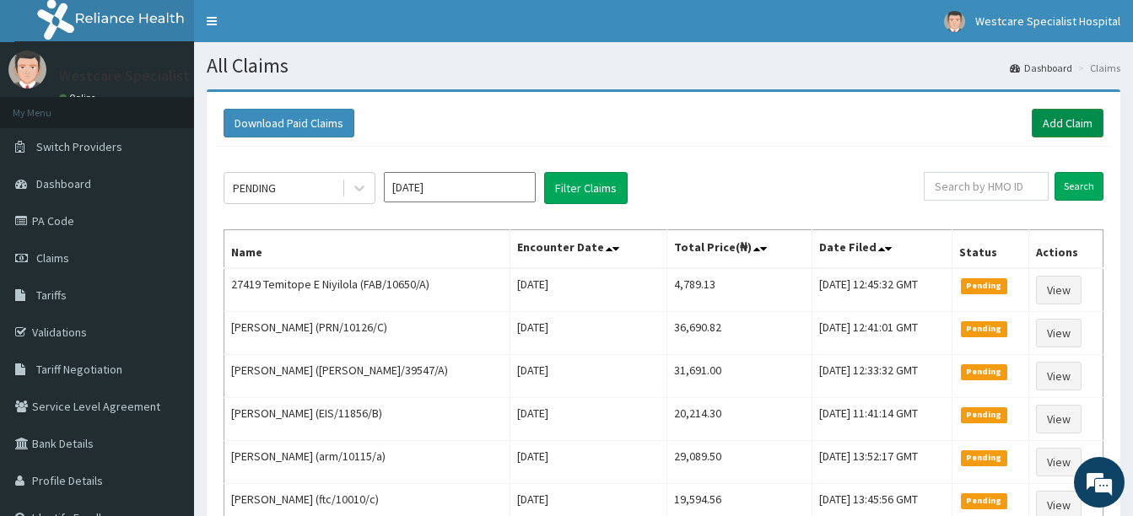
click at [1058, 127] on link "Add Claim" at bounding box center [1068, 123] width 72 height 29
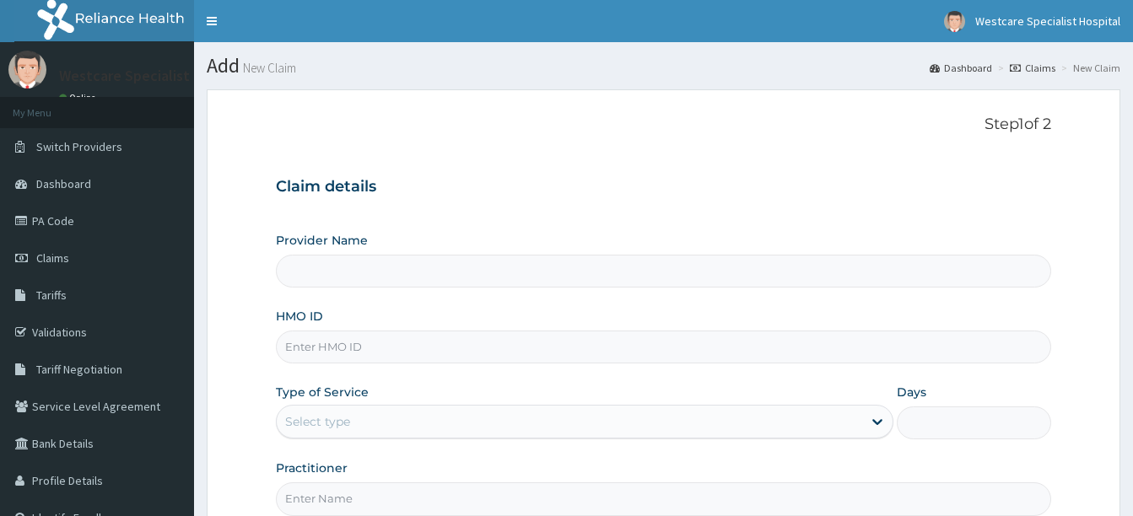
type input "WestCare Specialist Hospital"
click at [407, 343] on input "HMO ID" at bounding box center [663, 347] width 775 height 33
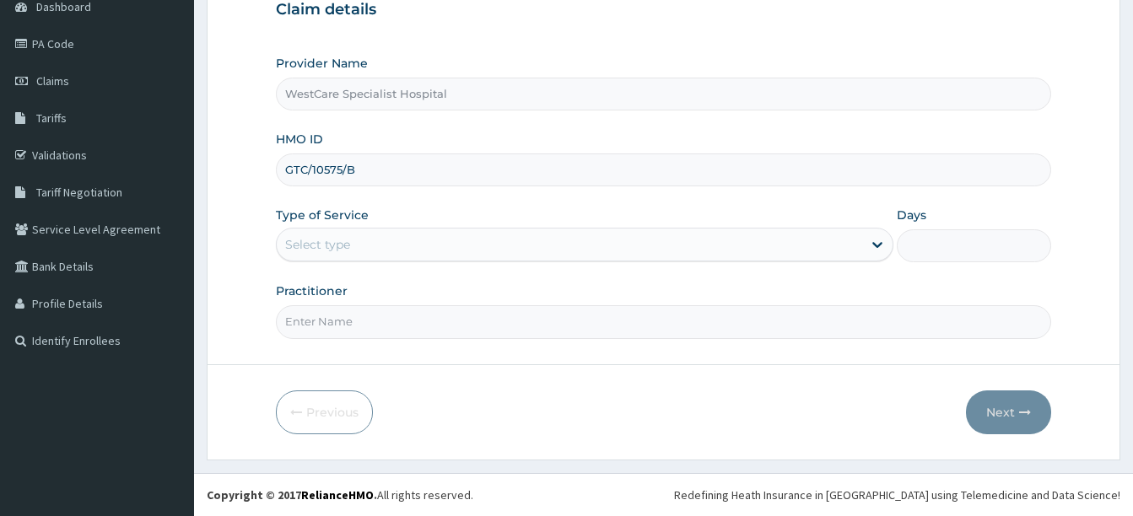
type input "GTC/10575/B"
click at [355, 326] on input "Practitioner" at bounding box center [663, 321] width 775 height 33
click at [352, 239] on div "Select type" at bounding box center [569, 244] width 585 height 27
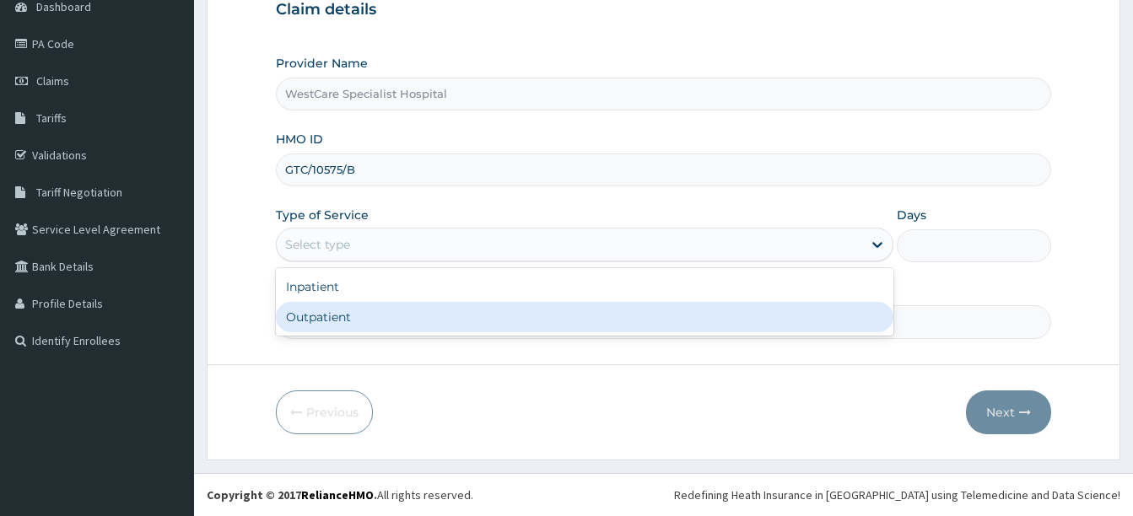
click at [332, 318] on div "Outpatient" at bounding box center [585, 317] width 618 height 30
type input "1"
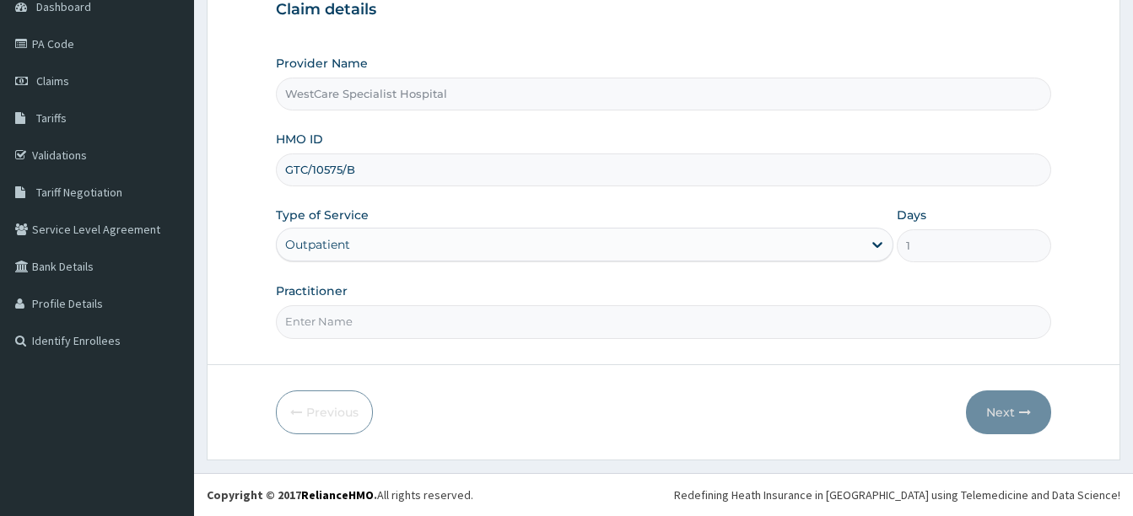
click at [332, 326] on input "Practitioner" at bounding box center [663, 321] width 775 height 33
type input "[PERSON_NAME]"
click at [1006, 406] on button "Next" at bounding box center [1008, 413] width 85 height 44
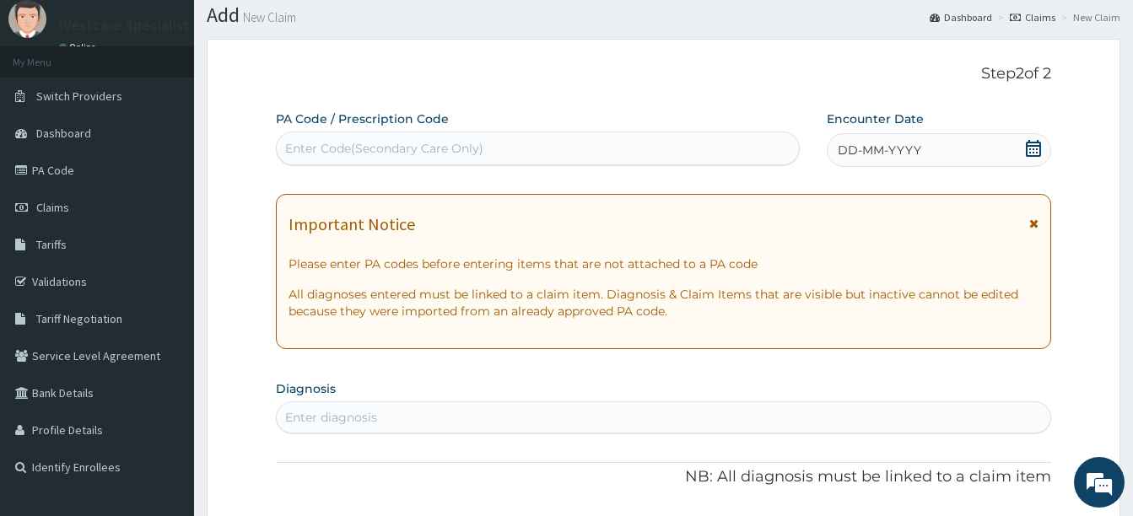
scroll to position [84, 0]
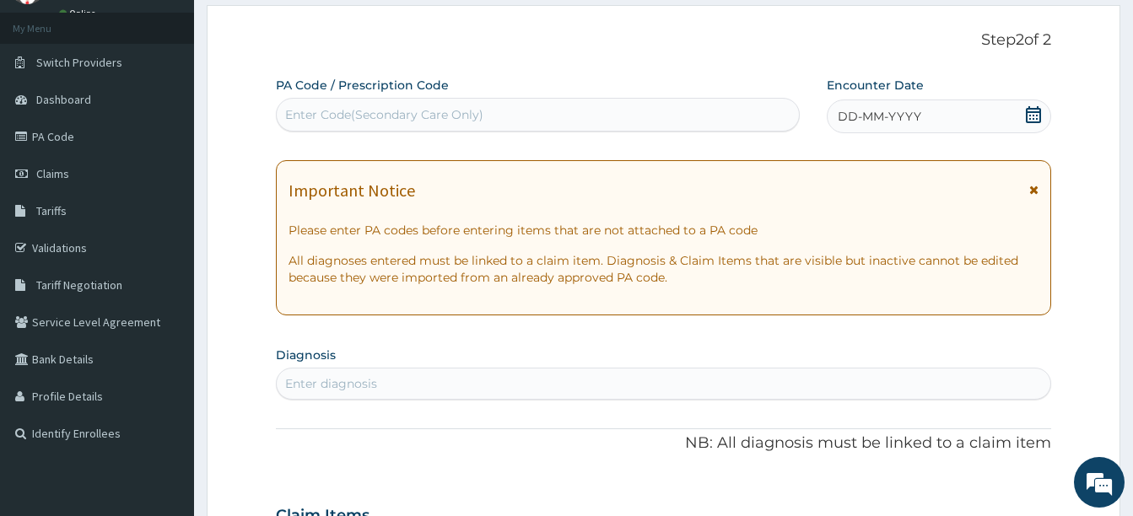
click at [614, 121] on div "Enter Code(Secondary Care Only)" at bounding box center [538, 114] width 522 height 27
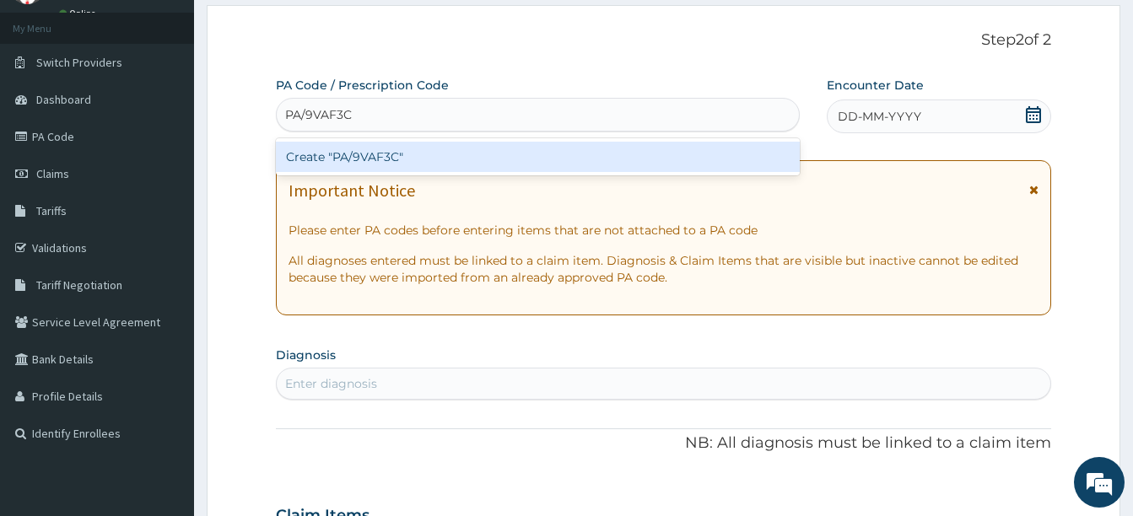
click at [320, 115] on input "PA/9VAF3C" at bounding box center [319, 114] width 68 height 17
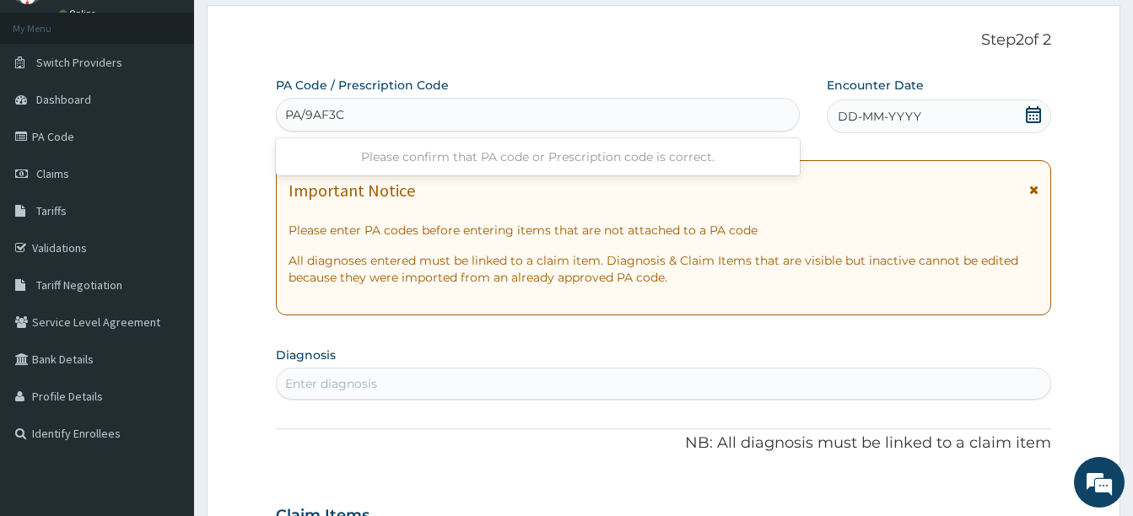
type input "PA/9CAF3C"
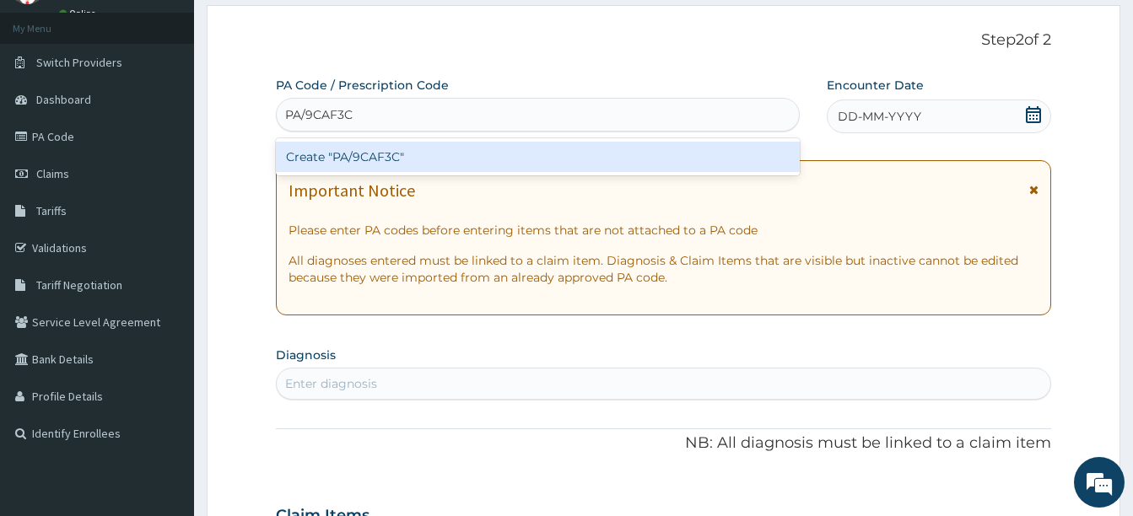
click at [337, 151] on div "Create "PA/9CAF3C"" at bounding box center [538, 157] width 524 height 30
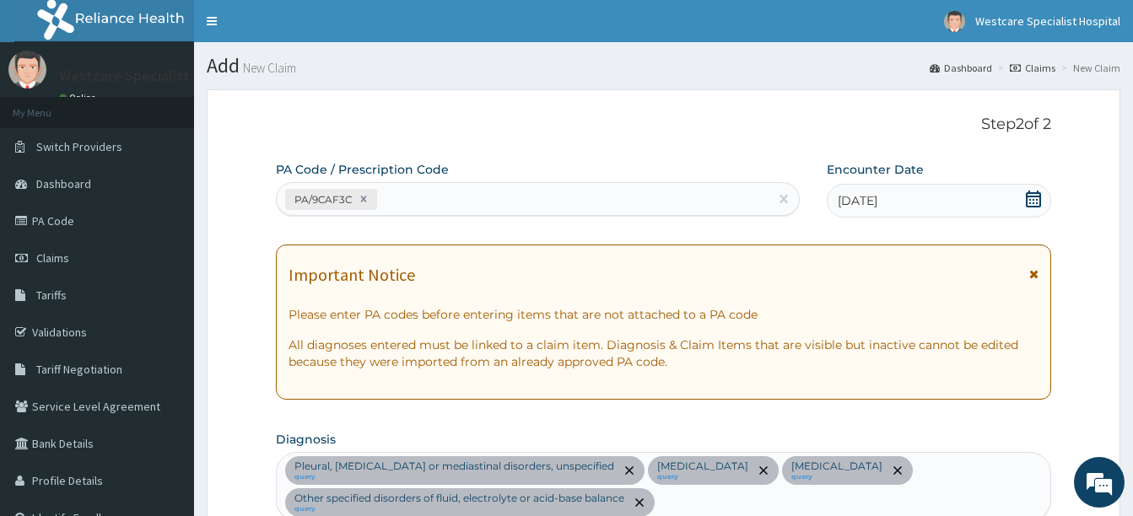
click at [433, 208] on div "PA/9CAF3C" at bounding box center [523, 200] width 492 height 28
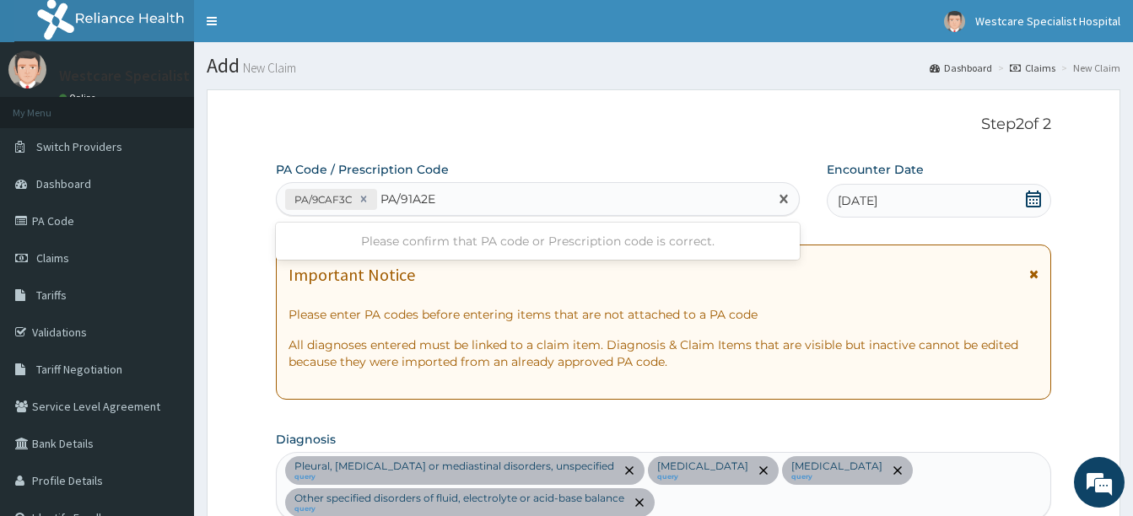
type input "PA/91A2EB"
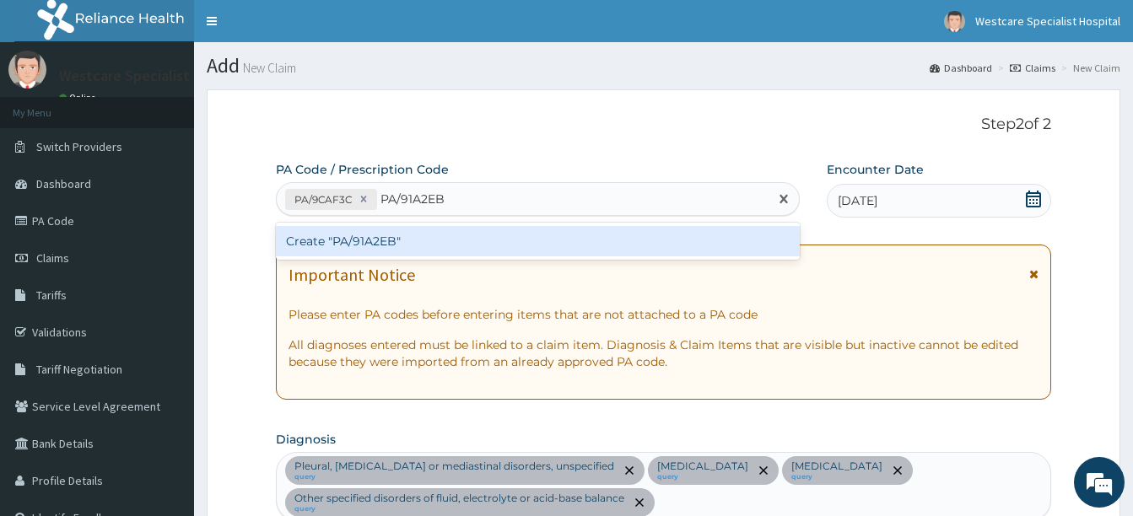
click at [371, 235] on div "Create "PA/91A2EB"" at bounding box center [538, 241] width 524 height 30
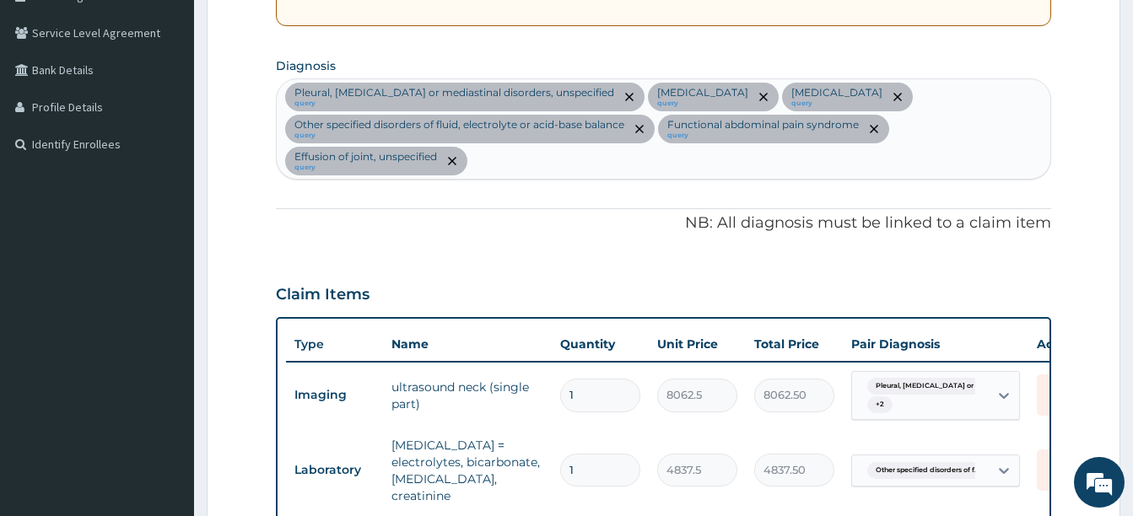
scroll to position [268, 0]
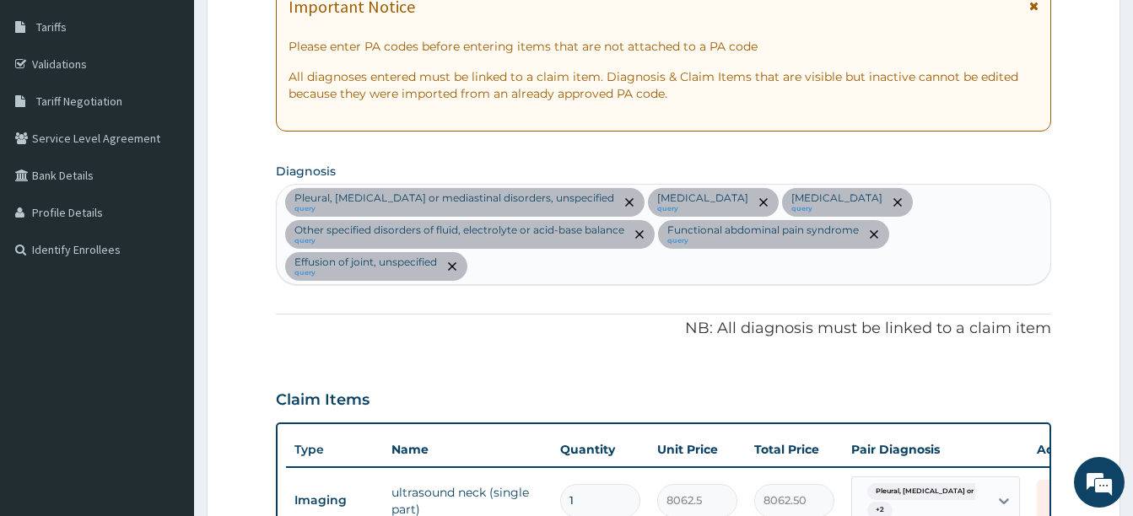
click at [509, 266] on div "Pleural, [MEDICAL_DATA] or mediastinal disorders, unspecified query [MEDICAL_DA…" at bounding box center [664, 234] width 774 height 99
type input "[MEDICAL_DATA]"
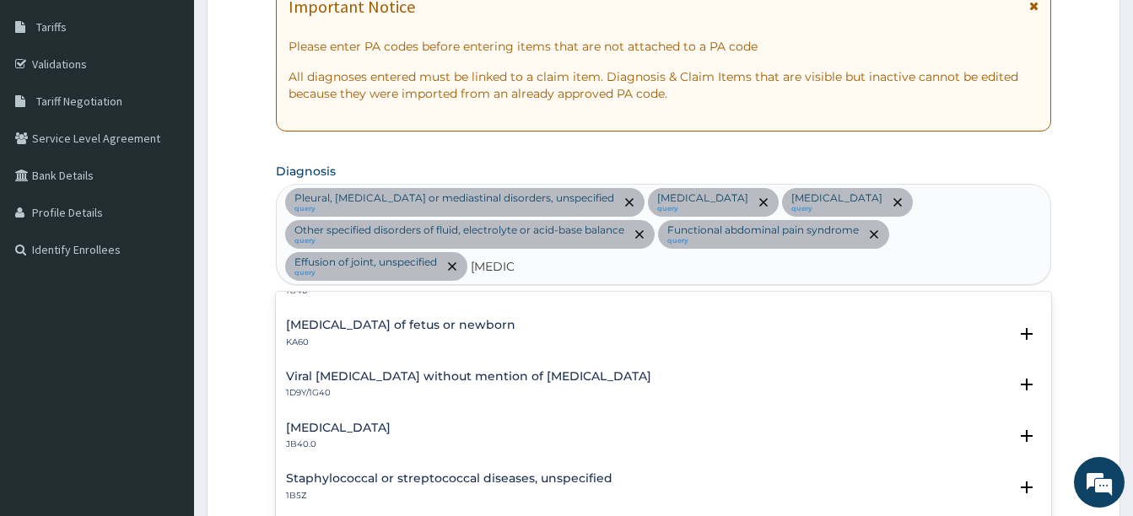
scroll to position [84, 0]
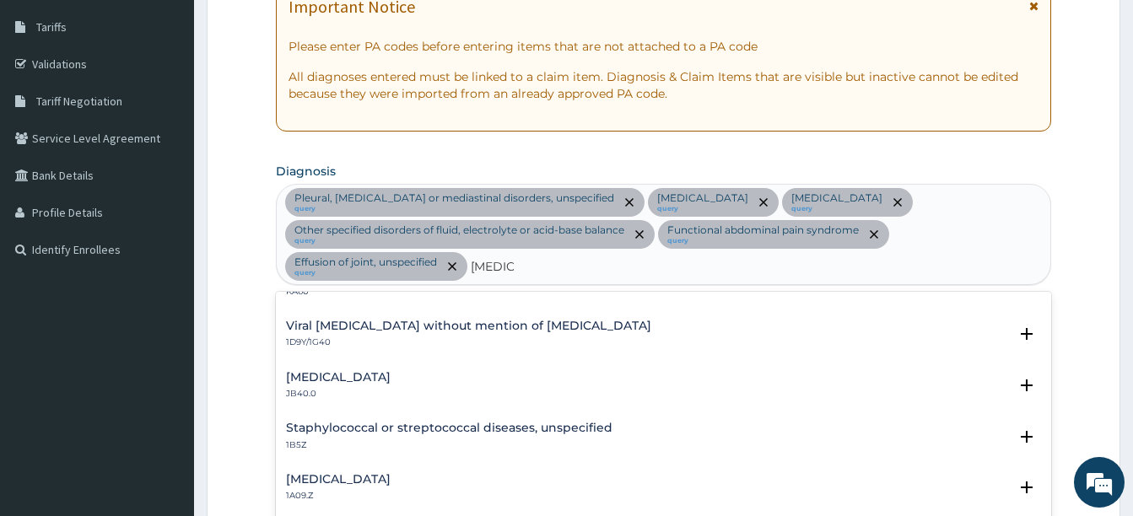
click at [361, 431] on h4 "Staphylococcal or streptococcal diseases, unspecified" at bounding box center [449, 428] width 326 height 13
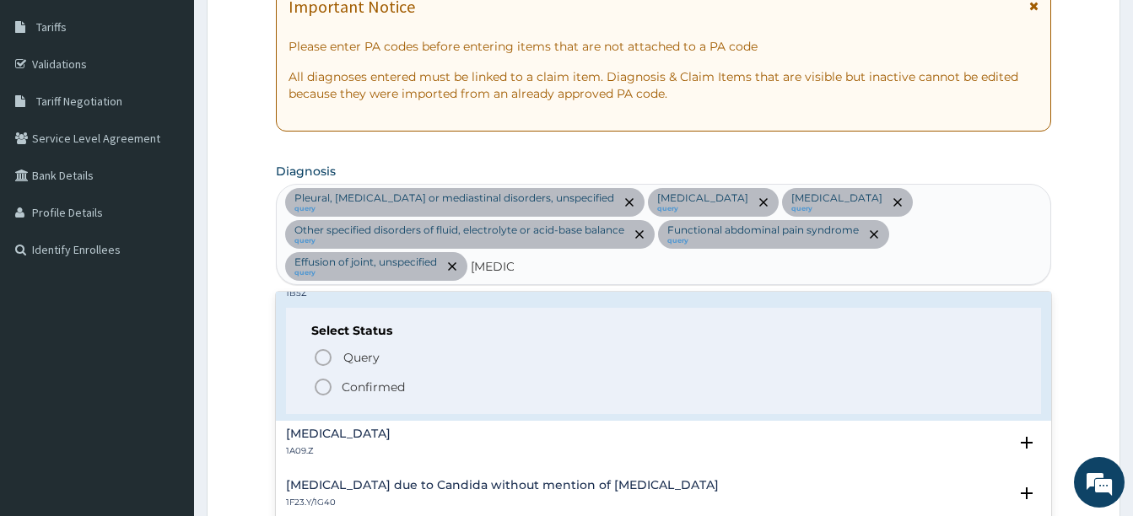
scroll to position [253, 0]
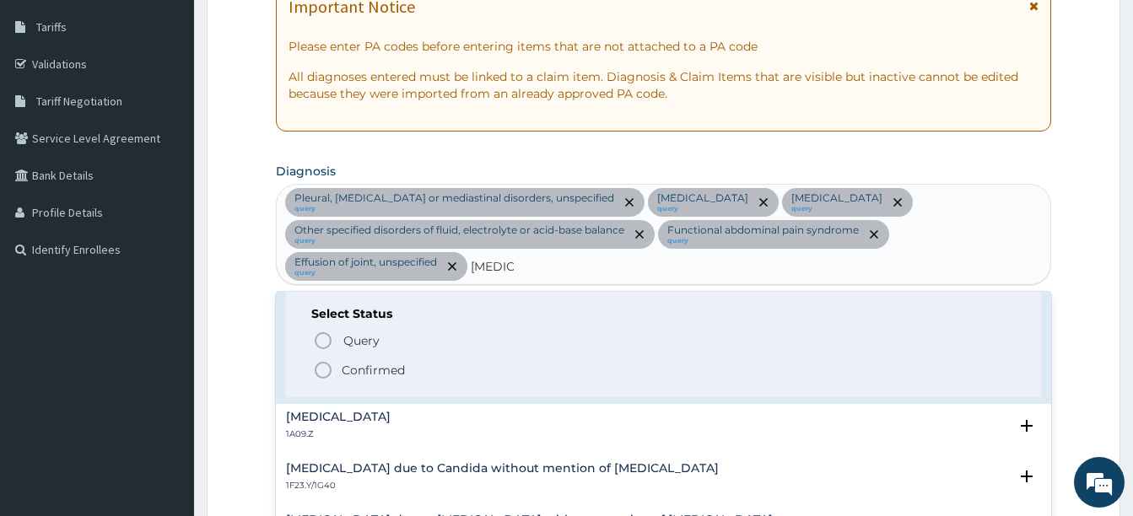
click at [323, 369] on icon "status option filled" at bounding box center [323, 370] width 20 height 20
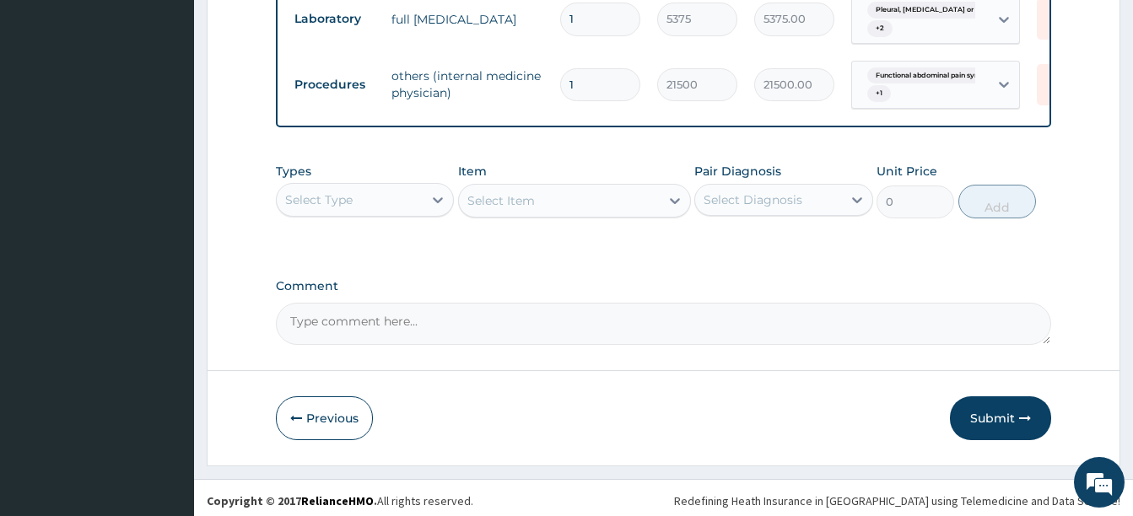
scroll to position [967, 0]
click at [361, 185] on div "Select Type" at bounding box center [350, 198] width 146 height 27
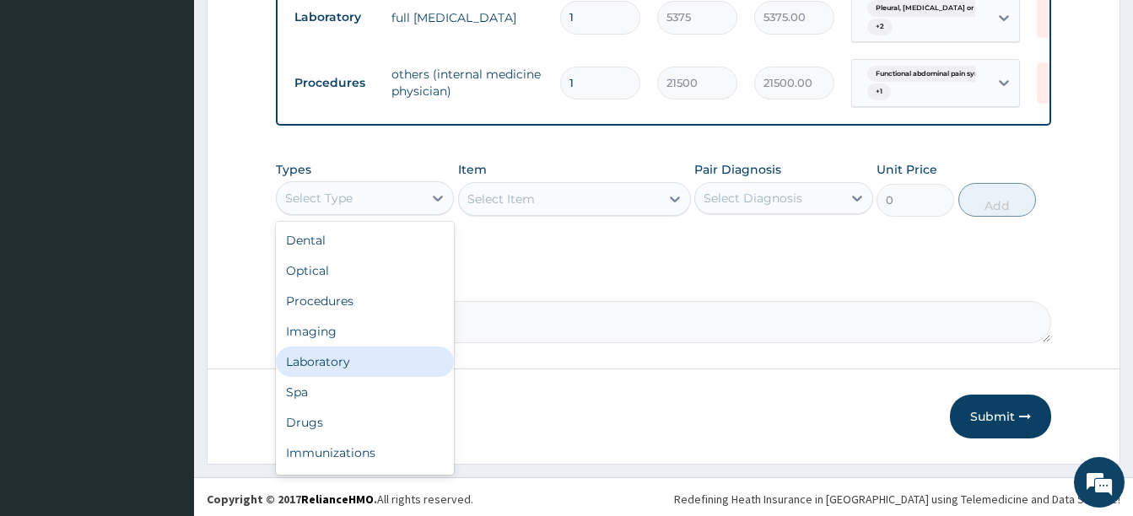
click at [321, 362] on div "Laboratory" at bounding box center [365, 362] width 178 height 30
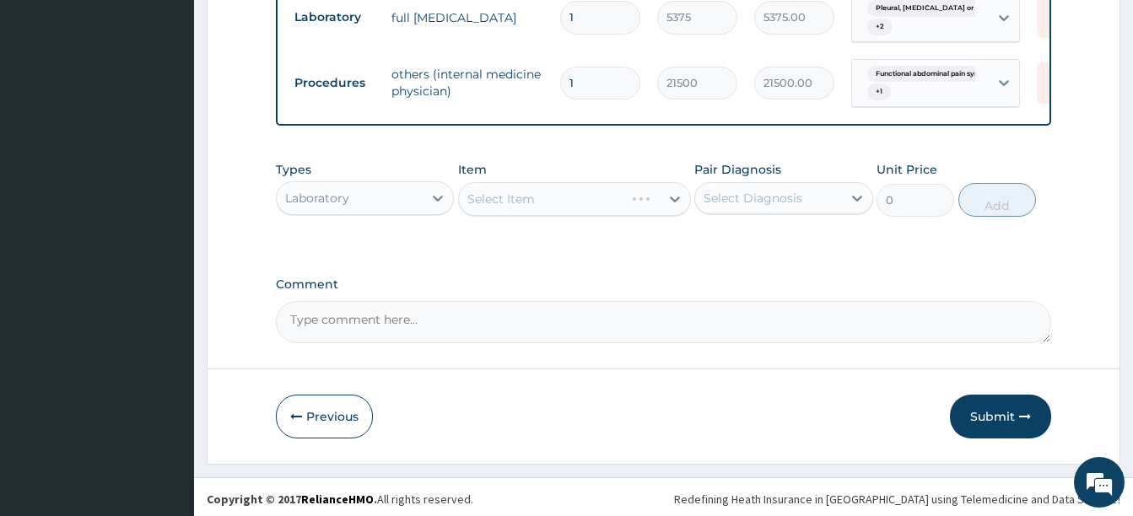
click at [736, 196] on div "Select Diagnosis" at bounding box center [753, 198] width 99 height 17
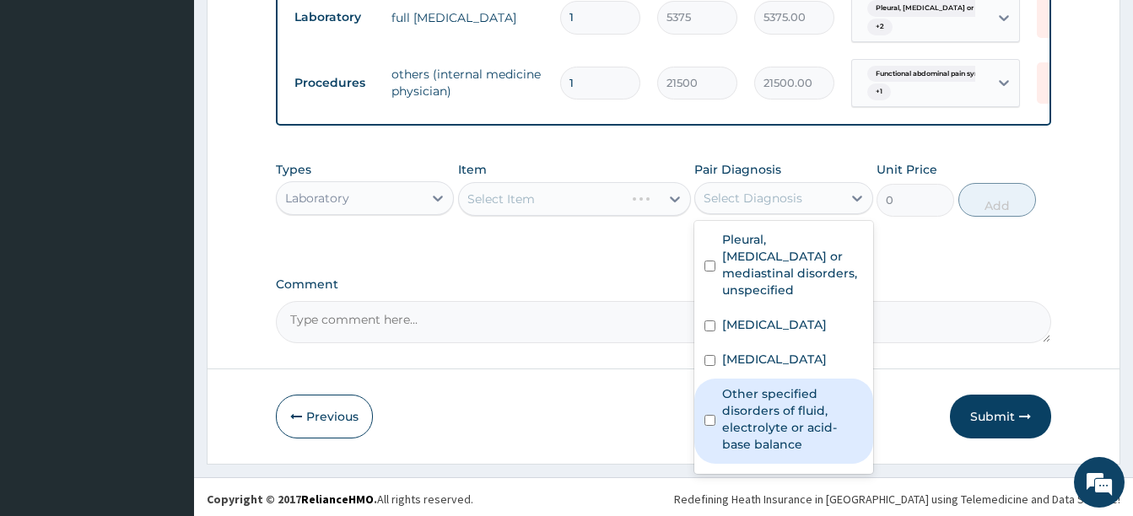
scroll to position [215, 0]
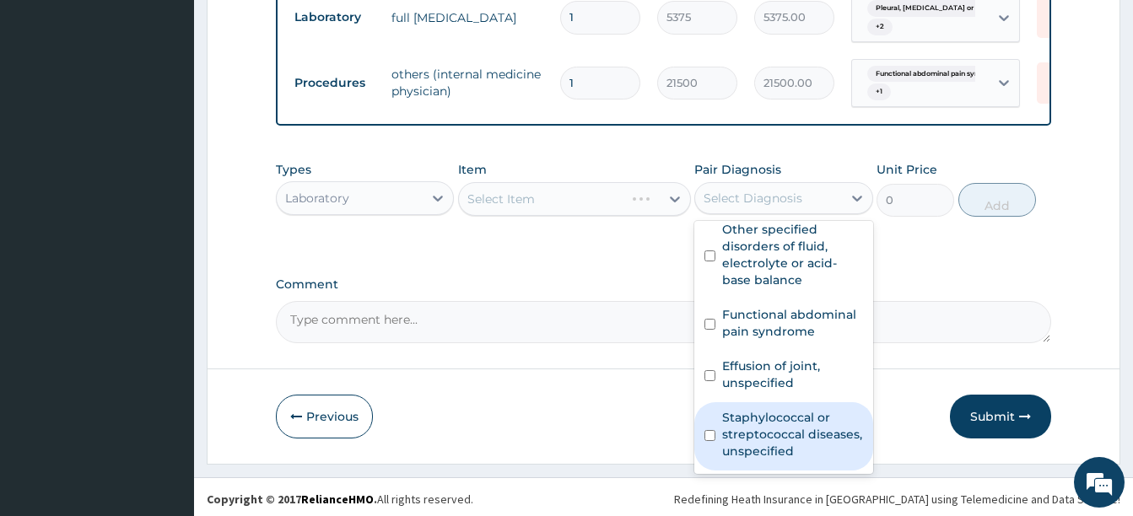
click at [803, 418] on label "Staphylococcal or streptococcal diseases, unspecified" at bounding box center [792, 434] width 140 height 51
checkbox input "true"
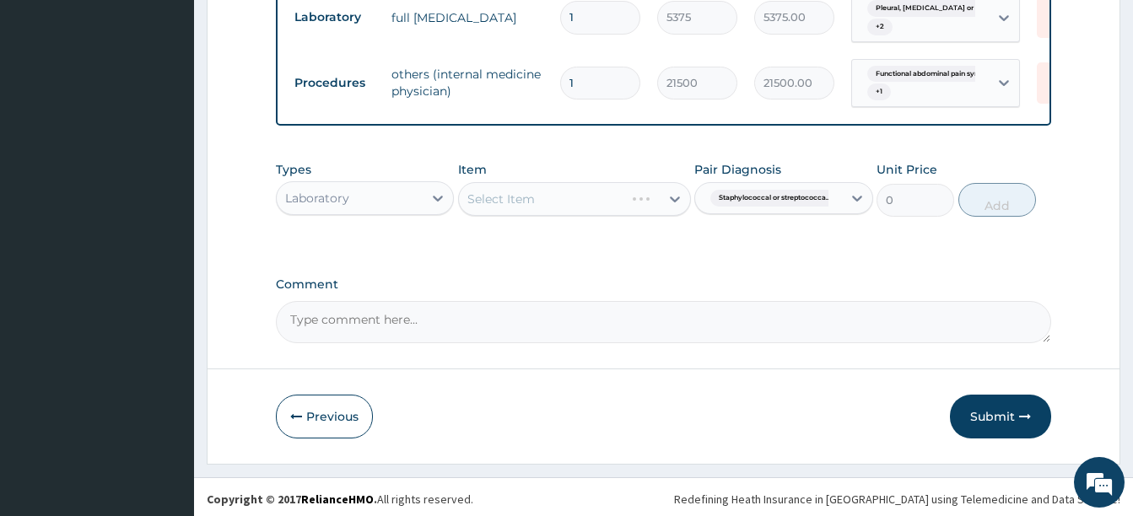
click at [515, 191] on div "Select Item" at bounding box center [500, 199] width 67 height 17
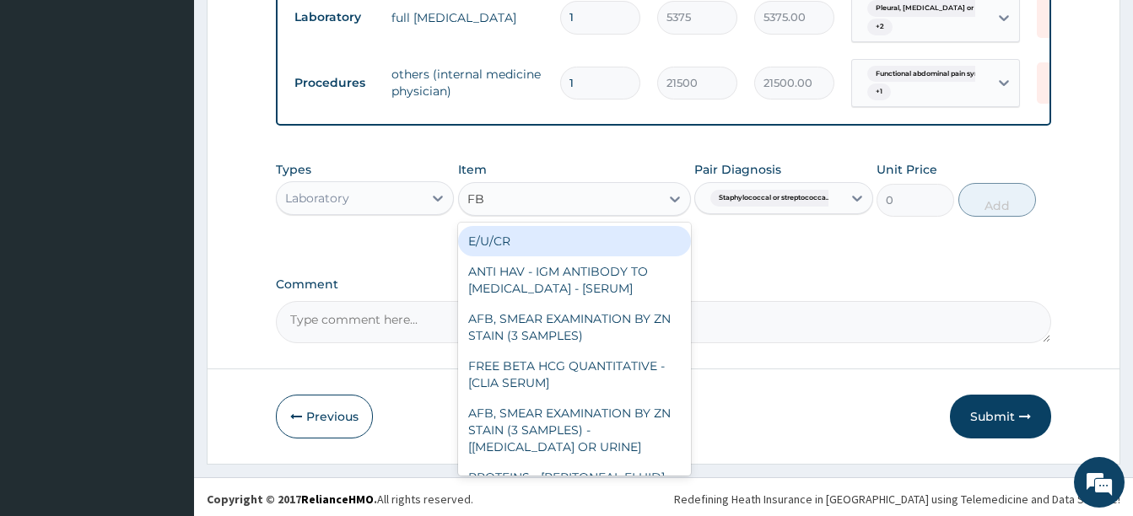
type input "FBC"
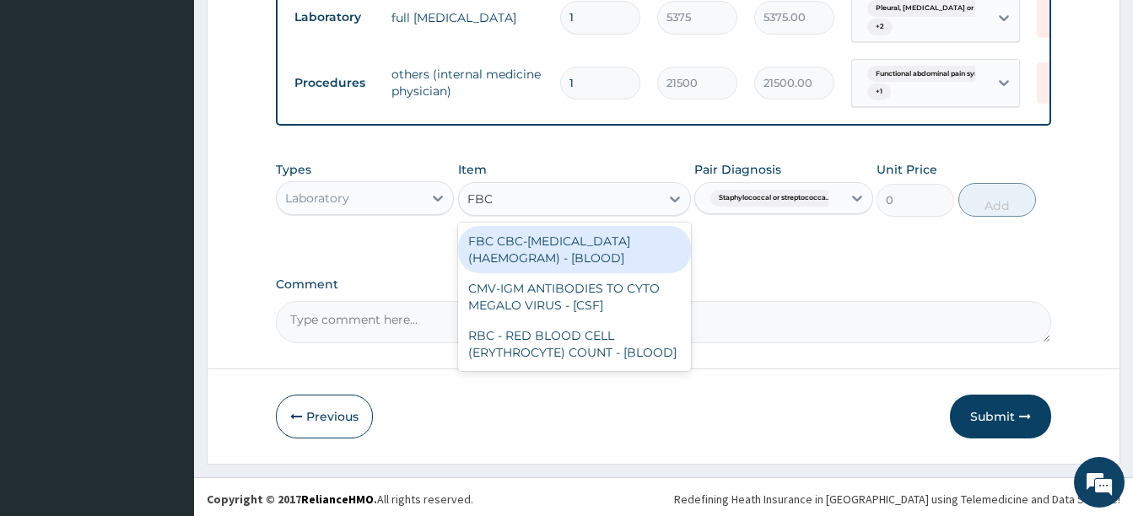
click at [521, 241] on div "FBC CBC-[MEDICAL_DATA] (HAEMOGRAM) - [BLOOD]" at bounding box center [574, 249] width 233 height 47
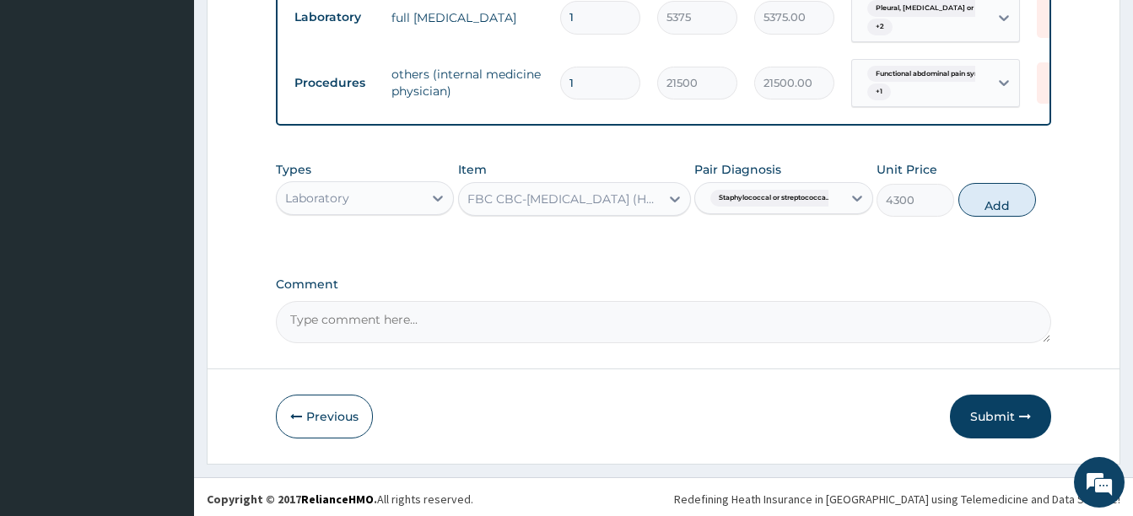
click at [1003, 198] on button "Add" at bounding box center [997, 200] width 78 height 34
type input "0"
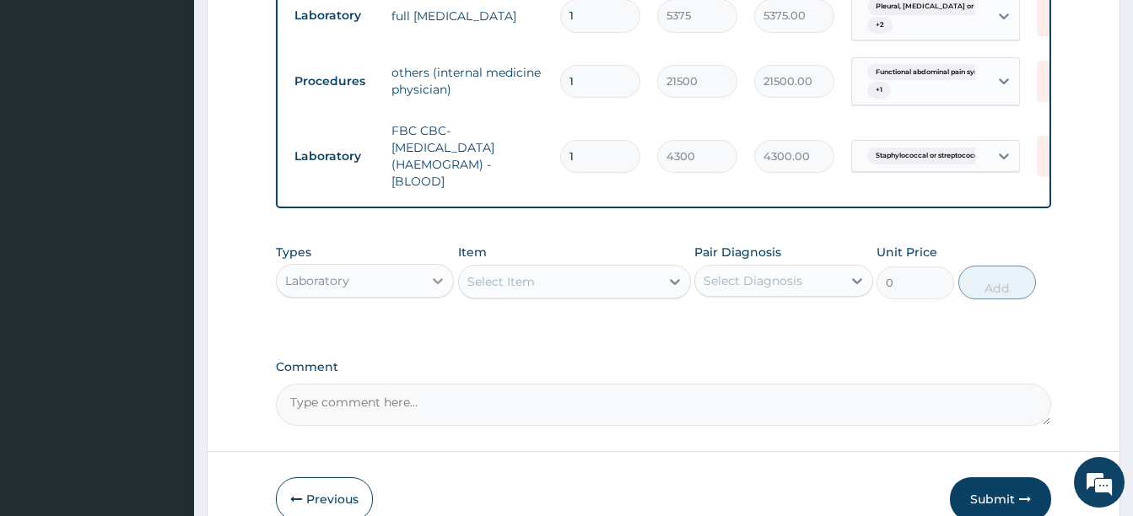
scroll to position [967, 0]
click at [413, 277] on div "Laboratory" at bounding box center [350, 282] width 146 height 27
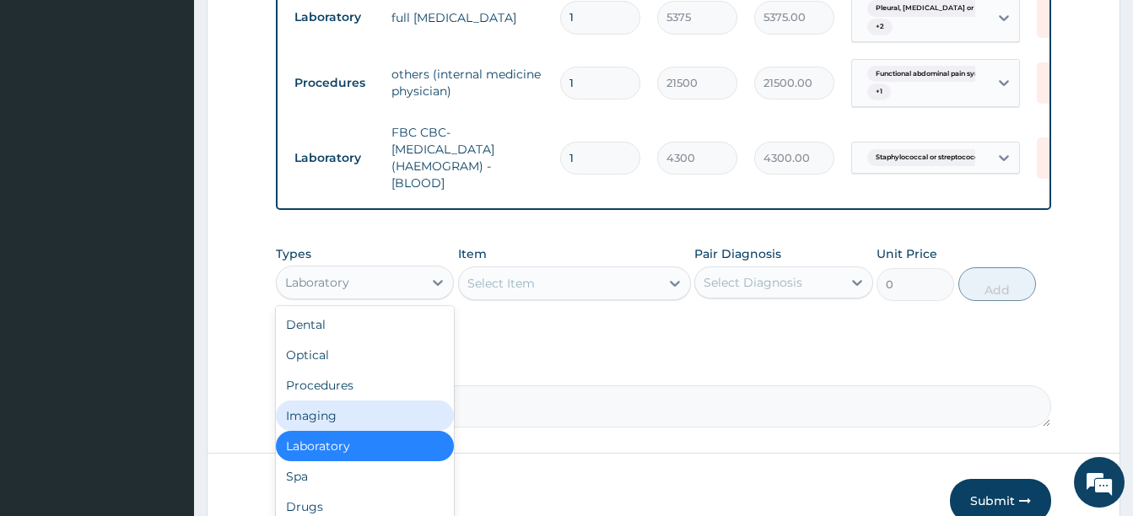
scroll to position [57, 0]
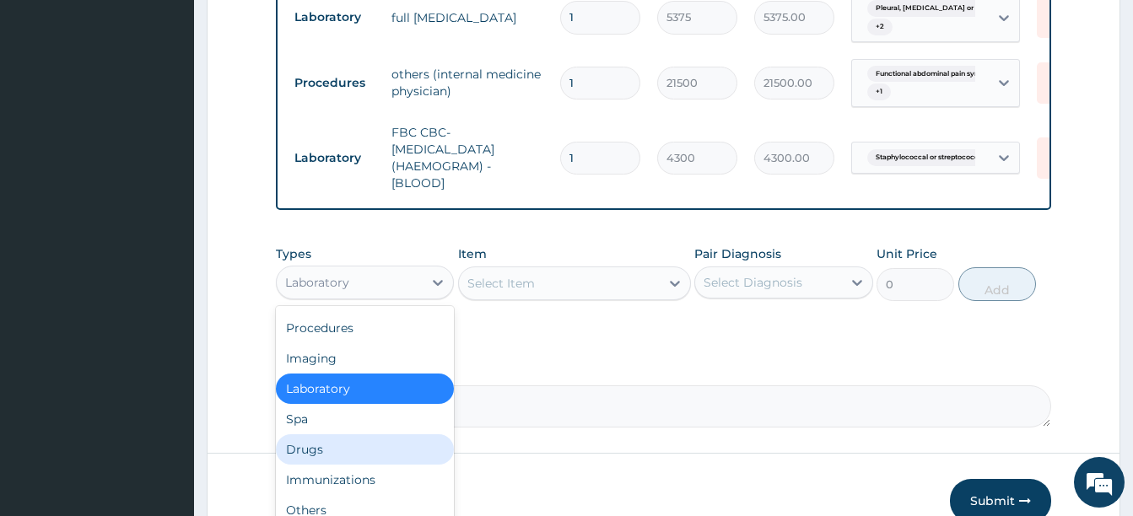
click at [347, 451] on div "Drugs" at bounding box center [365, 449] width 178 height 30
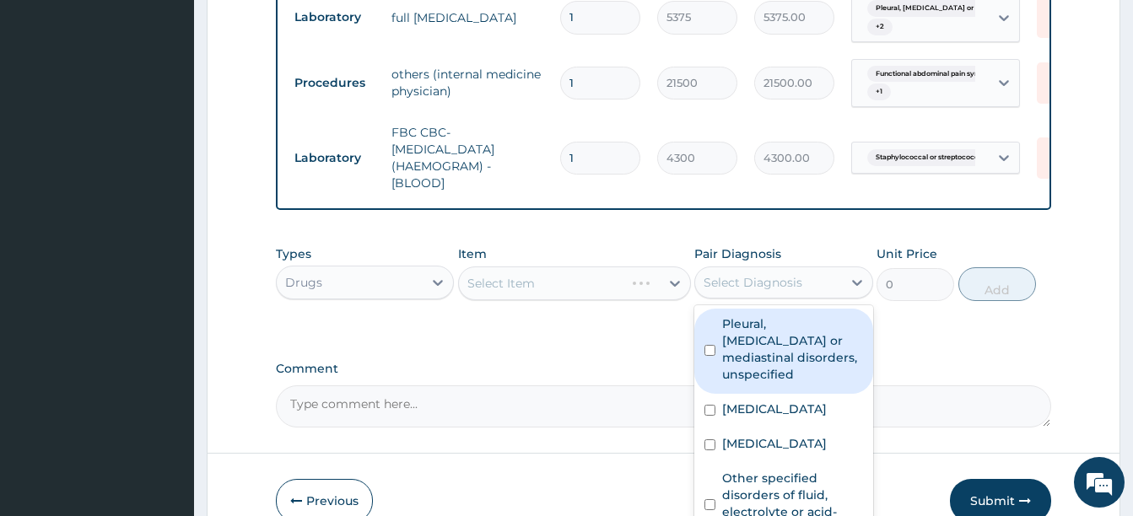
click at [802, 276] on div "Select Diagnosis" at bounding box center [768, 282] width 146 height 27
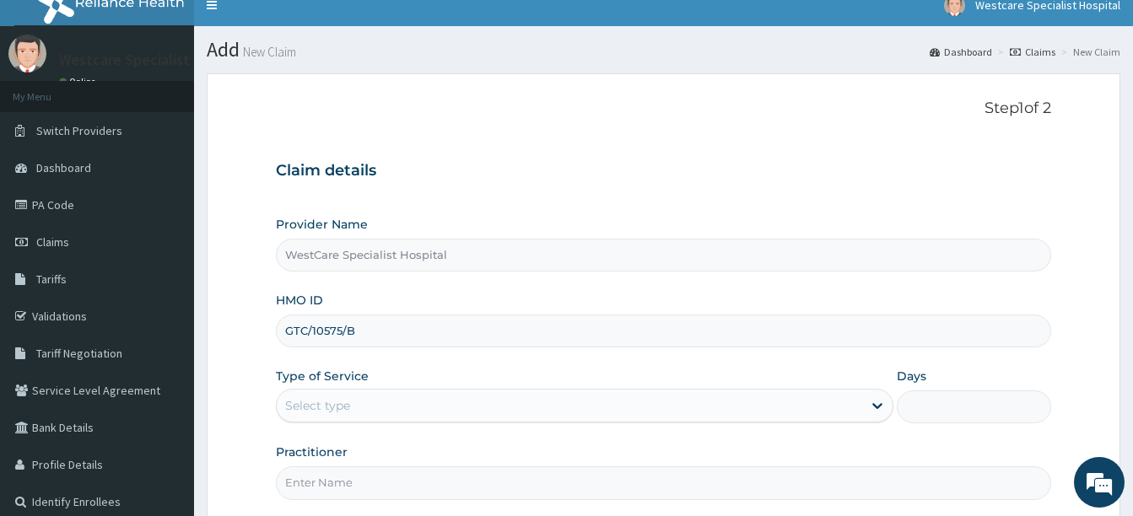
scroll to position [84, 0]
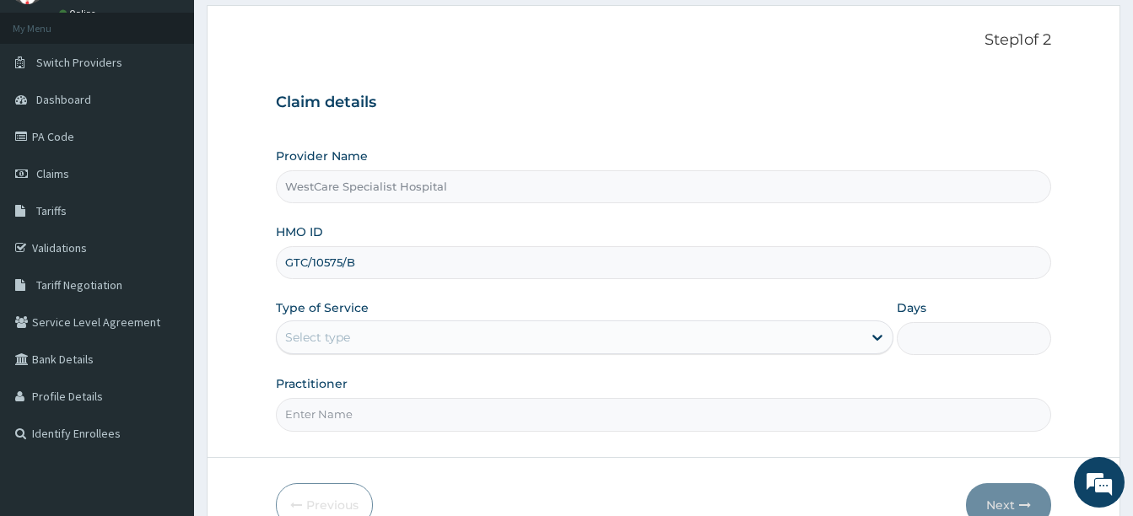
type input "GTC/10575/B"
click at [377, 328] on div "Select type" at bounding box center [569, 337] width 585 height 27
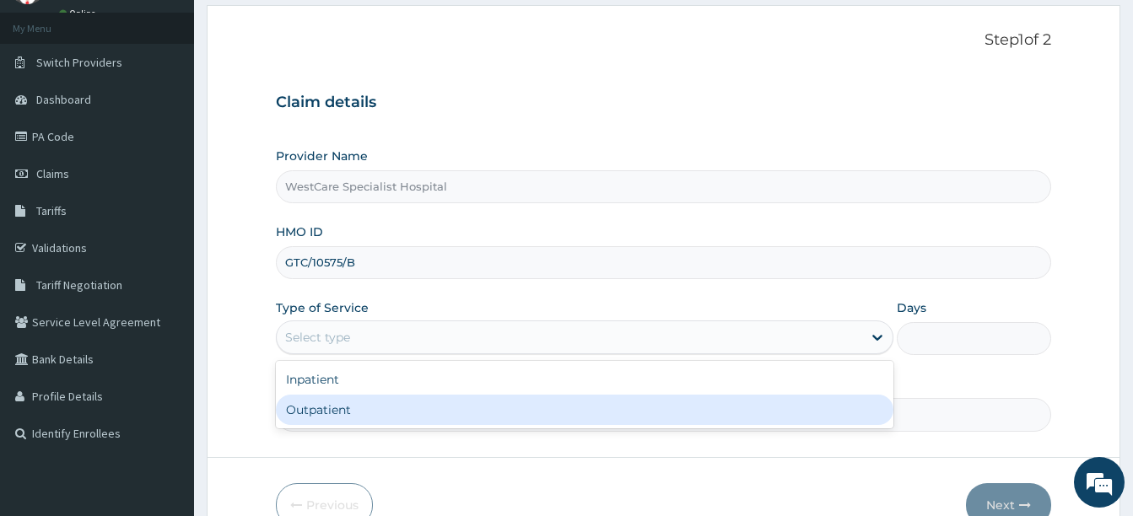
click at [349, 412] on div "Outpatient" at bounding box center [585, 410] width 618 height 30
type input "1"
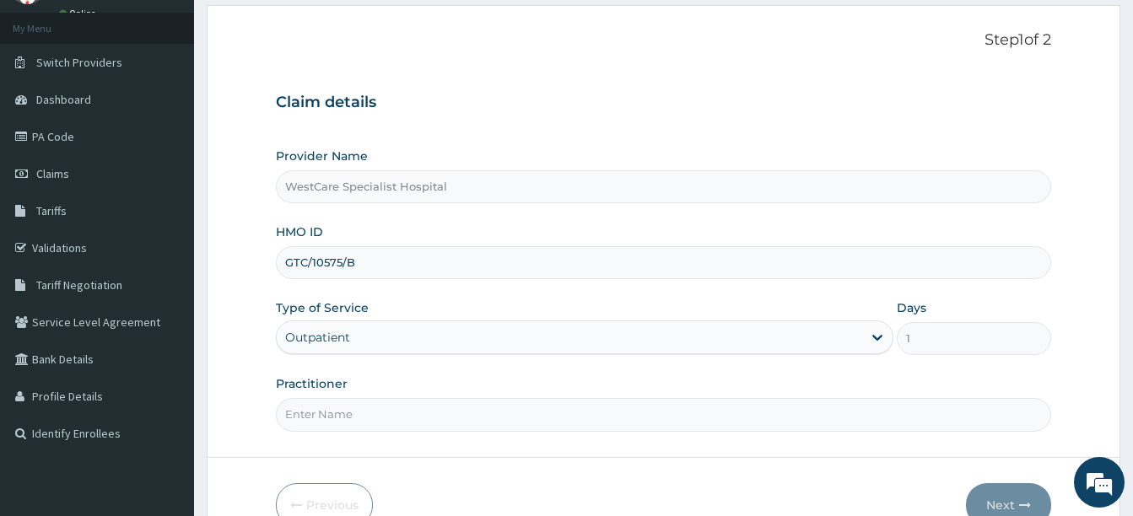
click at [349, 419] on input "Practitioner" at bounding box center [663, 414] width 775 height 33
type input "[PERSON_NAME]"
click at [1013, 501] on button "Next" at bounding box center [1008, 505] width 85 height 44
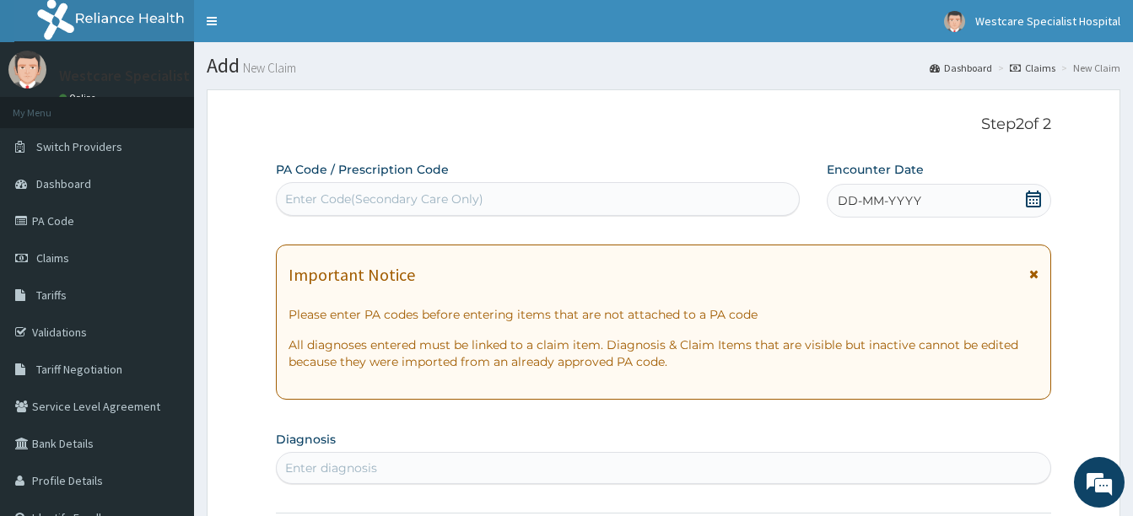
click at [623, 198] on div "Enter Code(Secondary Care Only)" at bounding box center [538, 199] width 522 height 27
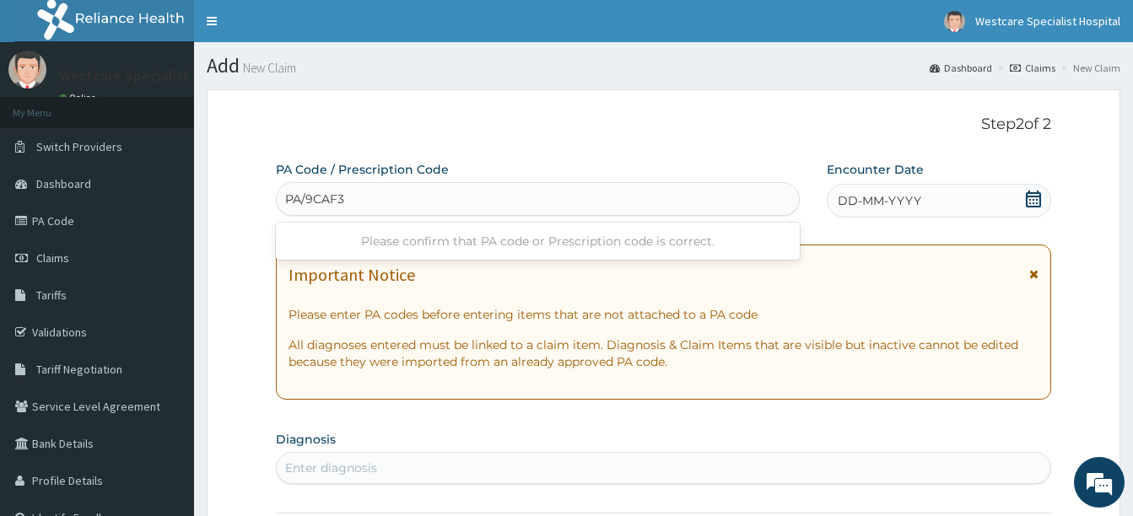
type input "PA/9CAF3C"
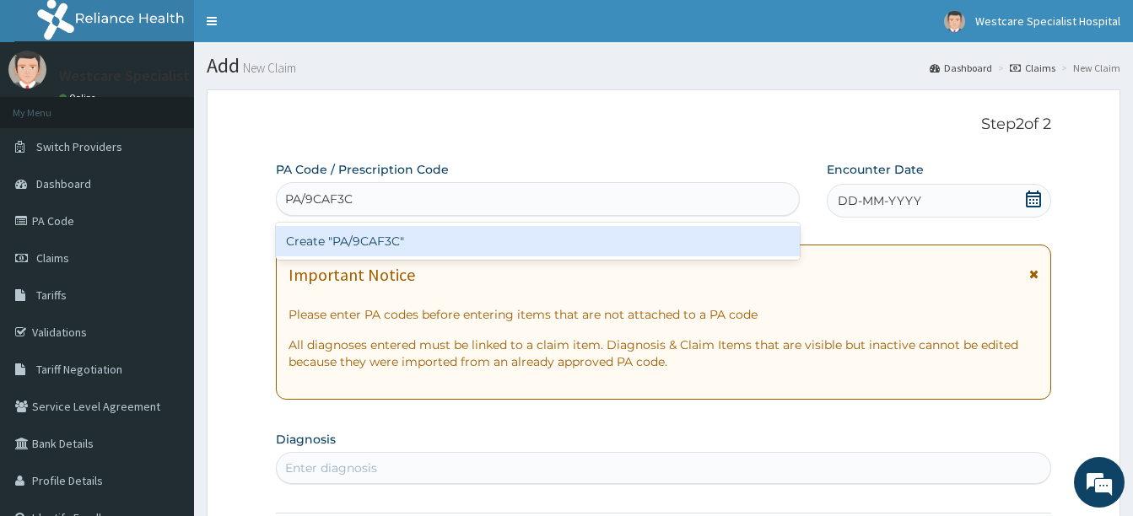
click at [426, 247] on div "Create "PA/9CAF3C"" at bounding box center [538, 241] width 524 height 30
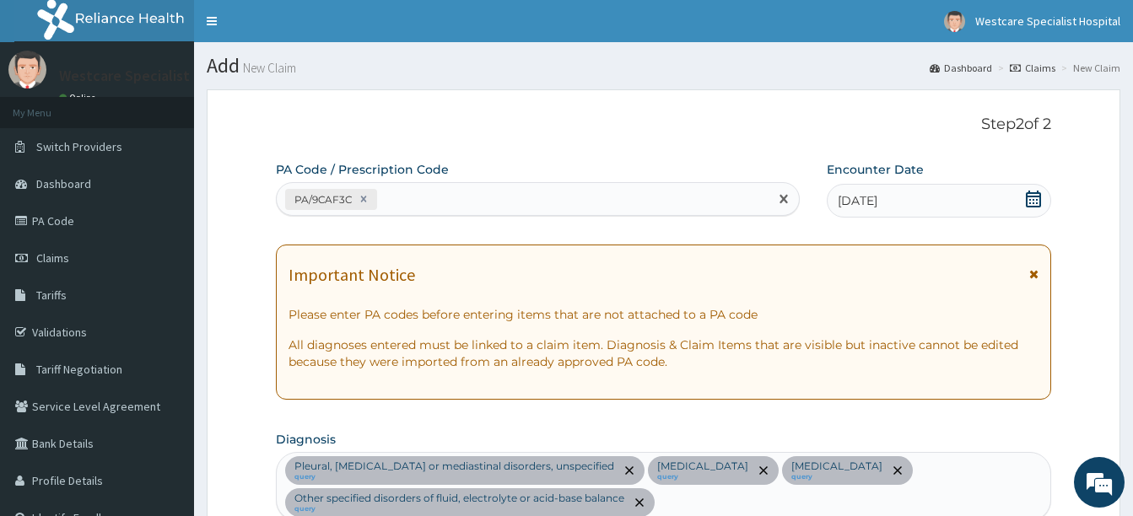
click at [463, 199] on div "PA/9CAF3C" at bounding box center [523, 200] width 492 height 28
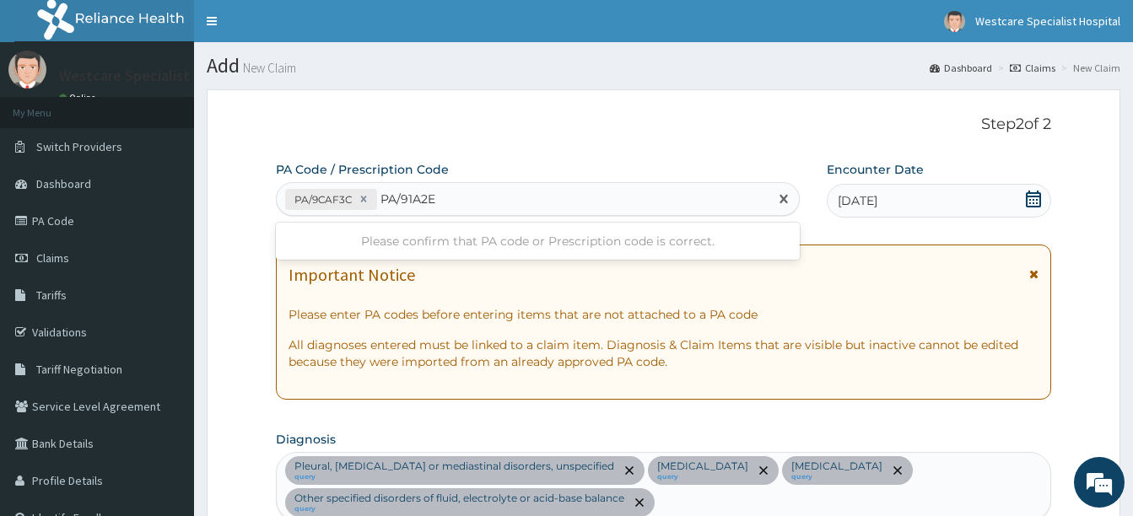
type input "PA/91A2EB"
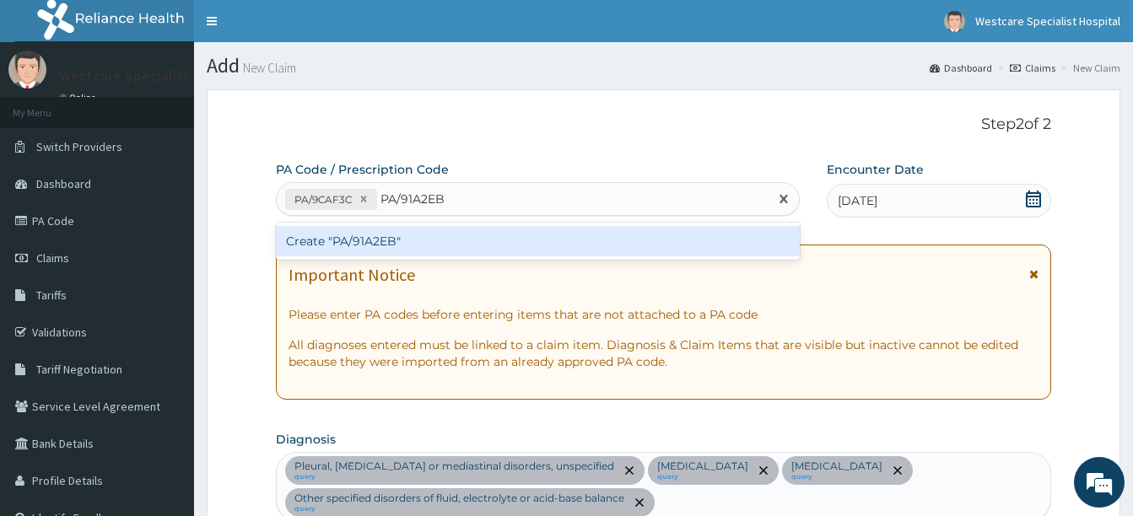
click at [524, 238] on div "Create "PA/91A2EB"" at bounding box center [538, 241] width 524 height 30
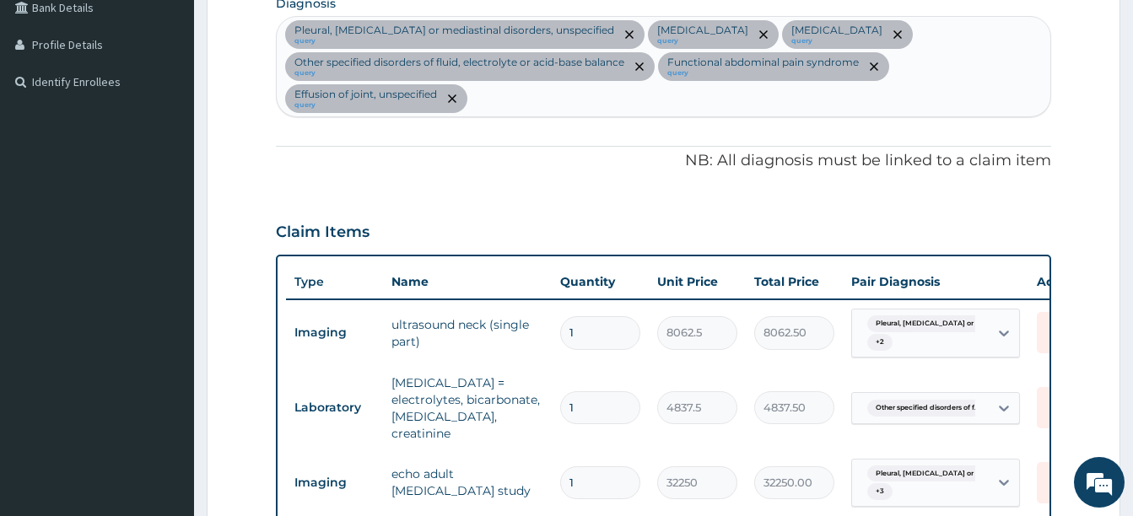
scroll to position [184, 0]
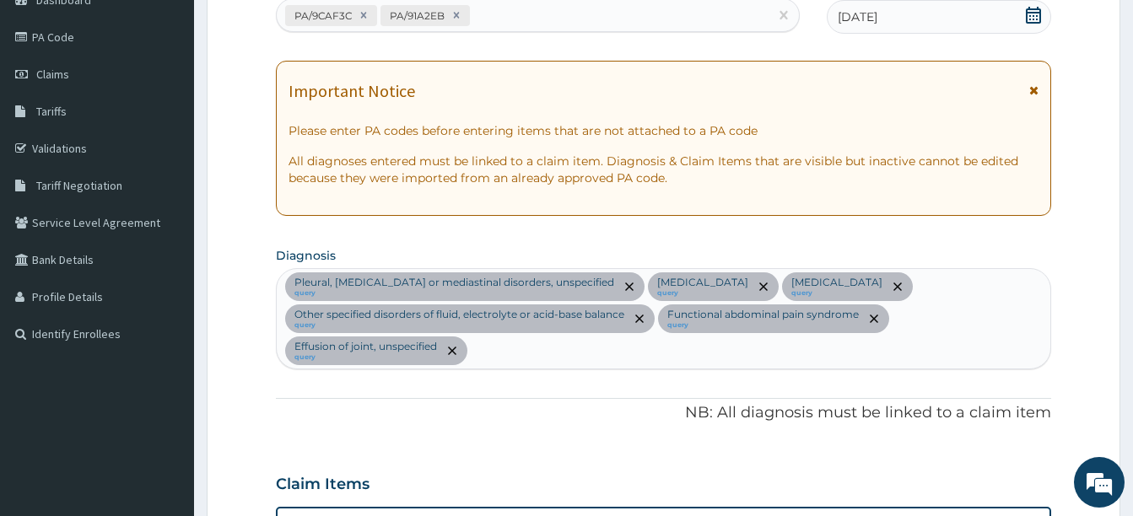
click at [489, 348] on div "Pleural, diaphragm or mediastinal disorders, unspecified query Polyneuropathy, …" at bounding box center [664, 318] width 774 height 99
type input "SEPSIS"
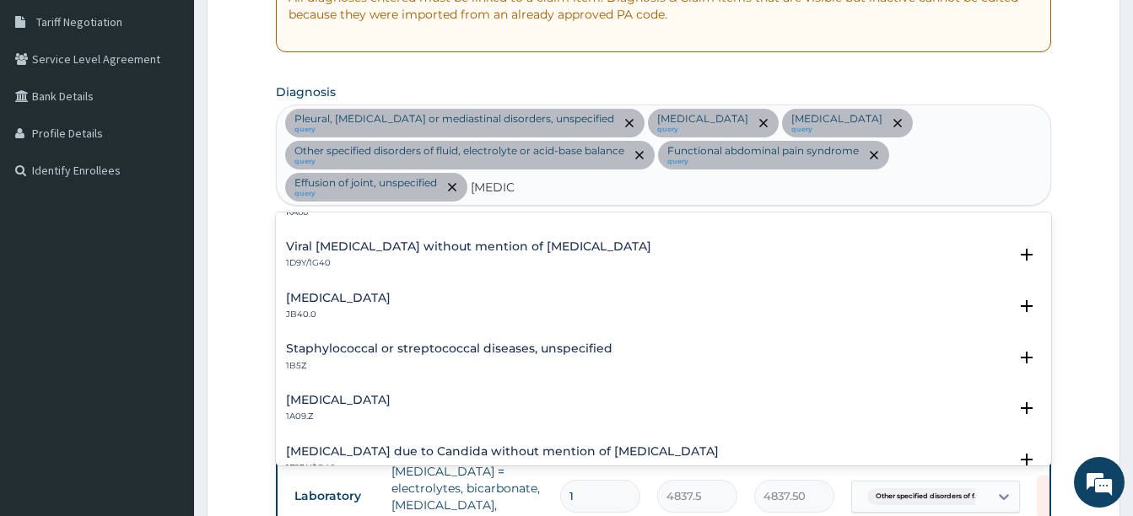
scroll to position [353, 0]
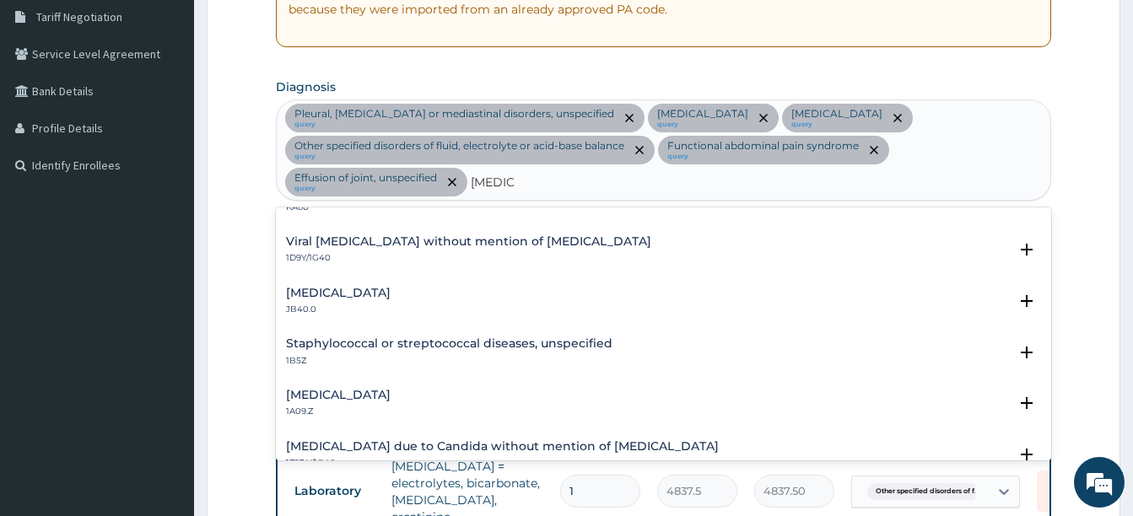
click at [455, 342] on h4 "Staphylococcal or streptococcal diseases, unspecified" at bounding box center [449, 343] width 326 height 13
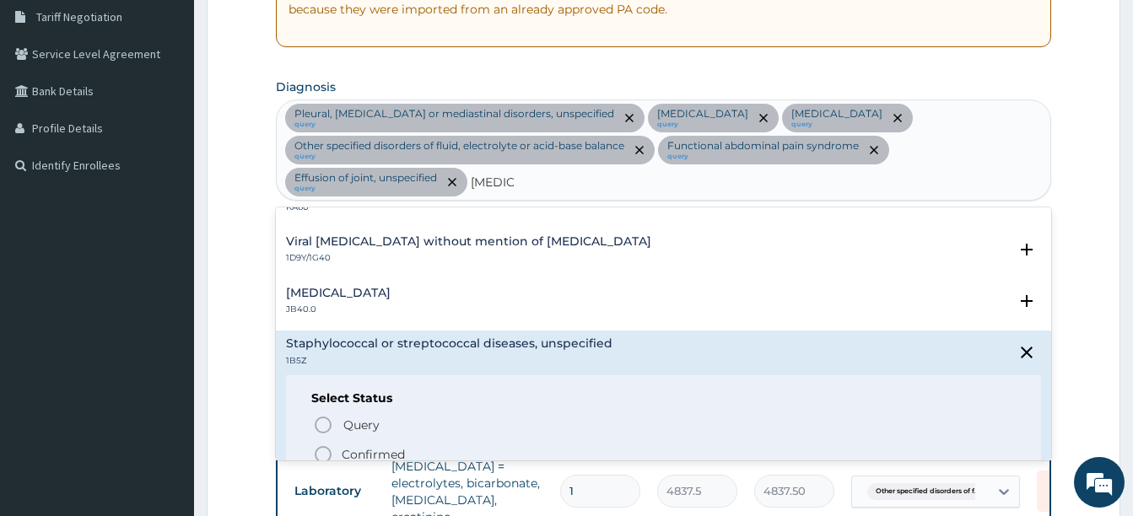
click at [322, 450] on icon "status option filled" at bounding box center [323, 455] width 20 height 20
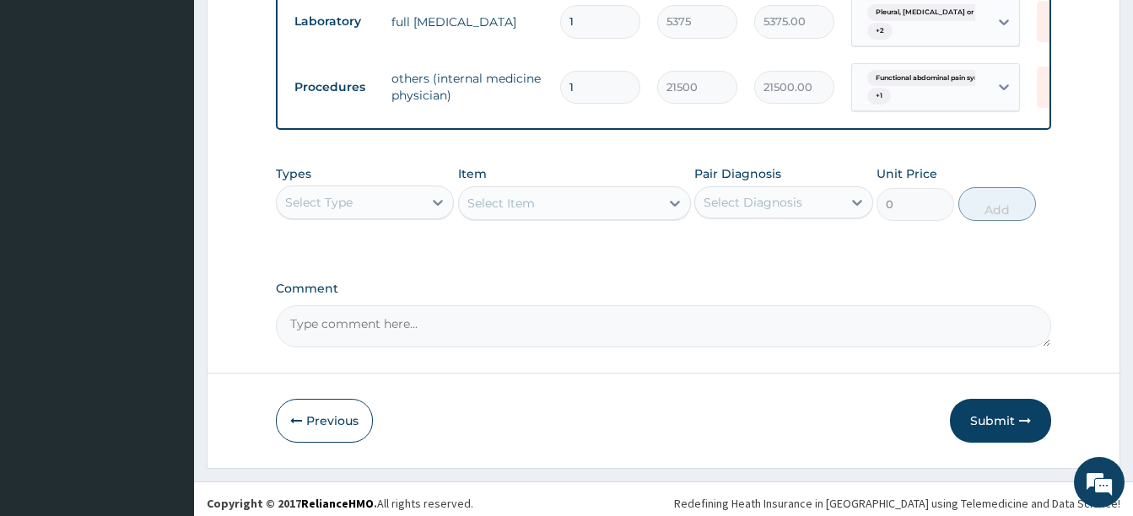
scroll to position [967, 0]
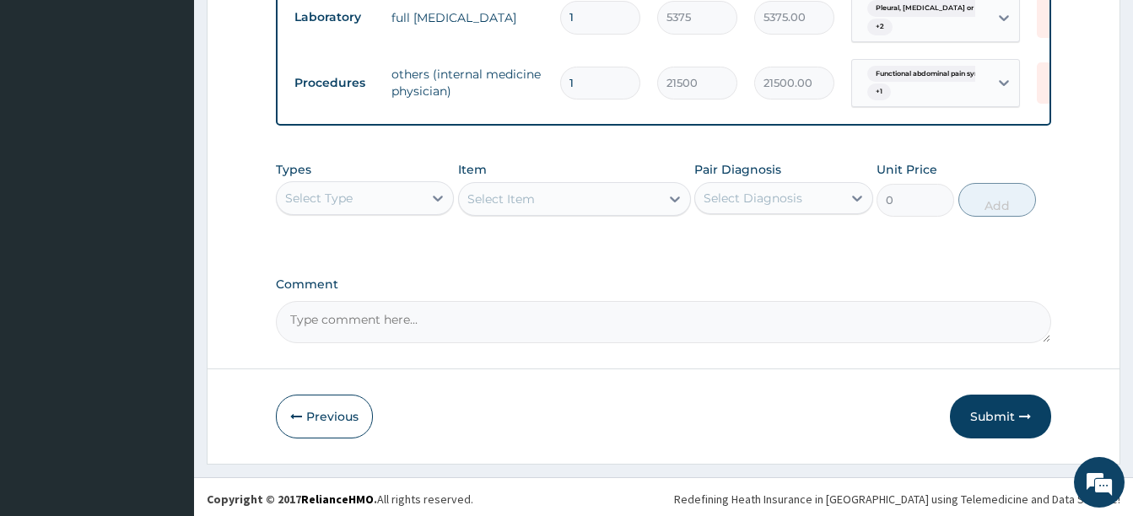
click at [350, 191] on div "Select Type" at bounding box center [318, 198] width 67 height 17
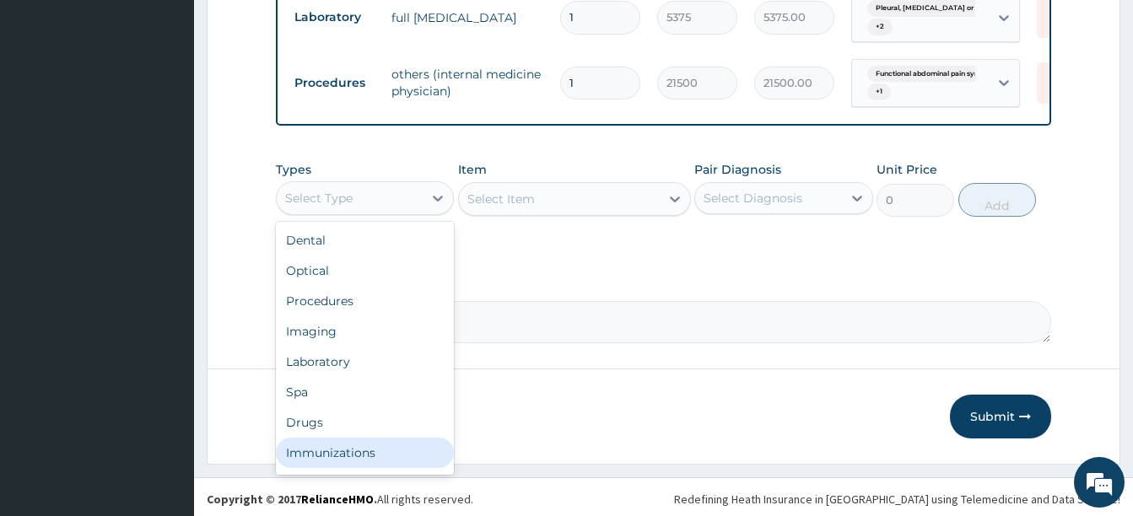
scroll to position [57, 0]
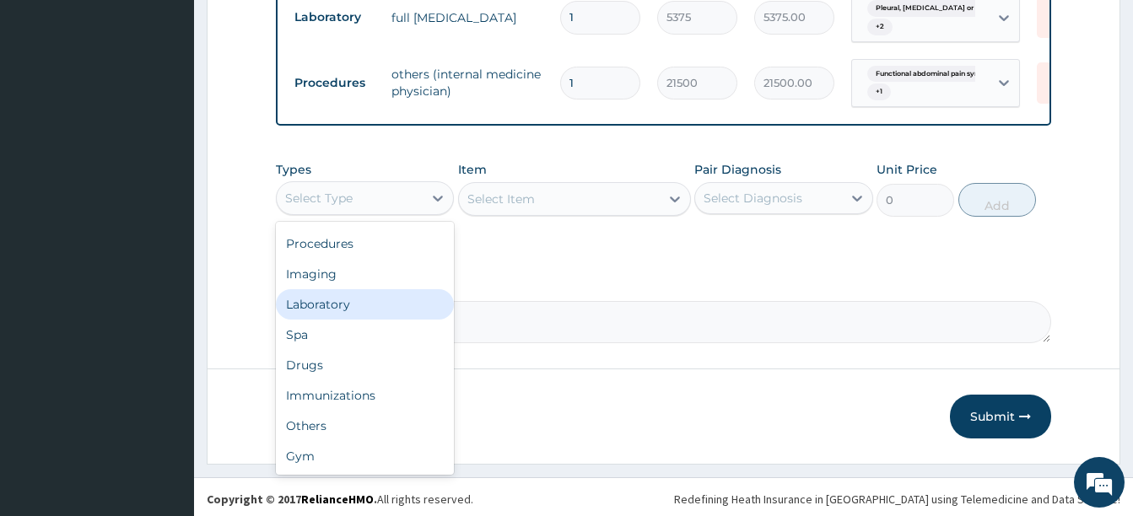
drag, startPoint x: 327, startPoint y: 296, endPoint x: 488, endPoint y: 272, distance: 162.1
click at [341, 296] on div "Laboratory" at bounding box center [365, 304] width 178 height 30
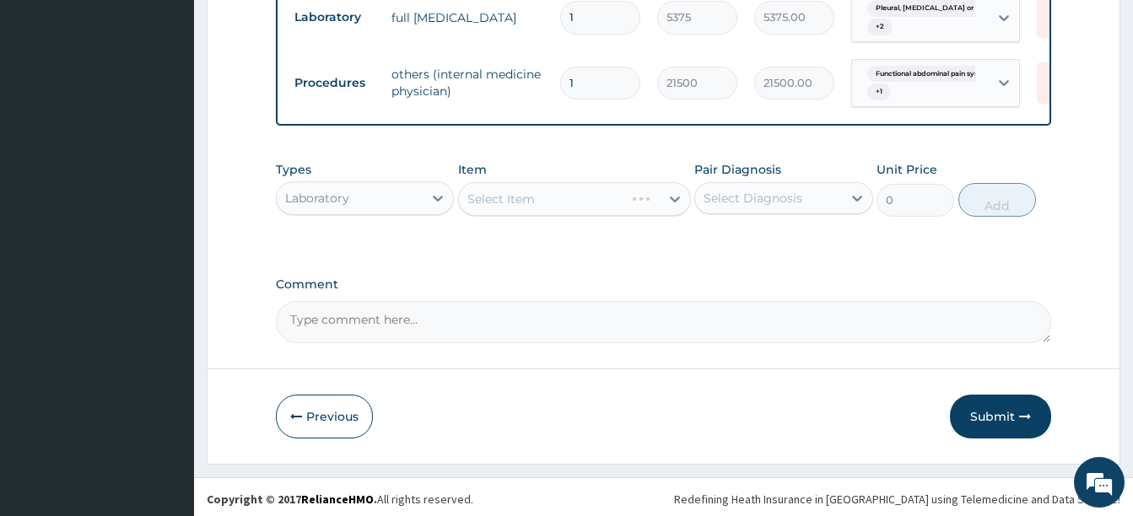
click at [778, 185] on div "Select Diagnosis" at bounding box center [768, 198] width 146 height 27
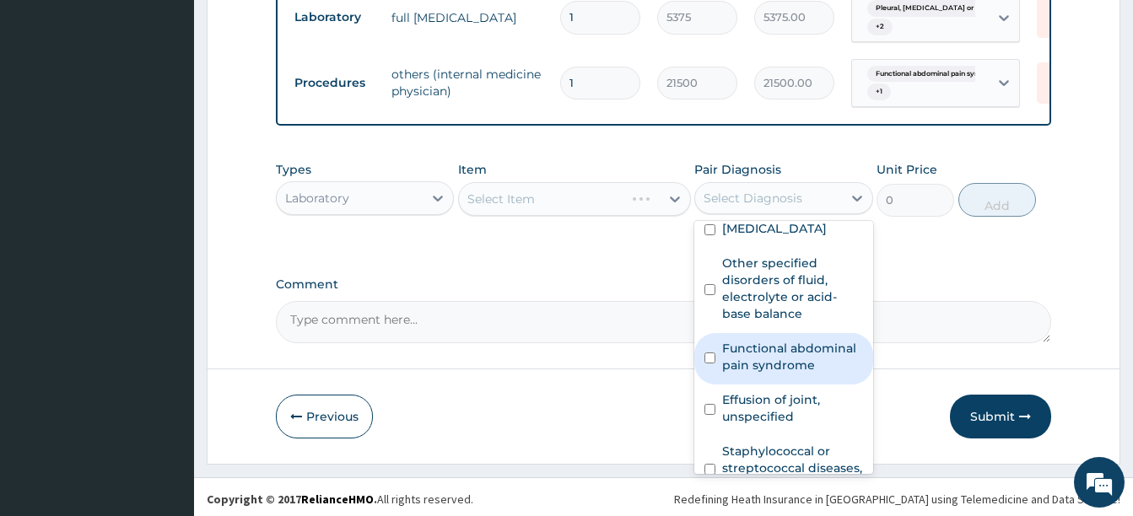
scroll to position [215, 0]
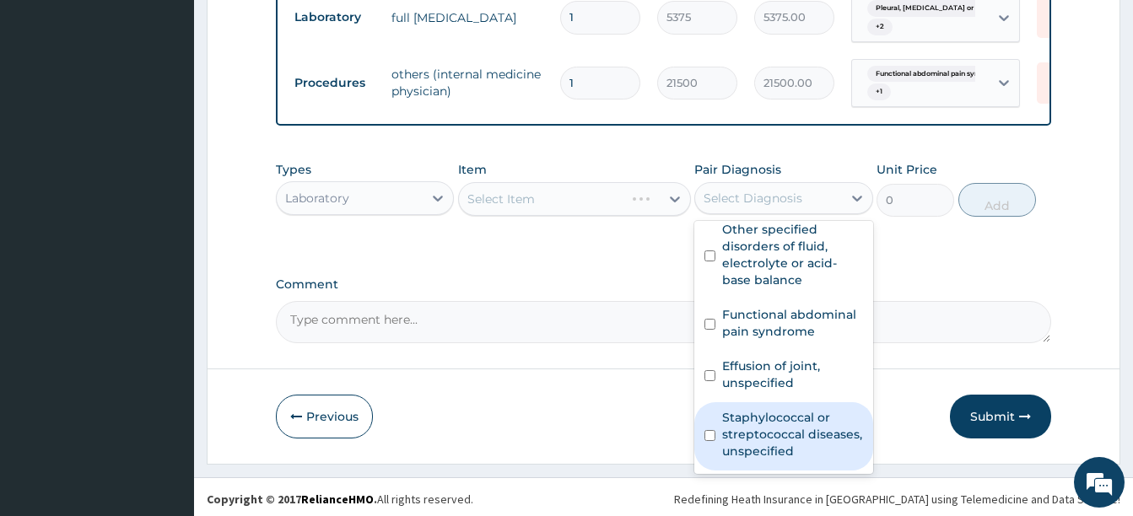
click at [809, 436] on label "Staphylococcal or streptococcal diseases, unspecified" at bounding box center [792, 434] width 140 height 51
checkbox input "true"
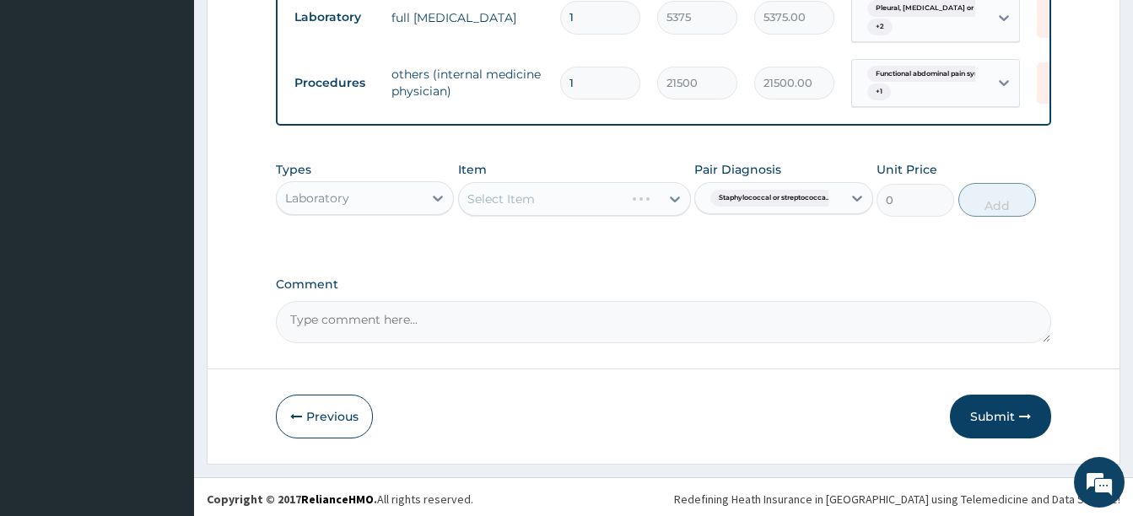
click at [558, 223] on div "Types Laboratory Item Select Item Pair Diagnosis Staphylococcal or streptococca…" at bounding box center [663, 202] width 775 height 98
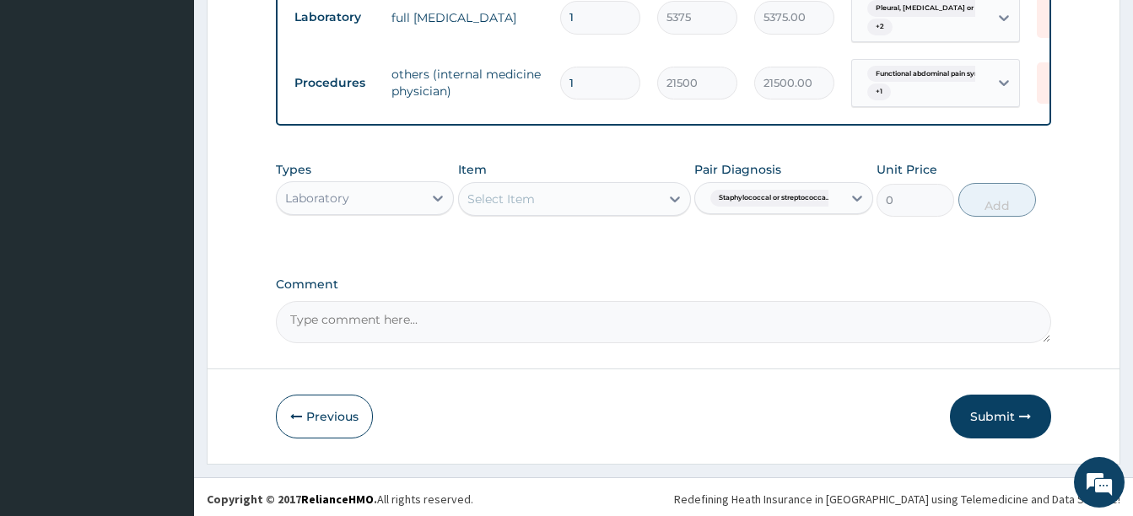
click at [557, 190] on div "Select Item" at bounding box center [559, 199] width 201 height 27
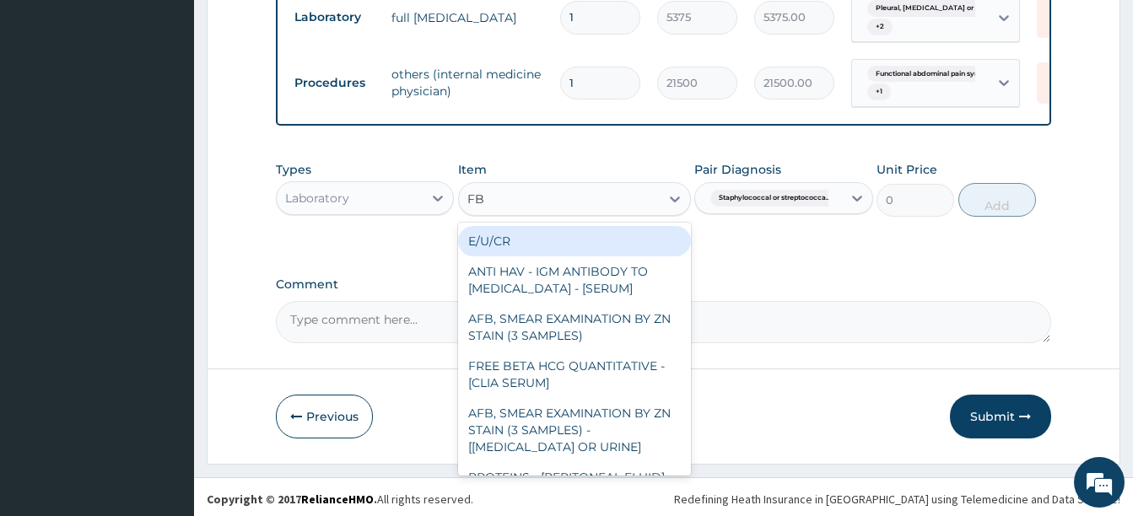
type input "FBC"
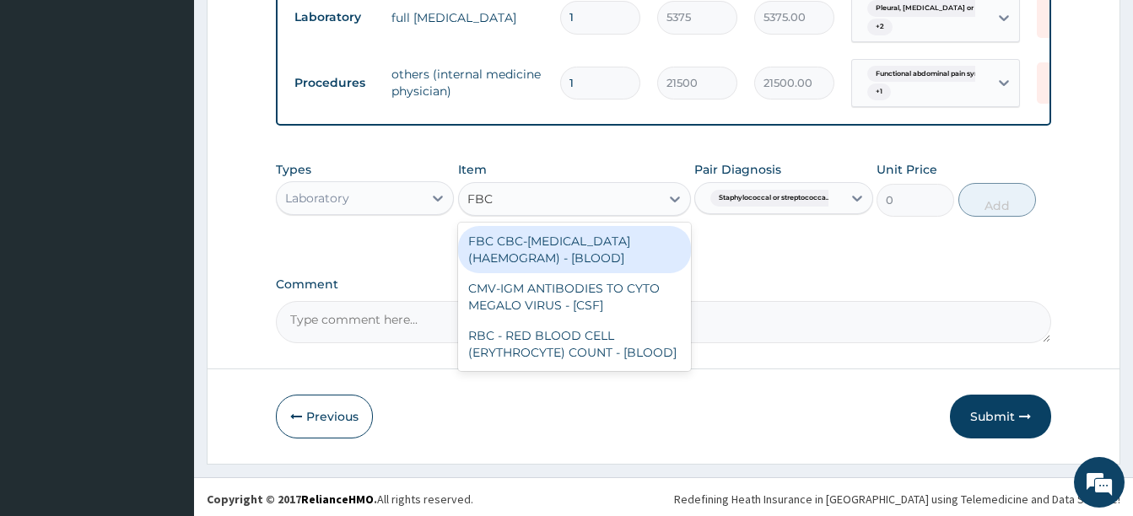
click at [573, 238] on div "FBC CBC-[MEDICAL_DATA] (HAEMOGRAM) - [BLOOD]" at bounding box center [574, 249] width 233 height 47
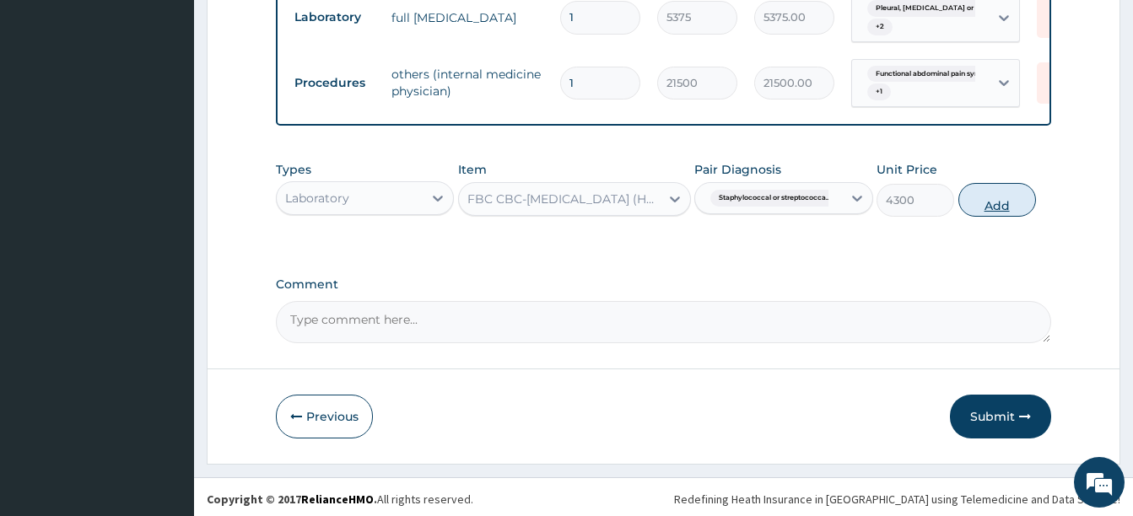
click at [1017, 207] on button "Add" at bounding box center [997, 200] width 78 height 34
type input "0"
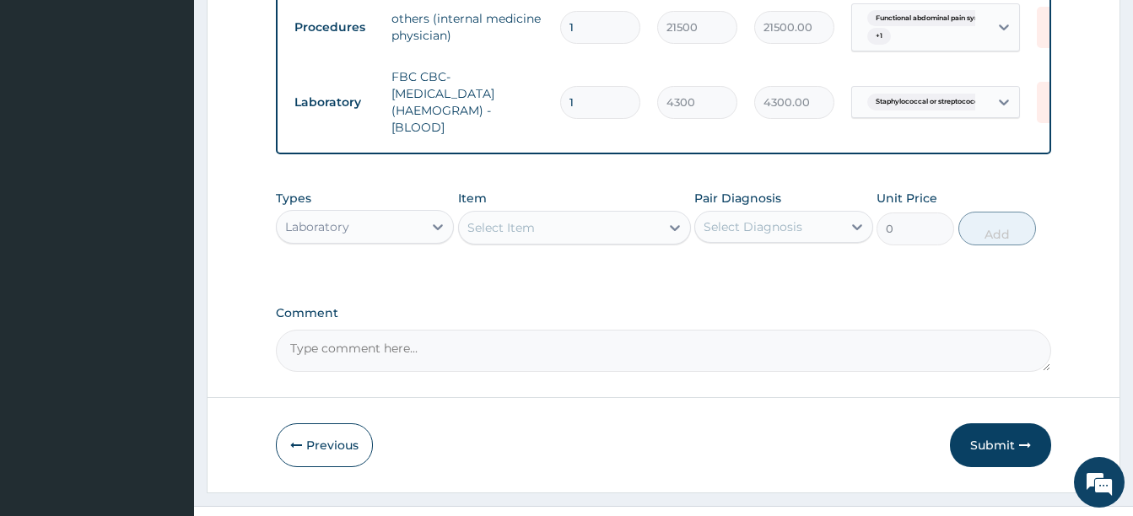
scroll to position [1051, 0]
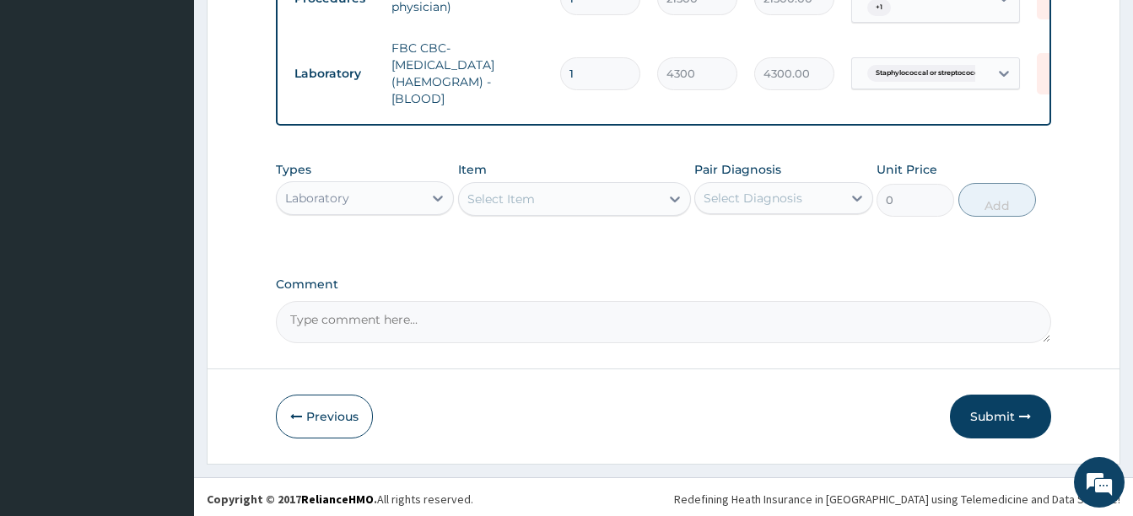
click at [545, 203] on div "Select Item" at bounding box center [559, 199] width 201 height 27
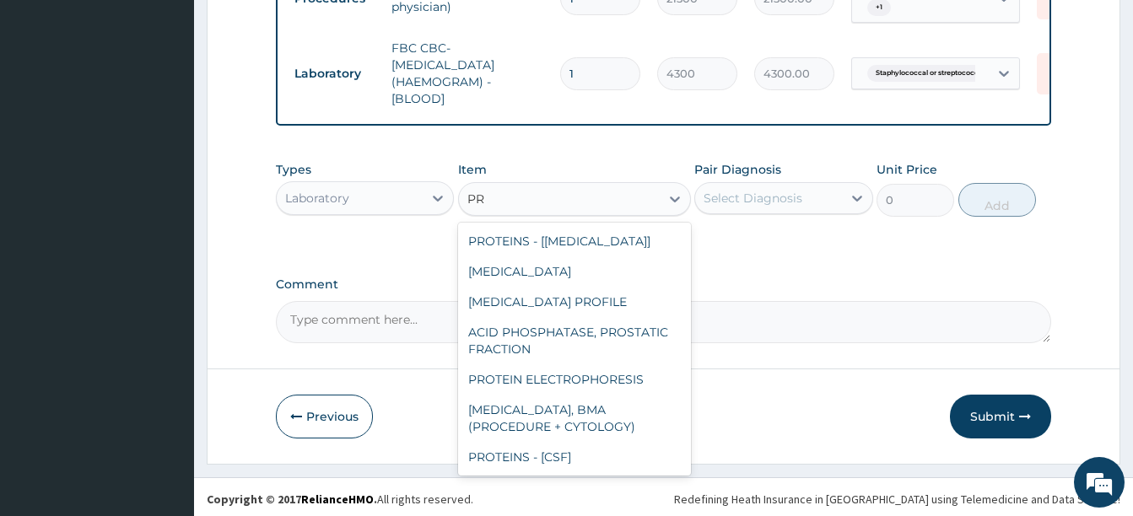
type input "P"
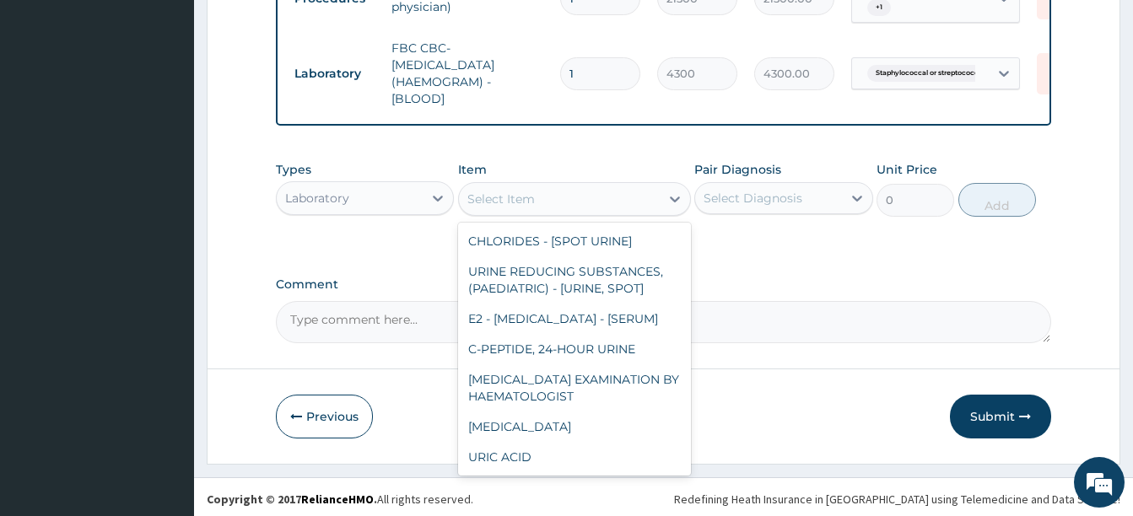
click at [386, 195] on div "Laboratory" at bounding box center [350, 198] width 146 height 27
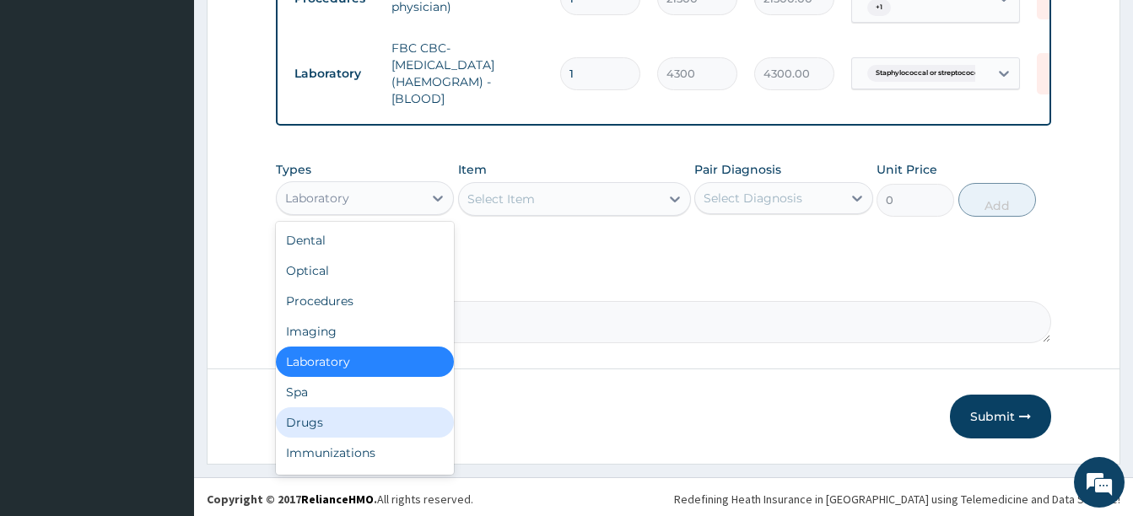
click at [332, 413] on div "Drugs" at bounding box center [365, 422] width 178 height 30
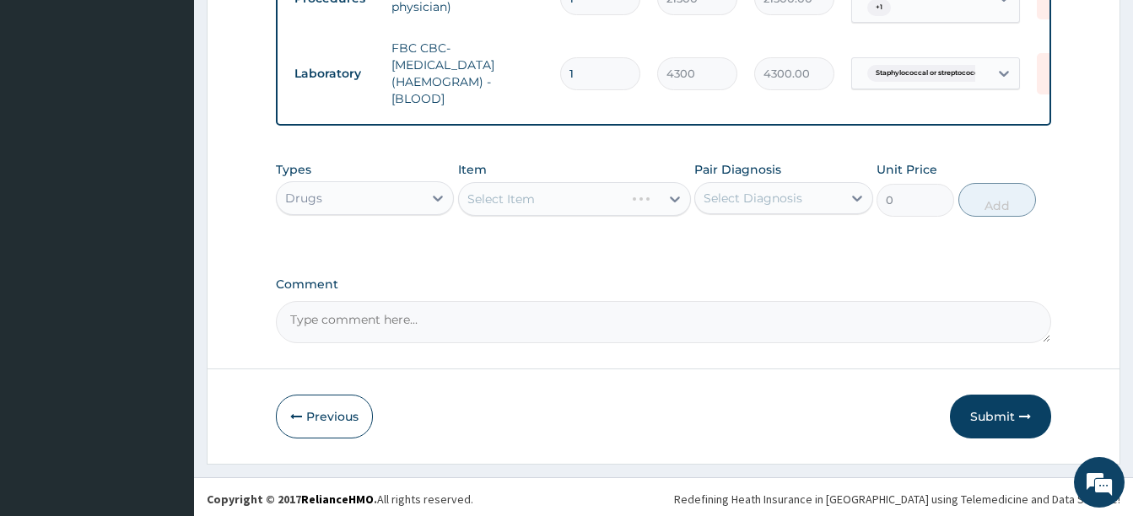
click at [584, 195] on div "Select Item" at bounding box center [574, 199] width 233 height 34
click at [591, 202] on div "Select Item" at bounding box center [559, 199] width 201 height 27
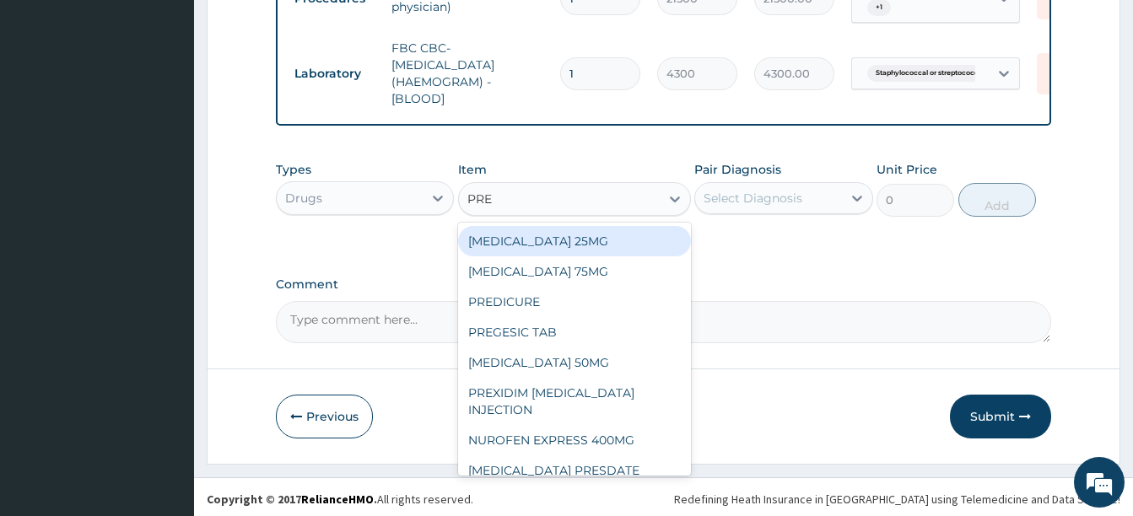
type input "PRED"
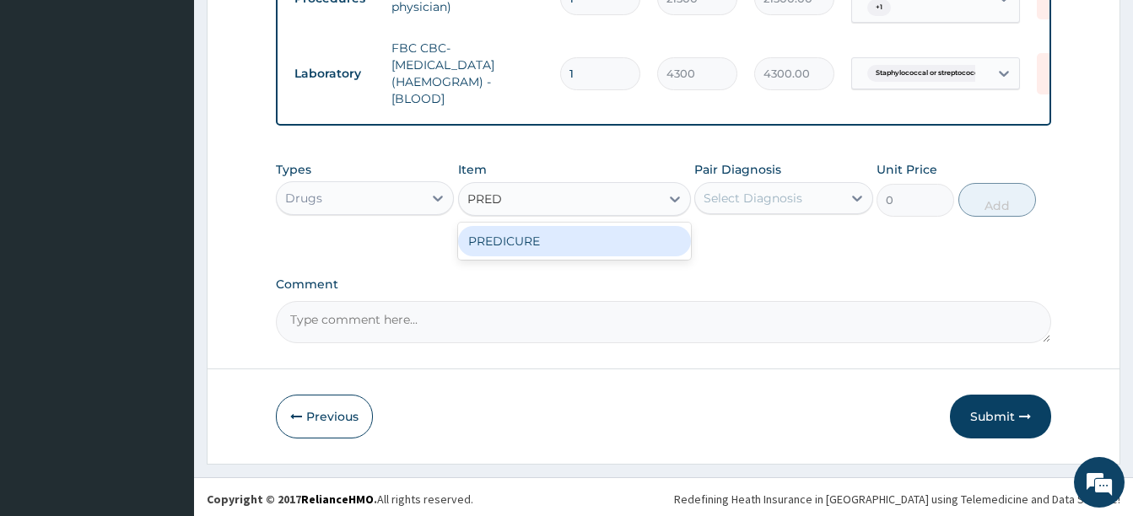
click at [484, 240] on div "PREDICURE" at bounding box center [574, 241] width 233 height 30
type input "53.21250152587891"
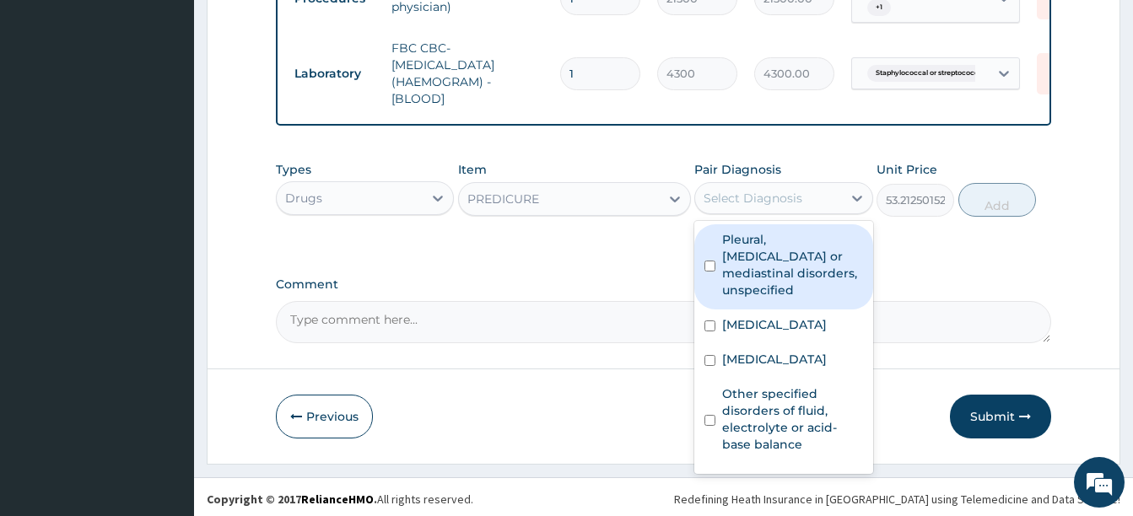
click at [745, 191] on div "Select Diagnosis" at bounding box center [753, 198] width 99 height 17
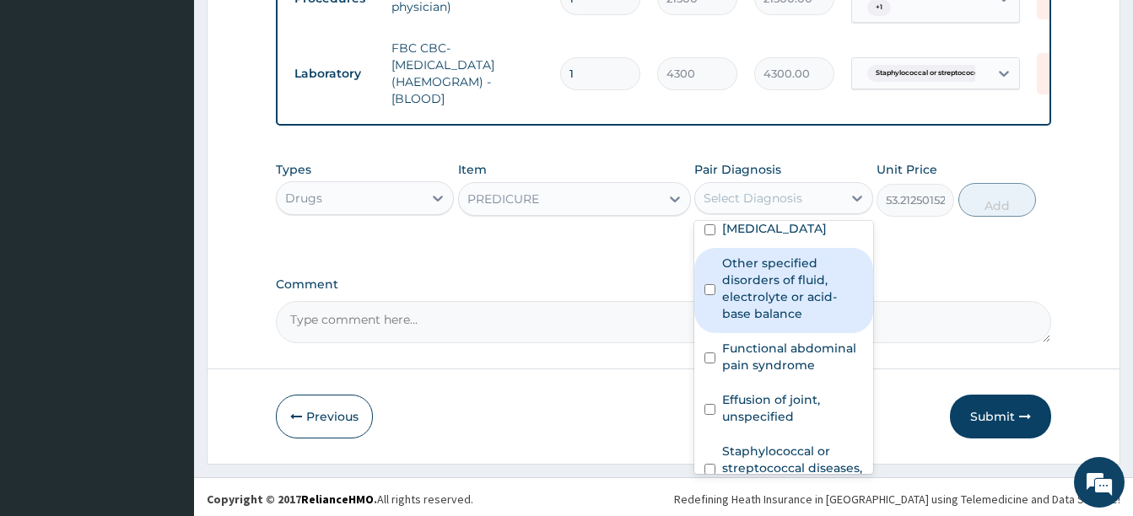
scroll to position [0, 0]
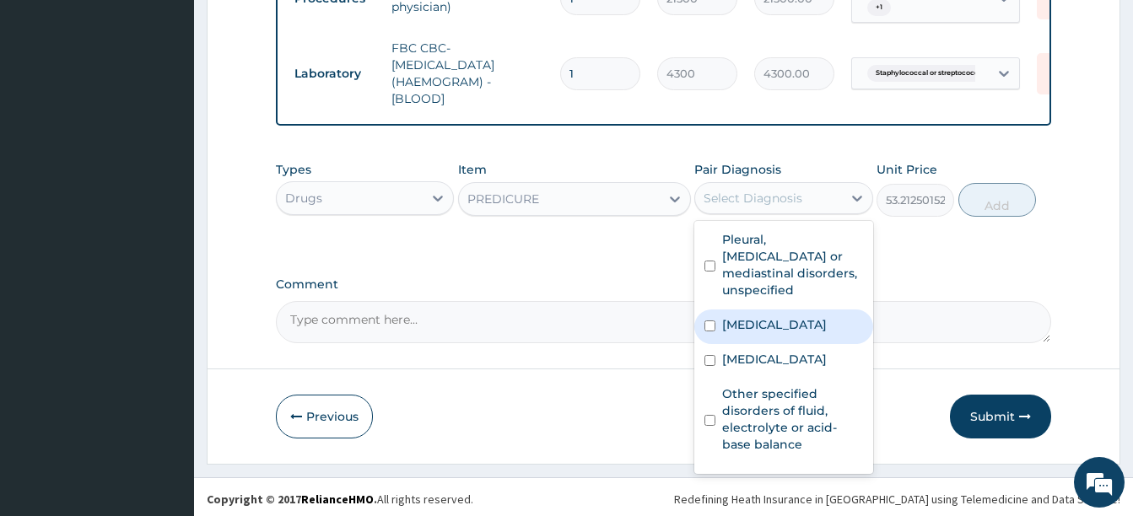
click at [794, 332] on label "Polyneuropathy, unspecified" at bounding box center [774, 324] width 105 height 17
checkbox input "true"
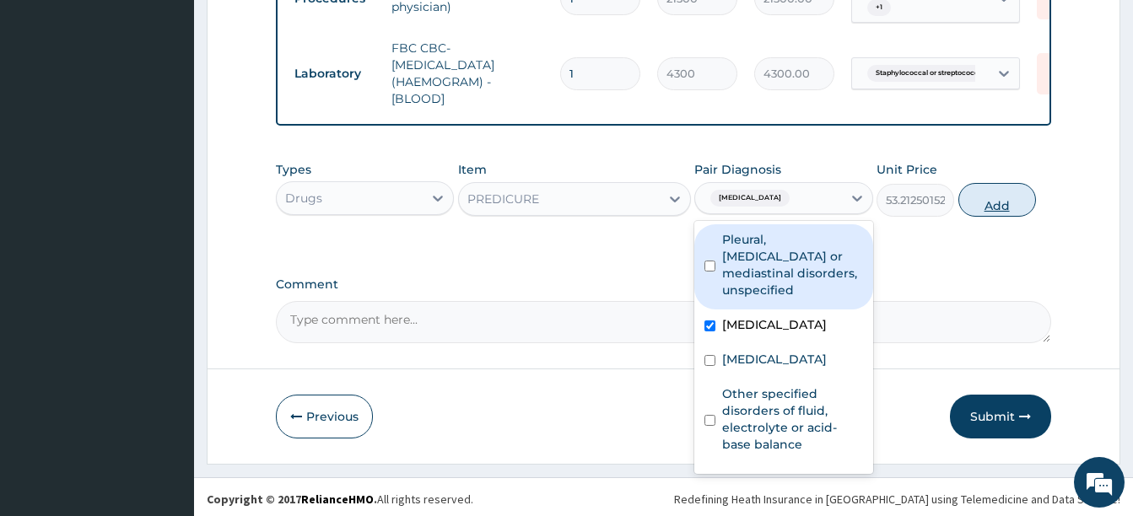
click at [983, 202] on button "Add" at bounding box center [997, 200] width 78 height 34
type input "0"
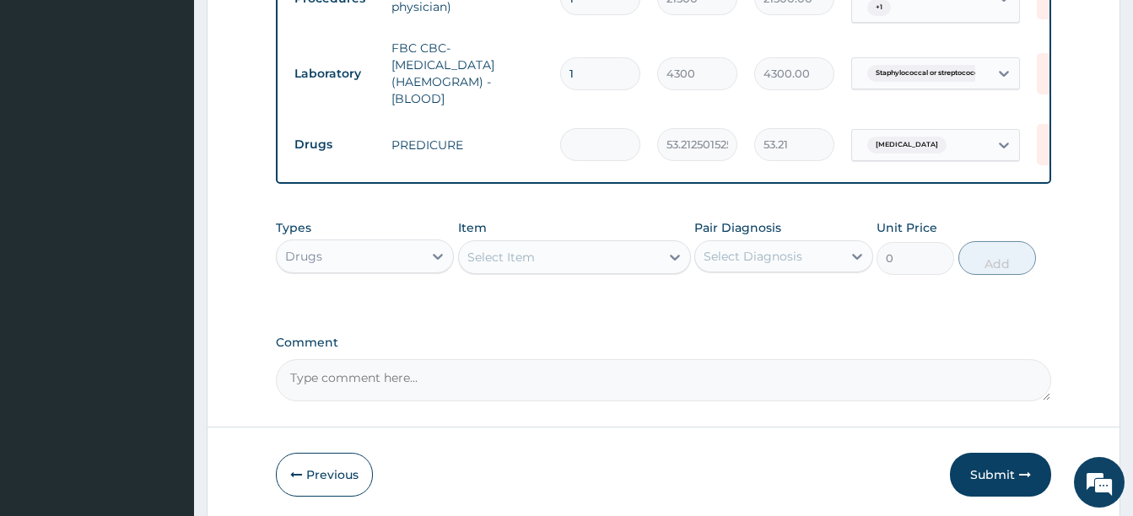
type input "0.00"
type input "5"
type input "266.06"
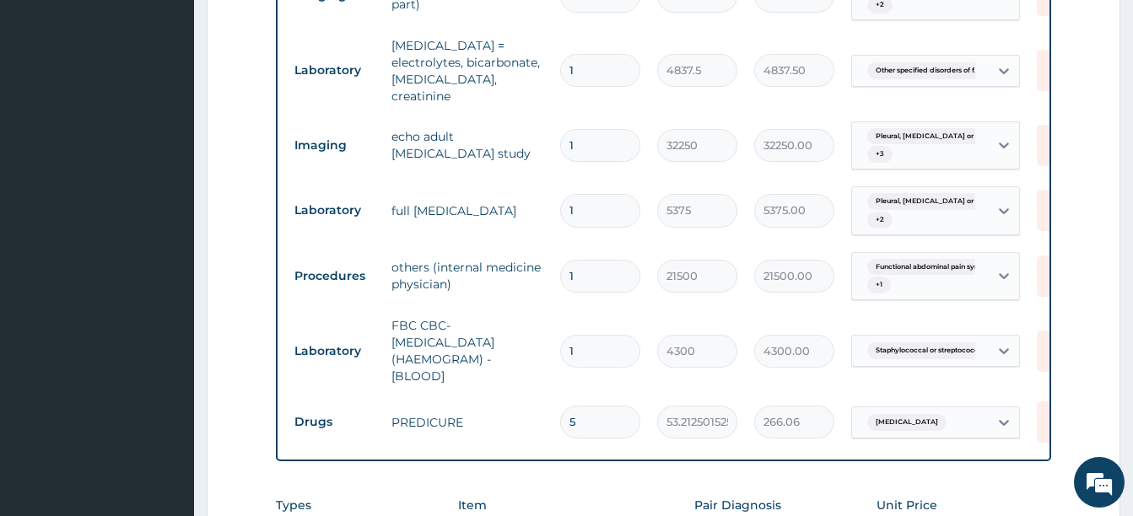
scroll to position [798, 0]
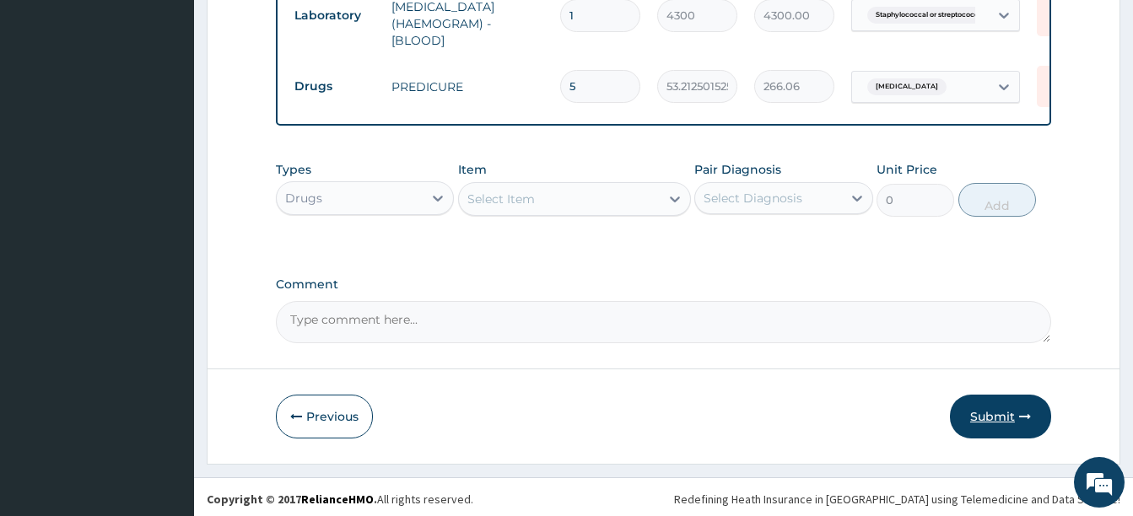
type input "5"
click at [993, 416] on button "Submit" at bounding box center [1000, 417] width 101 height 44
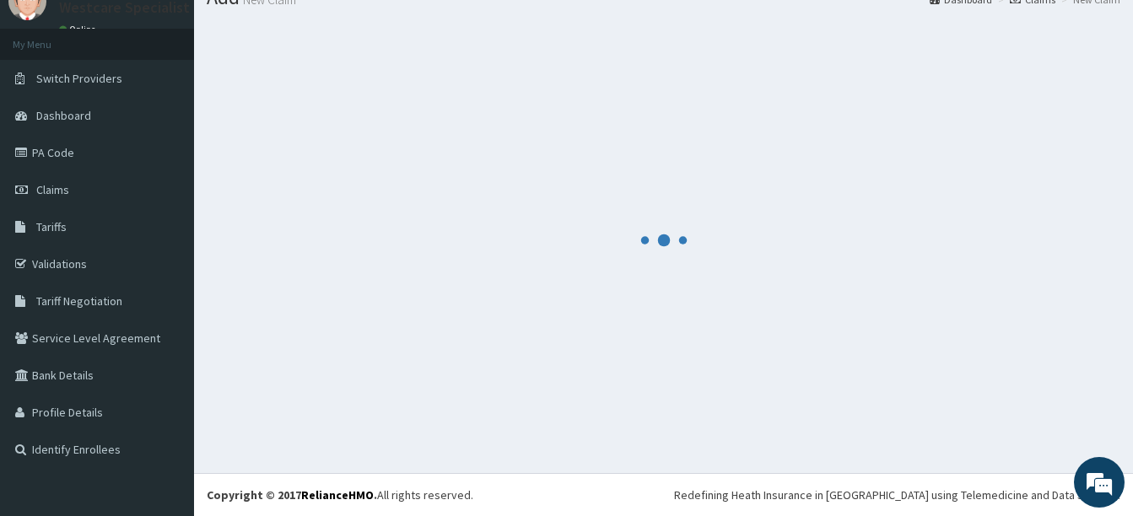
scroll to position [1109, 0]
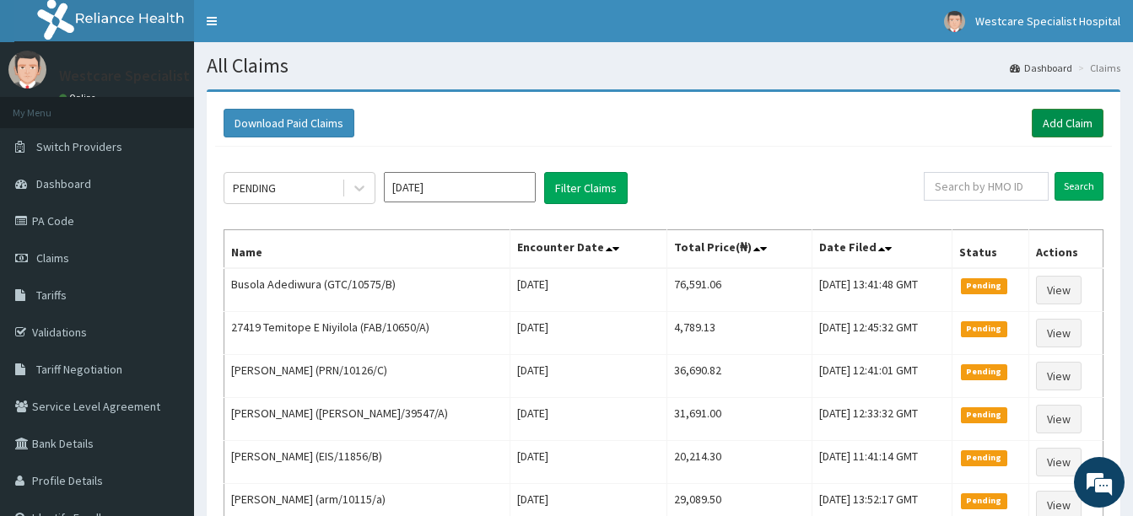
click at [1076, 124] on link "Add Claim" at bounding box center [1068, 123] width 72 height 29
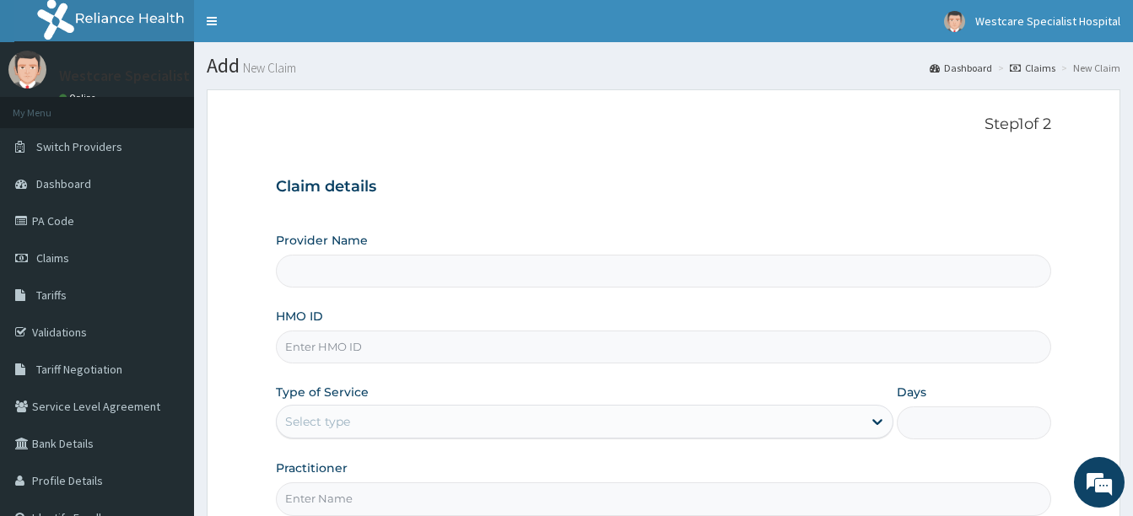
type input "WestCare Specialist Hospital"
click at [481, 346] on input "HMO ID" at bounding box center [663, 347] width 775 height 33
type input "NGC/10171/B"
click at [332, 422] on div "Select type" at bounding box center [317, 421] width 65 height 17
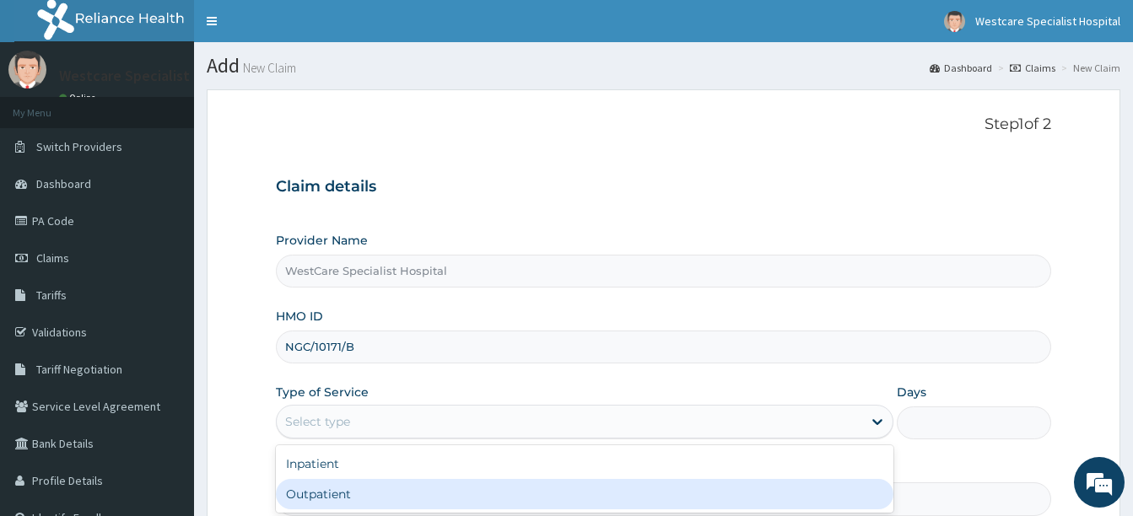
drag, startPoint x: 339, startPoint y: 495, endPoint x: 351, endPoint y: 486, distance: 15.0
click at [341, 494] on div "Outpatient" at bounding box center [585, 494] width 618 height 30
type input "1"
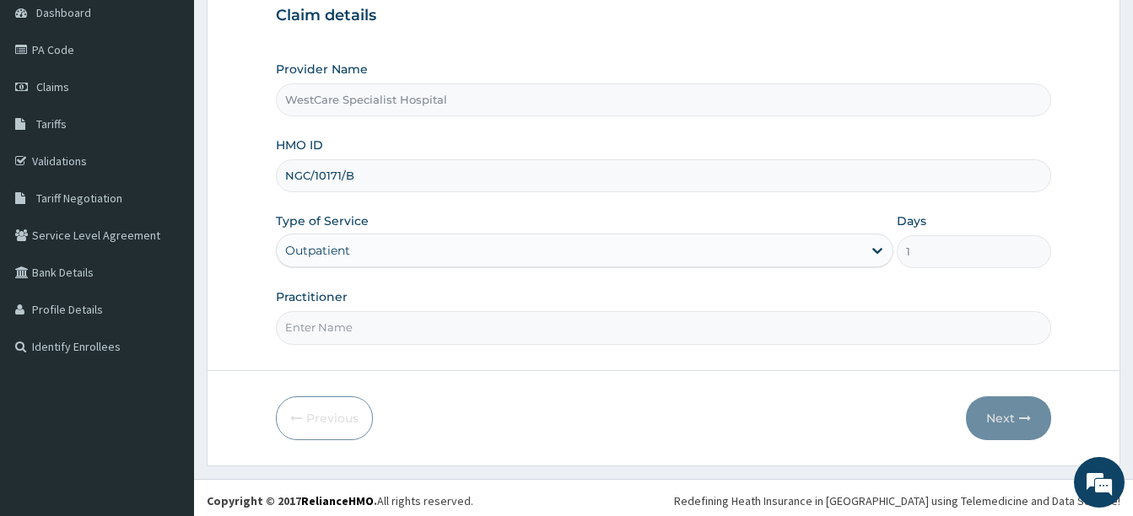
scroll to position [177, 0]
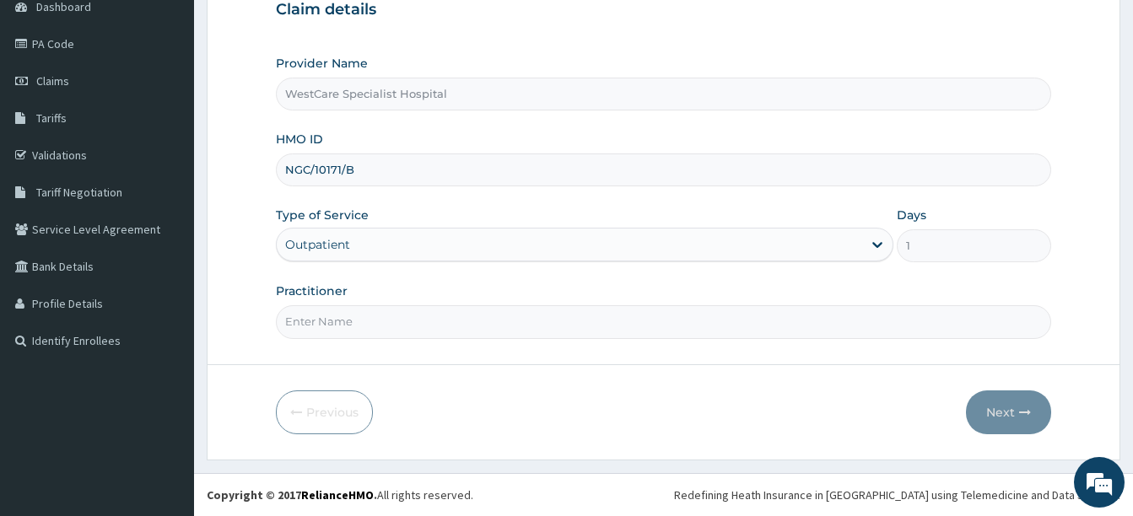
click at [378, 332] on input "Practitioner" at bounding box center [663, 321] width 775 height 33
type input "DR FOLORUNSHO"
click at [1020, 412] on icon "button" at bounding box center [1025, 413] width 12 height 12
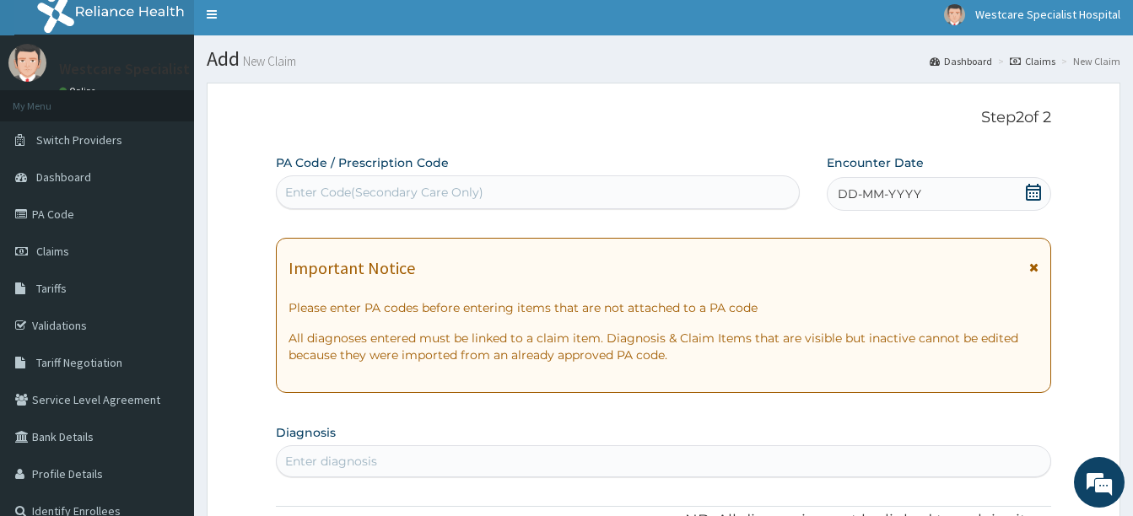
scroll to position [0, 0]
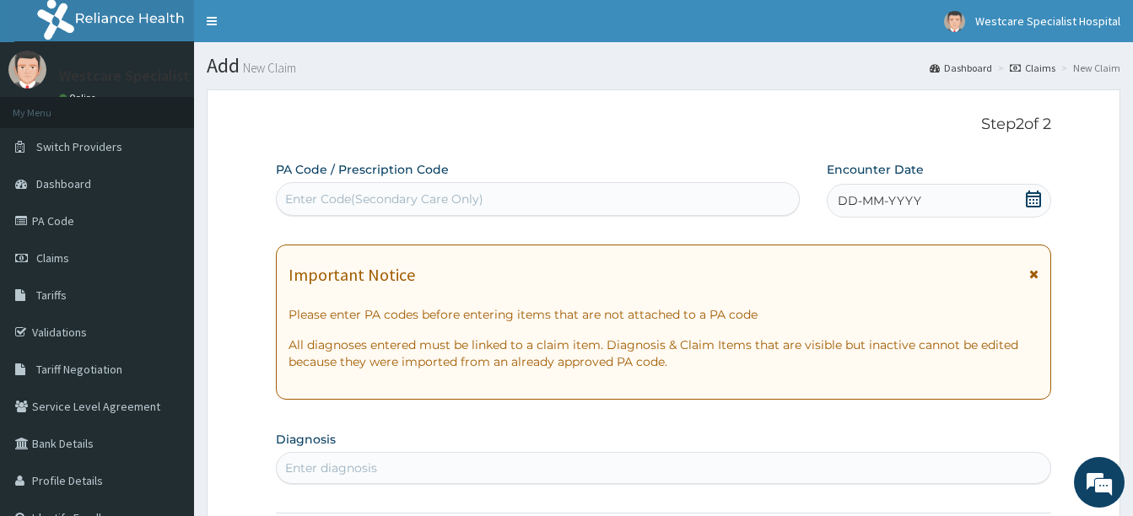
click at [860, 203] on span "DD-MM-YYYY" at bounding box center [880, 200] width 84 height 17
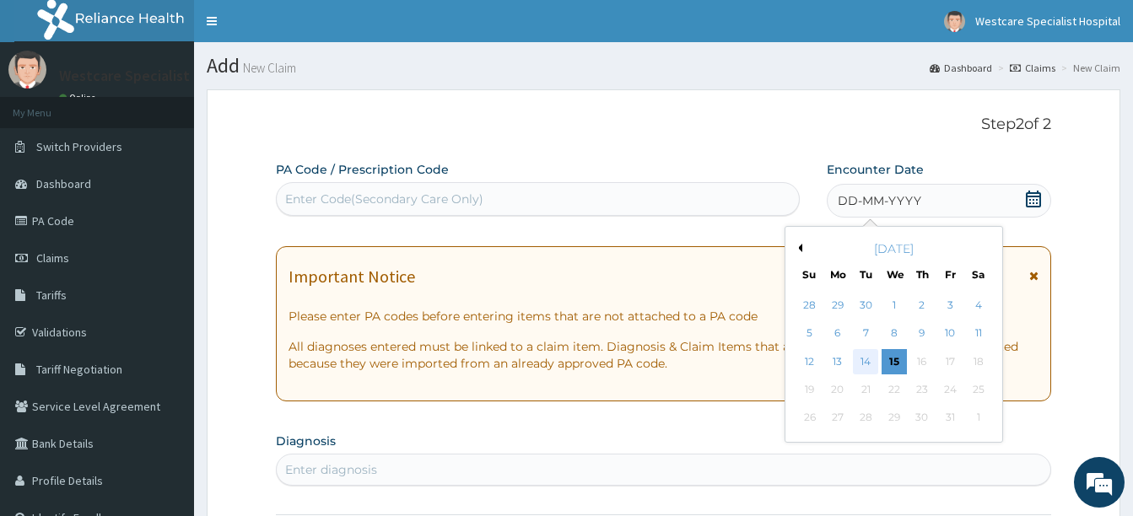
click at [865, 359] on div "14" at bounding box center [865, 361] width 25 height 25
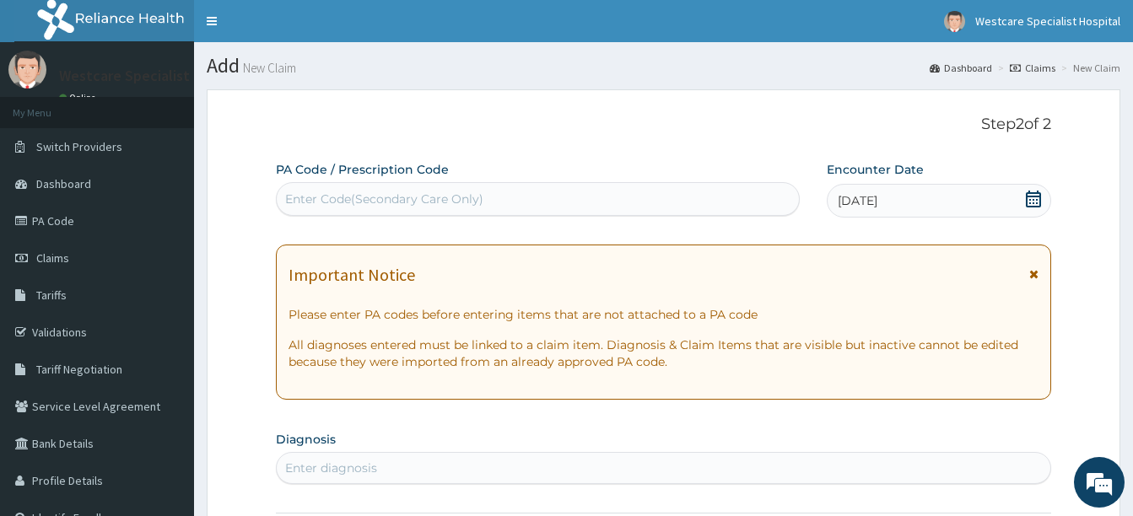
click at [443, 466] on div "Enter diagnosis" at bounding box center [664, 468] width 774 height 27
type input "P"
type input "N"
type input "P"
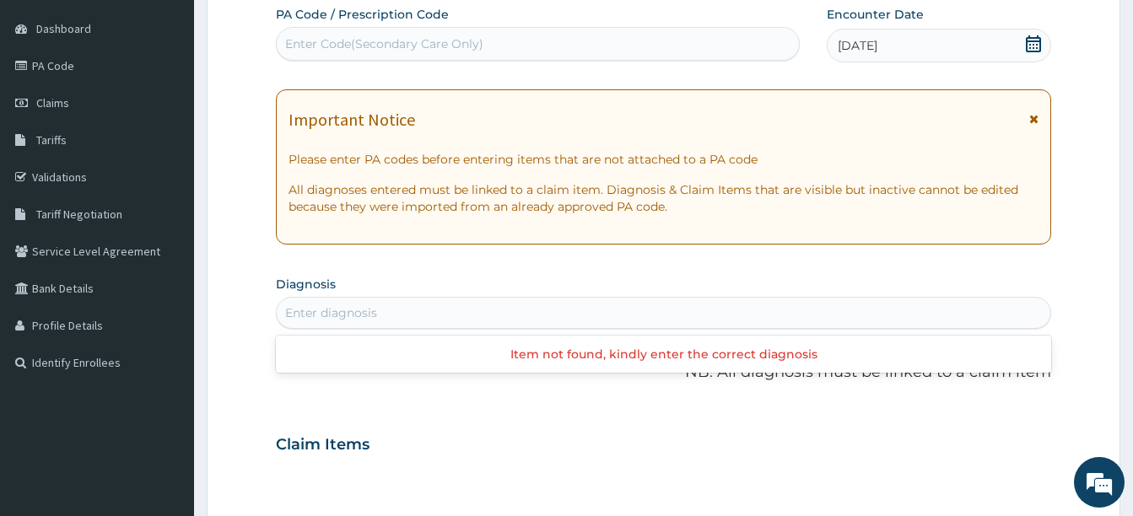
scroll to position [169, 0]
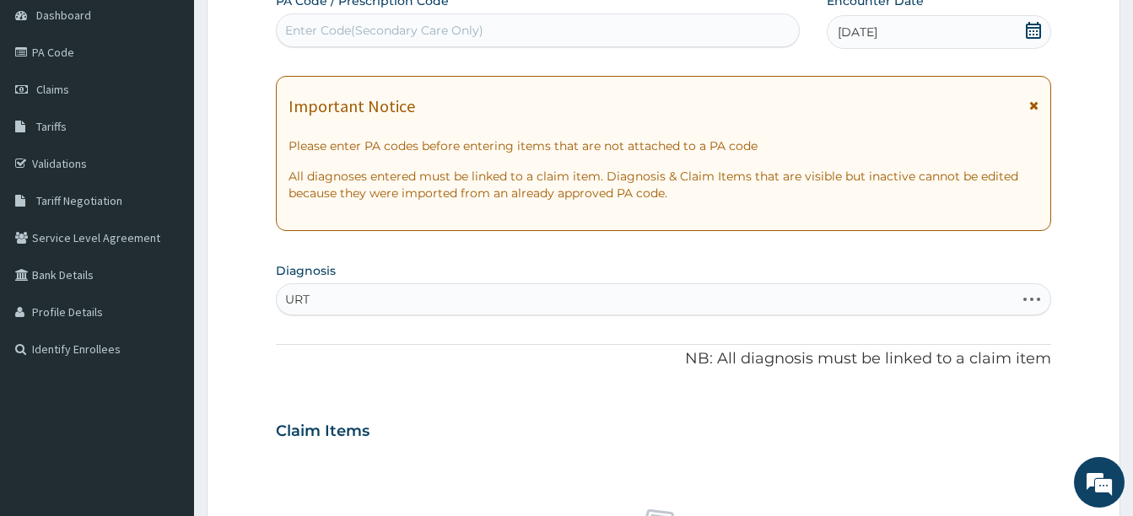
type input "URTI"
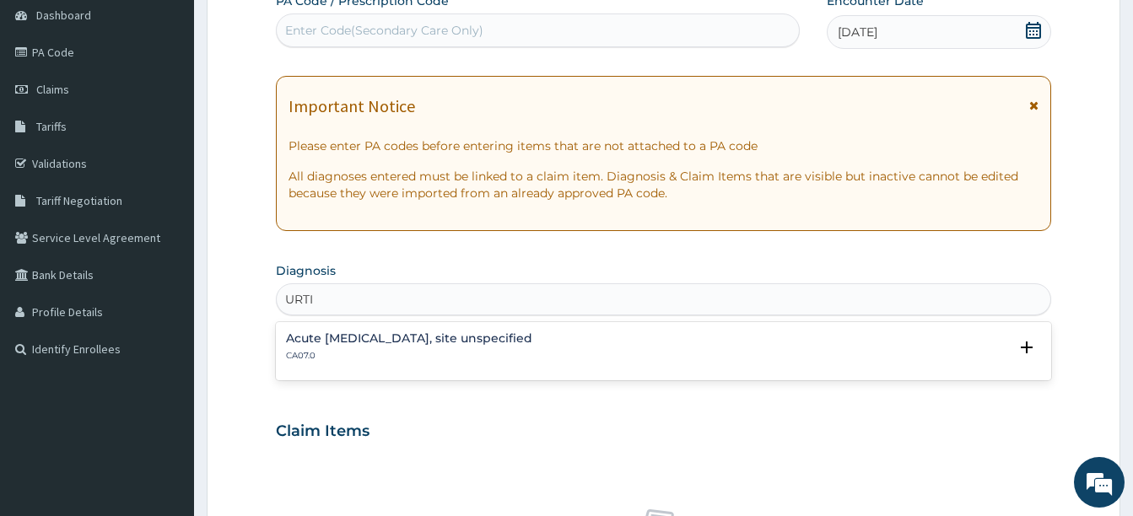
click at [359, 338] on h4 "Acute upper respiratory infection, site unspecified" at bounding box center [409, 338] width 246 height 13
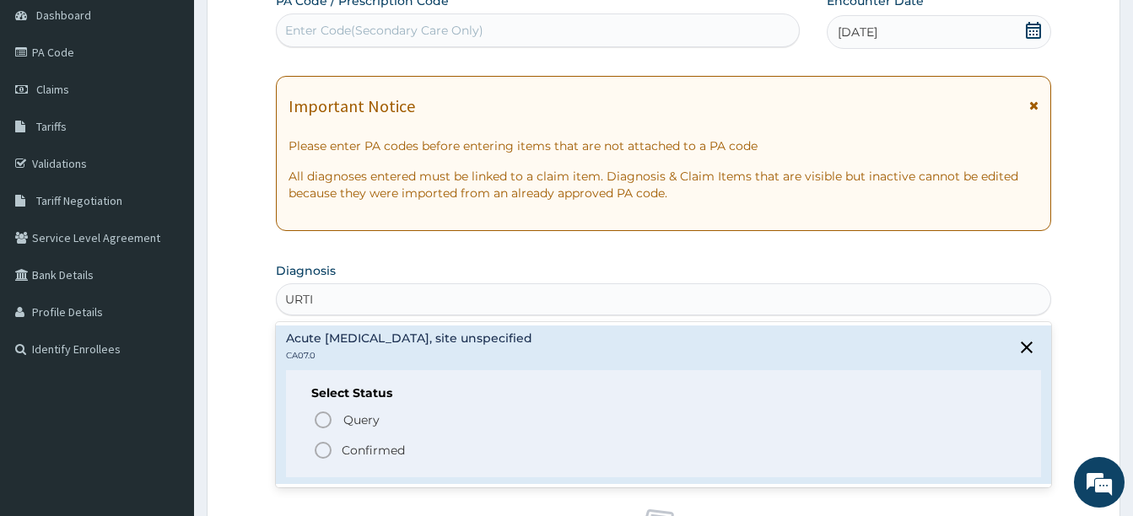
click at [324, 451] on icon "status option filled" at bounding box center [323, 450] width 20 height 20
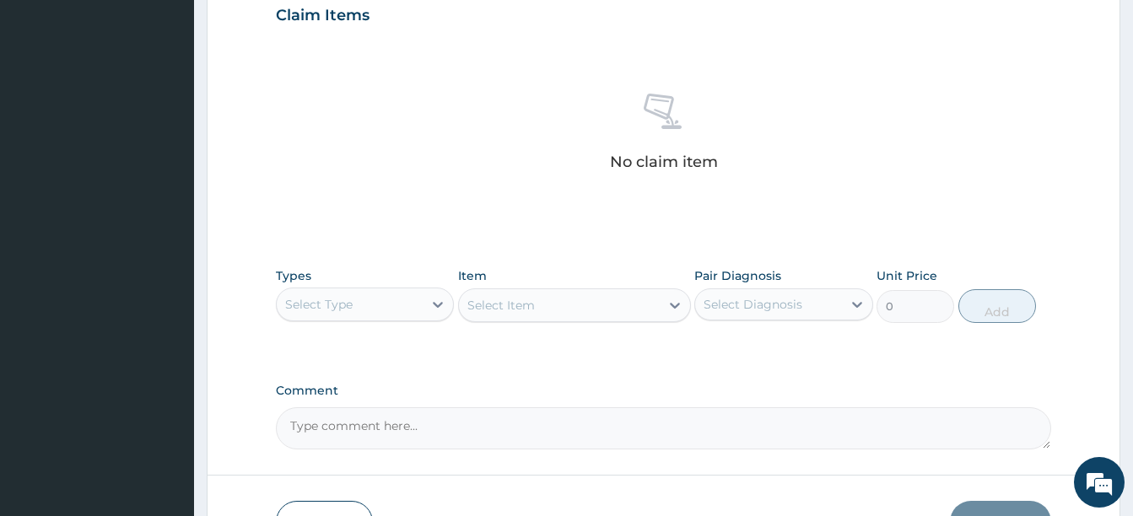
scroll to position [616, 0]
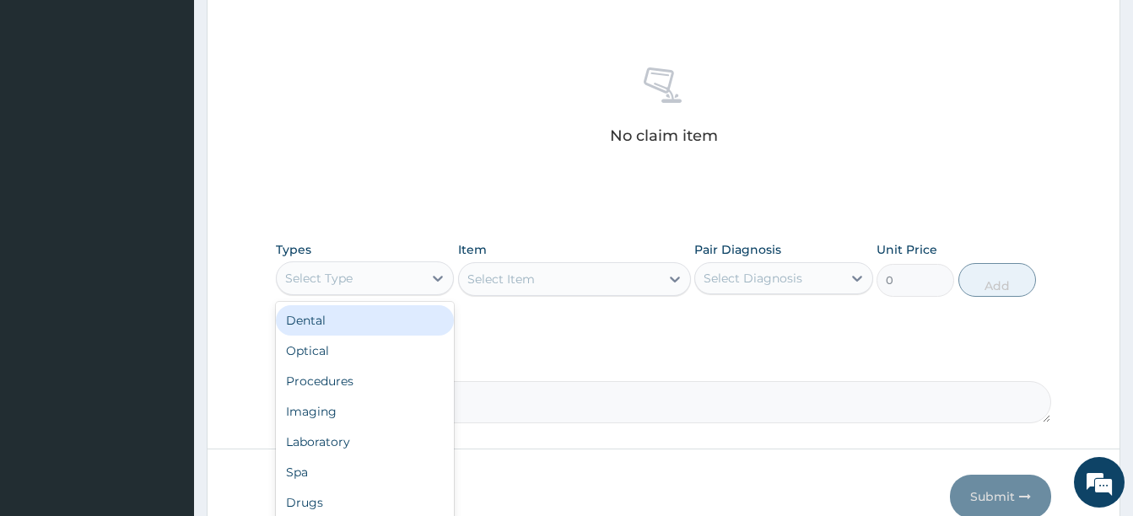
click at [379, 281] on div "Select Type" at bounding box center [350, 278] width 146 height 27
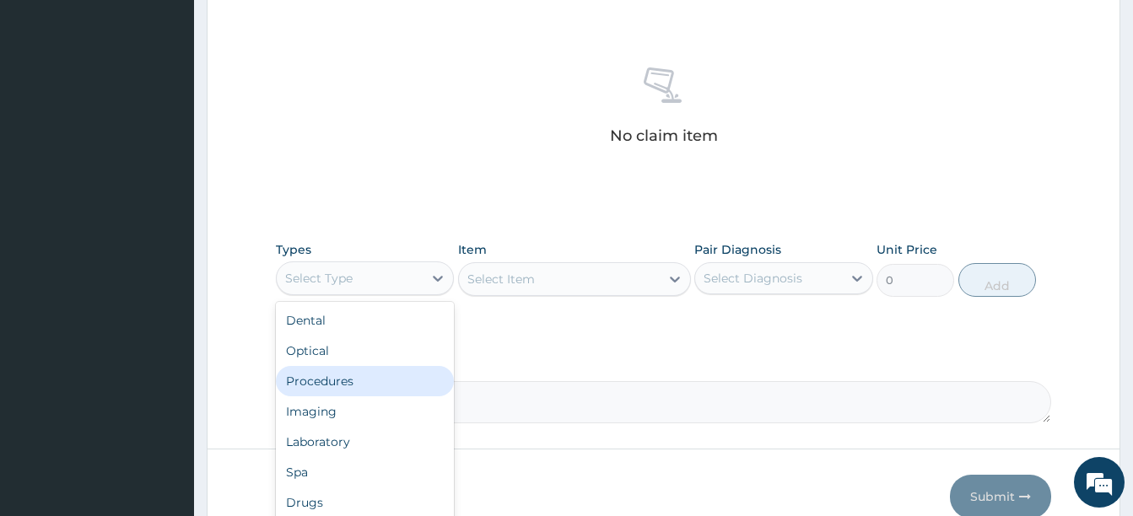
click at [350, 367] on div "Procedures" at bounding box center [365, 381] width 178 height 30
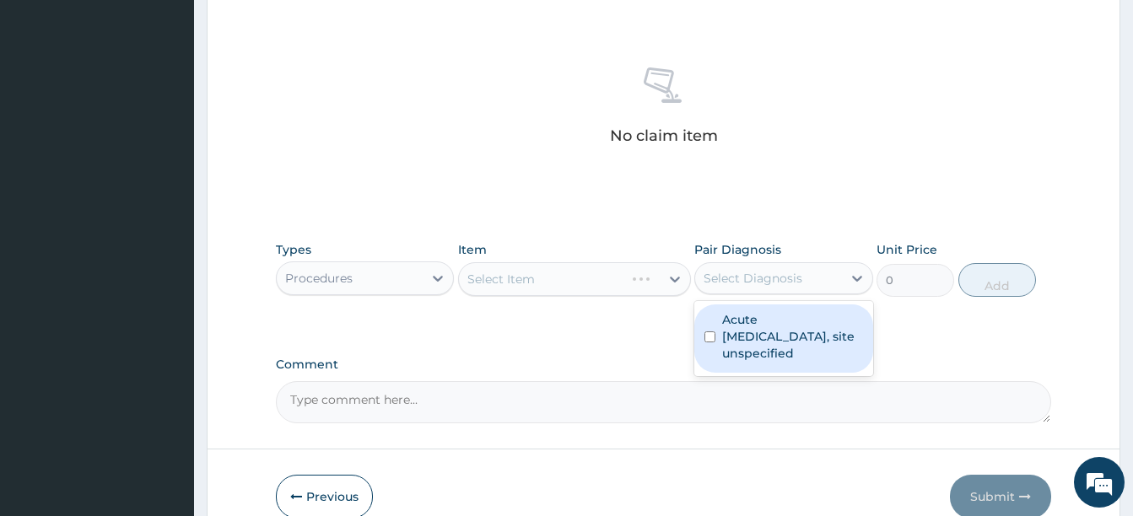
click at [725, 294] on div "Select Diagnosis" at bounding box center [783, 278] width 178 height 32
click at [761, 337] on label "Acute upper respiratory infection, site unspecified" at bounding box center [792, 336] width 140 height 51
checkbox input "true"
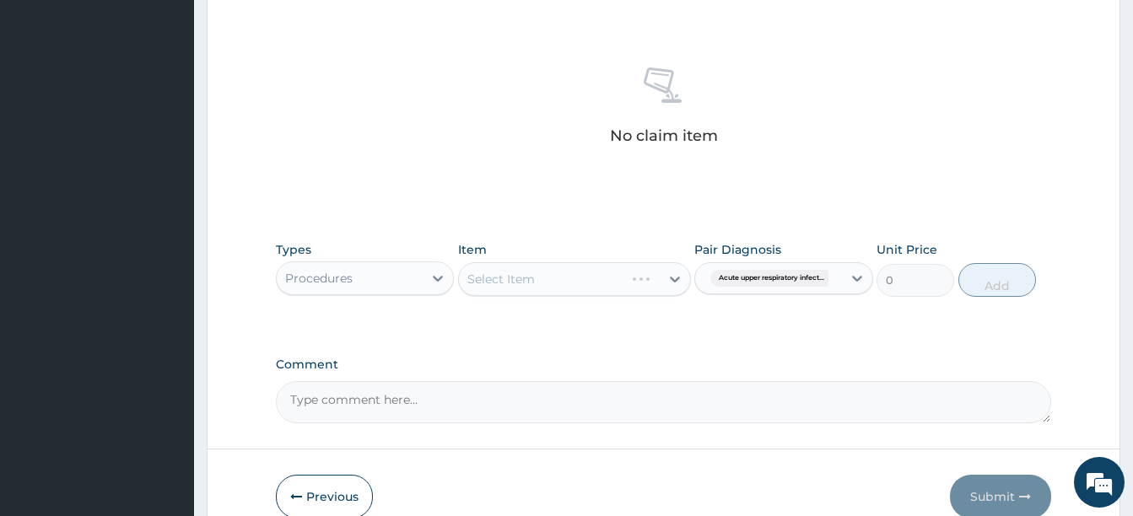
click at [555, 268] on div "Select Item" at bounding box center [559, 279] width 201 height 27
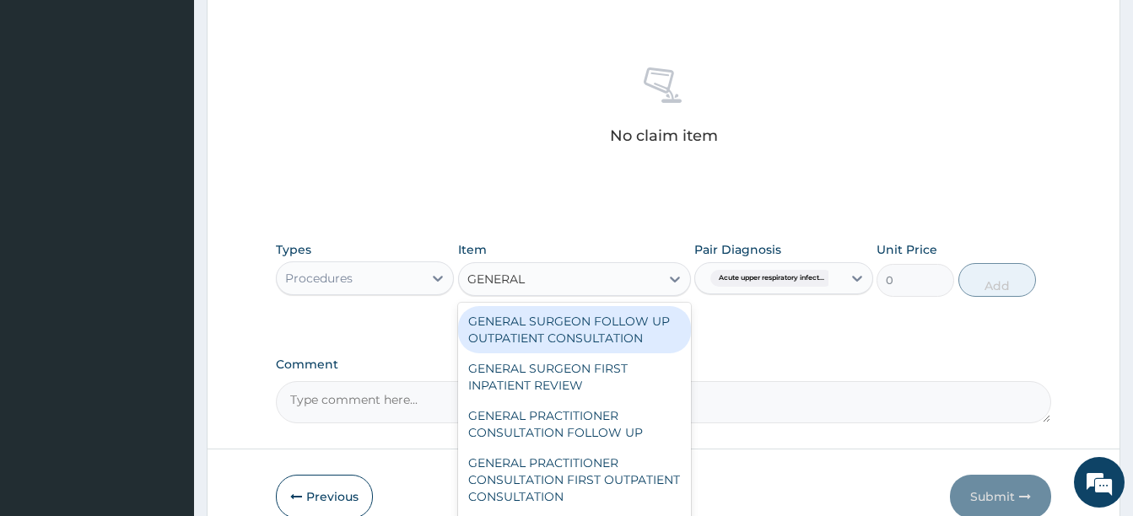
type input "GENERAL P"
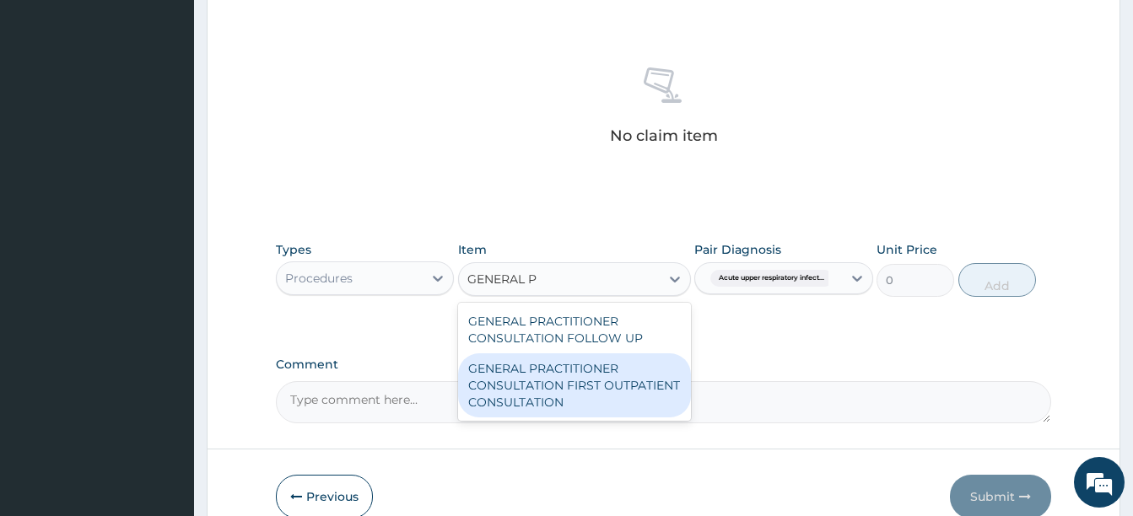
click at [596, 379] on div "GENERAL PRACTITIONER CONSULTATION FIRST OUTPATIENT CONSULTATION" at bounding box center [574, 385] width 233 height 64
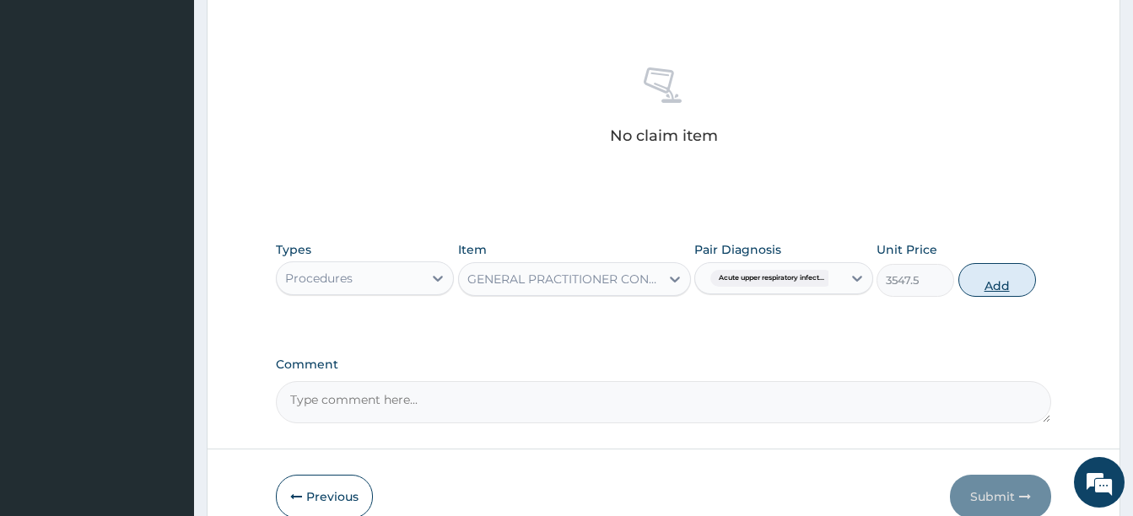
click at [981, 289] on button "Add" at bounding box center [997, 280] width 78 height 34
type input "0"
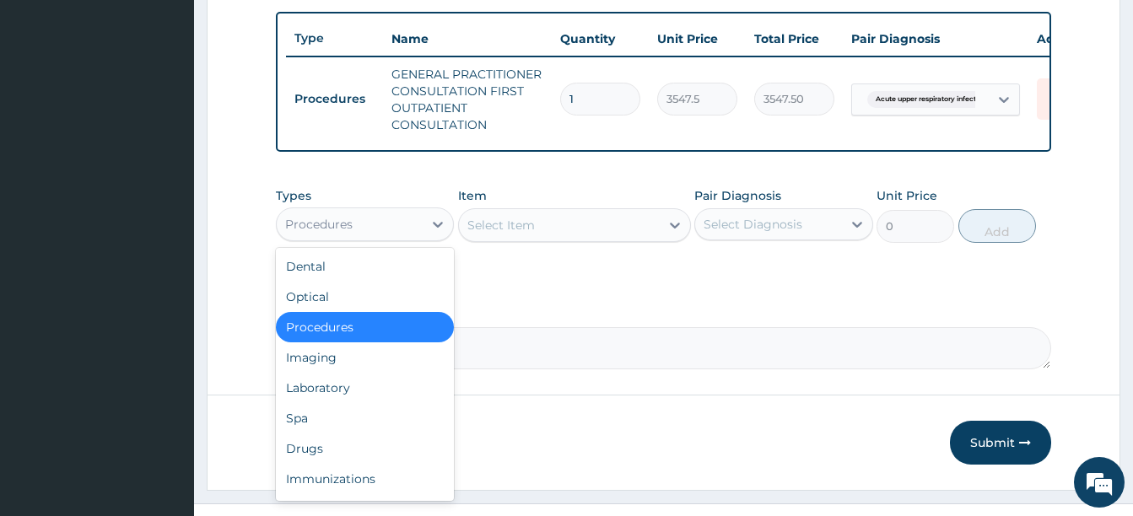
click at [311, 233] on div "Procedures" at bounding box center [318, 224] width 67 height 17
drag, startPoint x: 333, startPoint y: 397, endPoint x: 341, endPoint y: 484, distance: 87.2
click at [341, 484] on div "Dental Optical Procedures Imaging Laboratory Spa Drugs Immunizations Others Gym" at bounding box center [365, 374] width 178 height 253
click at [344, 464] on div "Drugs" at bounding box center [365, 449] width 178 height 30
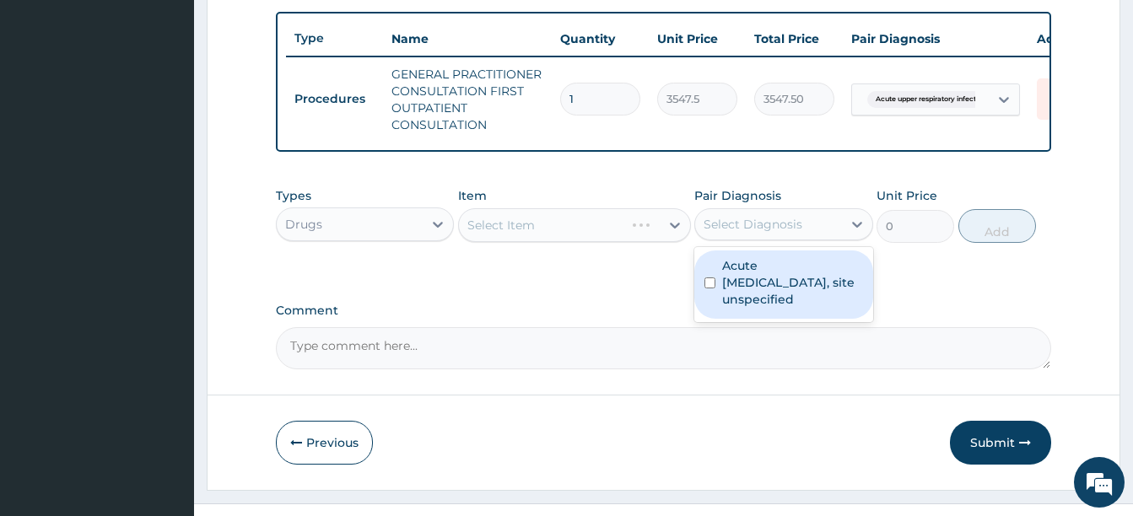
click at [742, 233] on div "Select Diagnosis" at bounding box center [753, 224] width 99 height 17
click at [726, 294] on label "Acute upper respiratory infection, site unspecified" at bounding box center [792, 282] width 140 height 51
checkbox input "true"
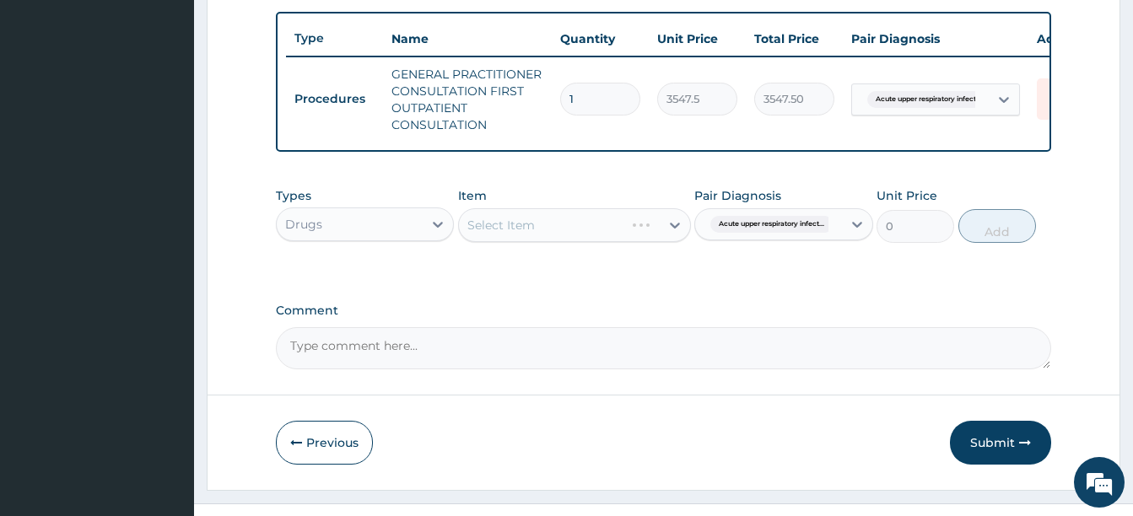
click at [496, 234] on div "Select Item" at bounding box center [500, 225] width 67 height 17
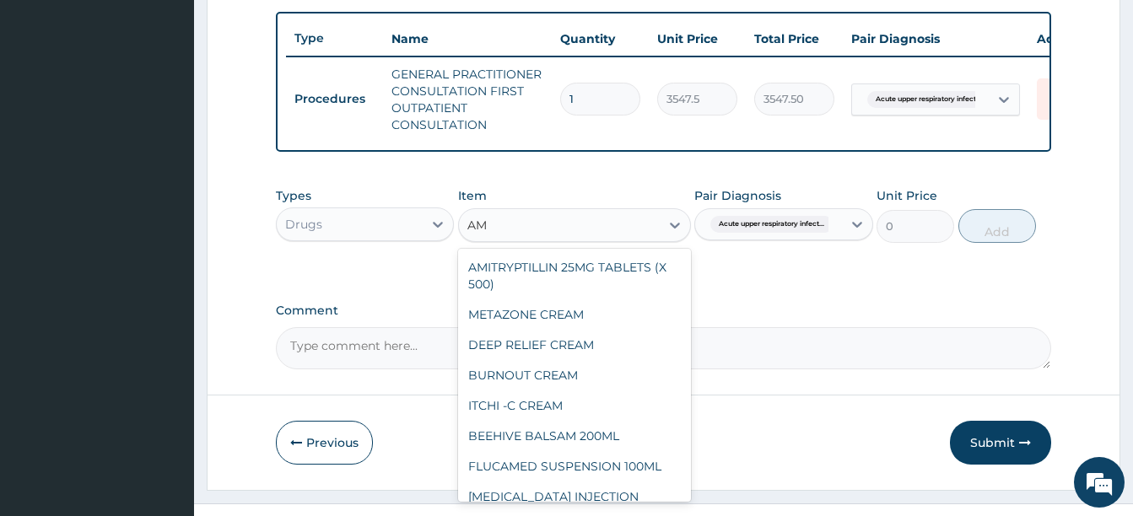
type input "A"
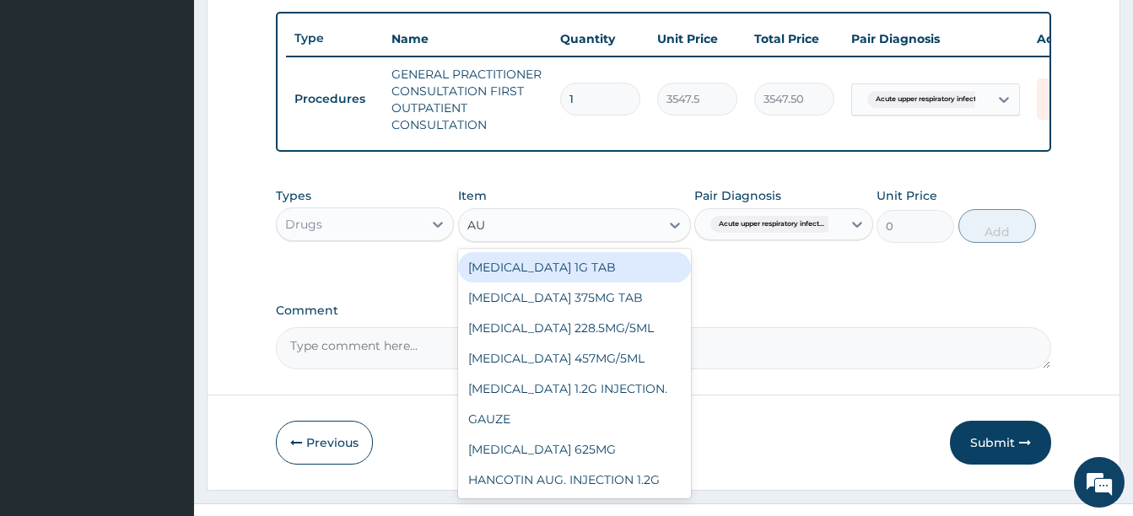
type input "AUG"
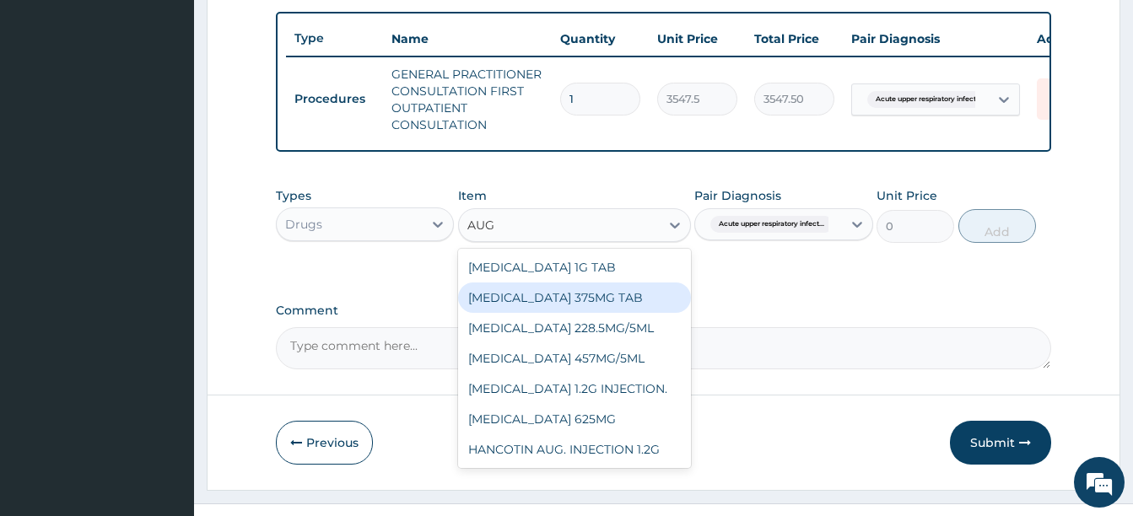
click at [584, 312] on div "[MEDICAL_DATA] 375MG TAB" at bounding box center [574, 298] width 233 height 30
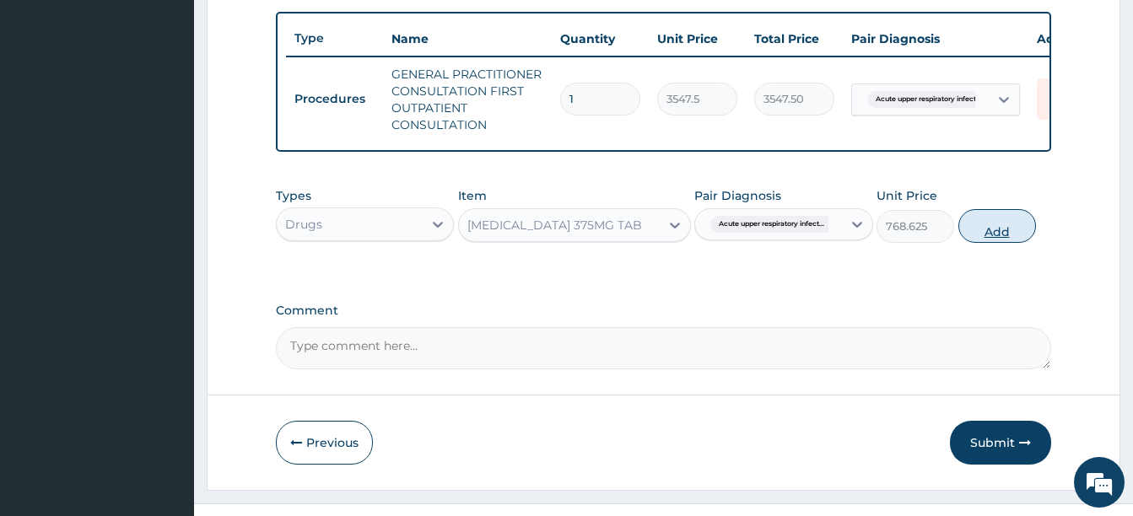
click at [1000, 236] on button "Add" at bounding box center [997, 226] width 78 height 34
type input "0"
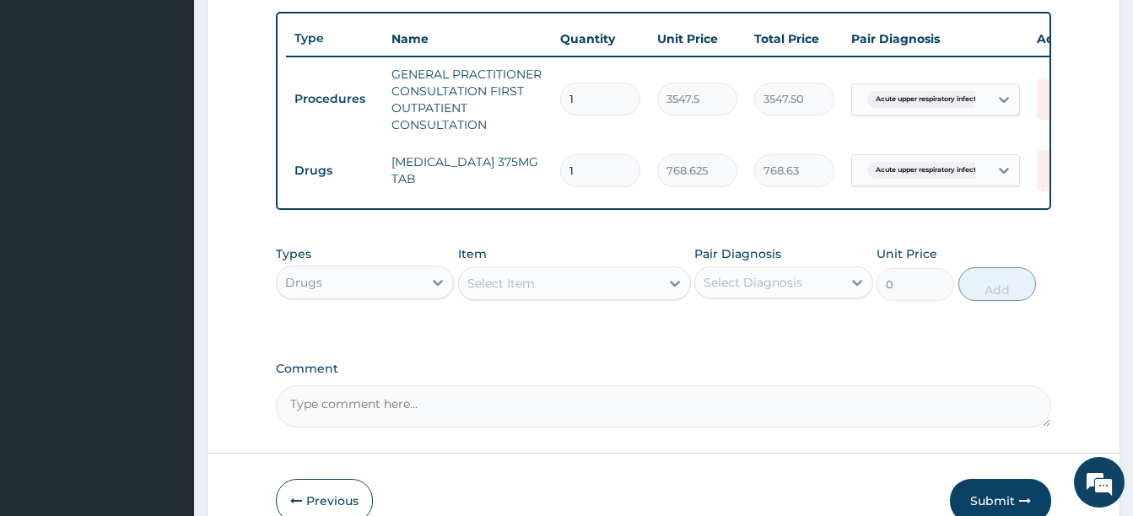
type input "14"
type input "10760.75"
type input "14"
click at [526, 292] on div "Select Item" at bounding box center [500, 283] width 67 height 17
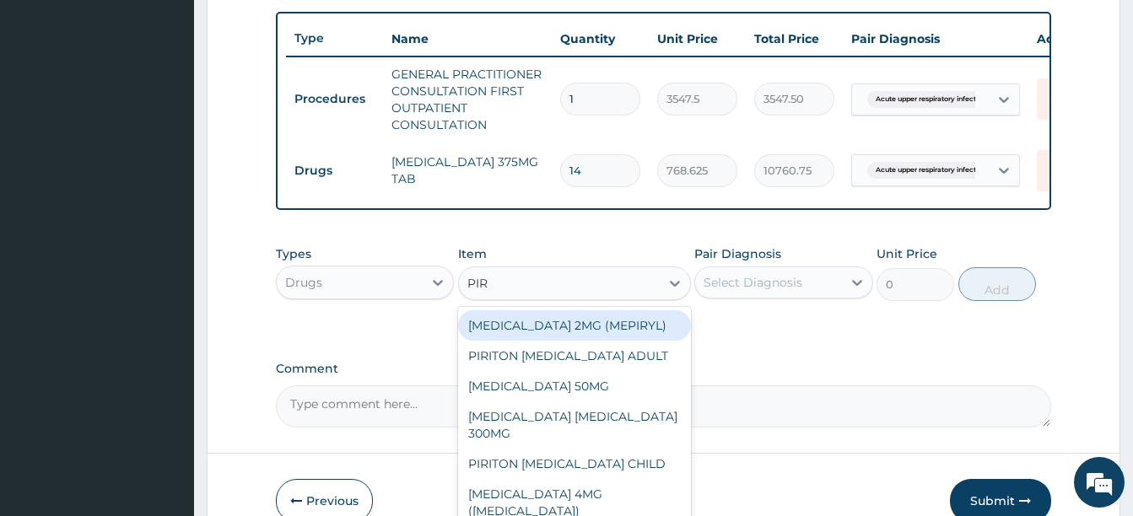
type input "PIRI"
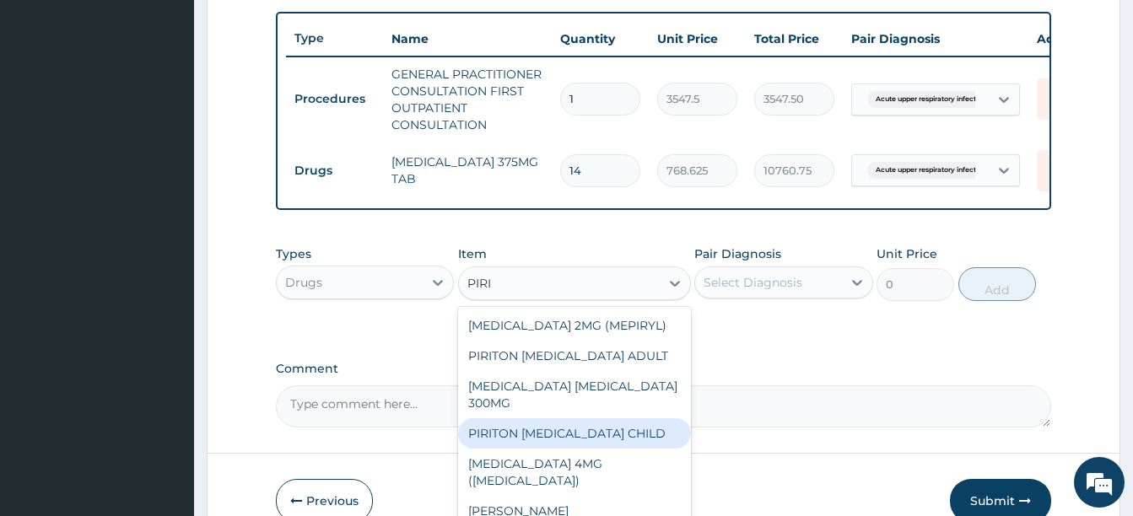
drag, startPoint x: 636, startPoint y: 429, endPoint x: 665, endPoint y: 408, distance: 35.6
click at [637, 429] on div "PIRITON EXPECTORANT CHILD" at bounding box center [574, 433] width 233 height 30
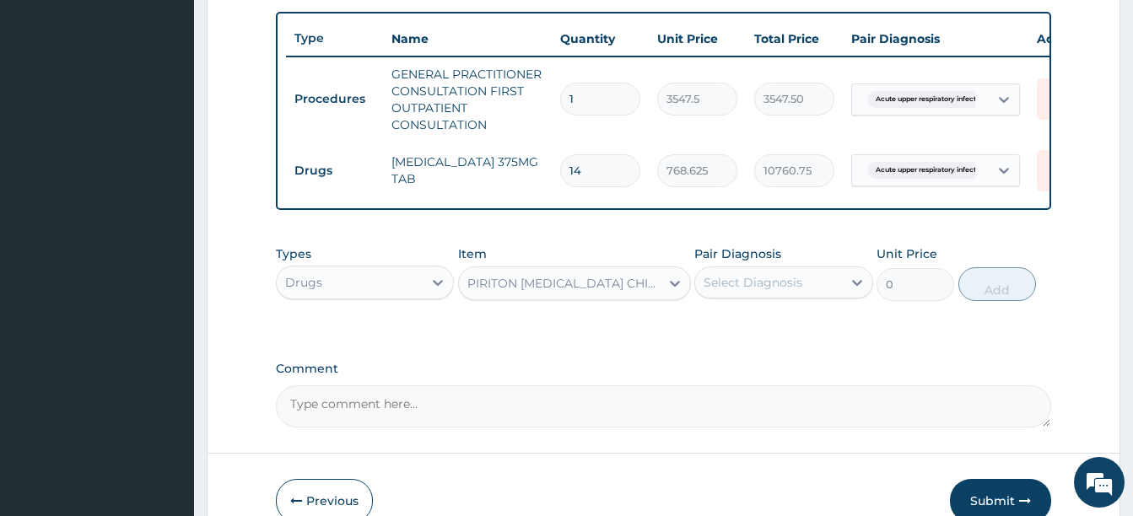
type input "1182.5"
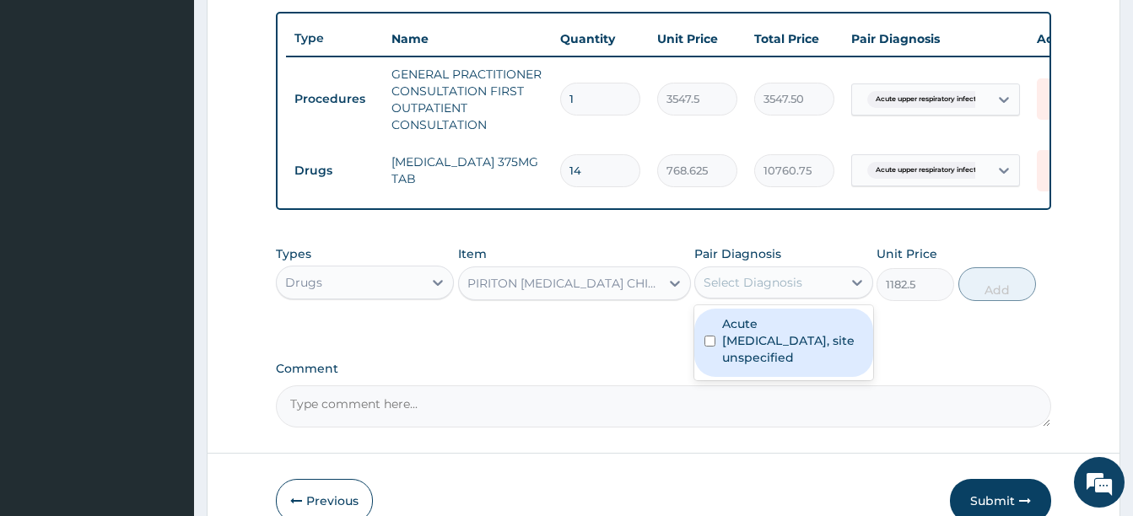
click at [752, 287] on div "Select Diagnosis" at bounding box center [753, 282] width 99 height 17
drag, startPoint x: 774, startPoint y: 356, endPoint x: 897, endPoint y: 331, distance: 125.7
click at [774, 356] on label "Acute upper respiratory infection, site unspecified" at bounding box center [792, 341] width 140 height 51
checkbox input "true"
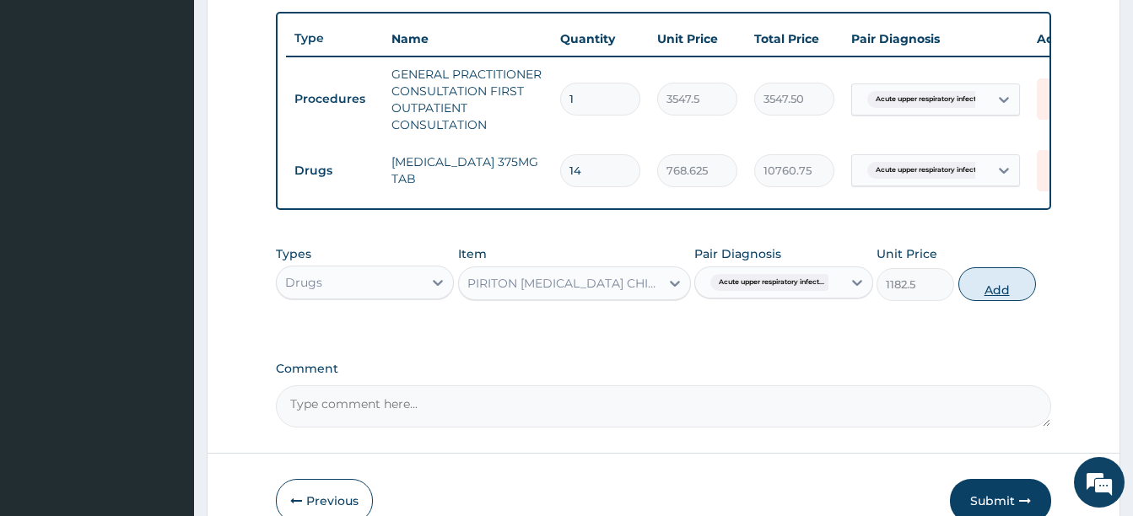
click at [1017, 301] on button "Add" at bounding box center [997, 284] width 78 height 34
type input "0"
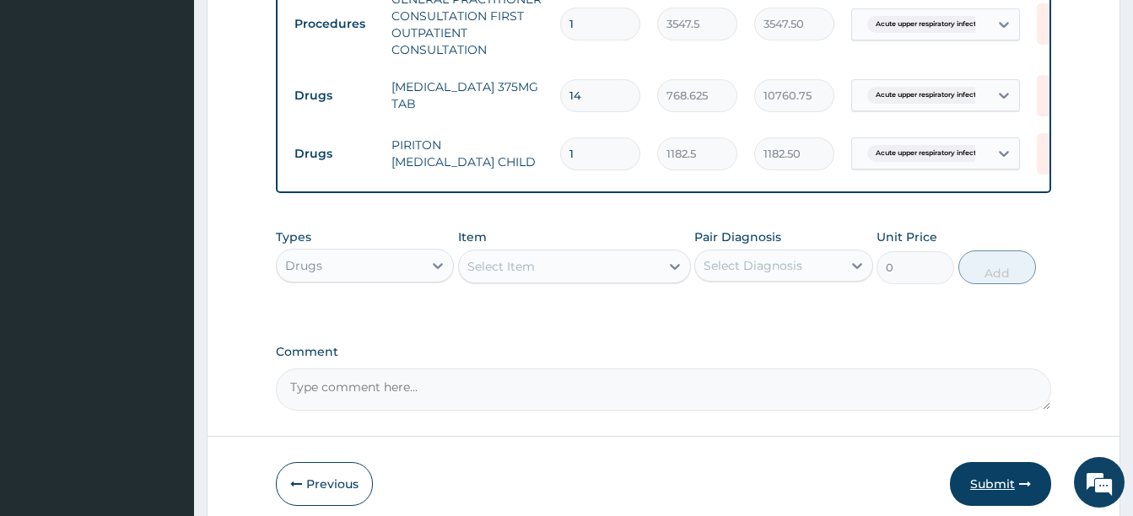
click at [984, 495] on button "Submit" at bounding box center [1000, 484] width 101 height 44
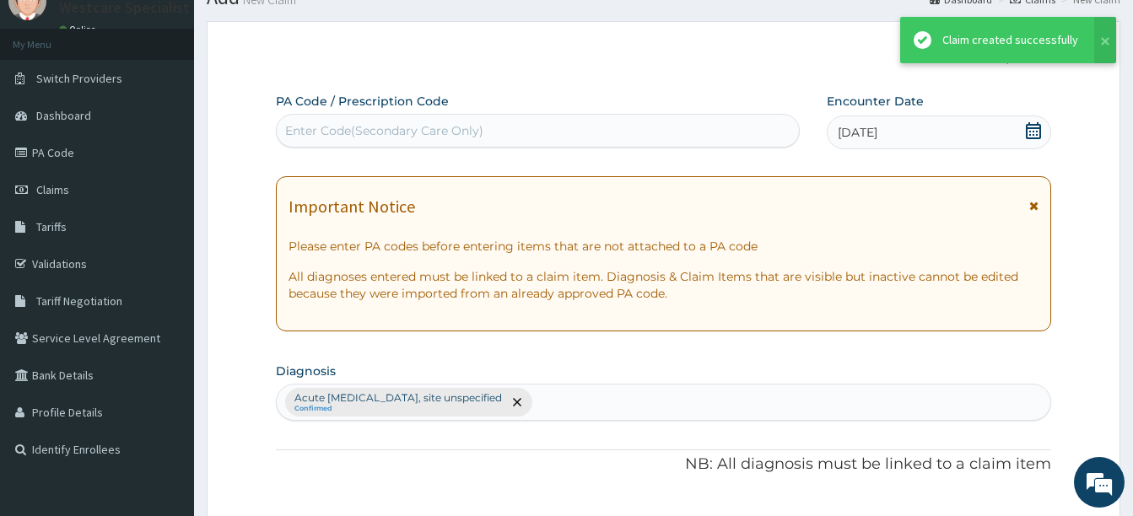
scroll to position [691, 0]
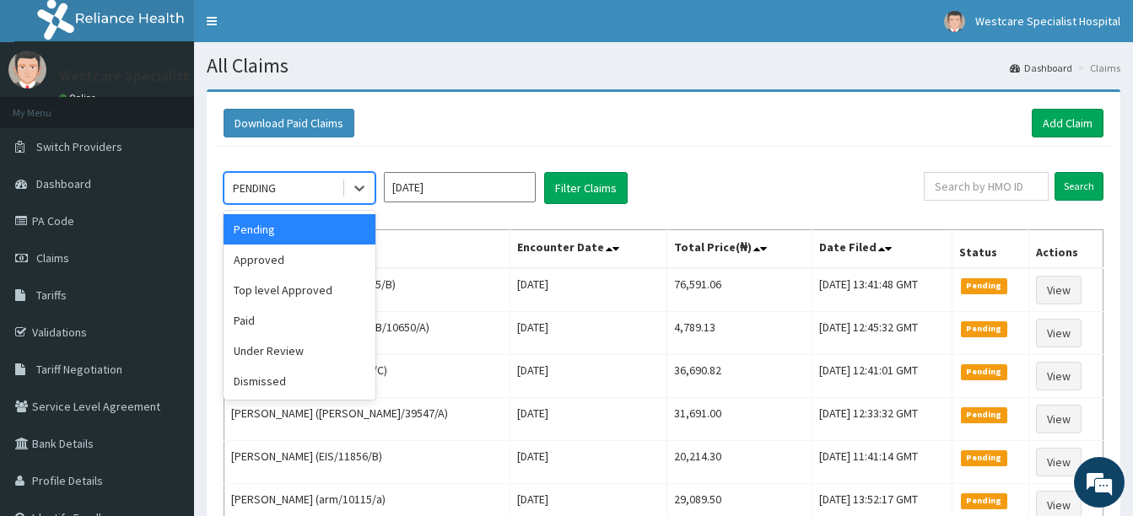
click at [318, 185] on div "PENDING" at bounding box center [282, 188] width 117 height 27
click at [289, 256] on div "Approved" at bounding box center [300, 260] width 152 height 30
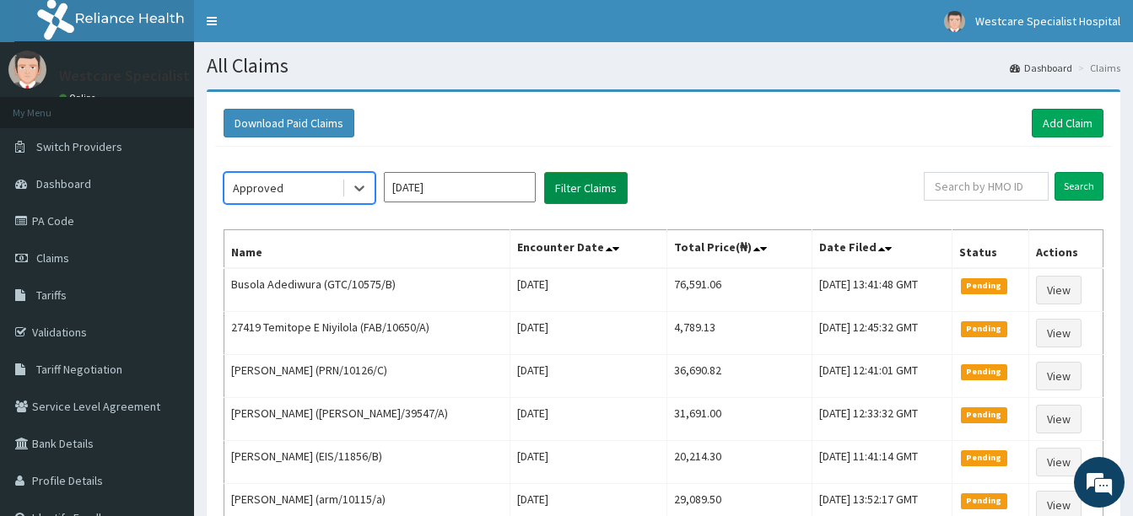
click at [578, 188] on button "Filter Claims" at bounding box center [586, 188] width 84 height 32
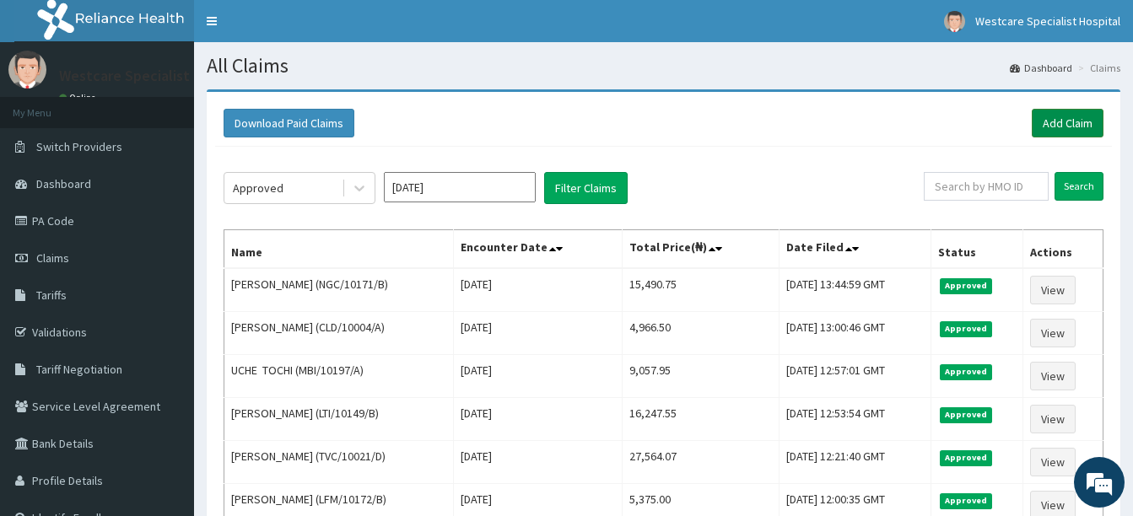
click at [1055, 125] on link "Add Claim" at bounding box center [1068, 123] width 72 height 29
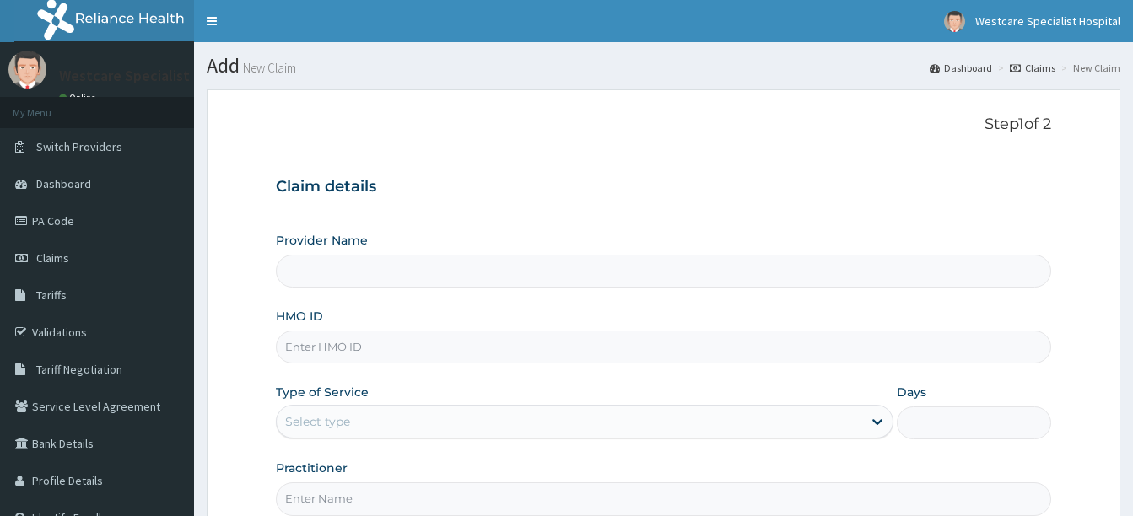
click at [378, 353] on input "HMO ID" at bounding box center [663, 347] width 775 height 33
type input "WestCare Specialist Hospital"
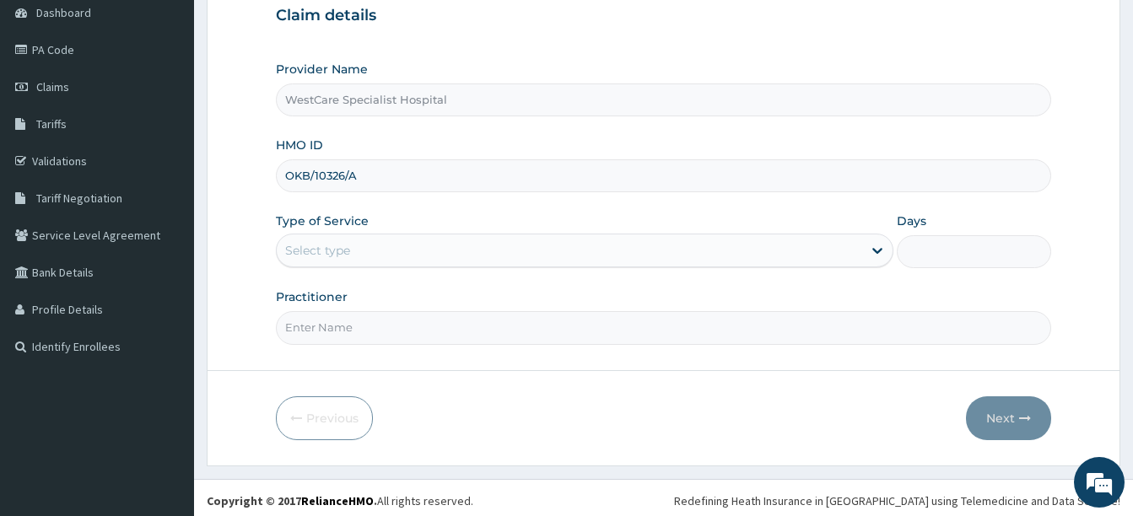
scroll to position [177, 0]
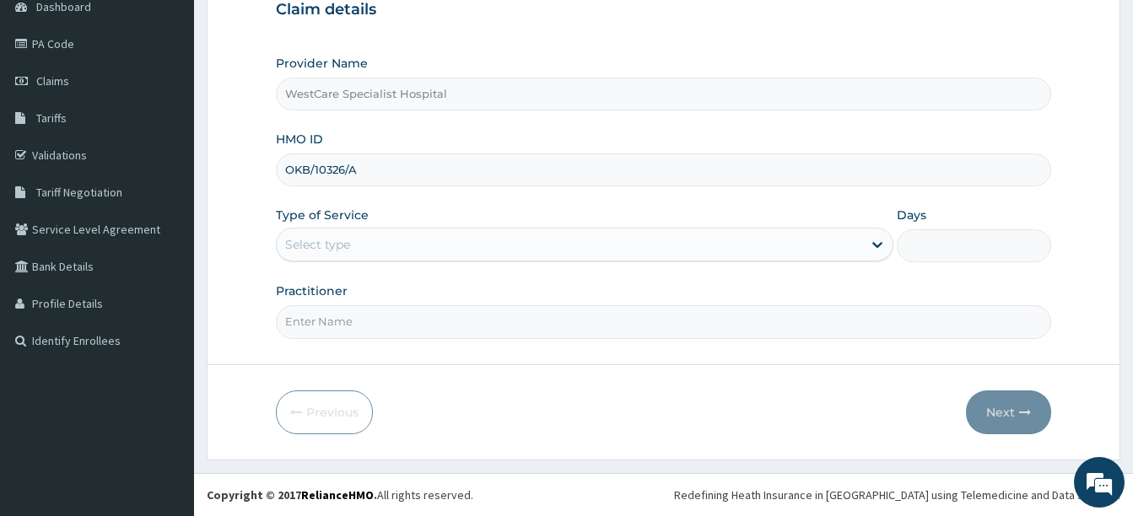
type input "OKB/10326/A"
click at [347, 244] on div "Select type" at bounding box center [317, 244] width 65 height 17
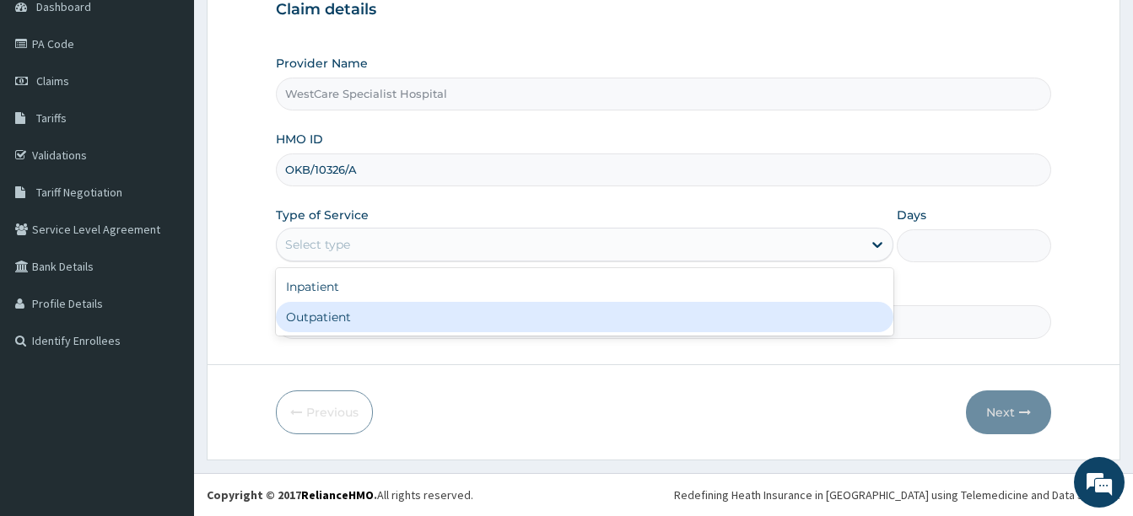
click at [337, 307] on div "Outpatient" at bounding box center [585, 317] width 618 height 30
type input "1"
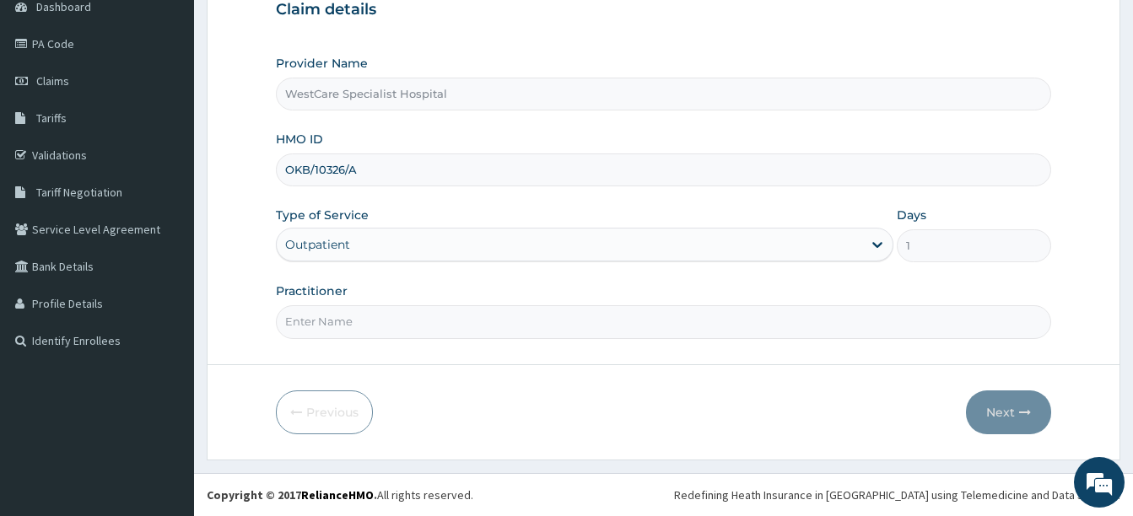
click at [337, 333] on input "Practitioner" at bounding box center [663, 321] width 775 height 33
type input "[PERSON_NAME]"
click at [995, 423] on button "Next" at bounding box center [1008, 413] width 85 height 44
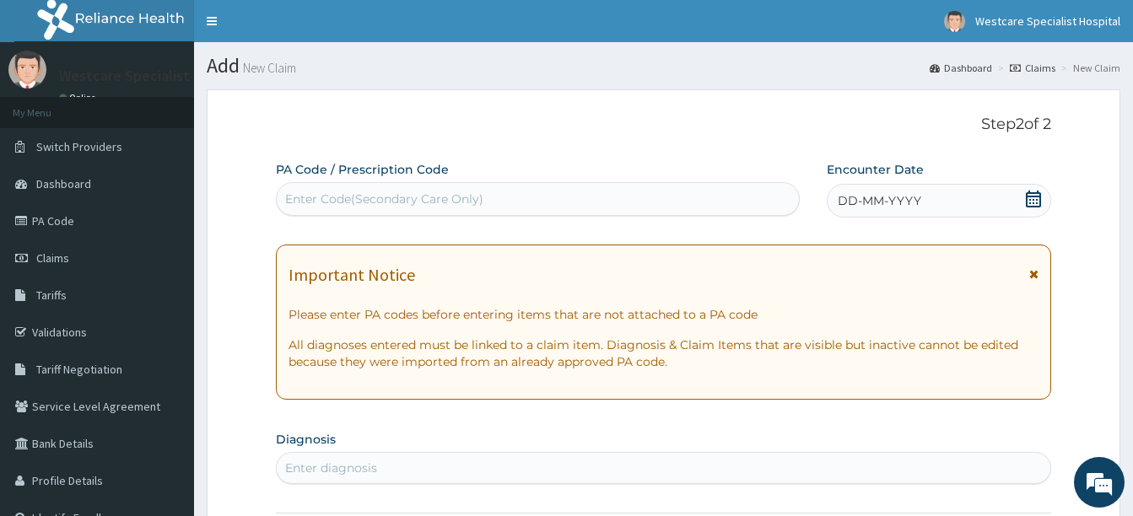
click at [532, 192] on div "Enter Code(Secondary Care Only)" at bounding box center [538, 199] width 522 height 27
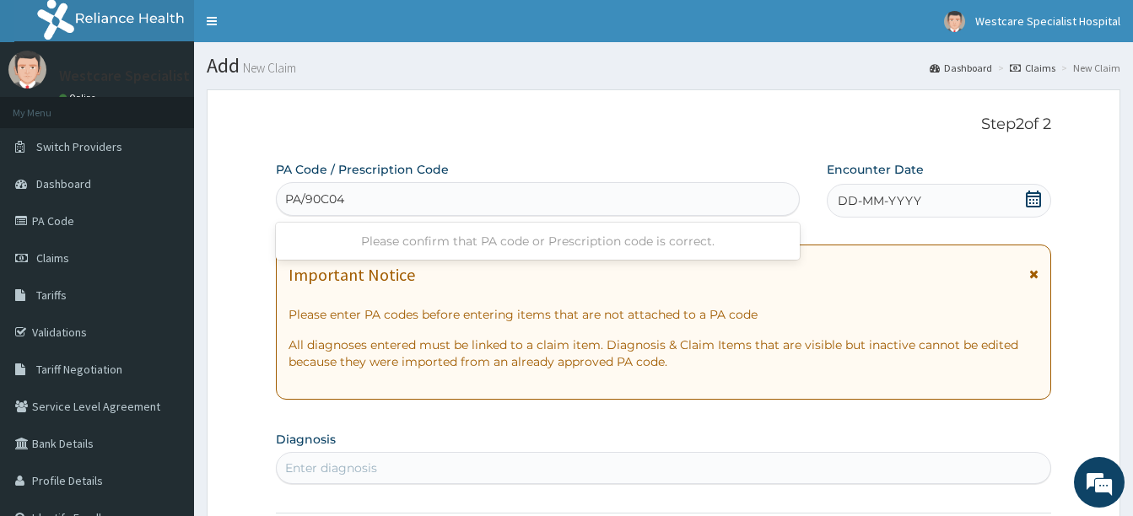
type input "PA/90C046"
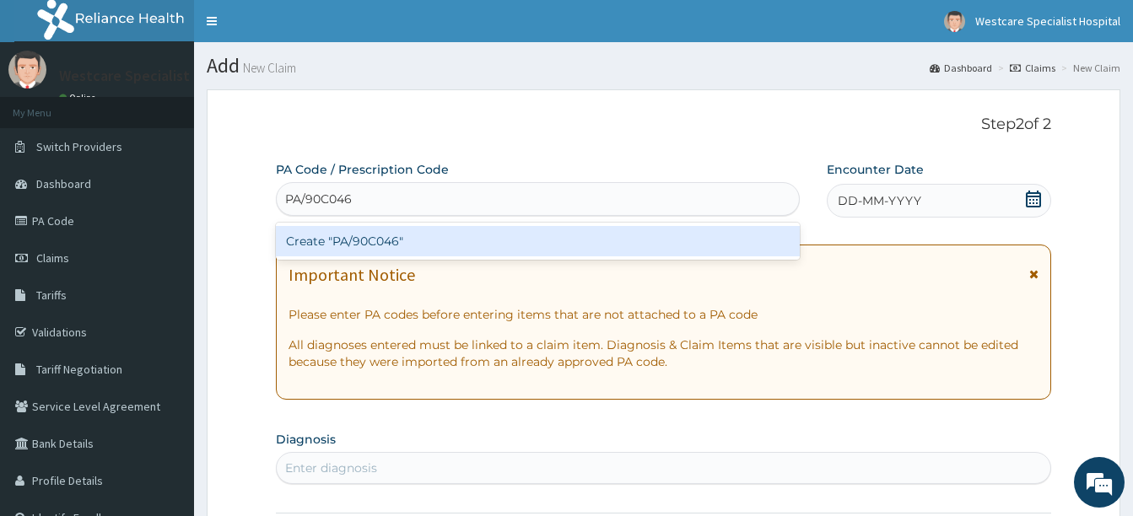
click at [435, 241] on div "Create "PA/90C046"" at bounding box center [538, 241] width 524 height 30
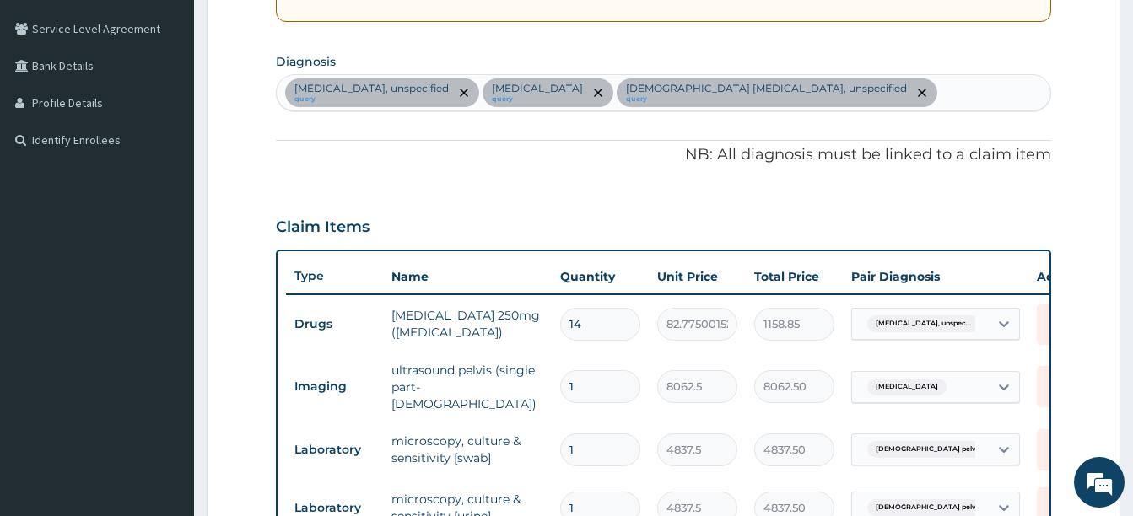
scroll to position [281, 0]
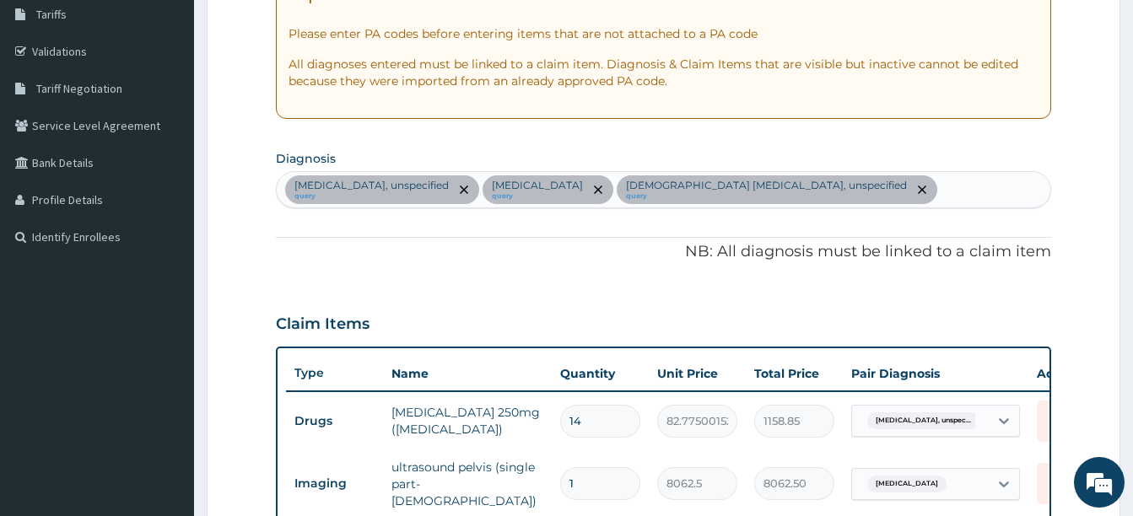
click at [945, 191] on div "[MEDICAL_DATA], unspecified query [MEDICAL_DATA] query [DEMOGRAPHIC_DATA] [MEDI…" at bounding box center [664, 189] width 774 height 35
type input "[MEDICAL_DATA]"
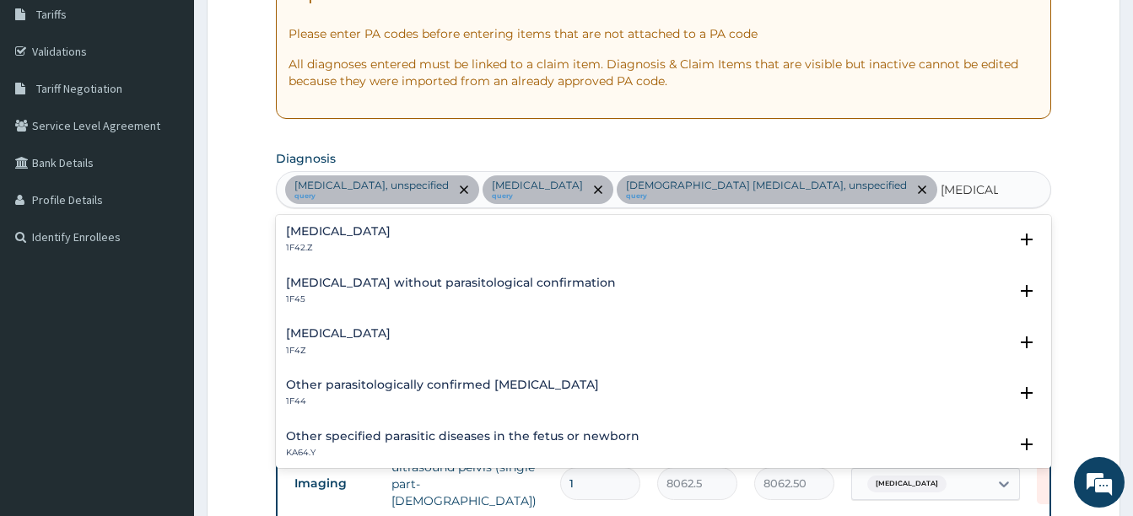
click at [336, 330] on h4 "[MEDICAL_DATA]" at bounding box center [338, 333] width 105 height 13
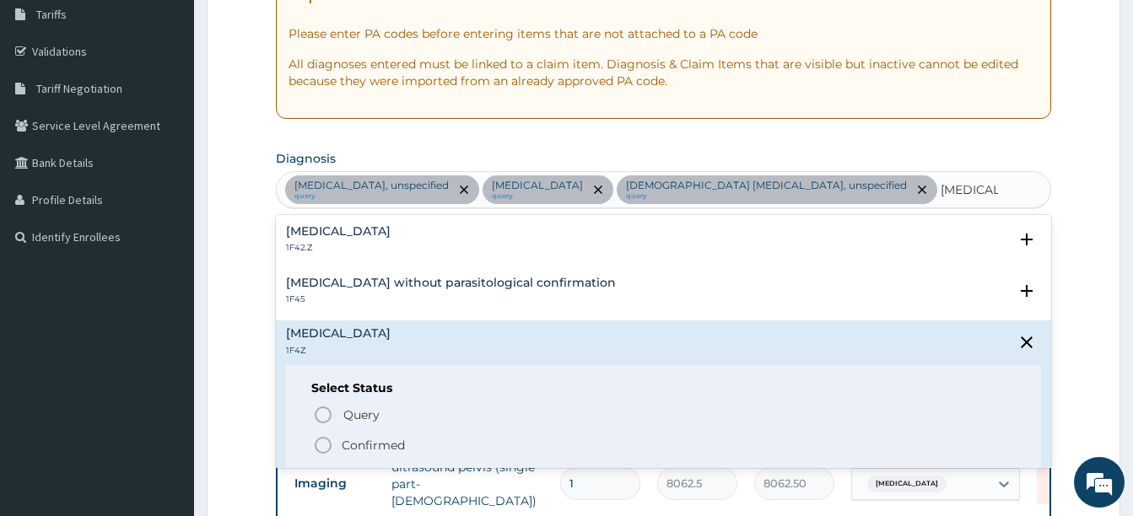
click at [321, 439] on circle "status option filled" at bounding box center [323, 445] width 15 height 15
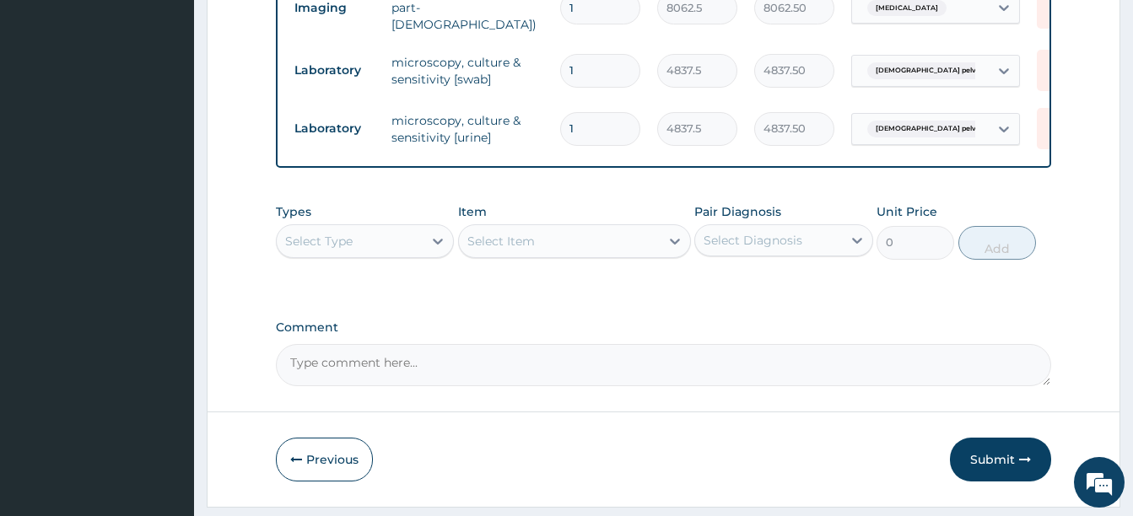
scroll to position [787, 0]
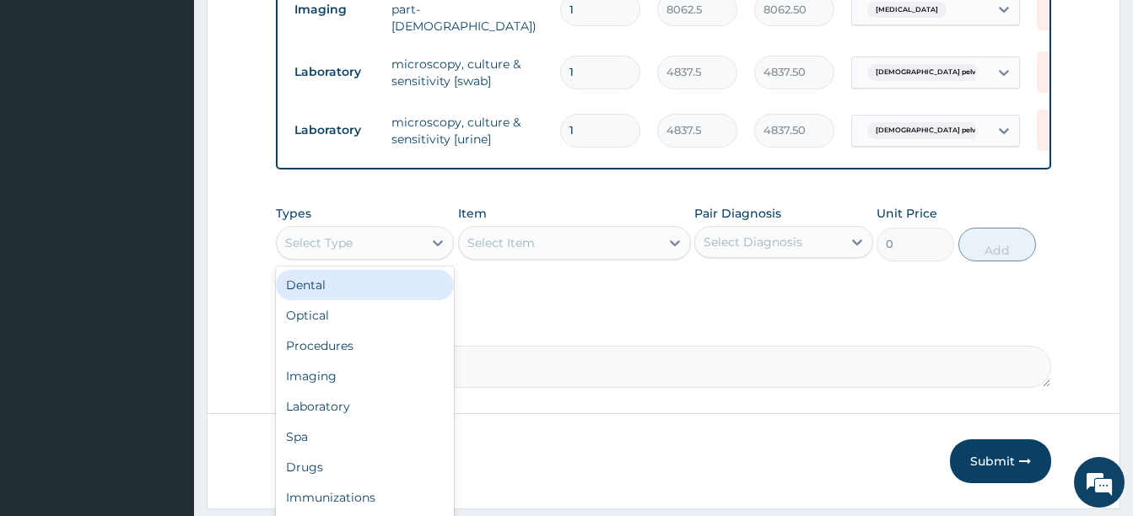
click at [368, 236] on div "Select Type" at bounding box center [350, 242] width 146 height 27
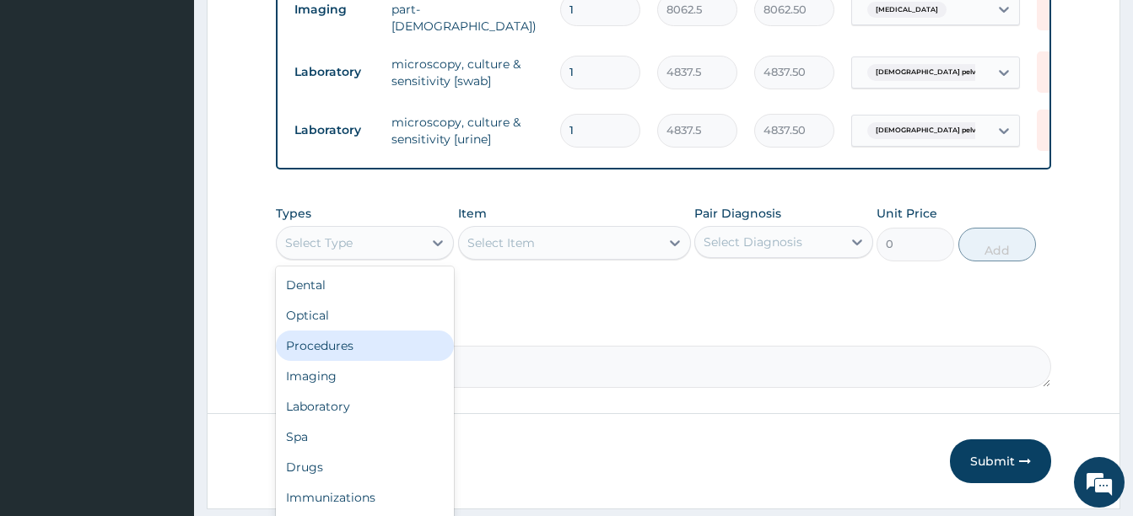
click at [335, 354] on div "Procedures" at bounding box center [365, 346] width 178 height 30
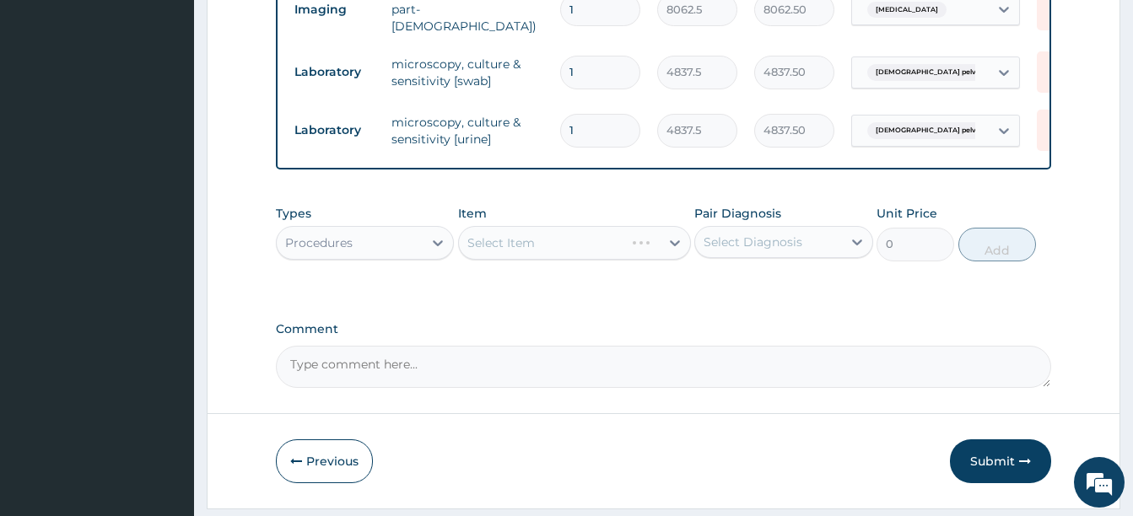
click at [563, 294] on div "Types Procedures Item Select Item Pair Diagnosis Select Diagnosis Unit Price 0 …" at bounding box center [663, 246] width 775 height 98
click at [715, 244] on div "Select Diagnosis" at bounding box center [753, 242] width 99 height 17
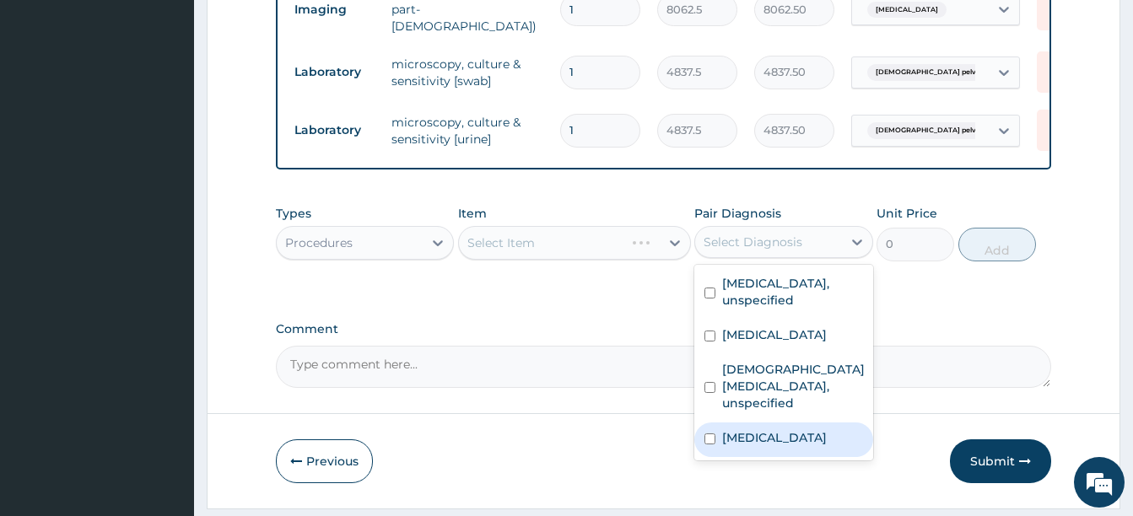
click at [762, 440] on label "[MEDICAL_DATA]" at bounding box center [774, 437] width 105 height 17
checkbox input "true"
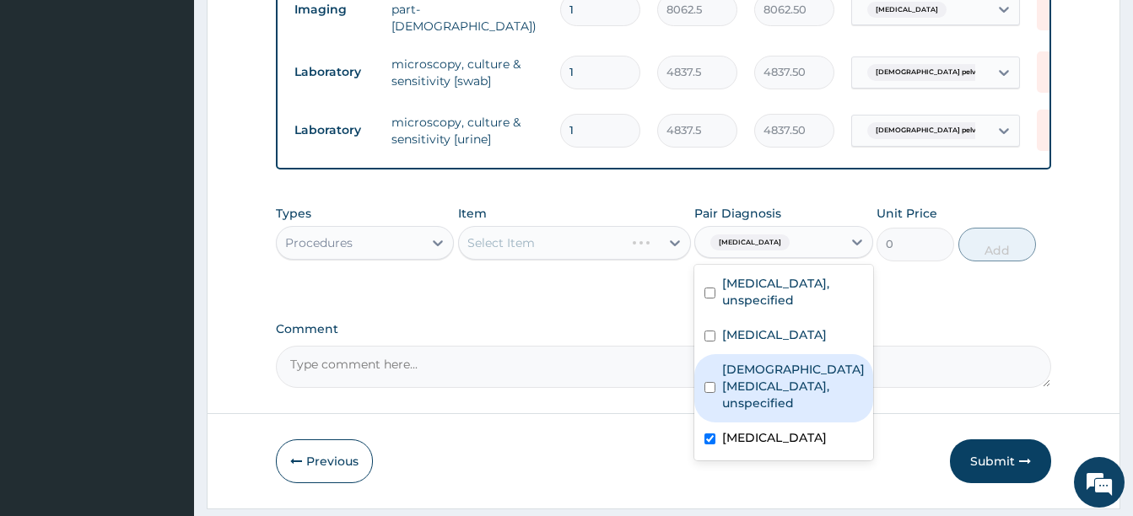
click at [754, 387] on label "[DEMOGRAPHIC_DATA] [MEDICAL_DATA], unspecified" at bounding box center [793, 386] width 143 height 51
checkbox input "true"
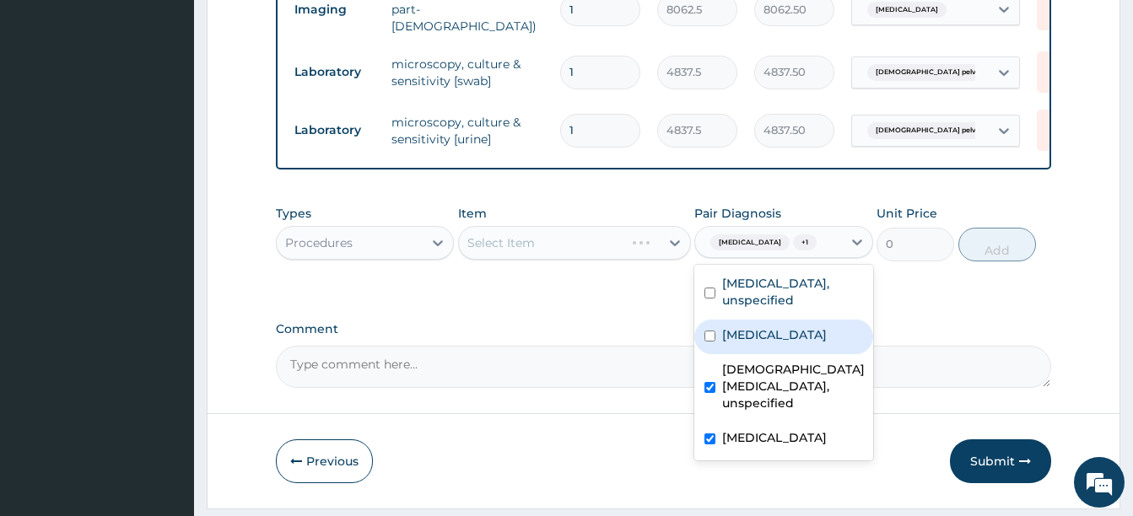
click at [747, 337] on label "[MEDICAL_DATA]" at bounding box center [774, 334] width 105 height 17
checkbox input "true"
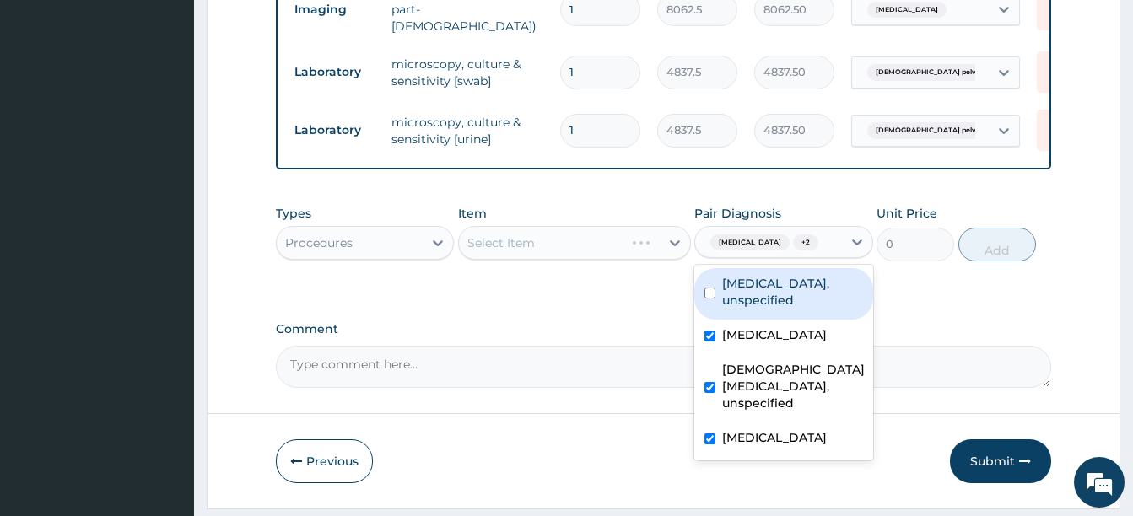
click at [749, 290] on label "[MEDICAL_DATA], unspecified" at bounding box center [792, 292] width 140 height 34
checkbox input "true"
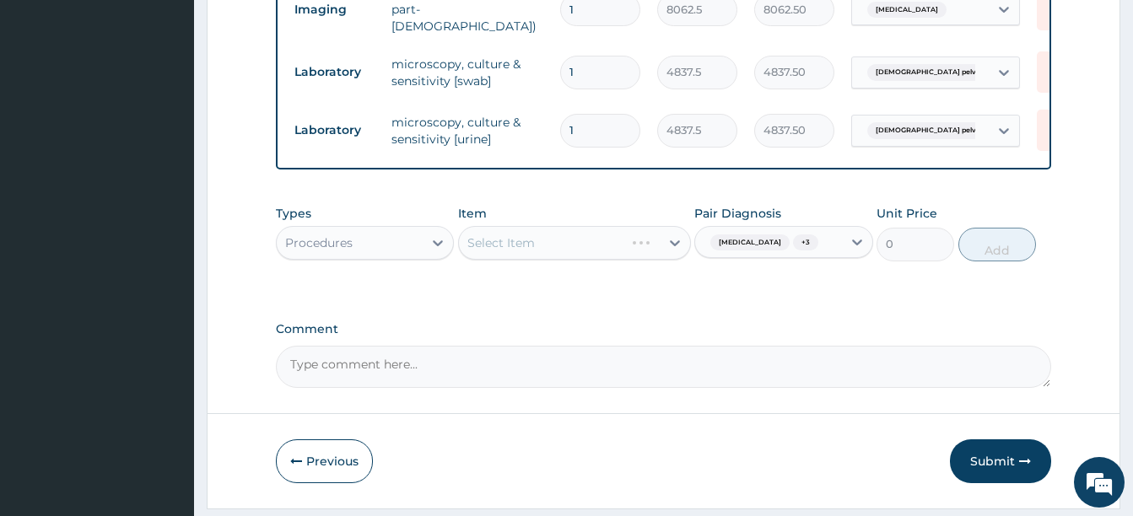
click at [536, 244] on div "Select Item" at bounding box center [559, 242] width 201 height 27
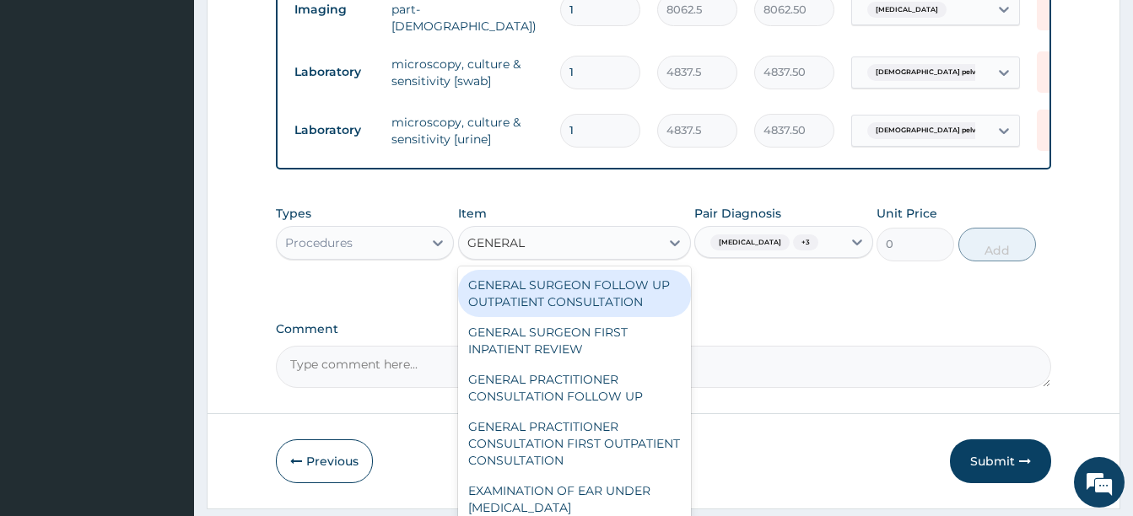
type input "GENERAL P"
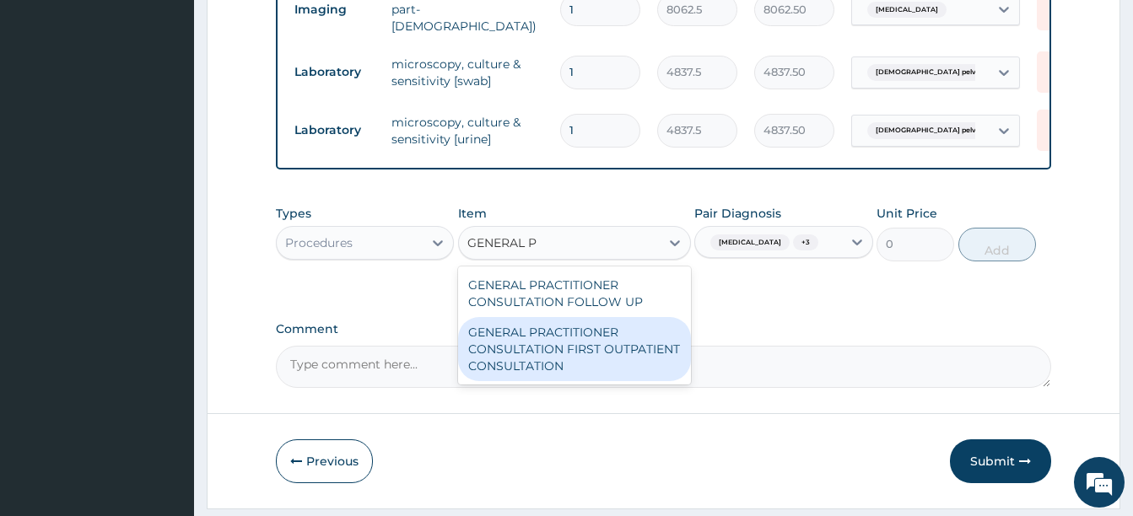
click at [612, 351] on div "GENERAL PRACTITIONER CONSULTATION FIRST OUTPATIENT CONSULTATION" at bounding box center [574, 349] width 233 height 64
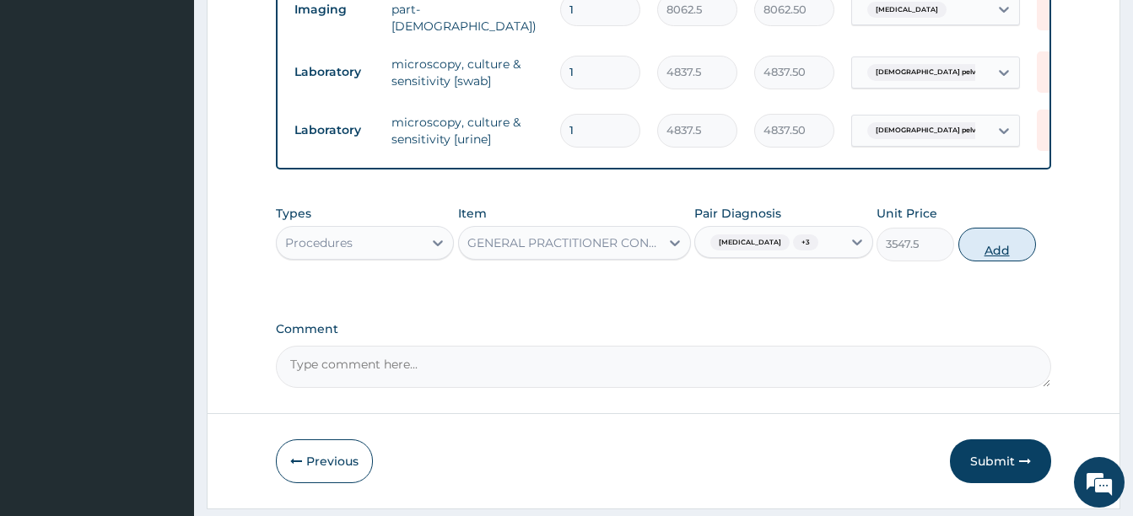
click at [1000, 248] on button "Add" at bounding box center [997, 245] width 78 height 34
type input "0"
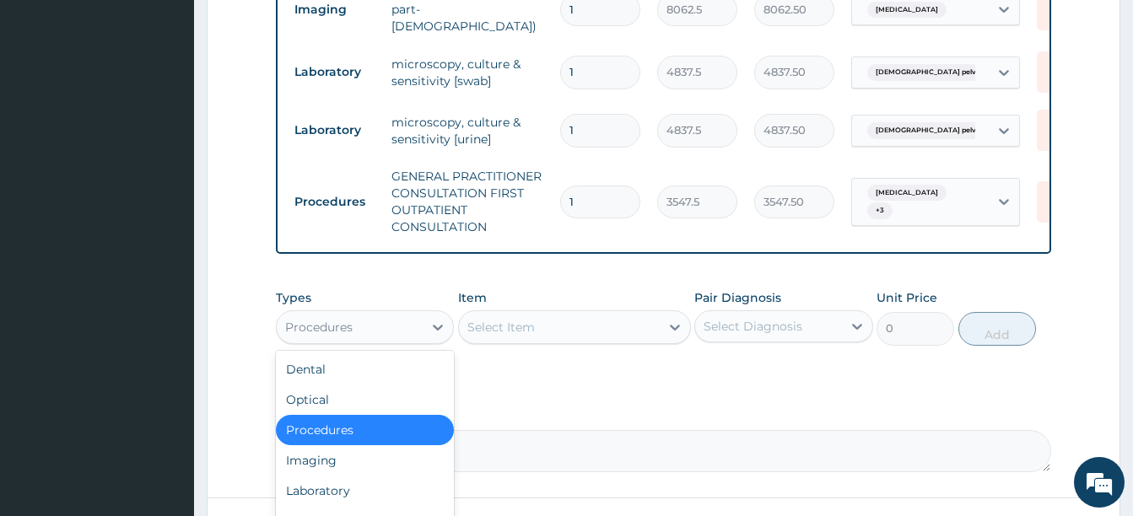
click at [382, 333] on div "Procedures" at bounding box center [350, 327] width 146 height 27
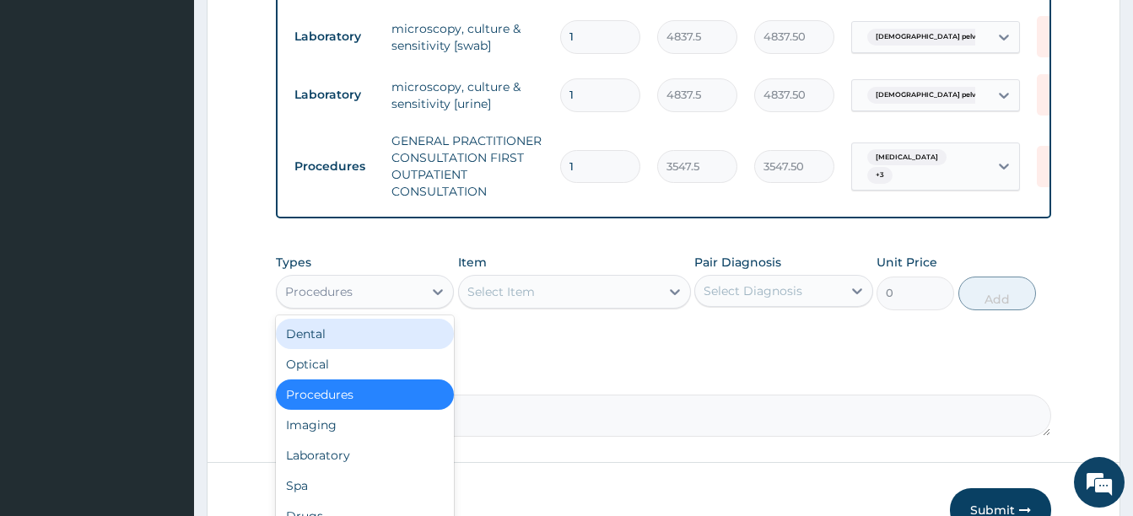
scroll to position [871, 0]
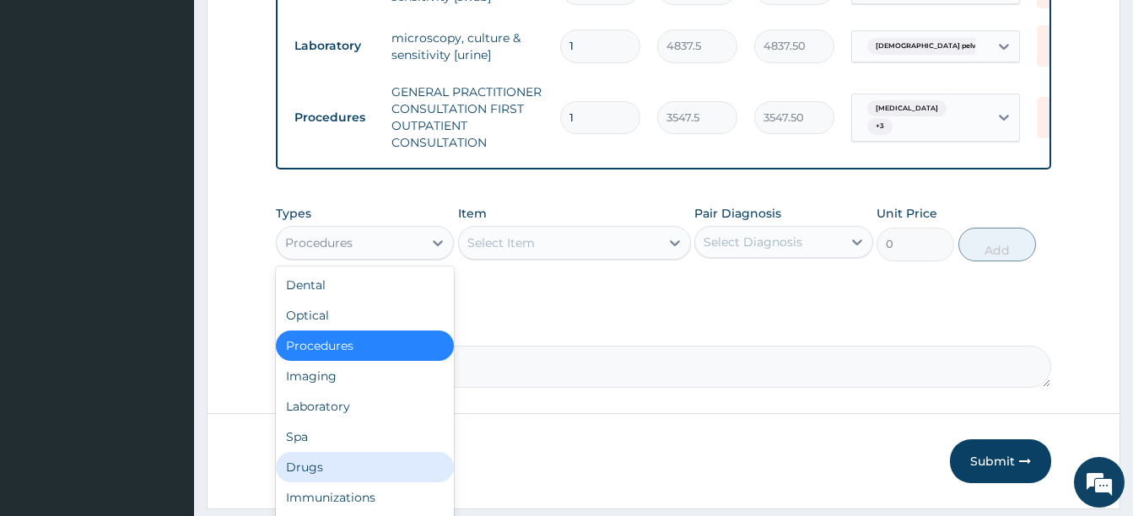
click at [350, 468] on div "Drugs" at bounding box center [365, 467] width 178 height 30
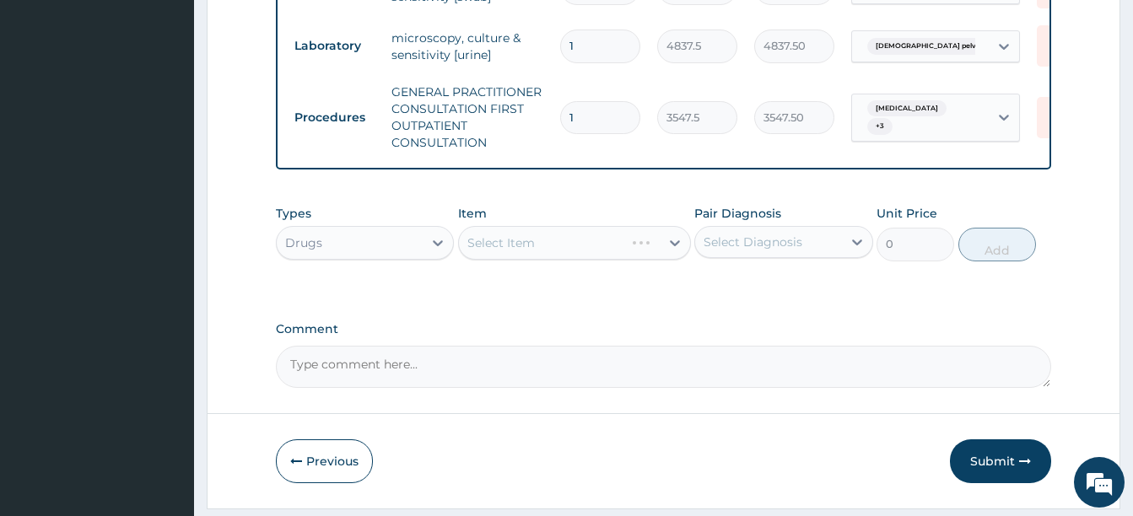
click at [612, 292] on div "Types Drugs Item Select Item Pair Diagnosis Select Diagnosis Unit Price 0 Add" at bounding box center [663, 246] width 775 height 98
click at [573, 238] on div "Select Item" at bounding box center [559, 242] width 201 height 27
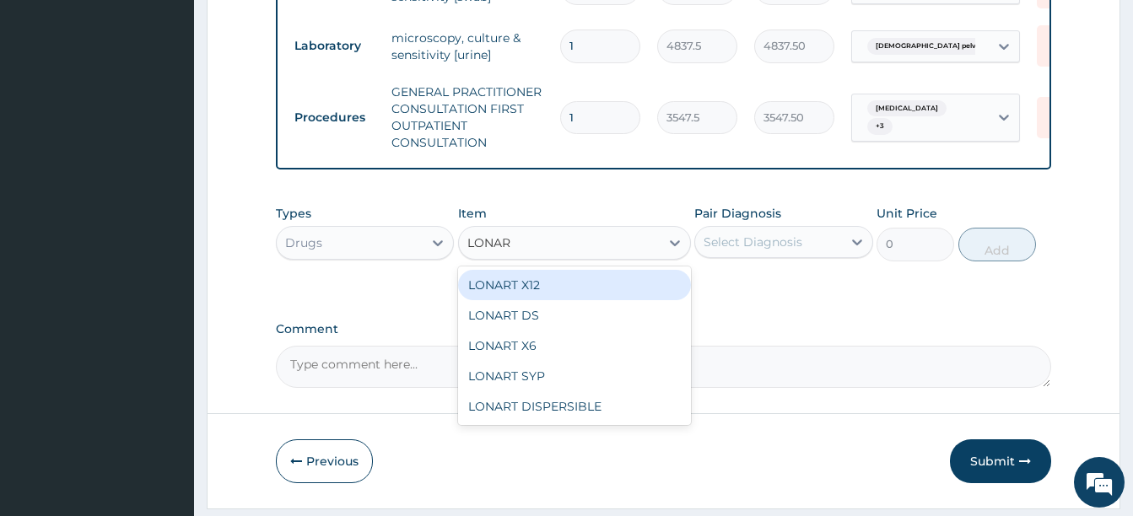
type input "LONART"
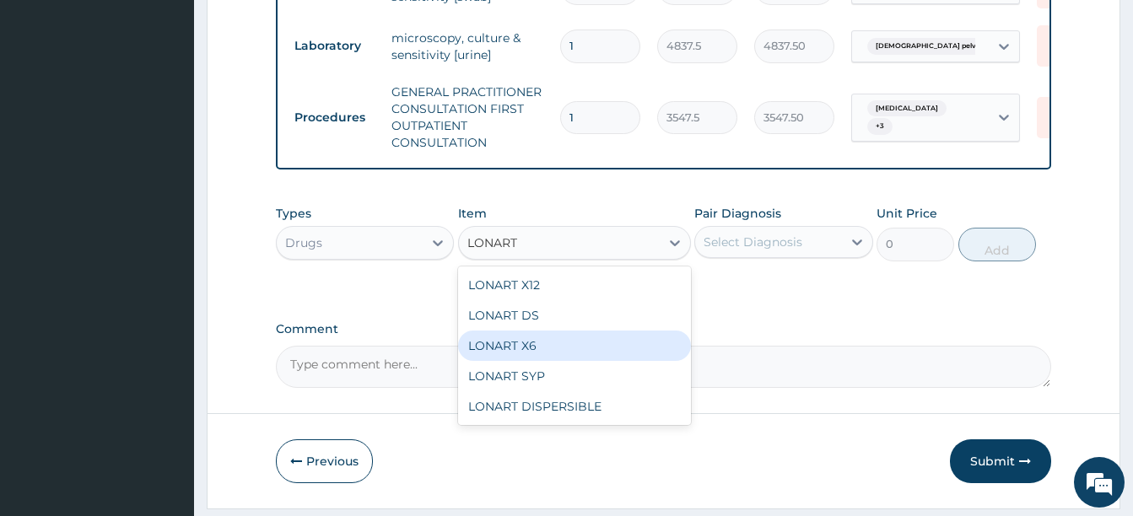
drag, startPoint x: 513, startPoint y: 345, endPoint x: 677, endPoint y: 275, distance: 178.0
click at [522, 338] on div "LONART X6" at bounding box center [574, 346] width 233 height 30
type input "473"
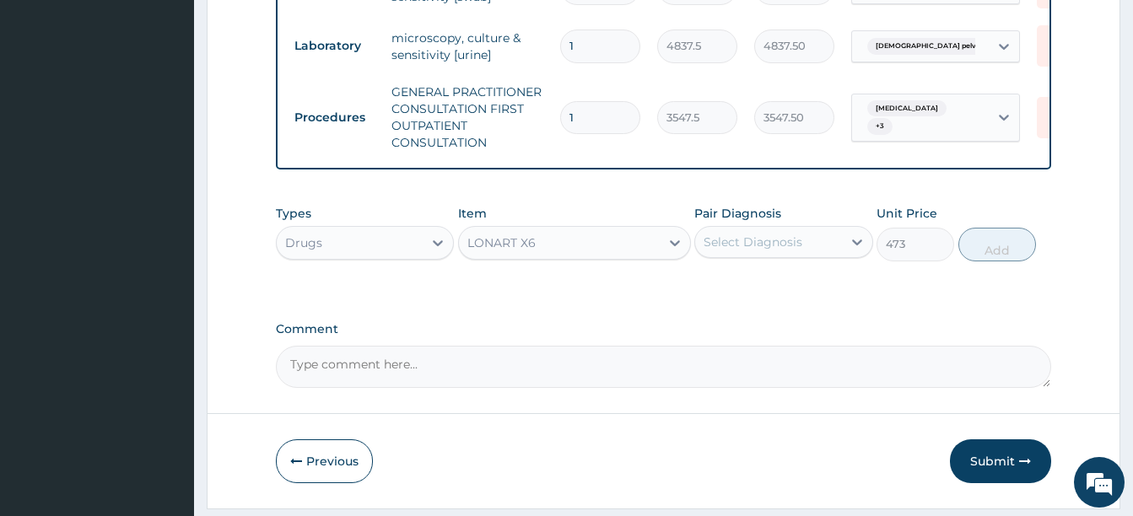
click at [769, 229] on div "Pair Diagnosis Select Diagnosis" at bounding box center [783, 233] width 178 height 56
click at [773, 240] on div "Select Diagnosis" at bounding box center [753, 242] width 99 height 17
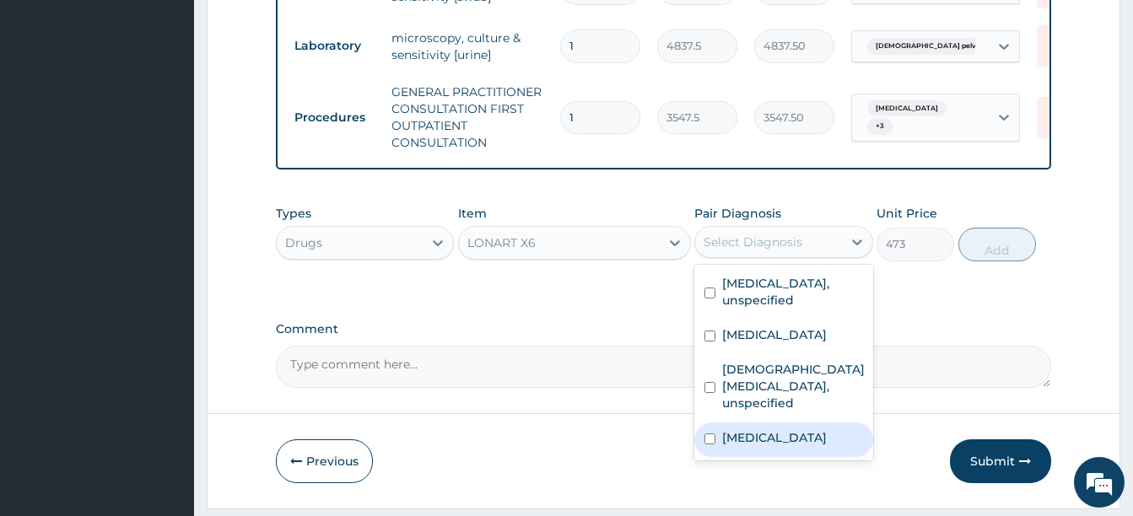
click at [784, 457] on div "[MEDICAL_DATA]" at bounding box center [783, 440] width 178 height 35
checkbox input "true"
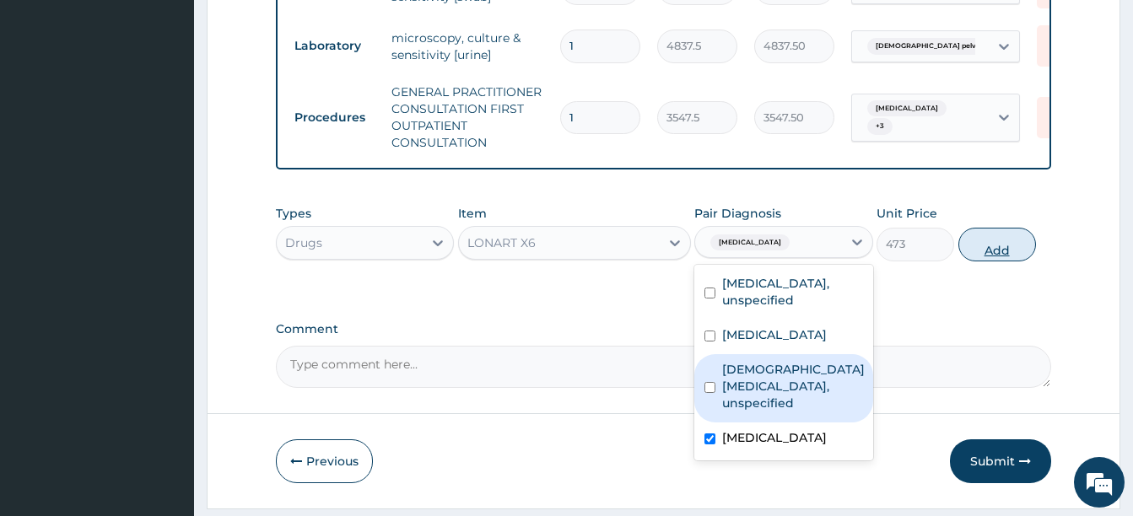
click at [1007, 242] on button "Add" at bounding box center [997, 245] width 78 height 34
type input "0"
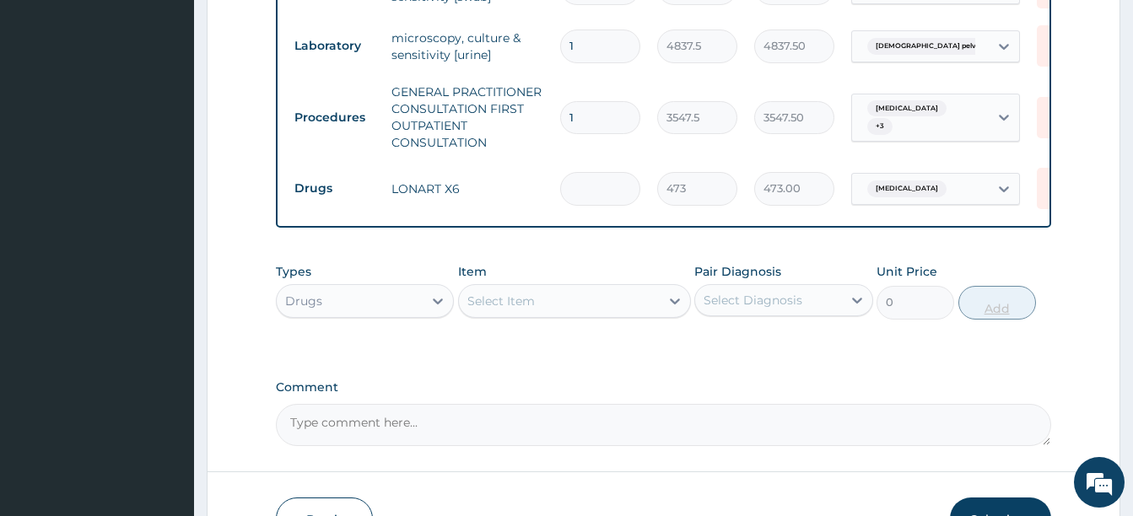
type input "0.00"
type input "6"
type input "2838.00"
type input "6"
click at [531, 305] on div "Select Item" at bounding box center [500, 301] width 67 height 17
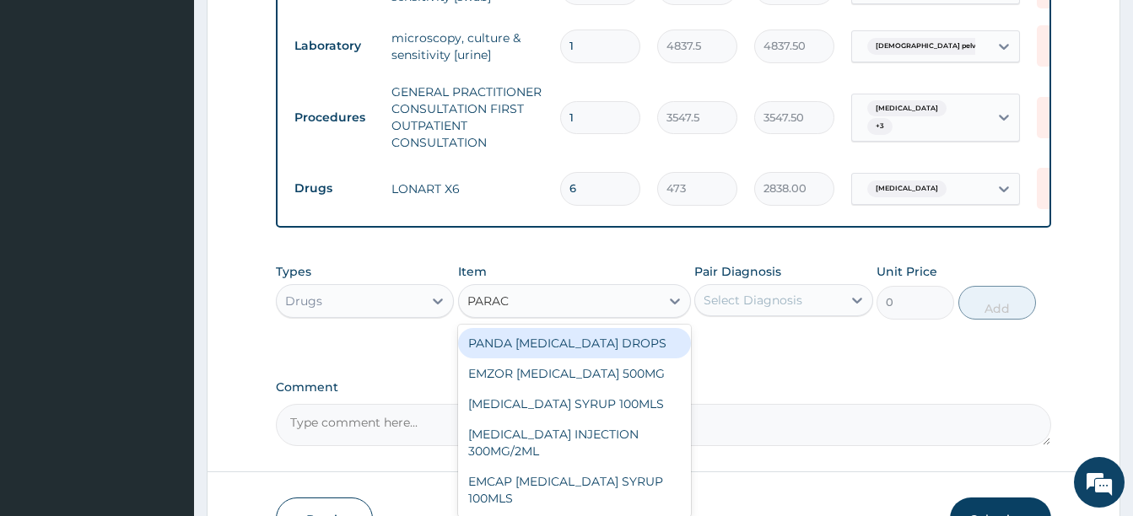
type input "PARACE"
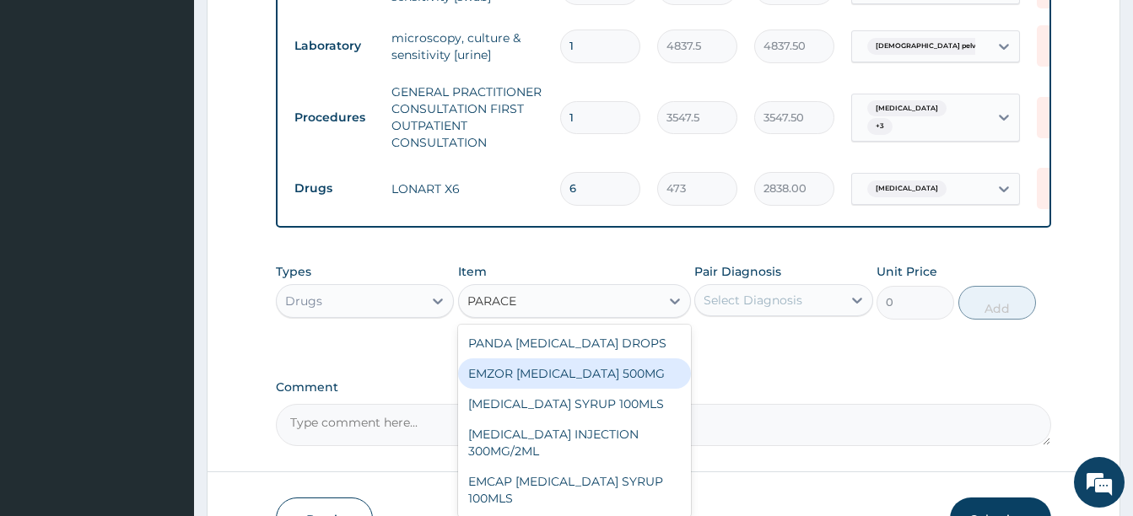
click at [510, 376] on div "EMZOR [MEDICAL_DATA] 500MG" at bounding box center [574, 374] width 233 height 30
type input "23.64999961853027"
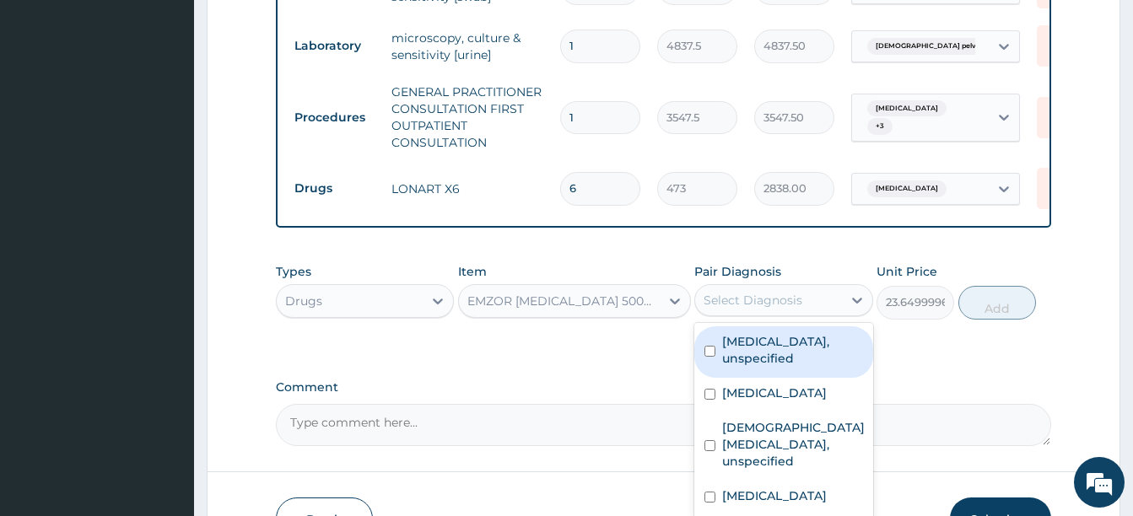
click at [739, 296] on div "Select Diagnosis" at bounding box center [753, 300] width 99 height 17
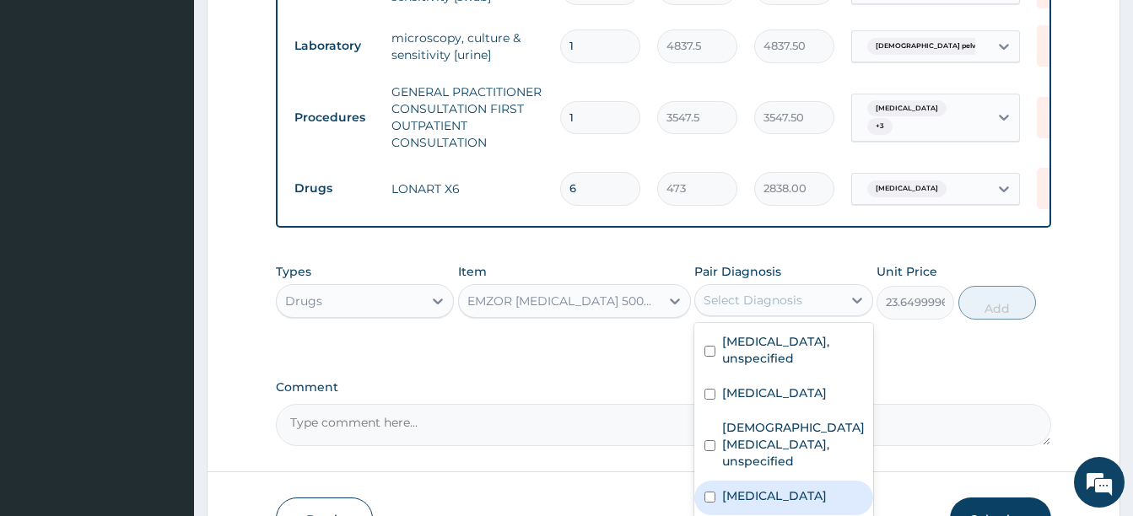
click at [795, 515] on div "[MEDICAL_DATA]" at bounding box center [783, 498] width 178 height 35
checkbox input "true"
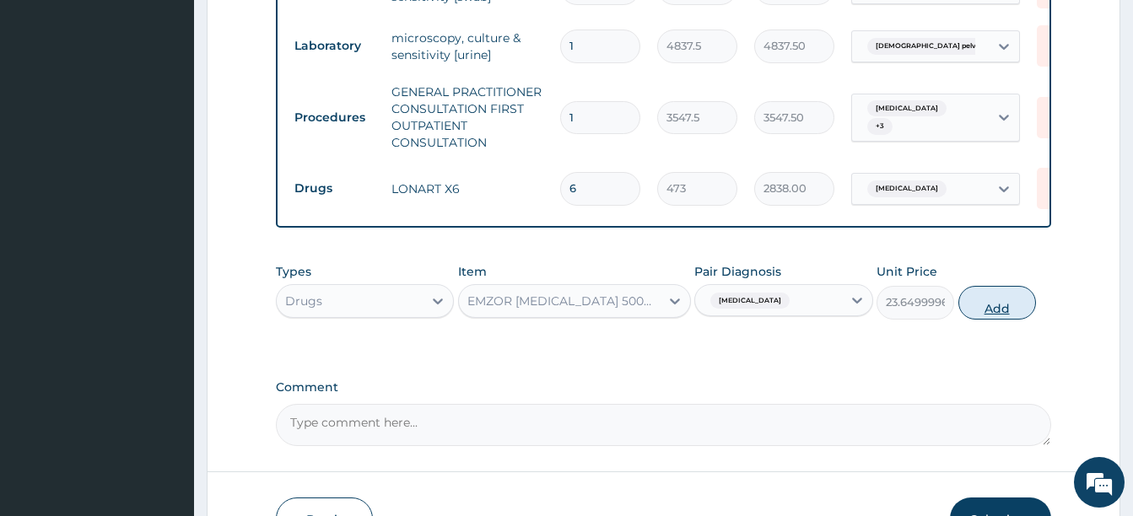
click at [988, 291] on button "Add" at bounding box center [997, 303] width 78 height 34
type input "0"
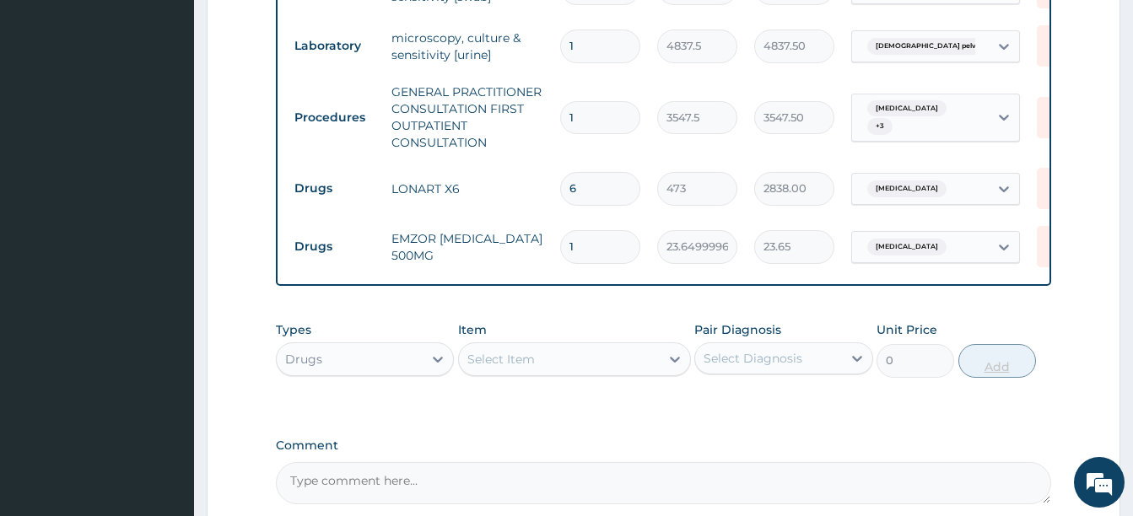
type input "18"
type input "425.70"
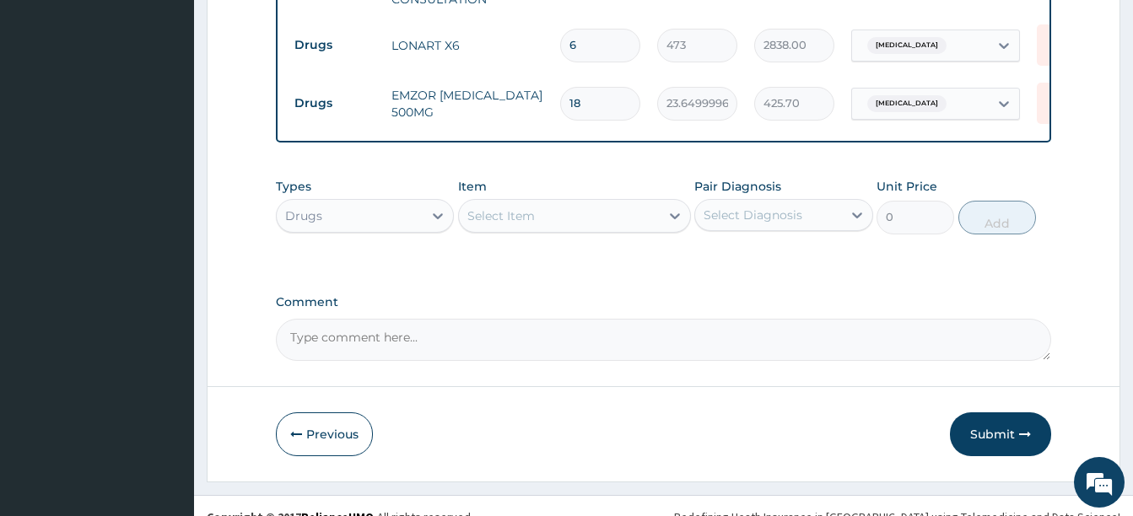
scroll to position [1040, 0]
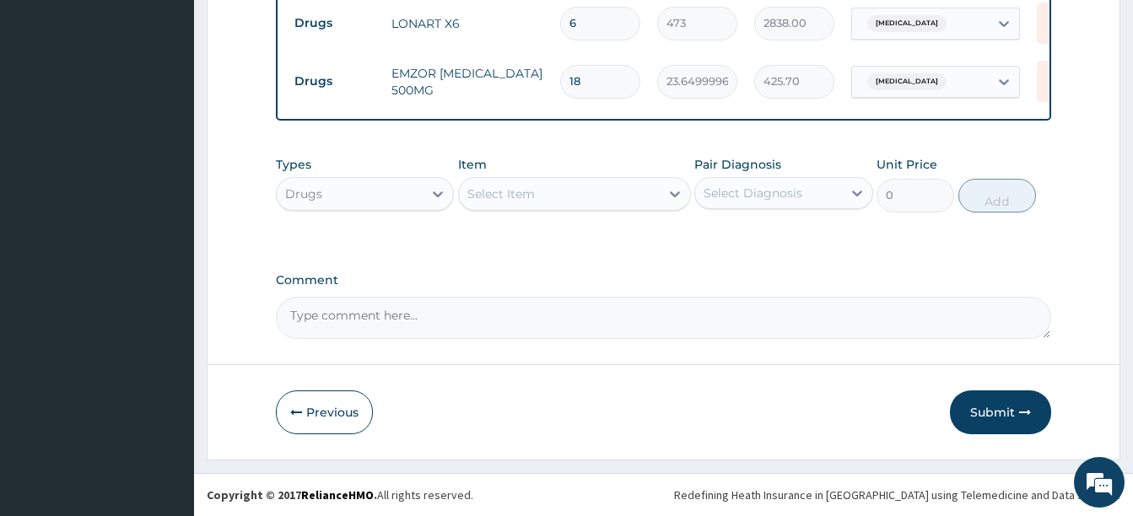
type input "18"
click at [291, 186] on div "Drugs" at bounding box center [303, 194] width 37 height 17
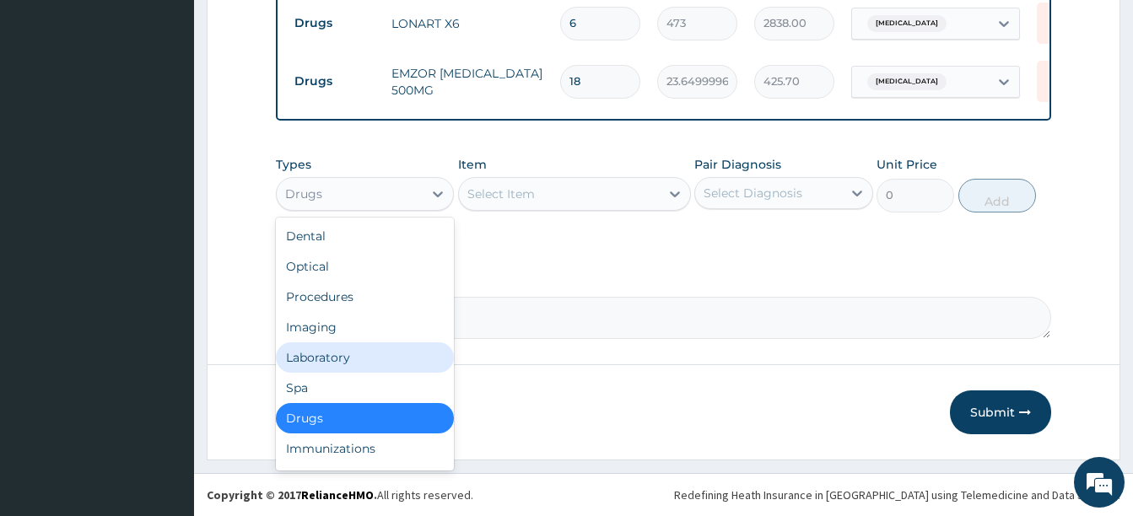
click at [334, 364] on div "Laboratory" at bounding box center [365, 358] width 178 height 30
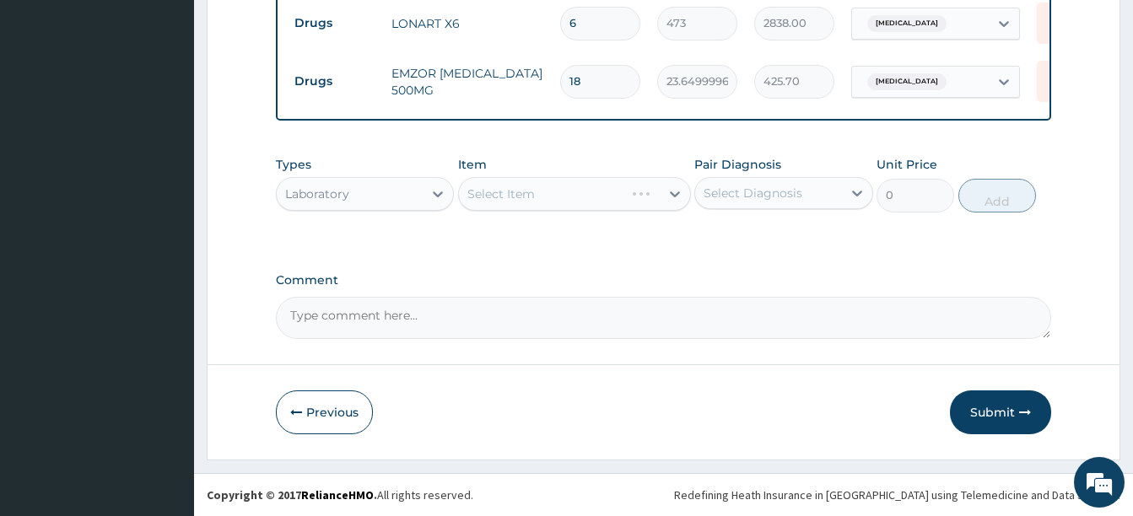
click at [773, 191] on div "Select Diagnosis" at bounding box center [753, 193] width 99 height 17
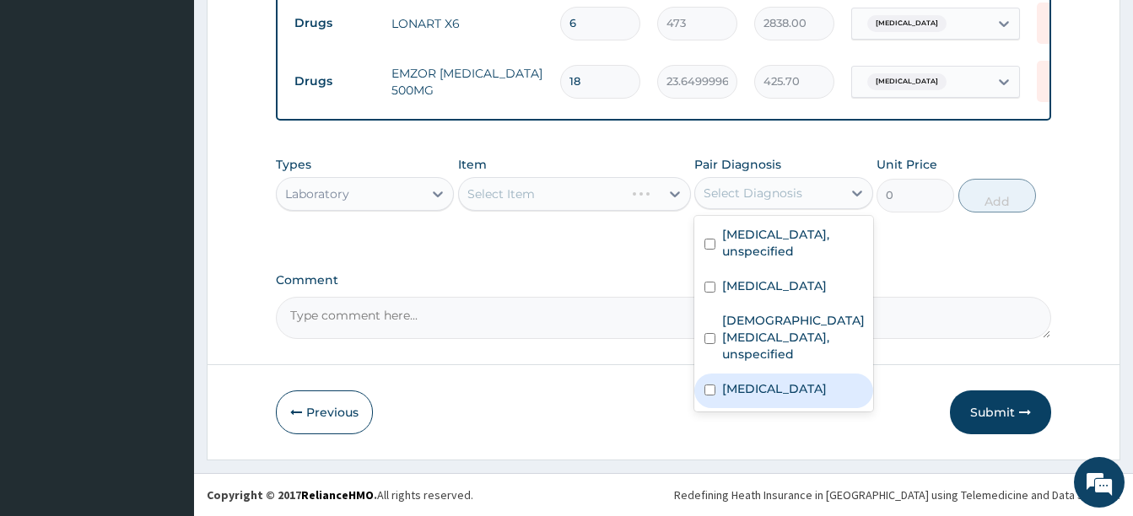
click at [766, 393] on label "[MEDICAL_DATA]" at bounding box center [774, 388] width 105 height 17
checkbox input "true"
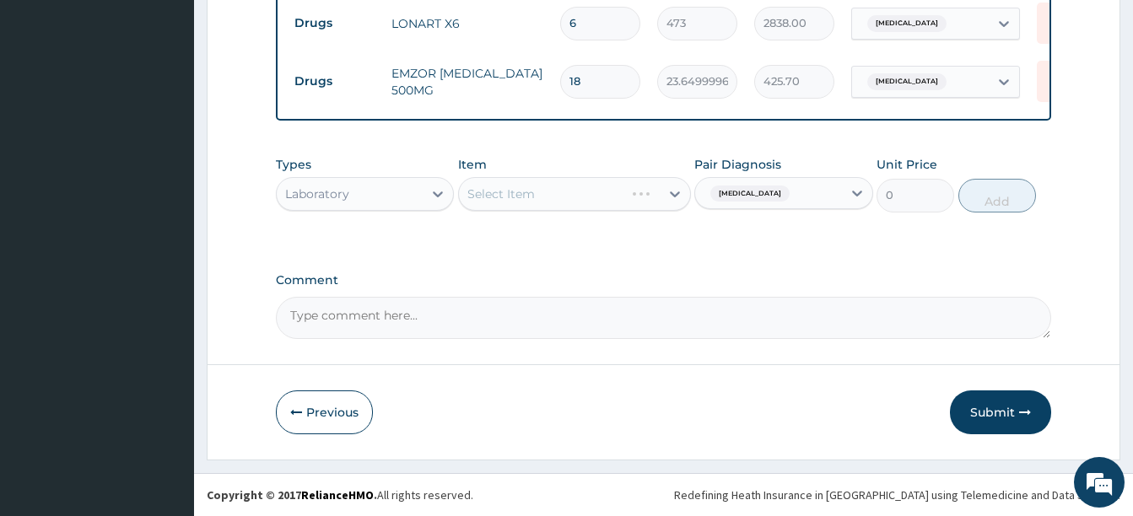
click at [538, 231] on div "Types Laboratory Item Select Item Pair Diagnosis [MEDICAL_DATA] Unit Price 0 Add" at bounding box center [663, 197] width 775 height 98
click at [531, 200] on div "Select Item" at bounding box center [500, 194] width 67 height 17
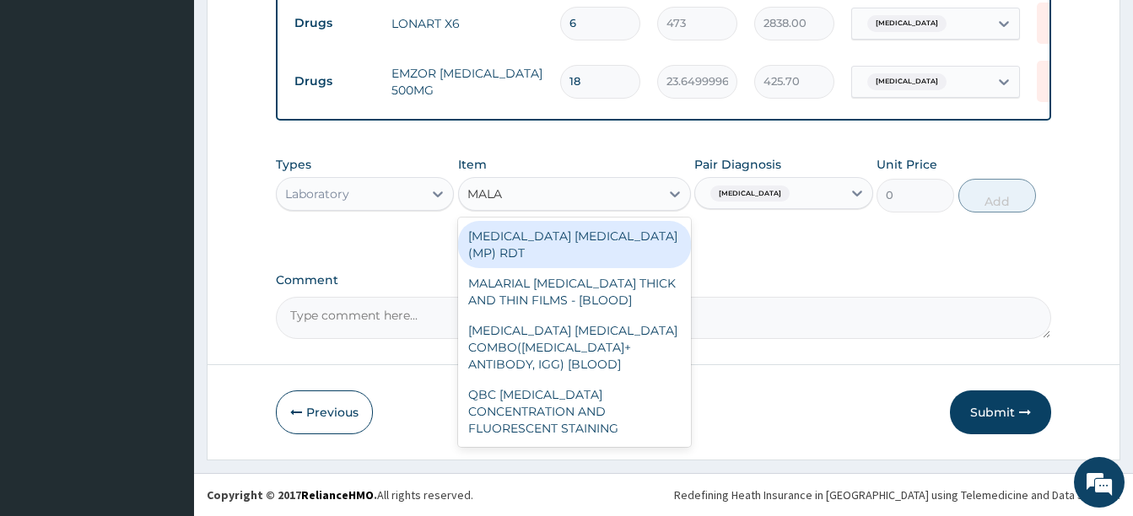
type input "MALAR"
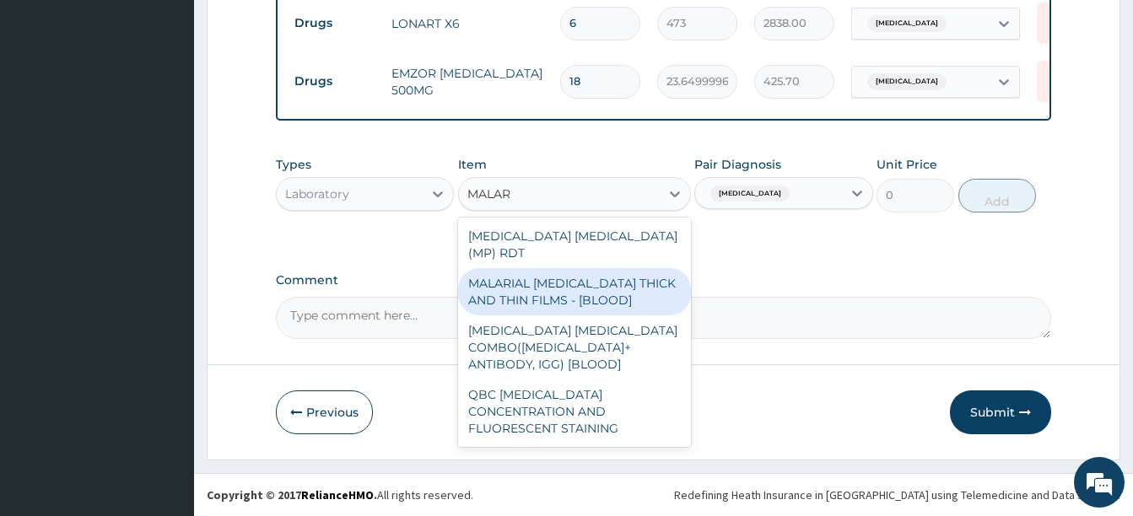
click at [569, 272] on div "MALARIAL [MEDICAL_DATA] THICK AND THIN FILMS - [BLOOD]" at bounding box center [574, 291] width 233 height 47
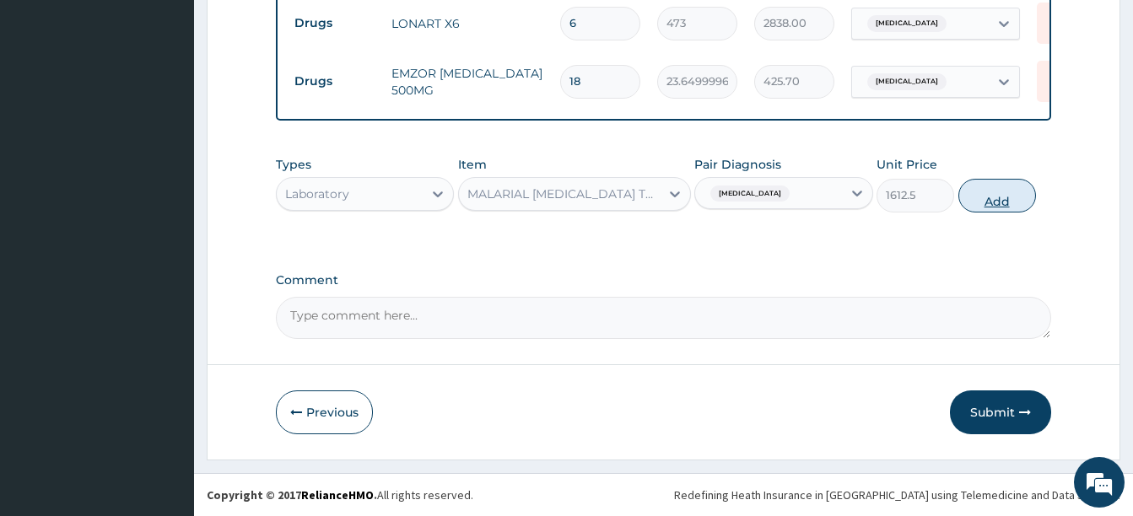
click at [979, 196] on button "Add" at bounding box center [997, 196] width 78 height 34
type input "0"
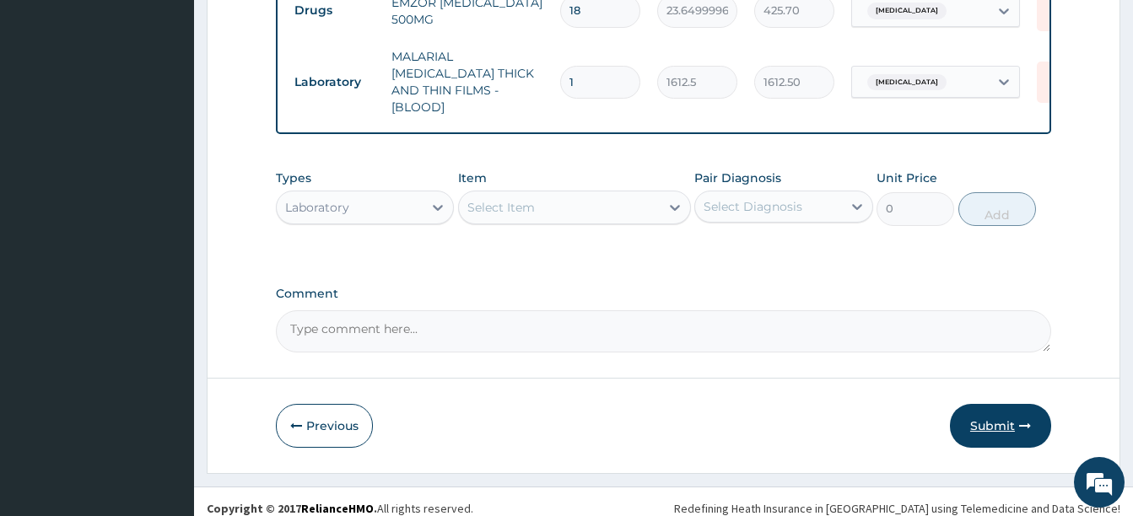
click at [1006, 413] on button "Submit" at bounding box center [1000, 426] width 101 height 44
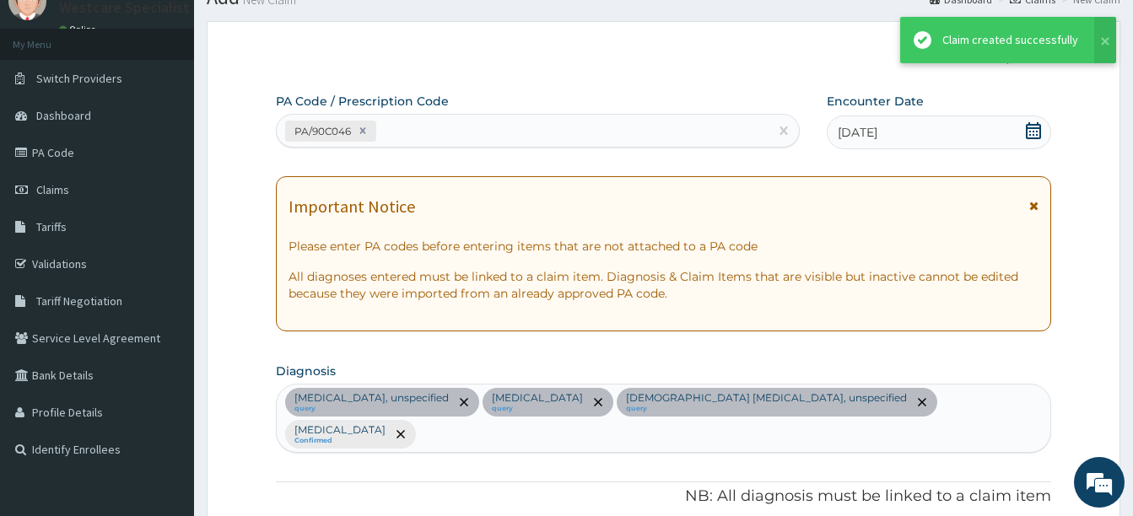
scroll to position [1108, 0]
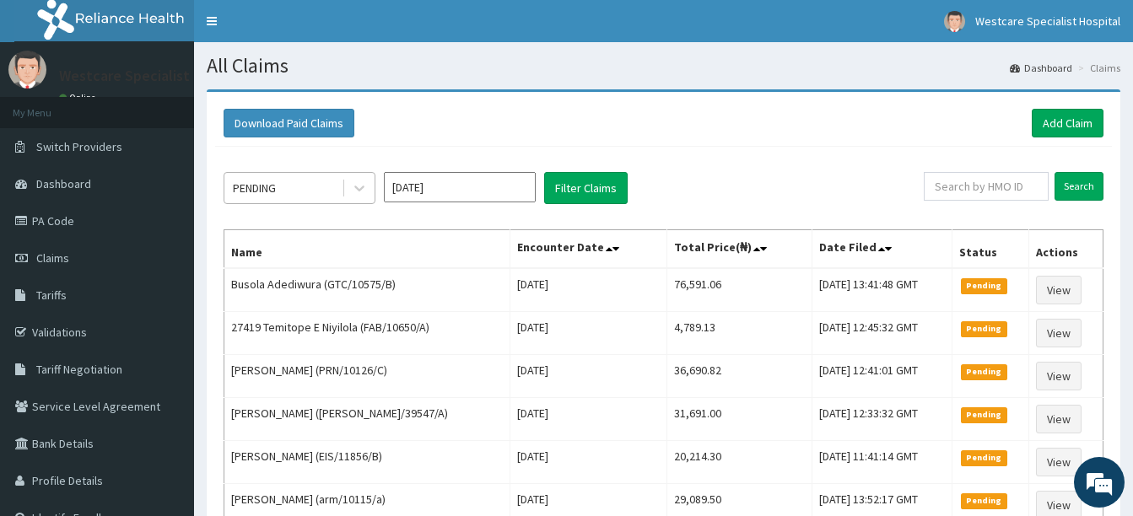
click at [331, 186] on div "PENDING" at bounding box center [282, 188] width 117 height 27
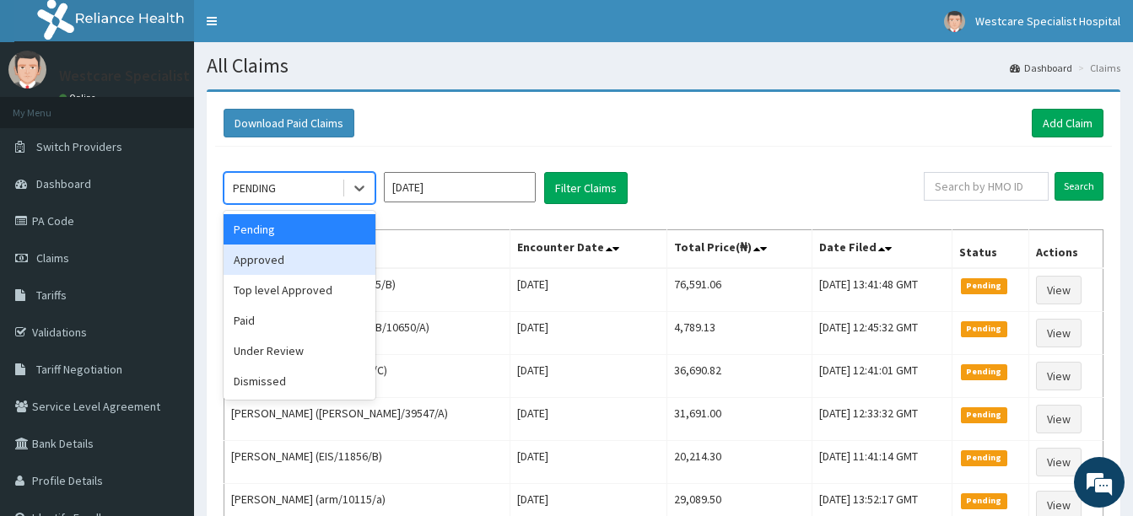
click at [312, 253] on div "Approved" at bounding box center [300, 260] width 152 height 30
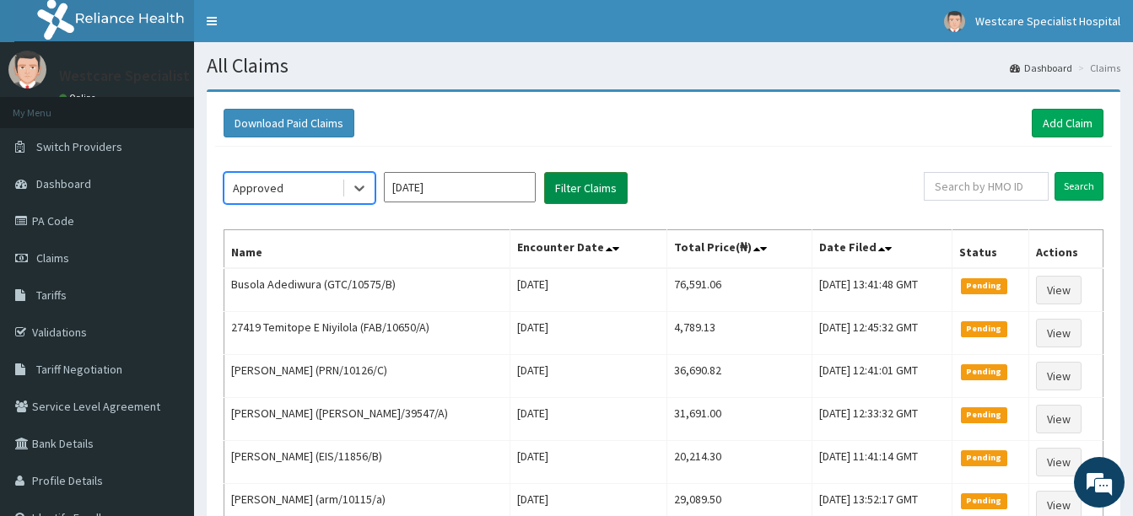
click at [569, 191] on button "Filter Claims" at bounding box center [586, 188] width 84 height 32
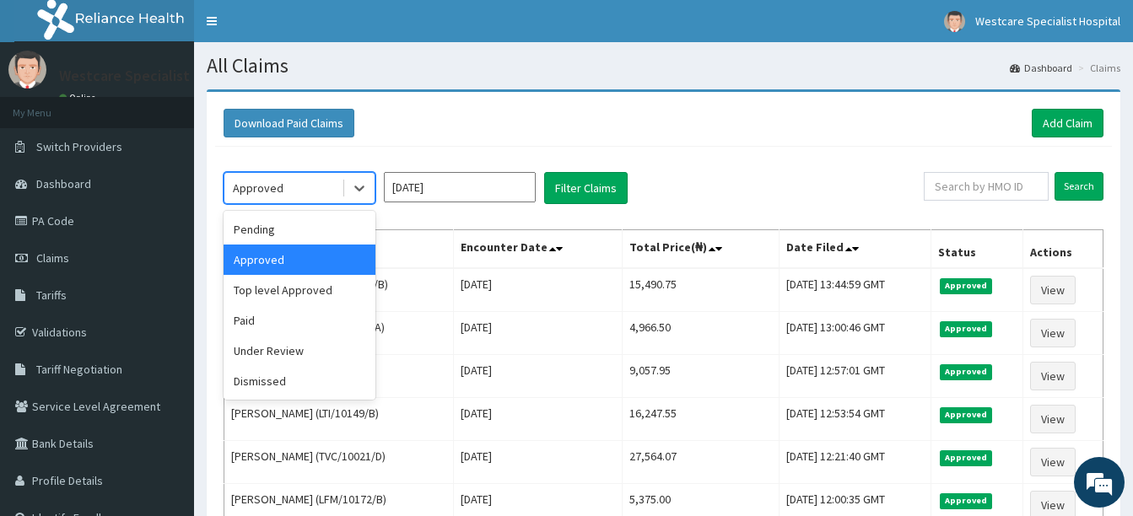
click at [256, 190] on div "Approved" at bounding box center [258, 188] width 51 height 17
click at [270, 346] on div "Under Review" at bounding box center [300, 351] width 152 height 30
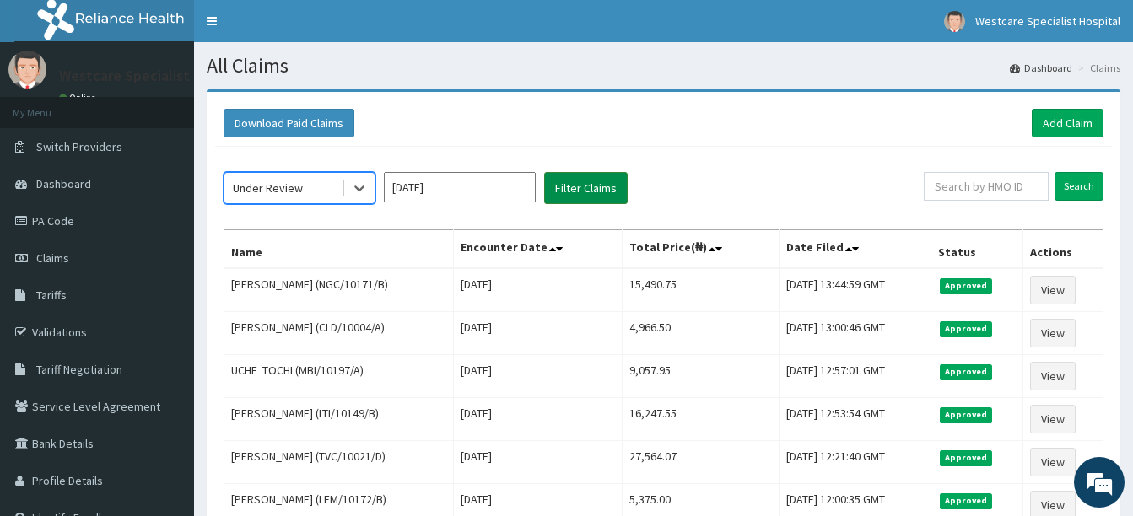
click at [575, 186] on button "Filter Claims" at bounding box center [586, 188] width 84 height 32
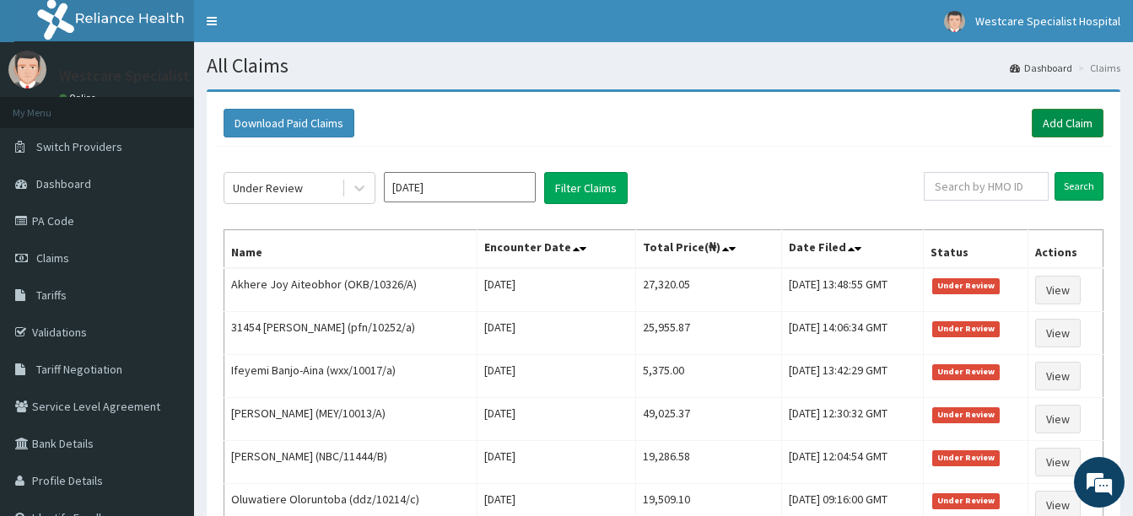
click at [1063, 116] on link "Add Claim" at bounding box center [1068, 123] width 72 height 29
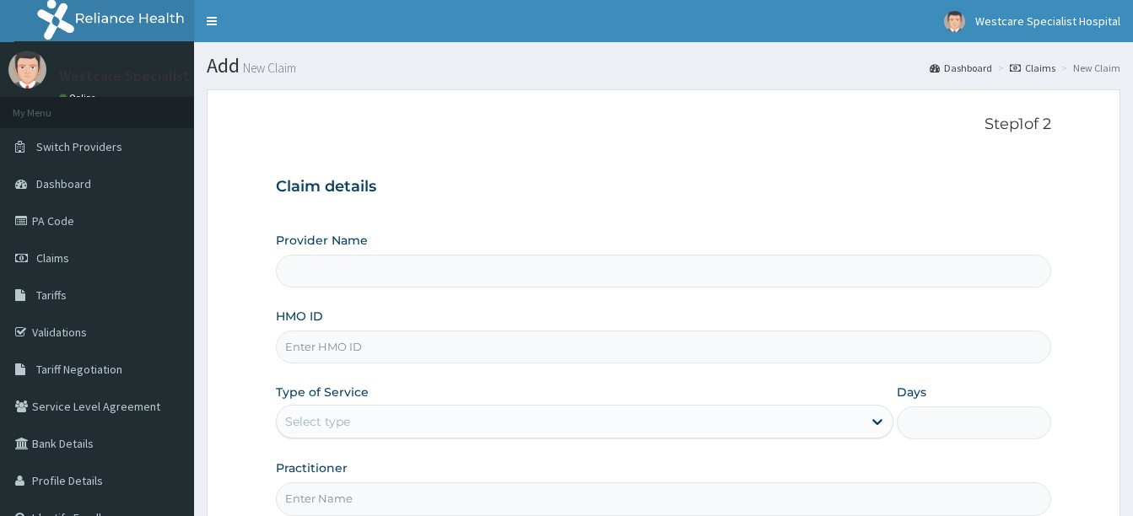
type input "WestCare Specialist Hospital"
click at [378, 337] on input "HMO ID" at bounding box center [663, 347] width 775 height 33
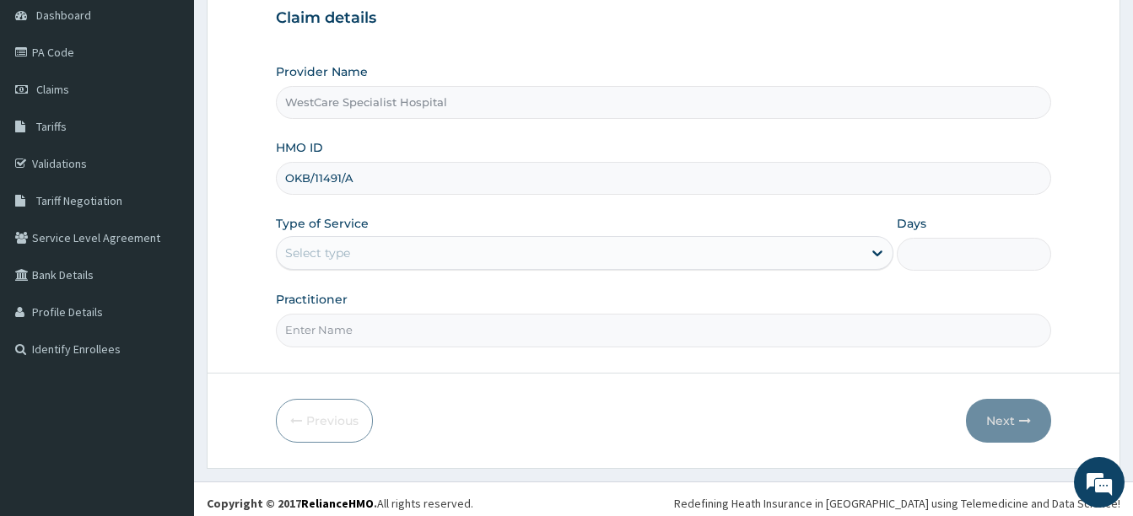
type input "OKB/11491/A"
click at [370, 254] on div "Select type" at bounding box center [569, 253] width 585 height 27
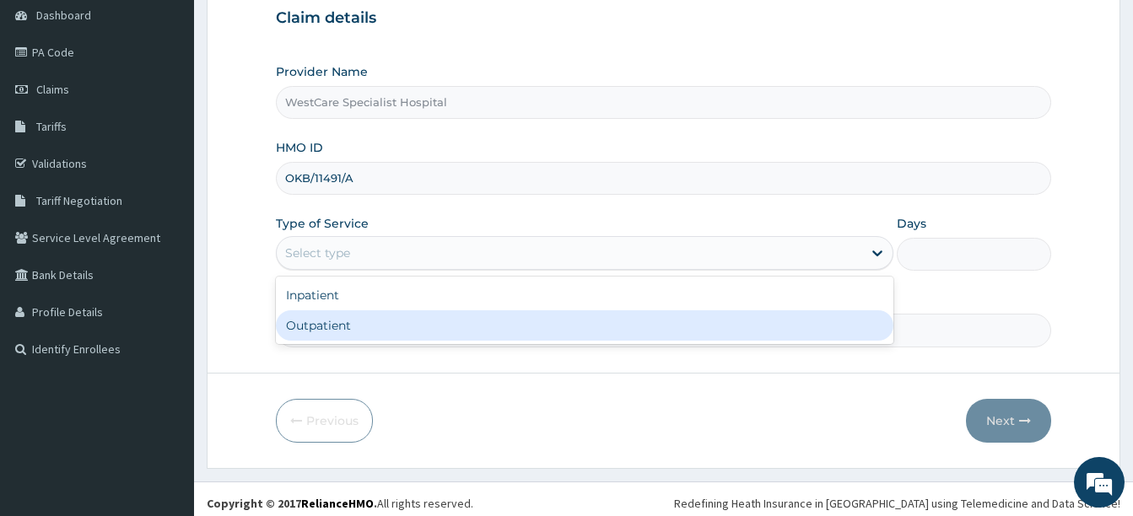
click at [356, 330] on div "Outpatient" at bounding box center [585, 325] width 618 height 30
type input "1"
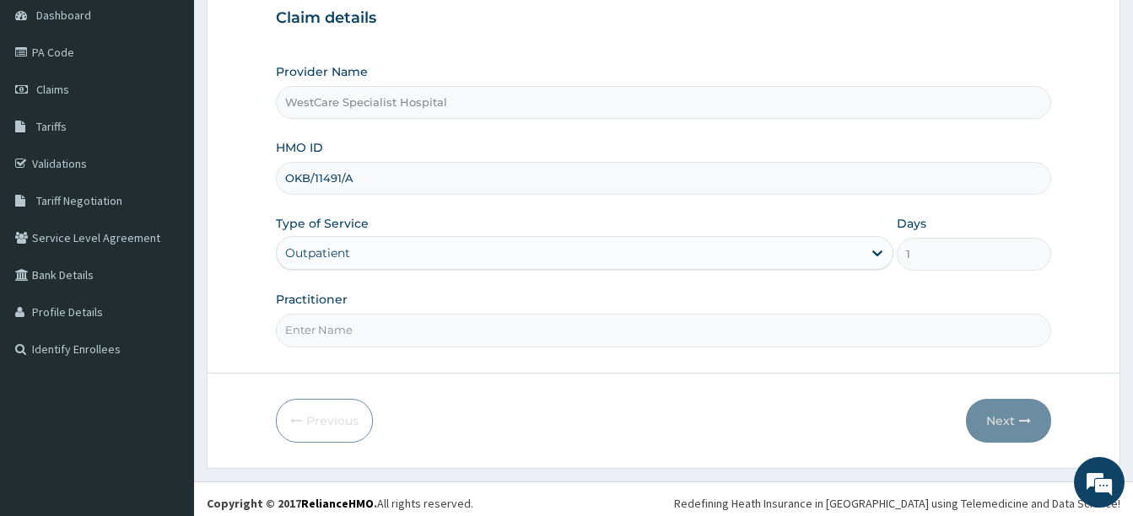
click at [356, 330] on input "Practitioner" at bounding box center [663, 330] width 775 height 33
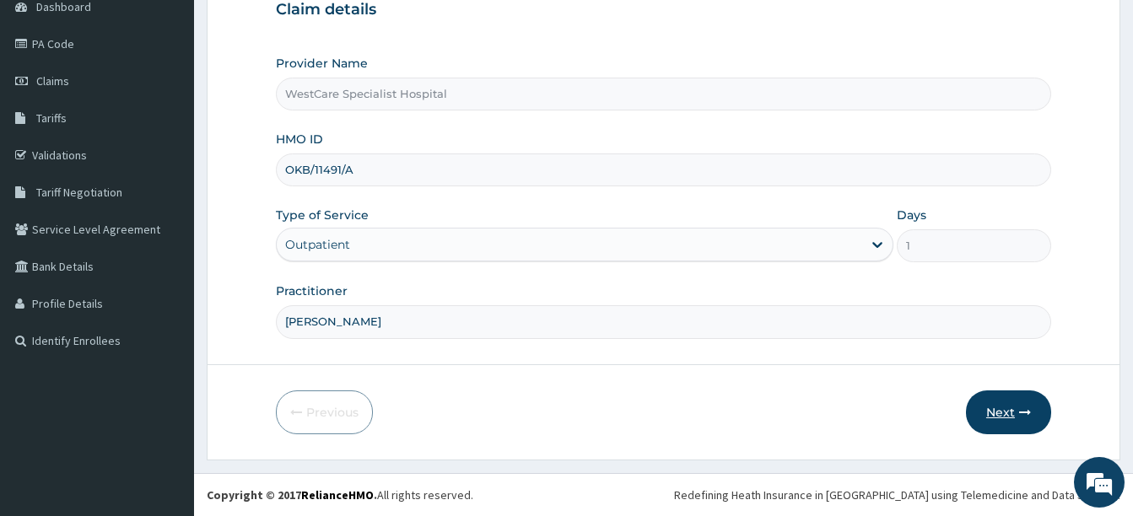
type input "DR FOLORUNSHO"
click at [1014, 412] on button "Next" at bounding box center [1008, 413] width 85 height 44
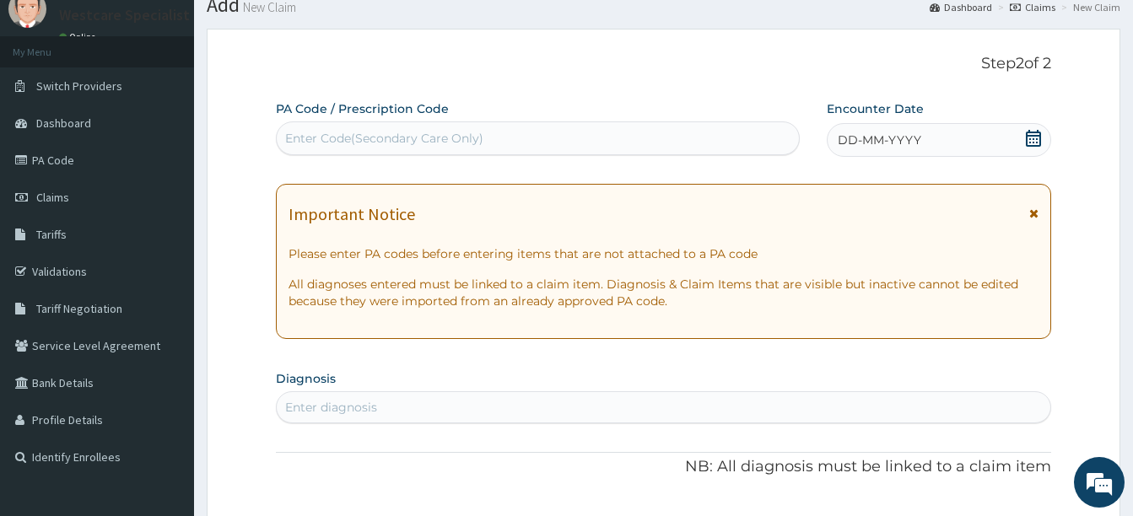
scroll to position [8, 0]
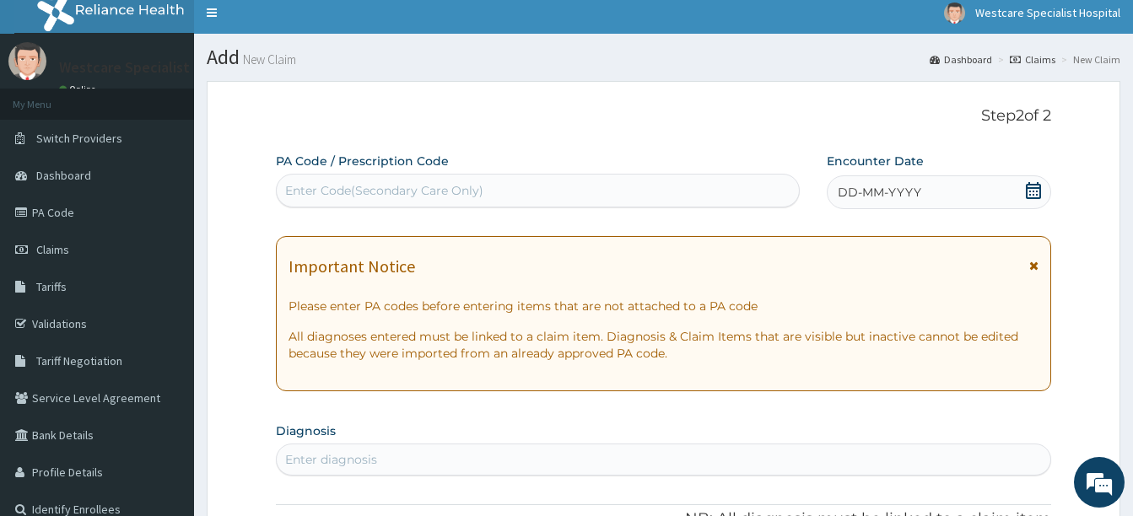
click at [608, 183] on div "Enter Code(Secondary Care Only)" at bounding box center [538, 190] width 522 height 27
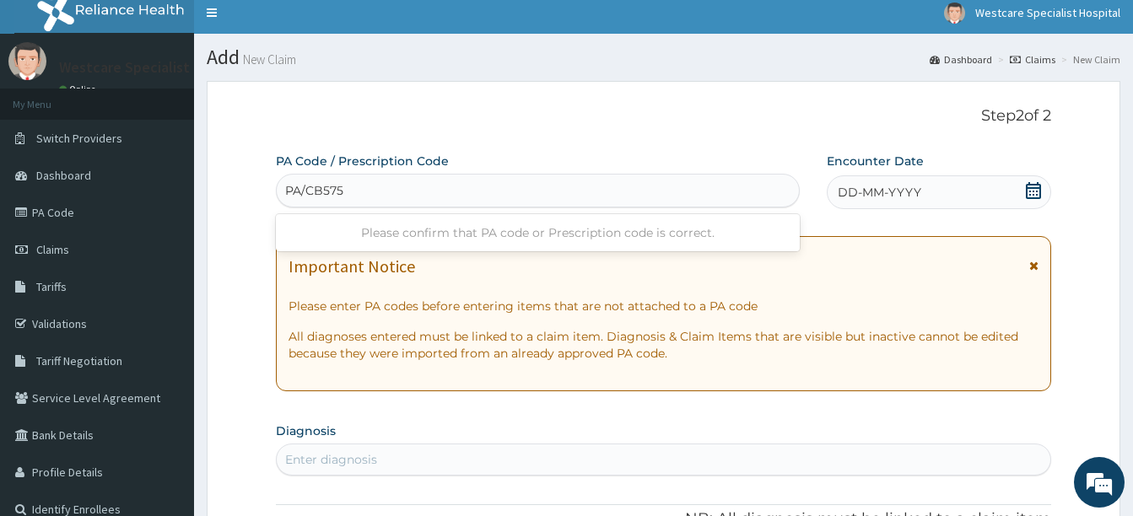
type input "PA/CB5751"
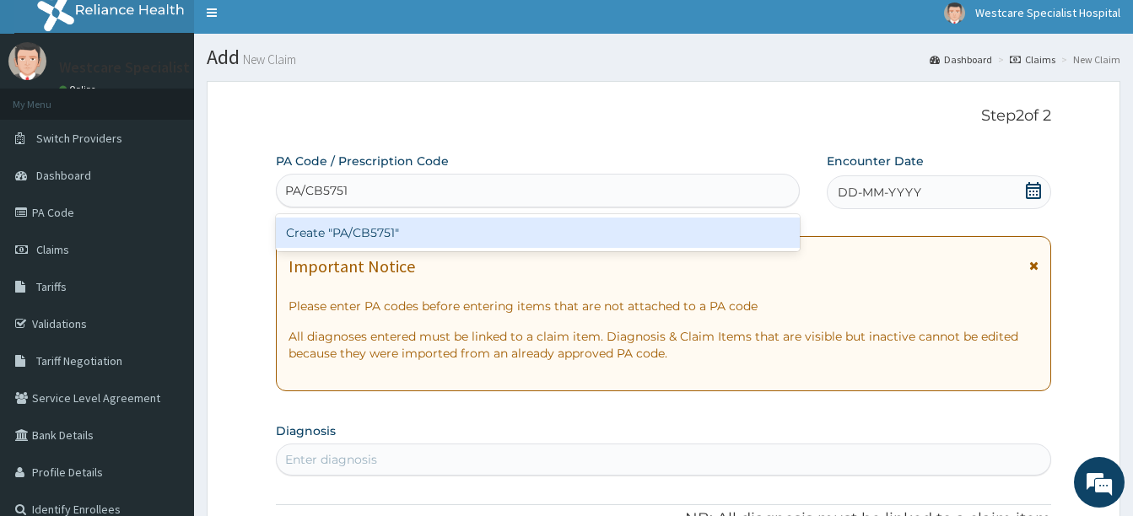
click at [377, 224] on div "Create "PA/CB5751"" at bounding box center [538, 233] width 524 height 30
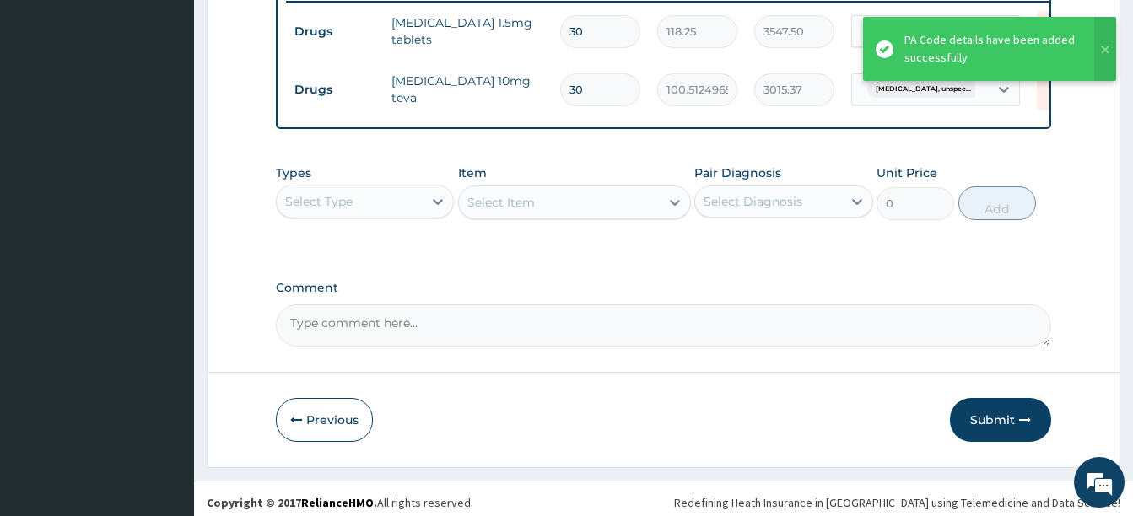
scroll to position [691, 0]
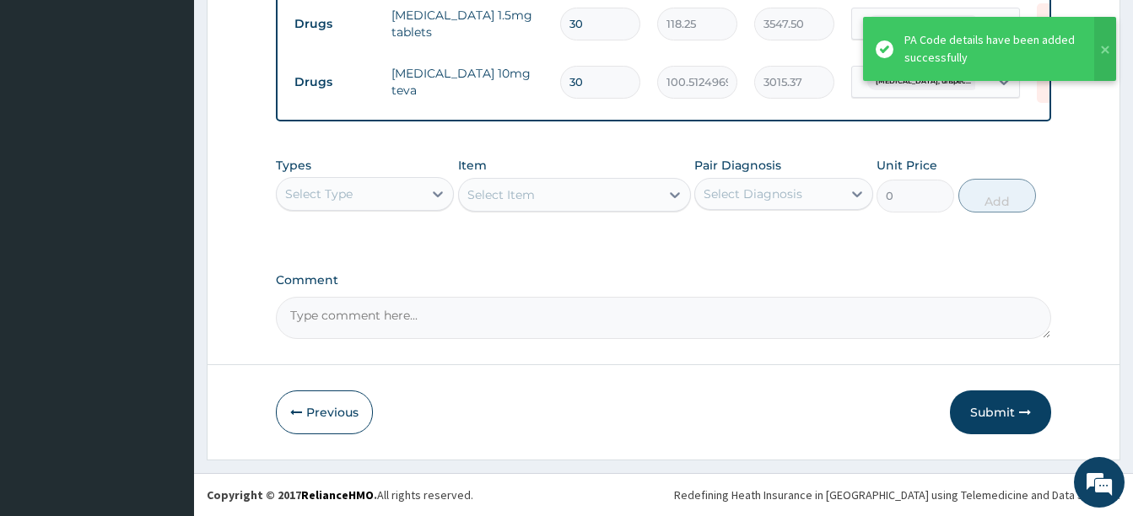
click at [355, 198] on div "Select Type" at bounding box center [350, 194] width 146 height 27
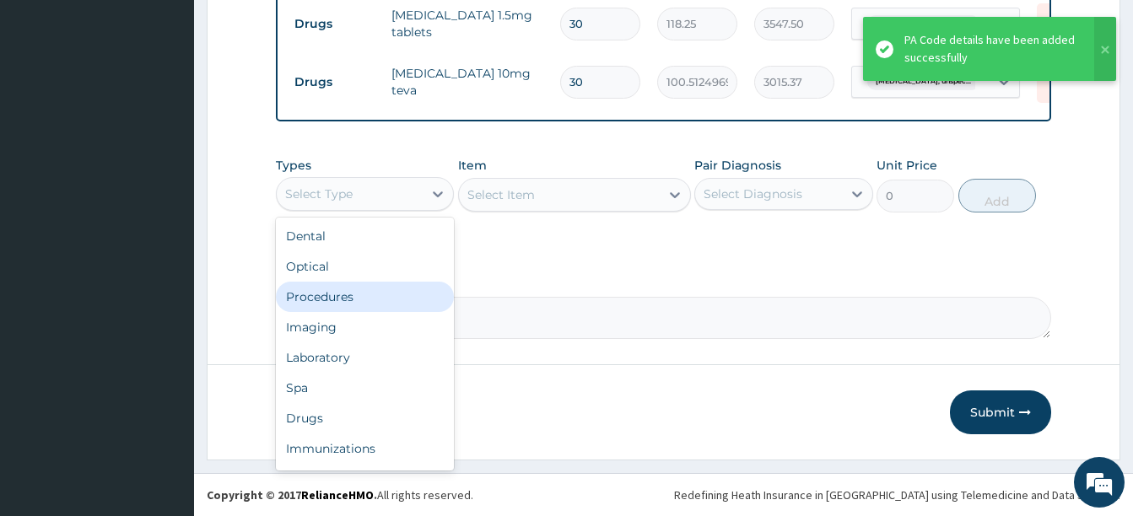
click at [343, 292] on div "Procedures" at bounding box center [365, 297] width 178 height 30
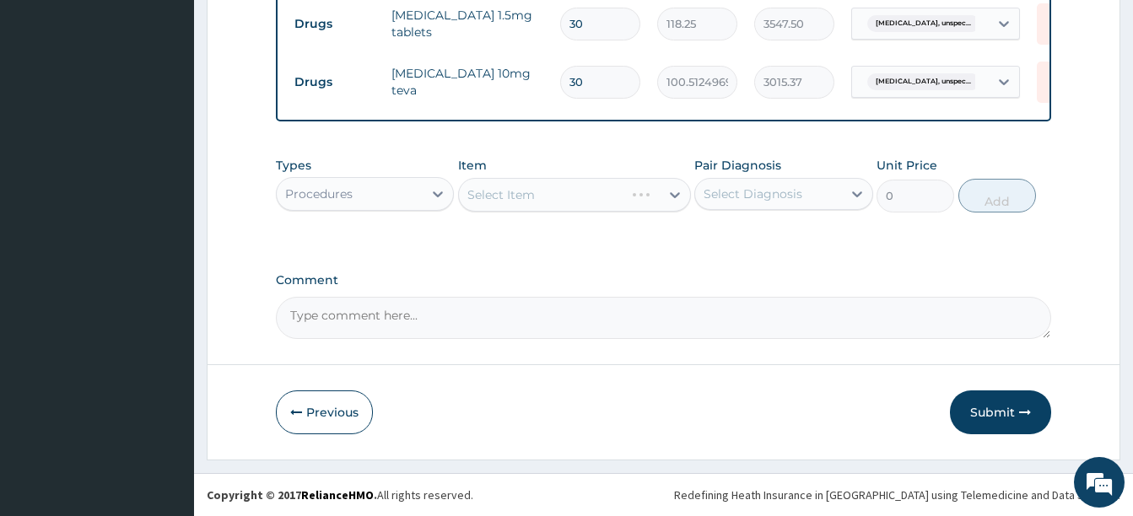
click at [503, 274] on label "Comment" at bounding box center [663, 280] width 775 height 14
click at [503, 297] on textarea "Comment" at bounding box center [663, 318] width 775 height 42
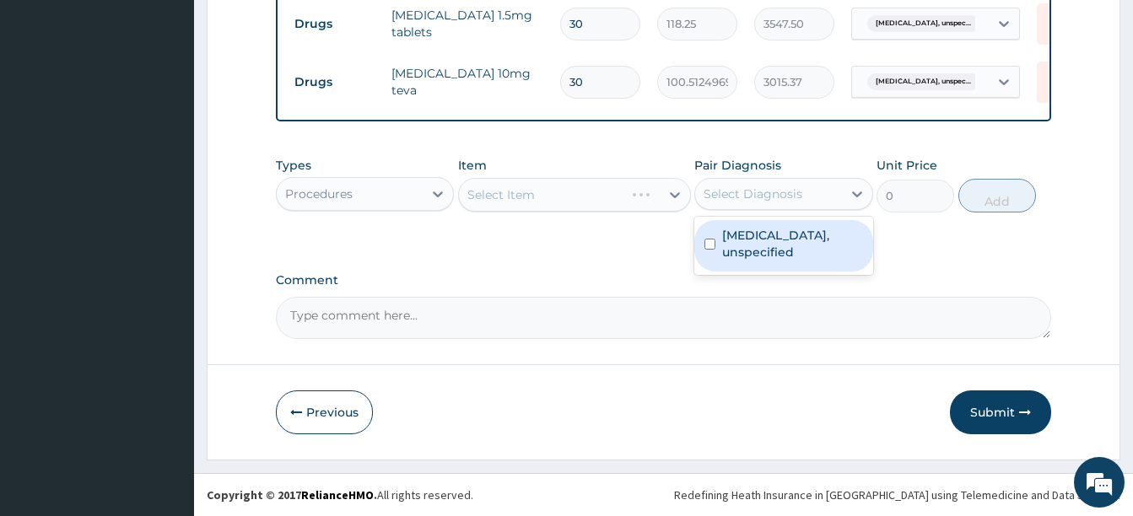
click at [743, 199] on div "Select Diagnosis" at bounding box center [753, 194] width 99 height 17
click at [757, 251] on label "Essential hypertension, unspecified" at bounding box center [792, 244] width 140 height 34
checkbox input "true"
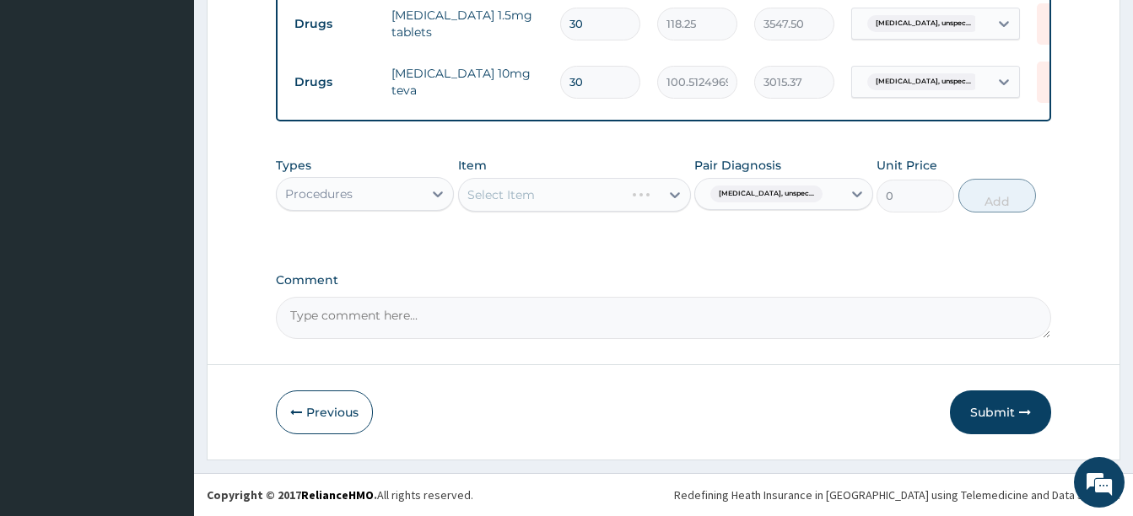
click at [584, 233] on div "Types Procedures Item Select Item Pair Diagnosis Essential hypertension, unspec…" at bounding box center [663, 197] width 775 height 98
click at [536, 187] on div "Select Item" at bounding box center [559, 194] width 201 height 27
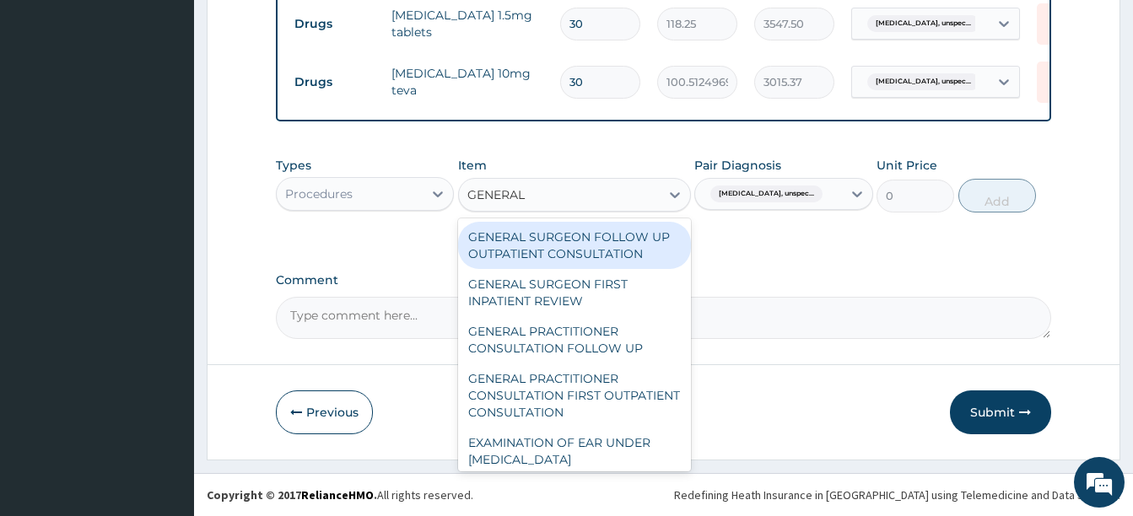
type input "GENERAL P"
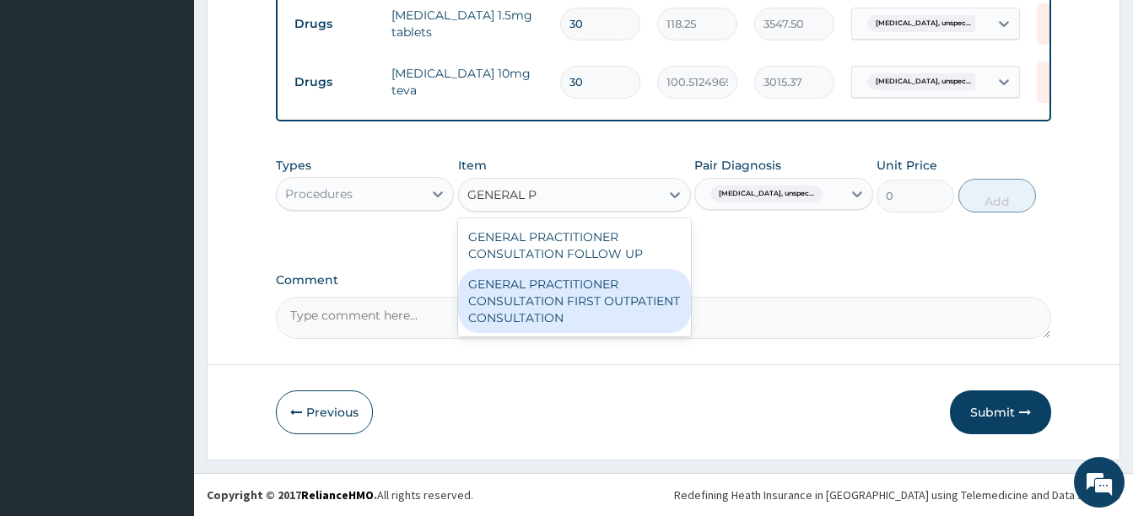
click at [562, 295] on div "GENERAL PRACTITIONER CONSULTATION FIRST OUTPATIENT CONSULTATION" at bounding box center [574, 301] width 233 height 64
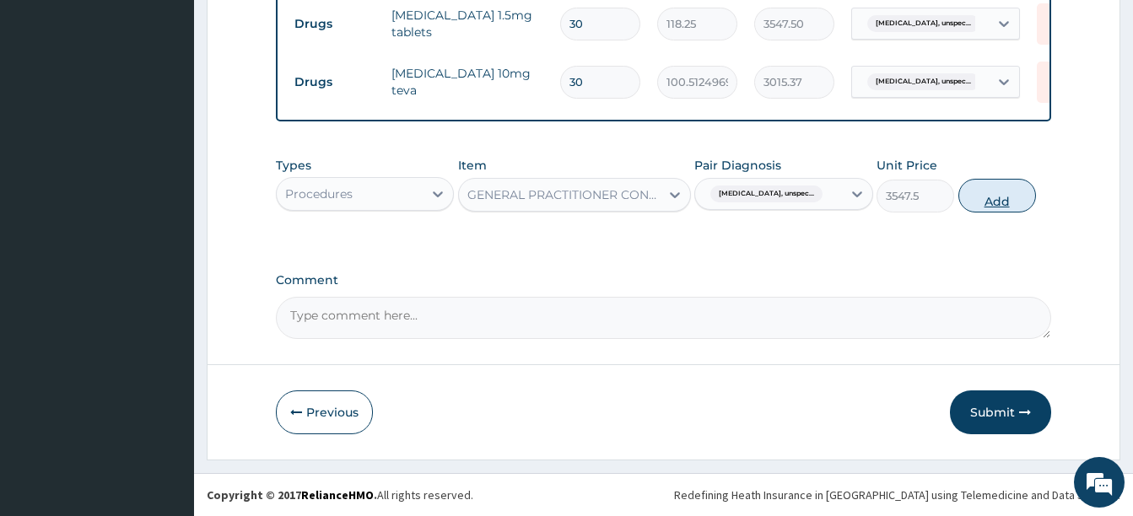
click at [989, 186] on button "Add" at bounding box center [997, 196] width 78 height 34
type input "0"
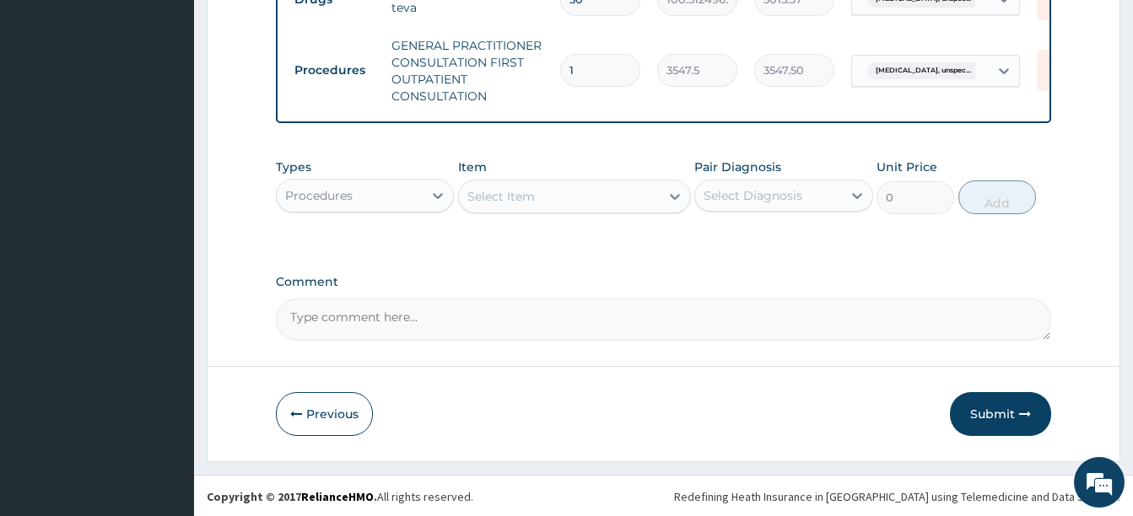
scroll to position [775, 0]
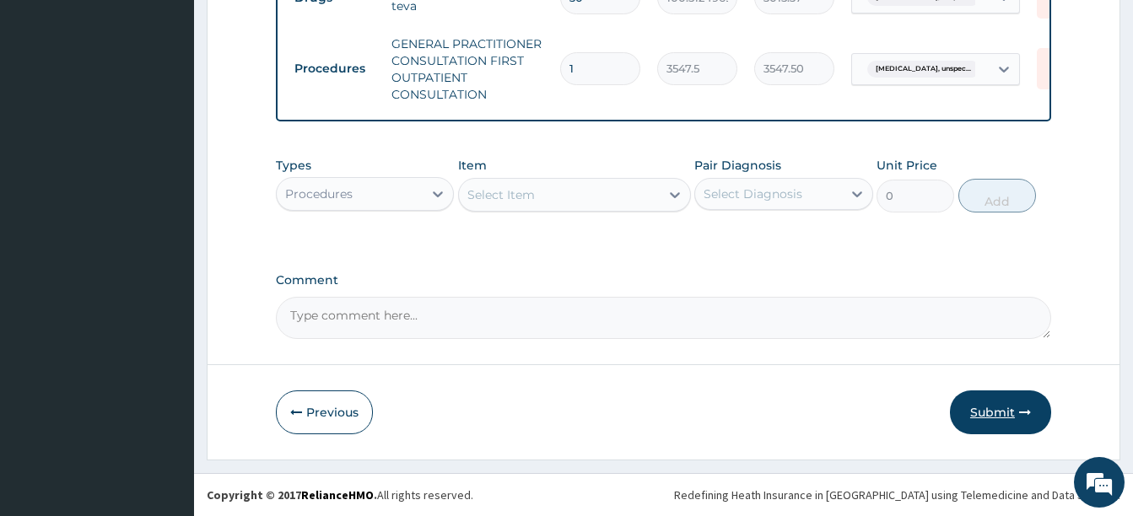
click at [1001, 413] on button "Submit" at bounding box center [1000, 413] width 101 height 44
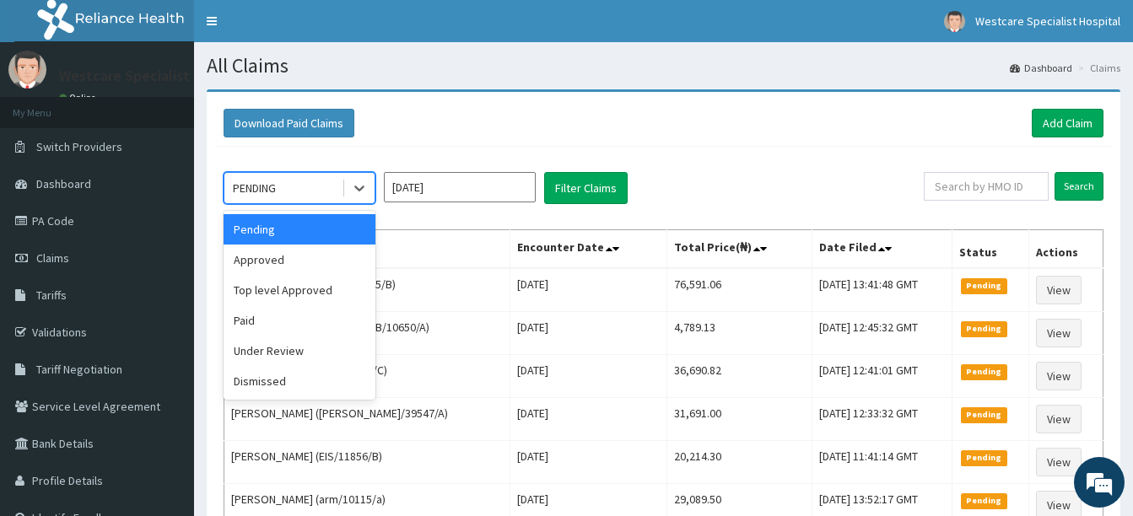
click at [311, 179] on div "PENDING" at bounding box center [282, 188] width 117 height 27
click at [275, 256] on div "Approved" at bounding box center [300, 260] width 152 height 30
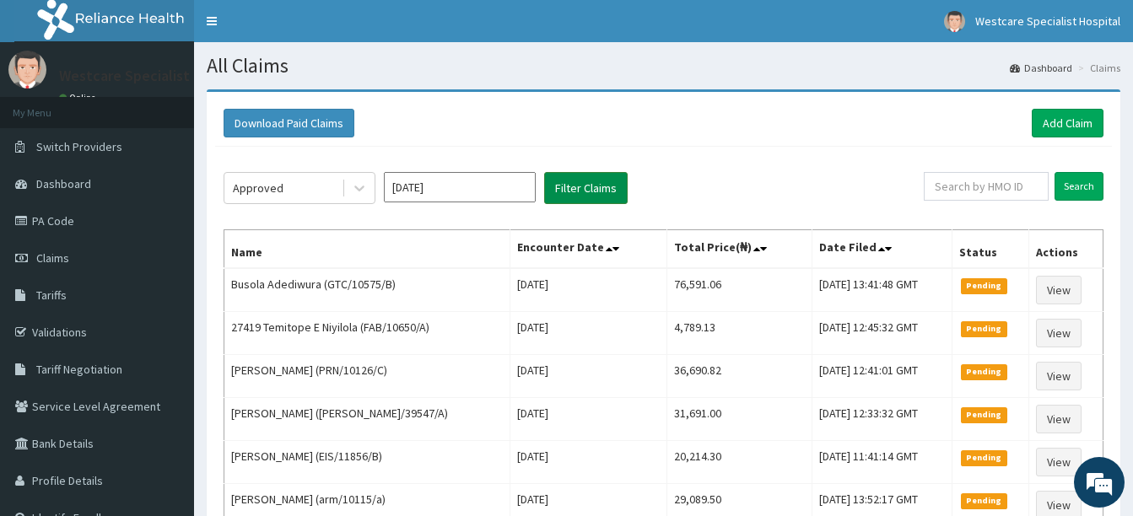
click at [585, 182] on button "Filter Claims" at bounding box center [586, 188] width 84 height 32
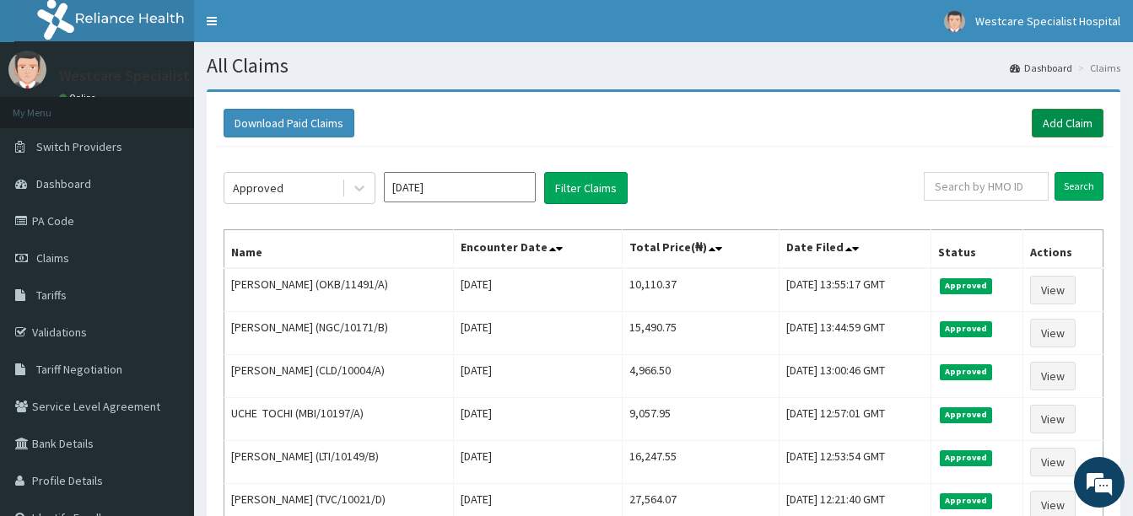
click at [1057, 123] on link "Add Claim" at bounding box center [1068, 123] width 72 height 29
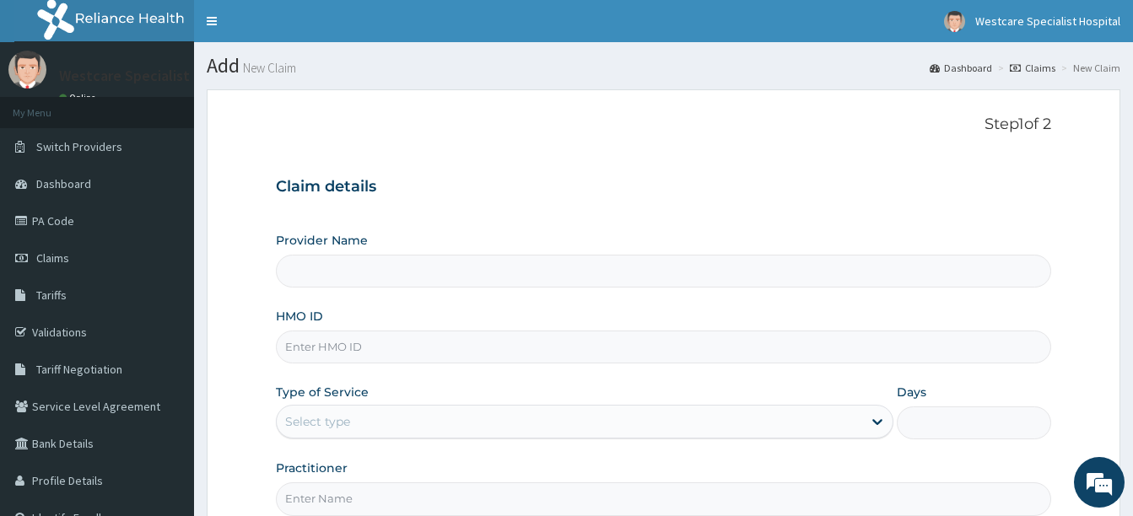
type input "WestCare Specialist Hospital"
click at [366, 353] on input "HMO ID" at bounding box center [663, 347] width 775 height 33
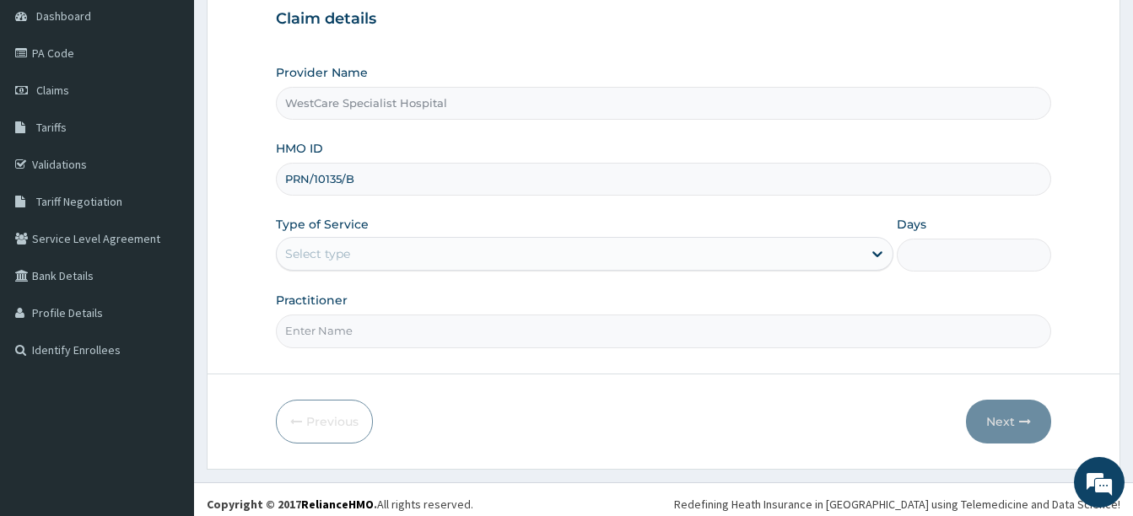
scroll to position [177, 0]
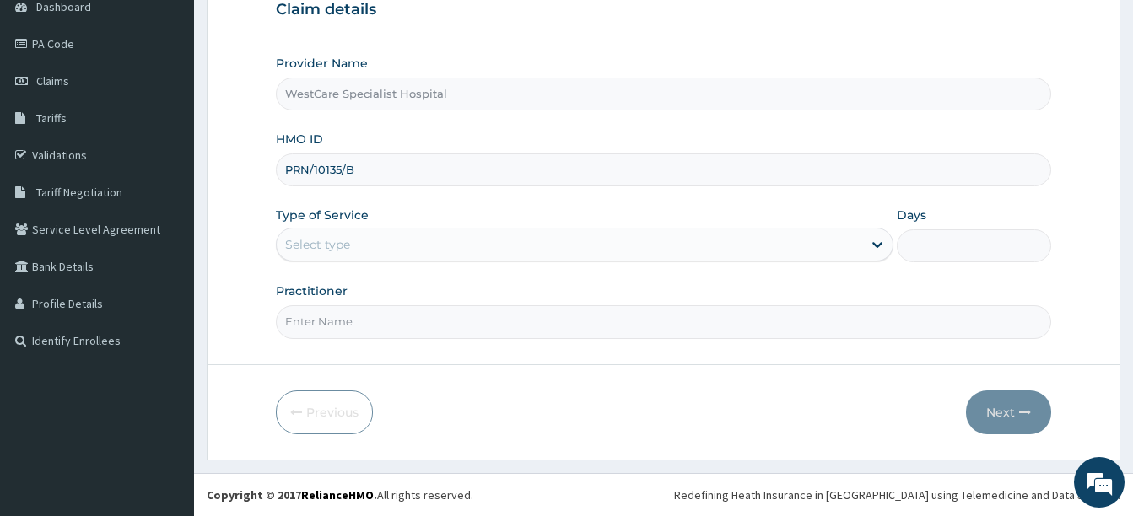
type input "PRN/10135/B"
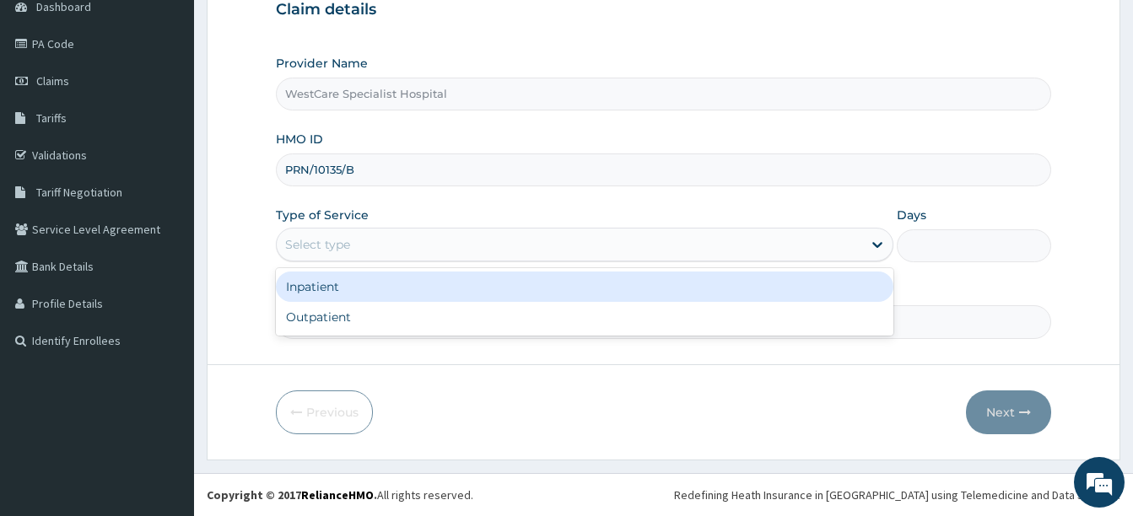
drag, startPoint x: 401, startPoint y: 240, endPoint x: 371, endPoint y: 289, distance: 57.1
click at [400, 240] on div "Select type" at bounding box center [569, 244] width 585 height 27
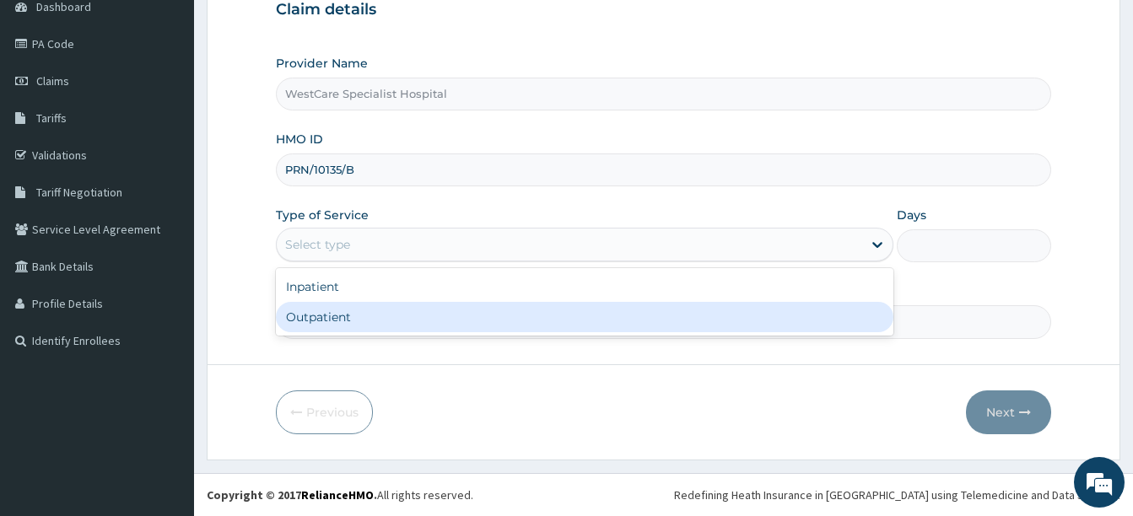
click at [363, 321] on div "Outpatient" at bounding box center [585, 317] width 618 height 30
type input "1"
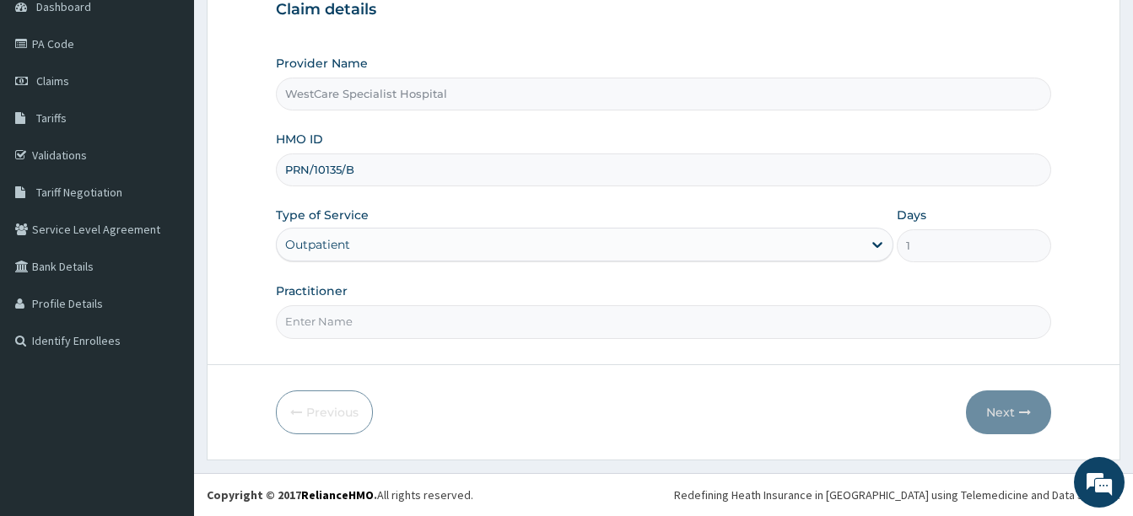
click at [359, 334] on input "Practitioner" at bounding box center [663, 321] width 775 height 33
type input "DR FOLORUNSHO"
click at [1030, 418] on button "Next" at bounding box center [1008, 413] width 85 height 44
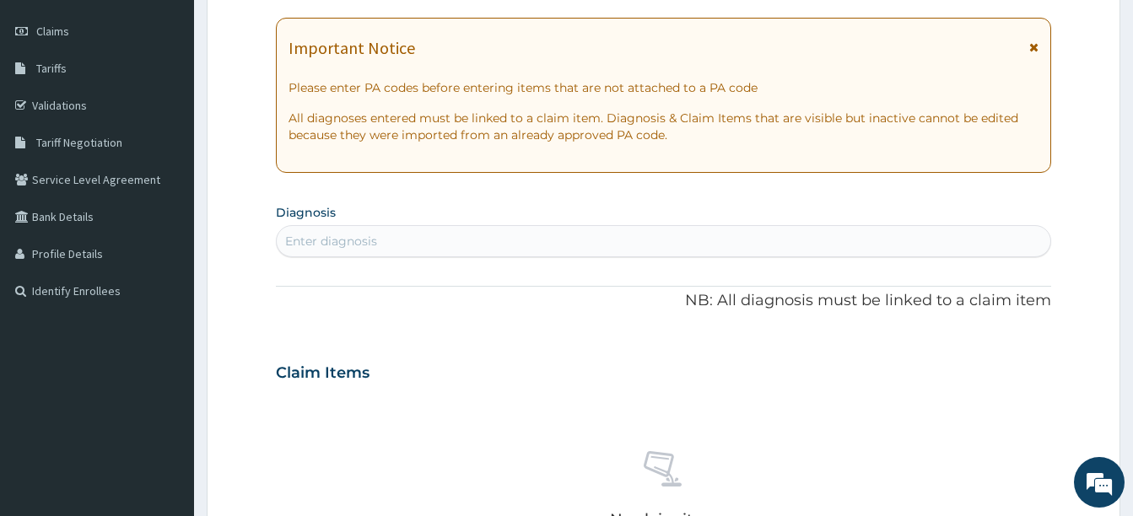
scroll to position [189, 0]
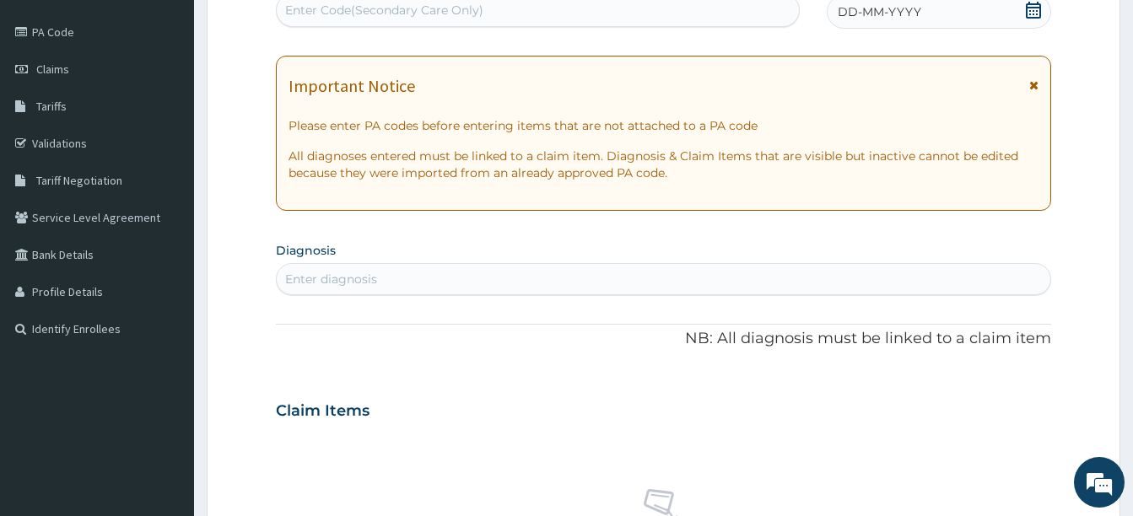
click at [552, 10] on div "Enter Code(Secondary Care Only)" at bounding box center [538, 10] width 522 height 27
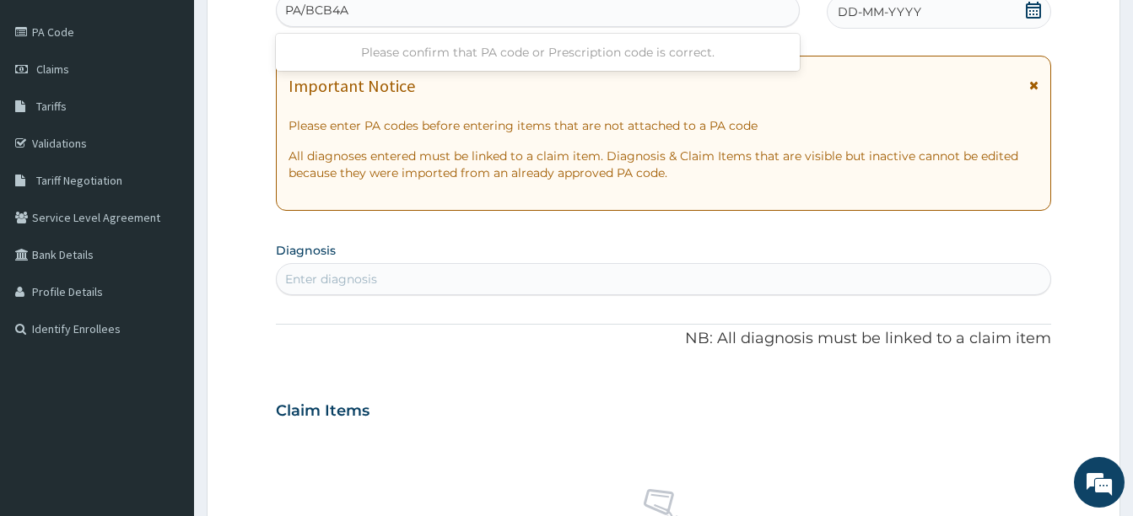
type input "PA/BCB4AB"
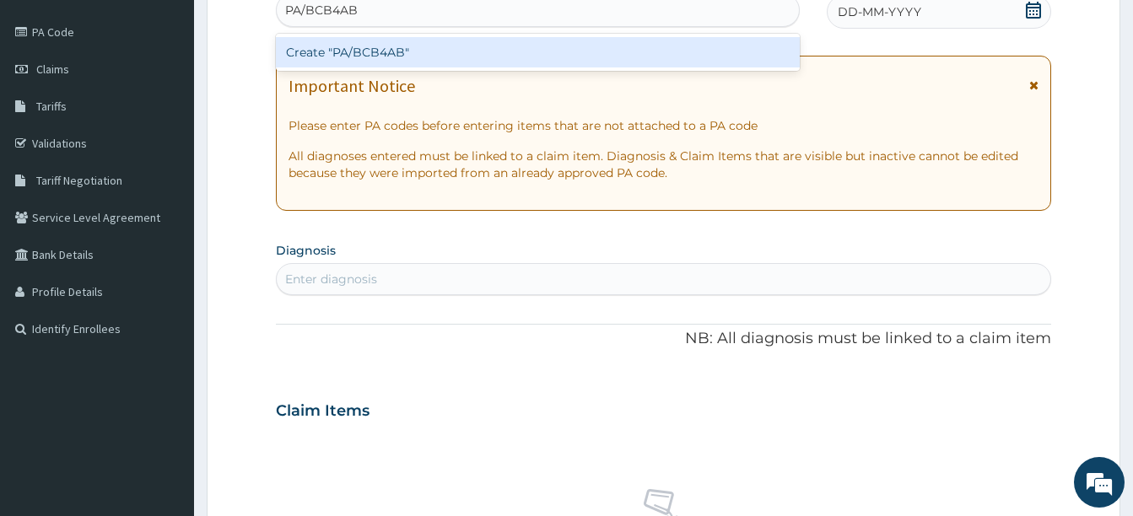
click at [515, 53] on div "Create "PA/BCB4AB"" at bounding box center [538, 52] width 524 height 30
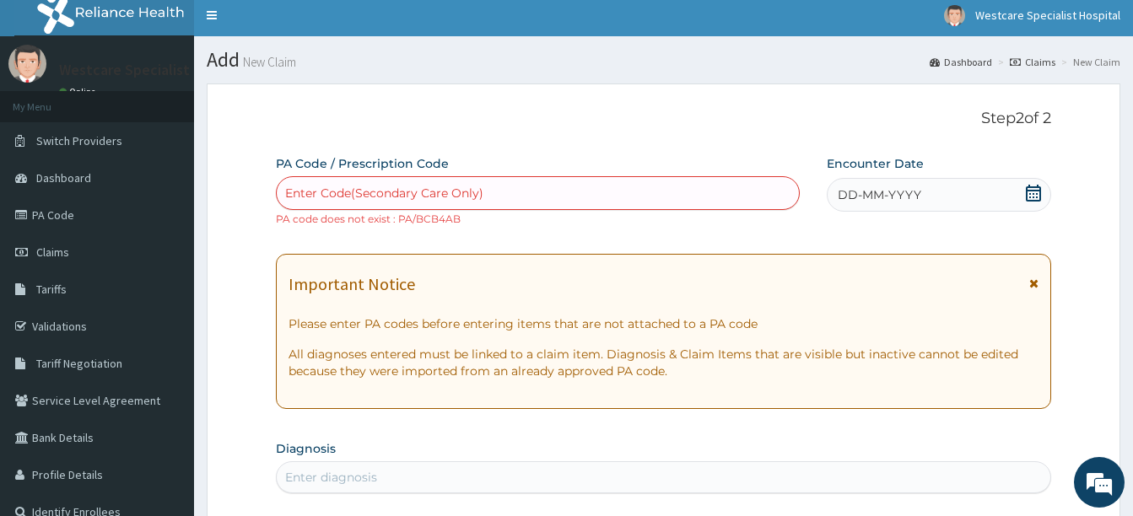
scroll to position [0, 0]
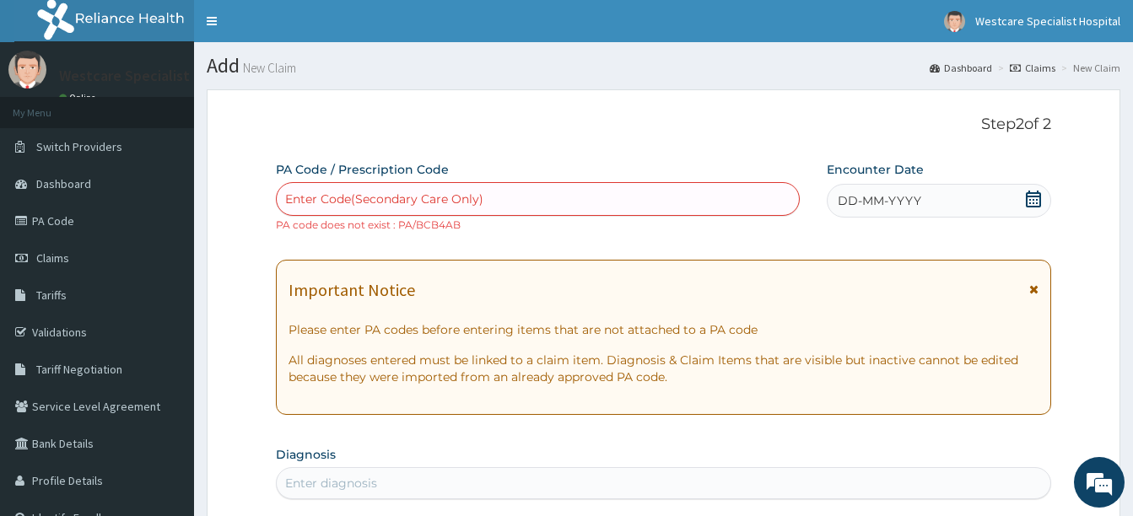
paste input "PA/BCB4A8"
type input "PA/BCB4A8"
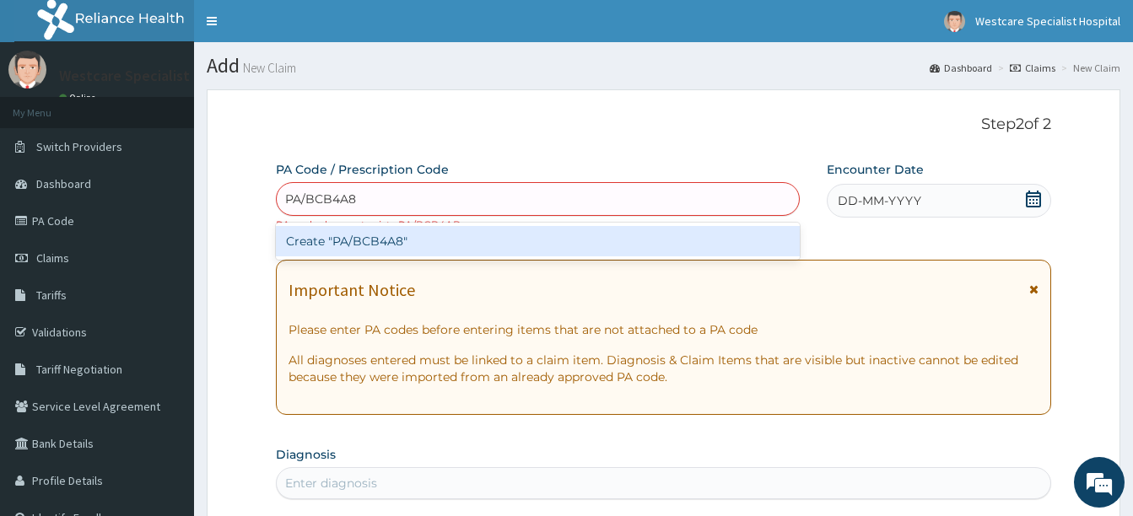
click at [462, 240] on div "Create "PA/BCB4A8"" at bounding box center [538, 241] width 524 height 30
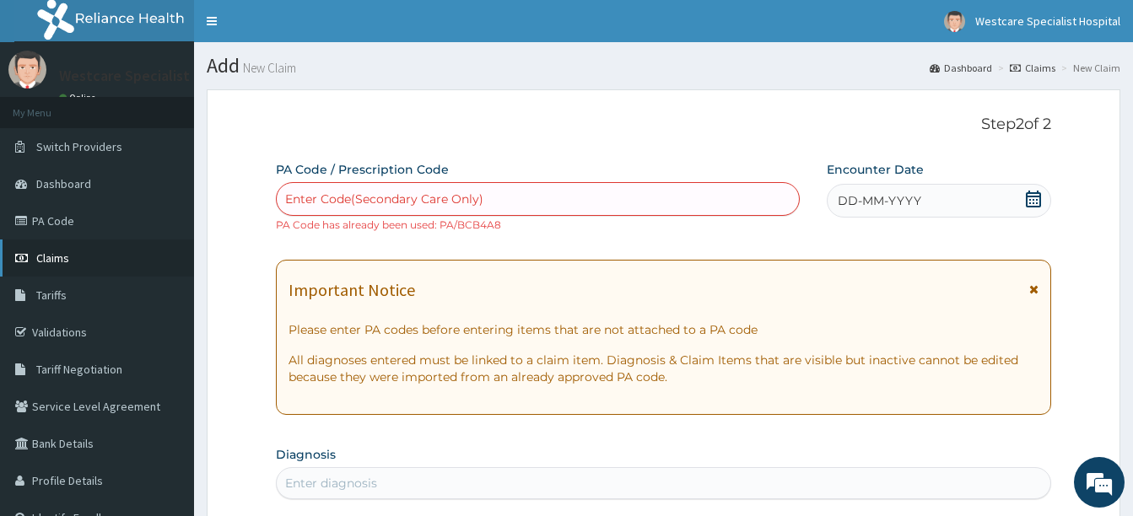
click at [54, 257] on span "Claims" at bounding box center [52, 258] width 33 height 15
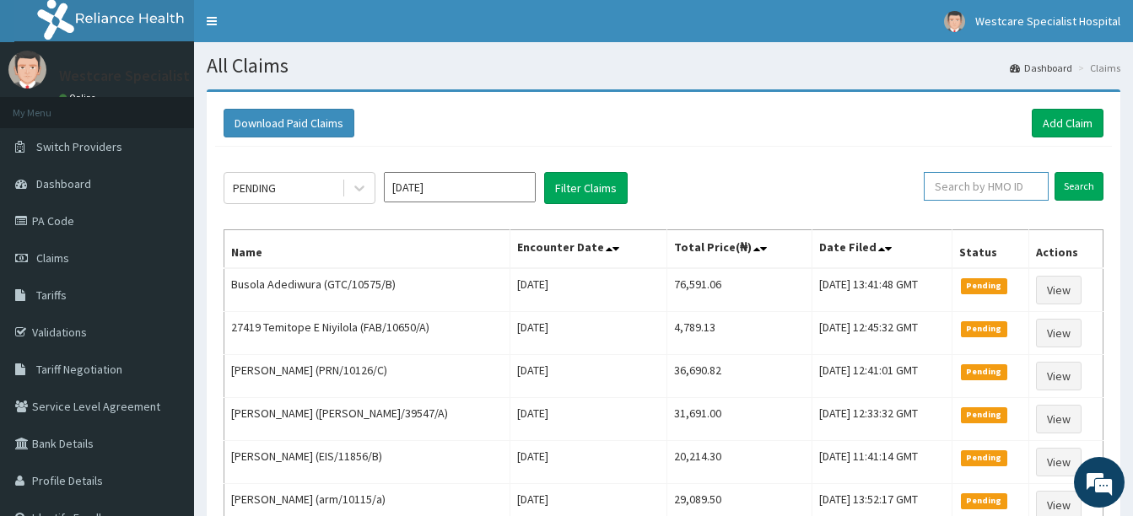
click at [986, 186] on input "text" at bounding box center [986, 186] width 125 height 29
type input "PRN/10135/B"
click at [1070, 185] on input "Search" at bounding box center [1079, 186] width 49 height 29
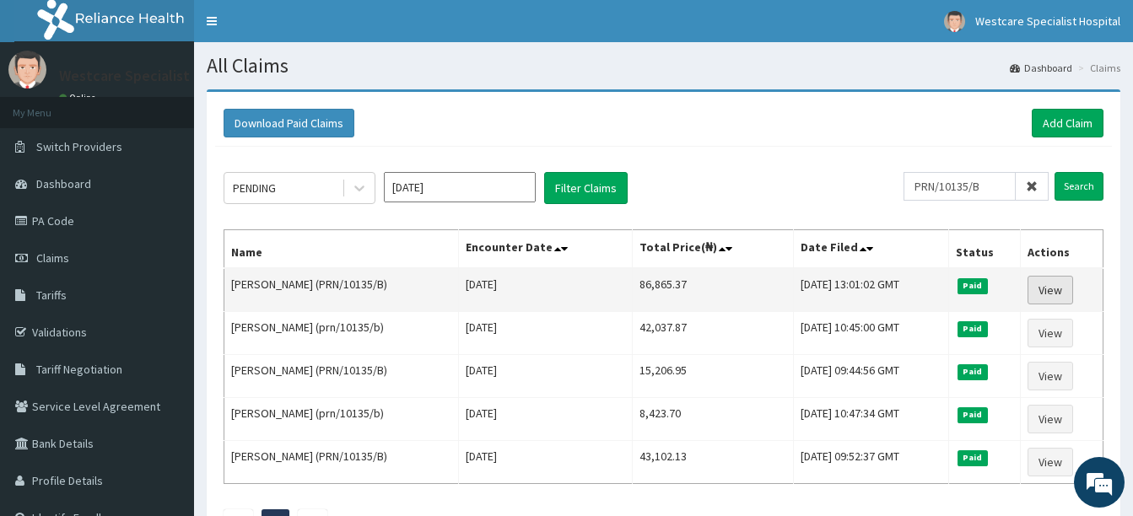
click at [1055, 294] on link "View" at bounding box center [1051, 290] width 46 height 29
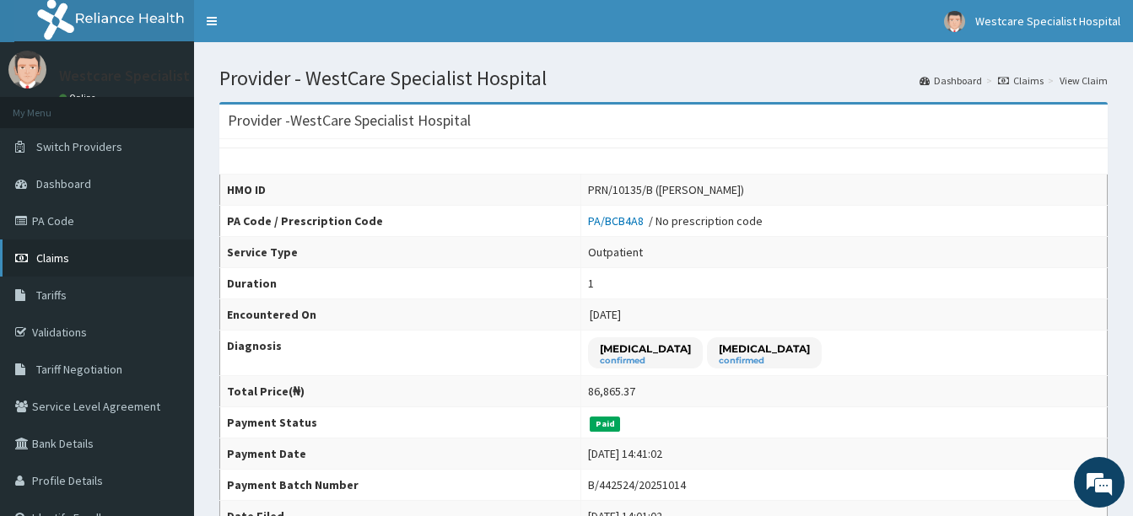
click at [39, 256] on span "Claims" at bounding box center [52, 258] width 33 height 15
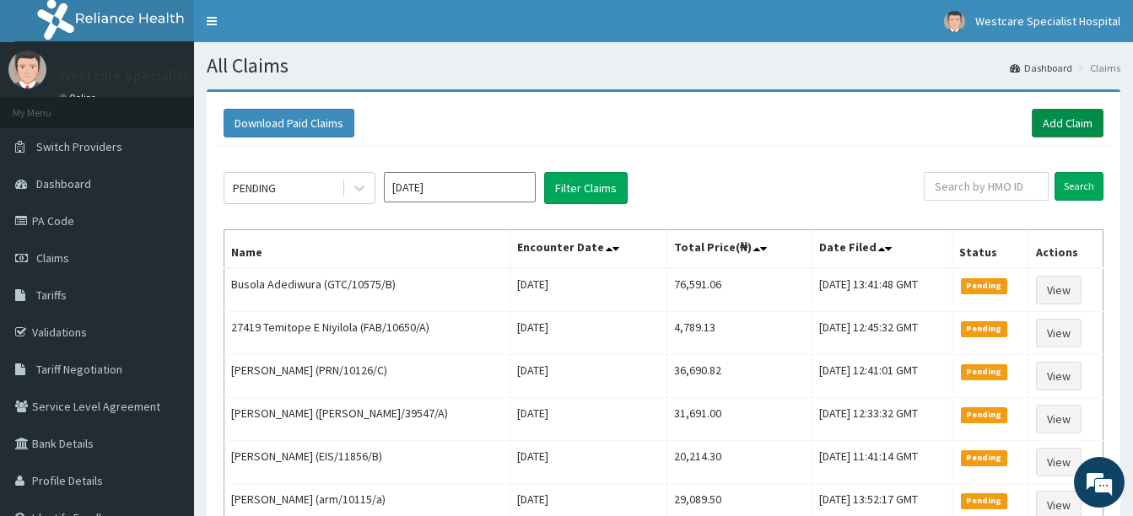
click at [1071, 117] on link "Add Claim" at bounding box center [1068, 123] width 72 height 29
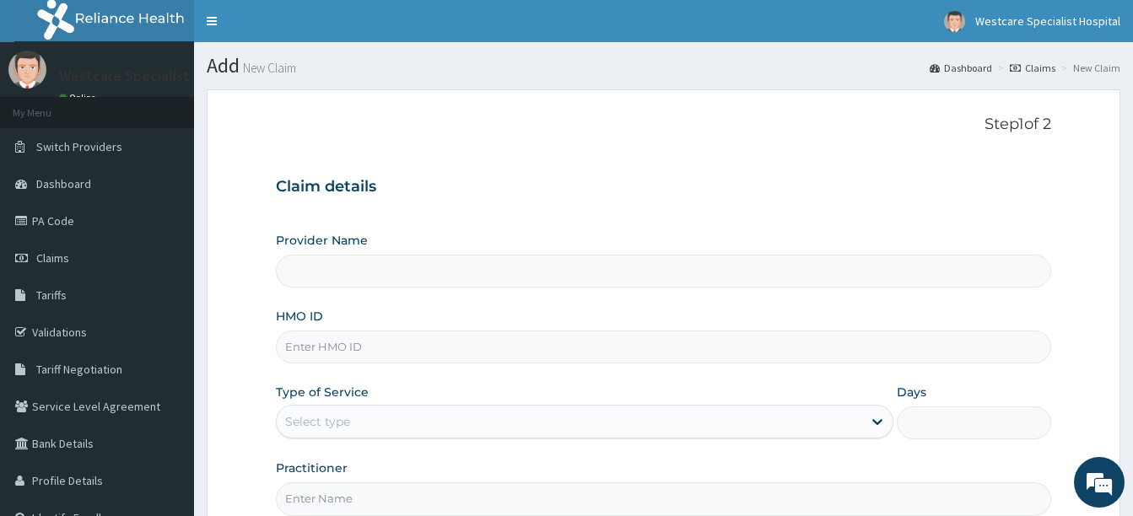
type input "WestCare Specialist Hospital"
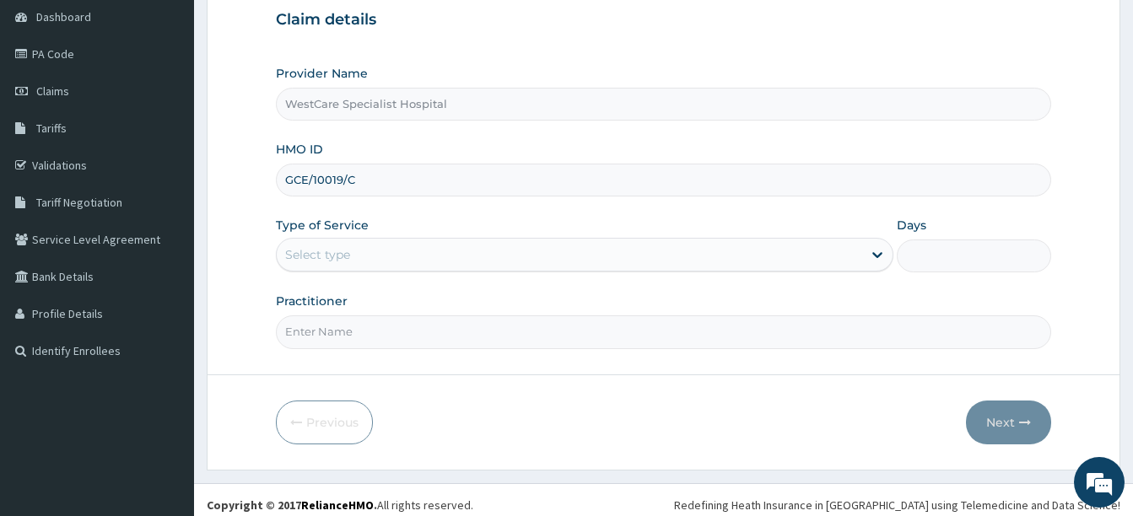
scroll to position [169, 0]
type input "GCE/10019/C"
click at [310, 239] on div "Select type" at bounding box center [585, 253] width 618 height 34
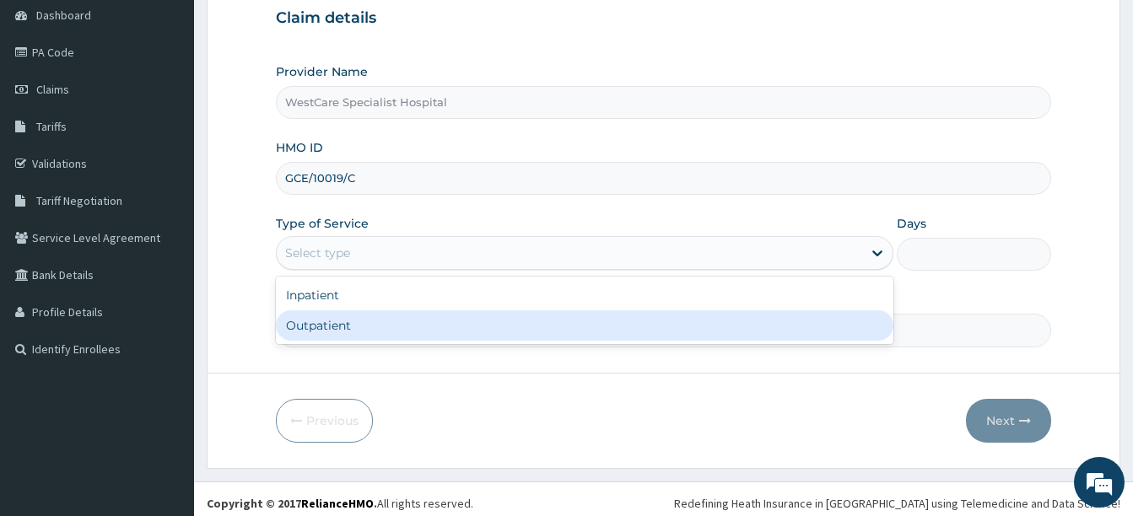
click at [317, 322] on div "Outpatient" at bounding box center [585, 325] width 618 height 30
type input "1"
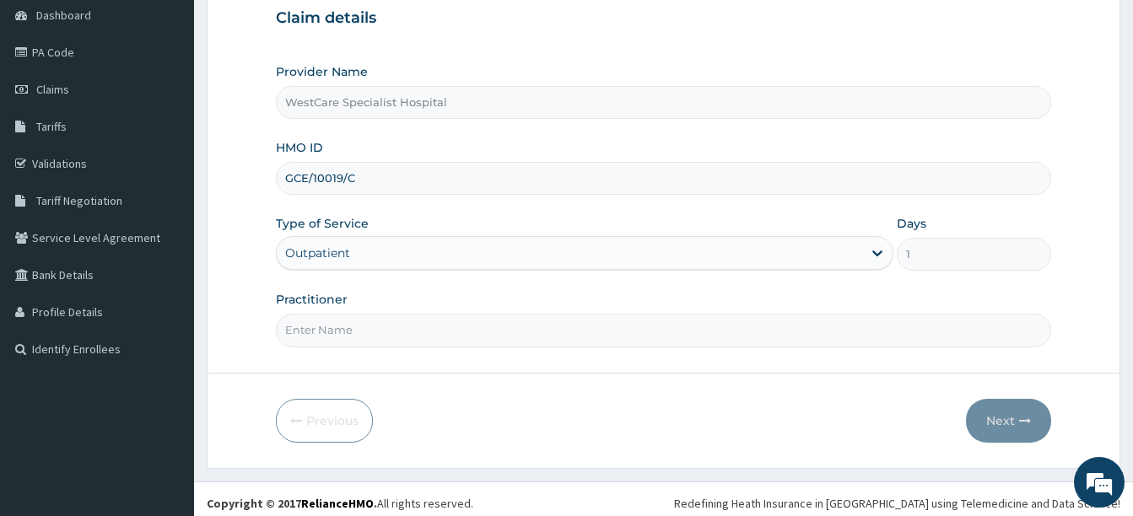
click at [318, 332] on input "Practitioner" at bounding box center [663, 330] width 775 height 33
type input "[PERSON_NAME]"
click at [1002, 430] on button "Next" at bounding box center [1008, 421] width 85 height 44
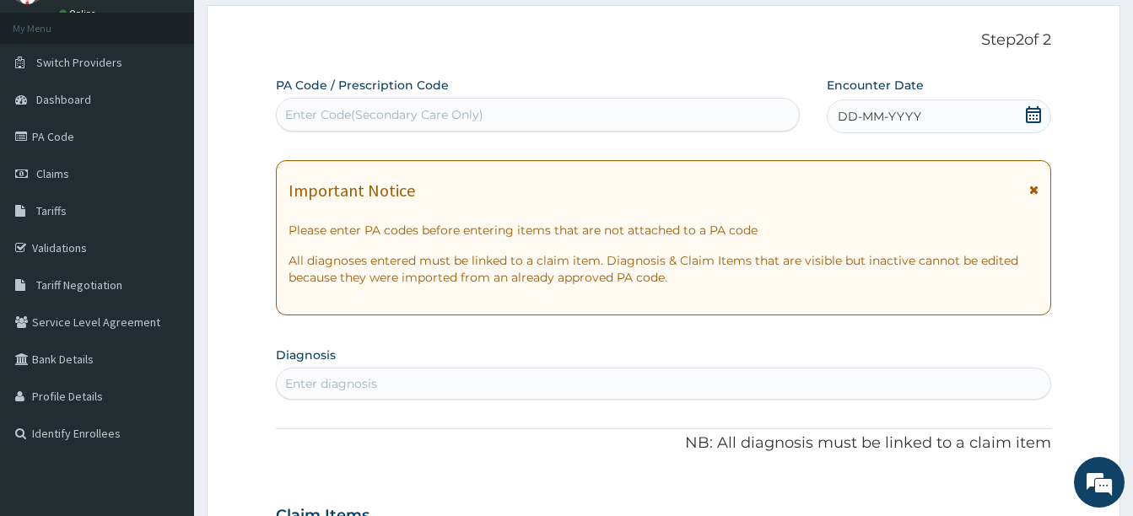
scroll to position [169, 0]
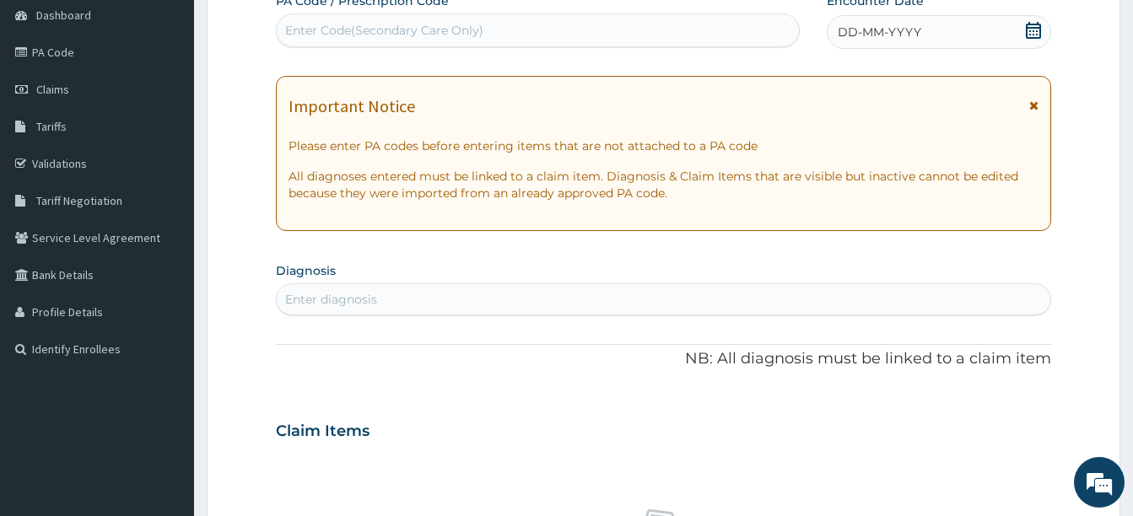
click at [853, 28] on span "DD-MM-YYYY" at bounding box center [880, 32] width 84 height 17
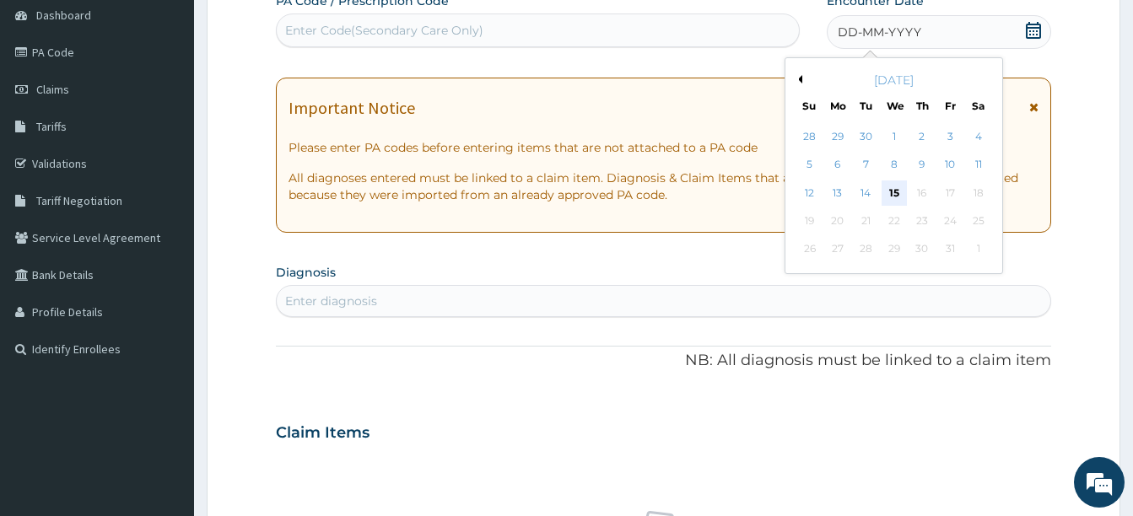
click at [893, 196] on div "15" at bounding box center [893, 193] width 25 height 25
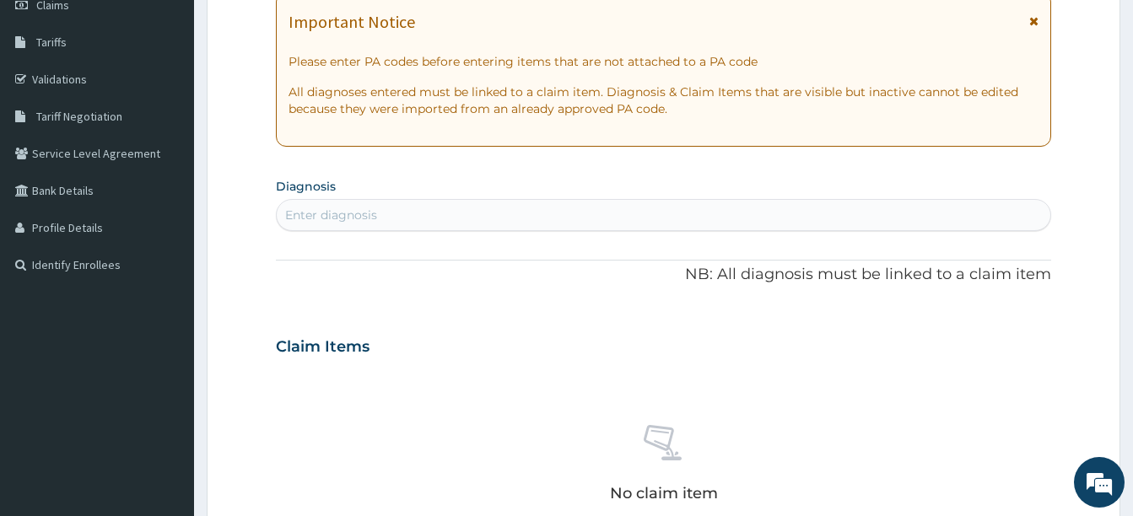
scroll to position [0, 0]
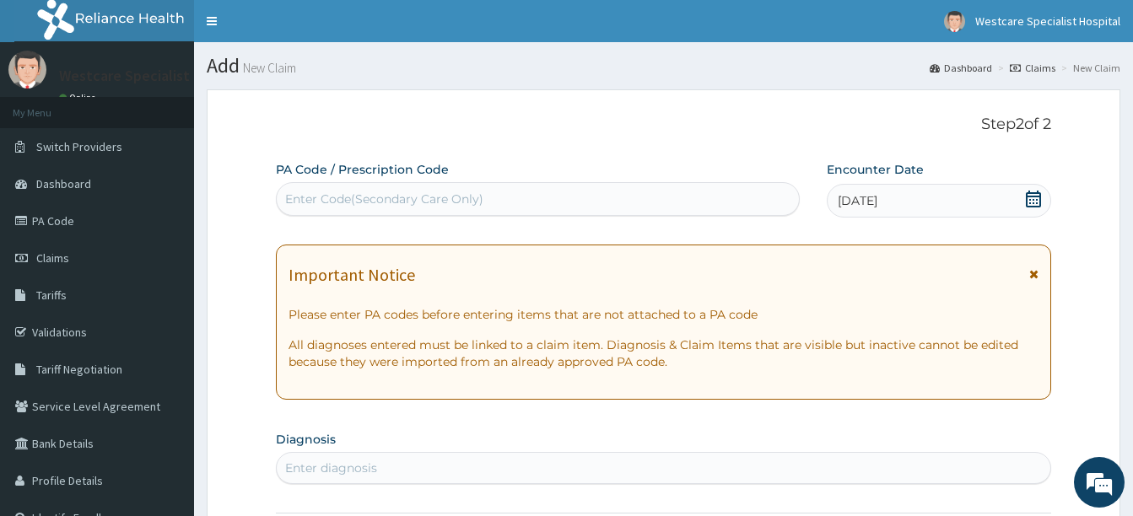
click at [836, 206] on div "[DATE]" at bounding box center [939, 201] width 224 height 34
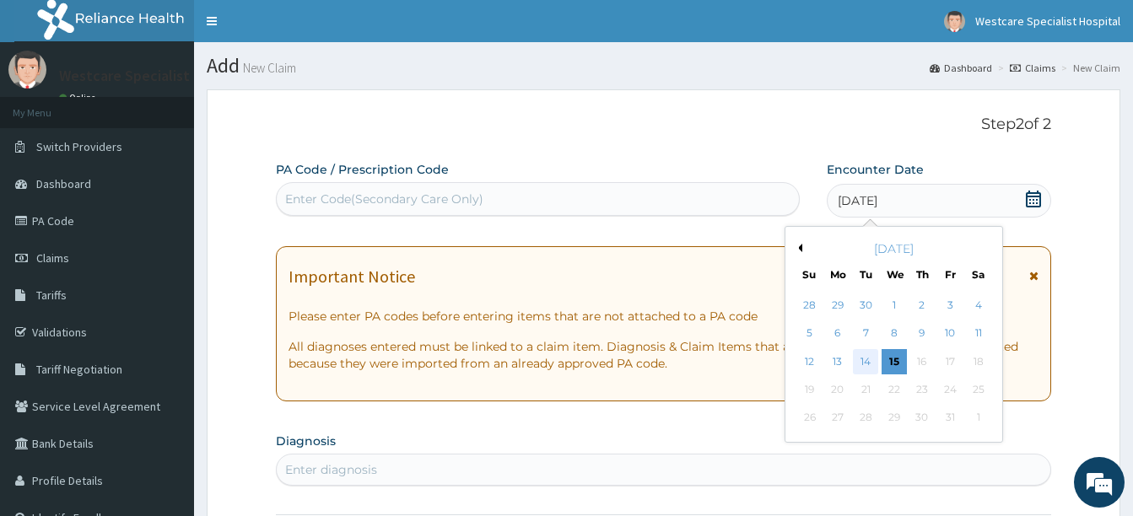
click at [864, 362] on div "14" at bounding box center [865, 361] width 25 height 25
